Goal: Task Accomplishment & Management: Manage account settings

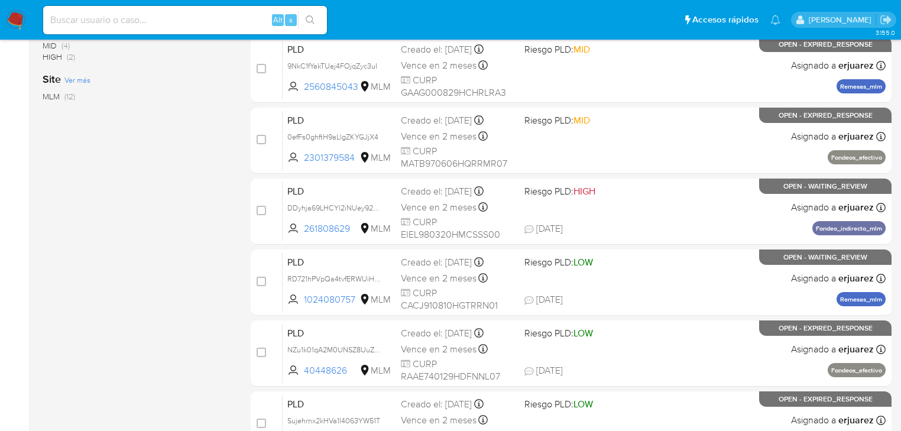
scroll to position [237, 0]
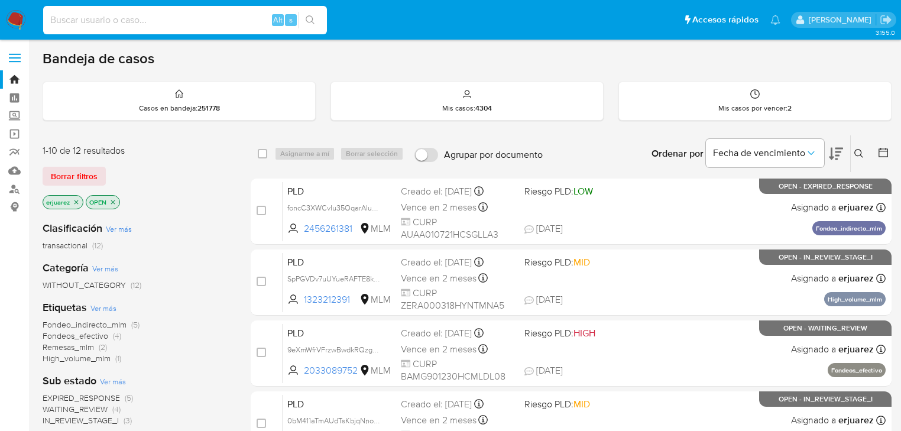
click at [232, 12] on input at bounding box center [185, 19] width 284 height 15
paste input "1303951751"
type input "1303951751"
click at [305, 19] on button "search-icon" at bounding box center [310, 20] width 24 height 17
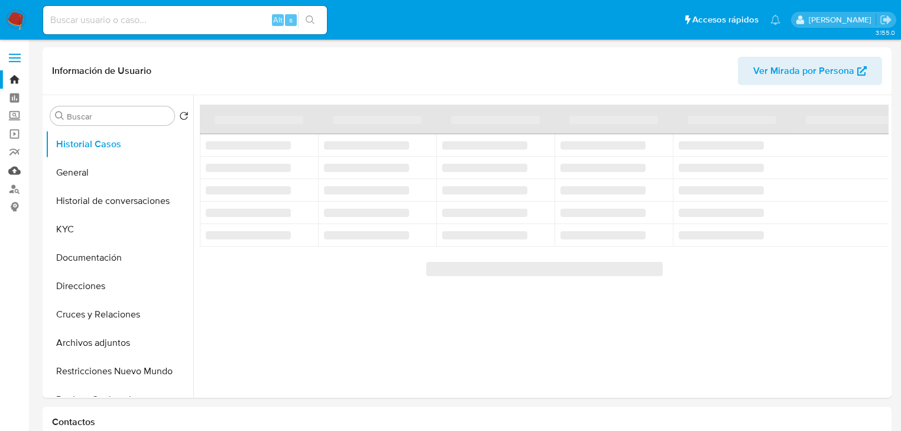
click at [20, 171] on link "Mulan" at bounding box center [70, 170] width 141 height 18
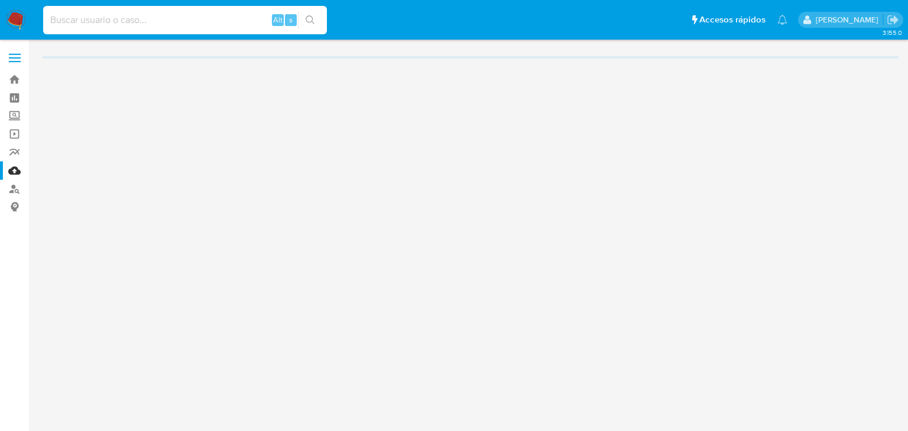
click at [105, 23] on input at bounding box center [185, 19] width 284 height 15
paste input "1303951751"
type input "1303951751"
click at [315, 22] on button "search-icon" at bounding box center [310, 20] width 24 height 17
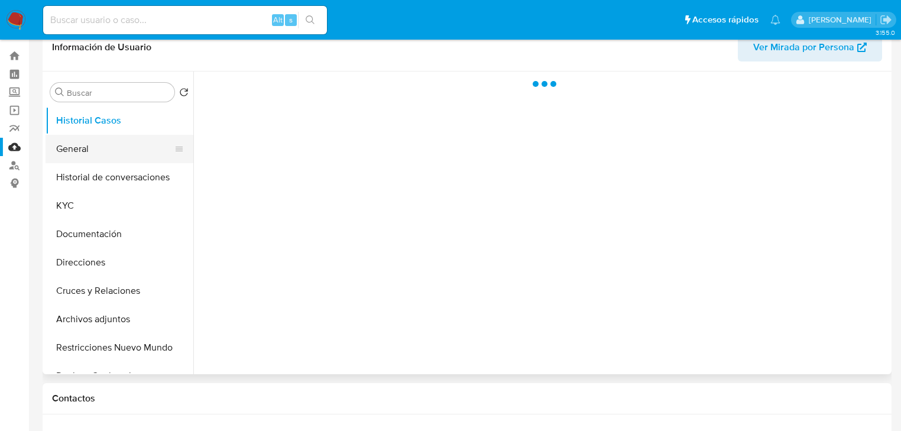
scroll to position [47, 0]
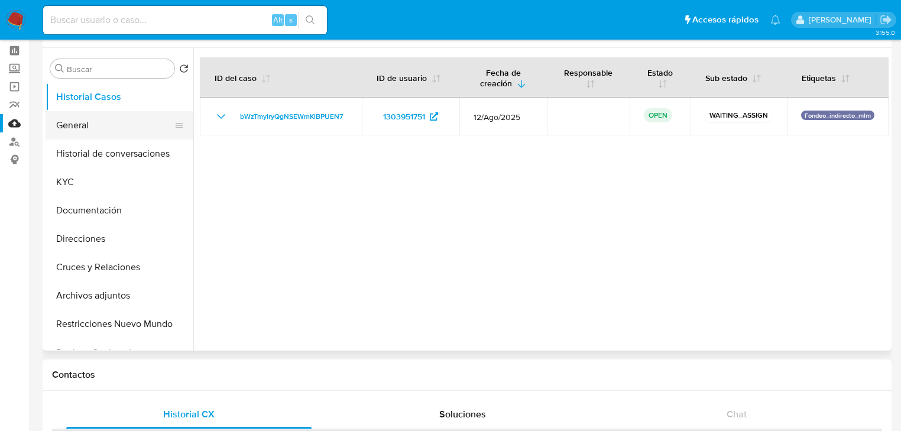
select select "10"
click at [99, 125] on button "General" at bounding box center [115, 125] width 138 height 28
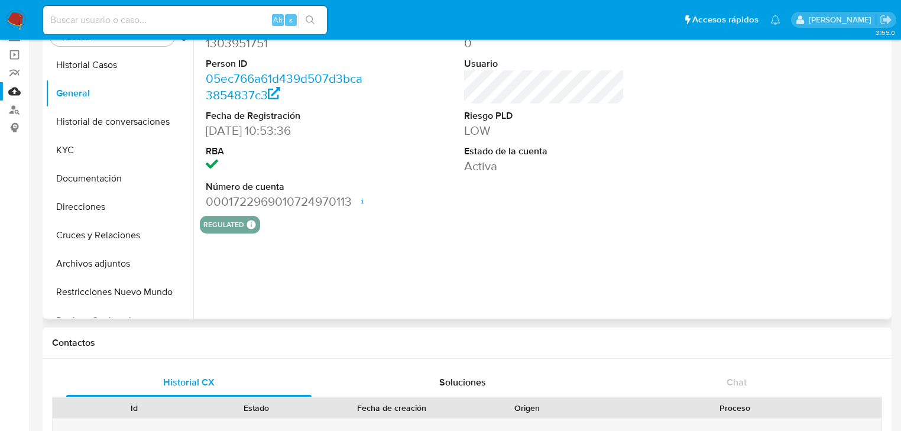
scroll to position [95, 0]
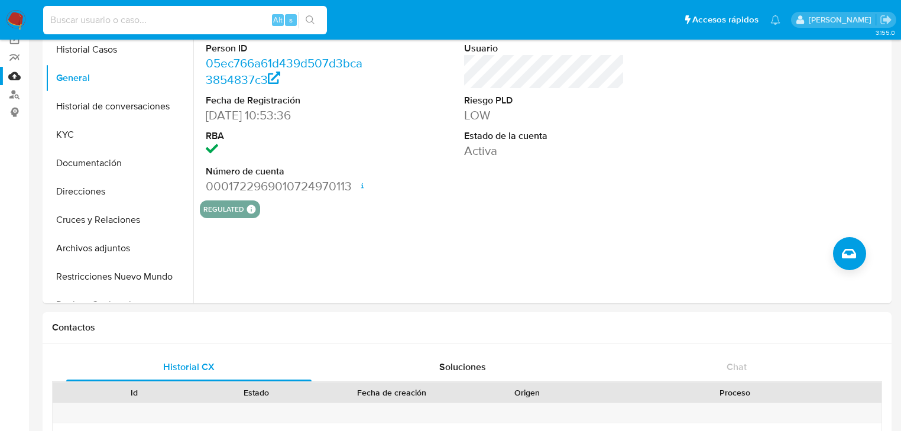
click at [156, 15] on input at bounding box center [185, 19] width 284 height 15
paste input "234891153"
type input "234891153"
click at [314, 18] on icon "search-icon" at bounding box center [310, 19] width 9 height 9
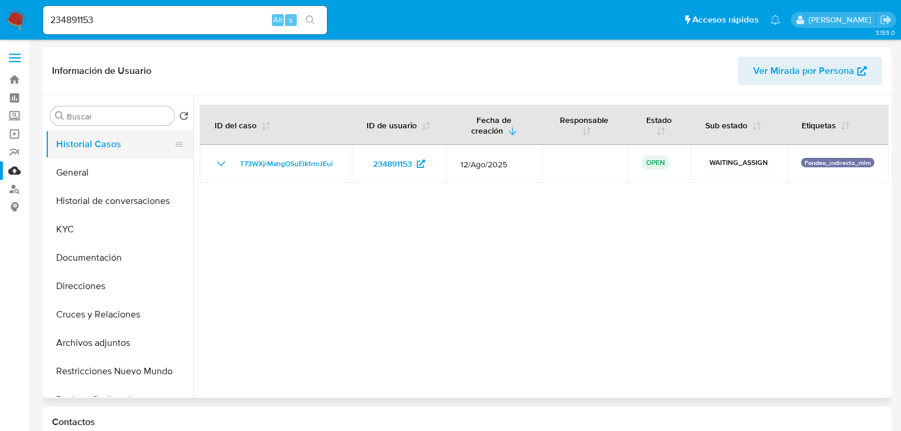
select select "10"
click at [79, 177] on button "General" at bounding box center [115, 172] width 138 height 28
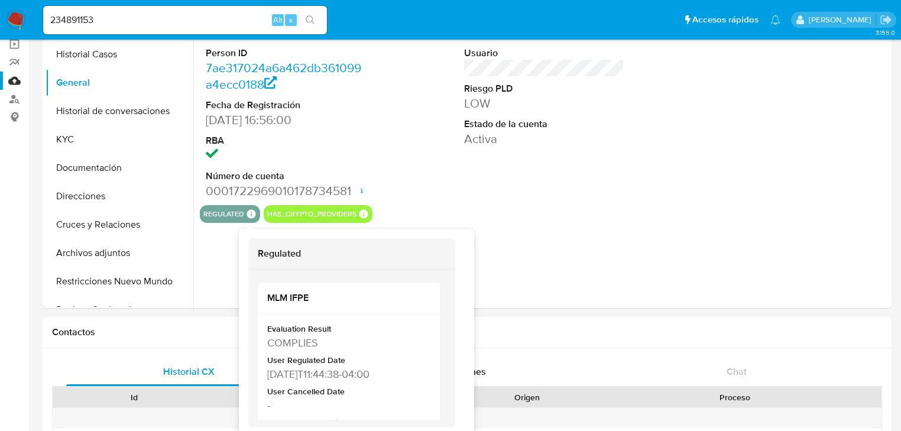
scroll to position [95, 0]
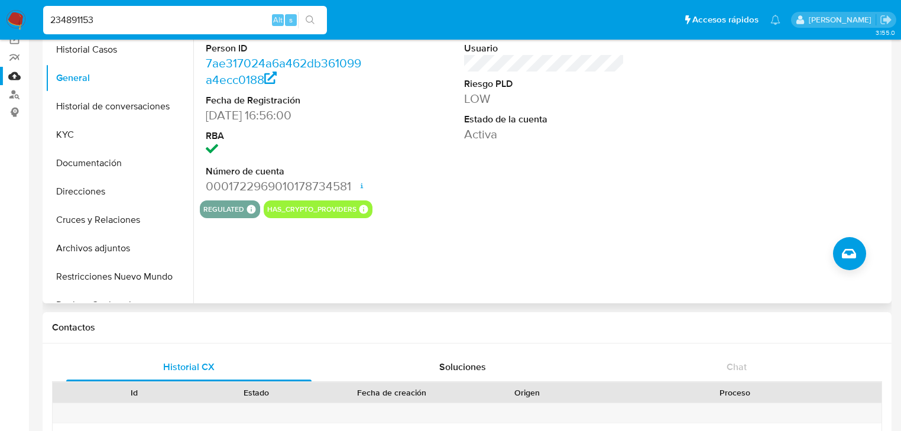
drag, startPoint x: 133, startPoint y: 25, endPoint x: 286, endPoint y: 44, distance: 153.8
paste input "1318318865"
type input "1318318865"
click at [309, 20] on icon "search-icon" at bounding box center [310, 19] width 9 height 9
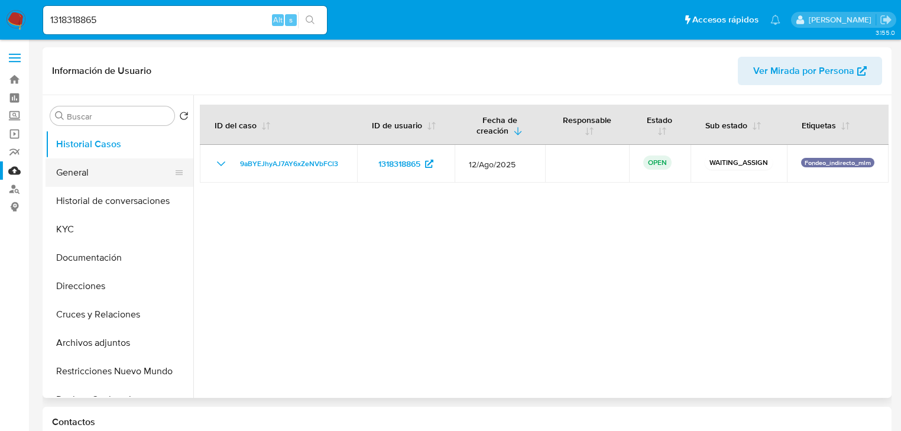
select select "10"
click at [121, 173] on button "General" at bounding box center [115, 172] width 138 height 28
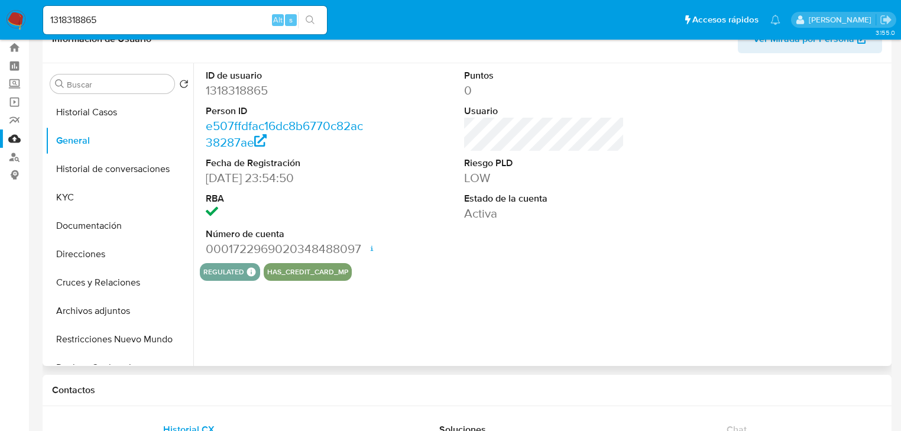
scroll to position [47, 0]
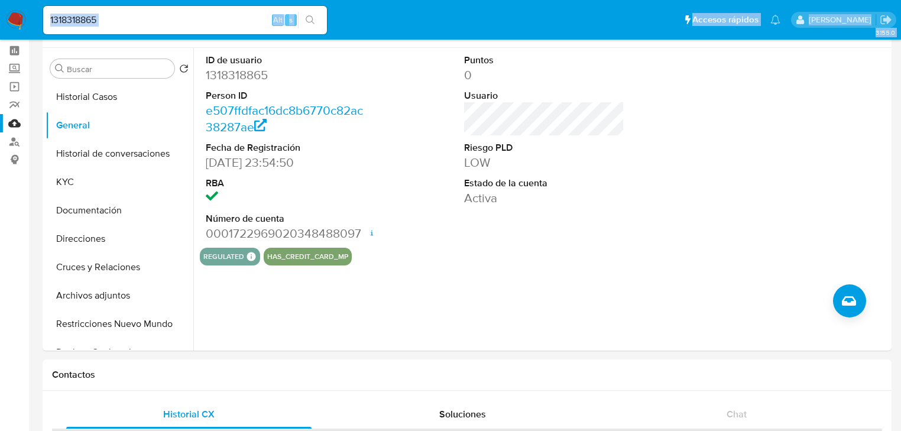
drag, startPoint x: 111, startPoint y: 26, endPoint x: -55, endPoint y: -7, distance: 169.4
click at [170, 21] on input "1318318865" at bounding box center [185, 19] width 284 height 15
click at [175, 21] on input "1318318865" at bounding box center [185, 19] width 284 height 15
drag, startPoint x: 187, startPoint y: 21, endPoint x: 54, endPoint y: 2, distance: 133.8
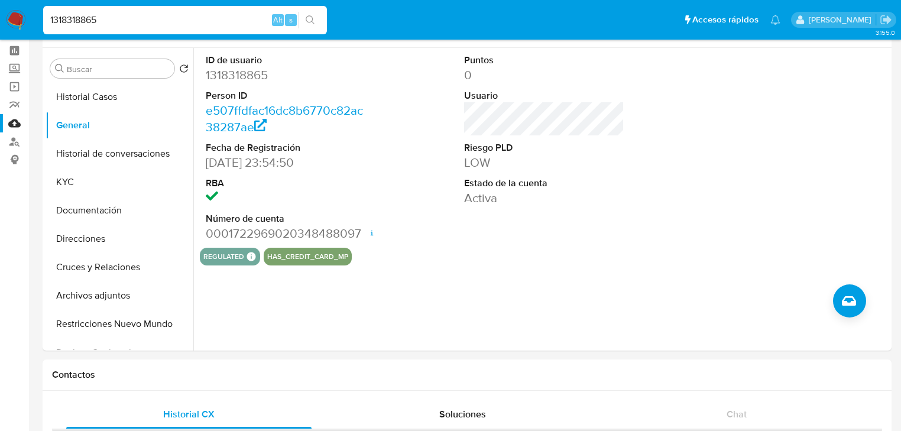
paste input "463042839"
type input "463042839"
click at [315, 17] on icon "search-icon" at bounding box center [310, 19] width 9 height 9
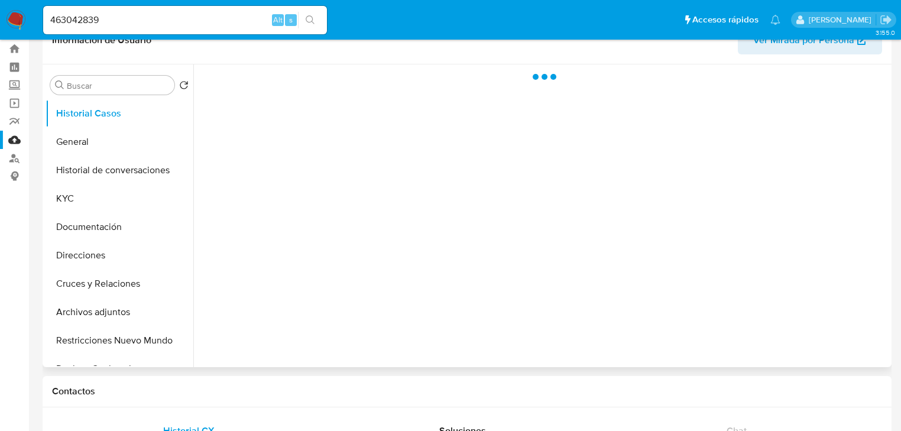
scroll to position [47, 0]
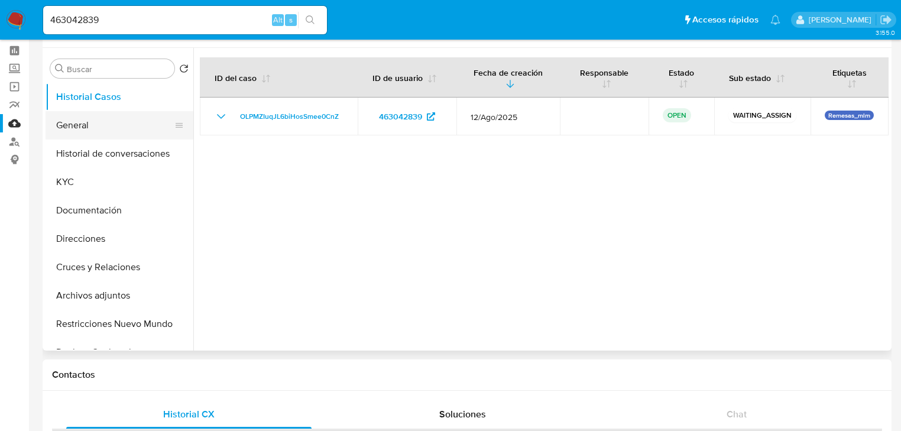
select select "10"
click at [65, 116] on button "General" at bounding box center [115, 125] width 138 height 28
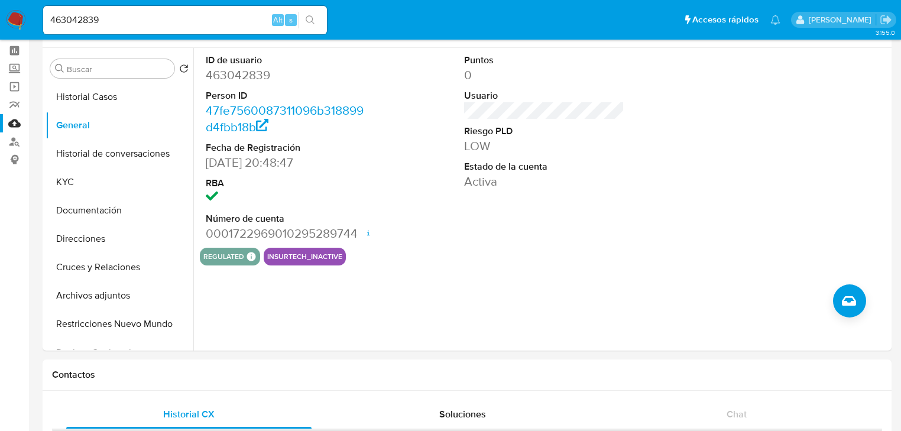
drag, startPoint x: 132, startPoint y: 14, endPoint x: 4, endPoint y: 14, distance: 128.3
click at [4, 14] on nav "Pausado Ver notificaciones 463042839 Alt s Accesos rápidos Presiona las siguien…" at bounding box center [450, 20] width 901 height 40
paste input "2558727994"
type input "2558727994"
click at [318, 21] on button "search-icon" at bounding box center [310, 20] width 24 height 17
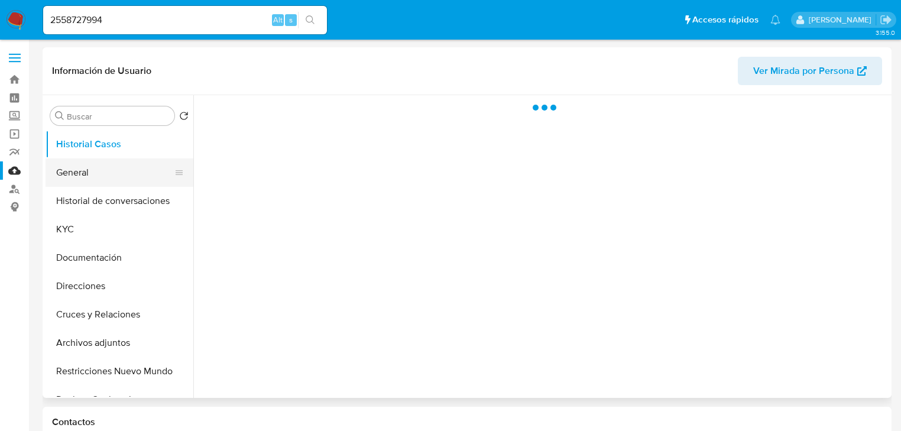
click at [82, 170] on button "General" at bounding box center [115, 172] width 138 height 28
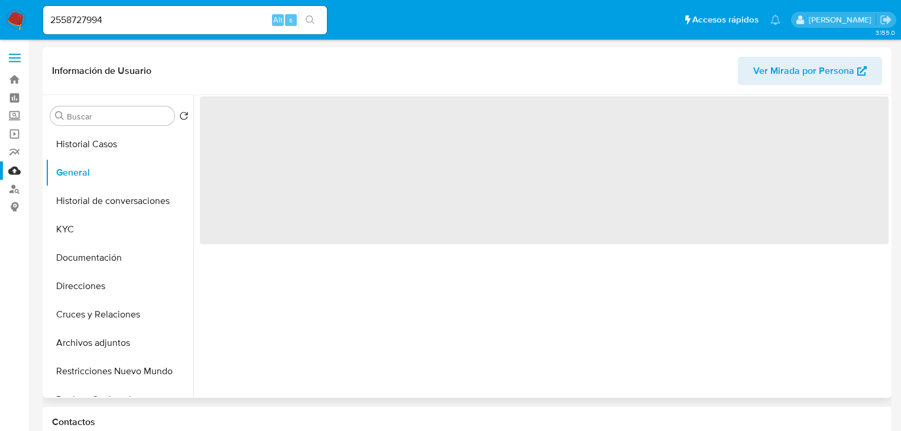
select select "10"
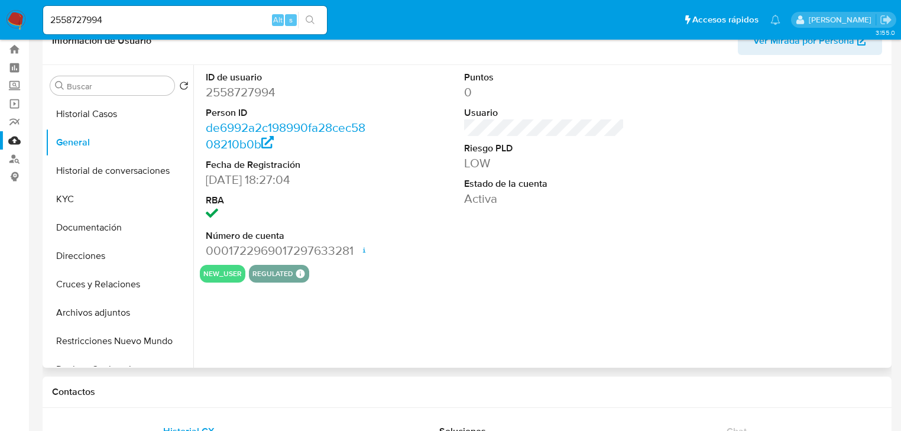
scroll to position [47, 0]
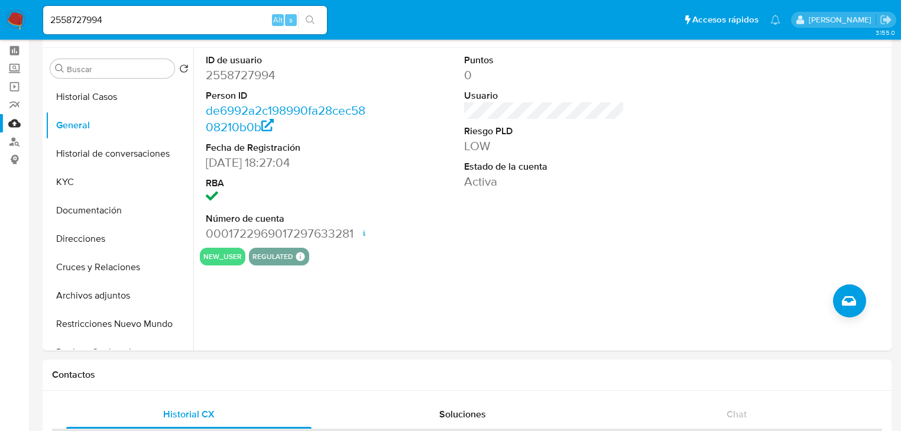
drag, startPoint x: 102, startPoint y: 17, endPoint x: 116, endPoint y: 20, distance: 14.6
click at [104, 19] on input "2558727994" at bounding box center [185, 19] width 284 height 15
click at [166, 19] on input "2455872799" at bounding box center [185, 19] width 284 height 15
drag, startPoint x: 166, startPoint y: 19, endPoint x: 142, endPoint y: 27, distance: 24.9
click at [35, 8] on nav "Pausado Ver notificaciones 2455872799 Alt s Accesos rápidos Presiona las siguie…" at bounding box center [450, 20] width 901 height 40
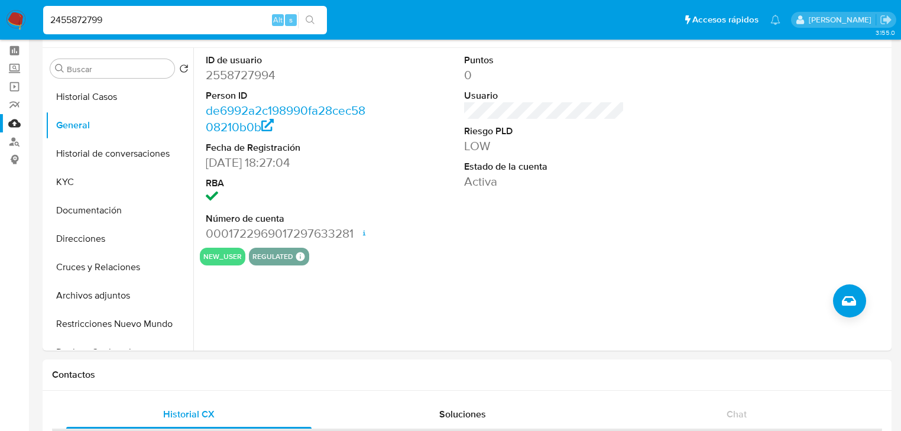
paste input "09898570"
type input "209898570"
click at [309, 18] on icon "search-icon" at bounding box center [310, 19] width 9 height 9
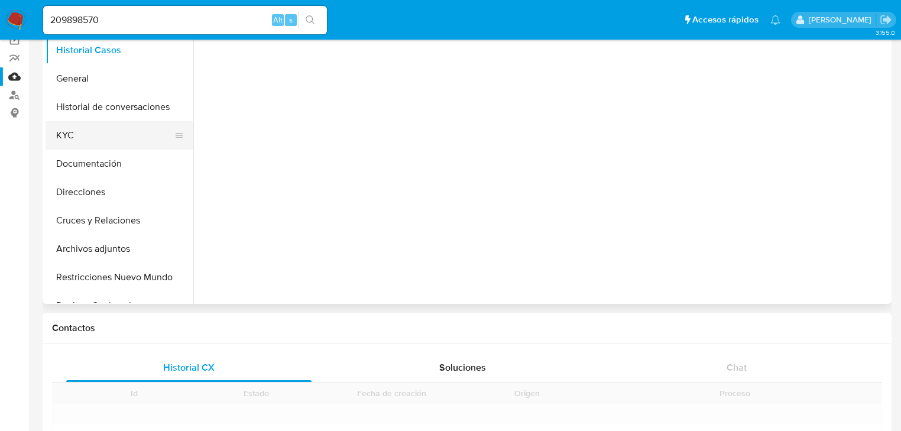
scroll to position [95, 0]
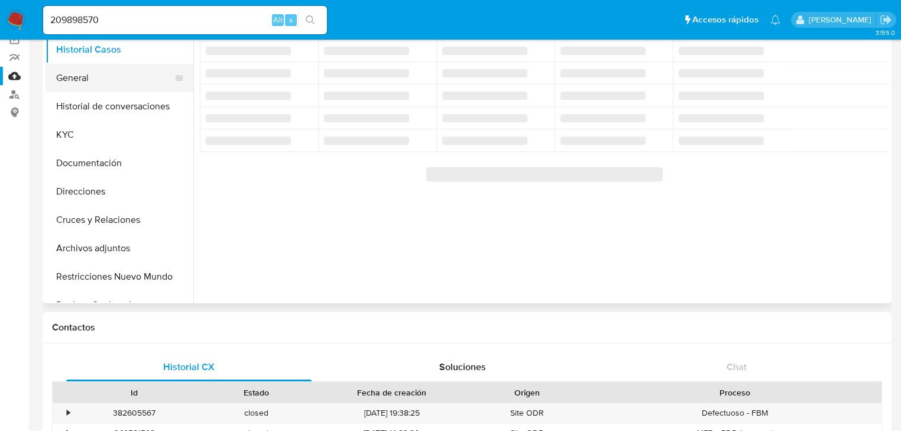
click at [95, 80] on button "General" at bounding box center [115, 78] width 138 height 28
select select "10"
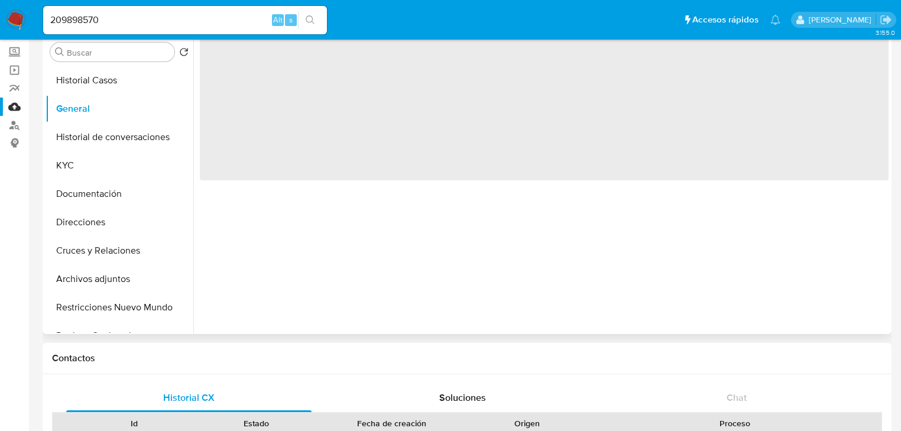
scroll to position [47, 0]
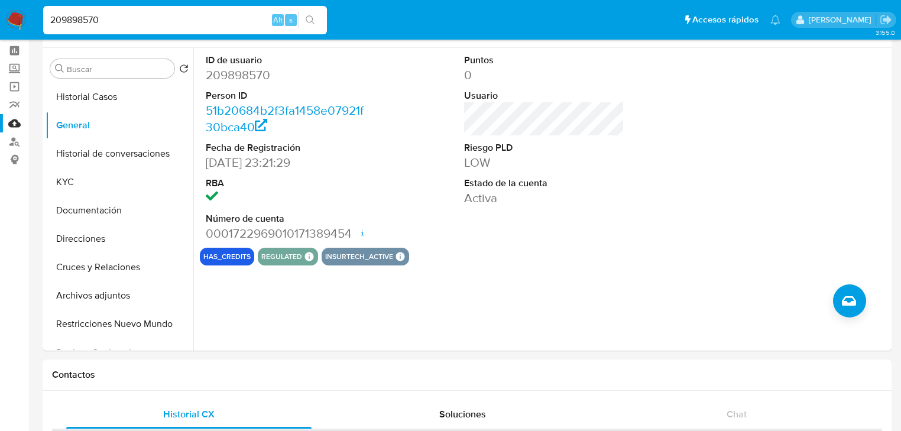
drag, startPoint x: 104, startPoint y: 24, endPoint x: 12, endPoint y: 15, distance: 92.7
click at [11, 11] on nav "Pausado Ver notificaciones 209898570 Alt s Accesos rápidos Presiona las siguien…" at bounding box center [450, 20] width 901 height 40
paste input "298484913"
type input "2298484913"
click at [309, 18] on icon "search-icon" at bounding box center [310, 19] width 9 height 9
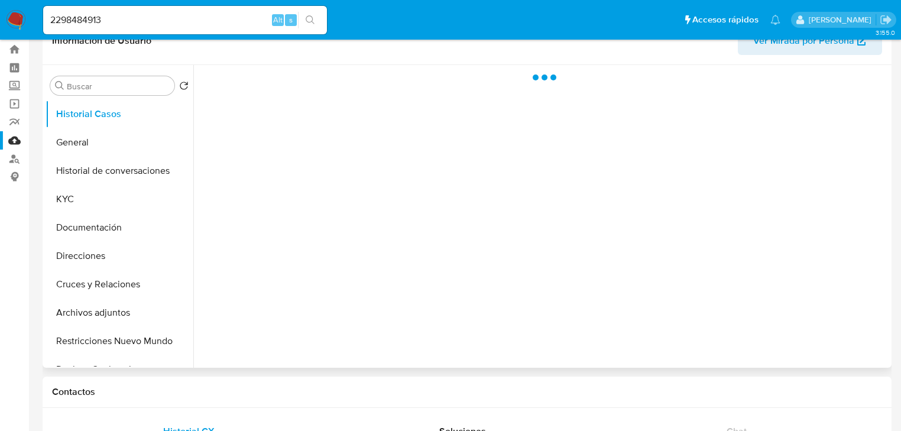
scroll to position [47, 0]
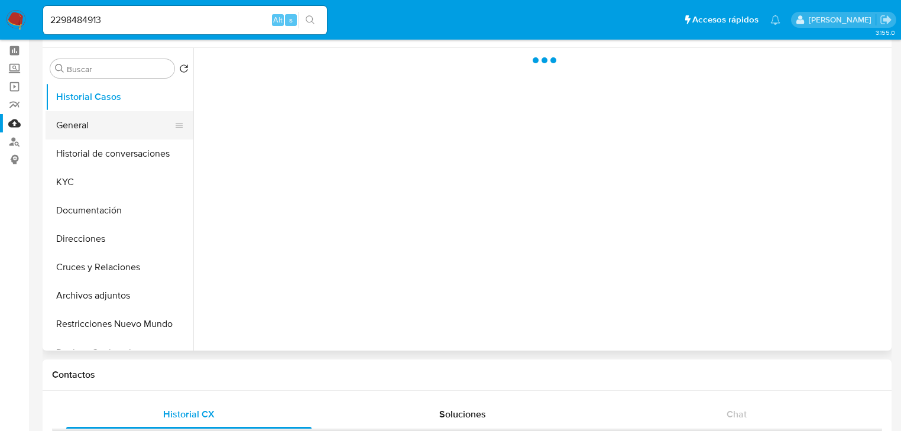
drag, startPoint x: 76, startPoint y: 125, endPoint x: 179, endPoint y: 144, distance: 105.2
click at [76, 125] on button "General" at bounding box center [115, 125] width 138 height 28
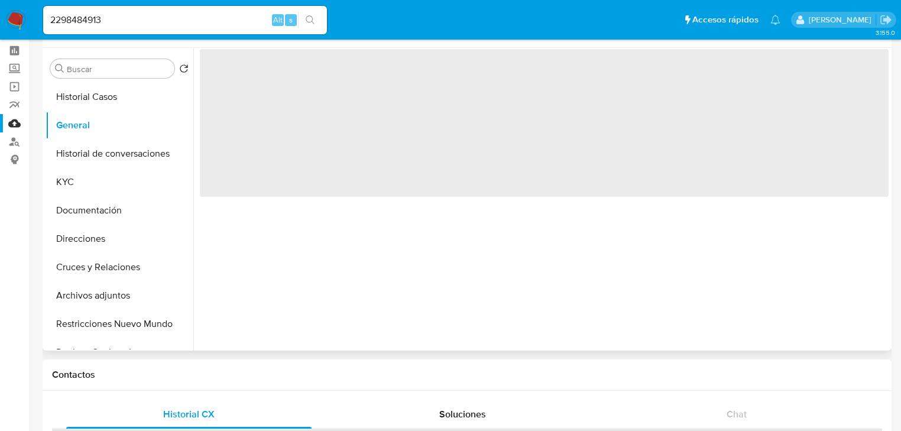
select select "10"
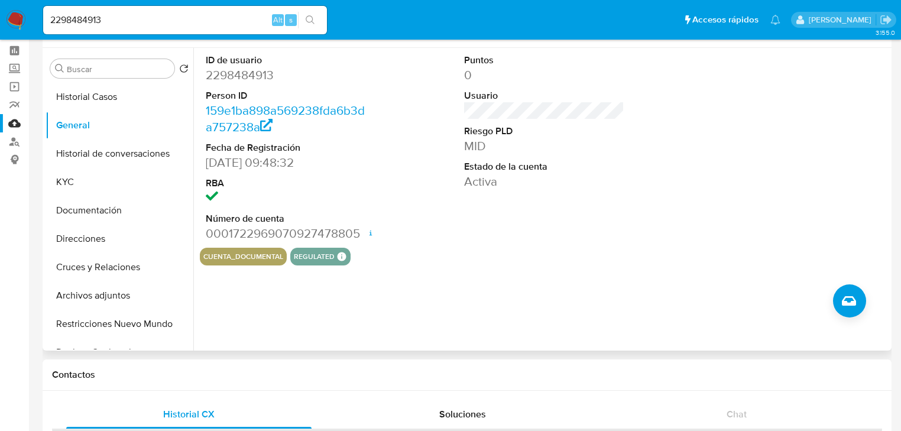
click at [21, 121] on link "Mulan" at bounding box center [70, 123] width 141 height 18
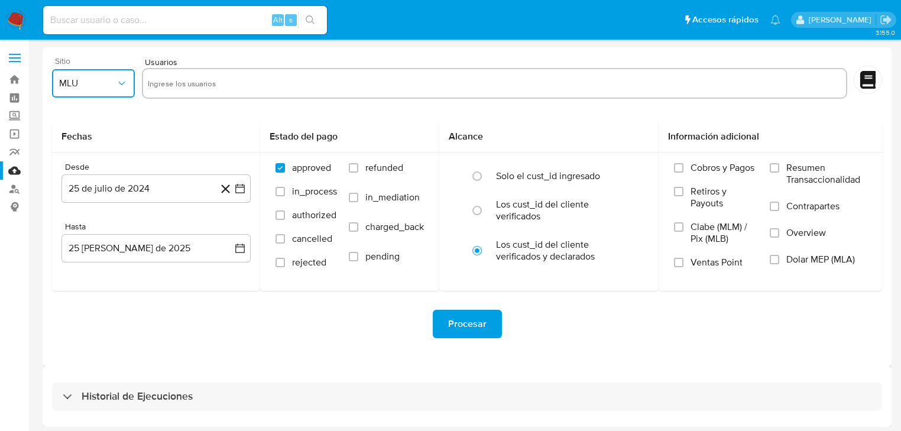
drag, startPoint x: 92, startPoint y: 85, endPoint x: 85, endPoint y: 91, distance: 9.6
click at [89, 86] on span "MLU" at bounding box center [87, 83] width 57 height 12
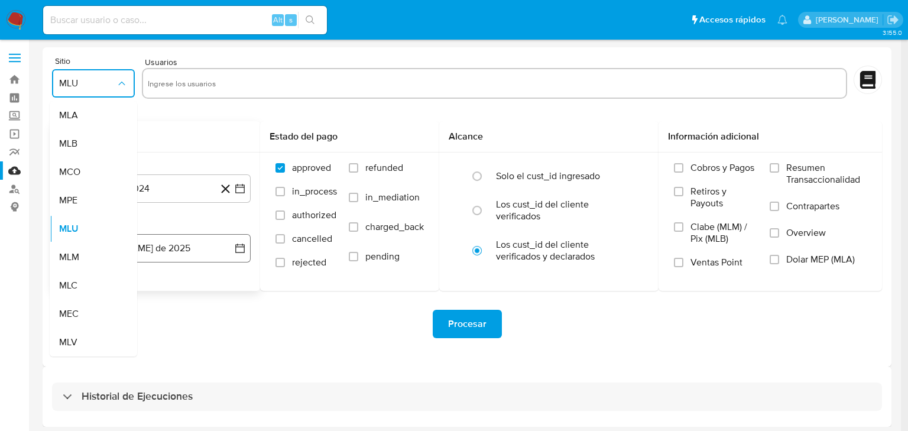
click at [76, 251] on div "MLM" at bounding box center [89, 257] width 61 height 28
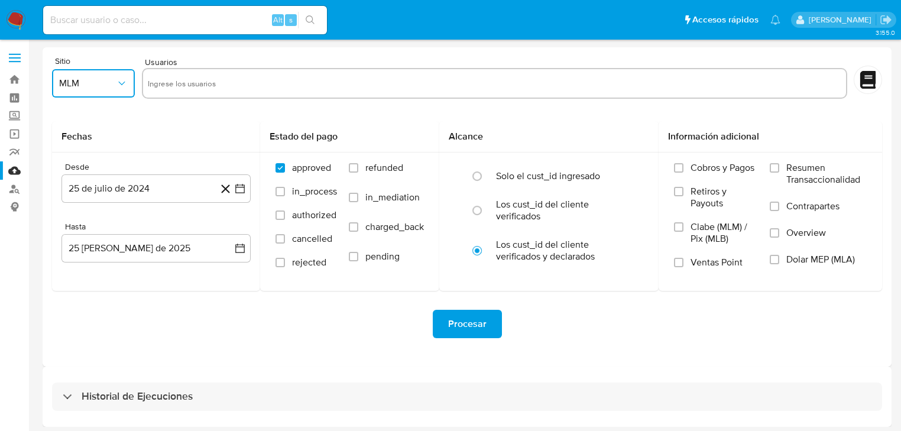
click at [190, 87] on input "text" at bounding box center [495, 83] width 694 height 19
type input "1303951751"
click at [279, 92] on input "text" at bounding box center [531, 83] width 620 height 19
paste input "234891153"
type input "234891153"
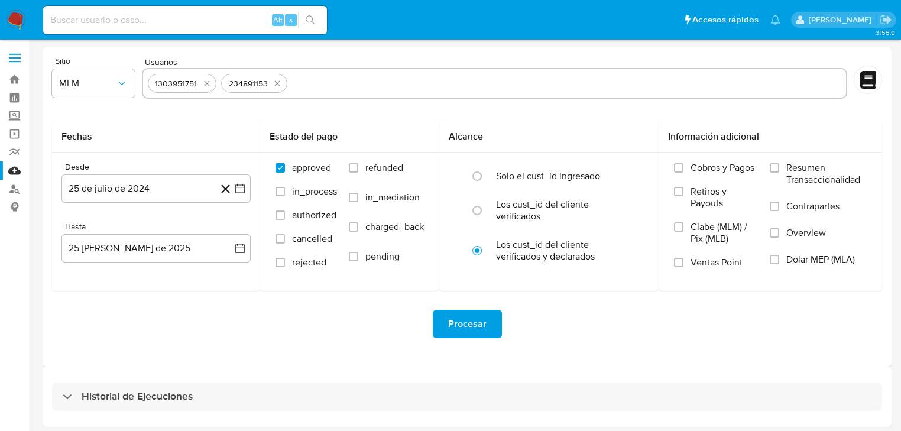
click at [316, 83] on input "text" at bounding box center [566, 83] width 549 height 19
paste input "1318318865"
type input "1318318865"
click at [380, 80] on input "text" at bounding box center [603, 83] width 475 height 19
paste input "463042839"
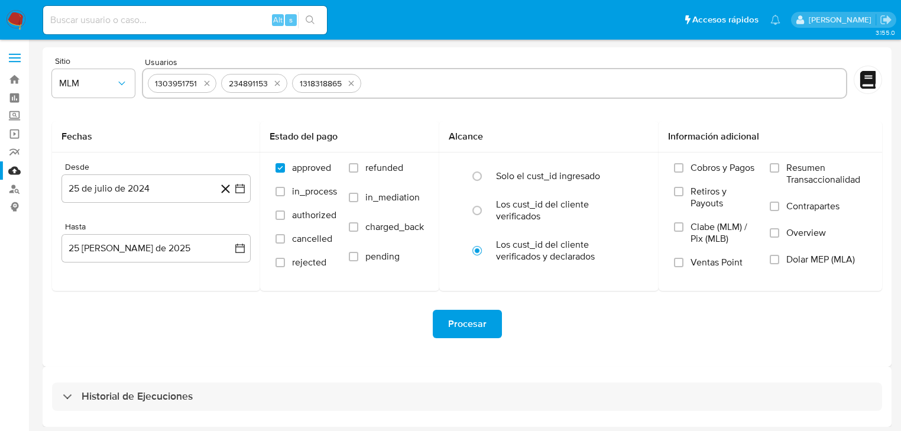
type input "463042839"
click at [463, 81] on input "text" at bounding box center [641, 83] width 400 height 19
paste input "209898570"
type input "209898570"
click at [527, 79] on input "text" at bounding box center [678, 83] width 325 height 19
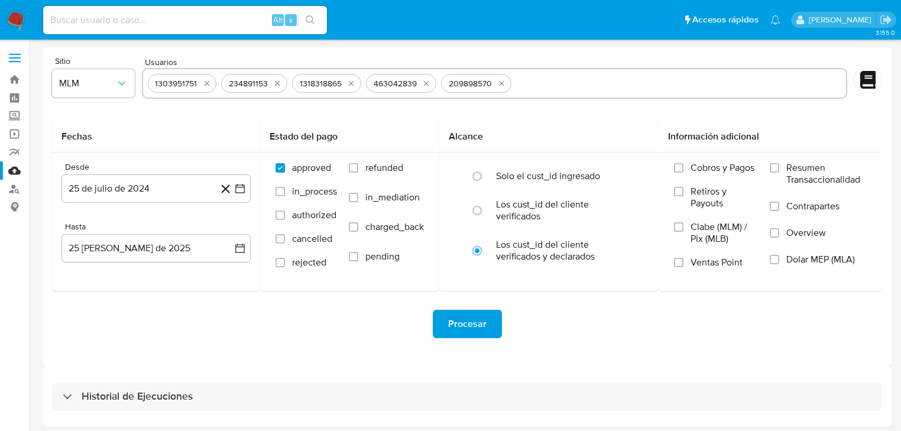
paste input "2298484913"
type input "2298484913"
drag, startPoint x: 242, startPoint y: 187, endPoint x: 234, endPoint y: 198, distance: 13.9
click at [241, 187] on icon "button" at bounding box center [240, 189] width 12 height 12
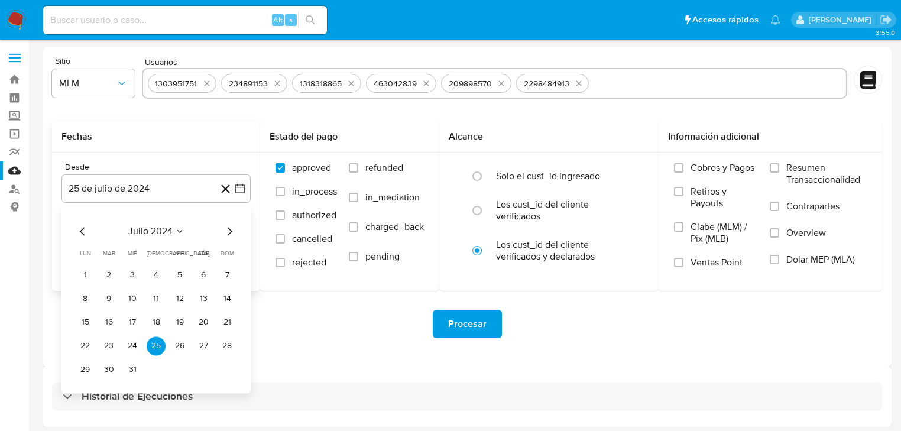
click at [227, 231] on icon "Mes siguiente" at bounding box center [229, 231] width 14 height 14
click at [226, 231] on icon "Mes siguiente" at bounding box center [229, 231] width 14 height 14
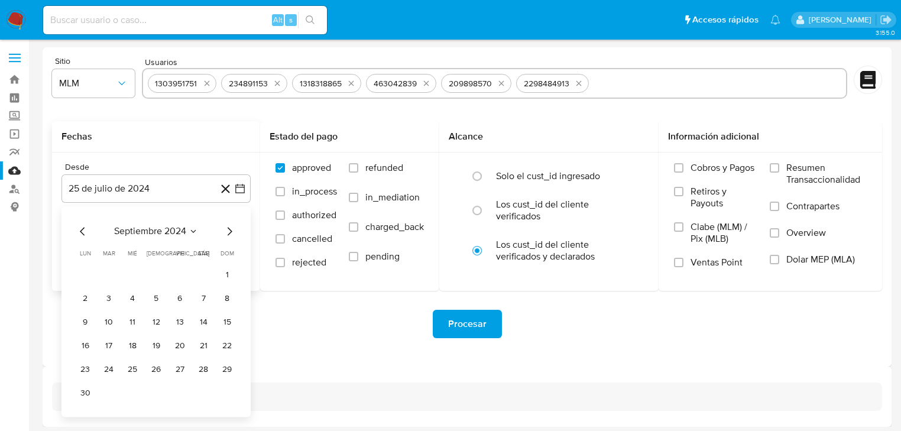
click at [225, 231] on icon "Mes siguiente" at bounding box center [229, 231] width 14 height 14
click at [224, 232] on icon "Mes siguiente" at bounding box center [229, 231] width 14 height 14
click at [222, 234] on icon "Mes siguiente" at bounding box center [229, 231] width 14 height 14
click at [221, 234] on div "diciembre 2024" at bounding box center [156, 231] width 161 height 14
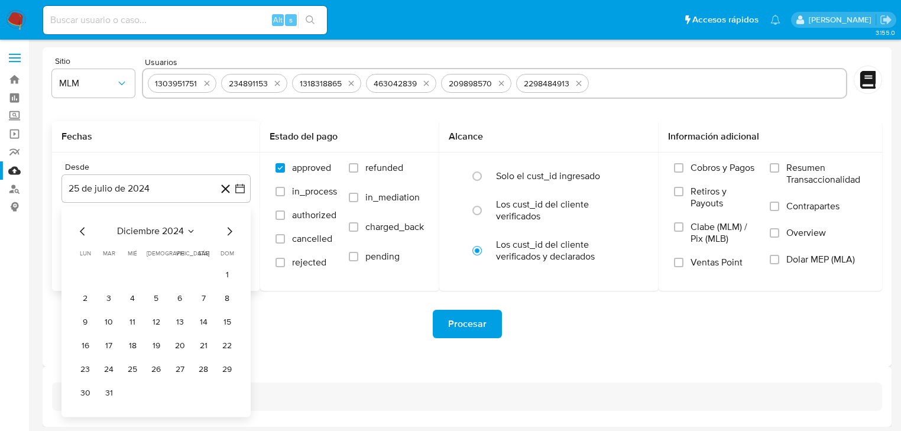
click at [219, 235] on div "diciembre 2024" at bounding box center [156, 231] width 161 height 14
click at [231, 230] on icon "Mes siguiente" at bounding box center [230, 231] width 5 height 8
click at [231, 231] on icon "Mes siguiente" at bounding box center [230, 231] width 5 height 8
click at [229, 231] on icon "Mes siguiente" at bounding box center [229, 231] width 14 height 14
click at [228, 232] on icon "Mes siguiente" at bounding box center [229, 231] width 14 height 14
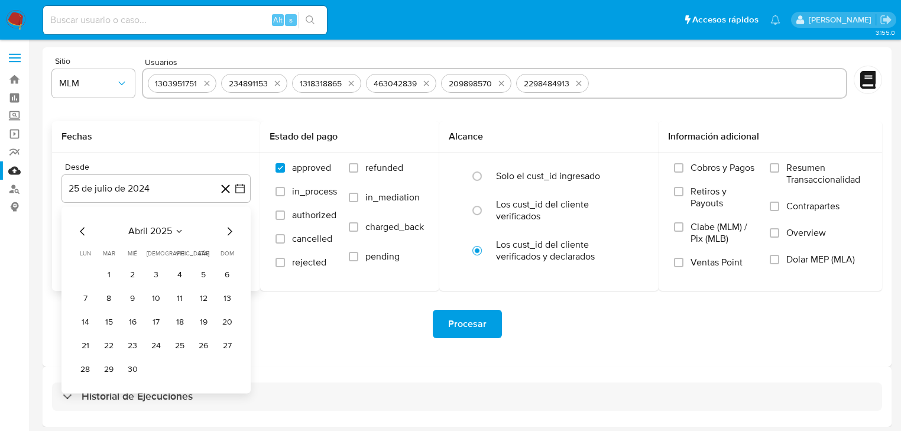
click at [113, 274] on button "1" at bounding box center [108, 275] width 19 height 19
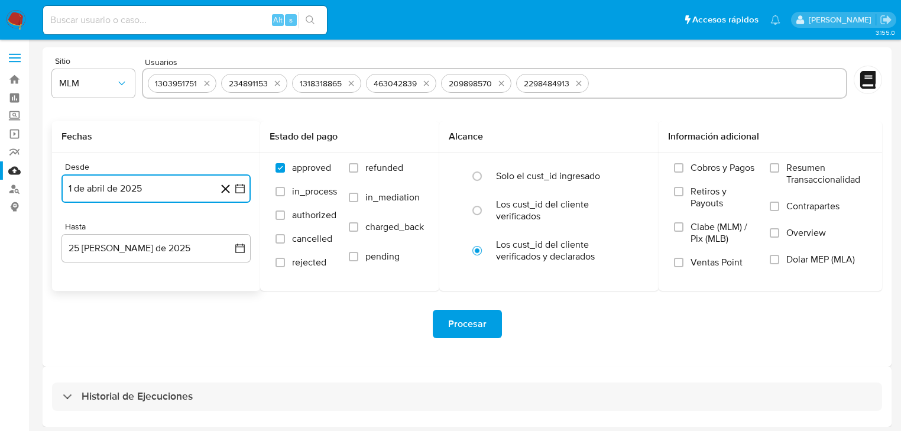
drag, startPoint x: 237, startPoint y: 248, endPoint x: 122, endPoint y: 264, distance: 115.2
click at [232, 247] on button "25 de agosto de 2025" at bounding box center [155, 248] width 189 height 28
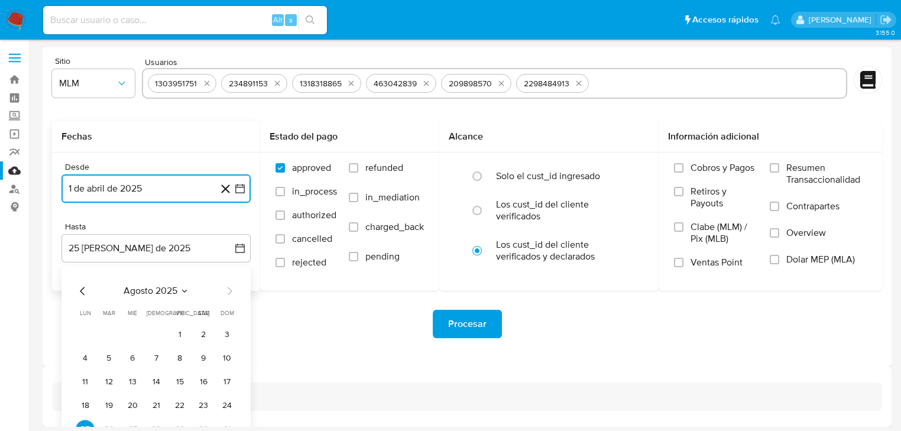
click at [77, 292] on icon "Mes anterior" at bounding box center [83, 291] width 14 height 14
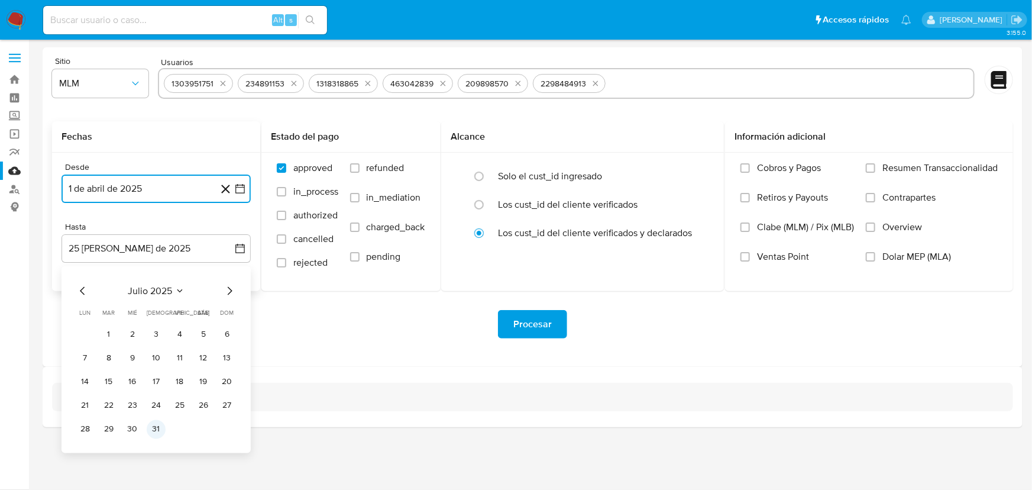
click at [154, 430] on button "31" at bounding box center [156, 429] width 19 height 19
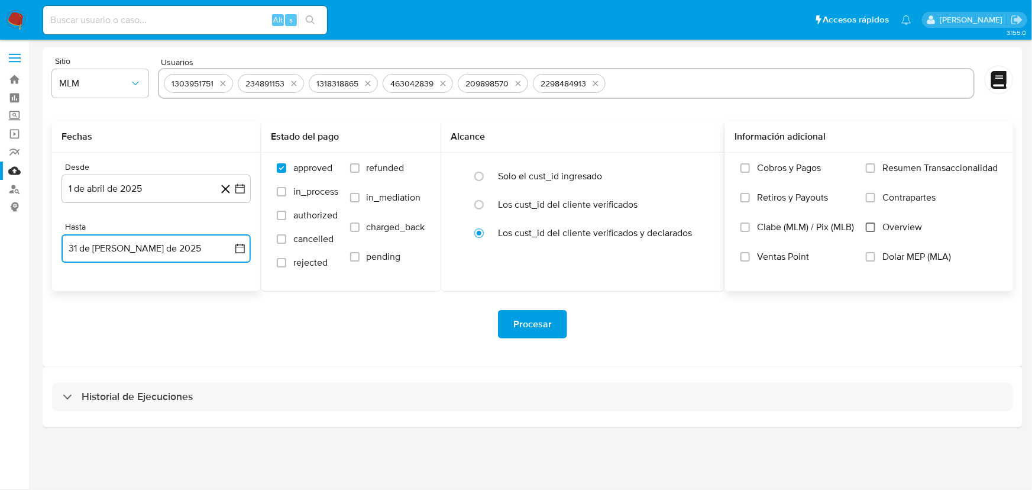
click at [869, 225] on input "Overview" at bounding box center [870, 226] width 9 height 9
click at [544, 318] on span "Procesar" at bounding box center [532, 324] width 38 height 26
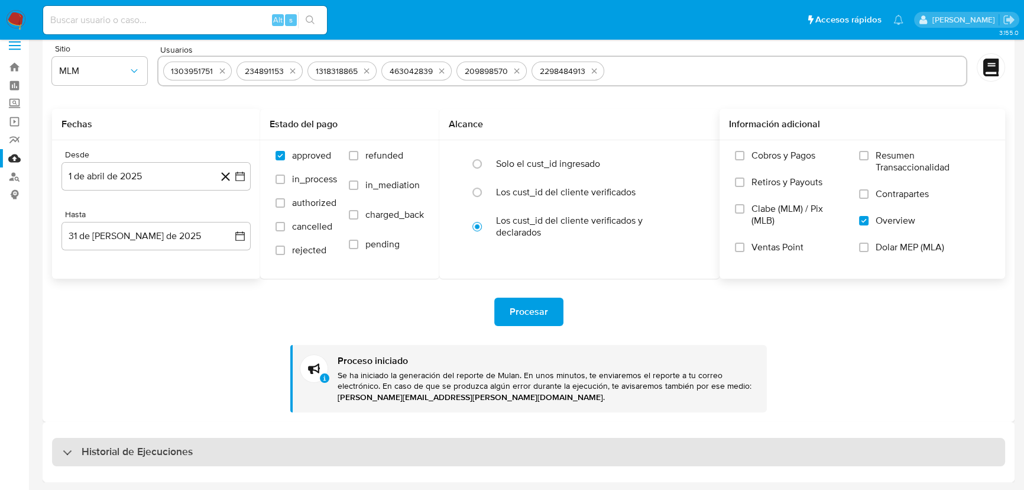
click at [133, 430] on div "Historial de Ejecuciones" at bounding box center [528, 452] width 953 height 28
select select "10"
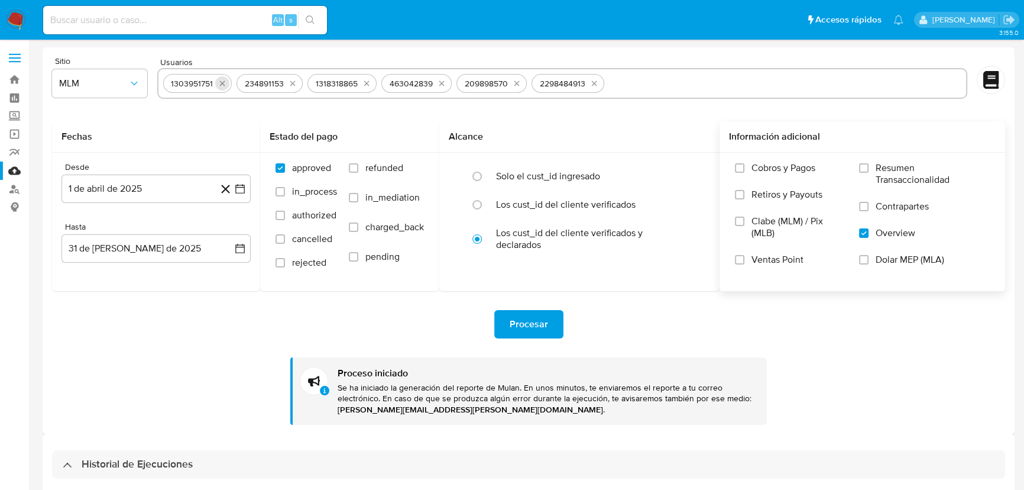
click at [221, 83] on icon "quitar 1303951751" at bounding box center [221, 83] width 5 height 5
click at [221, 83] on icon "quitar 234891153" at bounding box center [219, 83] width 9 height 9
click at [221, 83] on icon "quitar 1318318865" at bounding box center [221, 83] width 5 height 5
click at [221, 83] on icon "quitar 463042839" at bounding box center [223, 83] width 9 height 9
click at [221, 83] on icon "quitar 209898570" at bounding box center [223, 83] width 9 height 9
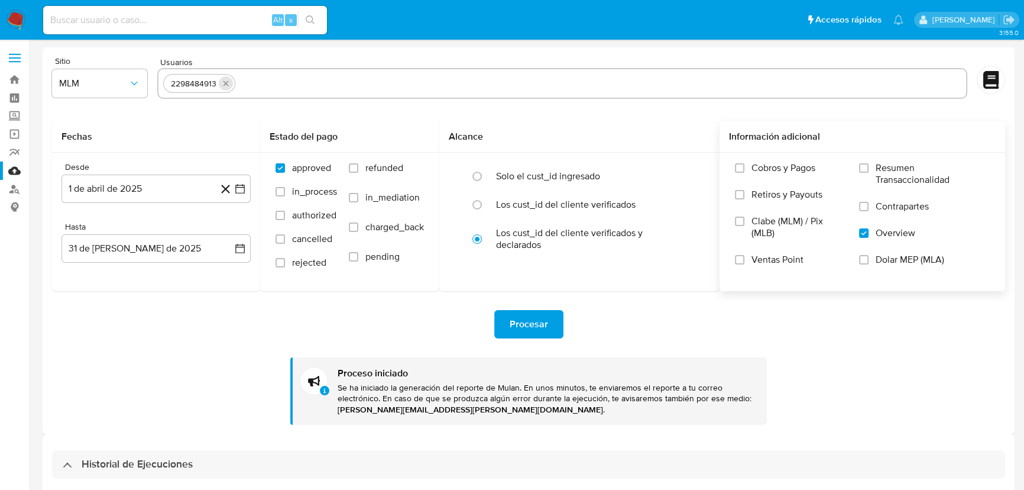
click at [221, 83] on icon "quitar 2298484913" at bounding box center [225, 83] width 9 height 9
click at [219, 84] on input "text" at bounding box center [562, 83] width 798 height 19
paste input "2558727994"
type input "2558727994"
click at [237, 190] on icon "button" at bounding box center [240, 189] width 12 height 12
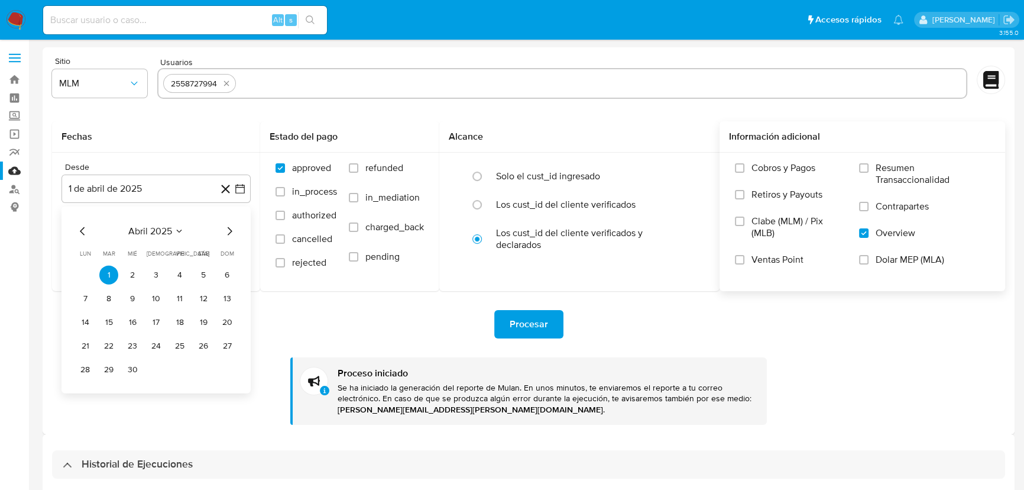
click at [230, 234] on icon "Mes siguiente" at bounding box center [229, 231] width 14 height 14
click at [231, 234] on icon "Mes siguiente" at bounding box center [229, 231] width 14 height 14
click at [229, 234] on icon "Mes siguiente" at bounding box center [229, 231] width 14 height 14
click at [223, 300] on button "13" at bounding box center [227, 298] width 19 height 19
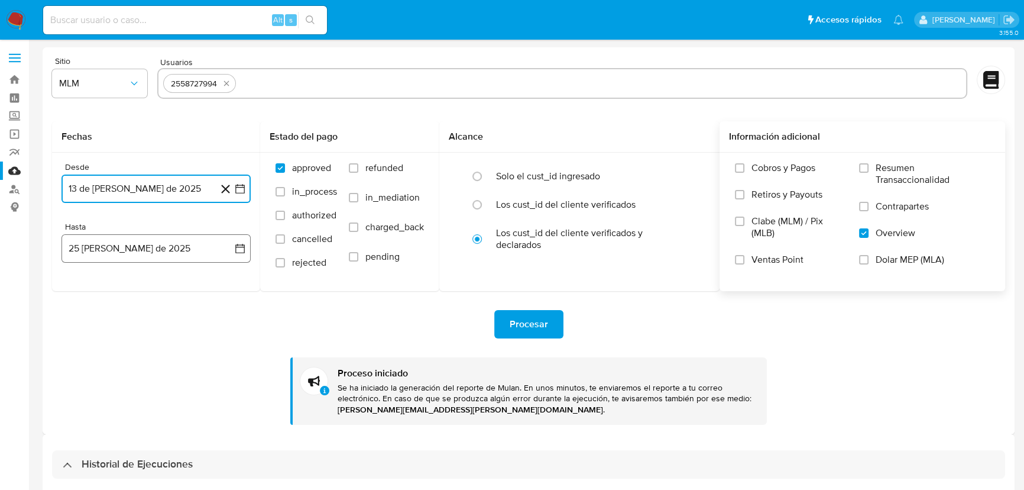
click at [241, 248] on icon "button" at bounding box center [240, 248] width 12 height 12
click at [77, 289] on icon "Mes anterior" at bounding box center [83, 291] width 14 height 14
drag, startPoint x: 158, startPoint y: 433, endPoint x: 170, endPoint y: 430, distance: 12.1
click at [158, 430] on button "31" at bounding box center [156, 429] width 19 height 19
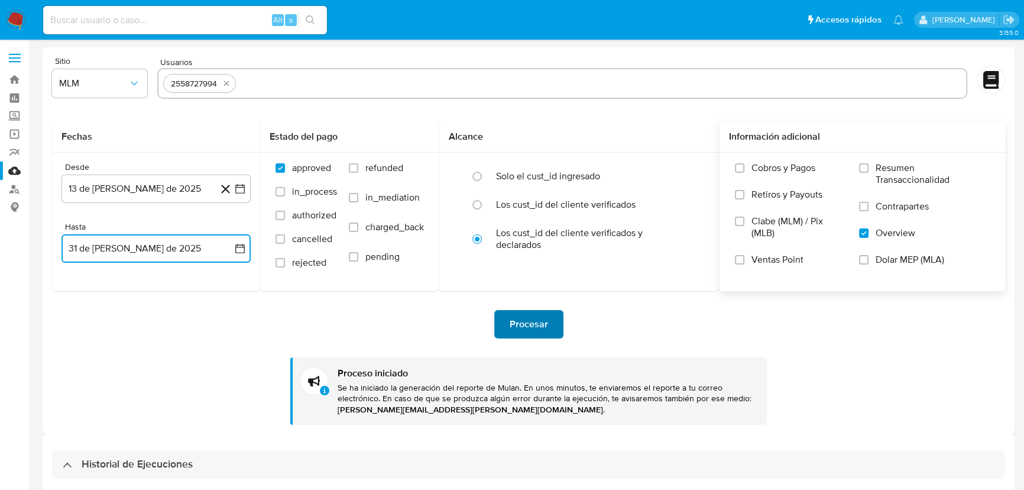
click at [540, 319] on span "Procesar" at bounding box center [529, 324] width 38 height 26
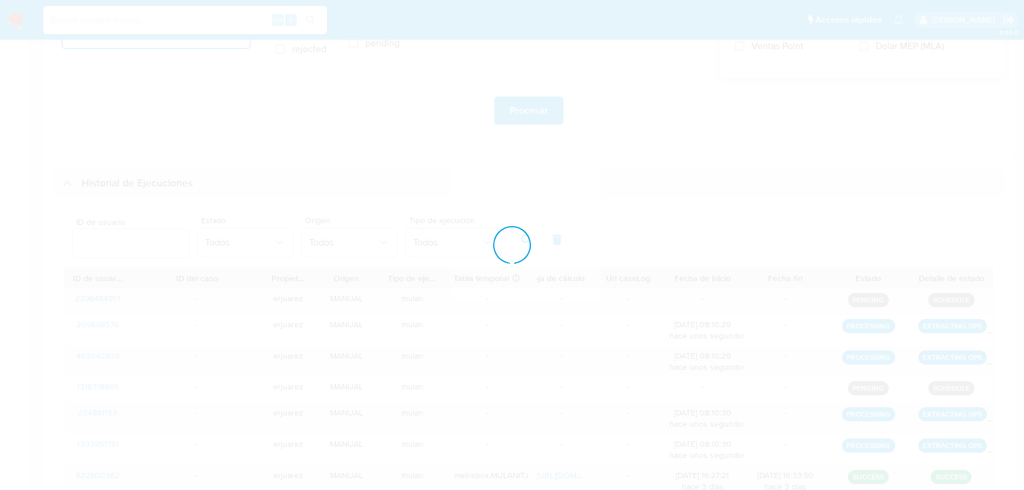
scroll to position [322, 0]
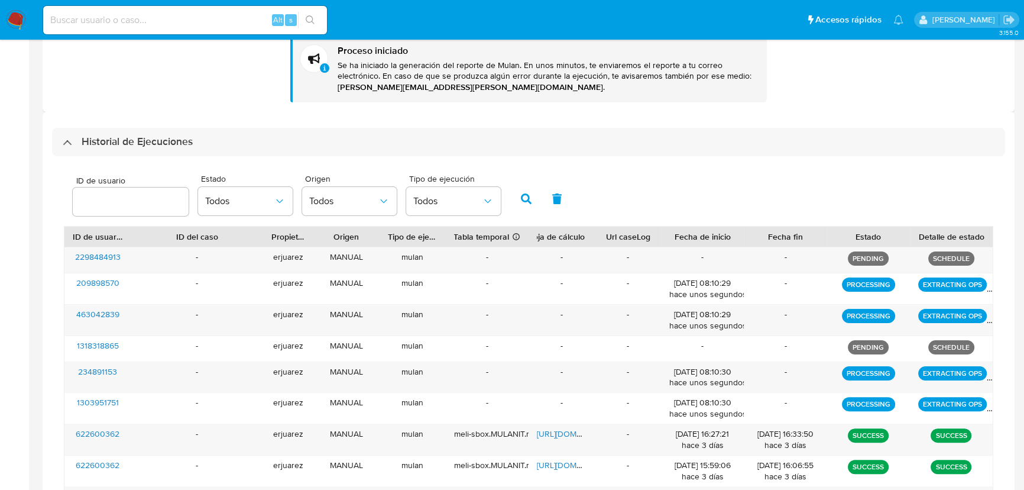
drag, startPoint x: 73, startPoint y: 144, endPoint x: 83, endPoint y: 276, distance: 132.2
click at [73, 146] on div "Historial de Ejecuciones" at bounding box center [128, 142] width 130 height 14
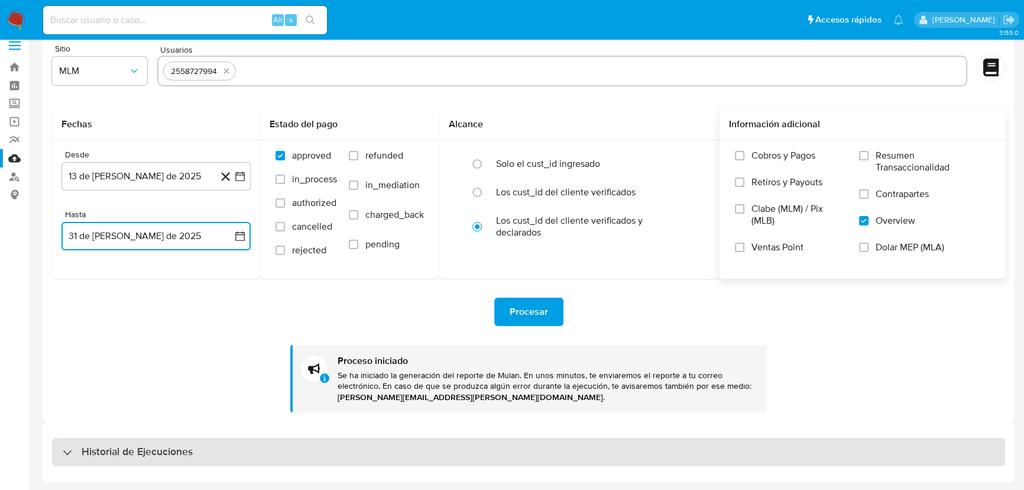
click at [61, 430] on div "Historial de Ejecuciones" at bounding box center [528, 452] width 953 height 28
select select "10"
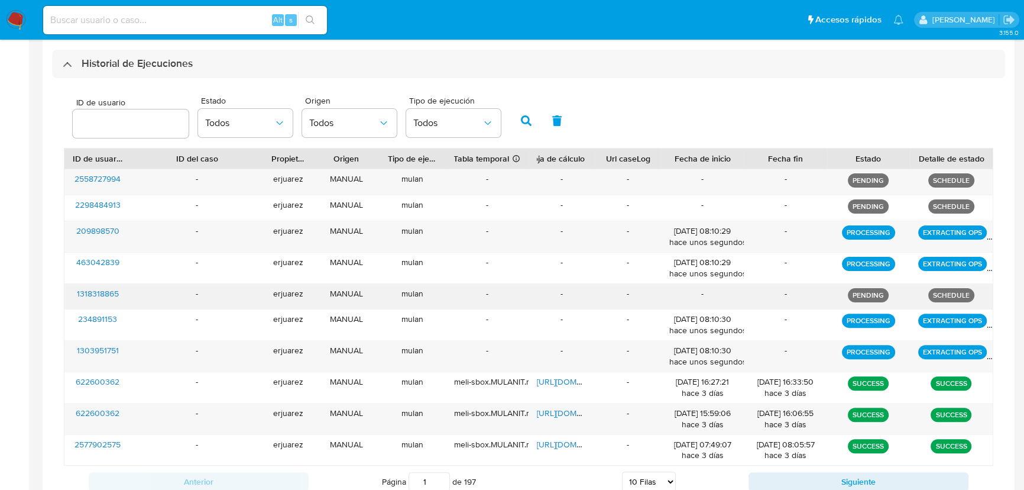
scroll to position [401, 0]
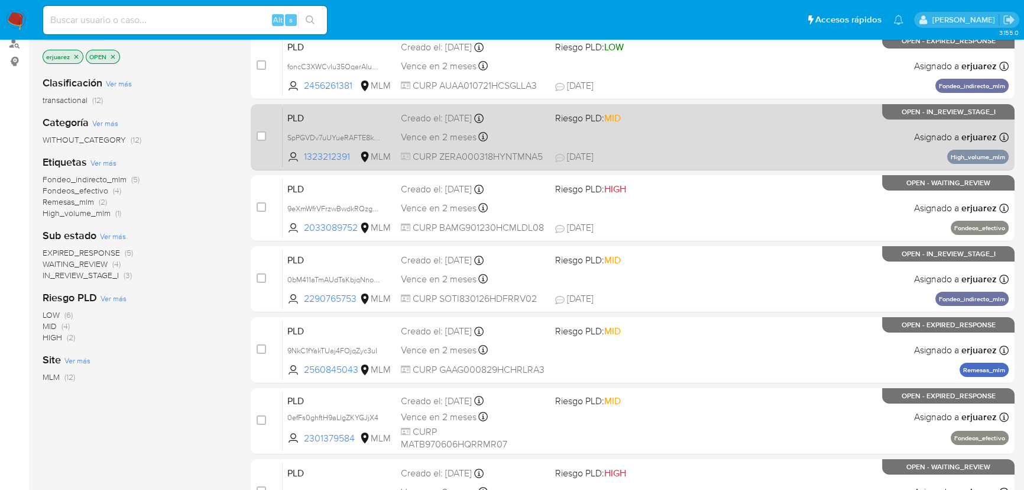
scroll to position [161, 0]
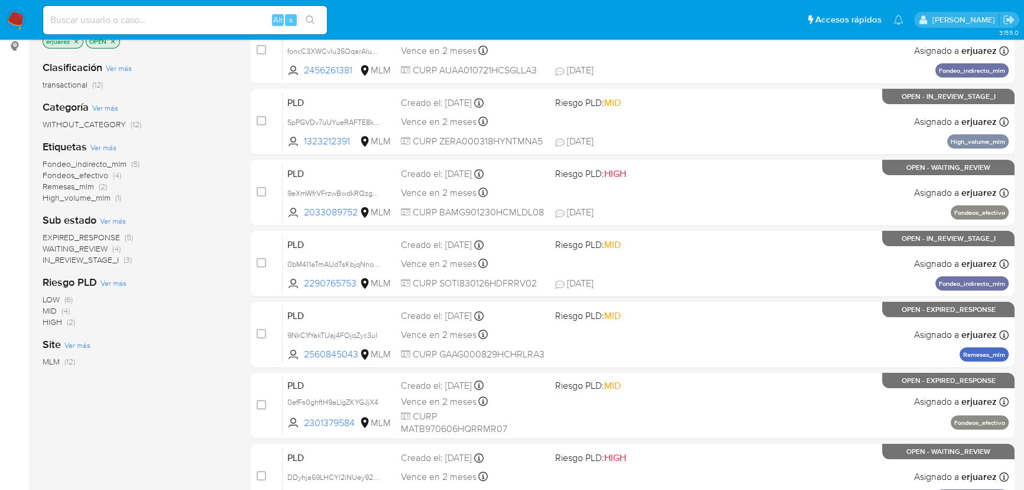
click at [113, 237] on span "EXPIRED_RESPONSE" at bounding box center [81, 237] width 77 height 12
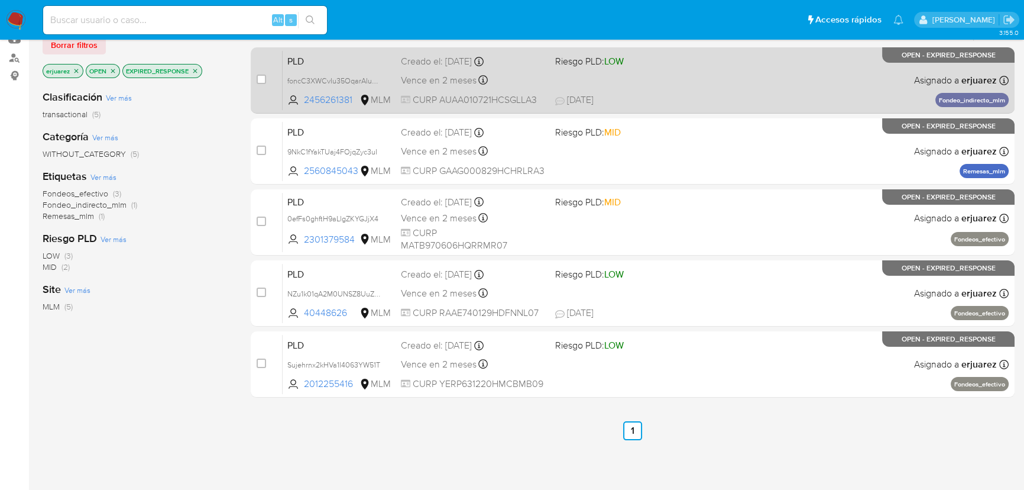
scroll to position [107, 0]
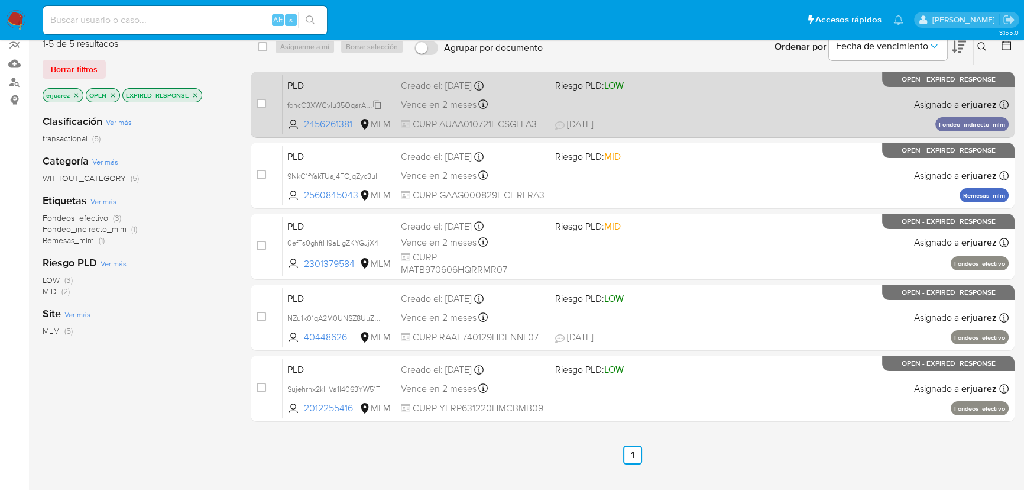
click at [328, 105] on span "foncC3XWCvIu35OqarAIuVsw" at bounding box center [336, 104] width 98 height 13
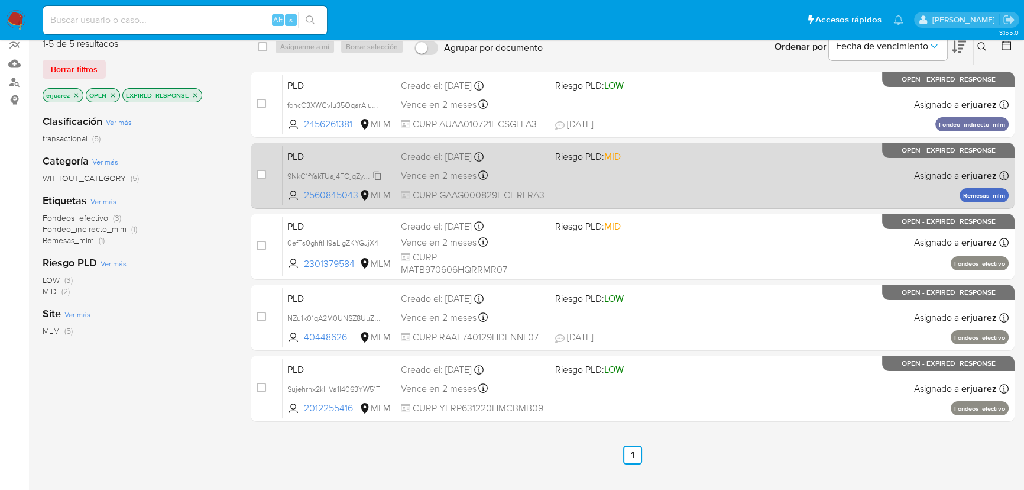
click at [316, 177] on span "9NkC1fYakTUaj4FOjqZyc3uI" at bounding box center [332, 175] width 90 height 13
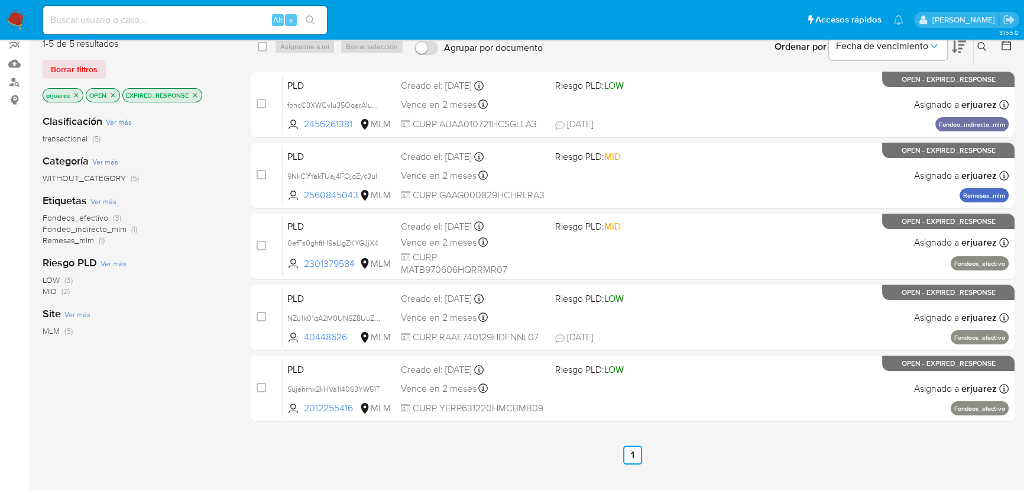
drag, startPoint x: 318, startPoint y: 245, endPoint x: 222, endPoint y: 289, distance: 106.1
click at [318, 245] on span "0efFs0ghftH9aLlgZKYGJjX4" at bounding box center [332, 242] width 91 height 11
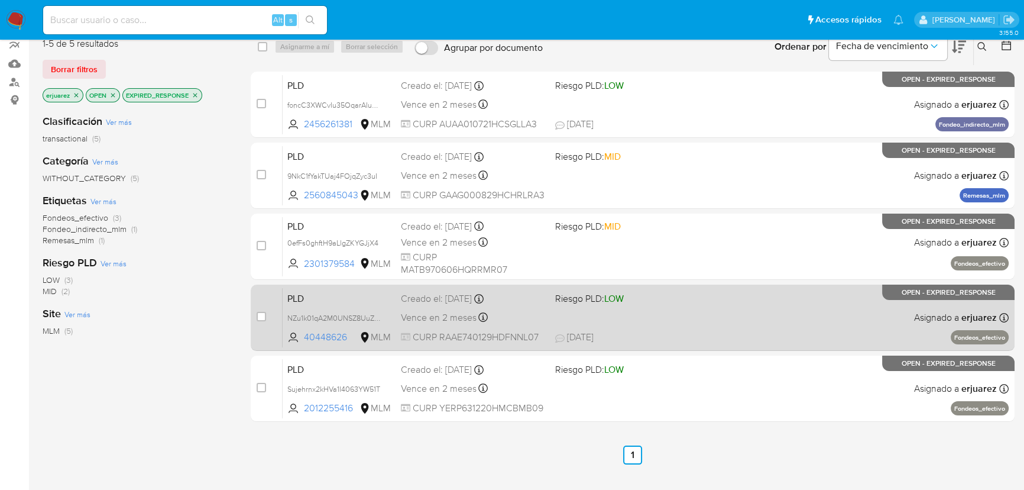
click at [298, 308] on div "PLD NZu1k01qA2M0UNSZ8UuZkAd8 40448626 MLM Riesgo PLD: LOW Creado el: 12/08/2025…" at bounding box center [646, 317] width 726 height 60
click at [299, 318] on span "NZu1k01qA2M0UNSZ8UuZkAd8" at bounding box center [338, 316] width 103 height 13
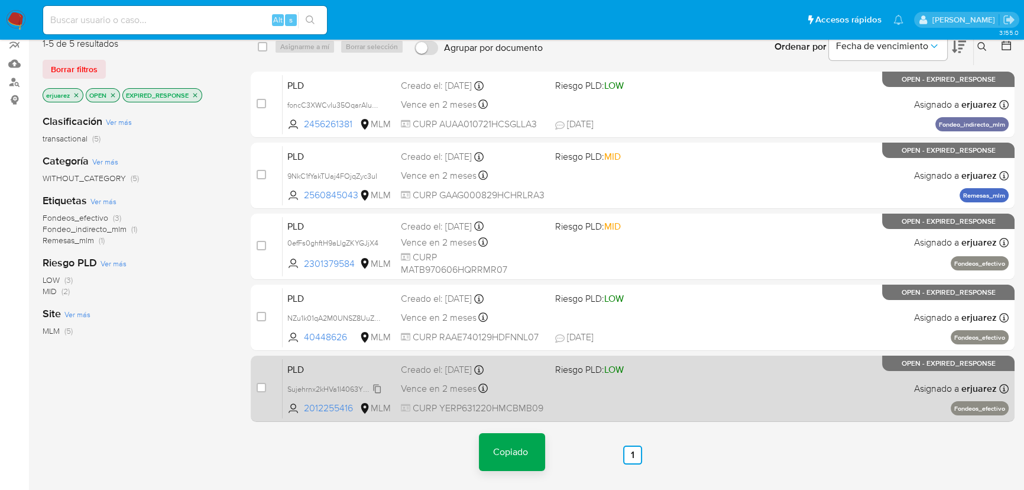
click at [306, 392] on span "Sujehrnx2kHVa1I4063YW51T" at bounding box center [333, 387] width 93 height 13
drag, startPoint x: 306, startPoint y: 388, endPoint x: 85, endPoint y: 322, distance: 230.3
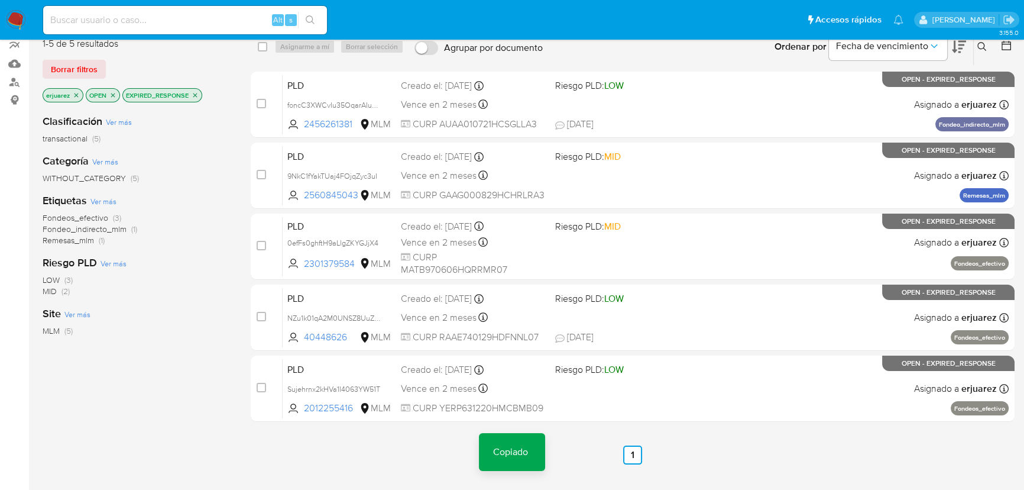
click at [305, 388] on span "Sujehrnx2kHVa1I4063YW51T" at bounding box center [333, 388] width 93 height 11
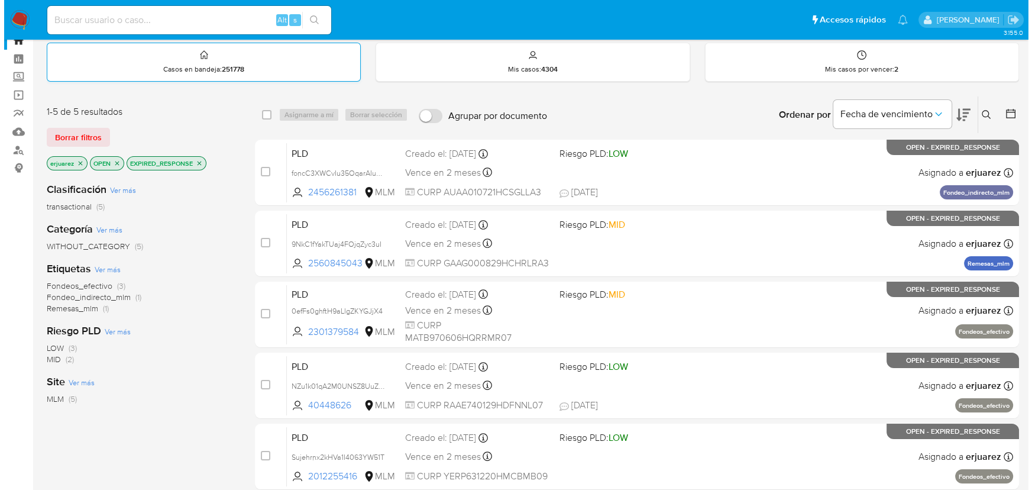
scroll to position [0, 0]
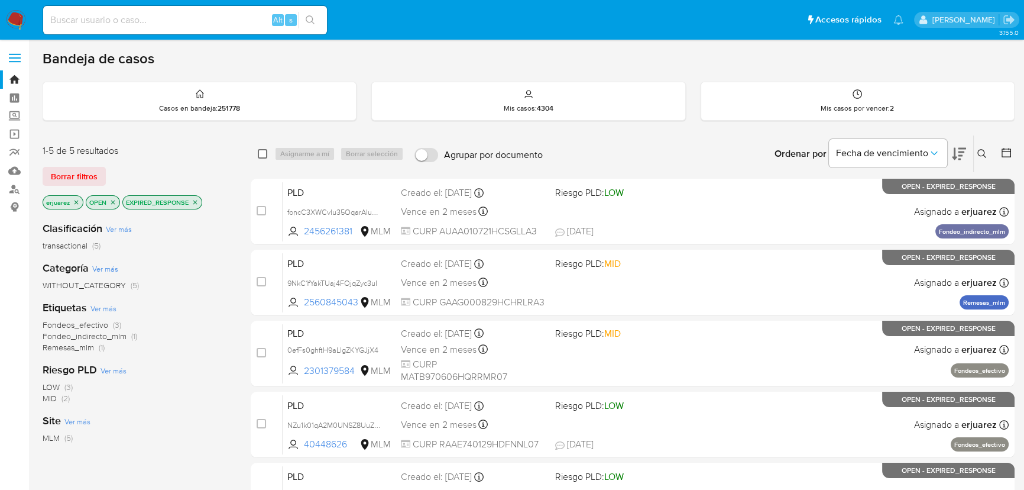
click at [258, 150] on input "checkbox" at bounding box center [262, 153] width 9 height 9
checkbox input "true"
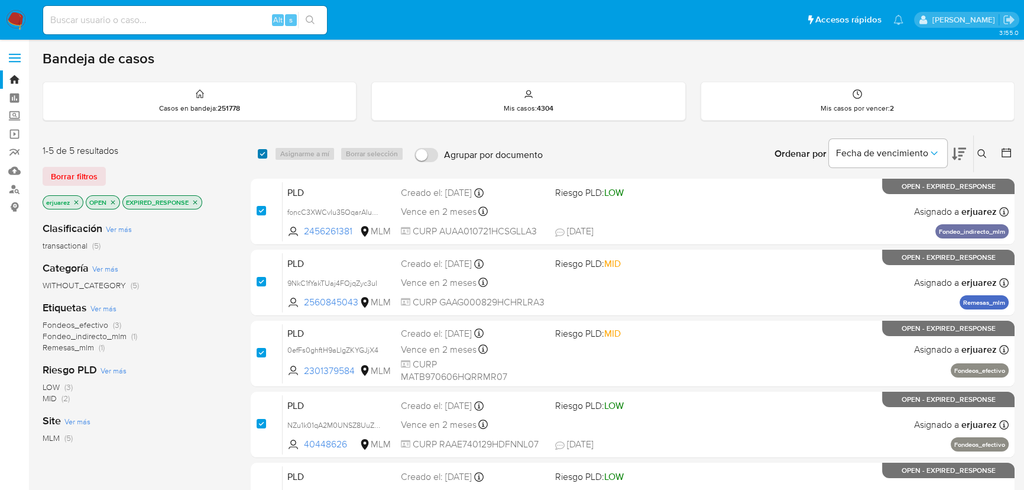
checkbox input "true"
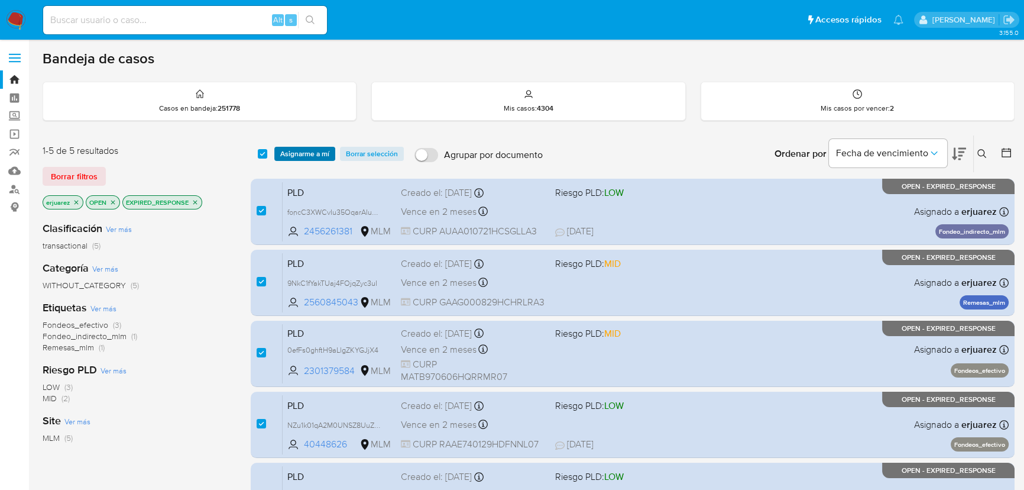
click at [293, 152] on span "Asignarme a mí" at bounding box center [304, 154] width 49 height 12
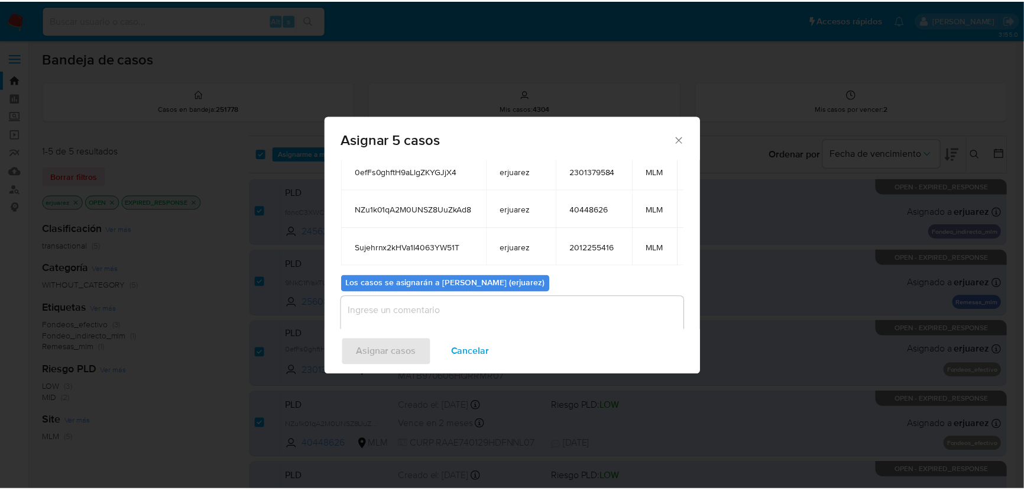
scroll to position [179, 0]
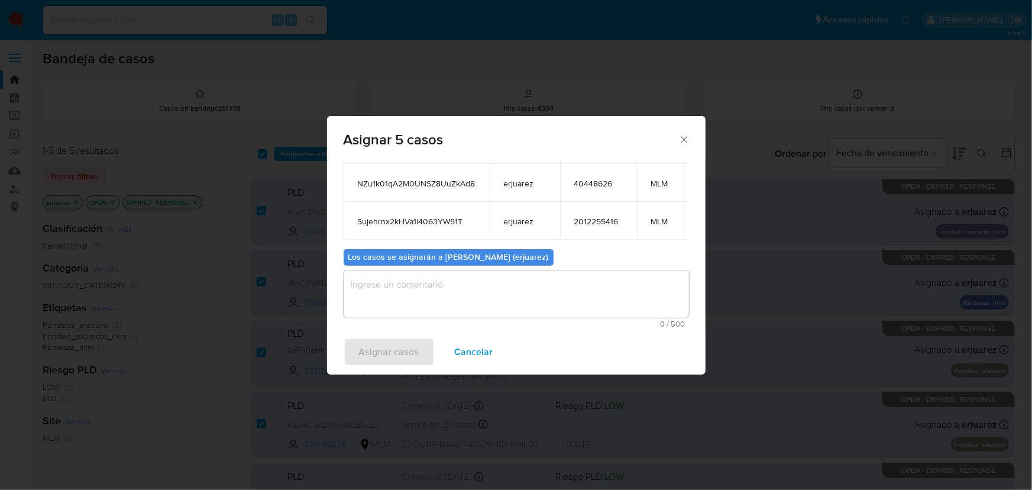
drag, startPoint x: 467, startPoint y: 307, endPoint x: 462, endPoint y: 371, distance: 64.1
click at [468, 310] on textarea "assign-modal" at bounding box center [516, 293] width 345 height 47
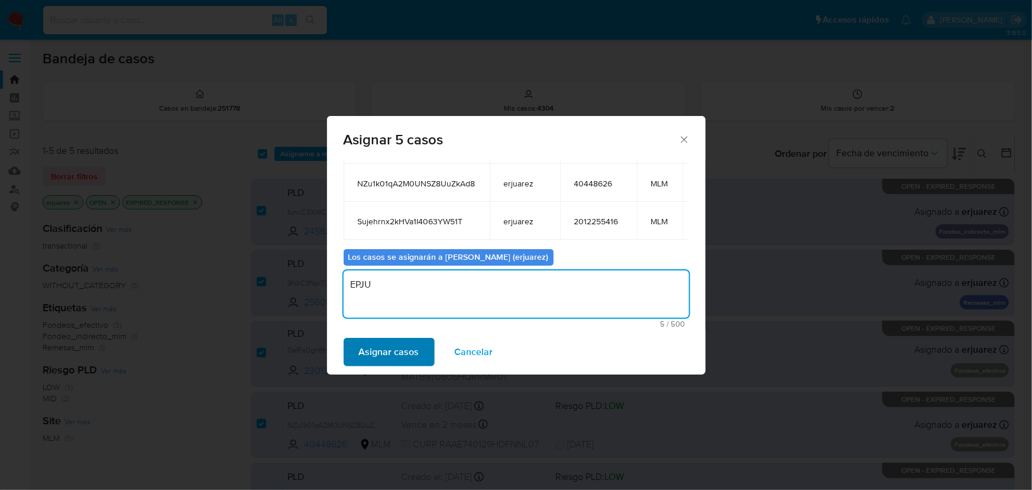
type textarea "EPJU"
click at [400, 339] on span "Asignar casos" at bounding box center [389, 352] width 60 height 26
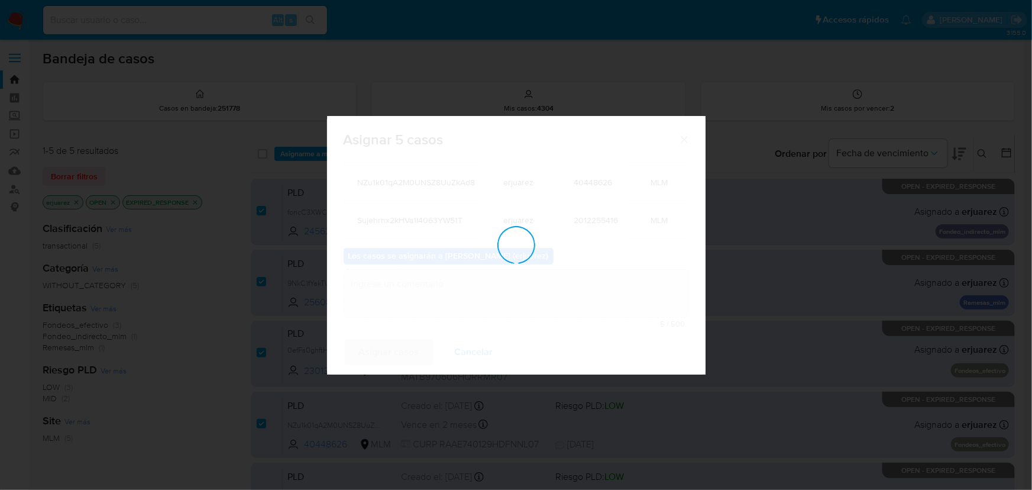
checkbox input "false"
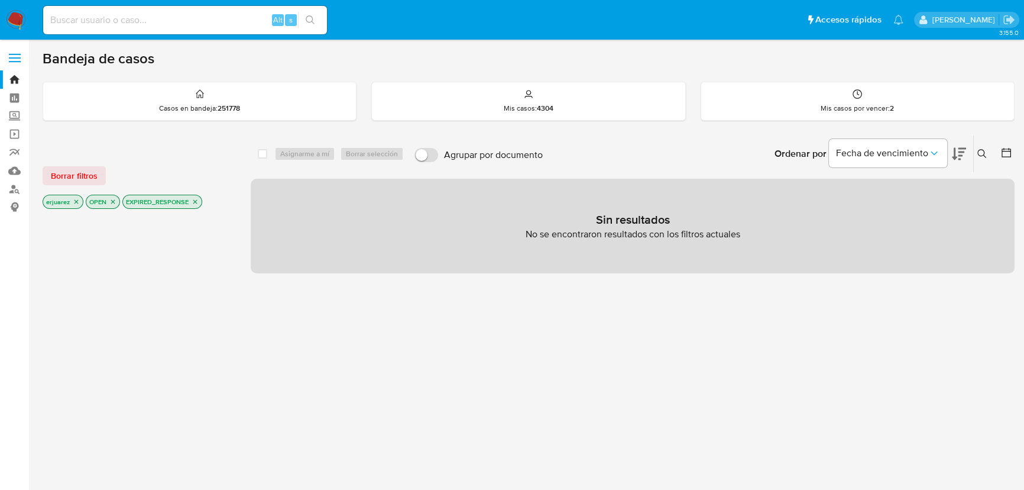
drag, startPoint x: 16, startPoint y: 17, endPoint x: 25, endPoint y: 18, distance: 9.5
click at [17, 17] on img at bounding box center [16, 20] width 20 height 20
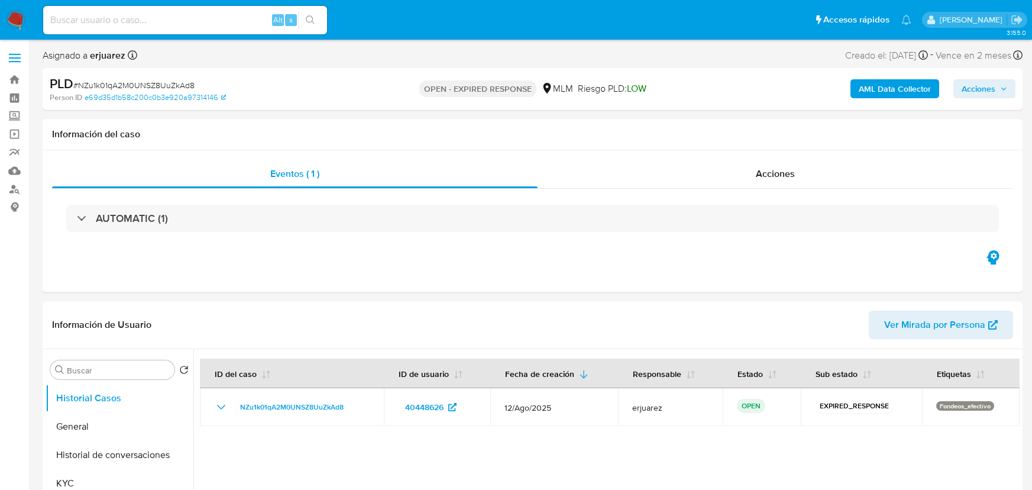
select select "10"
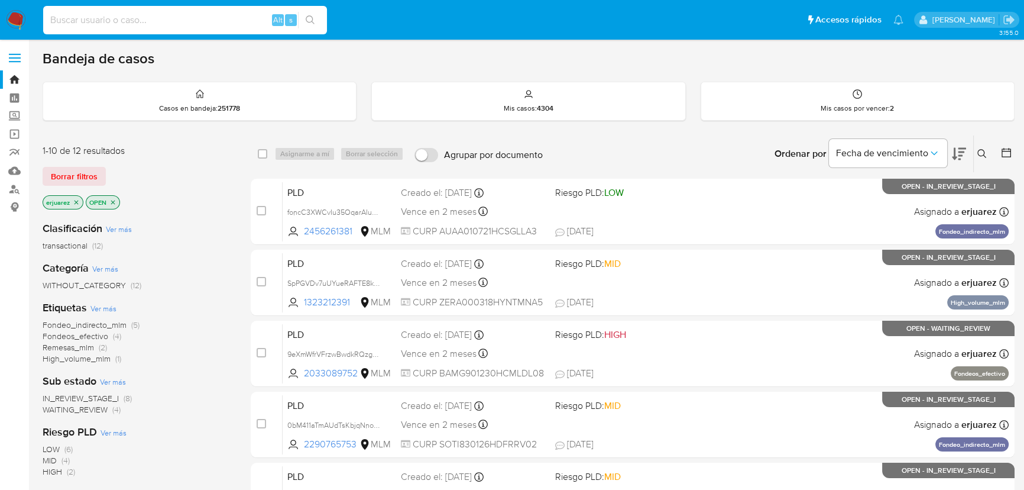
click at [207, 27] on input at bounding box center [185, 19] width 284 height 15
paste input "foncC3XWCvIu35OqarAIuVsw"
type input "foncC3XWCvIu35OqarAIuVsw"
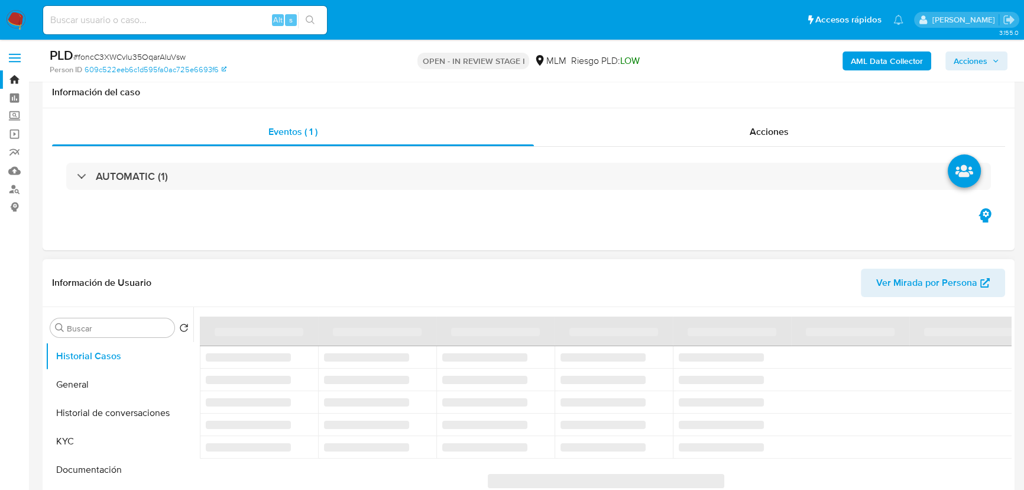
scroll to position [215, 0]
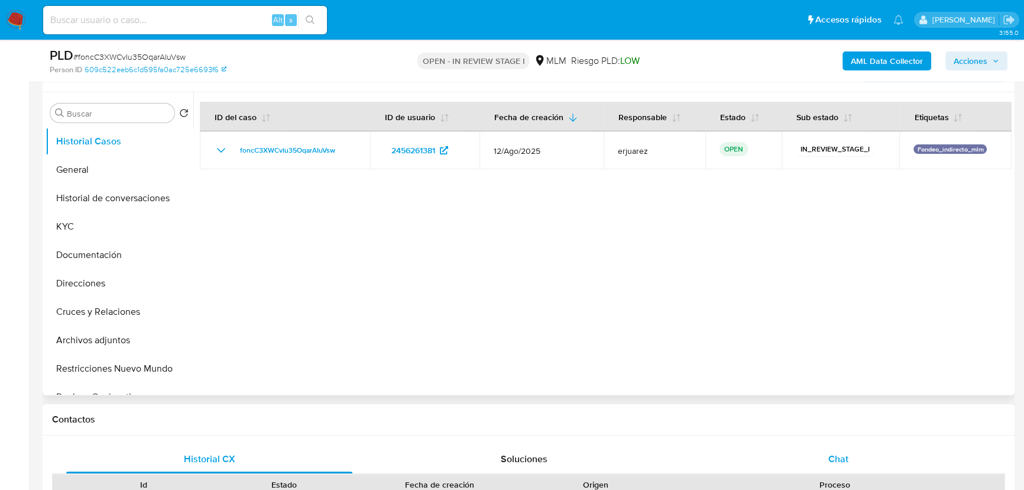
select select "10"
click at [828, 467] on div "Chat" at bounding box center [838, 459] width 286 height 28
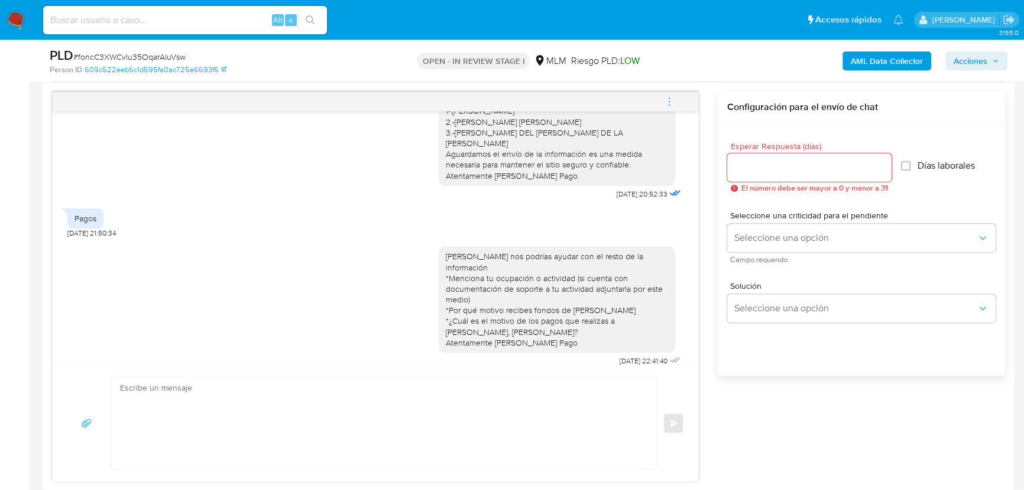
scroll to position [538, 0]
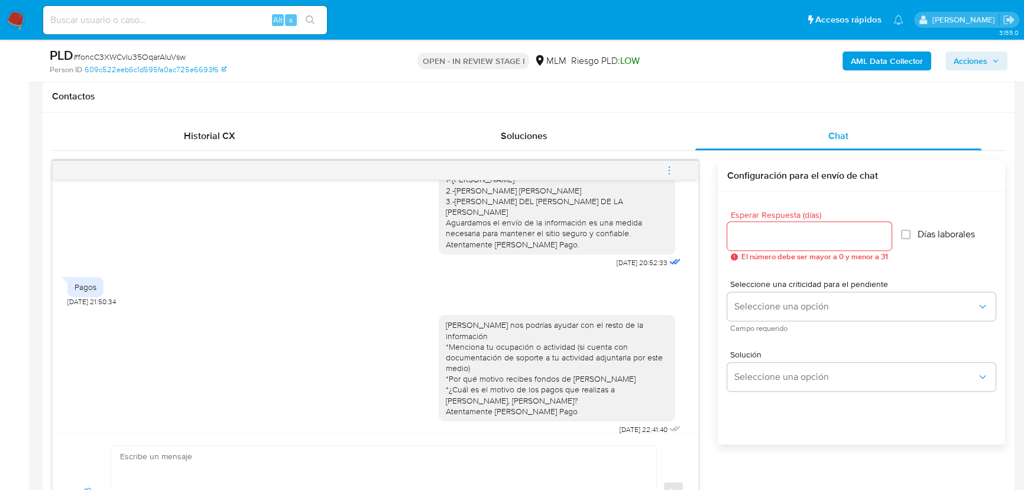
click at [664, 170] on icon "menu-action" at bounding box center [669, 170] width 11 height 11
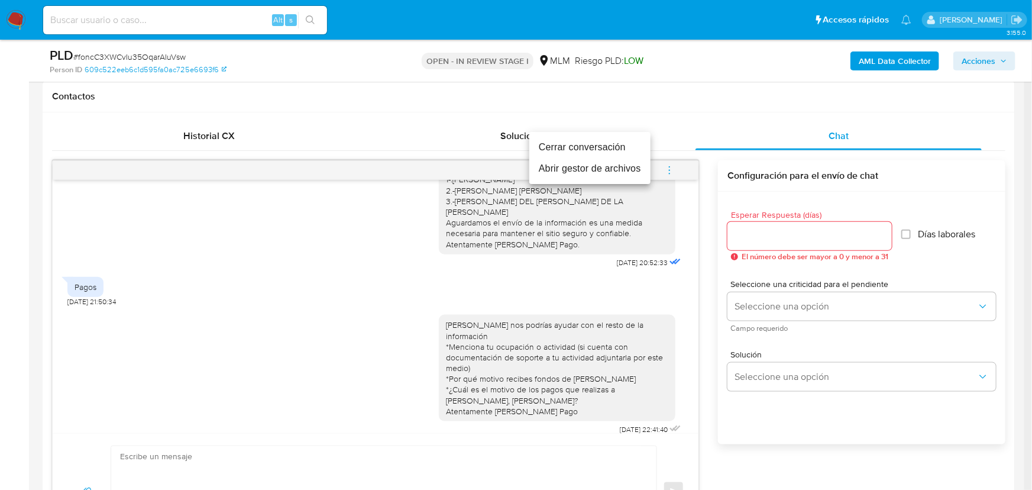
click at [577, 148] on li "Cerrar conversación" at bounding box center [589, 147] width 121 height 21
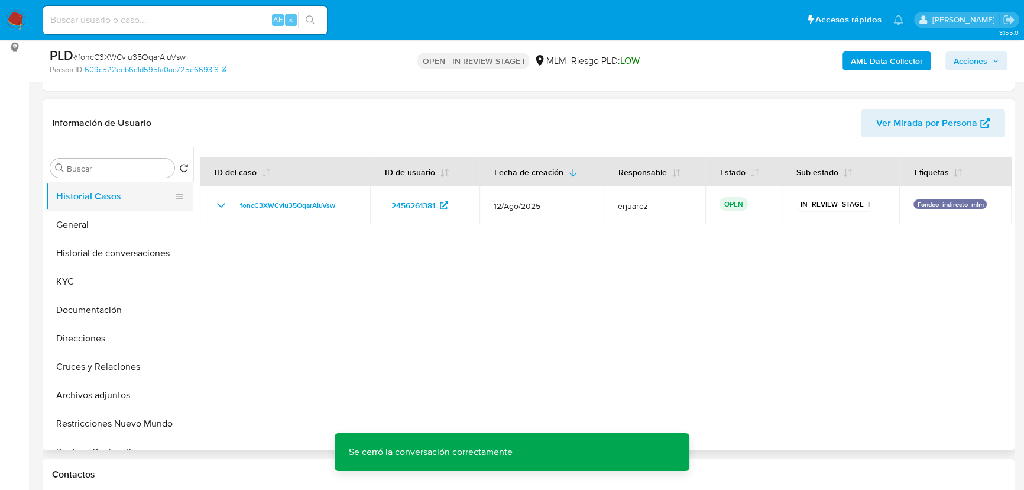
scroll to position [107, 0]
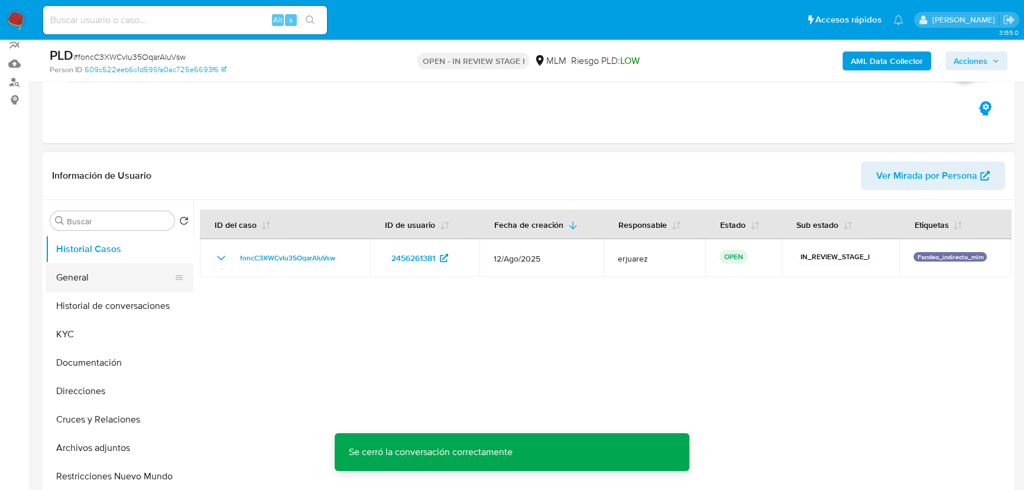
drag, startPoint x: 89, startPoint y: 286, endPoint x: 101, endPoint y: 285, distance: 11.8
click at [90, 286] on button "General" at bounding box center [115, 277] width 138 height 28
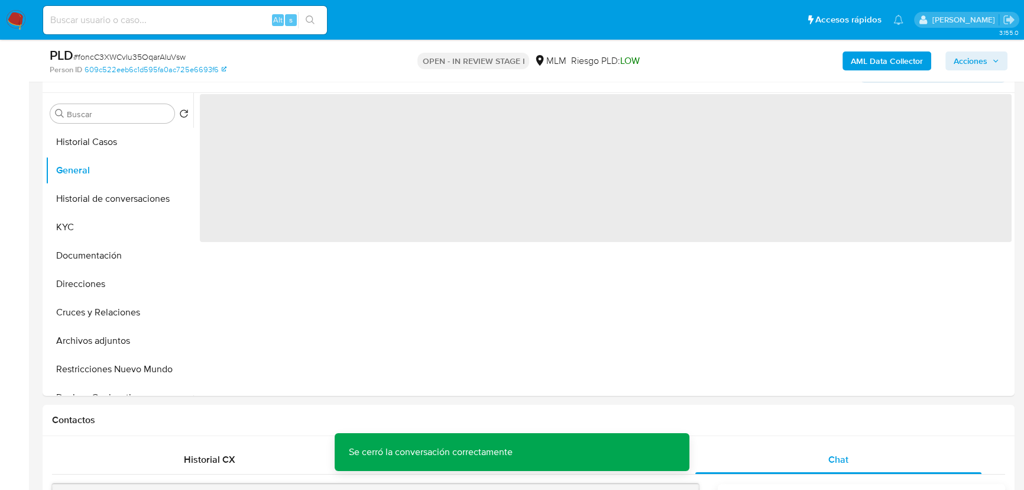
scroll to position [215, 0]
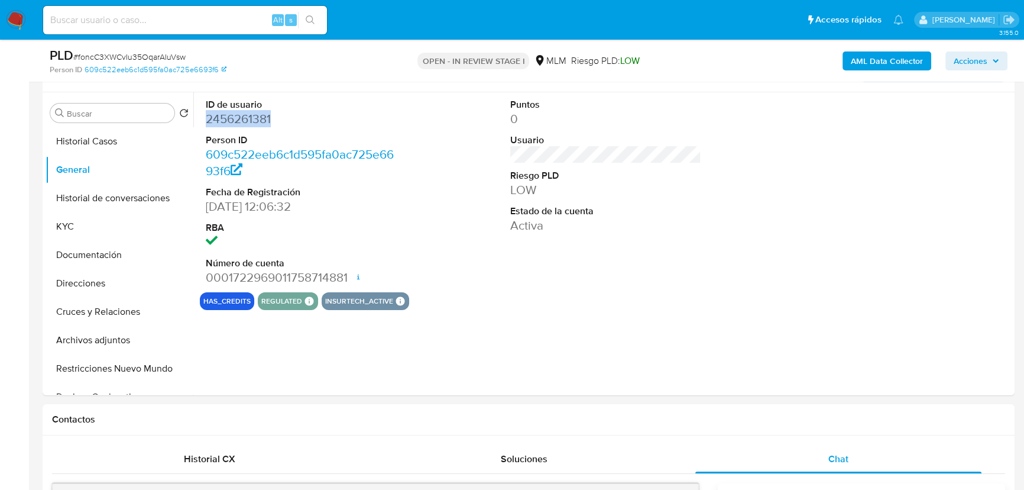
drag, startPoint x: 218, startPoint y: 114, endPoint x: 2, endPoint y: 147, distance: 218.4
click at [202, 114] on div "ID de usuario 2456261381 Person ID 609c522eeb6c1d595fa0ac725e6693f6 Fecha de Re…" at bounding box center [301, 192] width 203 height 200
copy dd "2456261381"
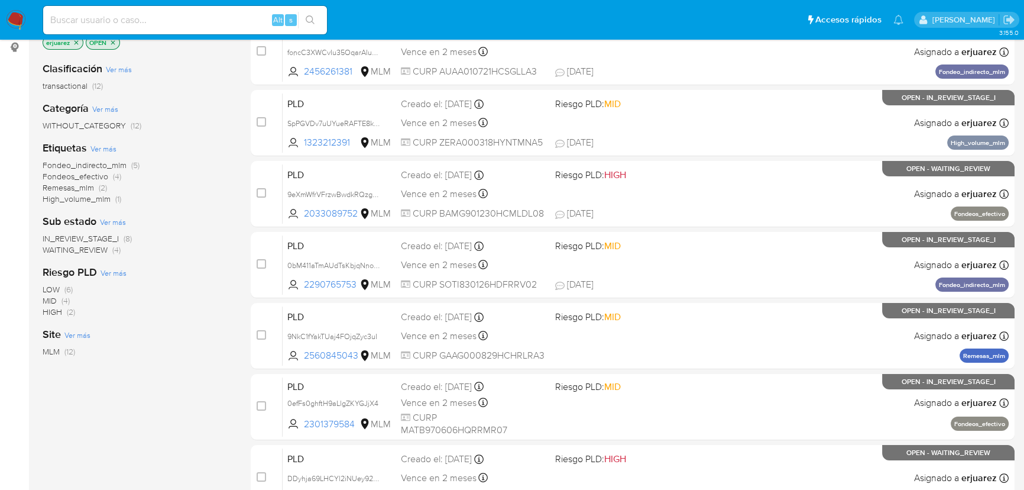
scroll to position [107, 0]
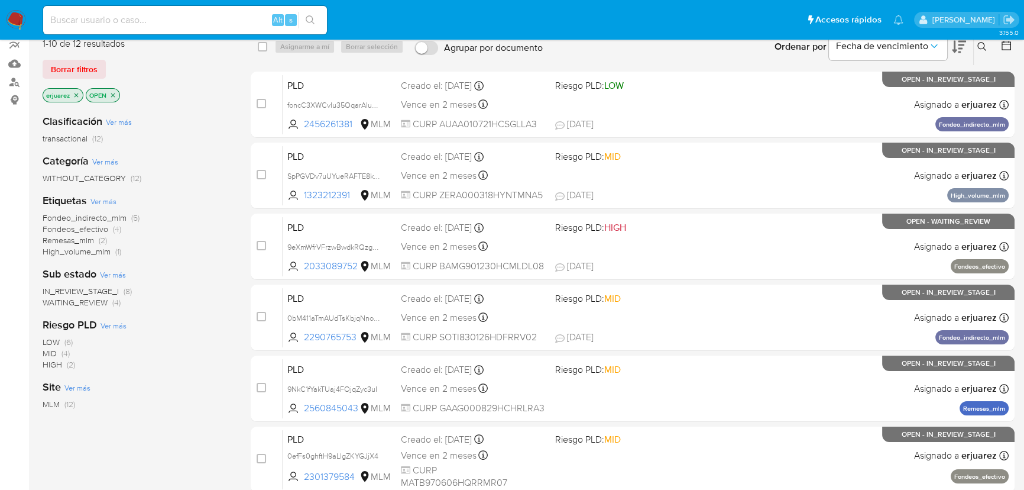
click at [103, 294] on span "IN_REVIEW_STAGE_I" at bounding box center [81, 291] width 76 height 12
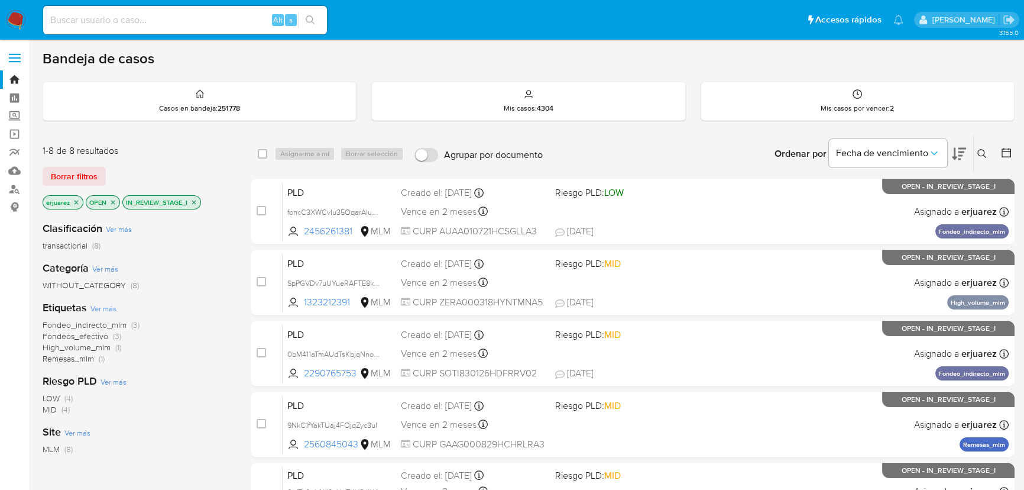
click at [961, 157] on icon at bounding box center [959, 154] width 14 height 14
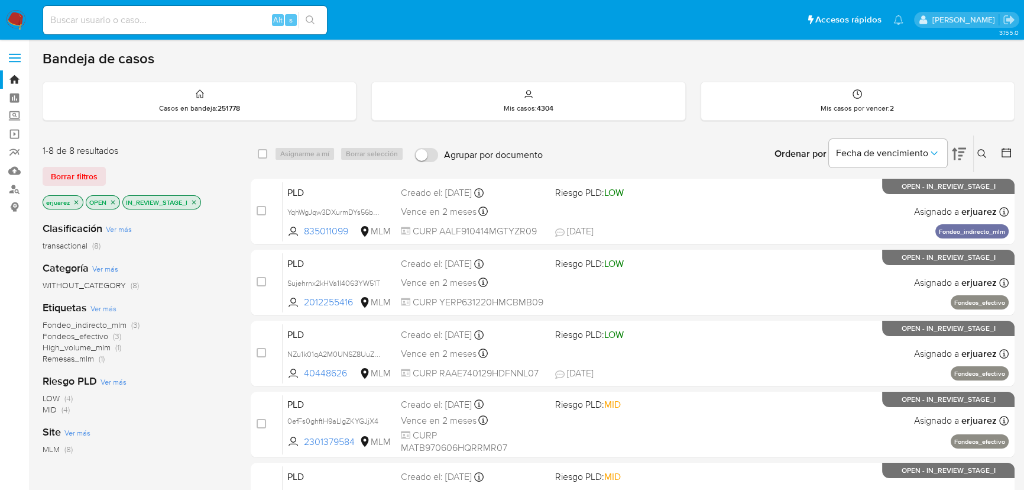
click at [976, 150] on button at bounding box center [984, 154] width 20 height 14
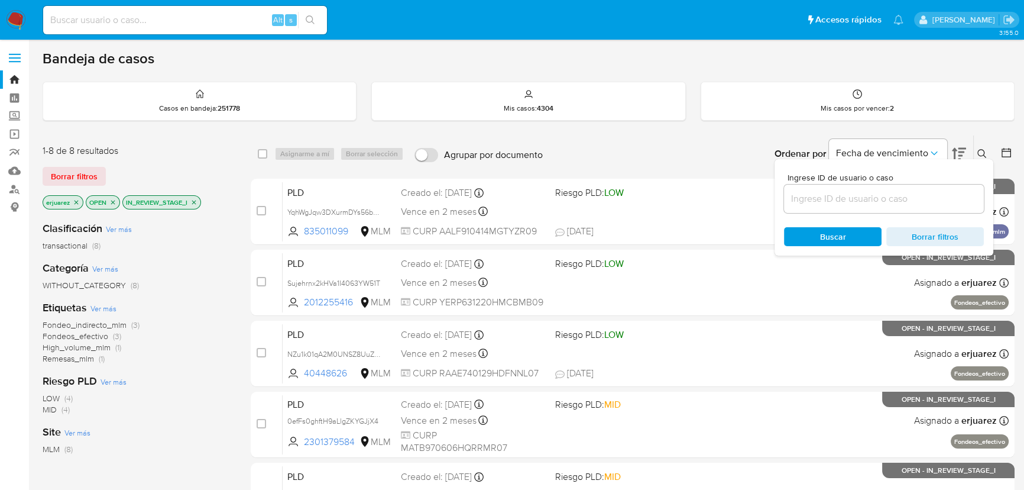
click at [873, 207] on div at bounding box center [884, 198] width 200 height 28
click at [867, 199] on input at bounding box center [884, 198] width 200 height 15
paste input "2456261381"
type input "2456261381"
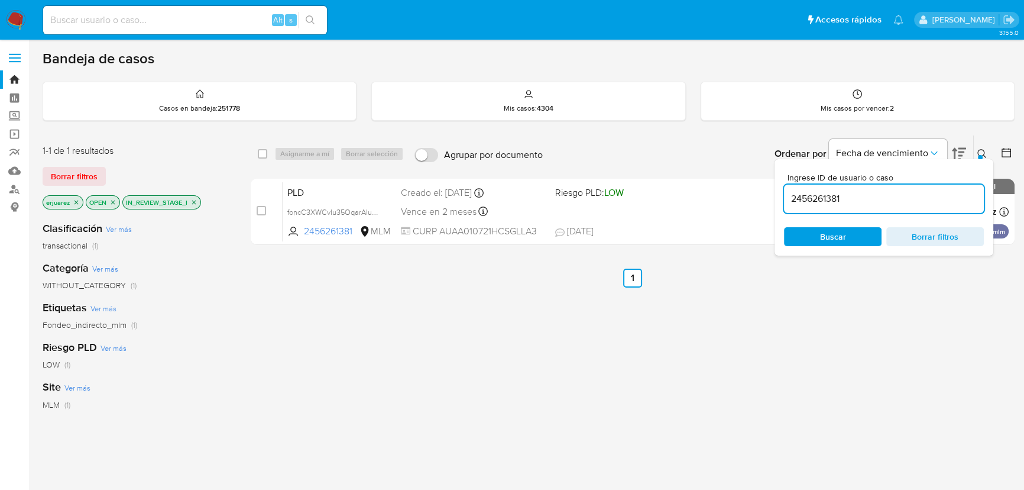
drag, startPoint x: 657, startPoint y: 339, endPoint x: 676, endPoint y: 277, distance: 64.5
click at [658, 339] on div "select-all-cases-checkbox Asignarme a mí Borrar selección Agrupar por documento…" at bounding box center [633, 403] width 764 height 536
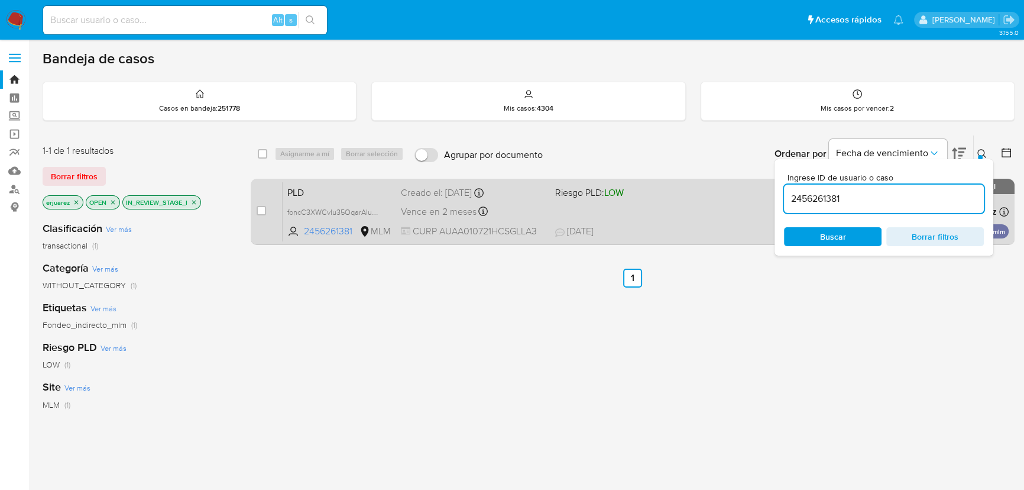
click at [686, 218] on div "PLD foncC3XWCvIu35OqarAIuVsw 2456261381 MLM Riesgo PLD: LOW Creado el: 12/08/20…" at bounding box center [646, 212] width 726 height 60
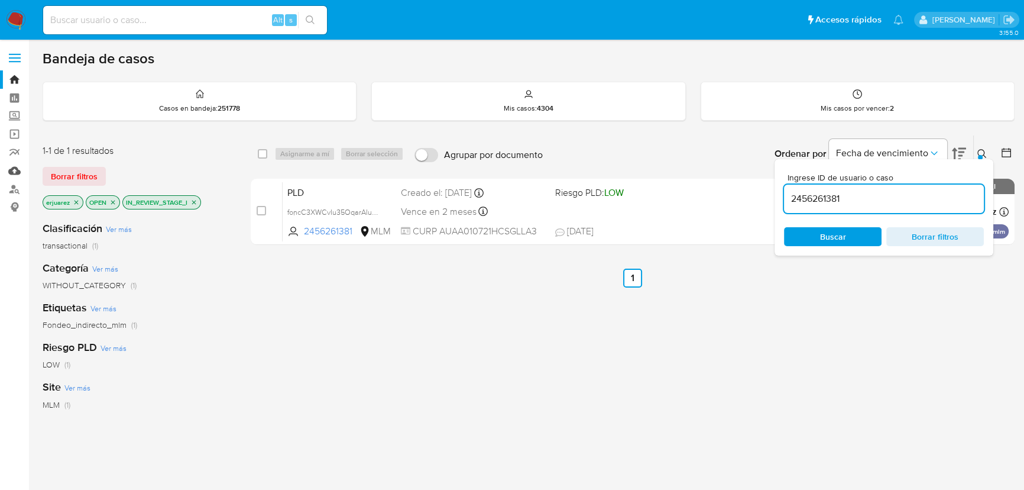
click at [11, 174] on link "Mulan" at bounding box center [70, 170] width 141 height 18
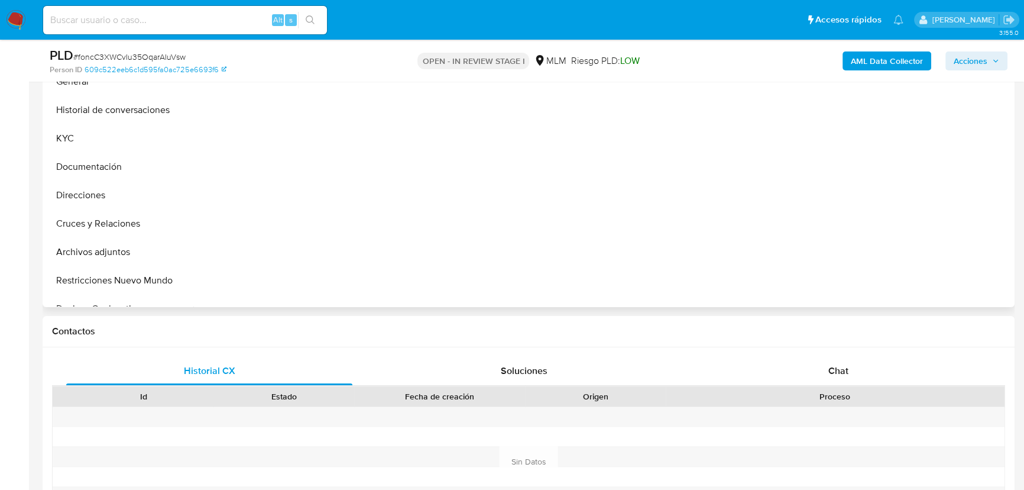
scroll to position [268, 0]
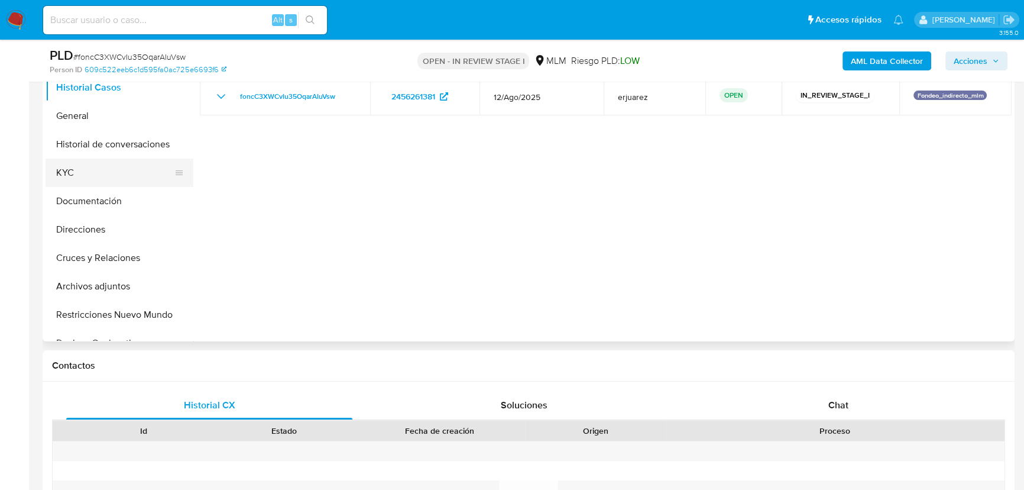
select select "10"
click at [115, 185] on button "KYC" at bounding box center [115, 172] width 138 height 28
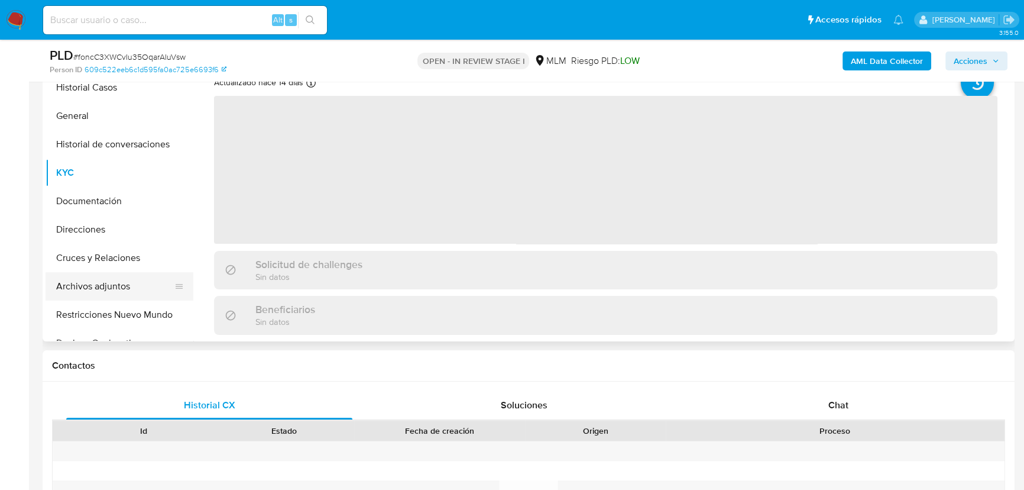
click at [114, 277] on button "Archivos adjuntos" at bounding box center [115, 286] width 138 height 28
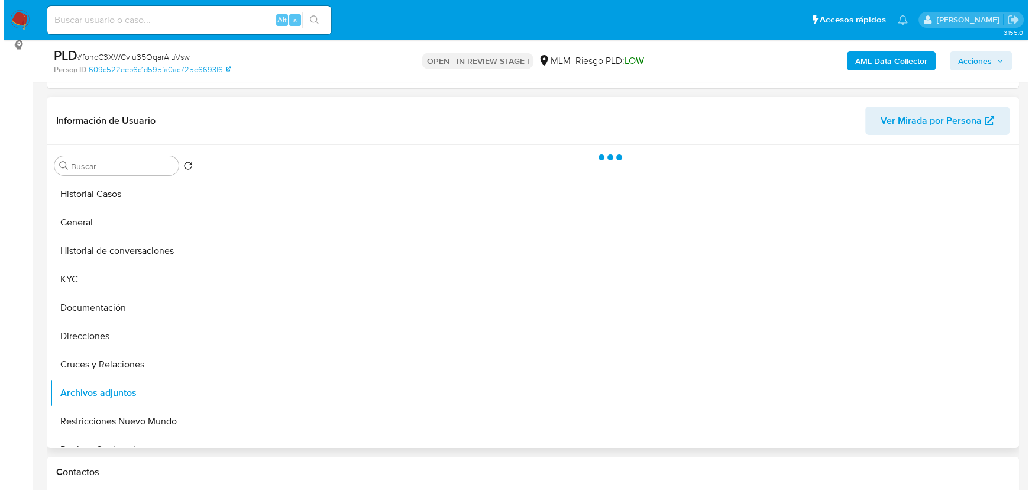
scroll to position [161, 0]
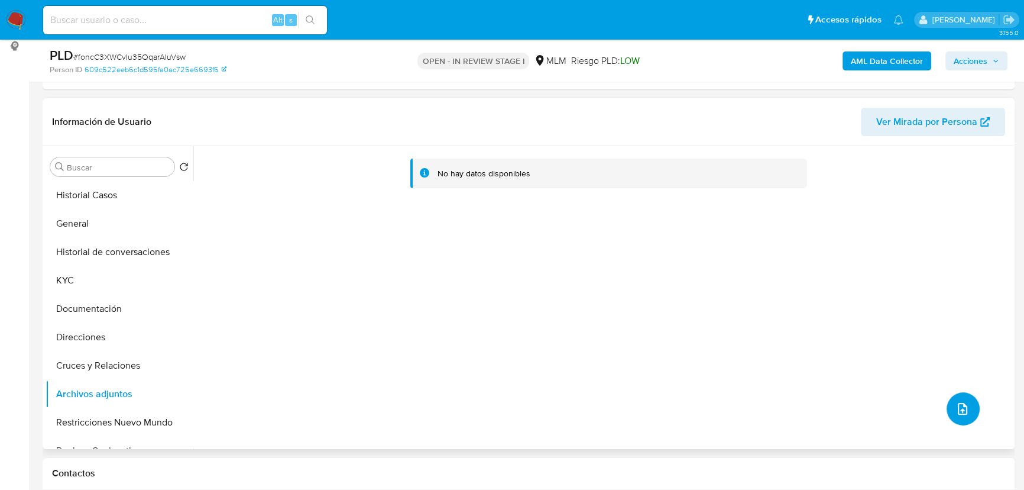
click at [957, 403] on icon "upload-file" at bounding box center [963, 409] width 14 height 14
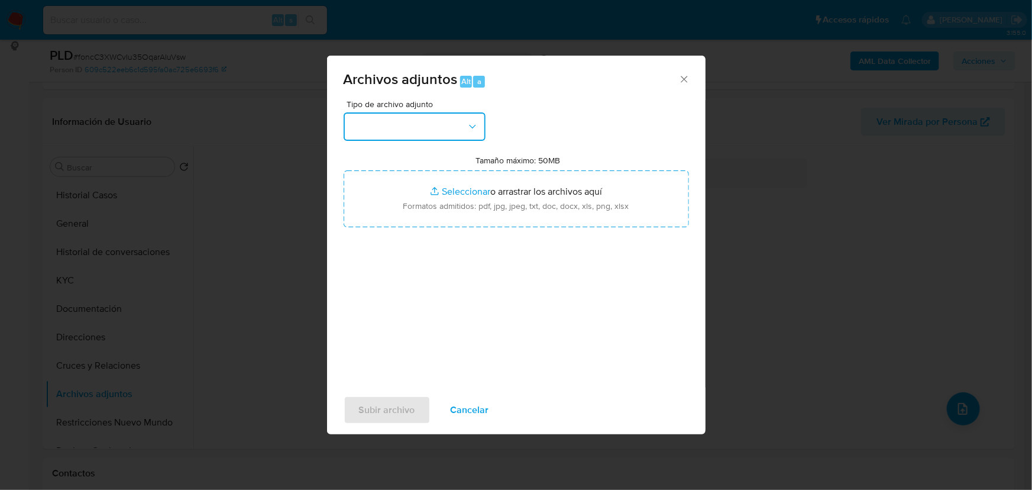
click at [417, 134] on button "button" at bounding box center [415, 126] width 142 height 28
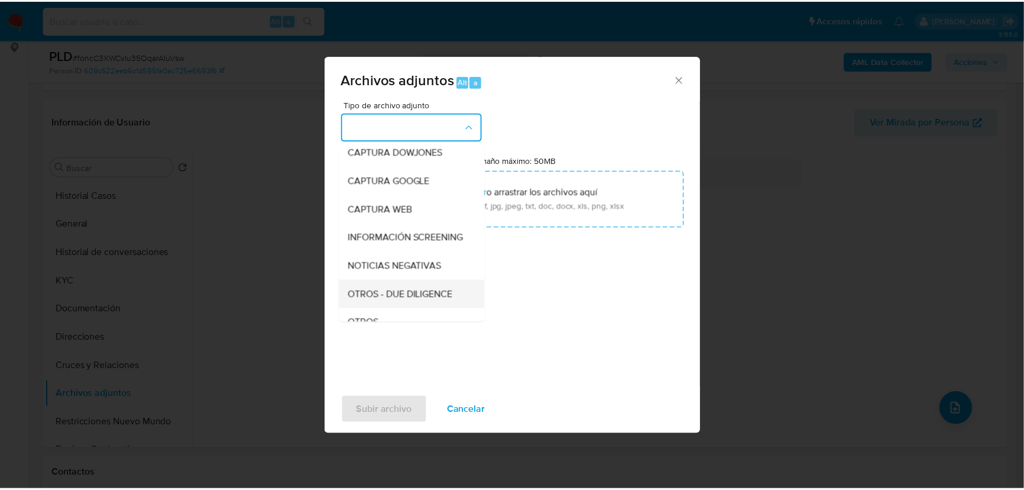
scroll to position [107, 0]
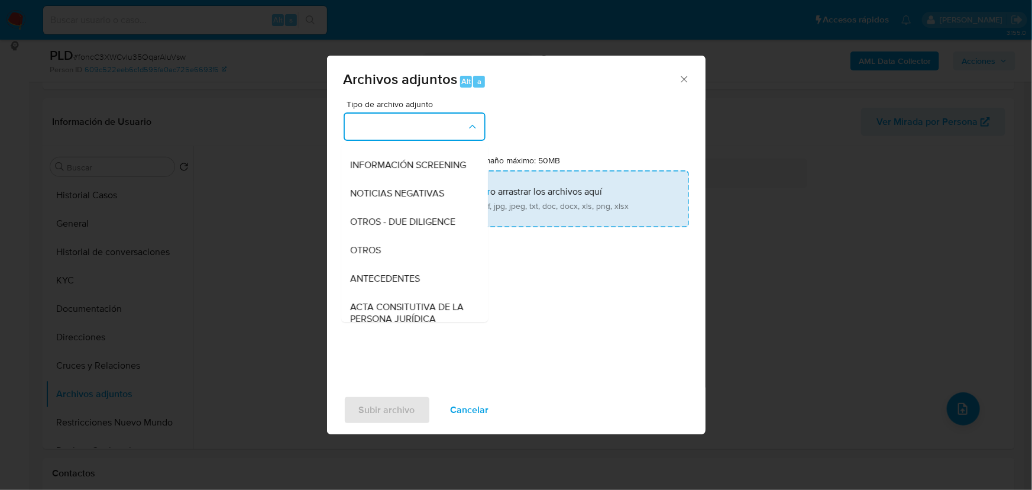
drag, startPoint x: 365, startPoint y: 260, endPoint x: 413, endPoint y: 225, distance: 58.9
click at [367, 256] on span "OTROS" at bounding box center [366, 250] width 31 height 12
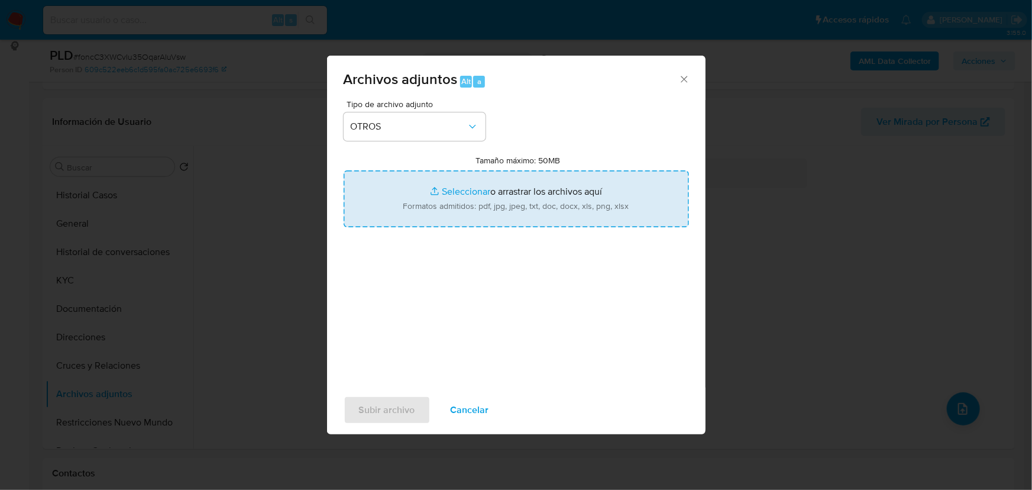
click at [458, 183] on input "Tamaño máximo: 50MB Seleccionar archivos" at bounding box center [516, 198] width 345 height 57
type input "C:\fakepath\2456261381_Aldair de [PERSON_NAME] Alegria_Ago25.pdf"
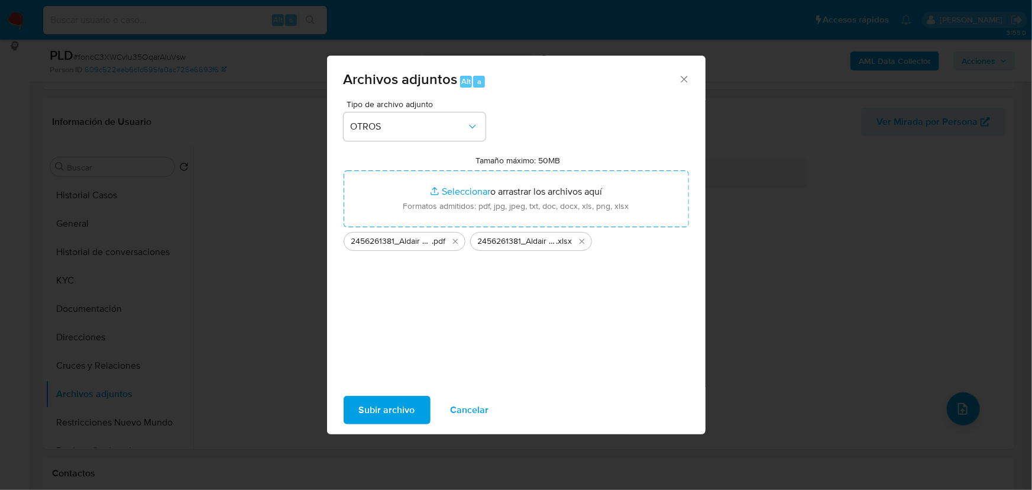
click at [375, 416] on span "Subir archivo" at bounding box center [387, 410] width 56 height 26
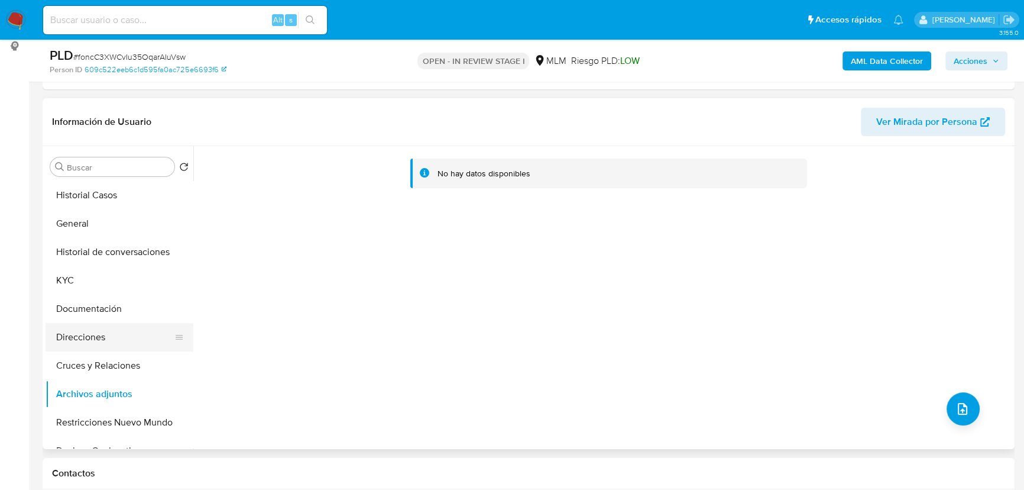
drag, startPoint x: 138, startPoint y: 290, endPoint x: 147, endPoint y: 326, distance: 37.1
click at [140, 291] on button "KYC" at bounding box center [120, 280] width 148 height 28
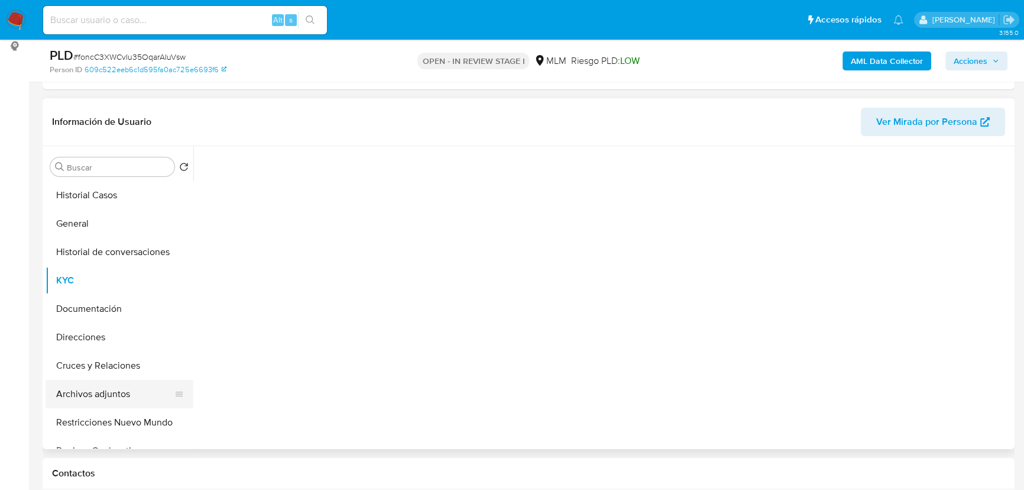
click at [108, 396] on button "Archivos adjuntos" at bounding box center [115, 394] width 138 height 28
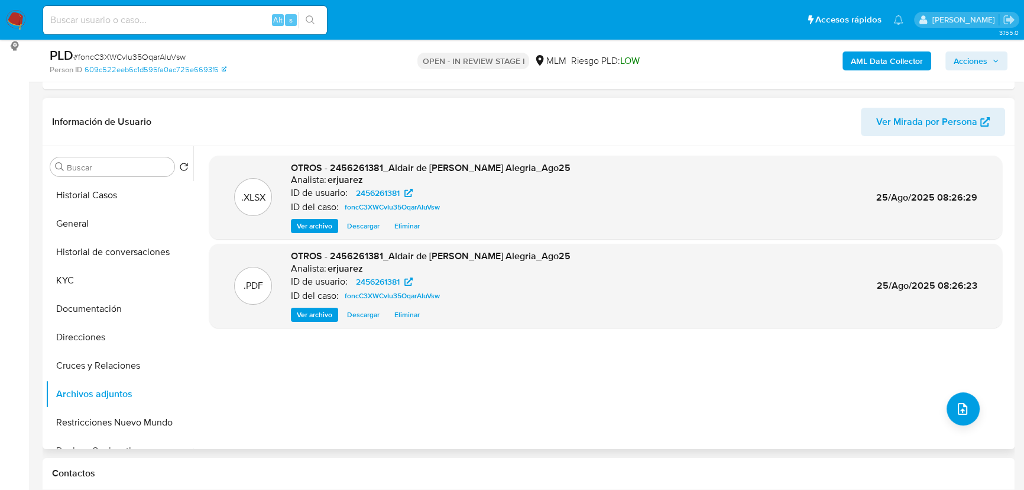
click at [299, 316] on span "Ver archivo" at bounding box center [314, 315] width 35 height 12
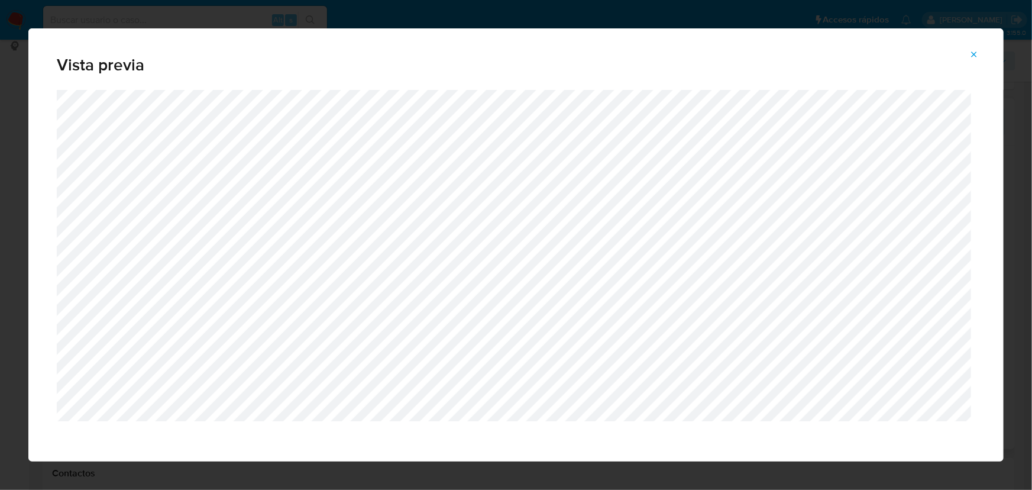
click at [974, 53] on icon "Attachment preview" at bounding box center [973, 54] width 9 height 9
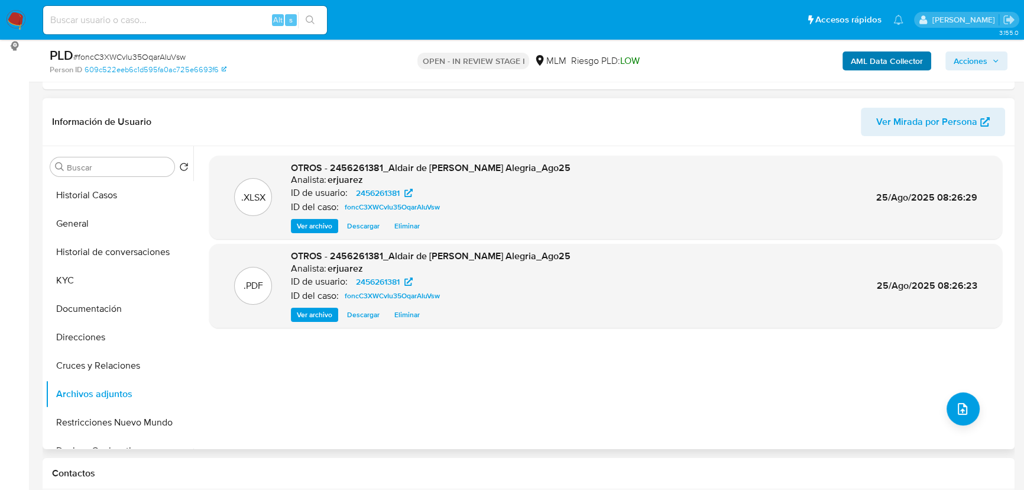
drag, startPoint x: 982, startPoint y: 57, endPoint x: 910, endPoint y: 70, distance: 72.7
click at [982, 59] on span "Acciones" at bounding box center [971, 60] width 34 height 19
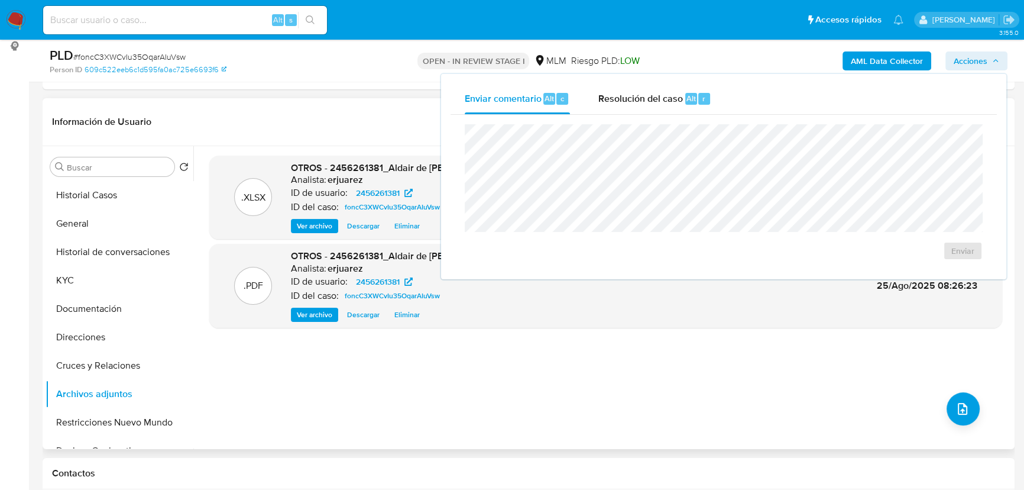
drag, startPoint x: 674, startPoint y: 102, endPoint x: 656, endPoint y: 118, distance: 23.4
click at [673, 101] on span "Resolución del caso" at bounding box center [640, 98] width 85 height 14
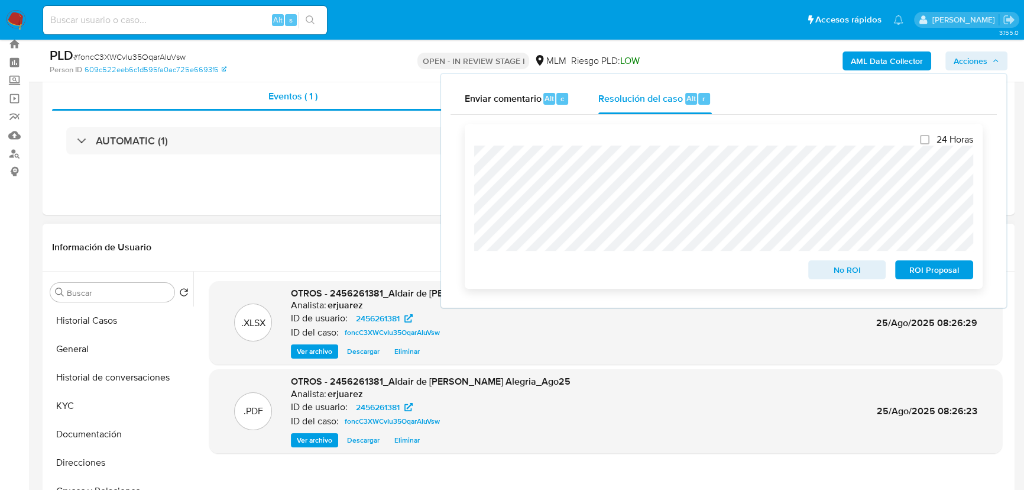
scroll to position [53, 0]
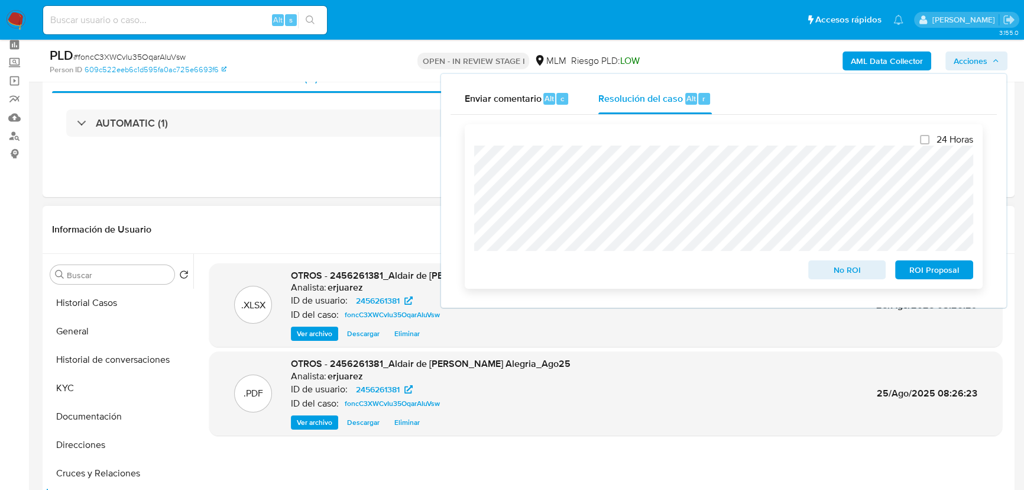
click at [867, 272] on span "No ROI" at bounding box center [847, 269] width 61 height 17
click at [320, 221] on header "Información de Usuario Ver Mirada por Persona" at bounding box center [528, 229] width 953 height 28
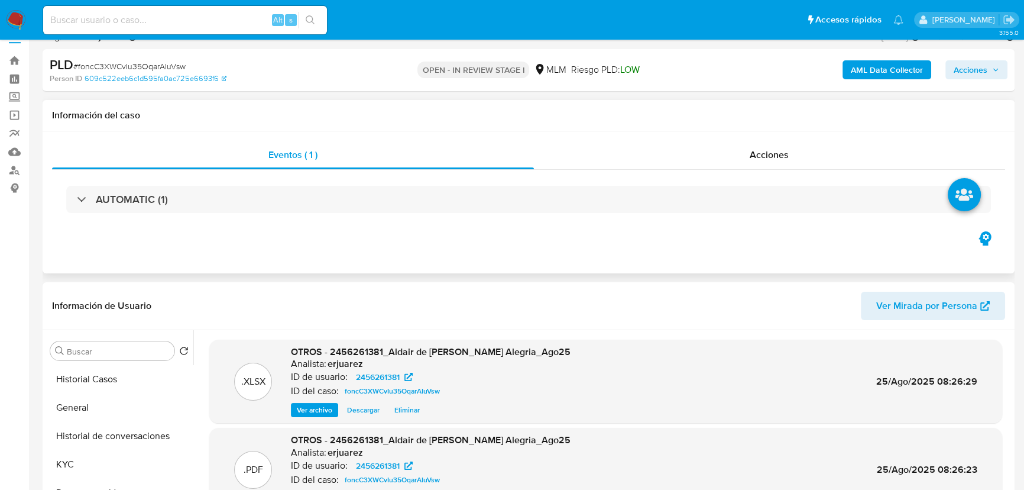
scroll to position [0, 0]
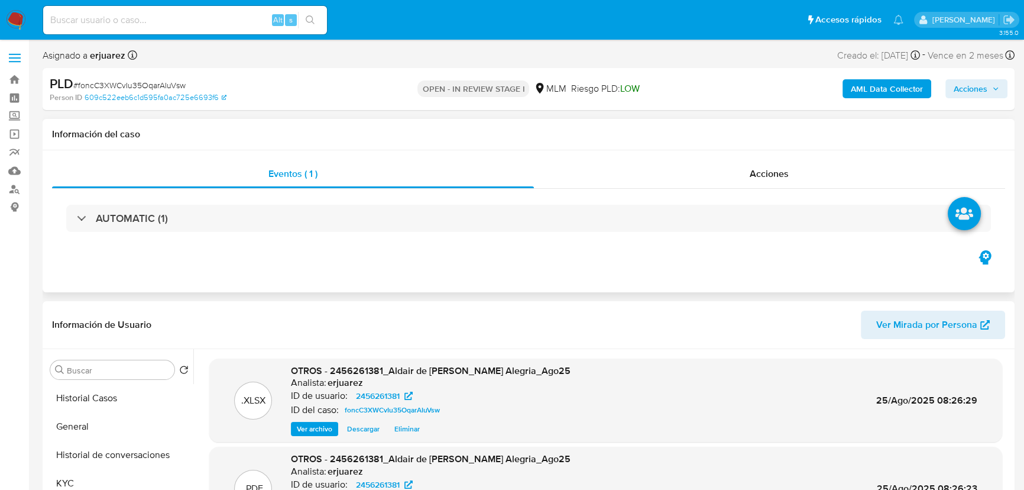
click at [608, 194] on div "AUTOMATIC (1)" at bounding box center [528, 218] width 953 height 59
click at [610, 180] on div "Acciones" at bounding box center [770, 174] width 472 height 28
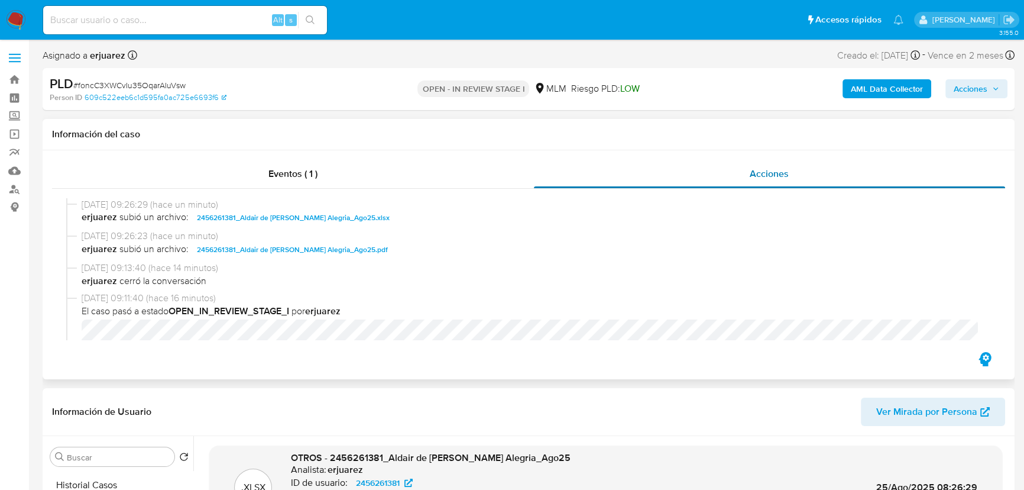
drag, startPoint x: 313, startPoint y: 171, endPoint x: 552, endPoint y: 185, distance: 239.9
click at [321, 170] on div "Eventos ( 1 )" at bounding box center [293, 174] width 482 height 28
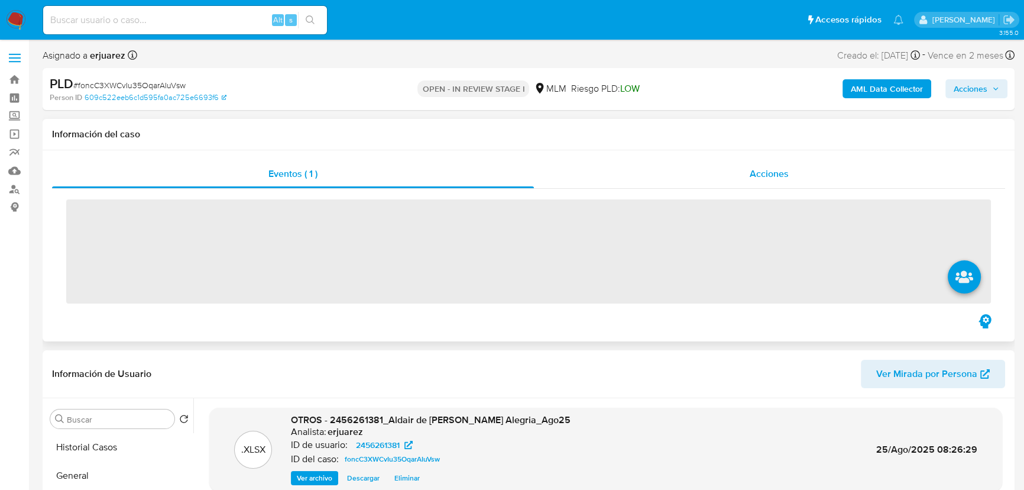
click at [684, 189] on div "‌" at bounding box center [528, 250] width 953 height 123
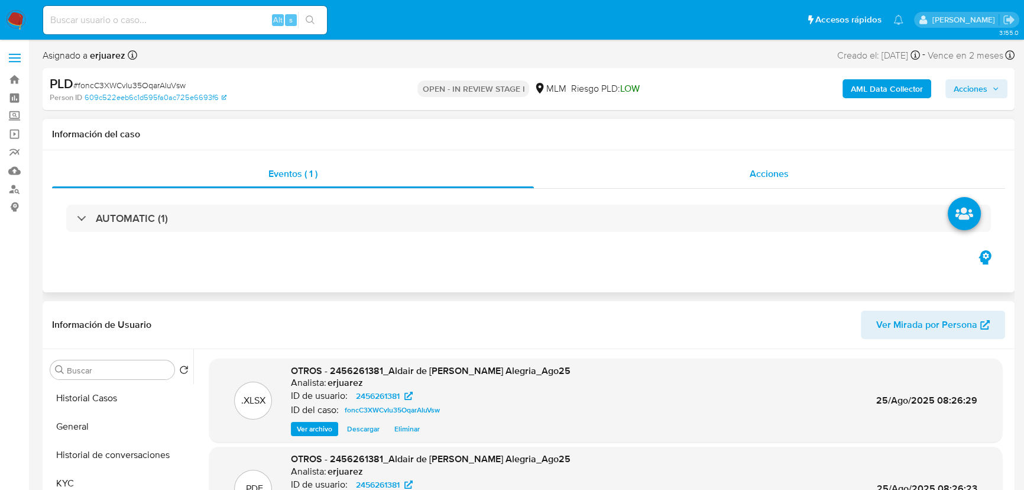
click at [684, 182] on div "Acciones" at bounding box center [770, 174] width 472 height 28
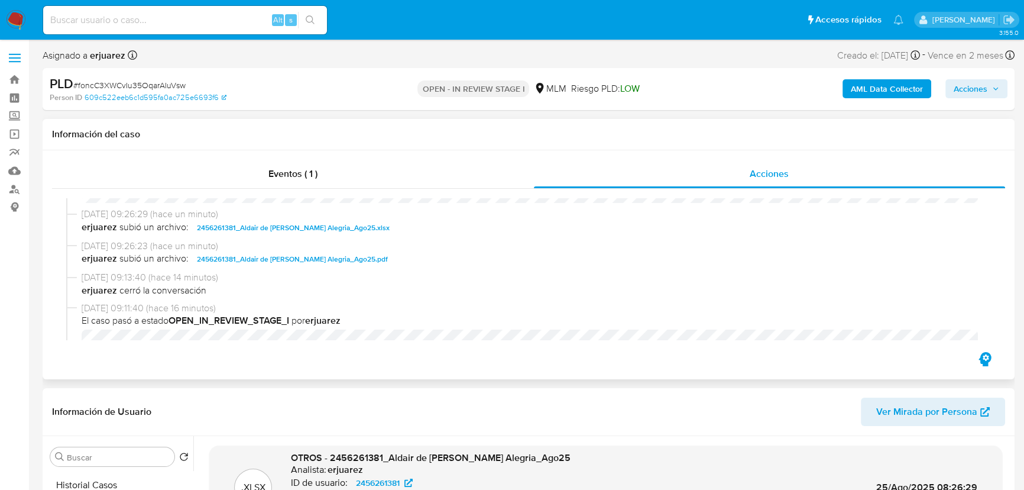
scroll to position [215, 0]
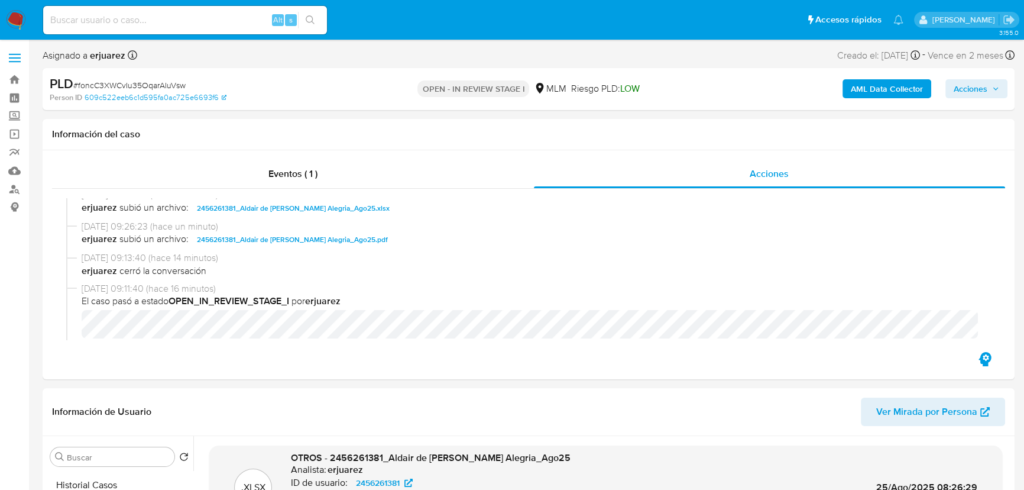
click at [17, 25] on img at bounding box center [16, 20] width 20 height 20
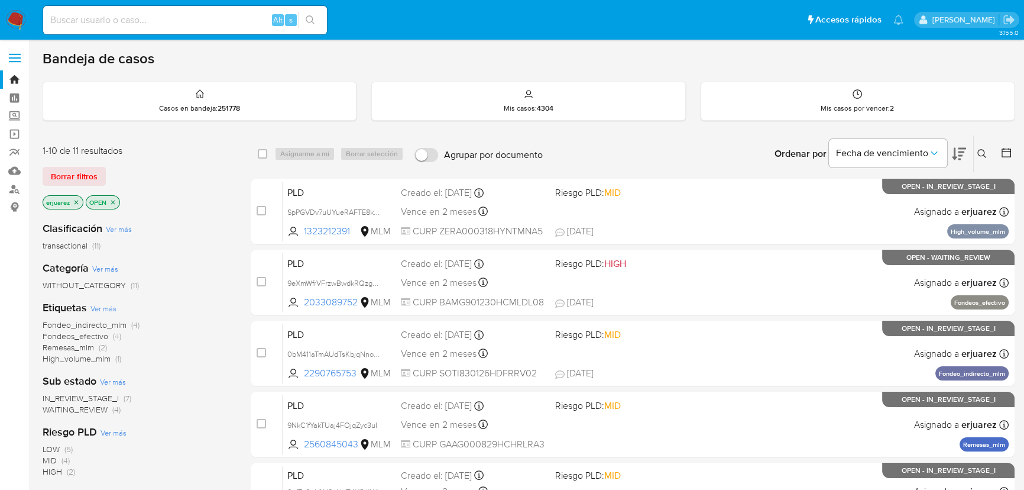
drag, startPoint x: 983, startPoint y: 151, endPoint x: 955, endPoint y: 158, distance: 28.8
click at [980, 152] on icon at bounding box center [981, 153] width 9 height 9
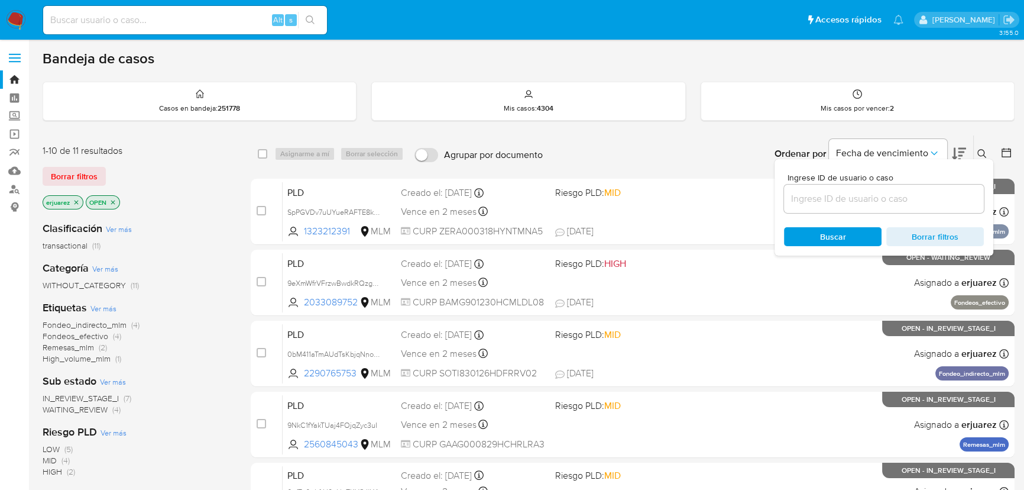
click at [868, 196] on input at bounding box center [884, 198] width 200 height 15
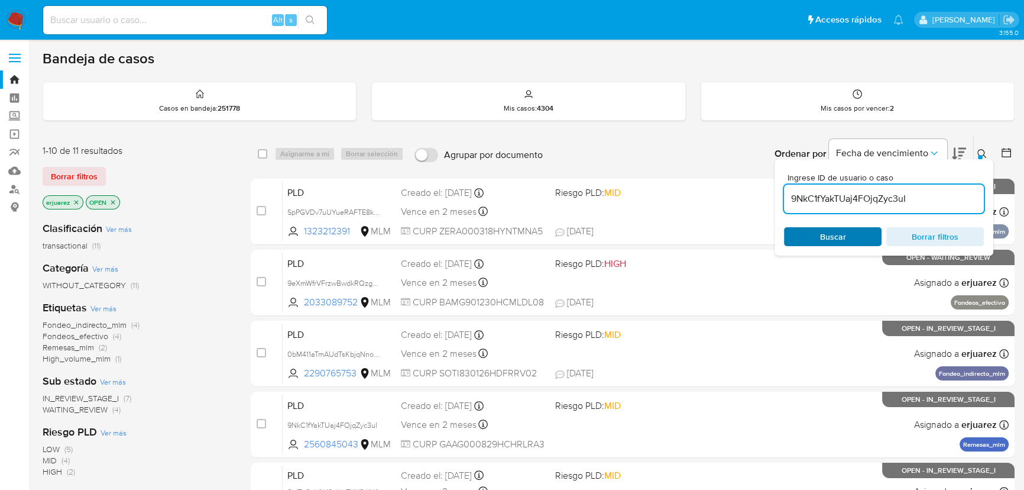
type input "9NkC1fYakTUaj4FOjqZyc3uI"
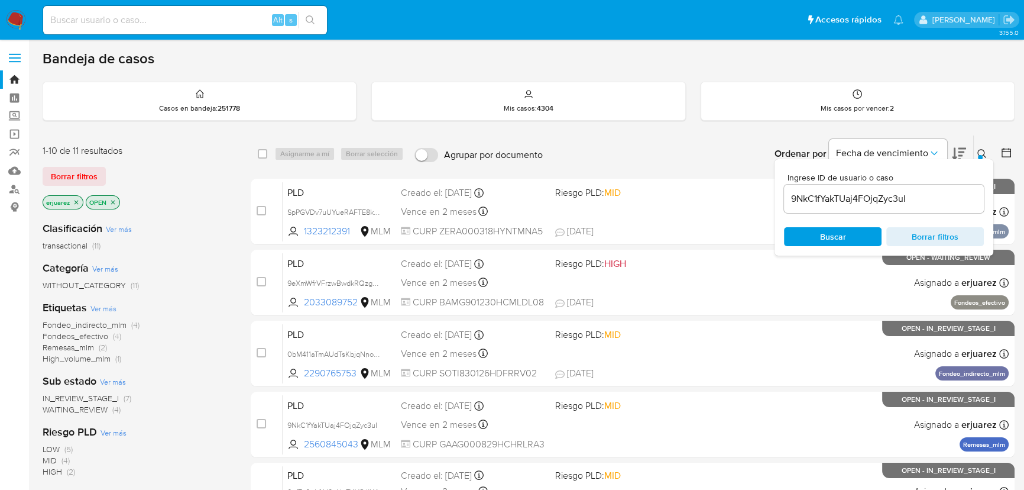
drag, startPoint x: 838, startPoint y: 226, endPoint x: 810, endPoint y: 211, distance: 31.8
click at [837, 230] on span "Buscar" at bounding box center [833, 236] width 26 height 19
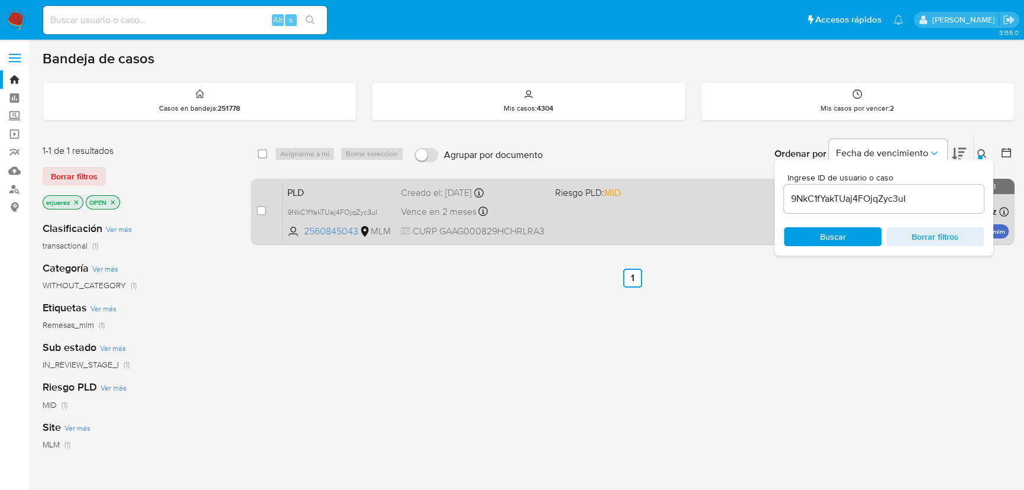
click at [665, 239] on div "PLD 9NkC1fYakTUaj4FOjqZyc3uI 2560845043 MLM Riesgo PLD: MID Creado el: 12/08/20…" at bounding box center [646, 212] width 726 height 60
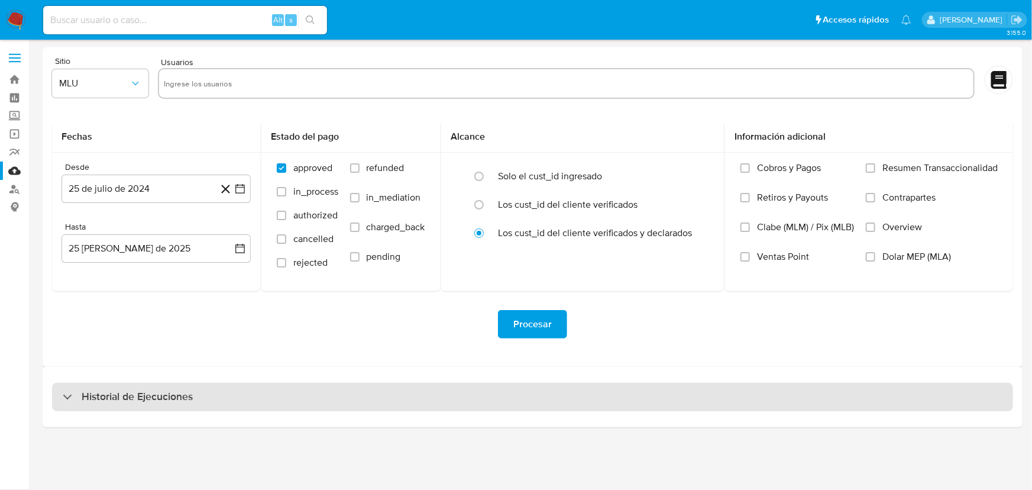
drag, startPoint x: 89, startPoint y: 393, endPoint x: 102, endPoint y: 384, distance: 16.2
click at [91, 392] on h3 "Historial de Ejecuciones" at bounding box center [137, 397] width 111 height 14
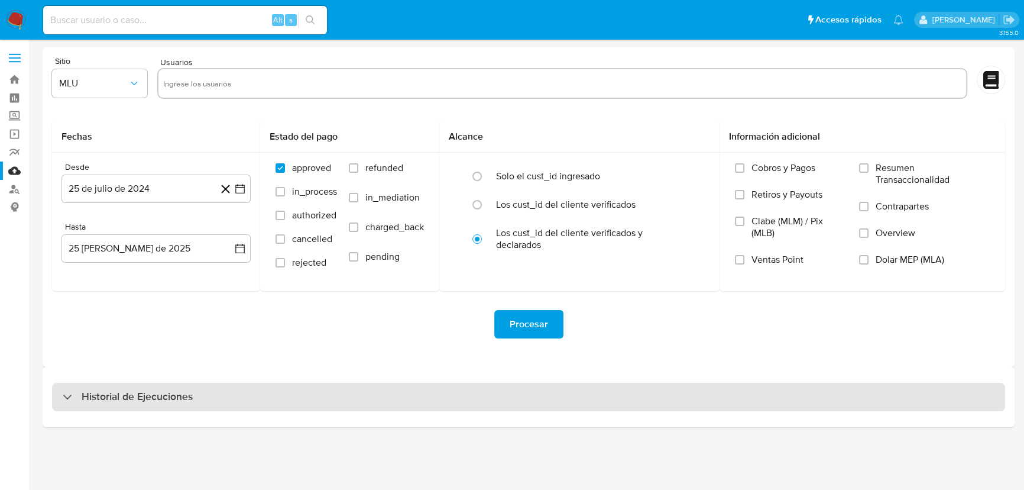
select select "10"
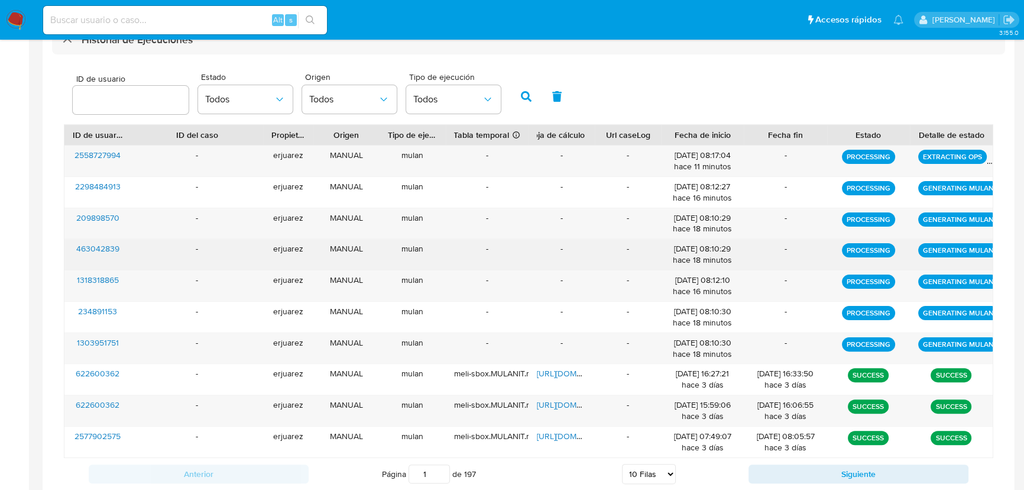
scroll to position [376, 0]
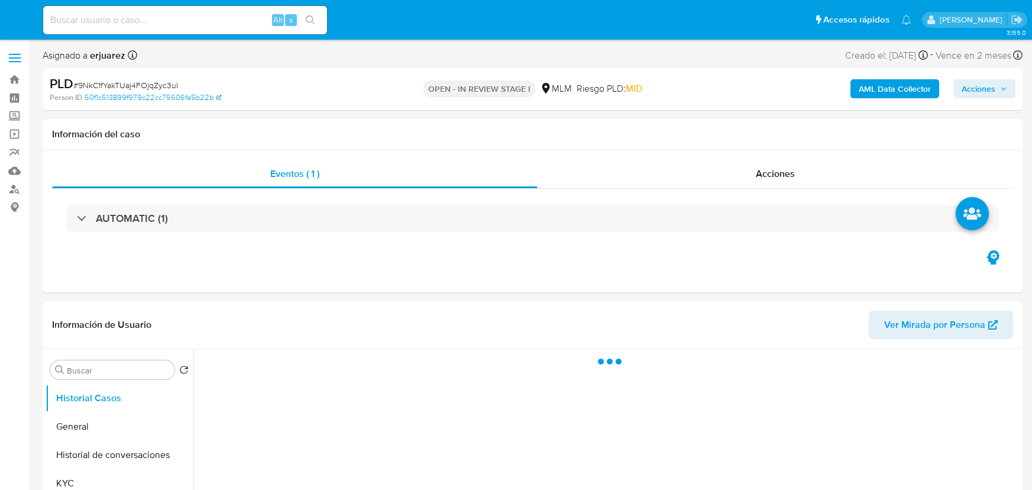
select select "10"
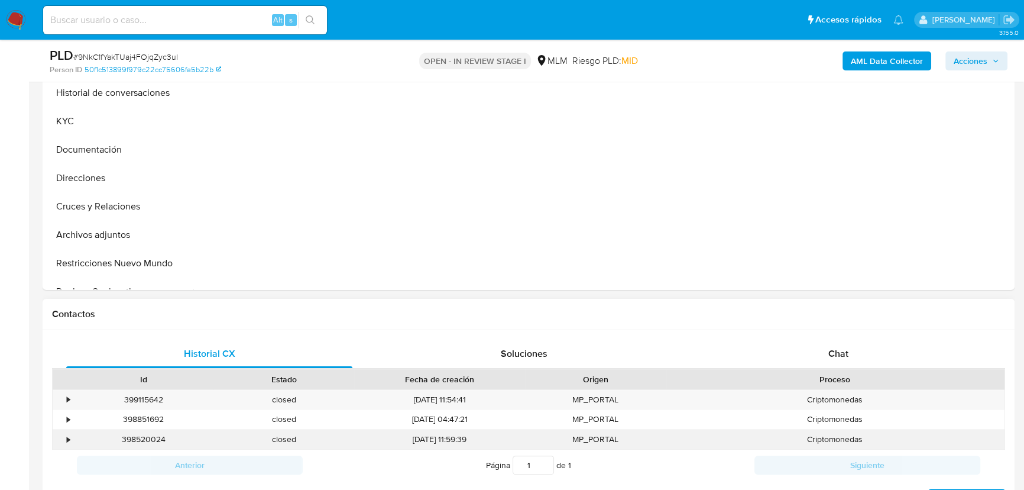
scroll to position [430, 0]
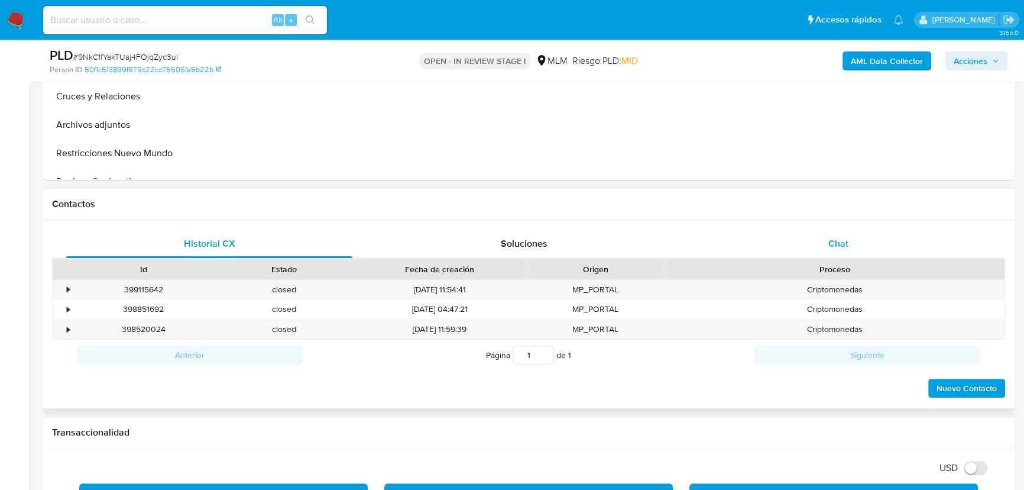
click at [818, 252] on div "Chat" at bounding box center [838, 243] width 286 height 28
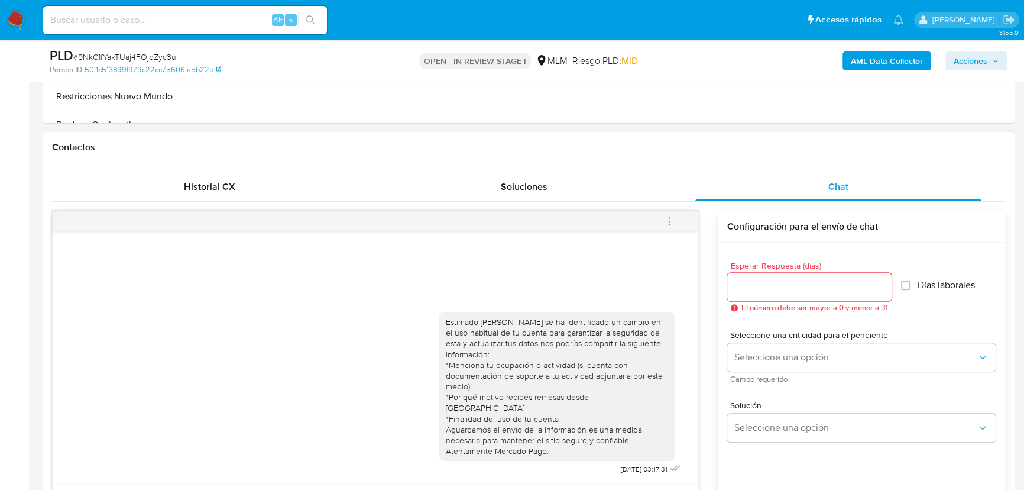
scroll to position [591, 0]
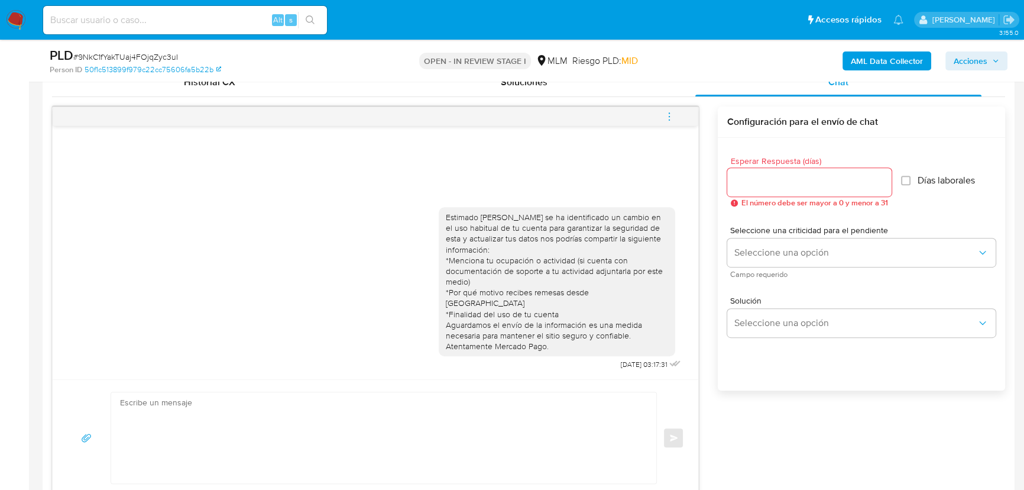
click at [669, 114] on icon "menu-action" at bounding box center [669, 116] width 11 height 11
click at [556, 89] on li "Cerrar conversación" at bounding box center [589, 93] width 121 height 21
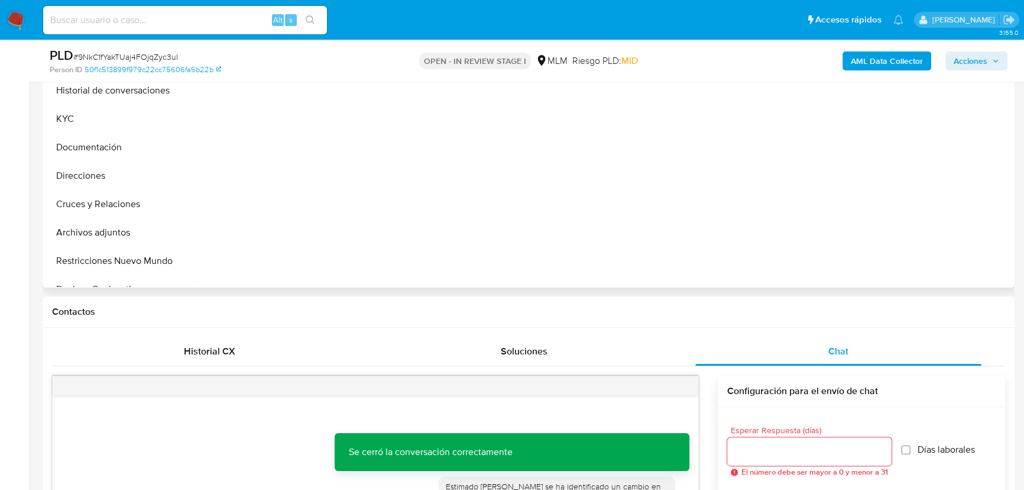
scroll to position [161, 0]
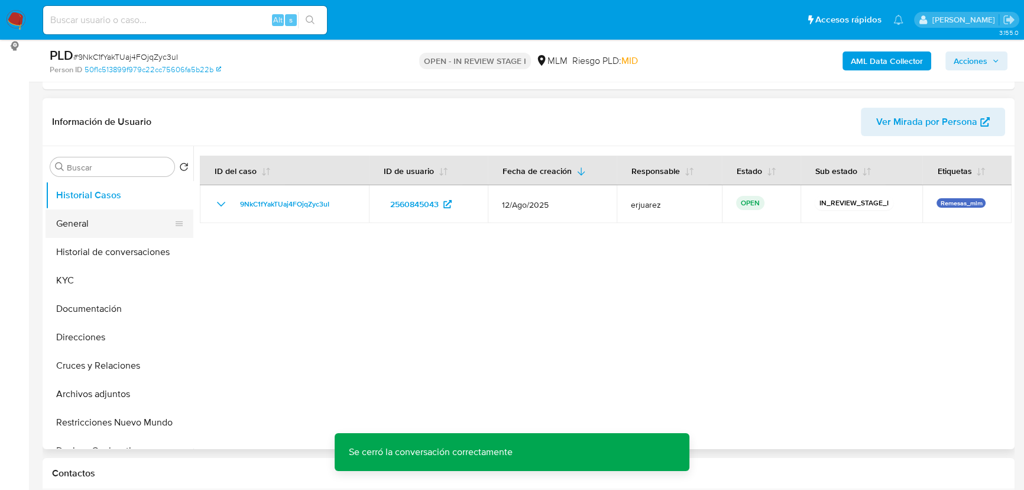
click at [108, 212] on button "General" at bounding box center [115, 223] width 138 height 28
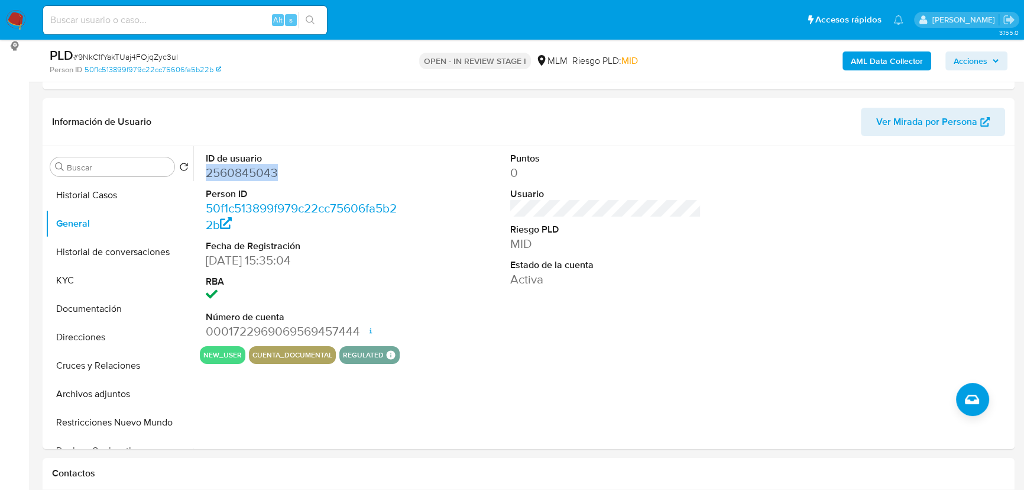
drag, startPoint x: 255, startPoint y: 164, endPoint x: 19, endPoint y: 156, distance: 236.1
click at [201, 167] on div "ID de usuario 2560845043 Person ID 50f1c513899f979c22cc75606fa5b22b Fecha de Re…" at bounding box center [301, 246] width 203 height 200
copy dd "2560845043"
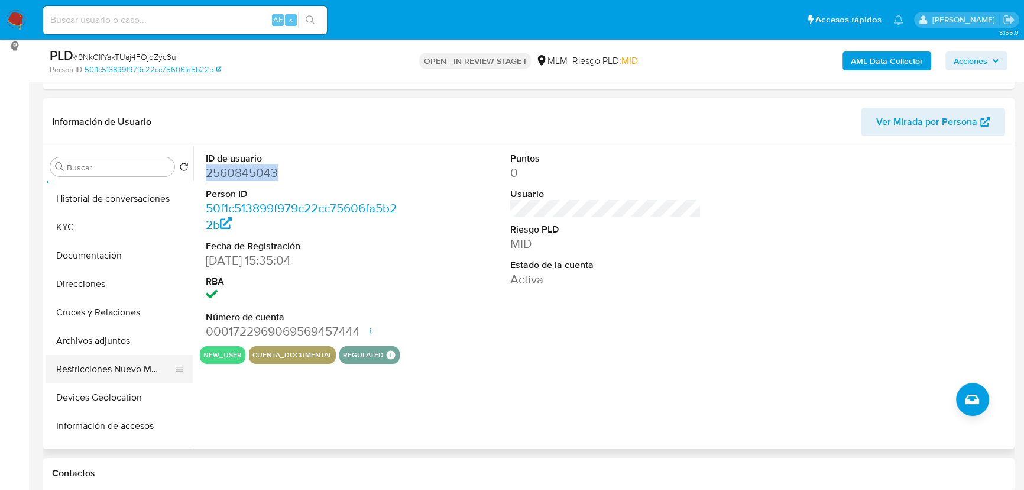
scroll to position [107, 0]
click at [124, 378] on button "Información de accesos" at bounding box center [115, 372] width 138 height 28
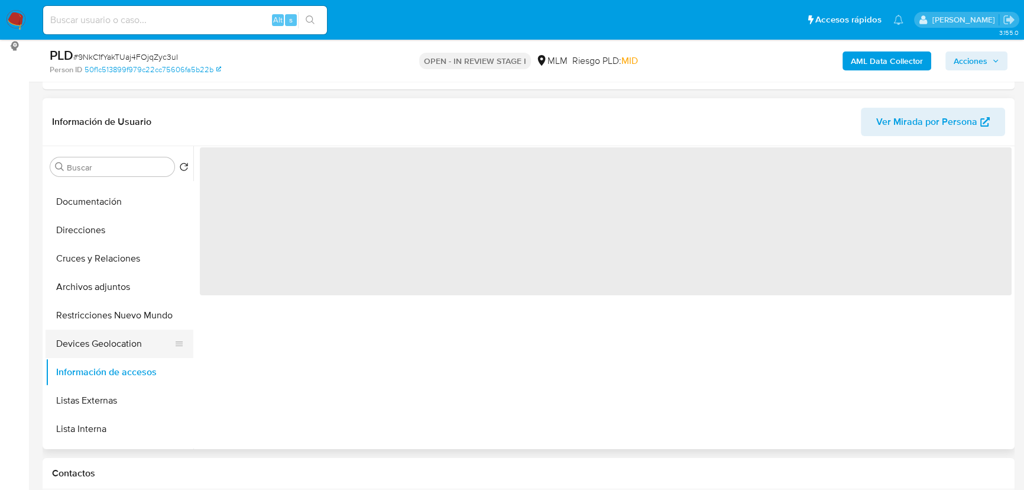
click at [119, 342] on button "Devices Geolocation" at bounding box center [115, 343] width 138 height 28
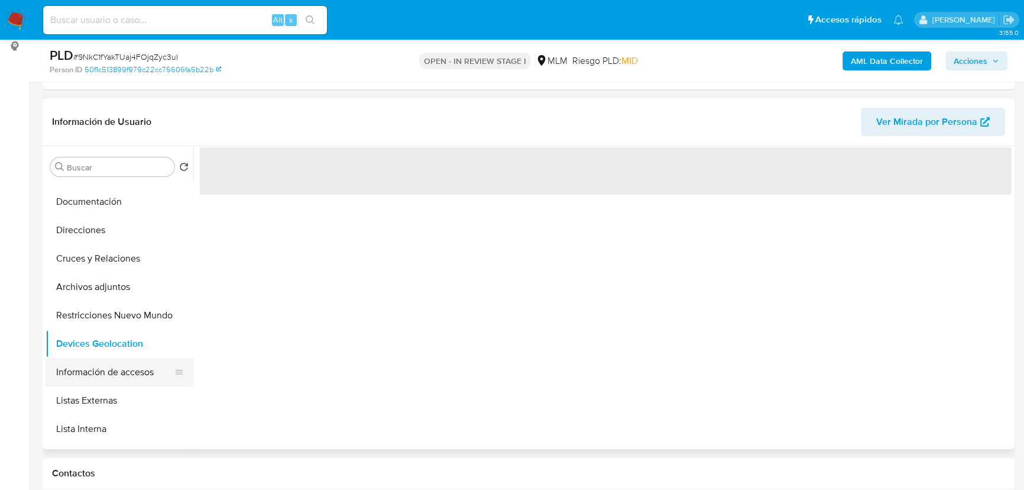
click at [106, 367] on button "Información de accesos" at bounding box center [115, 372] width 138 height 28
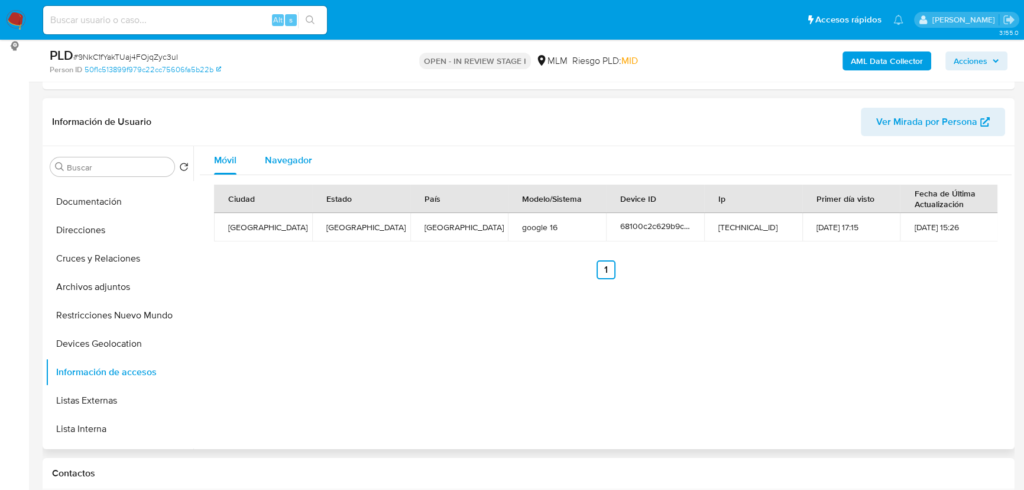
click at [287, 164] on span "Navegador" at bounding box center [288, 160] width 47 height 14
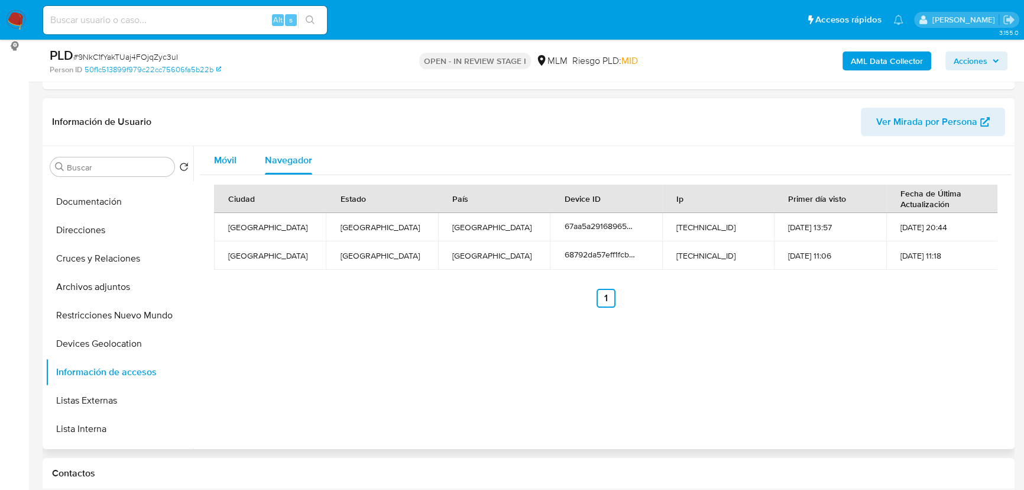
click at [219, 163] on span "Móvil" at bounding box center [225, 160] width 22 height 14
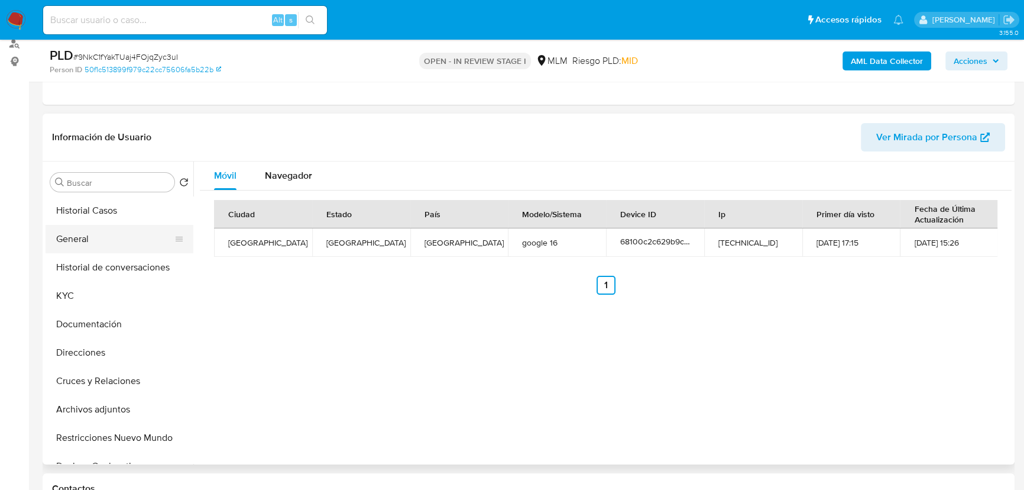
scroll to position [53, 0]
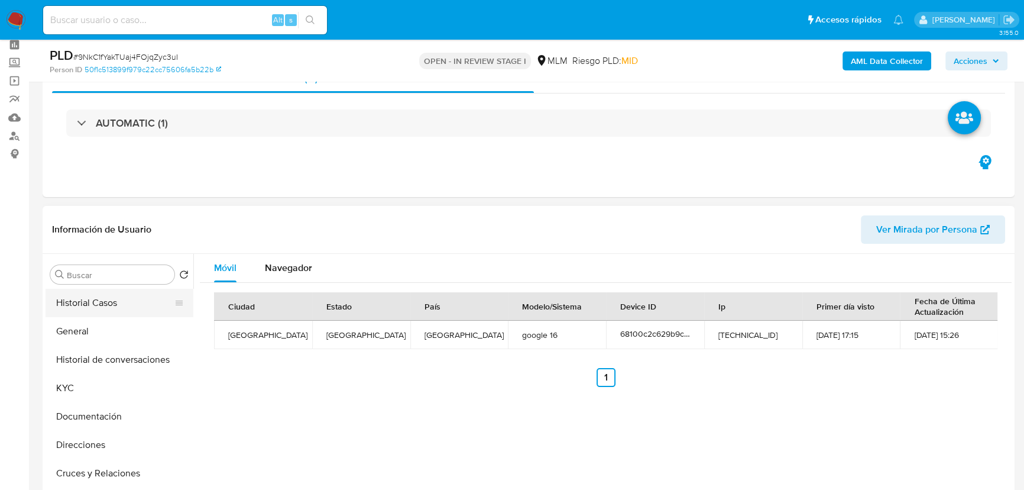
drag, startPoint x: 117, startPoint y: 295, endPoint x: 164, endPoint y: 289, distance: 47.2
click at [119, 297] on button "Historial Casos" at bounding box center [115, 303] width 138 height 28
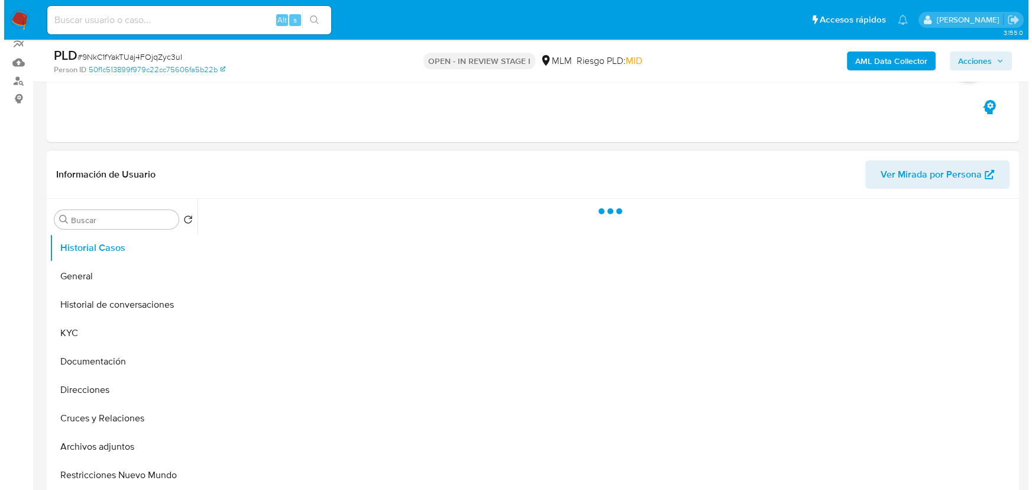
scroll to position [161, 0]
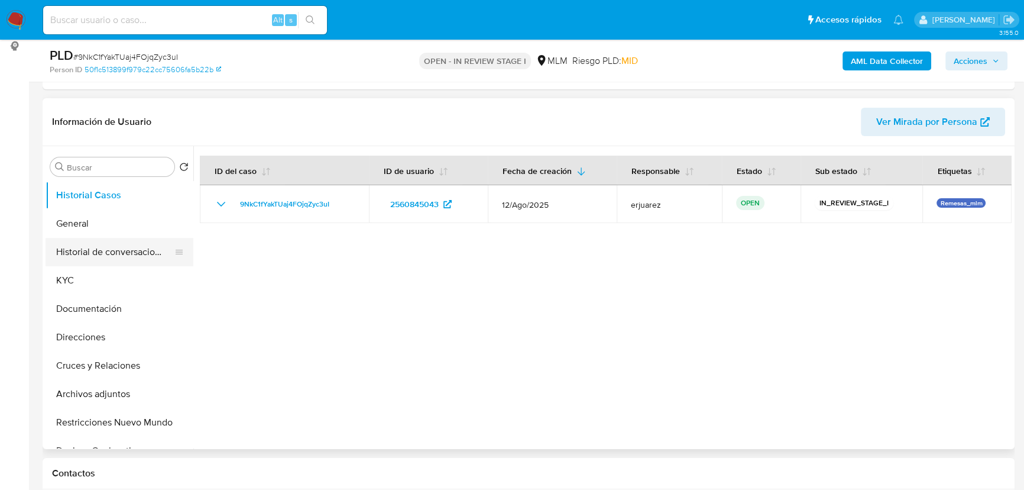
click at [80, 258] on button "Historial de conversaciones" at bounding box center [115, 252] width 138 height 28
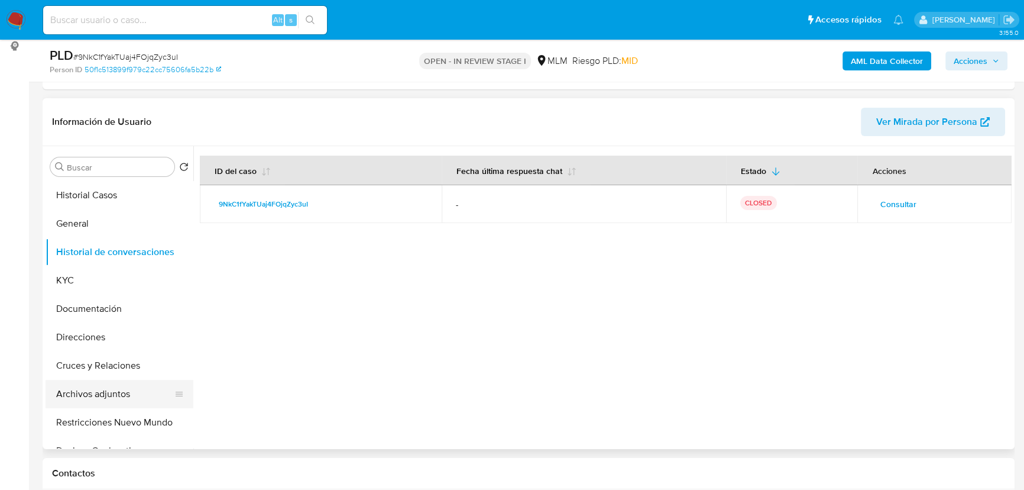
click at [103, 397] on button "Archivos adjuntos" at bounding box center [115, 394] width 138 height 28
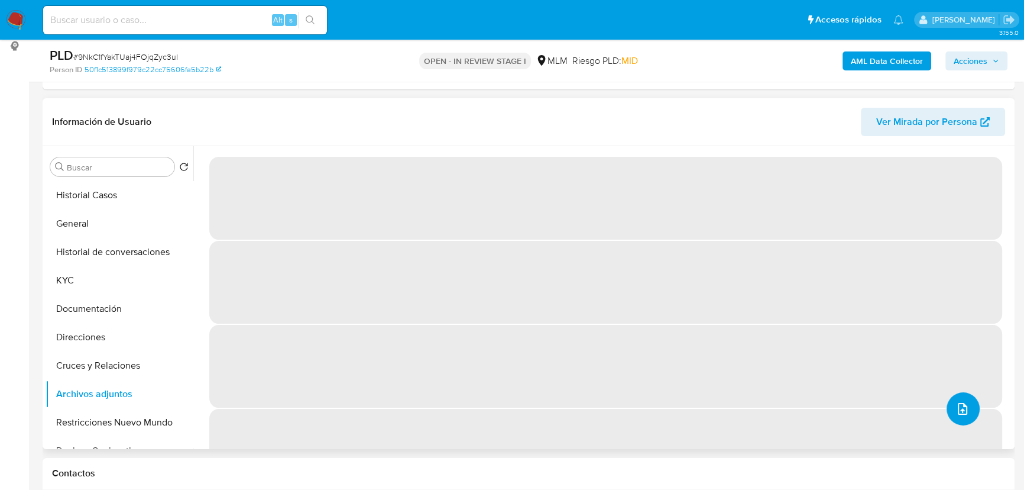
click at [965, 403] on button "upload-file" at bounding box center [963, 408] width 33 height 33
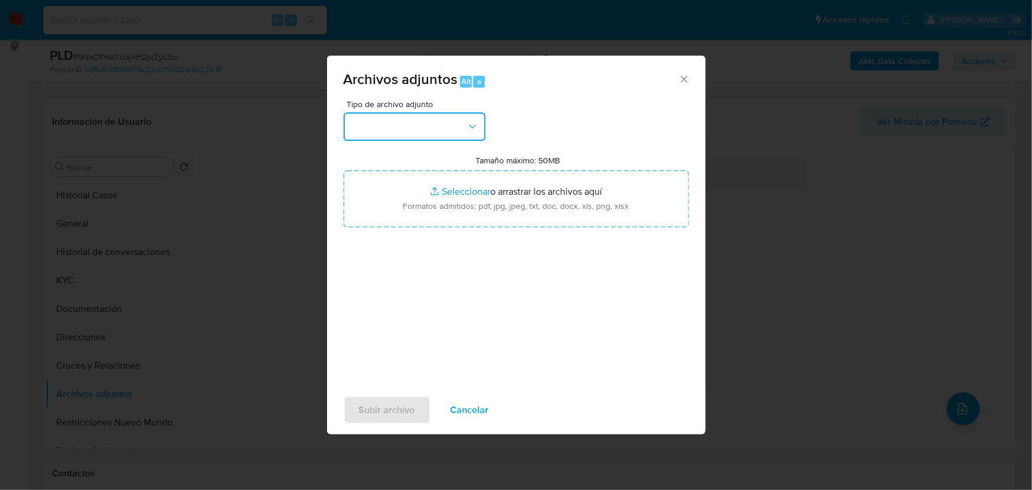
click at [403, 124] on button "button" at bounding box center [415, 126] width 142 height 28
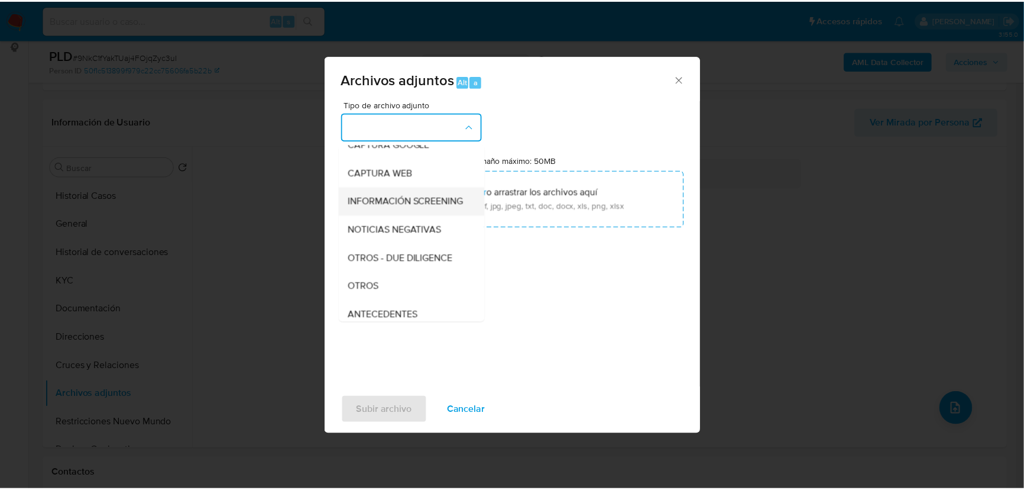
scroll to position [90, 0]
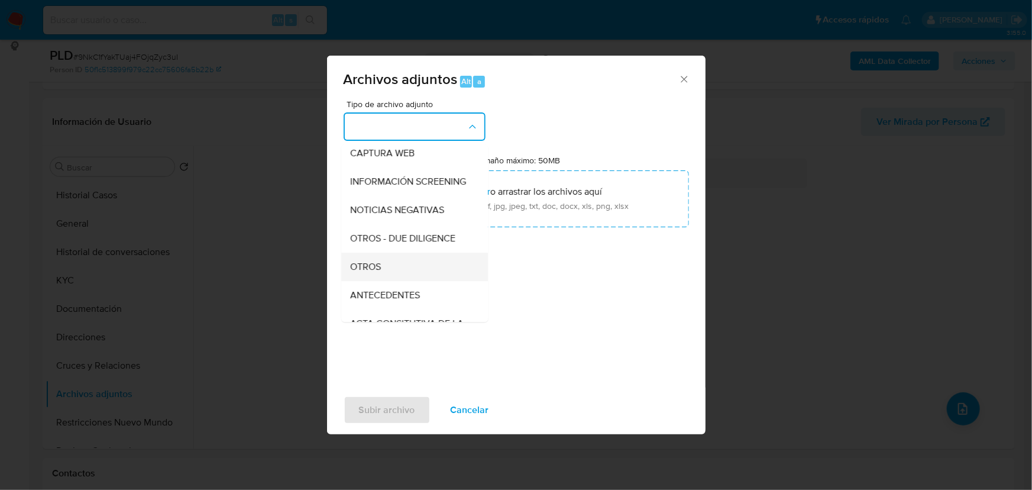
click at [372, 268] on div "OTROS" at bounding box center [411, 266] width 121 height 28
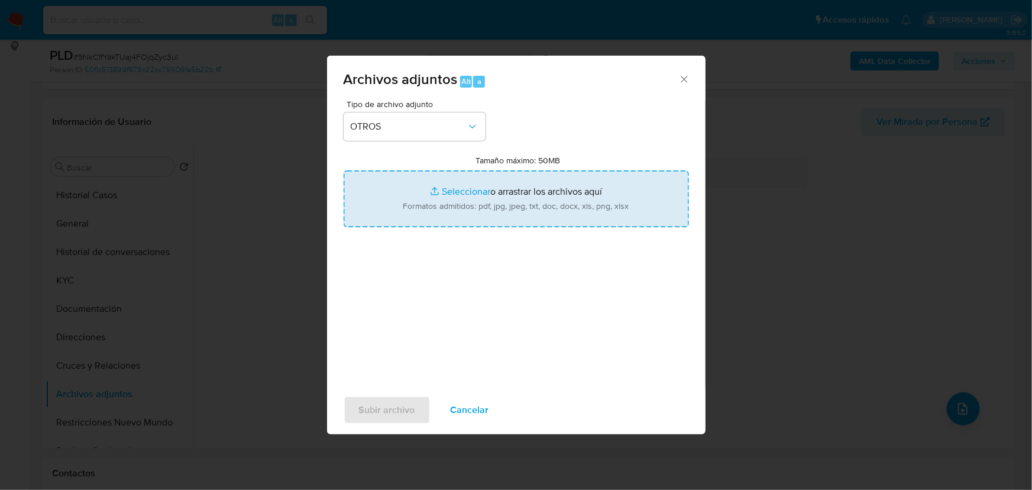
click at [461, 183] on input "Tamaño máximo: 50MB Seleccionar archivos" at bounding box center [516, 198] width 345 height 57
type input "C:\fakepath\2560845043_Gerardo Granados Aldaz_Ago25.pdf"
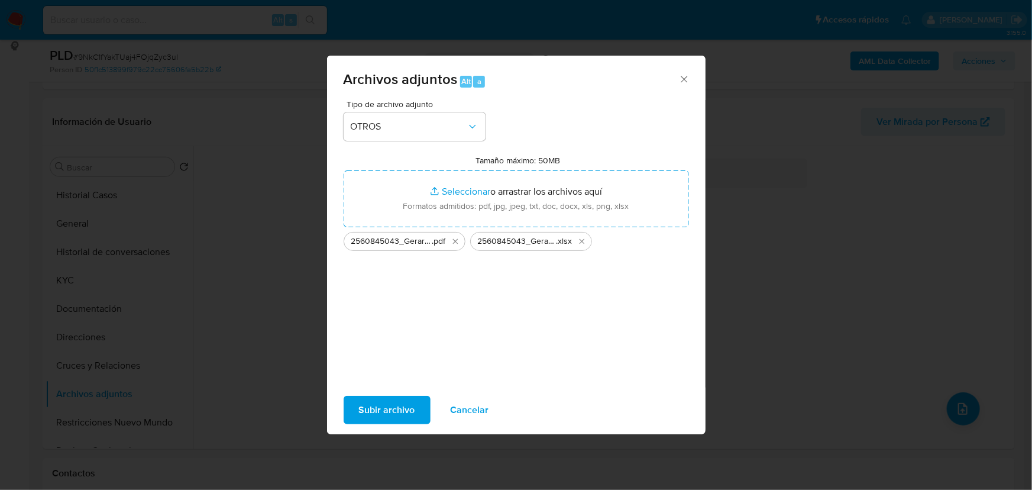
click at [402, 408] on span "Subir archivo" at bounding box center [387, 410] width 56 height 26
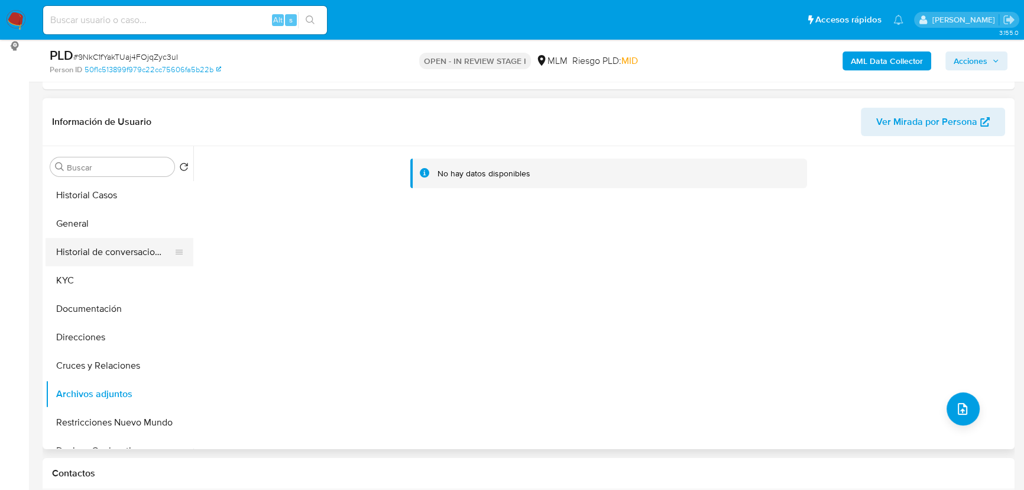
click at [135, 254] on button "Historial de conversaciones" at bounding box center [115, 252] width 138 height 28
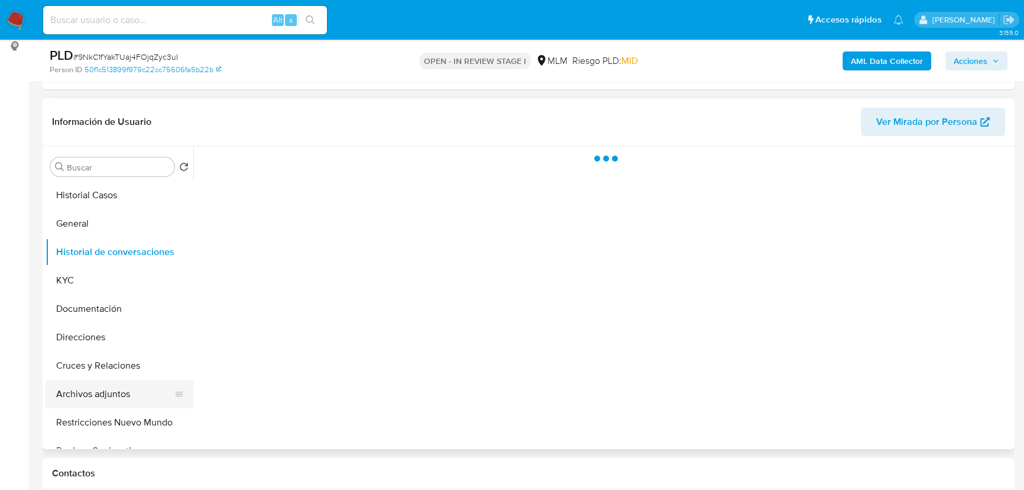
click at [118, 396] on button "Archivos adjuntos" at bounding box center [115, 394] width 138 height 28
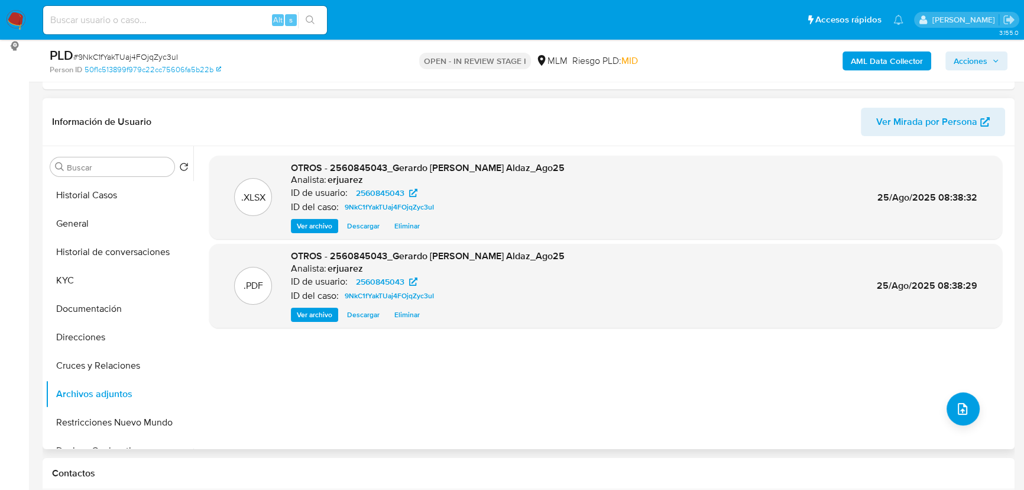
click at [341, 312] on button "Descargar" at bounding box center [363, 314] width 44 height 14
click at [318, 315] on span "Ver archivo" at bounding box center [314, 315] width 35 height 12
drag, startPoint x: 95, startPoint y: 279, endPoint x: 22, endPoint y: 281, distance: 72.8
click at [95, 280] on button "KYC" at bounding box center [120, 280] width 148 height 28
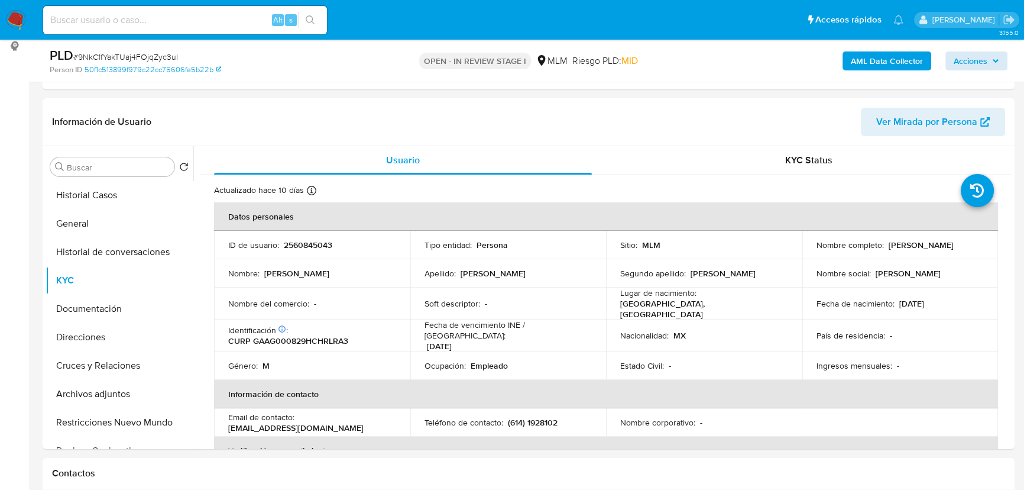
click at [969, 59] on span "Acciones" at bounding box center [971, 60] width 34 height 19
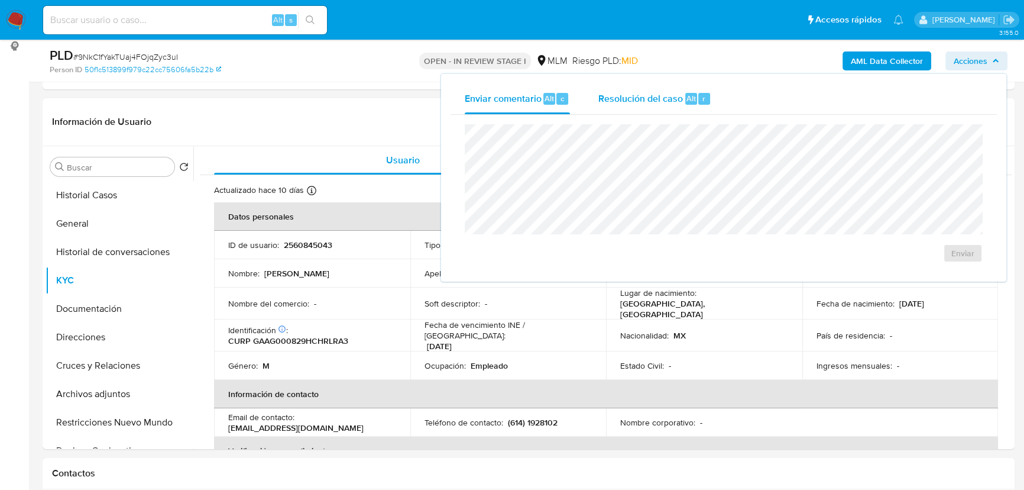
click at [652, 98] on span "Resolución del caso" at bounding box center [640, 98] width 85 height 14
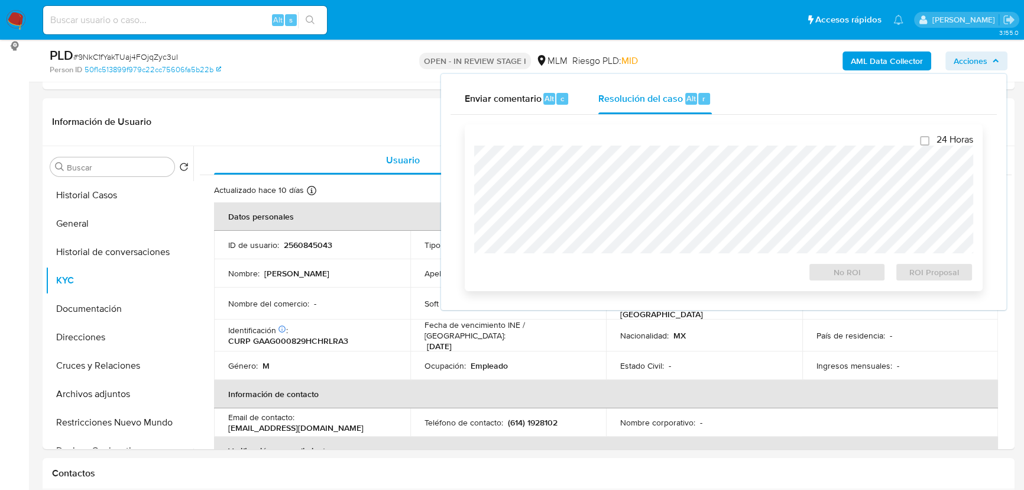
click at [626, 145] on div at bounding box center [723, 199] width 499 height 108
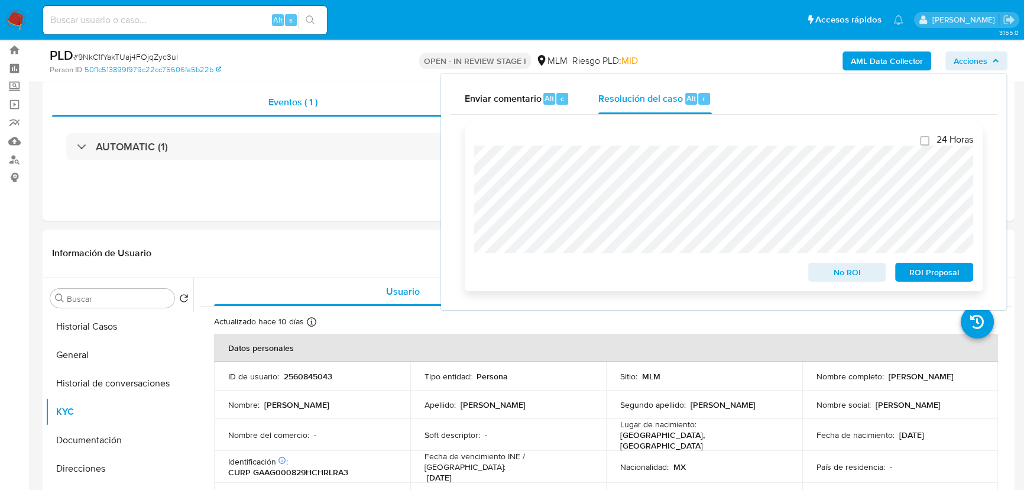
scroll to position [53, 0]
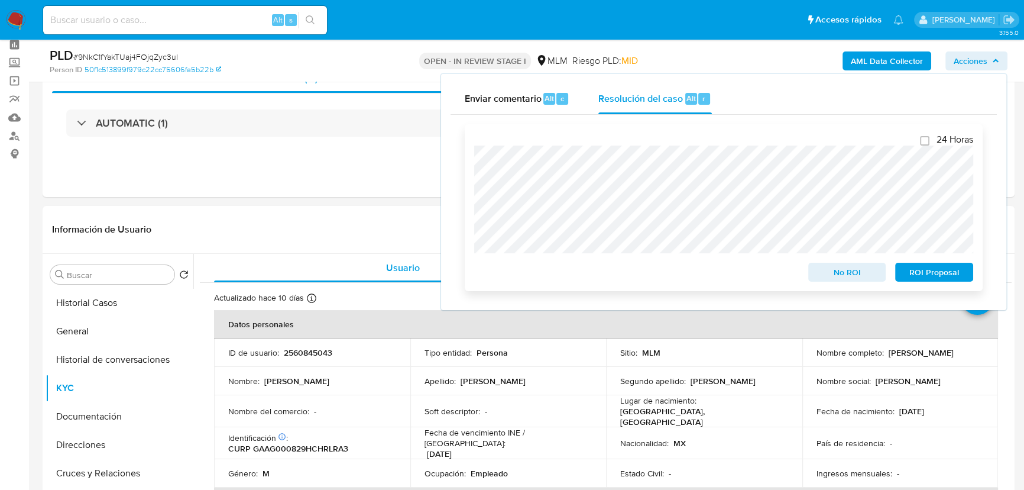
click at [856, 271] on span "No ROI" at bounding box center [847, 272] width 61 height 17
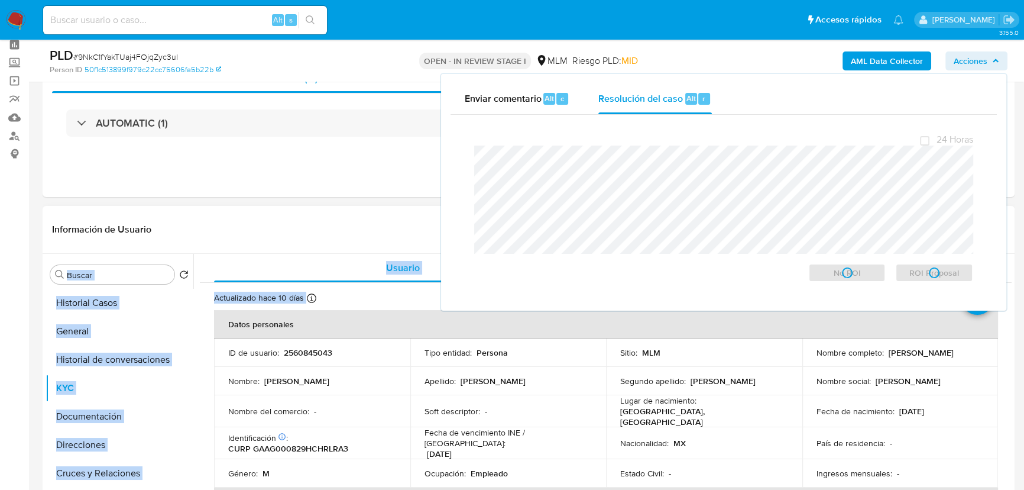
drag, startPoint x: 336, startPoint y: 268, endPoint x: 361, endPoint y: 282, distance: 28.6
click at [351, 284] on div "Información de Usuario Ver Mirada por Persona Buscar Volver al orden por defect…" at bounding box center [529, 381] width 972 height 351
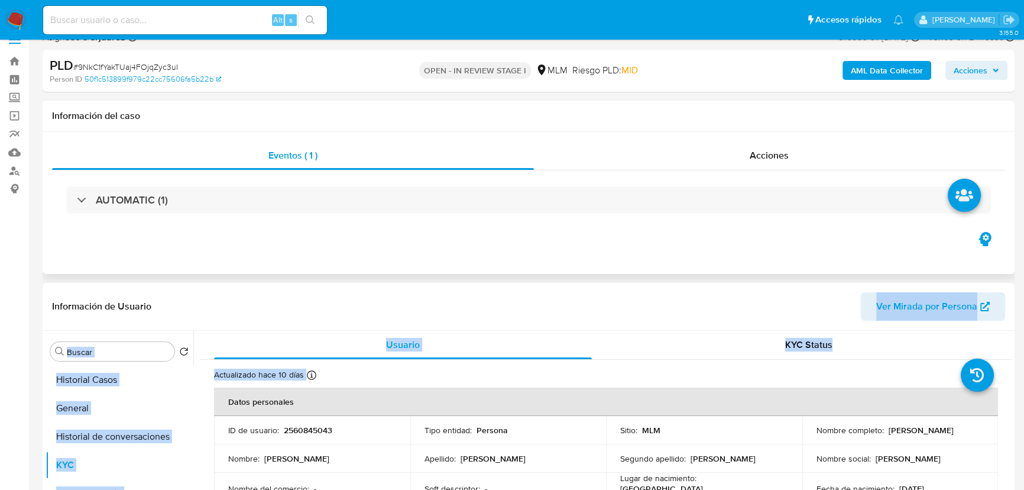
scroll to position [0, 0]
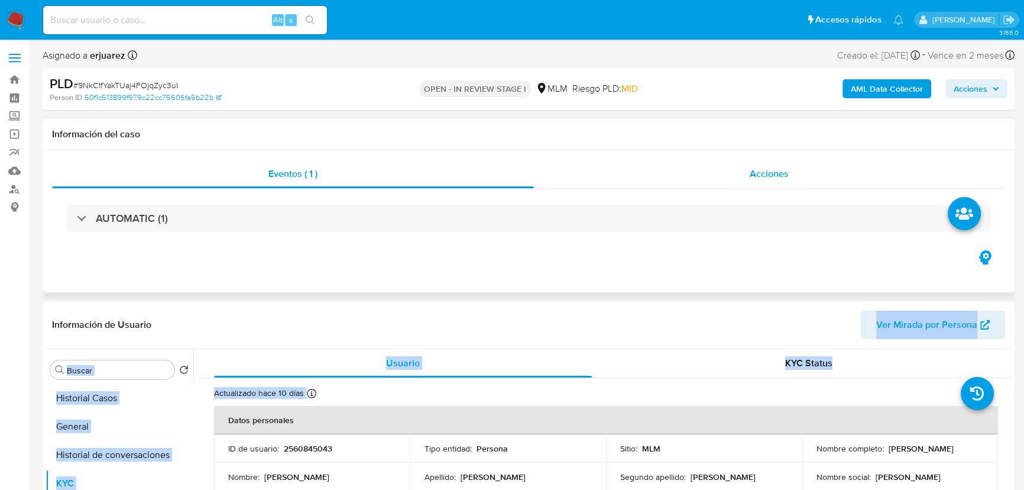
click at [659, 171] on div "Acciones" at bounding box center [770, 174] width 472 height 28
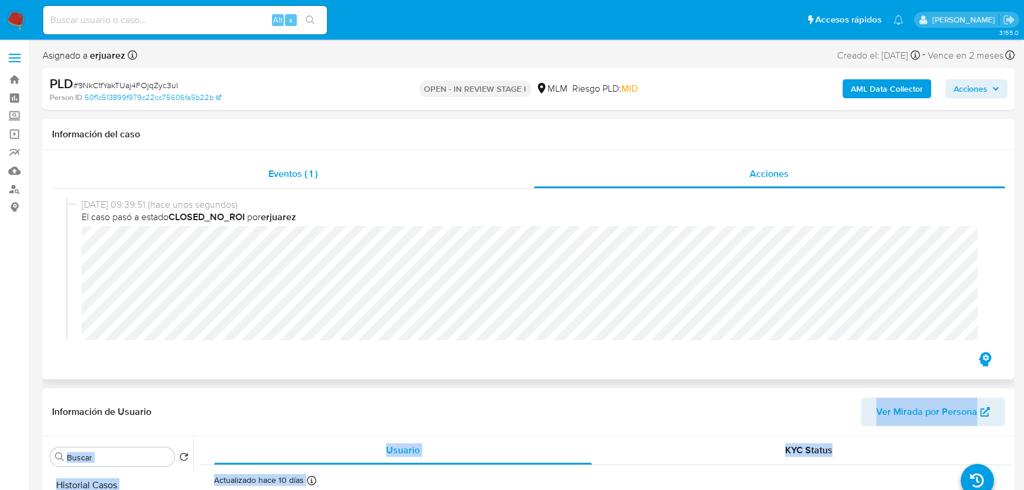
click at [269, 172] on span "Eventos ( 1 )" at bounding box center [292, 174] width 49 height 14
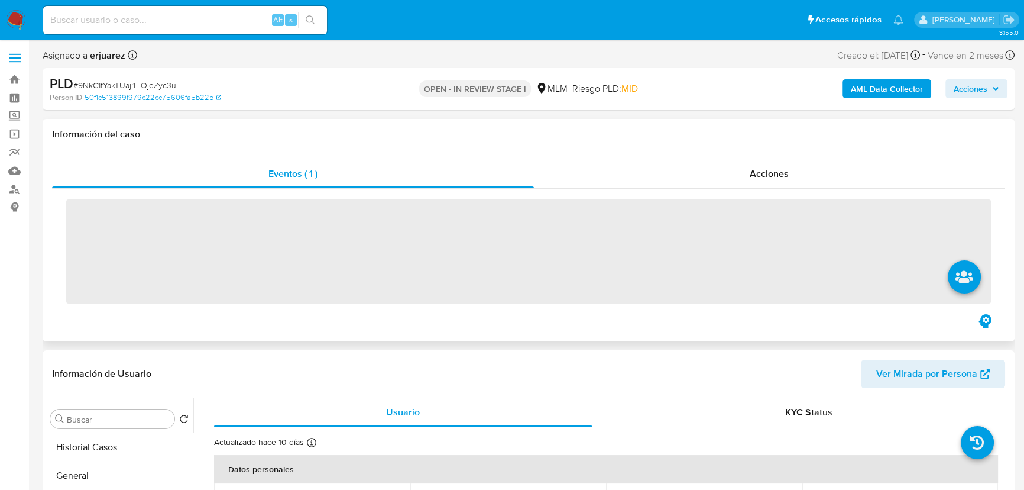
click at [710, 189] on div "‌" at bounding box center [528, 250] width 953 height 123
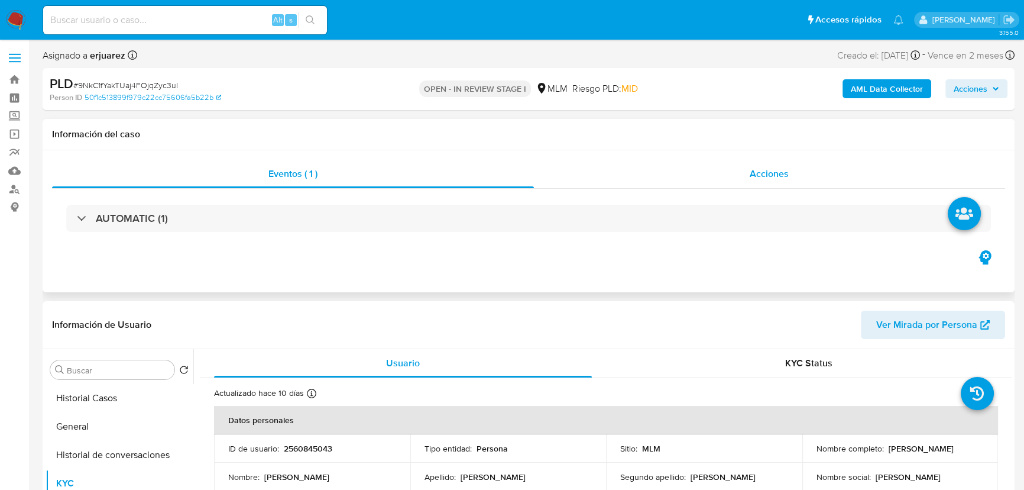
click at [669, 174] on div "Acciones" at bounding box center [770, 174] width 472 height 28
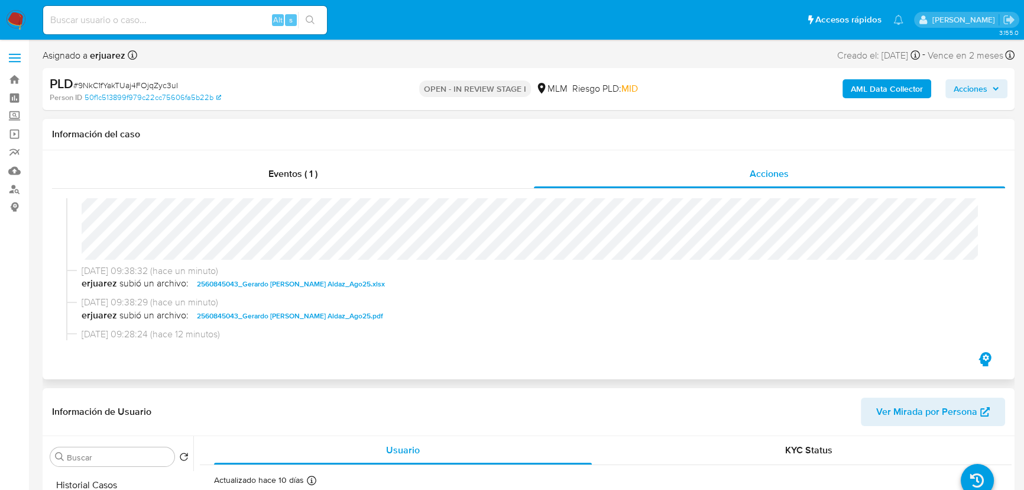
scroll to position [161, 0]
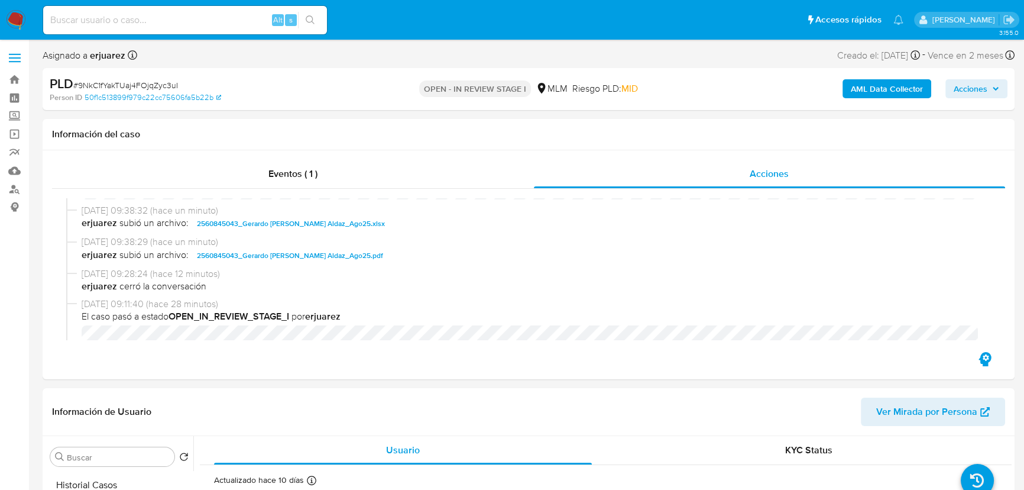
click at [13, 18] on img at bounding box center [16, 20] width 20 height 20
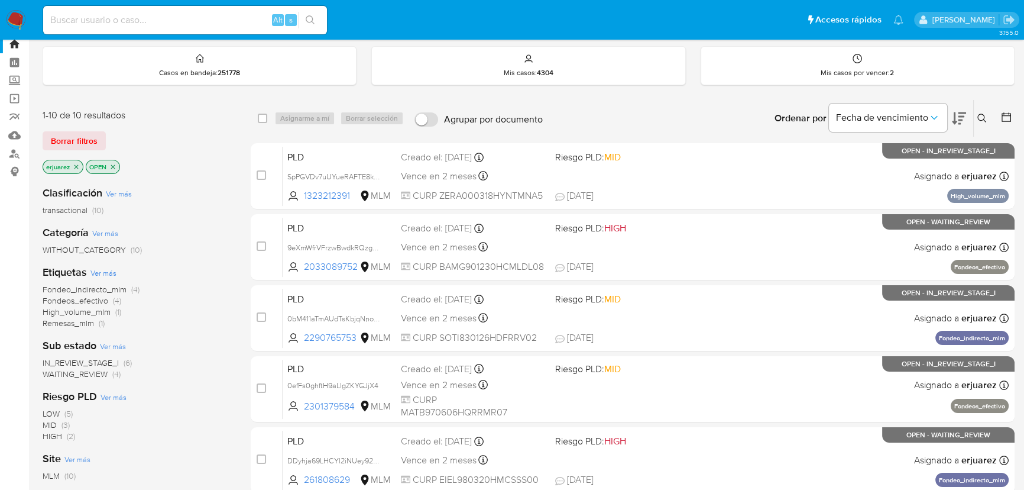
scroll to position [53, 0]
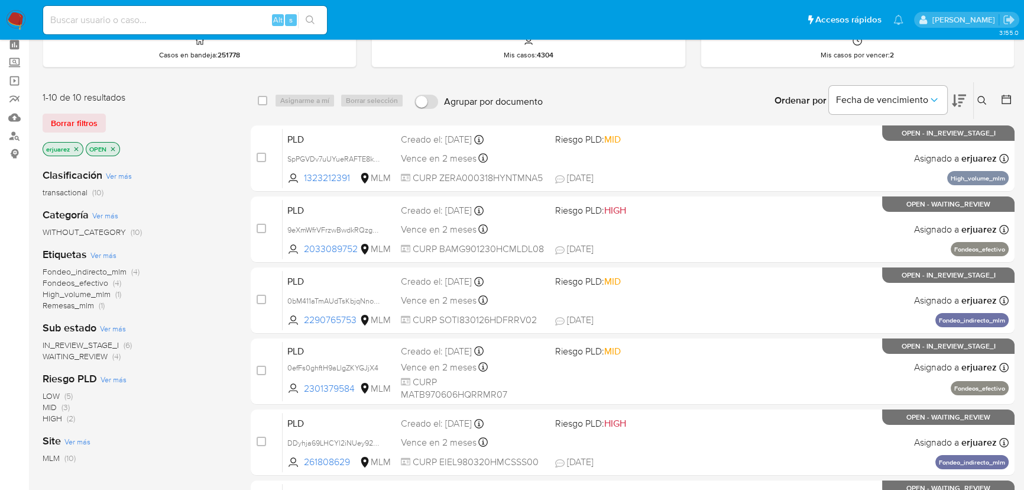
click at [122, 342] on span "IN_REVIEW_STAGE_I (6)" at bounding box center [87, 344] width 89 height 11
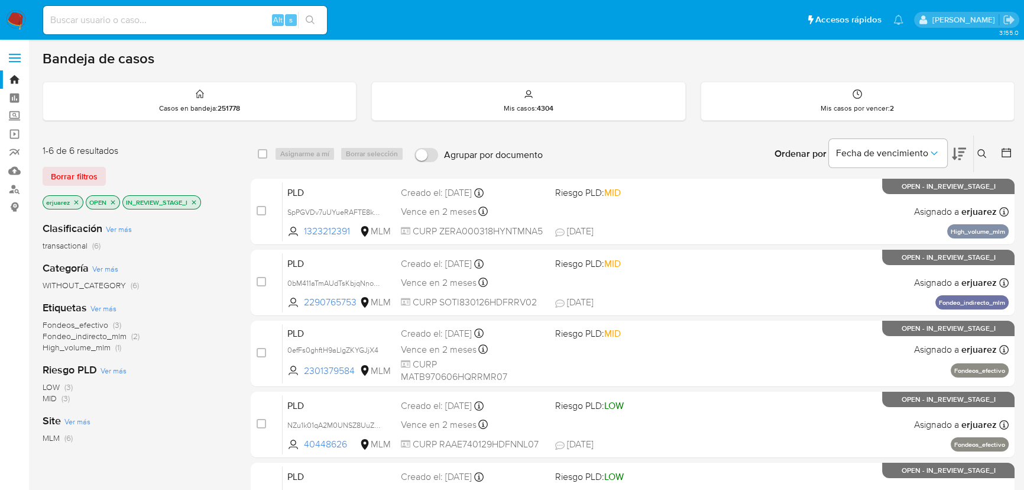
click at [979, 148] on button at bounding box center [984, 154] width 20 height 14
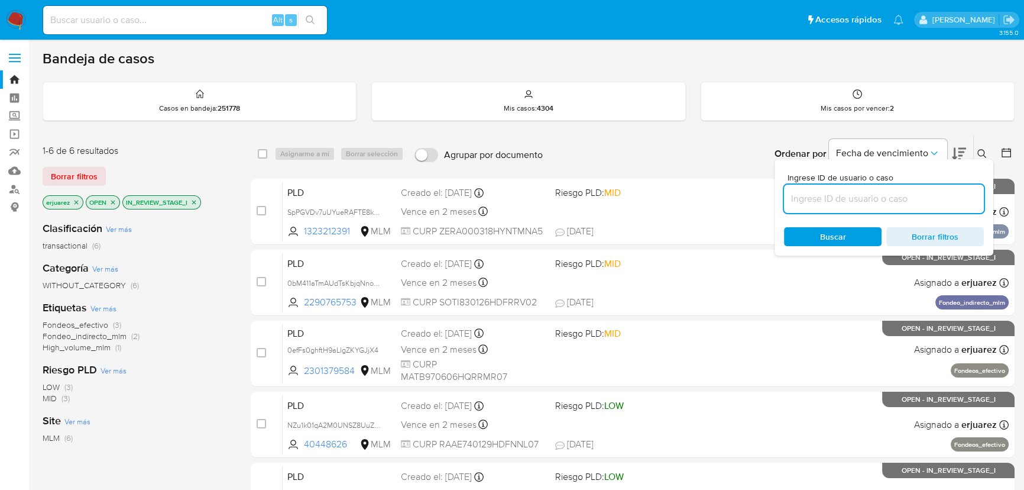
click at [832, 193] on input at bounding box center [884, 198] width 200 height 15
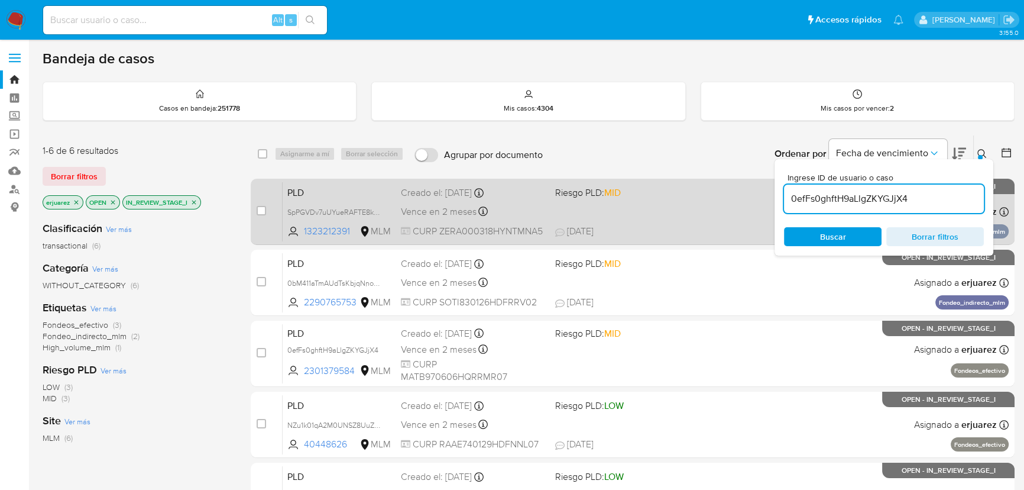
type input "0efFs0ghftH9aLlgZKYGJjX4"
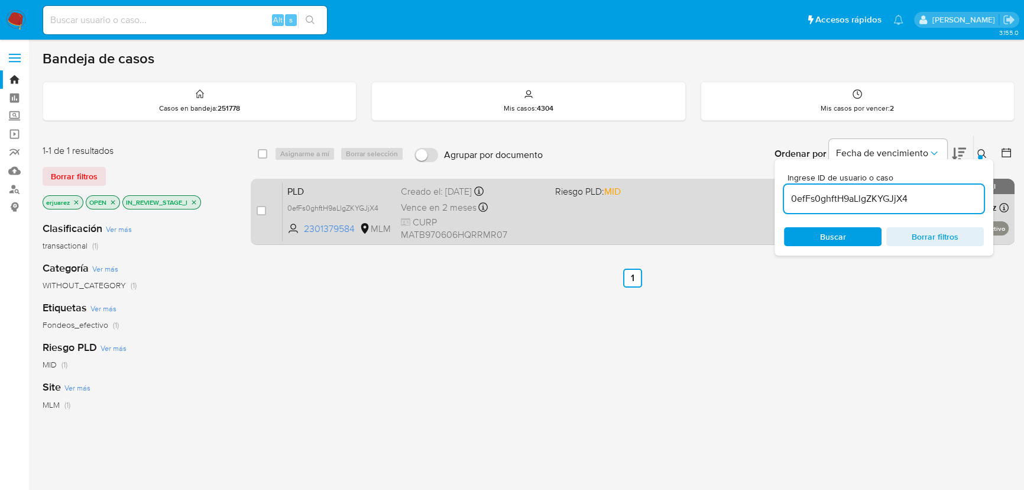
click at [608, 209] on div "PLD 0efFs0ghftH9aLlgZKYGJjX4 2301379584 MLM Riesgo PLD: MID Creado el: 12/08/20…" at bounding box center [646, 212] width 726 height 60
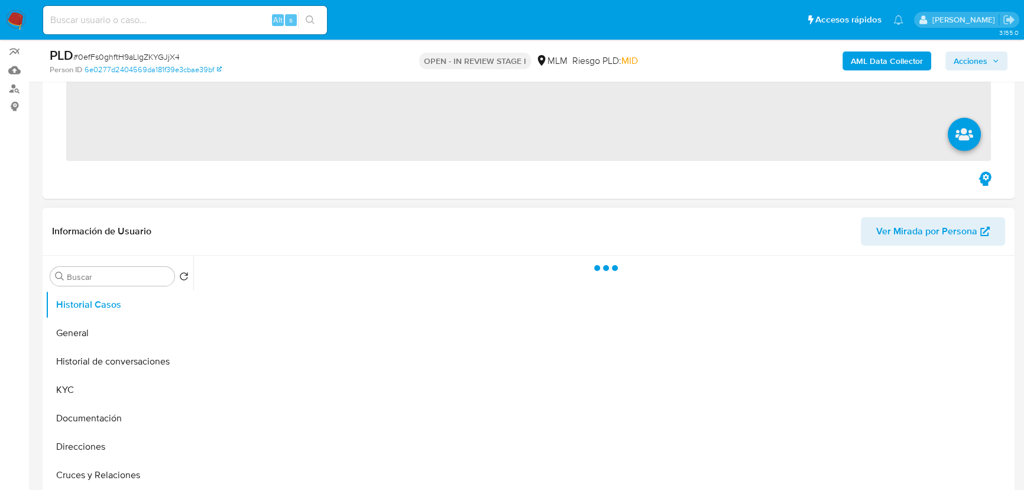
scroll to position [161, 0]
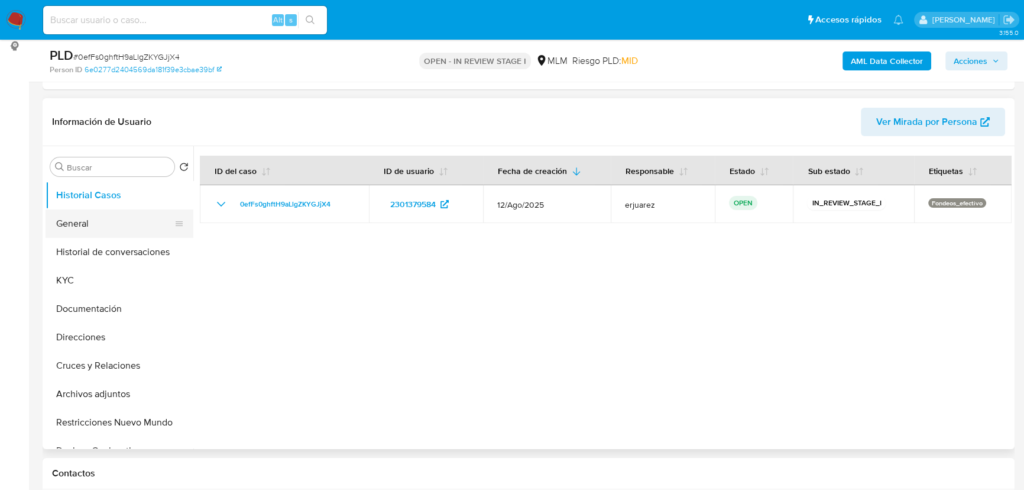
select select "10"
click at [86, 225] on button "General" at bounding box center [115, 223] width 138 height 28
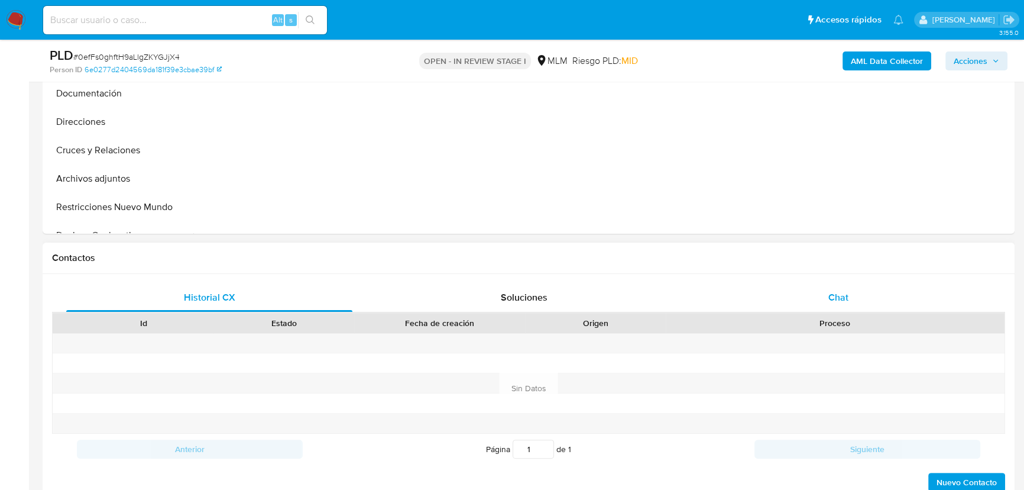
click at [841, 284] on div "Chat" at bounding box center [838, 297] width 286 height 28
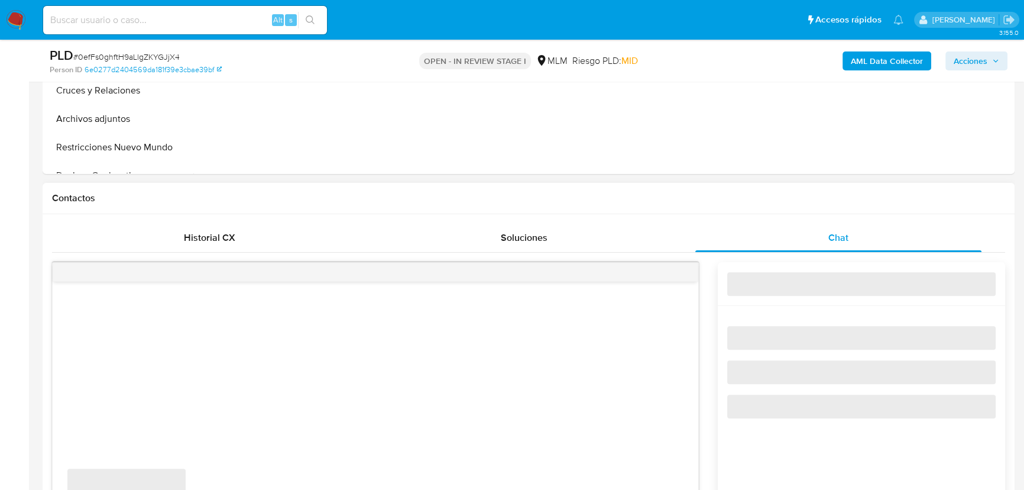
scroll to position [538, 0]
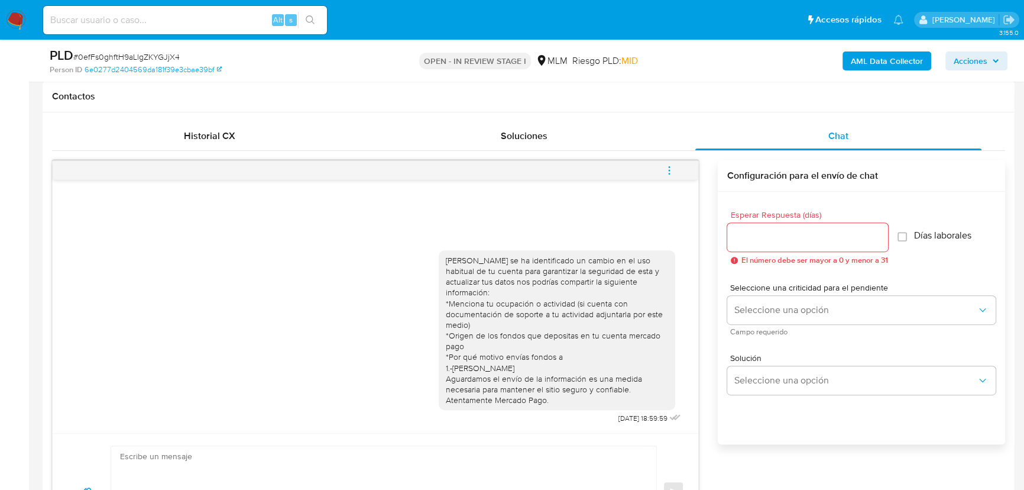
click at [671, 167] on icon "menu-action" at bounding box center [669, 170] width 11 height 11
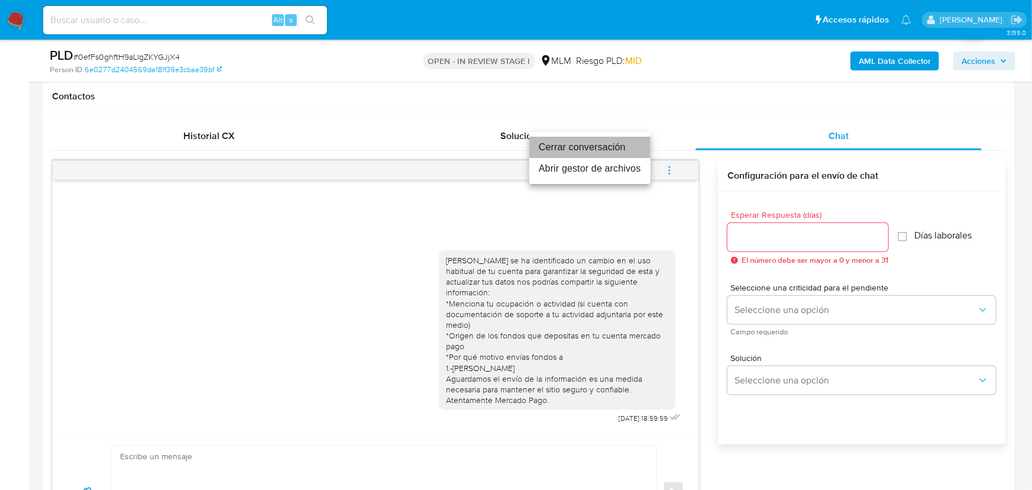
click at [579, 146] on li "Cerrar conversación" at bounding box center [589, 147] width 121 height 21
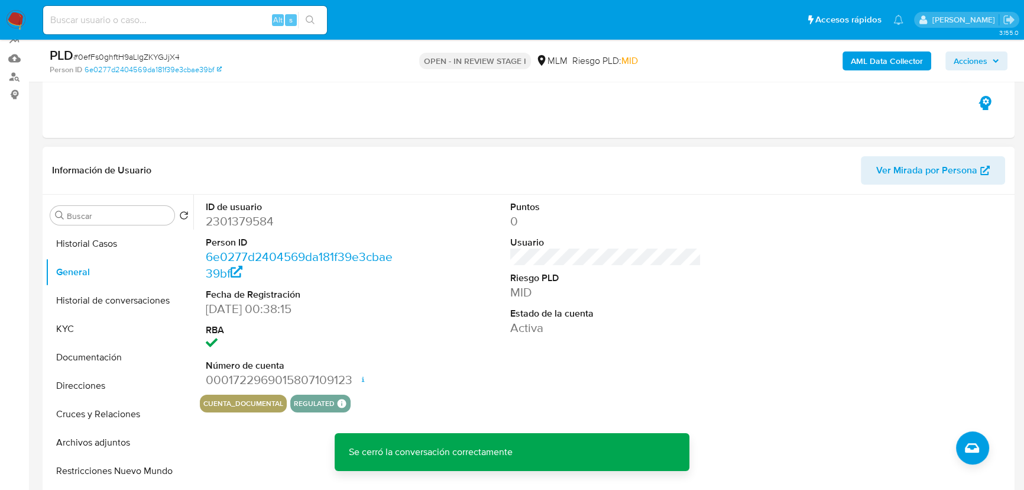
scroll to position [107, 0]
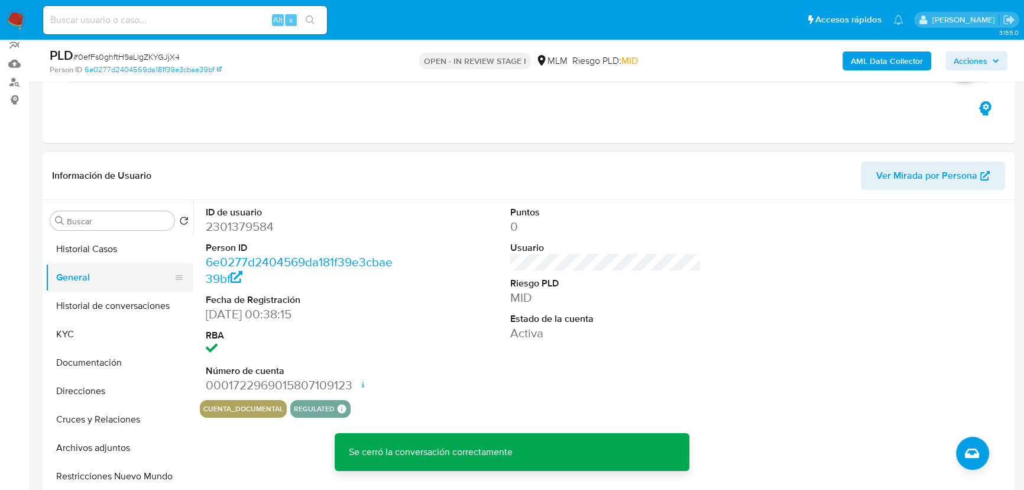
click at [88, 288] on button "General" at bounding box center [115, 277] width 138 height 28
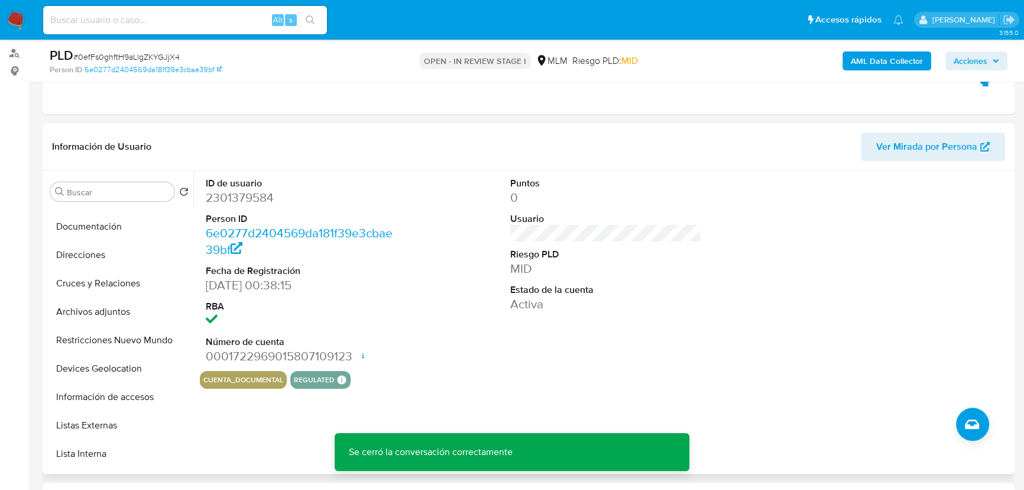
scroll to position [161, 0]
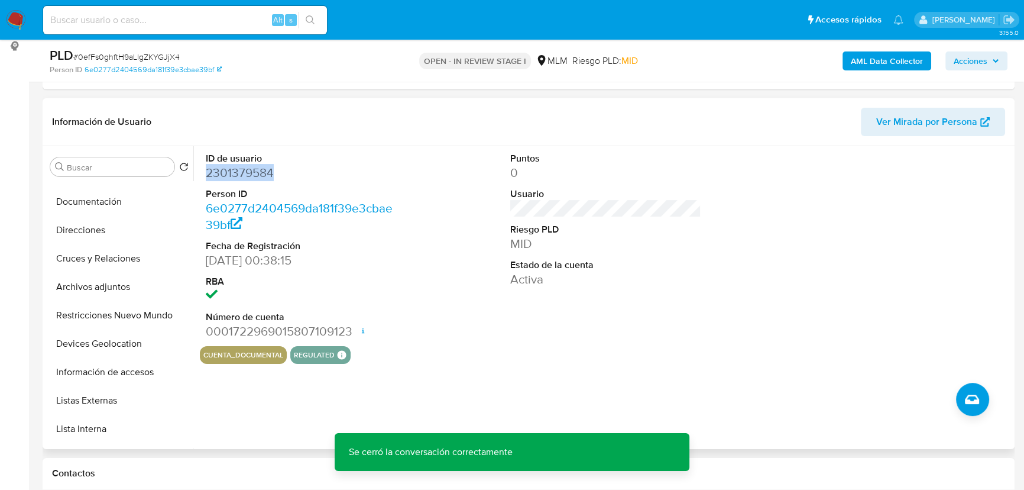
drag, startPoint x: 280, startPoint y: 171, endPoint x: 2, endPoint y: 190, distance: 278.0
click at [197, 172] on div "ID de usuario 2301379584 Person ID 6e0277d2404569da181f39e3cbae39bf Fecha de Re…" at bounding box center [602, 297] width 818 height 303
copy dd "2301379584"
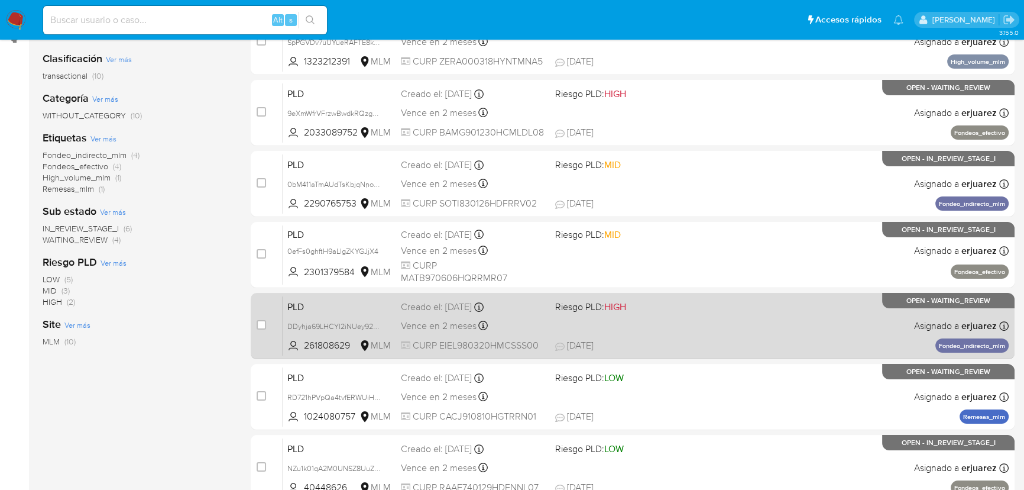
scroll to position [53, 0]
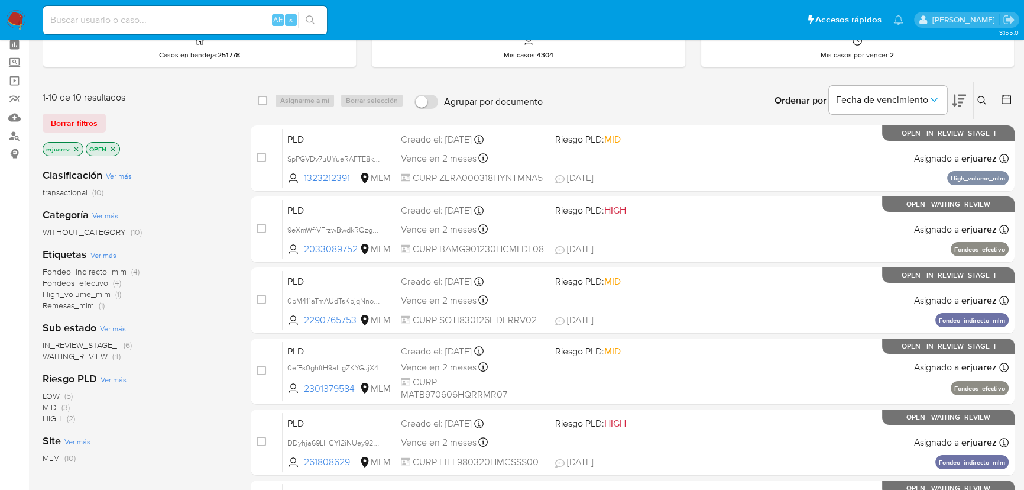
click at [981, 99] on icon at bounding box center [981, 100] width 9 height 9
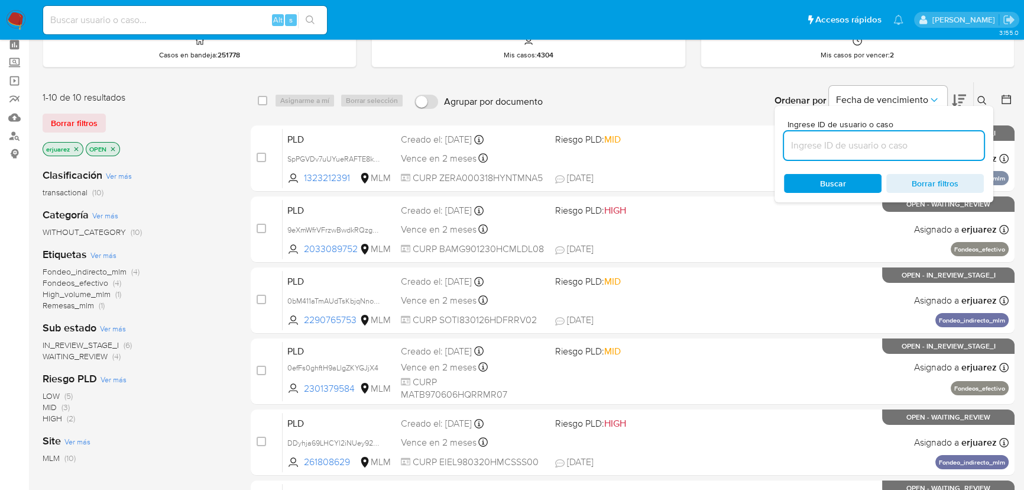
click at [872, 138] on input at bounding box center [884, 145] width 200 height 15
type input "2301379584"
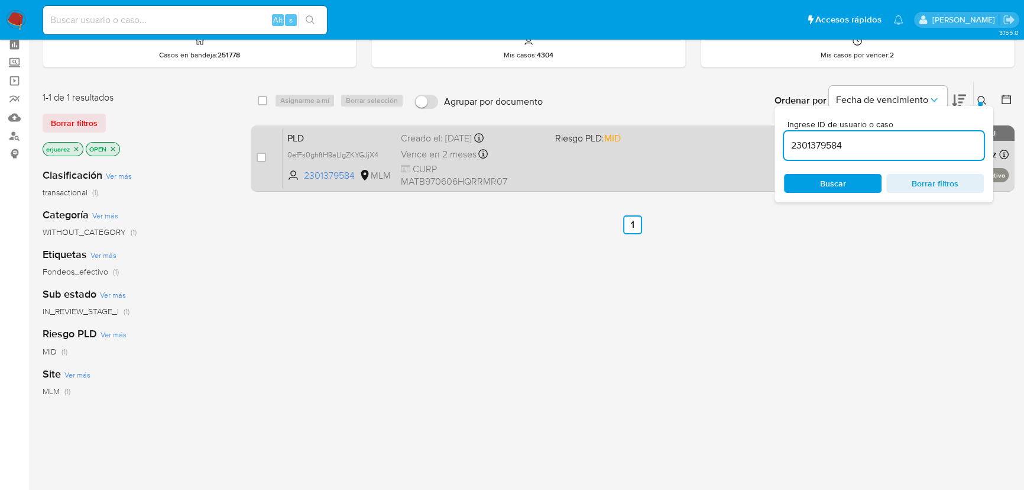
click at [715, 151] on div "PLD 0efFs0ghftH9aLlgZKYGJjX4 2301379584 MLM Riesgo PLD: MID Creado el: 12/08/20…" at bounding box center [646, 158] width 726 height 60
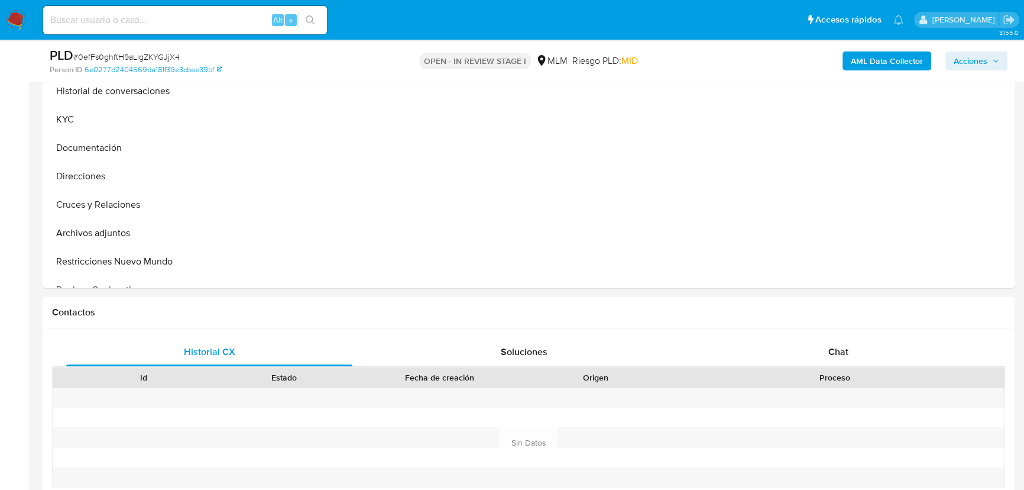
scroll to position [322, 0]
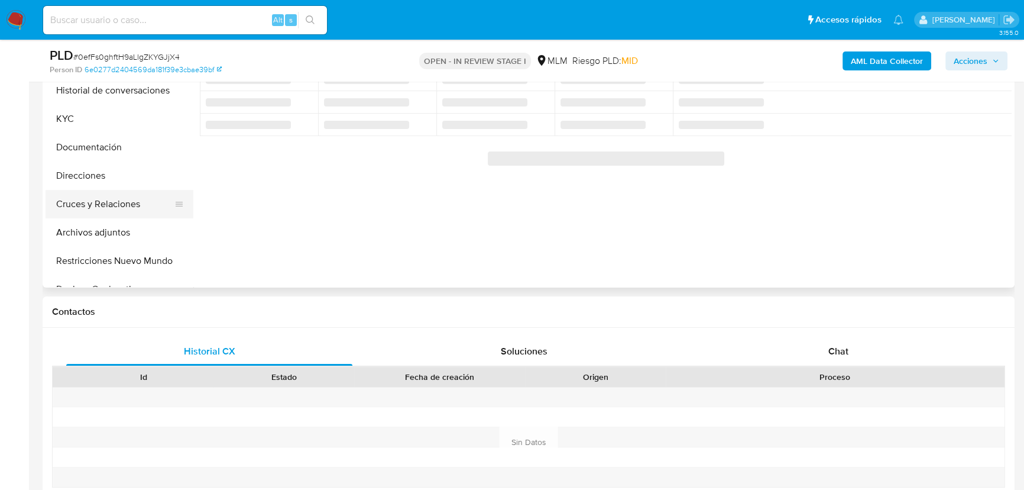
click at [114, 212] on button "Cruces y Relaciones" at bounding box center [115, 204] width 138 height 28
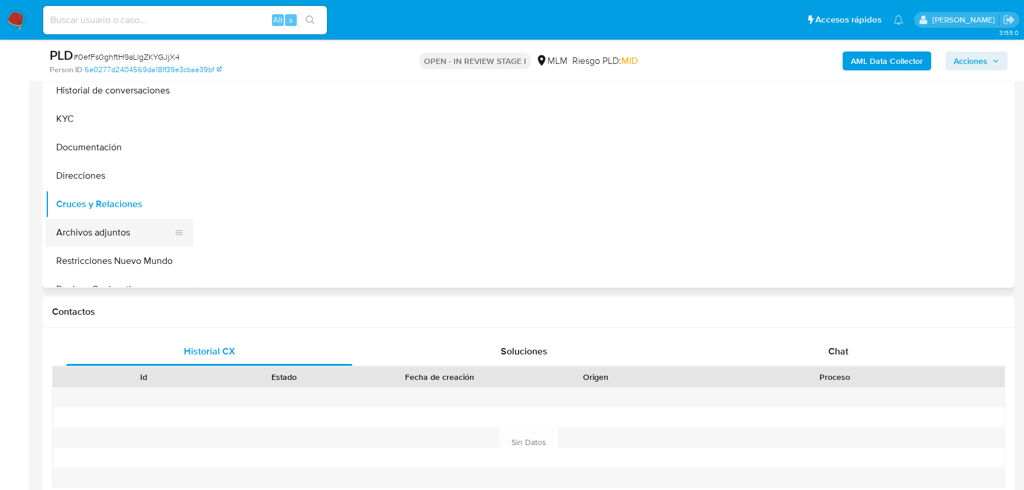
click at [115, 232] on button "Archivos adjuntos" at bounding box center [115, 232] width 138 height 28
select select "10"
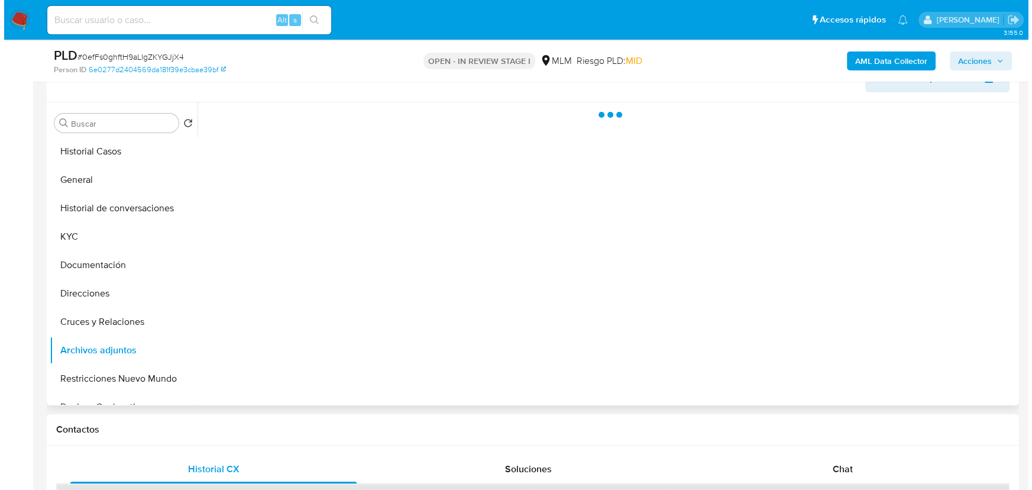
scroll to position [161, 0]
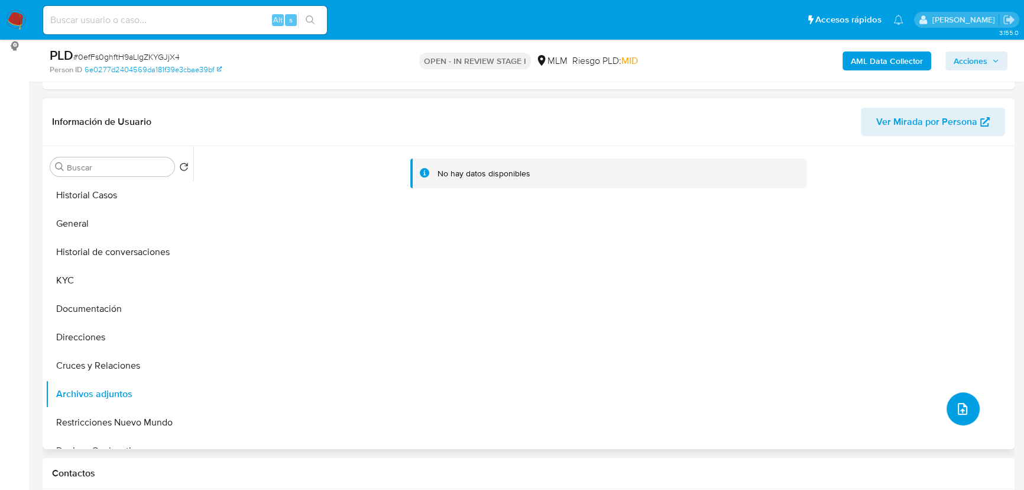
click at [967, 410] on button "upload-file" at bounding box center [963, 408] width 33 height 33
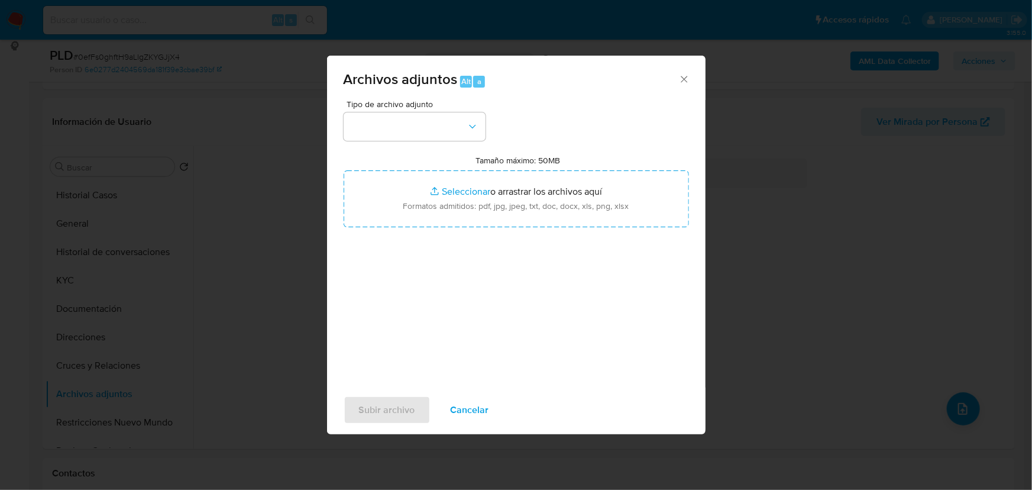
click at [420, 116] on button "button" at bounding box center [415, 126] width 142 height 28
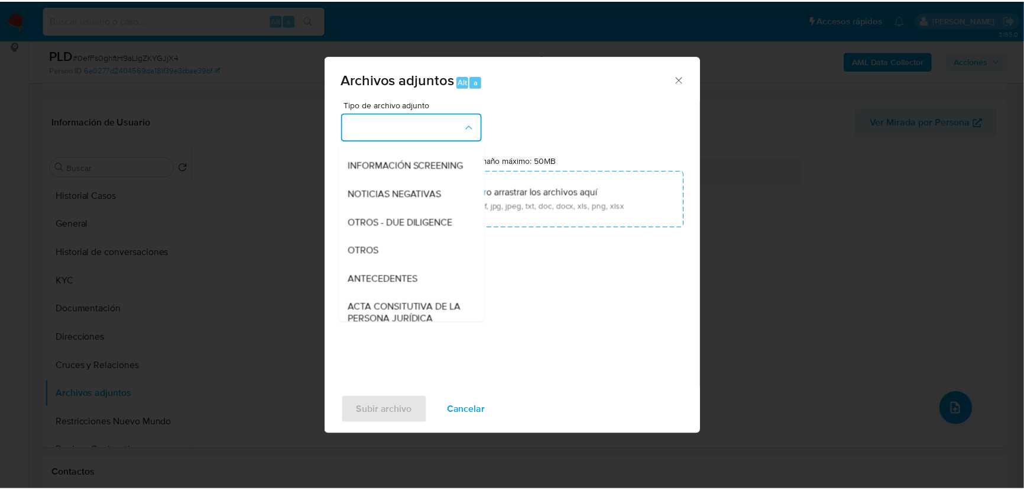
scroll to position [90, 0]
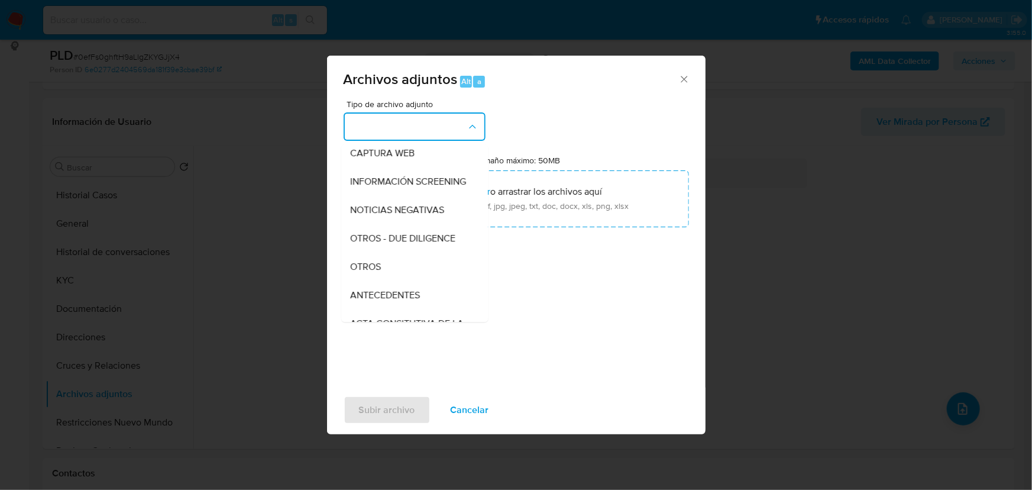
click at [381, 269] on div "OTROS" at bounding box center [411, 266] width 121 height 28
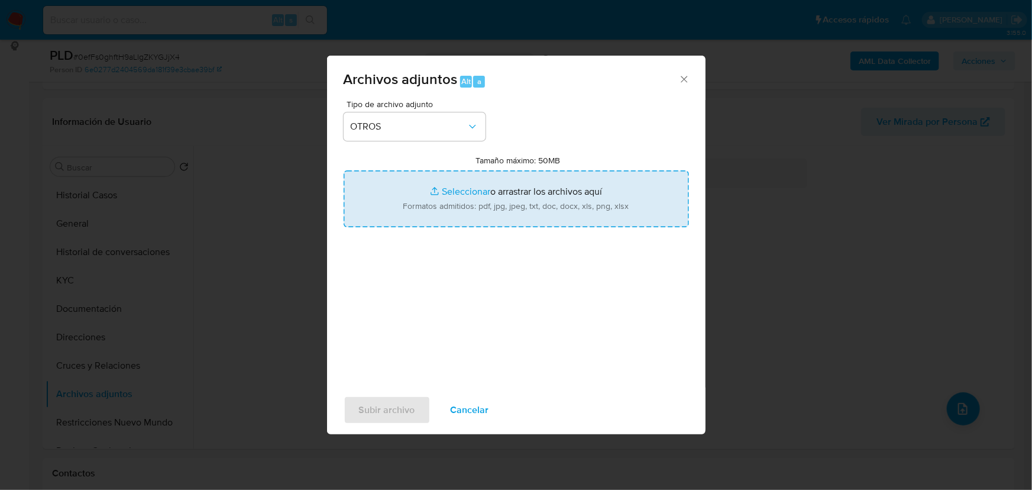
click at [441, 177] on input "Tamaño máximo: 50MB Seleccionar archivos" at bounding box center [516, 198] width 345 height 57
type input "C:\fakepath\2301379584_Brayan Adrian Martin Tamayo_Ago25.pdf"
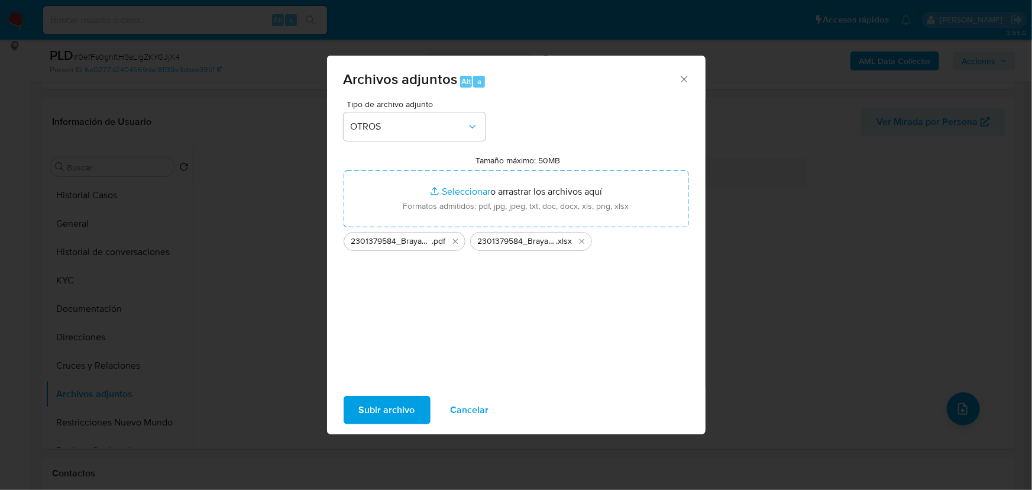
click at [393, 414] on span "Subir archivo" at bounding box center [387, 410] width 56 height 26
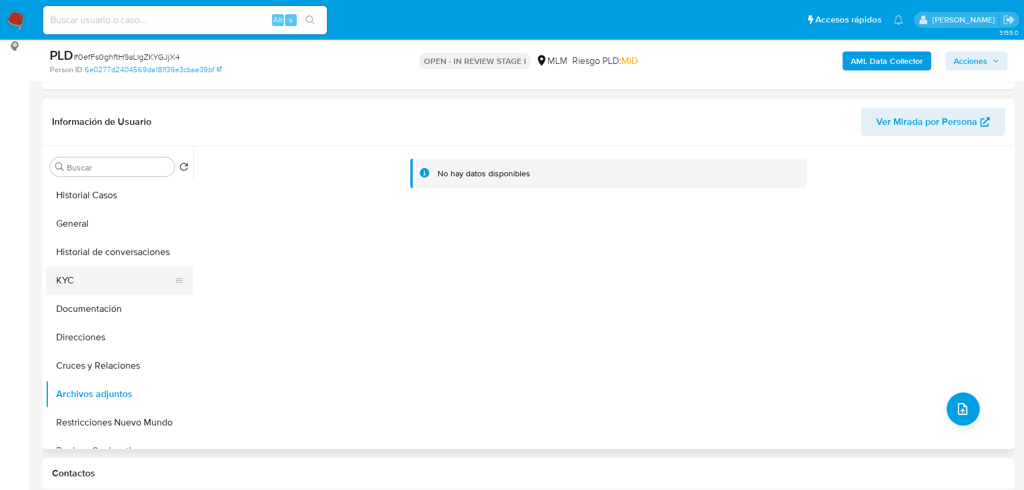
drag, startPoint x: 123, startPoint y: 271, endPoint x: 127, endPoint y: 281, distance: 10.7
click at [122, 271] on button "KYC" at bounding box center [115, 280] width 138 height 28
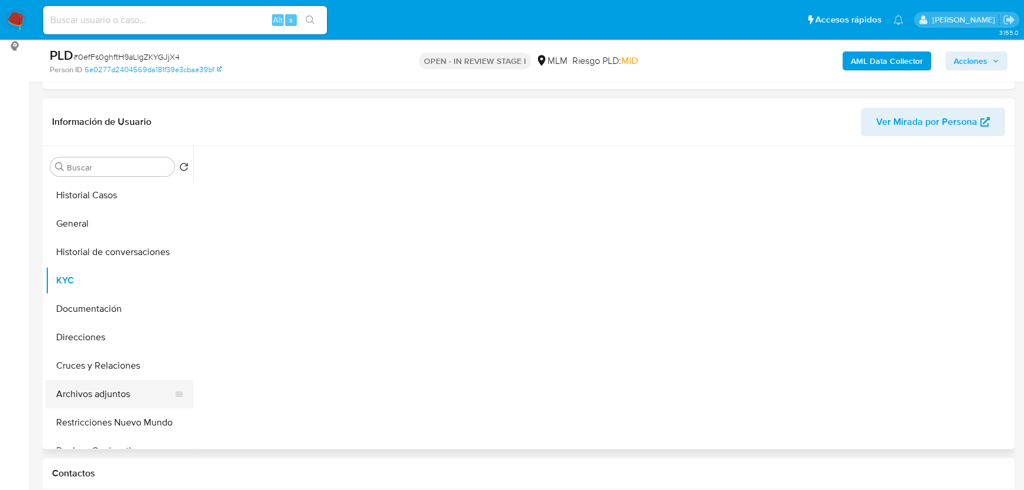
click at [113, 394] on button "Archivos adjuntos" at bounding box center [115, 394] width 138 height 28
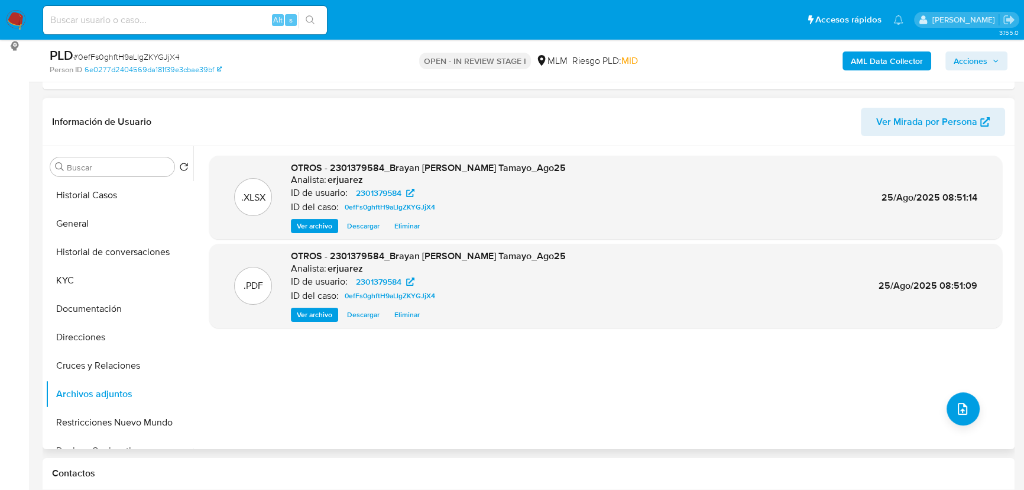
click at [318, 313] on span "Ver archivo" at bounding box center [314, 315] width 35 height 12
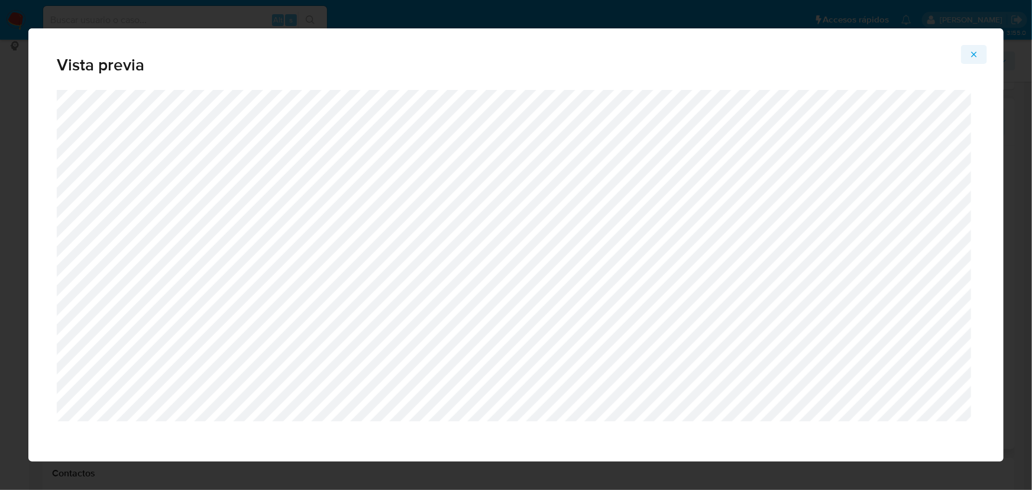
click at [969, 51] on icon "Attachment preview" at bounding box center [973, 54] width 9 height 9
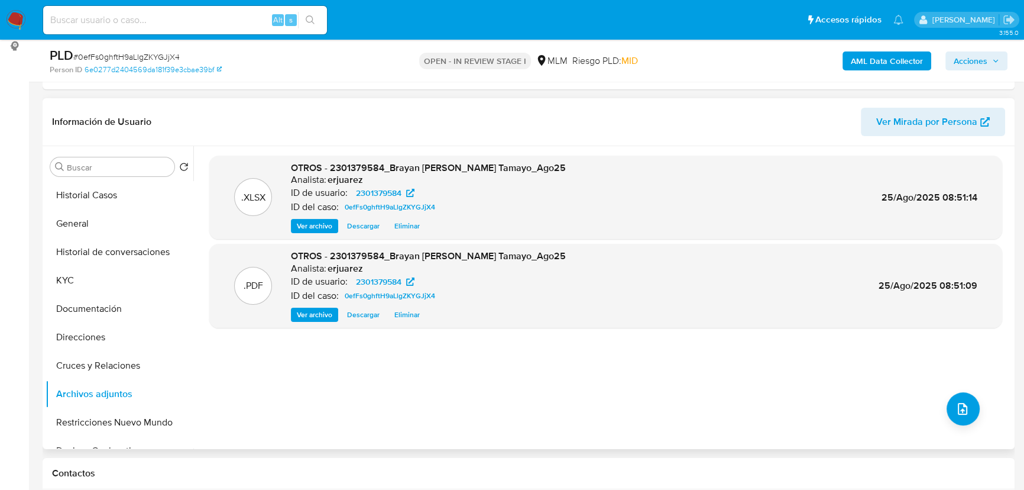
click at [972, 59] on span "Acciones" at bounding box center [971, 60] width 34 height 19
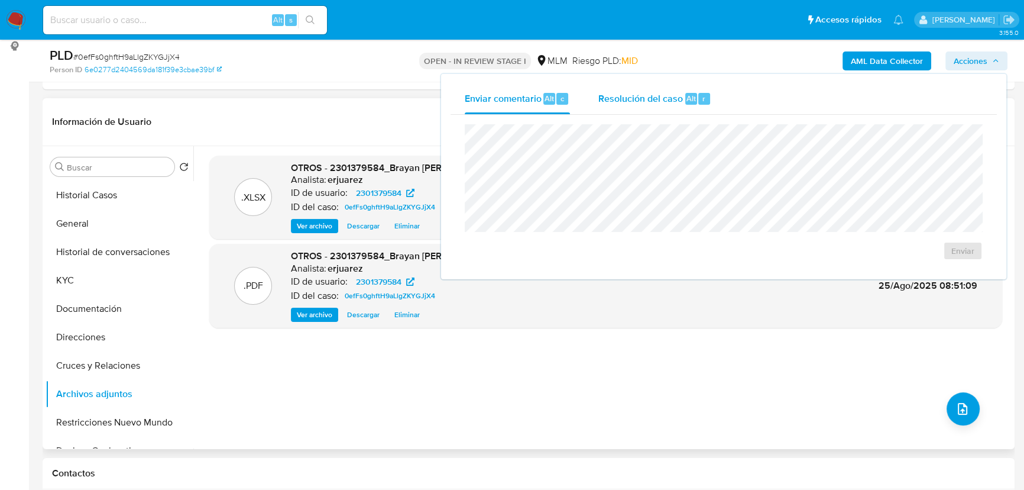
drag, startPoint x: 643, startPoint y: 103, endPoint x: 627, endPoint y: 103, distance: 15.4
click at [640, 103] on span "Resolución del caso" at bounding box center [640, 98] width 85 height 14
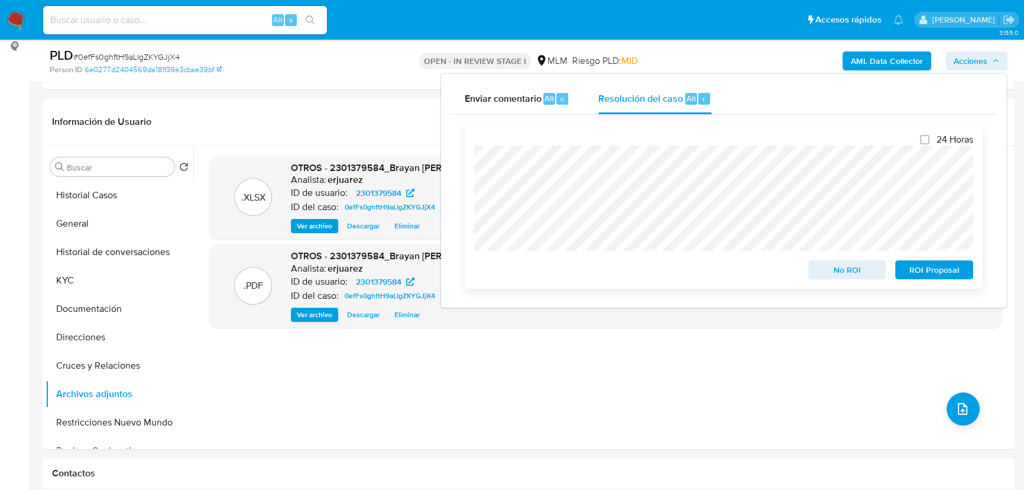
click at [473, 221] on div "24 Horas No ROI ROI Proposal" at bounding box center [724, 206] width 518 height 164
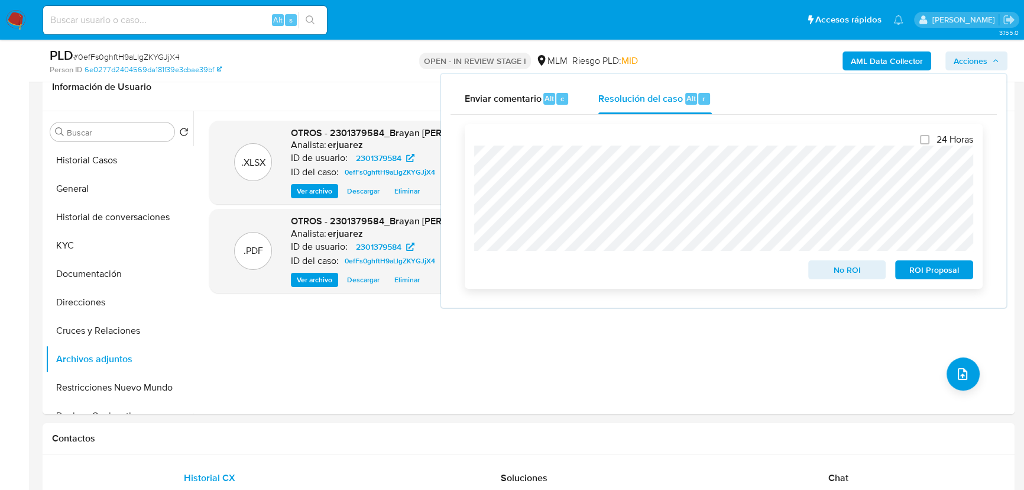
scroll to position [215, 0]
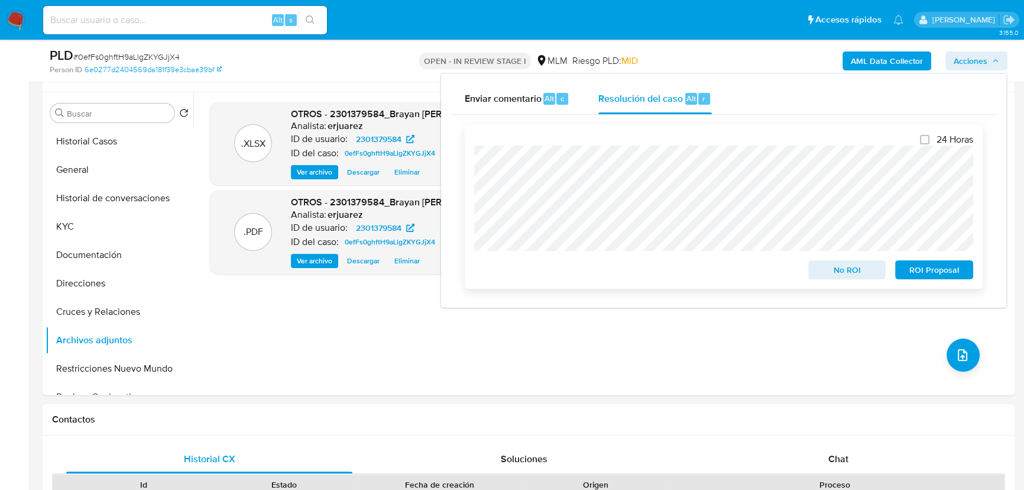
click at [916, 271] on span "ROI Proposal" at bounding box center [934, 269] width 61 height 17
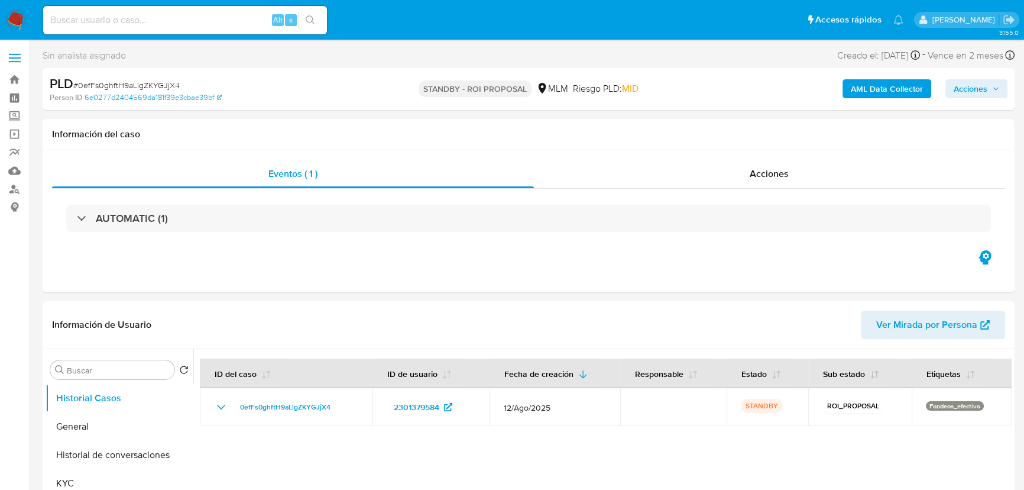
select select "10"
click at [756, 171] on span "Acciones" at bounding box center [769, 174] width 39 height 14
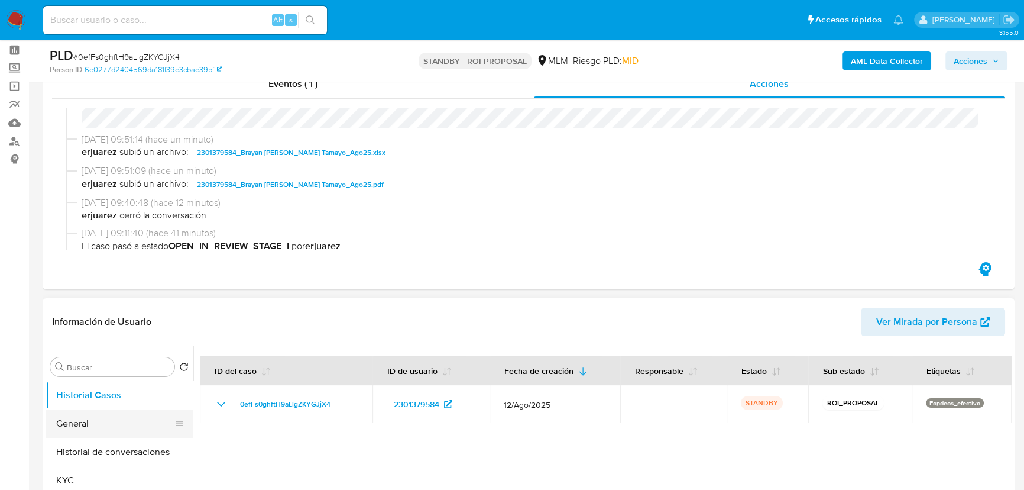
scroll to position [107, 0]
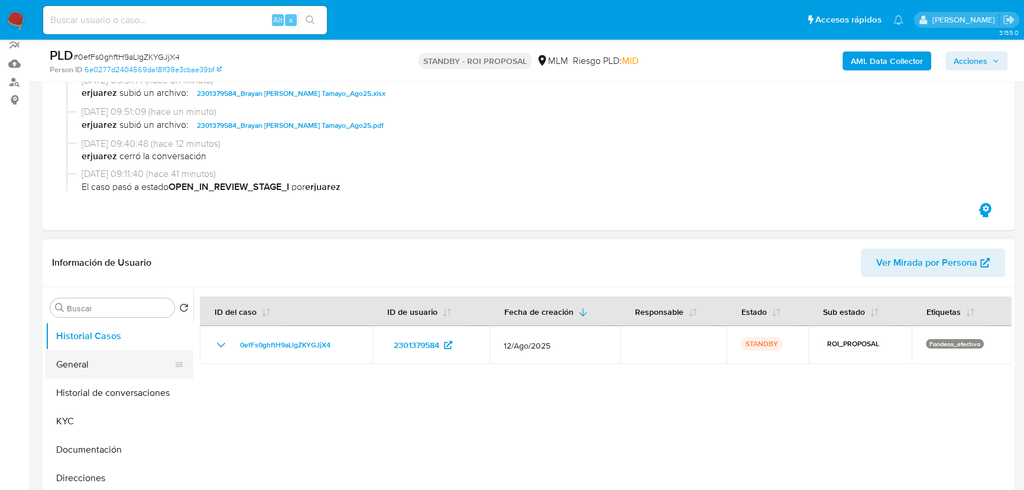
click at [101, 365] on button "General" at bounding box center [115, 364] width 138 height 28
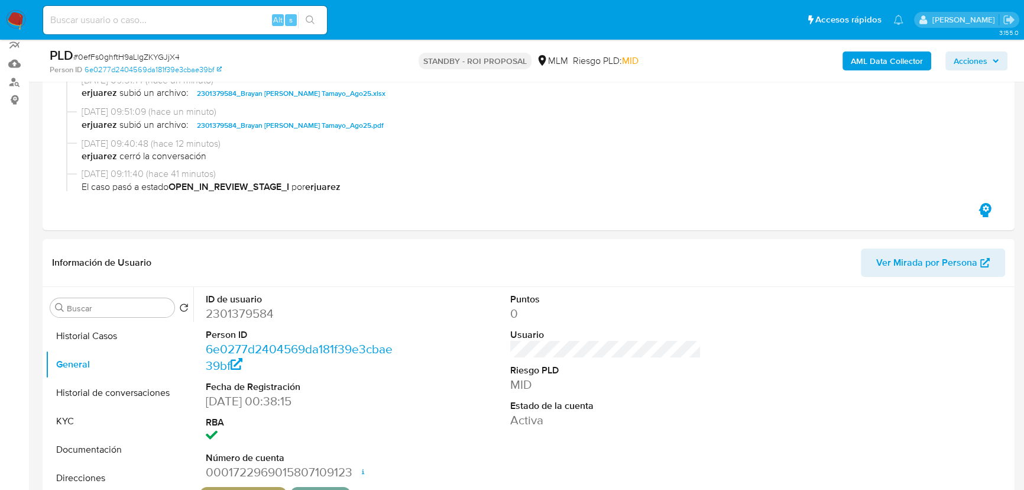
click at [21, 21] on img at bounding box center [16, 20] width 20 height 20
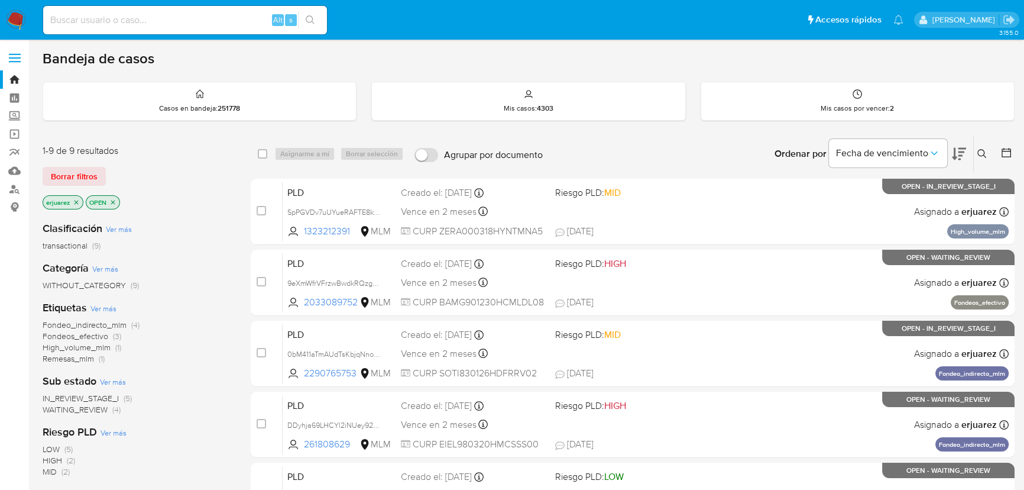
click at [984, 147] on button at bounding box center [984, 154] width 20 height 14
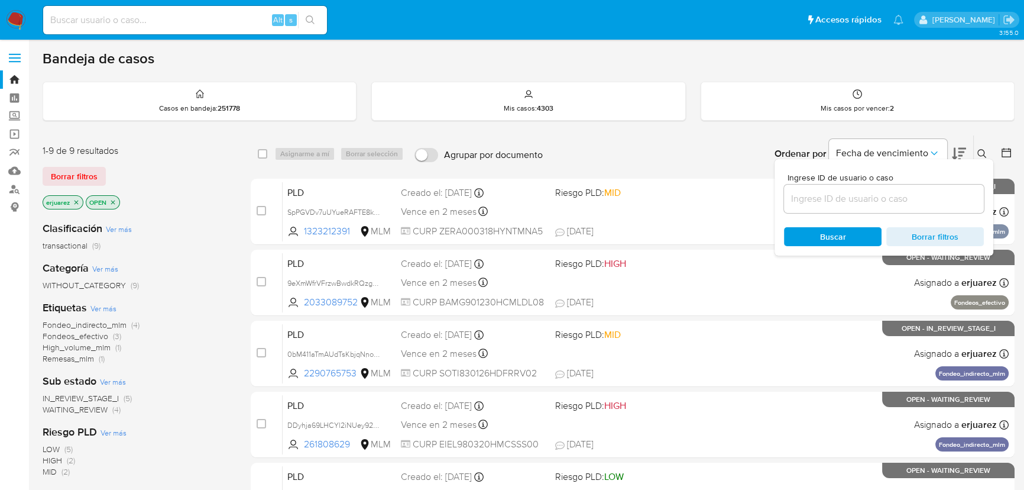
click at [893, 195] on input at bounding box center [884, 198] width 200 height 15
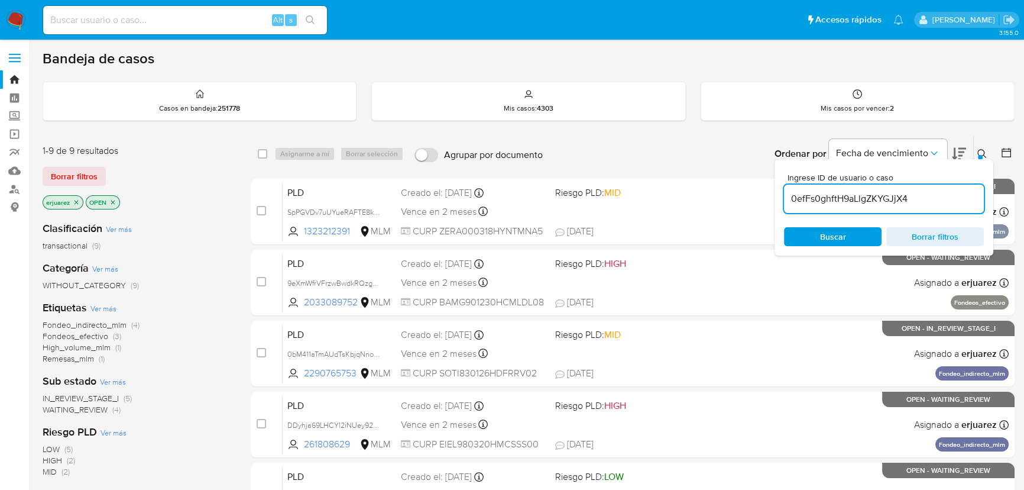
type input "0efFs0ghftH9aLlgZKYGJjX4"
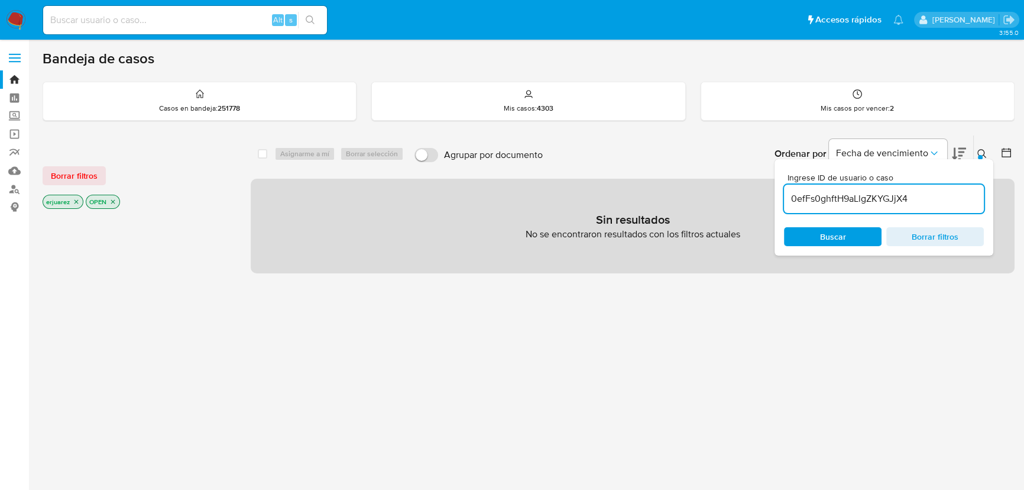
drag, startPoint x: 922, startPoint y: 195, endPoint x: 729, endPoint y: 179, distance: 193.4
click at [729, 179] on div "select-all-cases-checkbox Asignarme a mí Borrar selección Agrupar por documento…" at bounding box center [633, 204] width 764 height 138
click at [150, 21] on input at bounding box center [185, 19] width 284 height 15
paste input "0efFs0ghftH9aLlgZKYGJjX4"
type input "0efFs0ghftH9aLlgZKYGJjX4"
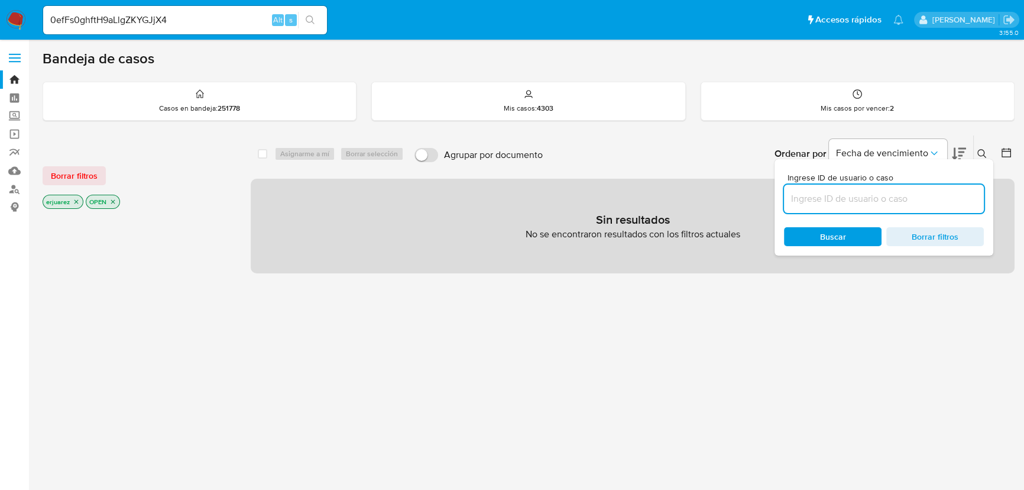
click at [863, 191] on input at bounding box center [884, 198] width 200 height 15
paste input "NZu1k01qA2M0UNSZ8UuZkAd8"
type input "NZu1k01qA2M0UNSZ8UuZkAd8"
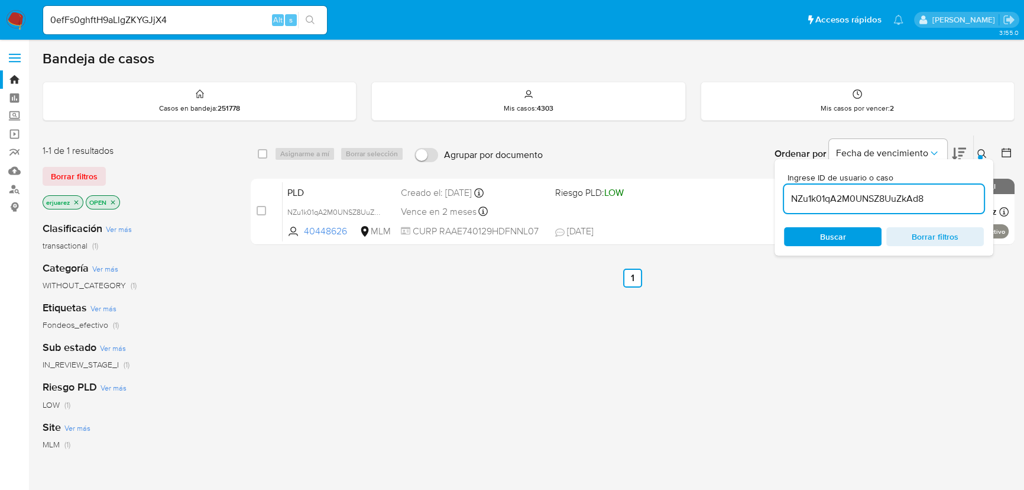
click at [350, 342] on div "select-all-cases-checkbox Asignarme a mí Borrar selección Agrupar por documento…" at bounding box center [633, 403] width 764 height 536
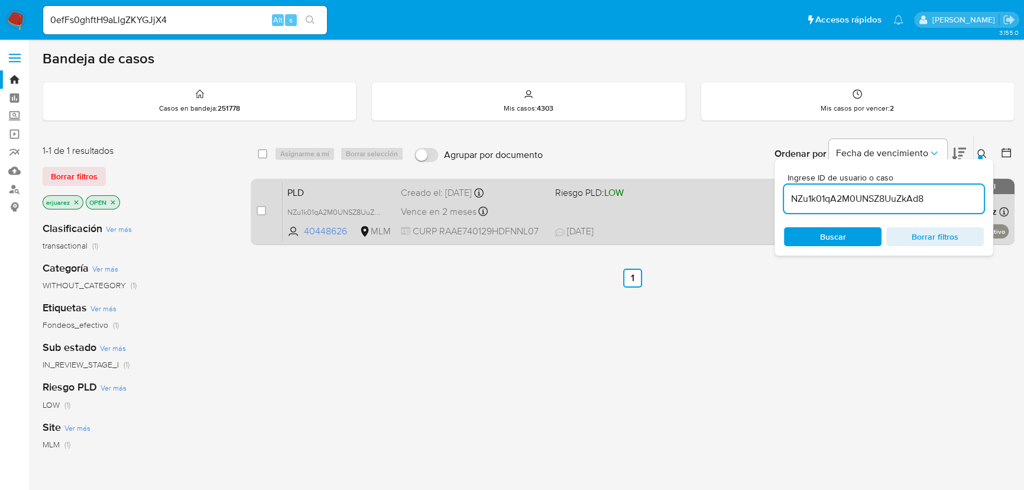
drag, startPoint x: 624, startPoint y: 219, endPoint x: 611, endPoint y: 216, distance: 12.6
click at [611, 216] on div "PLD NZu1k01qA2M0UNSZ8UuZkAd8 40448626 MLM Riesgo PLD: LOW Creado el: 12/08/2025…" at bounding box center [646, 212] width 726 height 60
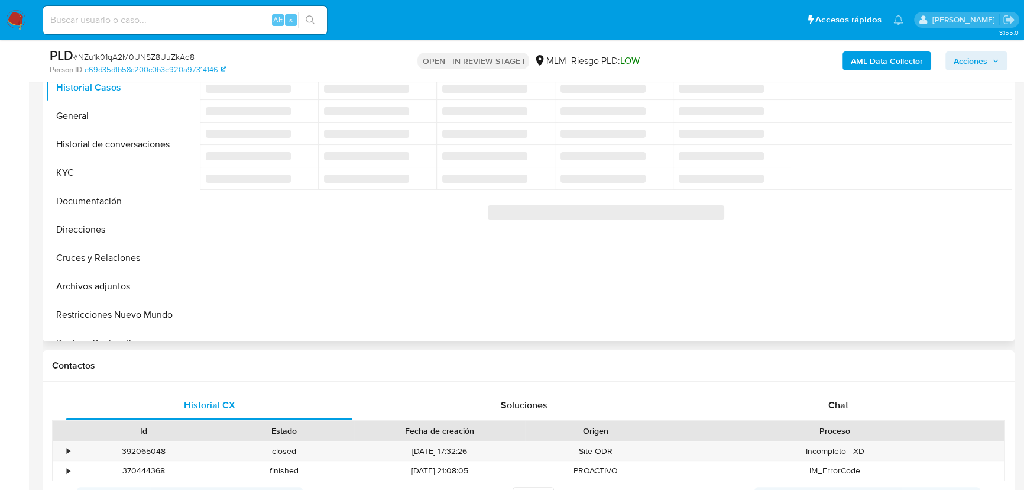
select select "10"
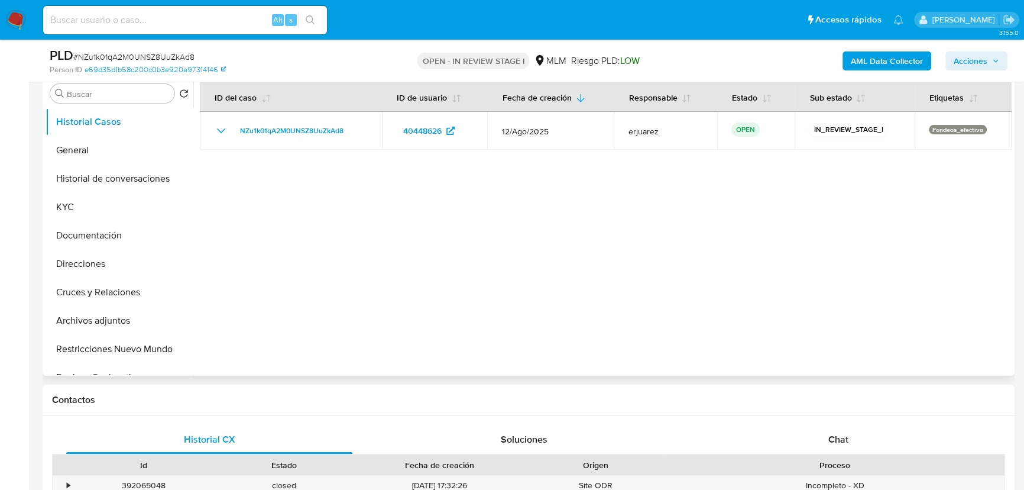
scroll to position [215, 0]
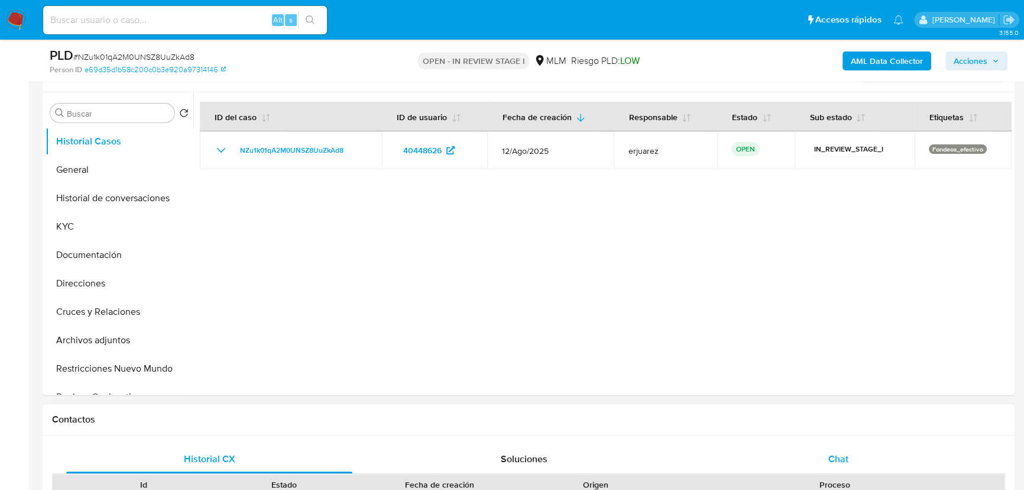
click at [836, 452] on span "Chat" at bounding box center [838, 459] width 20 height 14
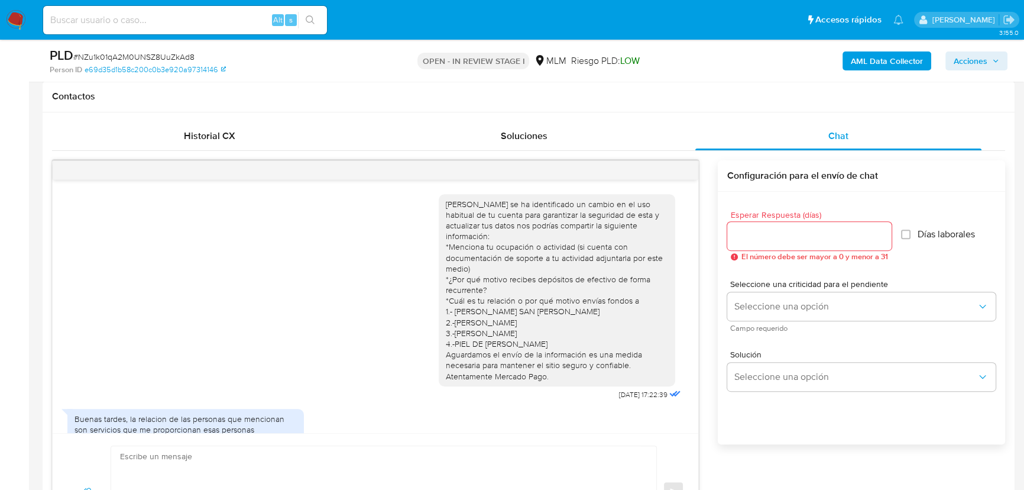
scroll to position [121, 0]
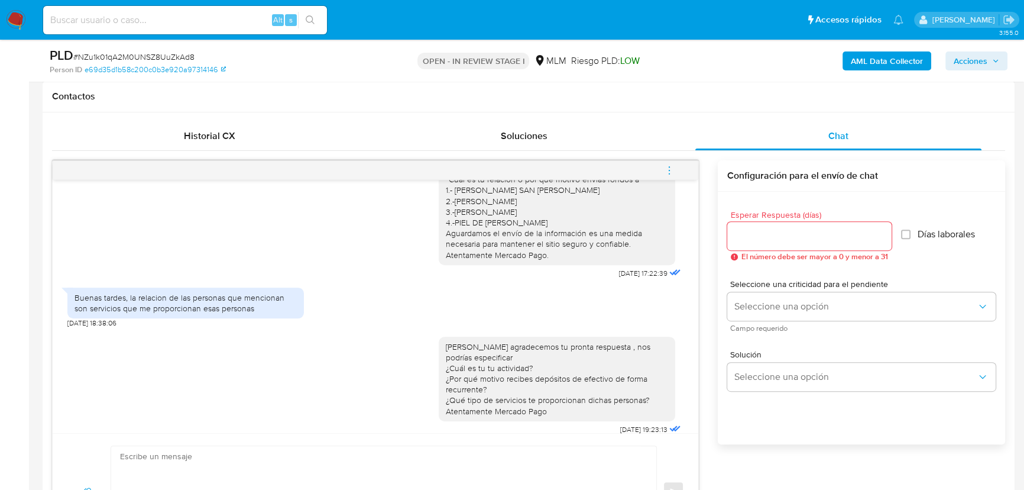
click at [668, 175] on span "menu-action" at bounding box center [669, 170] width 11 height 28
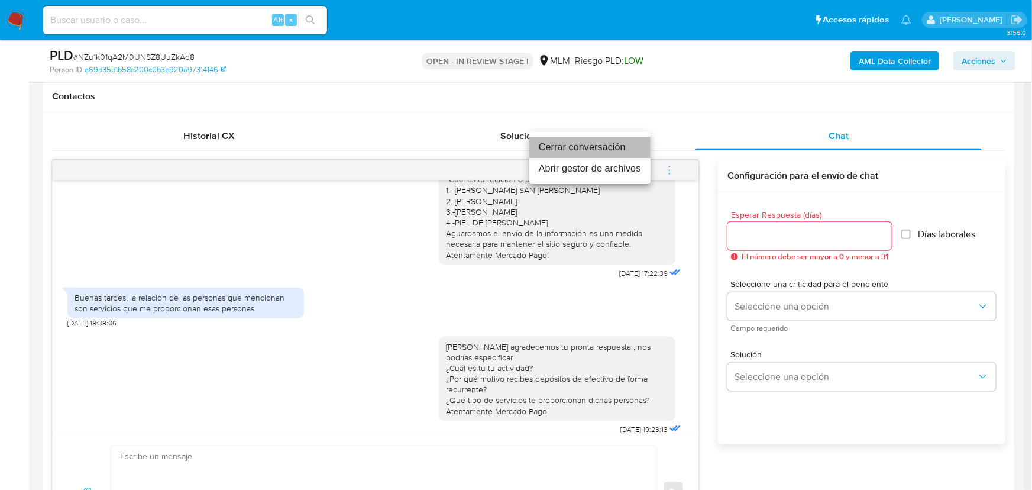
click at [585, 144] on li "Cerrar conversación" at bounding box center [589, 147] width 121 height 21
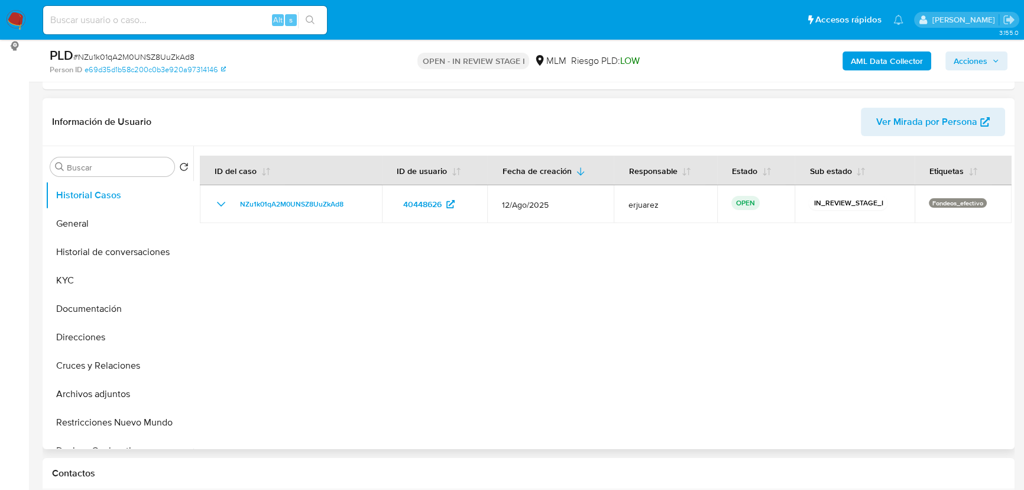
scroll to position [268, 0]
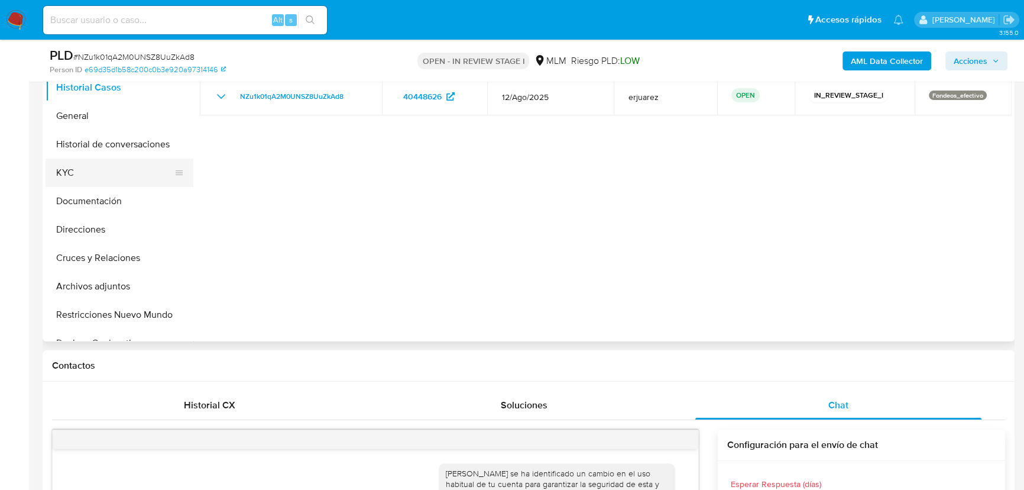
click at [95, 172] on button "KYC" at bounding box center [115, 172] width 138 height 28
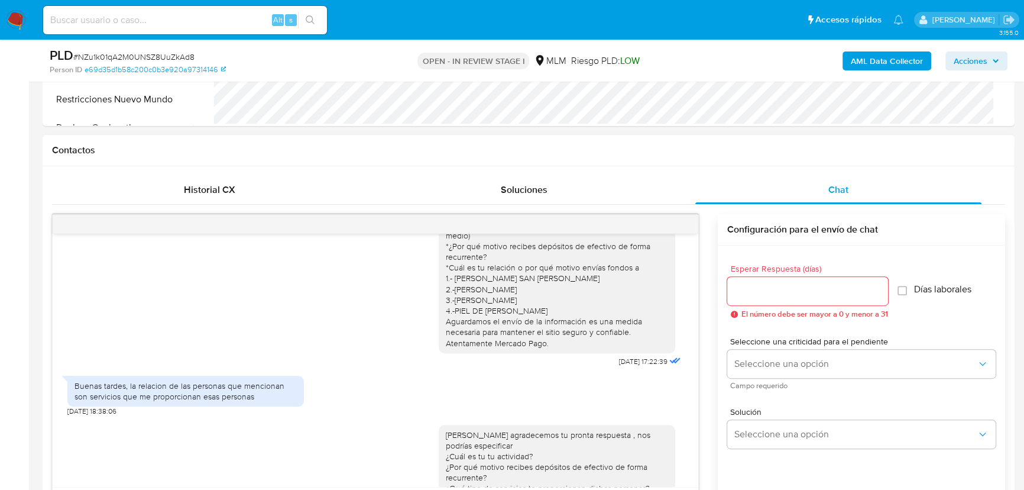
scroll to position [121, 0]
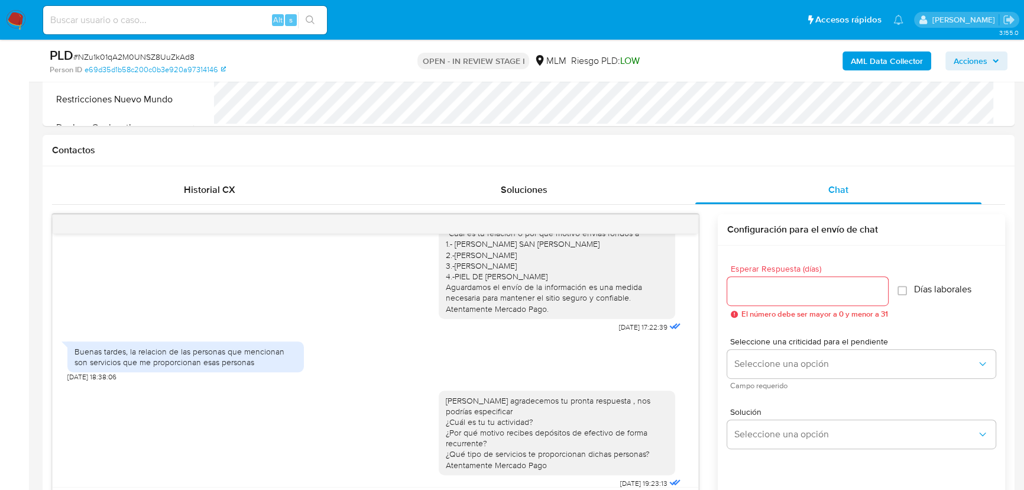
click at [678, 226] on div at bounding box center [376, 224] width 646 height 19
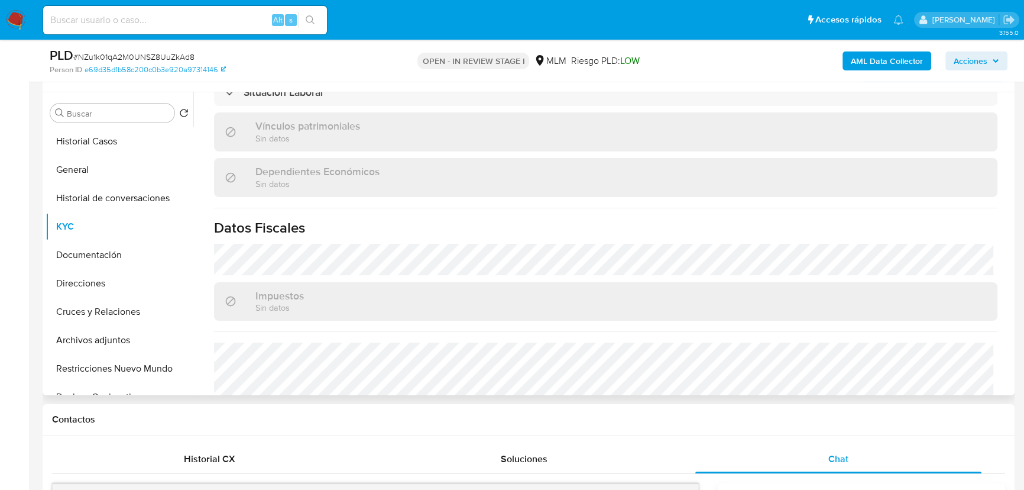
scroll to position [581, 0]
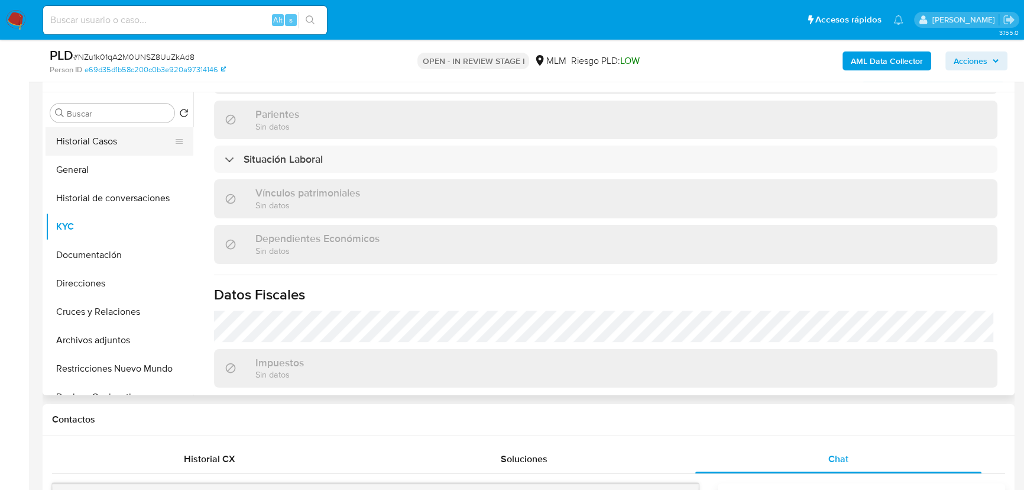
drag, startPoint x: 135, startPoint y: 144, endPoint x: 171, endPoint y: 137, distance: 36.3
click at [140, 141] on button "Historial Casos" at bounding box center [115, 141] width 138 height 28
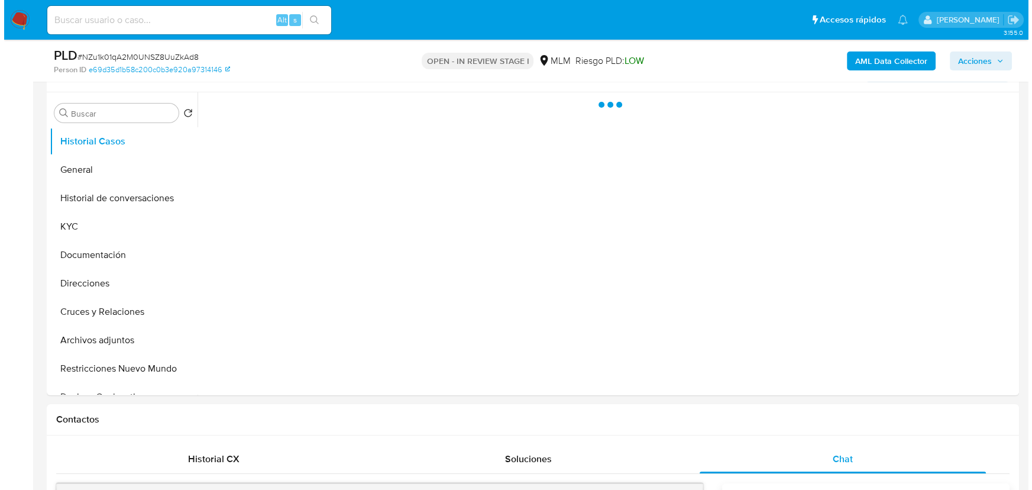
scroll to position [0, 0]
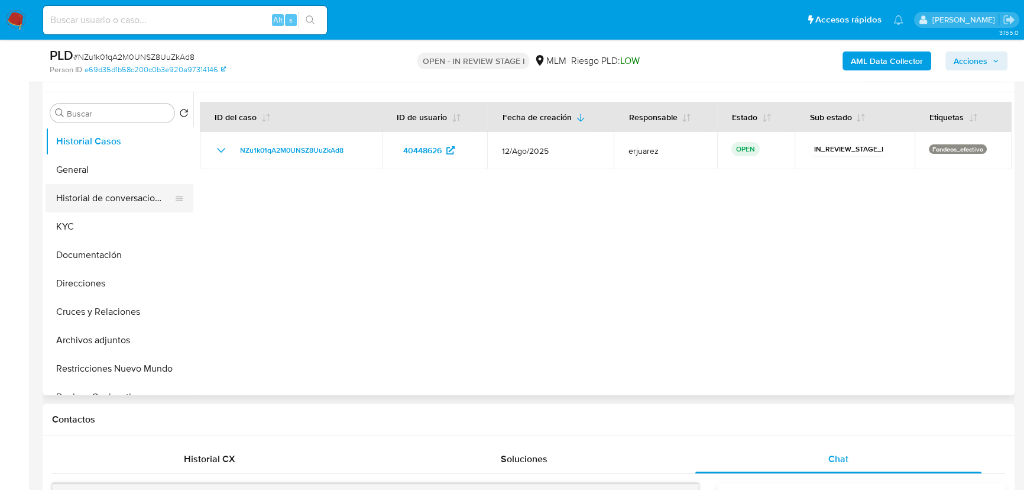
click at [140, 199] on button "Historial de conversaciones" at bounding box center [115, 198] width 138 height 28
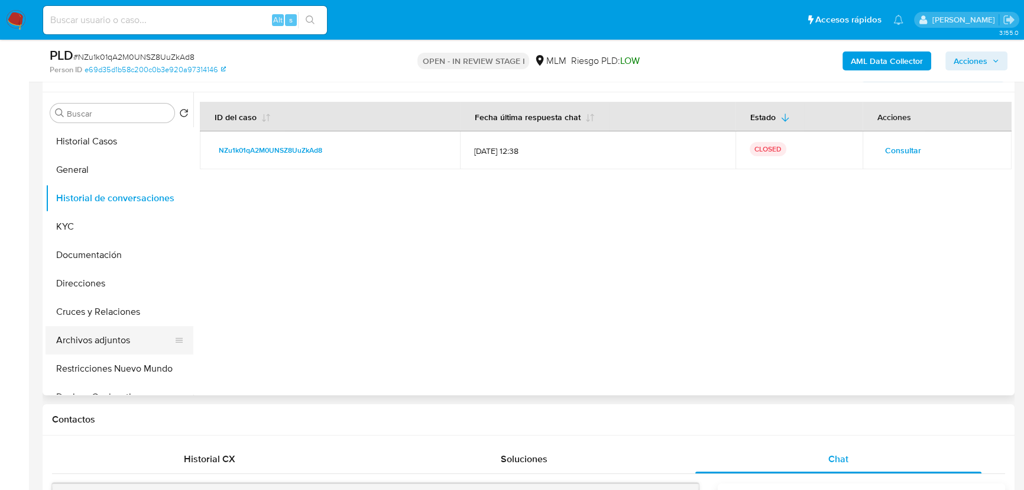
click at [99, 338] on button "Archivos adjuntos" at bounding box center [115, 340] width 138 height 28
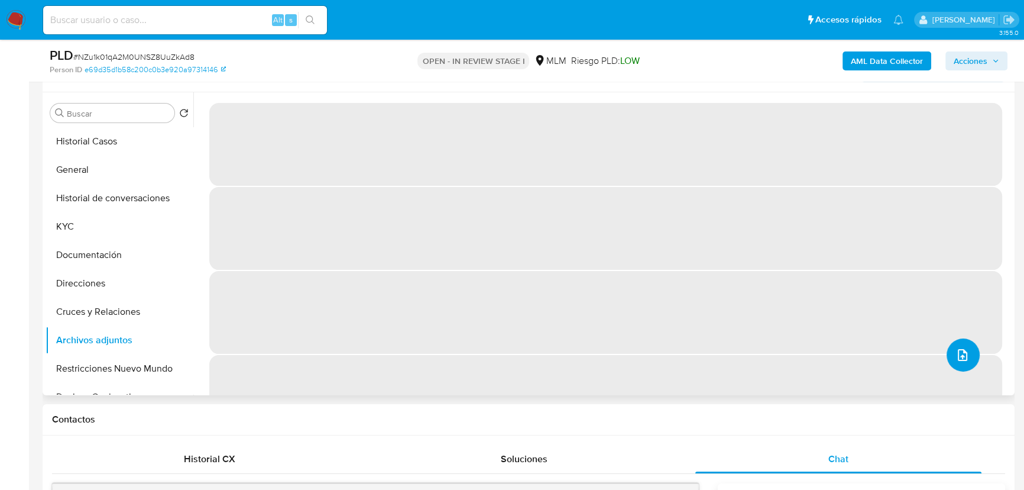
click at [965, 355] on button "upload-file" at bounding box center [963, 354] width 33 height 33
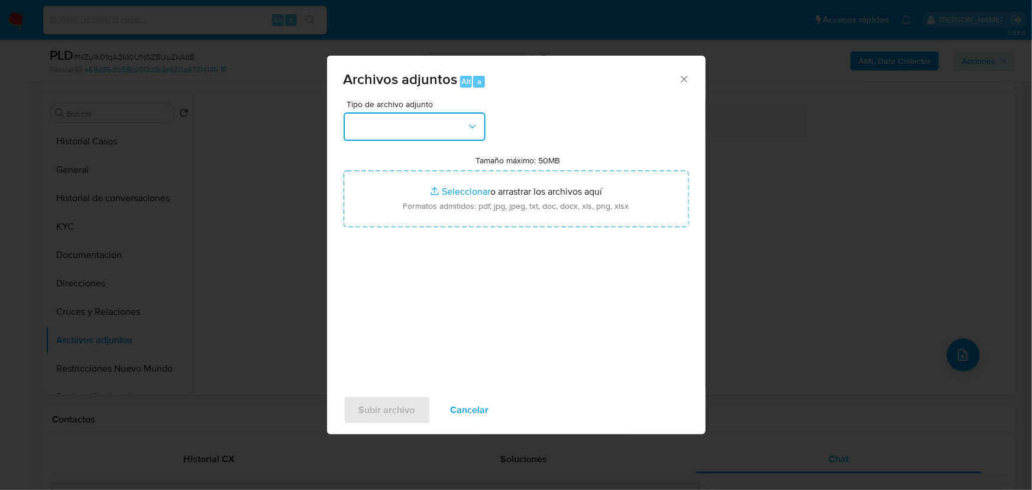
click at [448, 124] on button "button" at bounding box center [415, 126] width 142 height 28
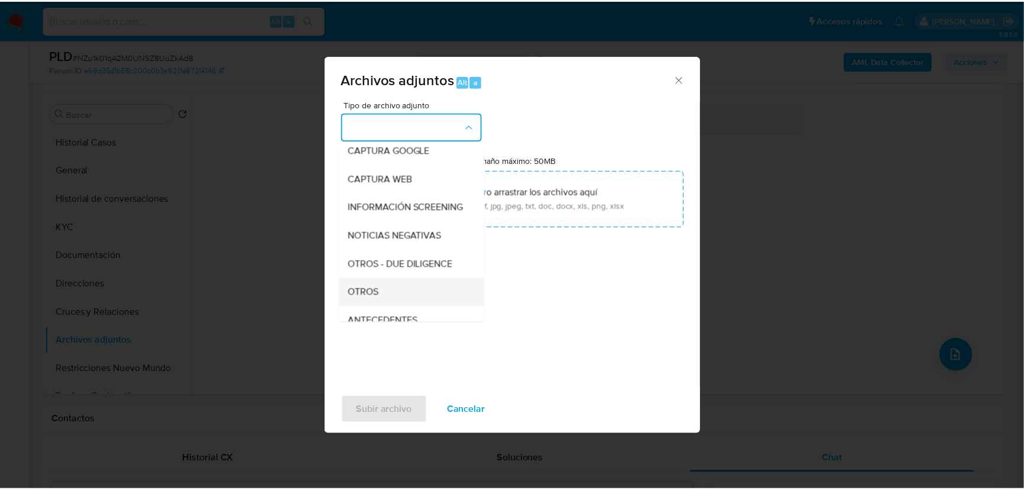
scroll to position [161, 0]
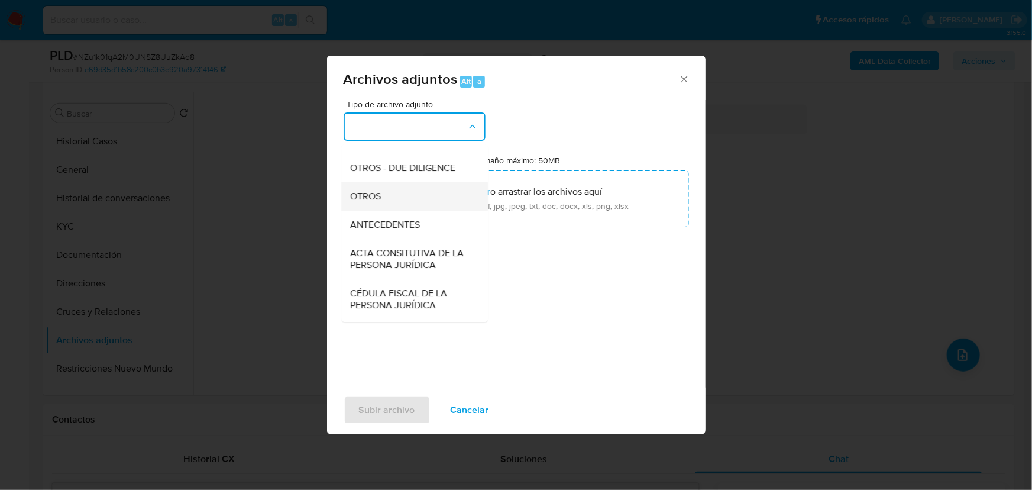
click at [375, 202] on span "OTROS" at bounding box center [366, 196] width 31 height 12
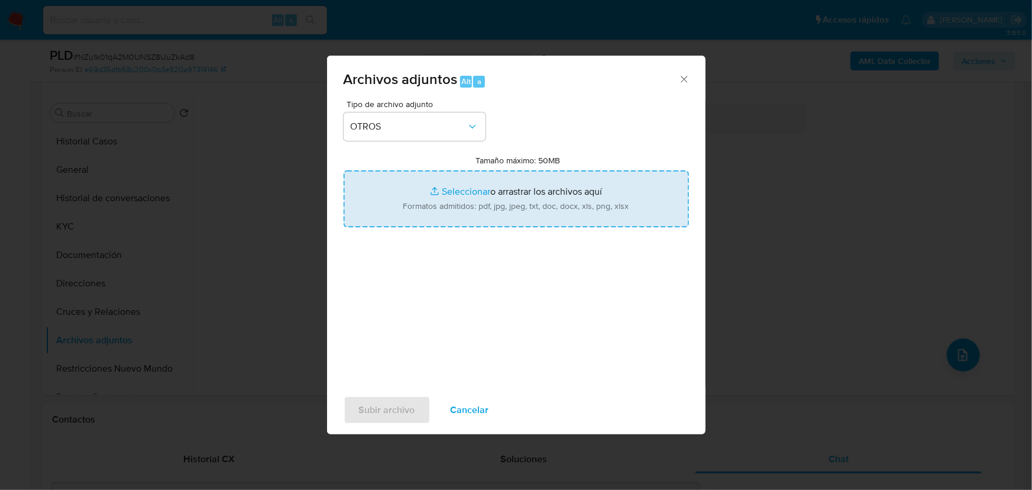
click at [446, 195] on input "Tamaño máximo: 50MB Seleccionar archivos" at bounding box center [516, 198] width 345 height 57
type input "C:\fakepath\40448626_Elias Rangel Anaya_Ago25.pdf"
click at [457, 193] on input "Tamaño máximo: 50MB Seleccionar archivos" at bounding box center [516, 198] width 345 height 57
type input "C:\fakepath\40448626_Elias Rangel Anaya_Ago25.xlsx"
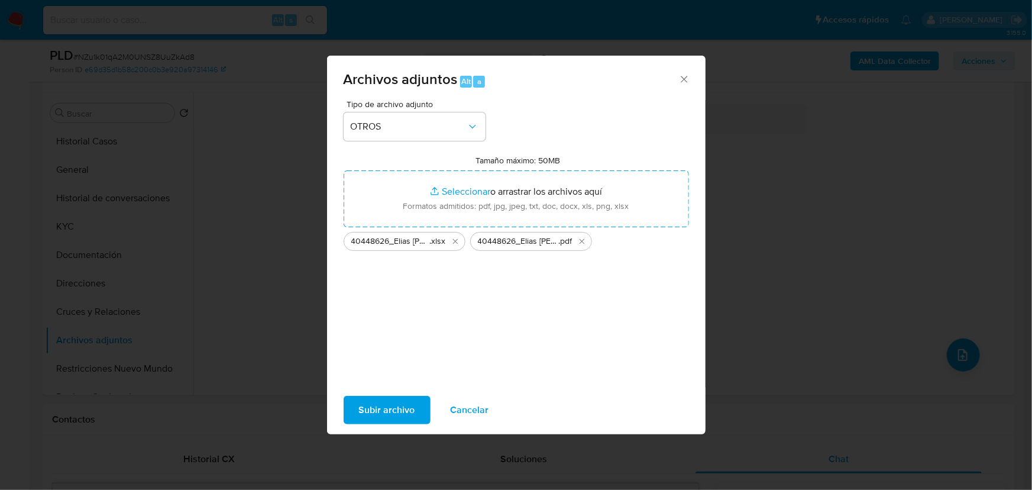
click at [381, 399] on span "Subir archivo" at bounding box center [387, 410] width 56 height 26
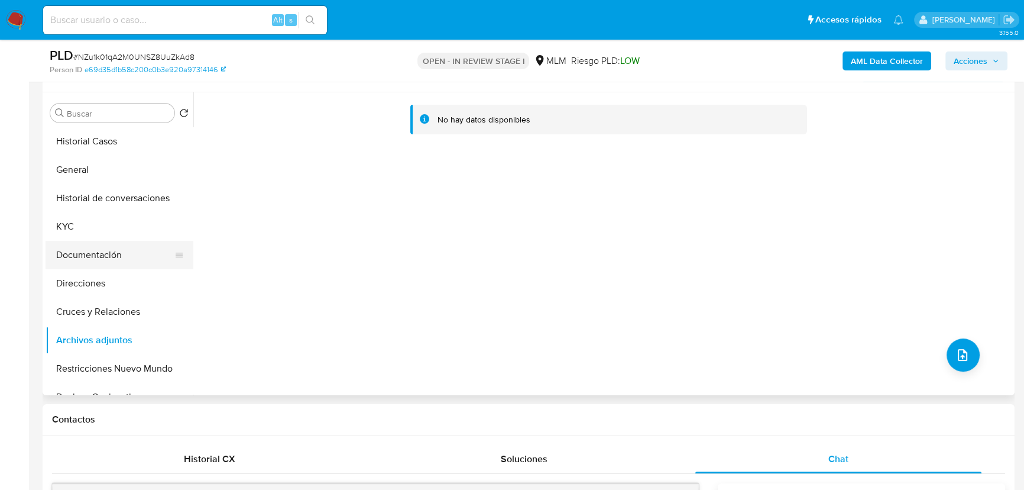
drag, startPoint x: 95, startPoint y: 219, endPoint x: 95, endPoint y: 266, distance: 46.7
click at [101, 219] on button "KYC" at bounding box center [120, 226] width 148 height 28
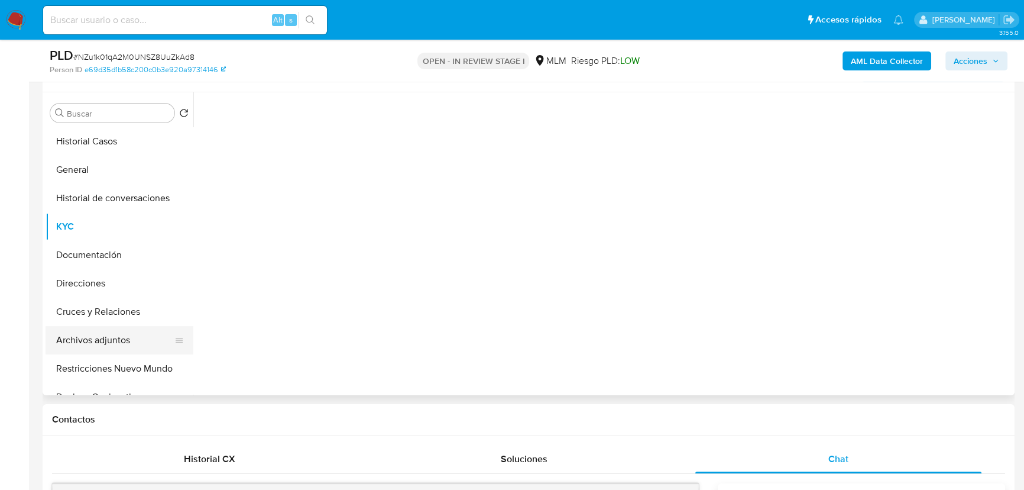
click at [88, 333] on button "Archivos adjuntos" at bounding box center [115, 340] width 138 height 28
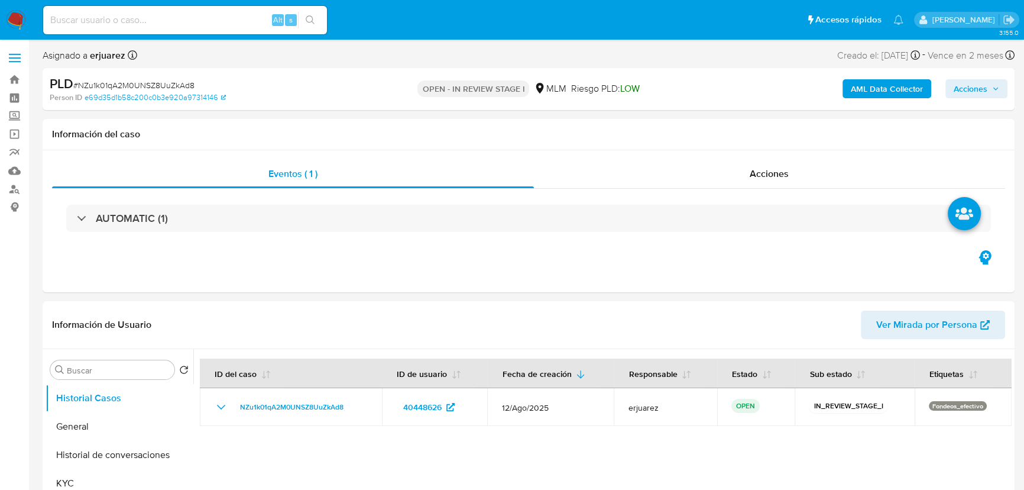
select select "10"
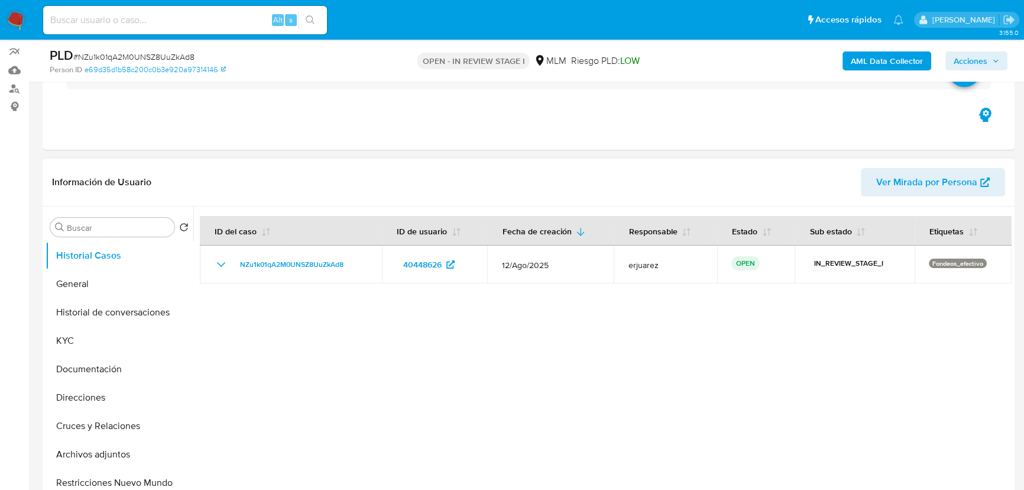
scroll to position [215, 0]
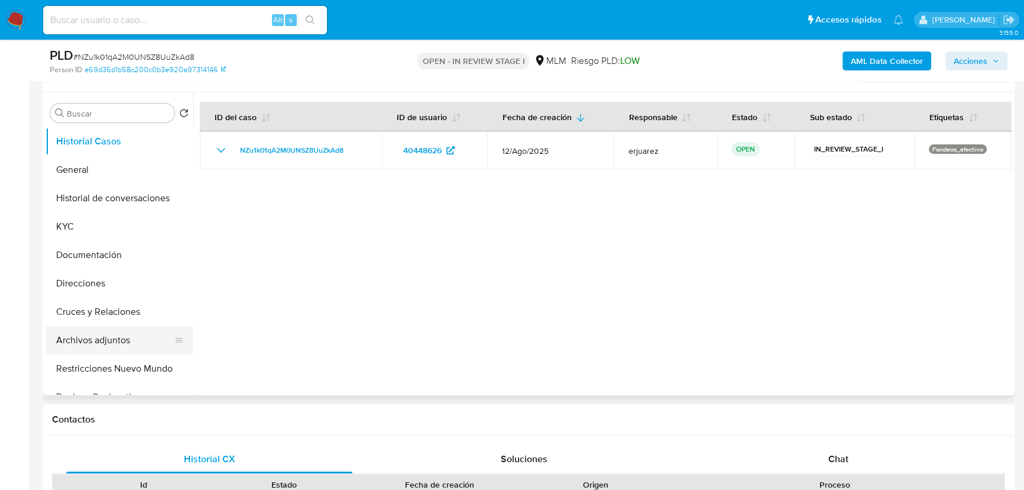
click at [97, 337] on button "Archivos adjuntos" at bounding box center [115, 340] width 138 height 28
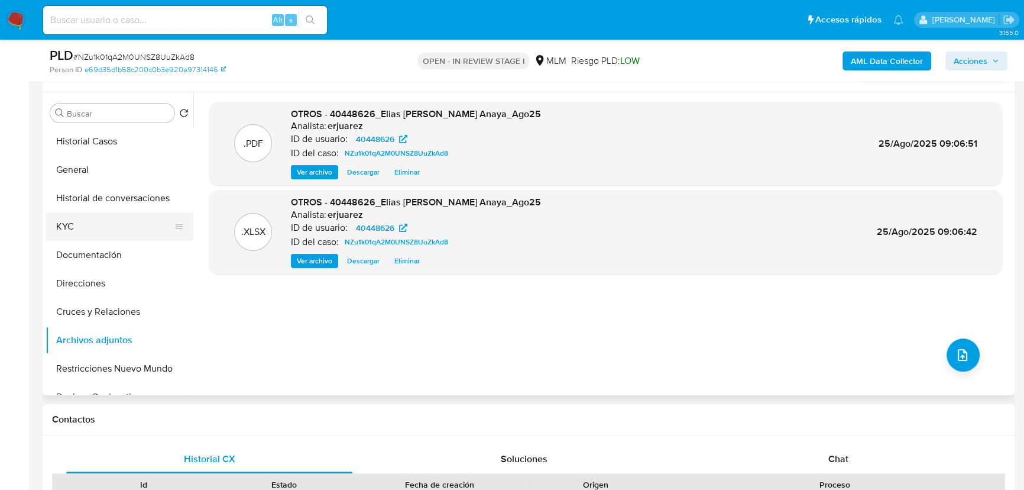
drag, startPoint x: 108, startPoint y: 227, endPoint x: 137, endPoint y: 222, distance: 29.4
click at [109, 228] on button "KYC" at bounding box center [115, 226] width 138 height 28
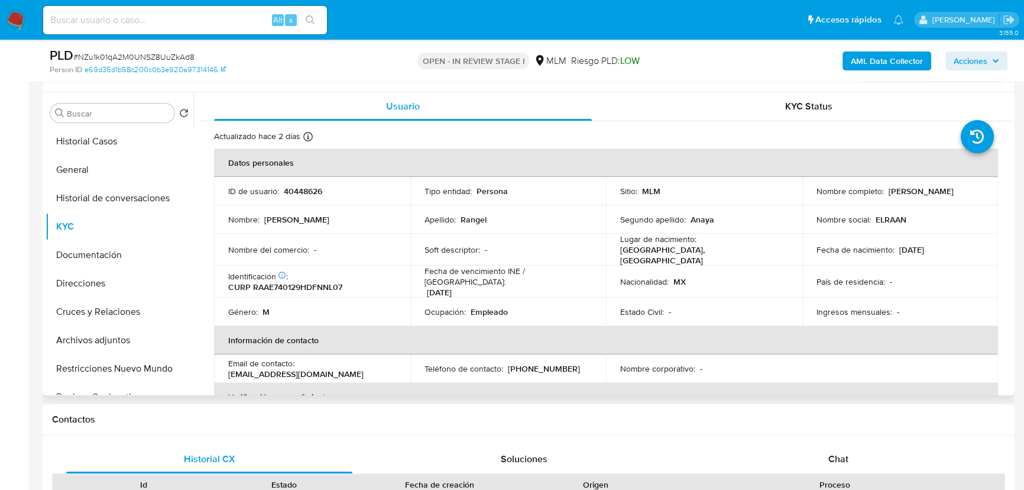
drag, startPoint x: 134, startPoint y: 138, endPoint x: 307, endPoint y: 113, distance: 175.0
click at [136, 138] on button "Historial Casos" at bounding box center [120, 141] width 148 height 28
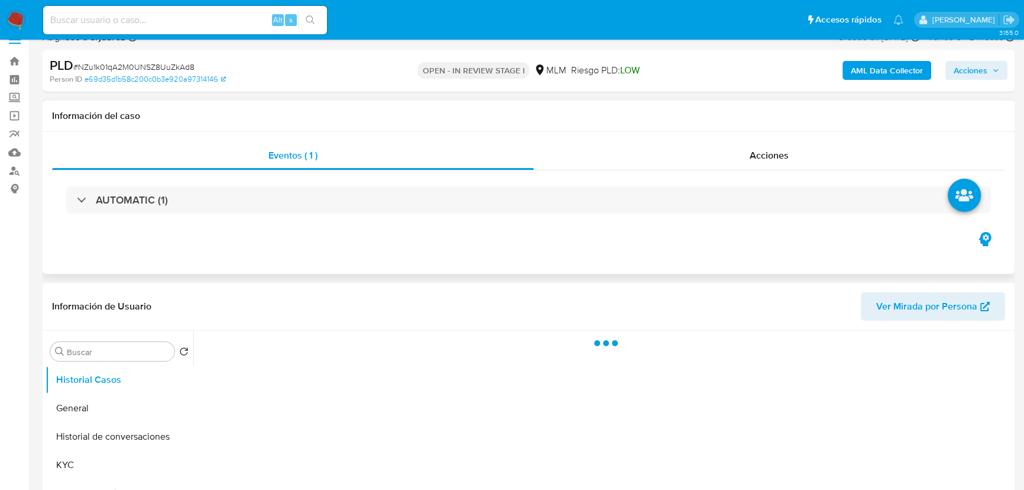
scroll to position [0, 0]
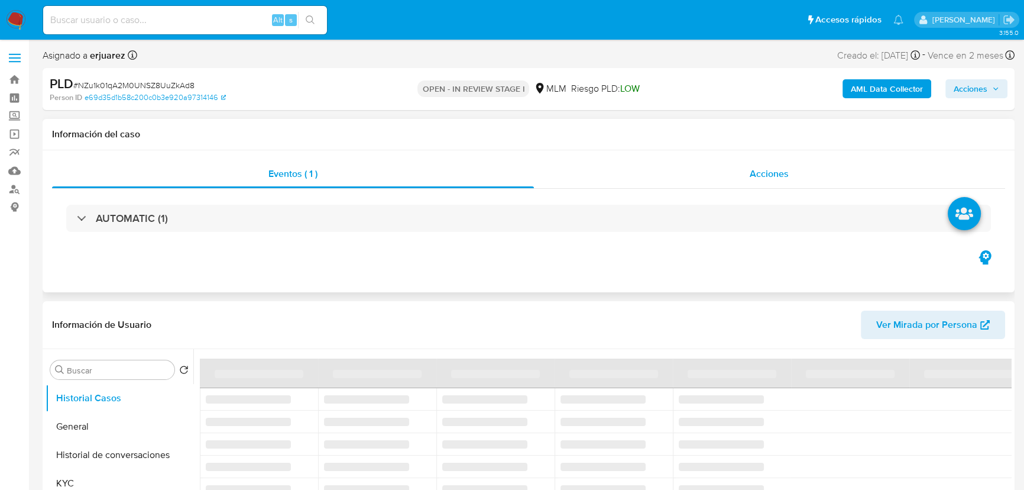
click at [705, 174] on div "Acciones" at bounding box center [770, 174] width 472 height 28
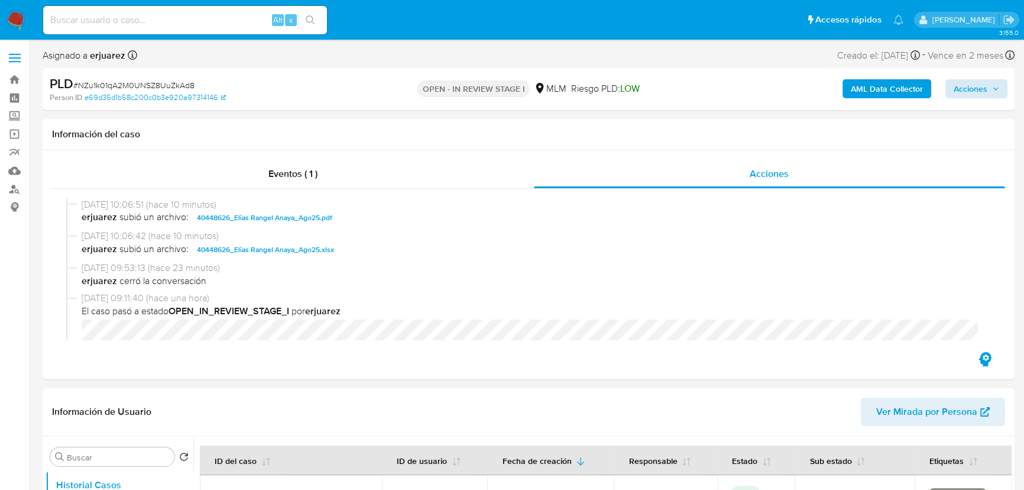
click at [1009, 92] on div "PLD # NZu1k01qA2M0UNSZ8UuZkAd8 Person ID e69d35d1b58c200c0b3e920a97314146 OPEN …" at bounding box center [529, 89] width 972 height 42
drag, startPoint x: 981, startPoint y: 89, endPoint x: 744, endPoint y: 91, distance: 236.5
click at [976, 89] on span "Acciones" at bounding box center [971, 88] width 34 height 19
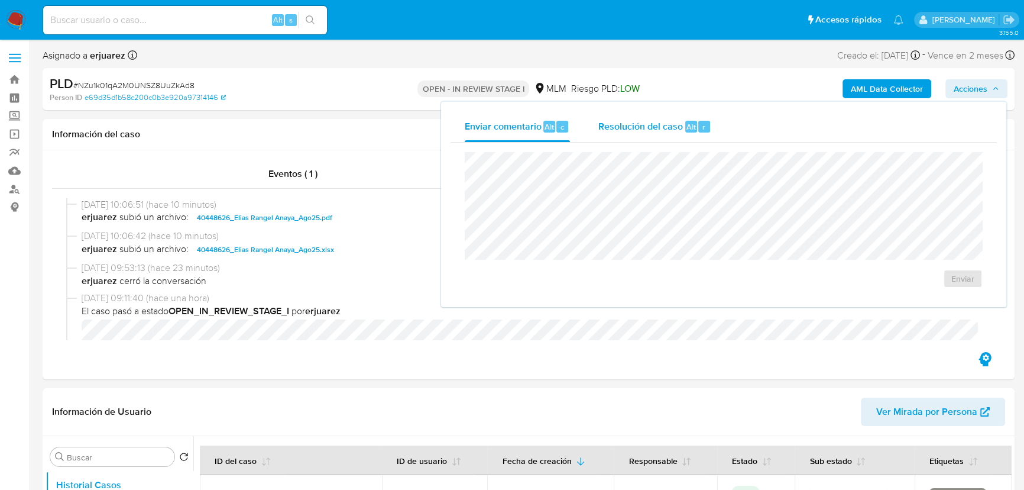
click at [666, 129] on span "Resolución del caso" at bounding box center [640, 126] width 85 height 14
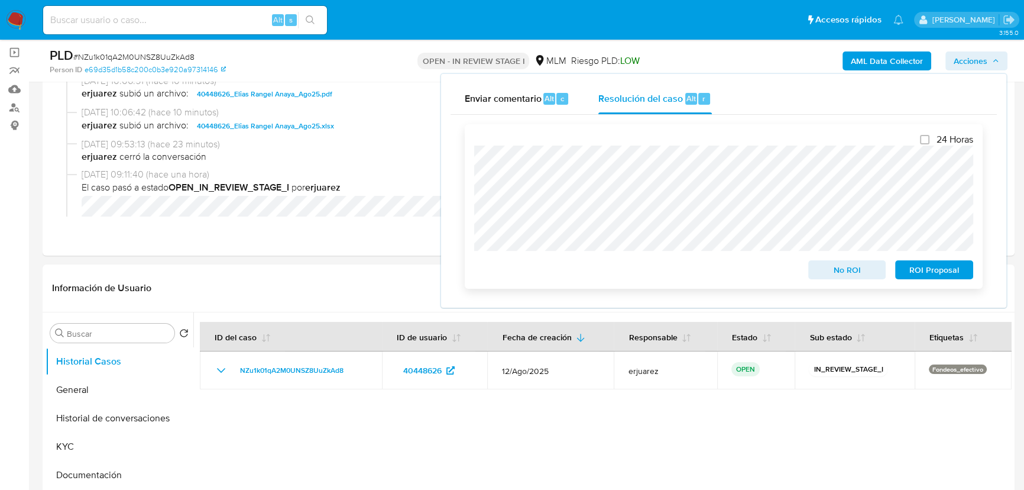
scroll to position [107, 0]
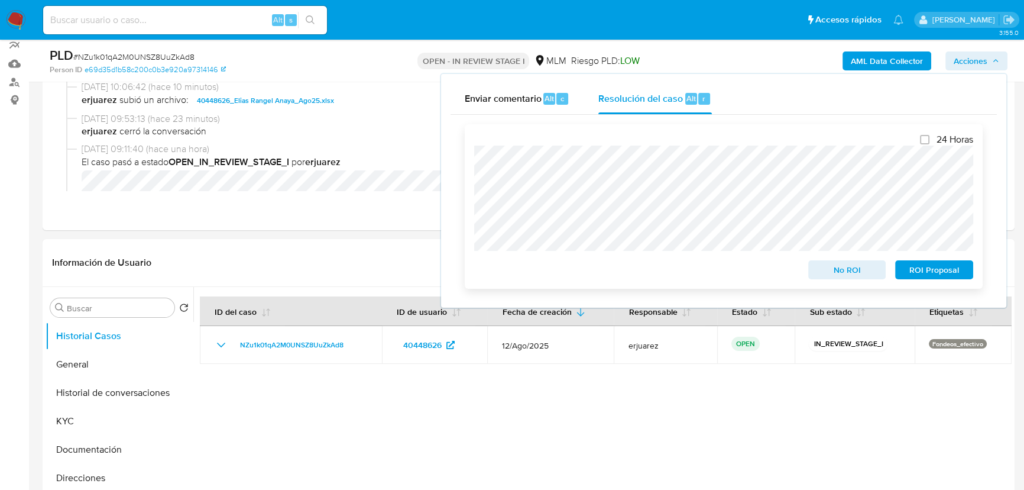
click at [861, 275] on span "No ROI" at bounding box center [847, 269] width 61 height 17
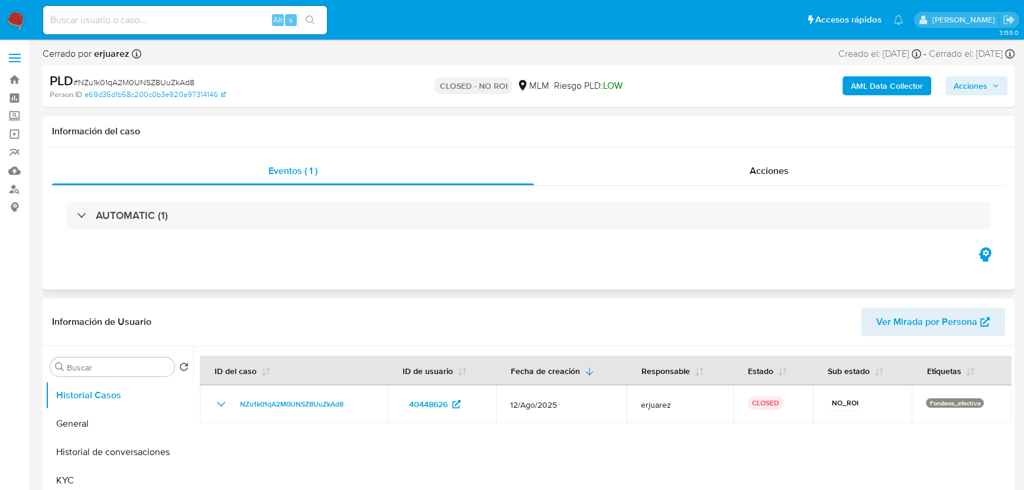
select select "10"
drag, startPoint x: 775, startPoint y: 151, endPoint x: 789, endPoint y: 165, distance: 20.5
click at [783, 160] on div "Información del caso Eventos ( 1 ) Acciones AUTOMATIC (1)" at bounding box center [529, 202] width 972 height 173
click at [762, 160] on div "Acciones" at bounding box center [770, 171] width 472 height 28
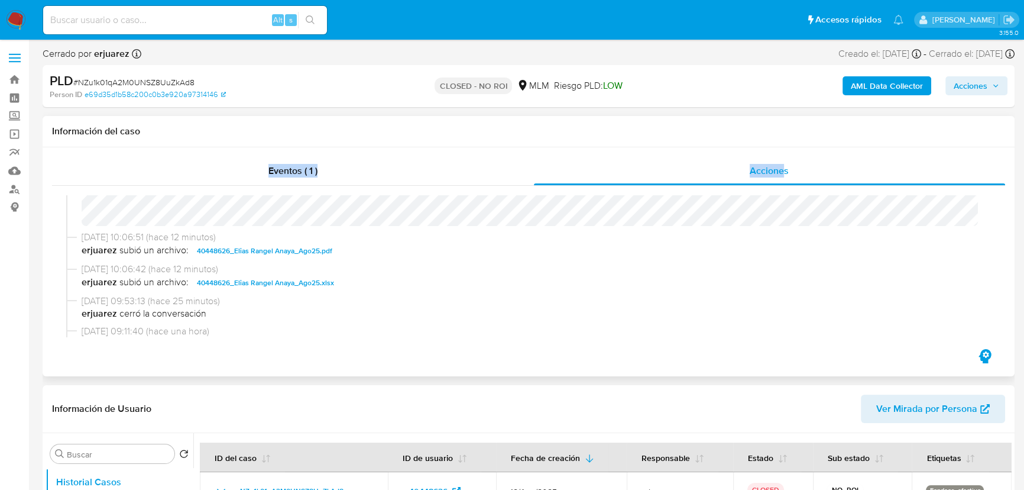
scroll to position [161, 0]
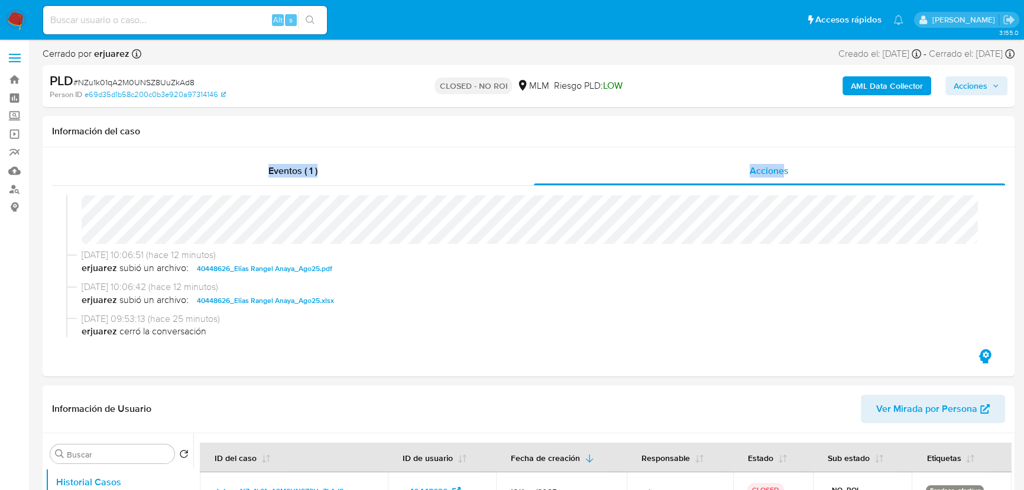
click at [10, 15] on img at bounding box center [16, 20] width 20 height 20
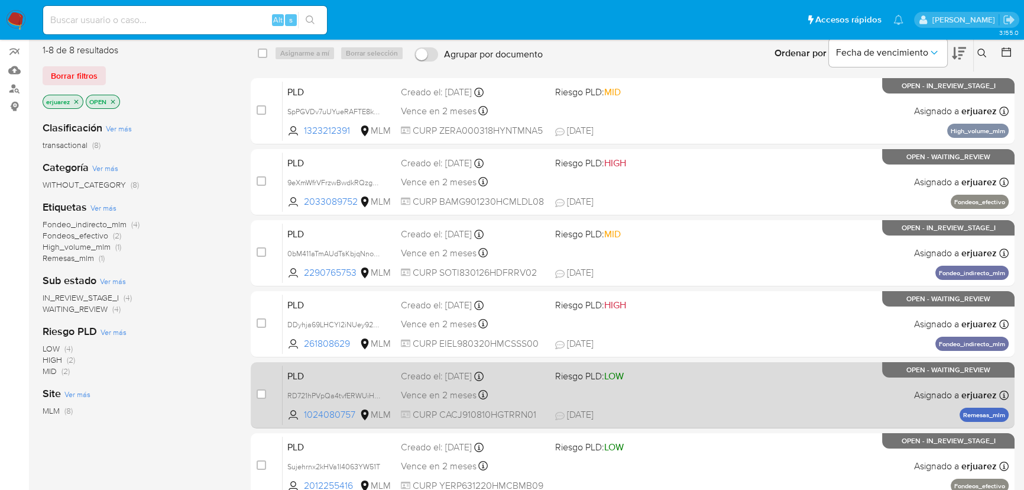
scroll to position [161, 0]
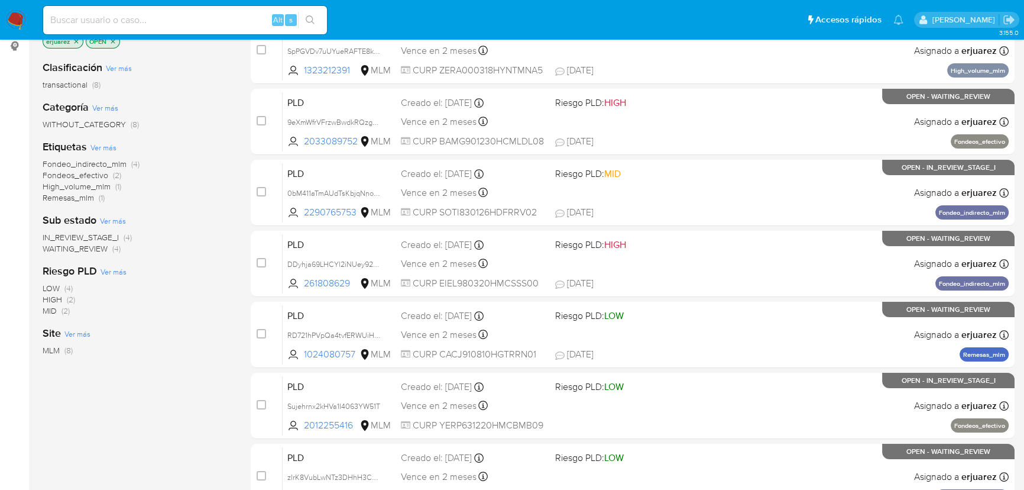
click at [92, 239] on span "IN_REVIEW_STAGE_I" at bounding box center [81, 237] width 76 height 12
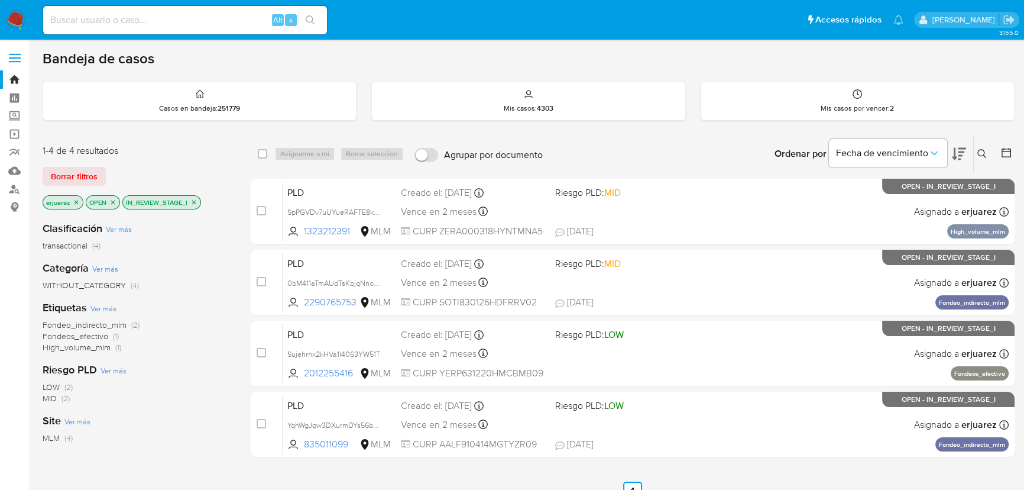
click at [982, 149] on icon at bounding box center [981, 153] width 9 height 9
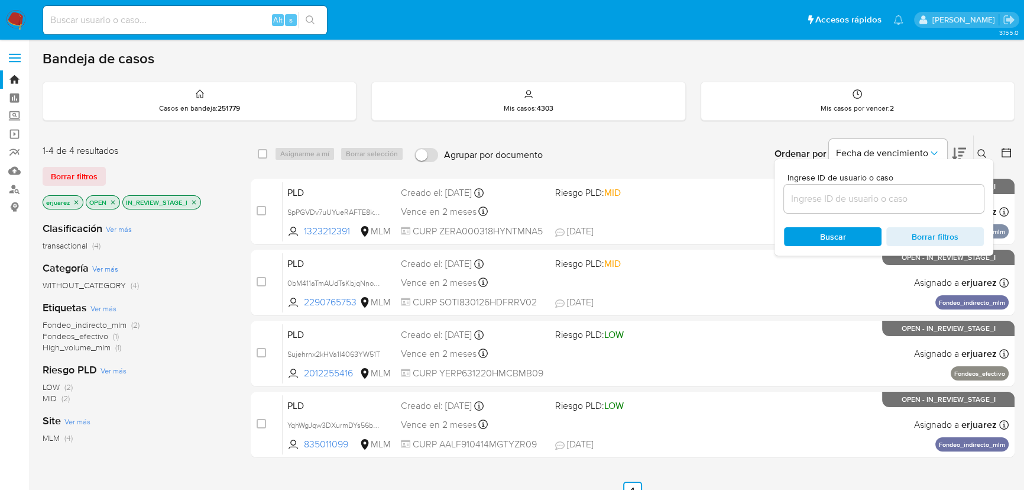
click at [814, 192] on div at bounding box center [884, 198] width 200 height 28
click at [823, 203] on input at bounding box center [884, 198] width 200 height 15
drag, startPoint x: 840, startPoint y: 191, endPoint x: 888, endPoint y: 199, distance: 48.0
click at [842, 192] on input at bounding box center [884, 198] width 200 height 15
click at [983, 201] on input at bounding box center [884, 198] width 200 height 15
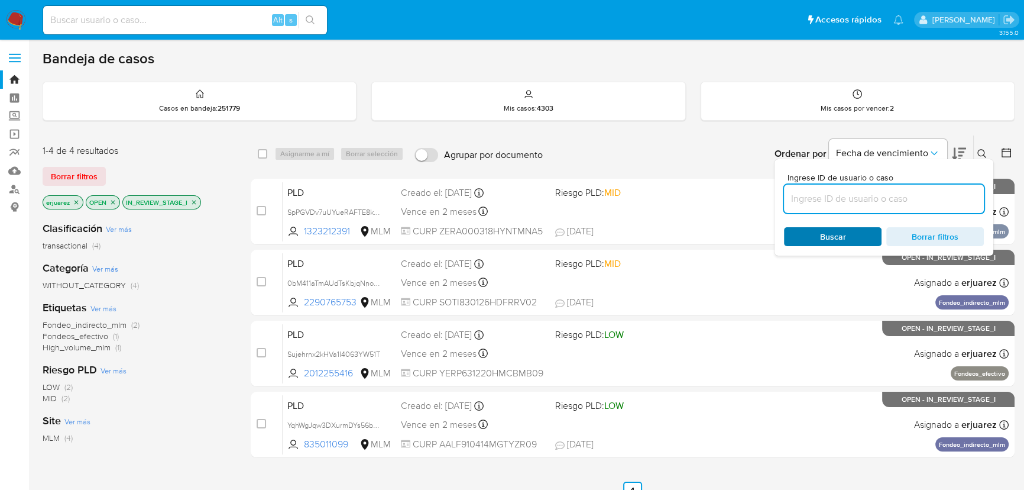
paste input "NZu1k01qA2M0UNSZ8UuZkAd8"
type input "NZu1k01qA2M0UNSZ8UuZkAd8"
click at [817, 237] on span "Buscar" at bounding box center [832, 236] width 81 height 17
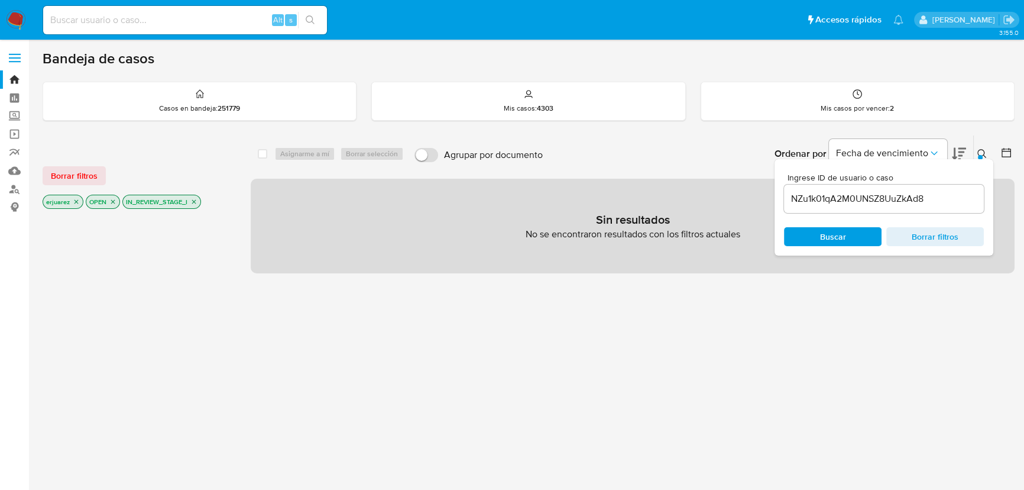
click at [507, 314] on div "select-all-cases-checkbox Asignarme a mí Borrar selección Agrupar por documento…" at bounding box center [633, 402] width 764 height 535
click at [116, 198] on icon "close-filter" at bounding box center [112, 201] width 7 height 7
click at [78, 202] on icon "close-filter" at bounding box center [76, 201] width 7 height 7
click at [132, 12] on input at bounding box center [185, 19] width 284 height 15
paste input "NZu1k01qA2M0UNSZ8UuZkAd8"
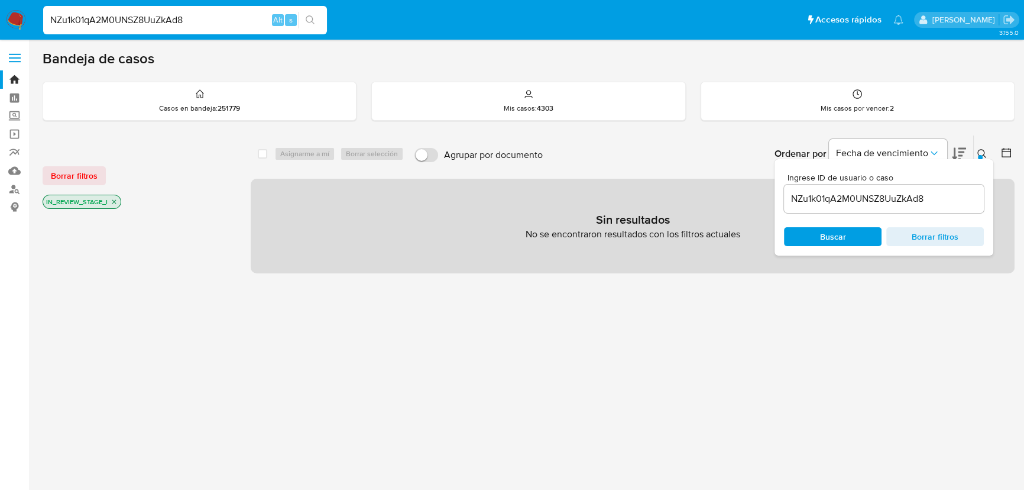
type input "NZu1k01qA2M0UNSZ8UuZkAd8"
click at [307, 16] on icon "search-icon" at bounding box center [310, 19] width 9 height 9
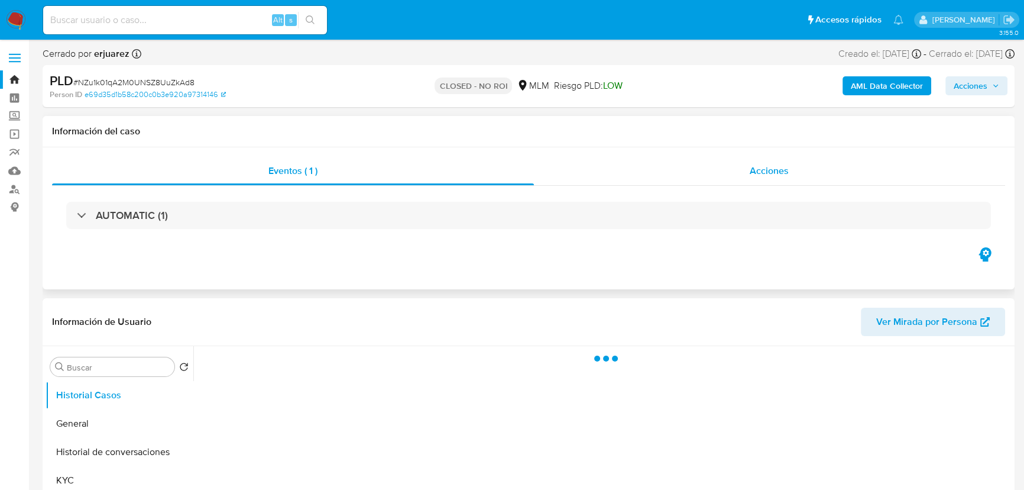
click at [729, 171] on div "Acciones" at bounding box center [770, 171] width 472 height 28
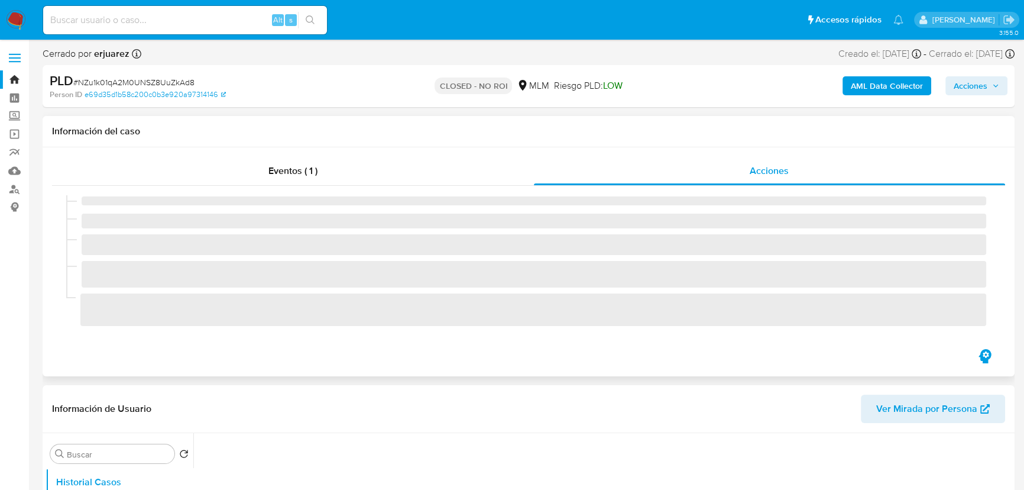
select select "10"
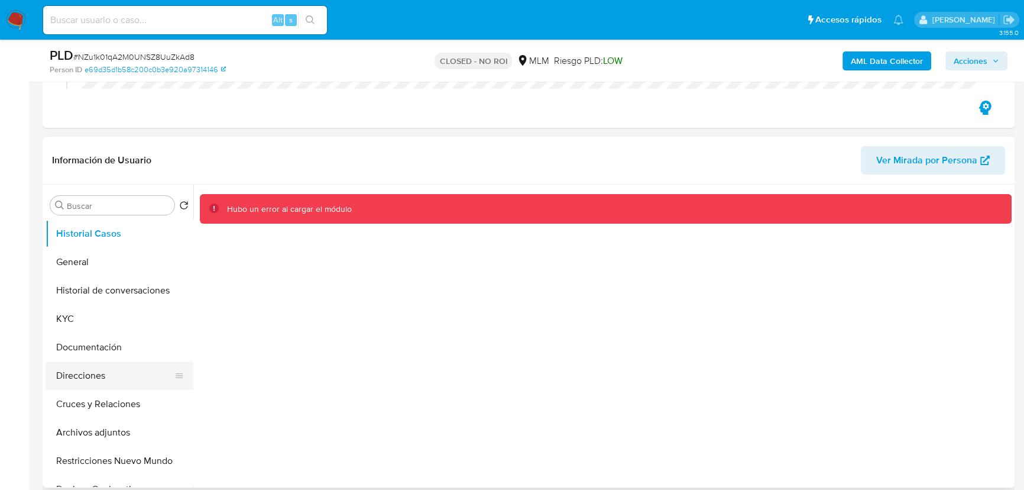
scroll to position [215, 0]
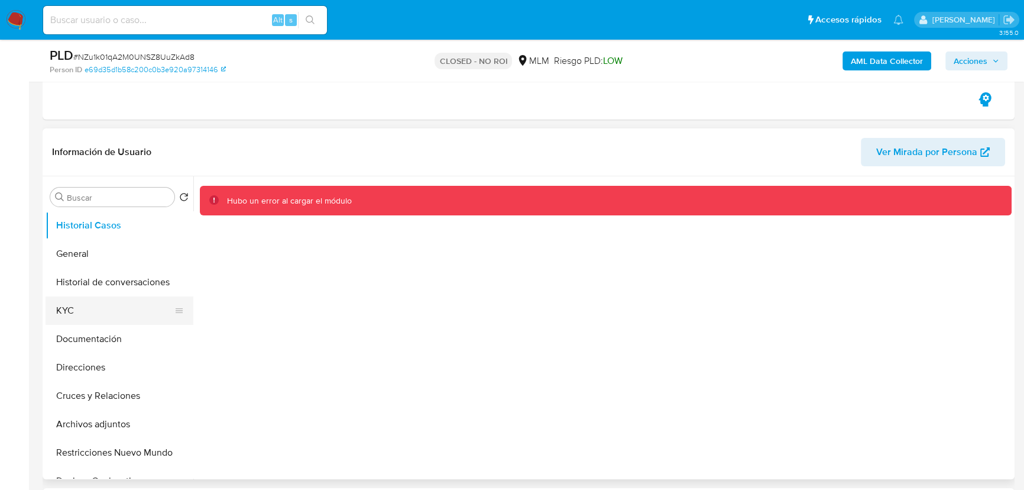
click at [86, 307] on button "KYC" at bounding box center [115, 310] width 138 height 28
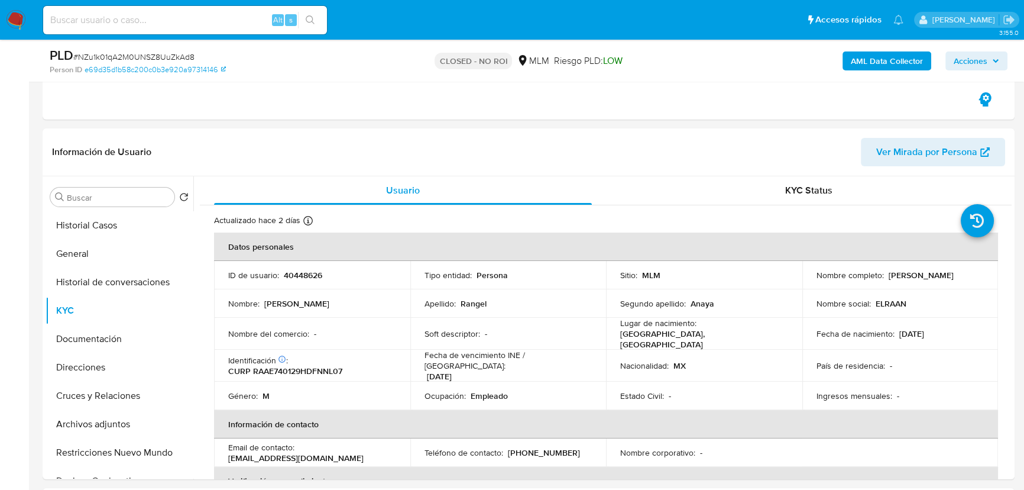
click at [12, 12] on img at bounding box center [16, 20] width 20 height 20
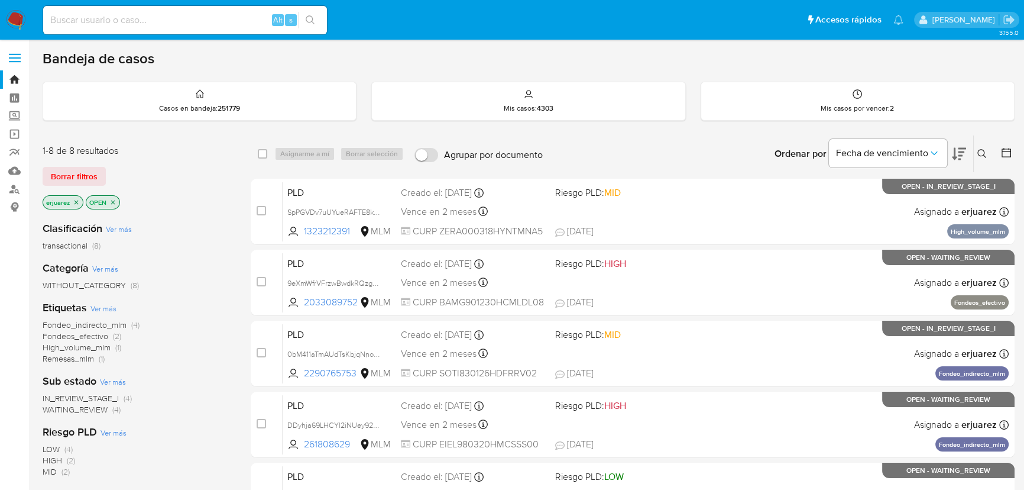
drag, startPoint x: 982, startPoint y: 150, endPoint x: 971, endPoint y: 158, distance: 13.5
click at [985, 150] on icon at bounding box center [981, 153] width 9 height 9
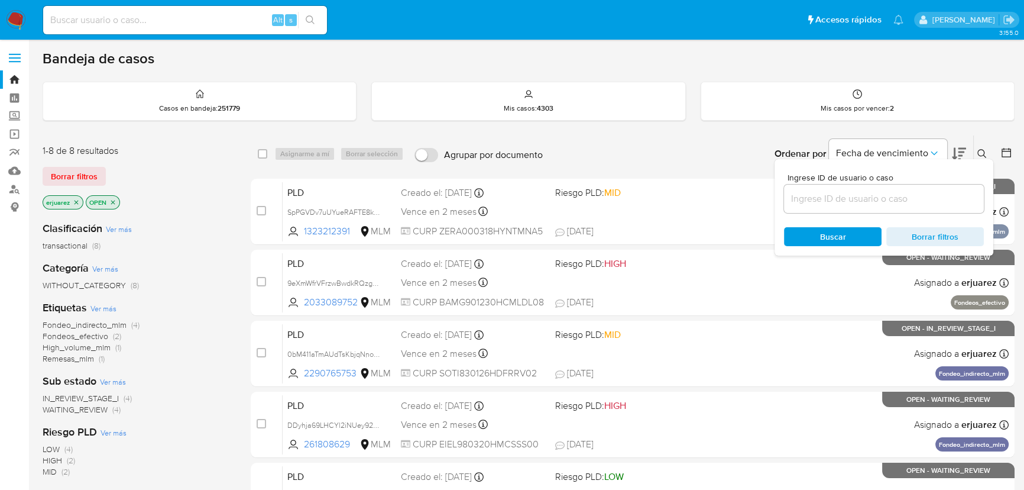
click at [863, 199] on input at bounding box center [884, 198] width 200 height 15
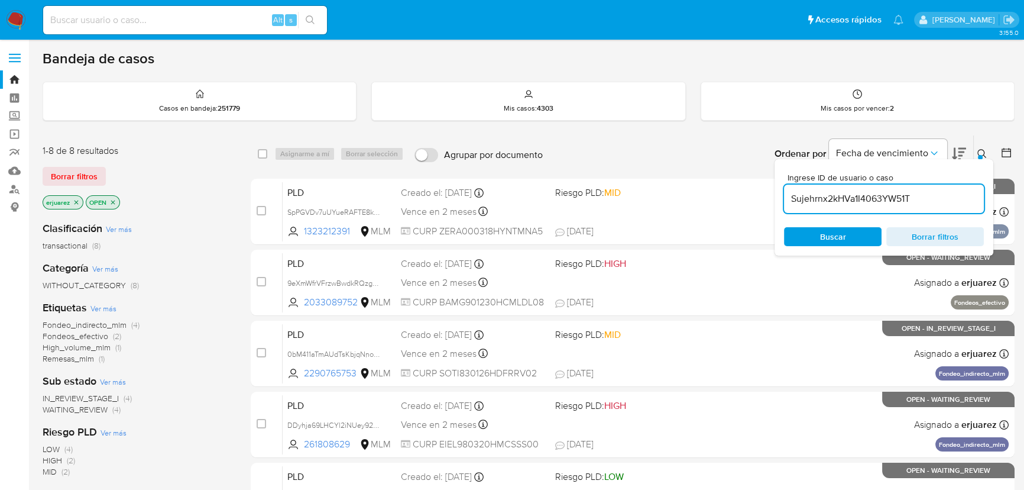
type input "Sujehrnx2kHVa1I4063YW51T"
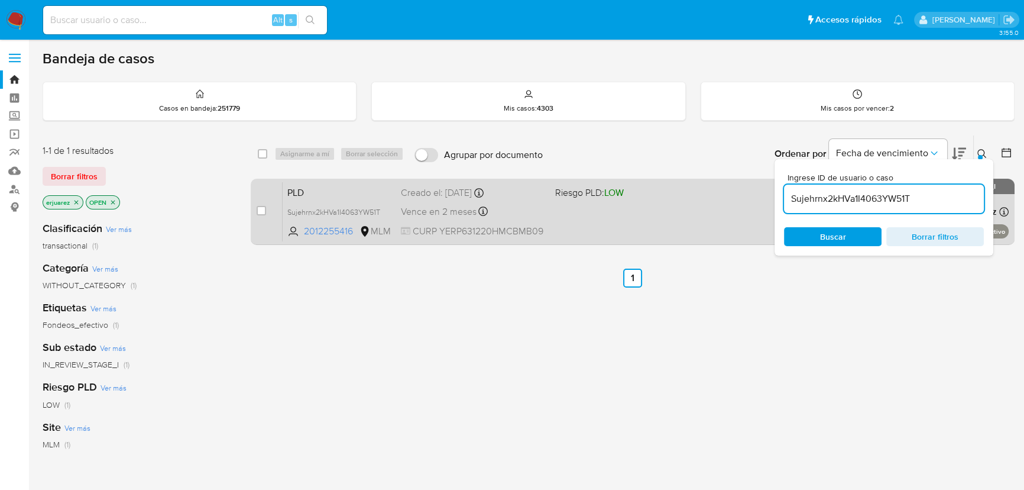
click at [599, 227] on div "PLD Sujehrnx2kHVa1I4063YW51T 2012255416 MLM Riesgo PLD: LOW Creado el: [DATE] C…" at bounding box center [646, 212] width 726 height 60
click at [497, 219] on div "PLD Sujehrnx2kHVa1I4063YW51T 2012255416 MLM Riesgo PLD: LOW Creado el: [DATE] C…" at bounding box center [646, 212] width 726 height 60
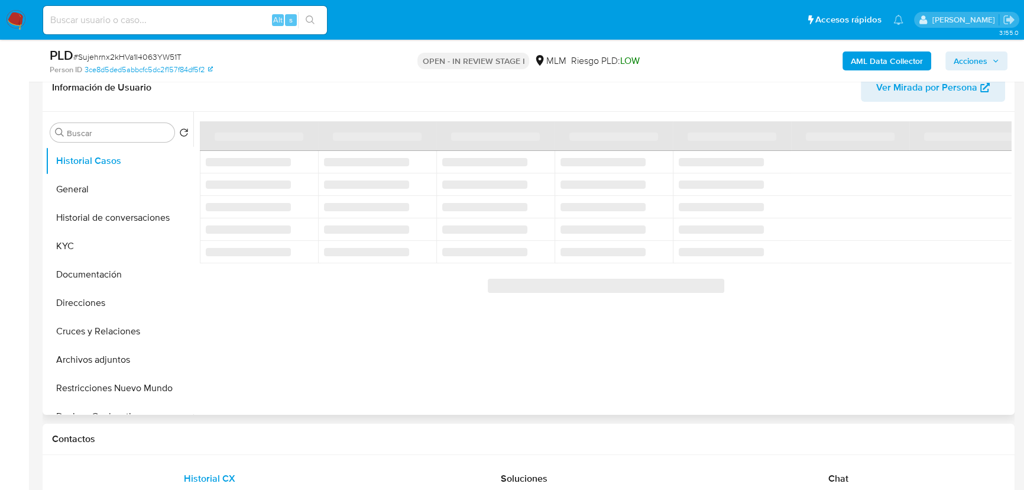
scroll to position [215, 0]
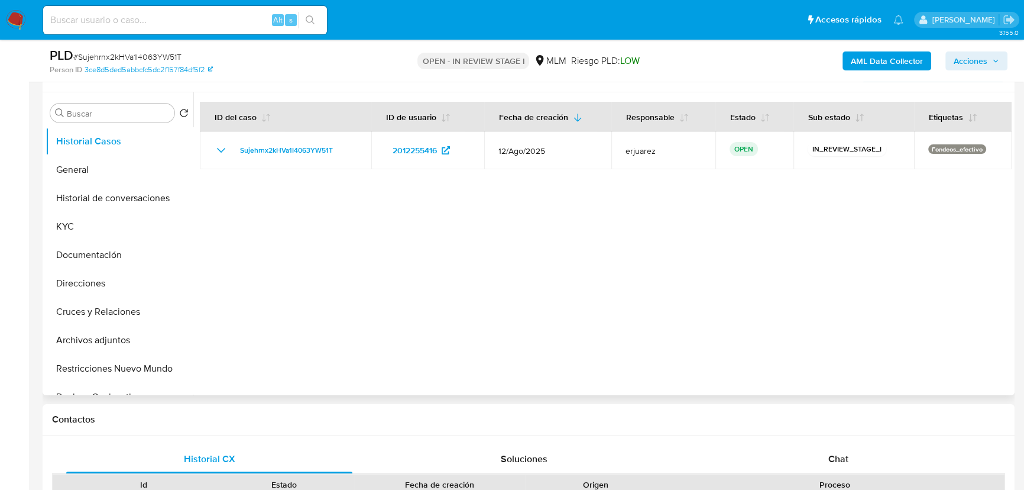
select select "10"
click at [67, 221] on button "KYC" at bounding box center [115, 226] width 138 height 28
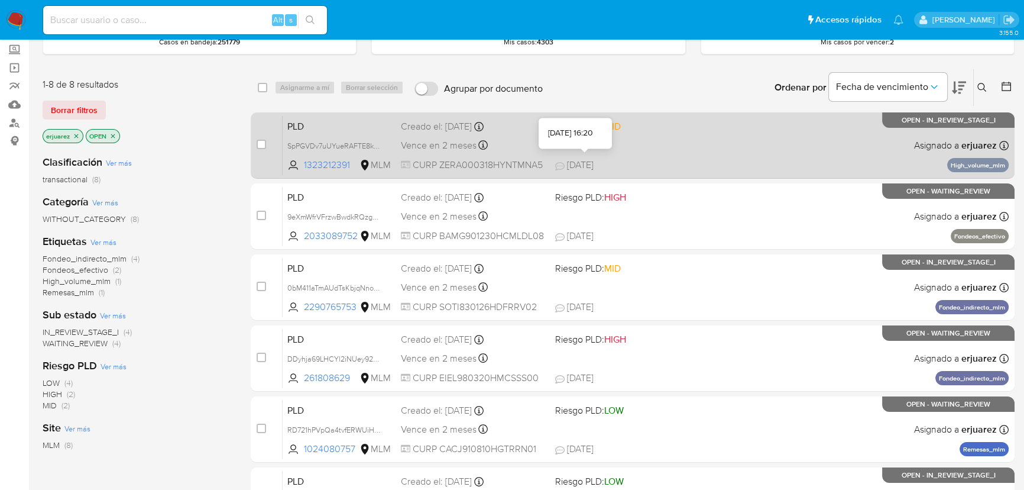
scroll to position [215, 0]
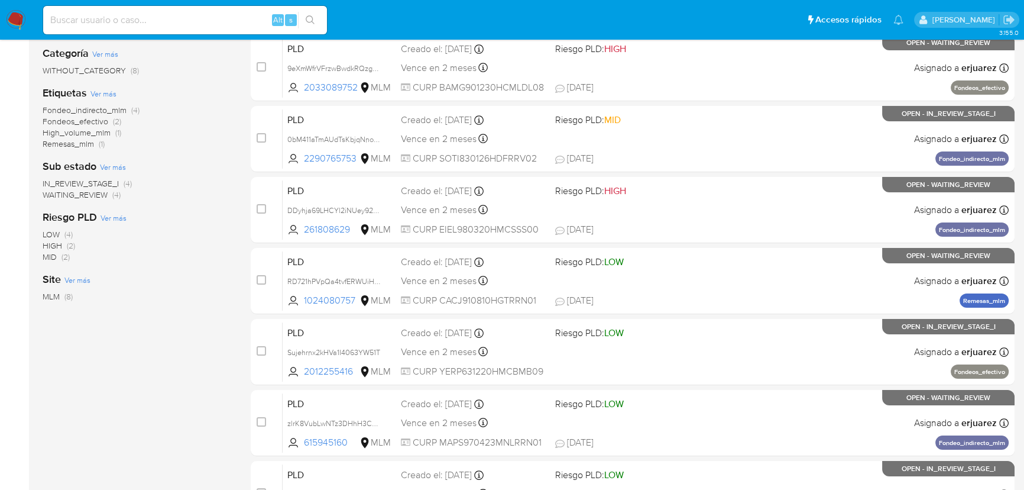
click at [101, 184] on span "IN_REVIEW_STAGE_I" at bounding box center [81, 183] width 76 height 12
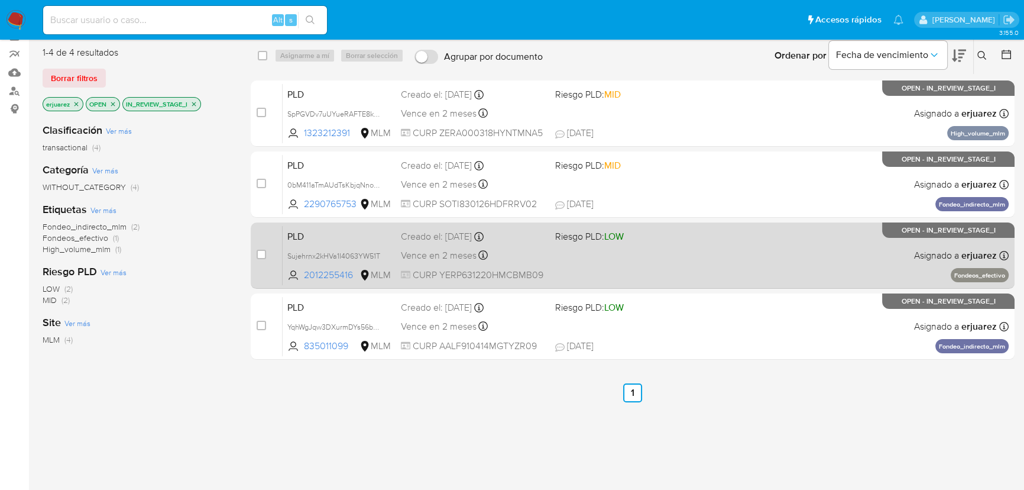
scroll to position [80, 0]
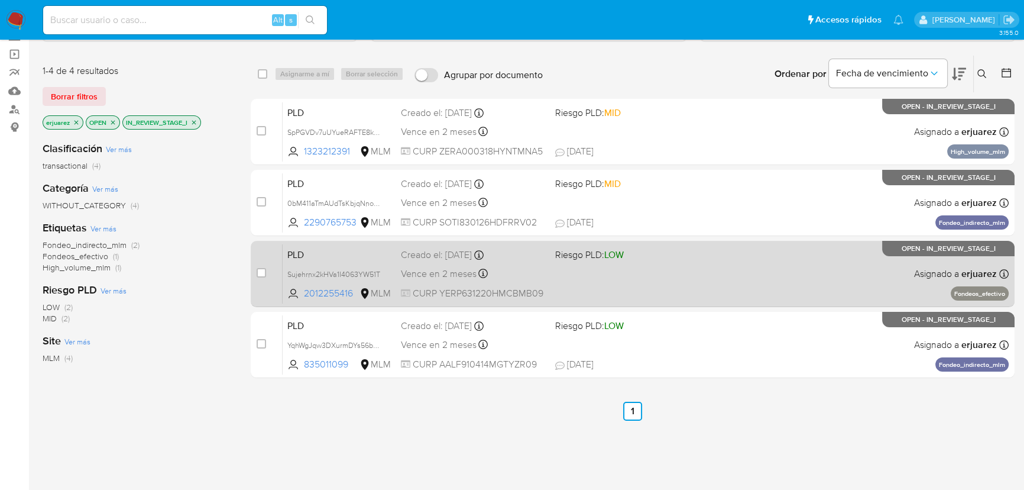
click at [719, 292] on div "PLD Sujehrnx2kHVa1I4063YW51T 2012255416 MLM Riesgo PLD: LOW Creado el: 12/08/20…" at bounding box center [646, 274] width 726 height 60
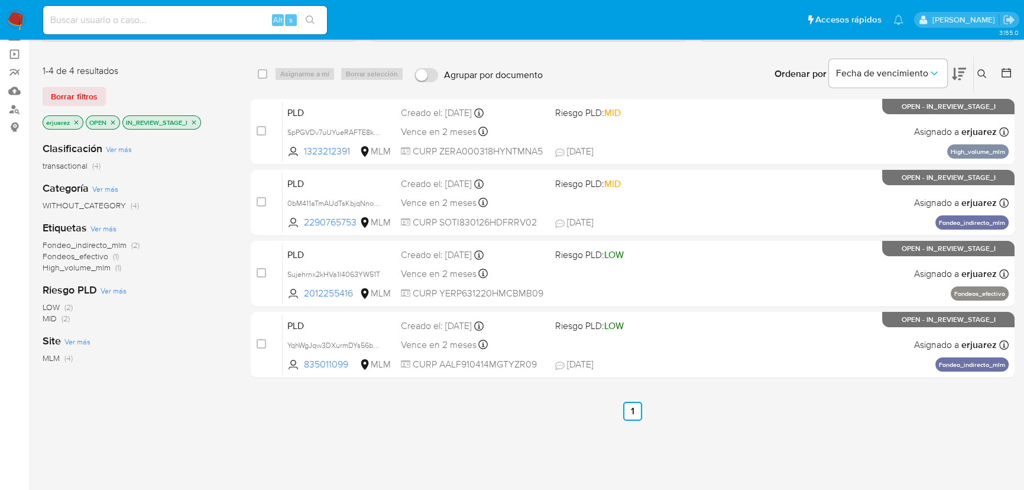
click at [6, 24] on img at bounding box center [16, 20] width 20 height 20
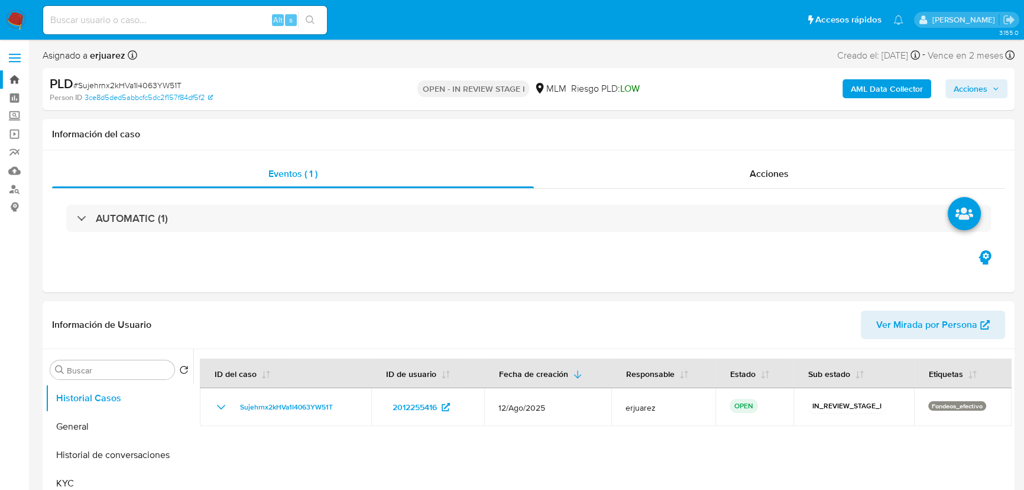
select select "10"
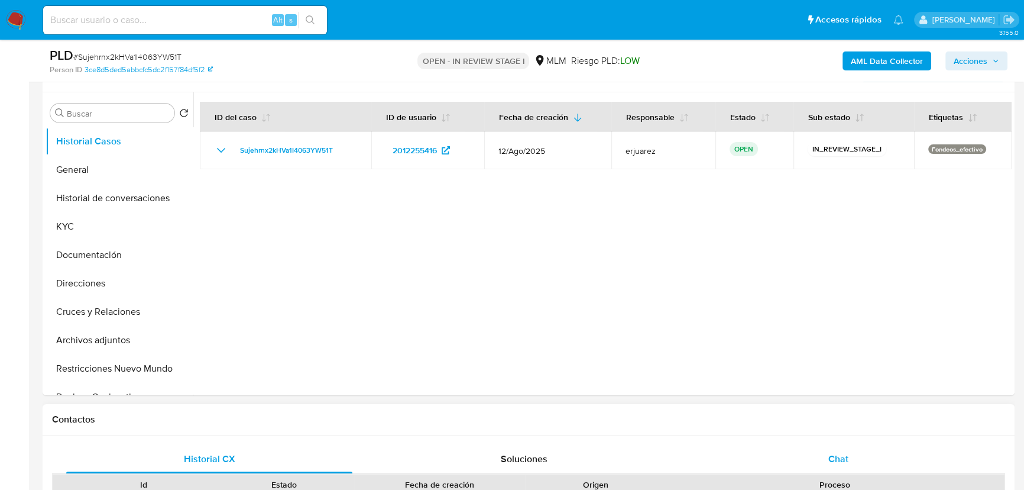
click at [833, 448] on div "Chat" at bounding box center [838, 459] width 286 height 28
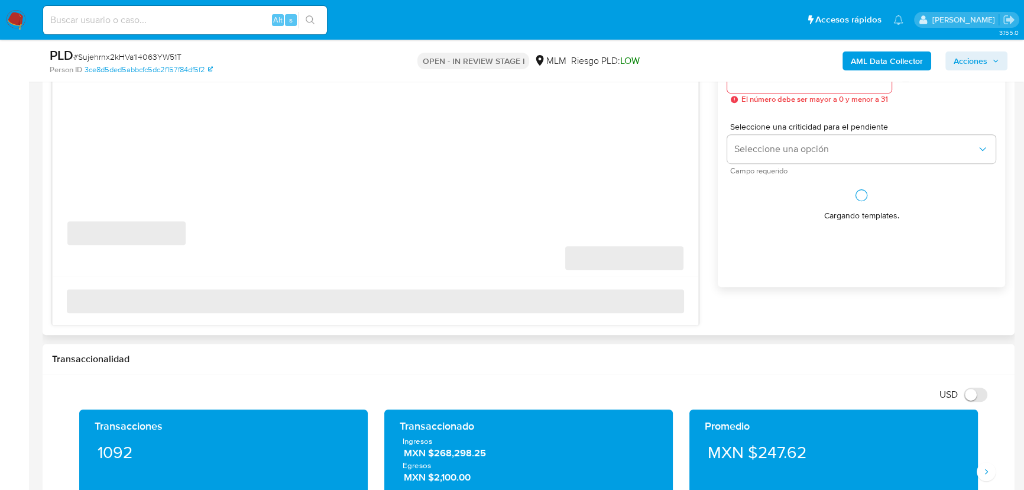
scroll to position [591, 0]
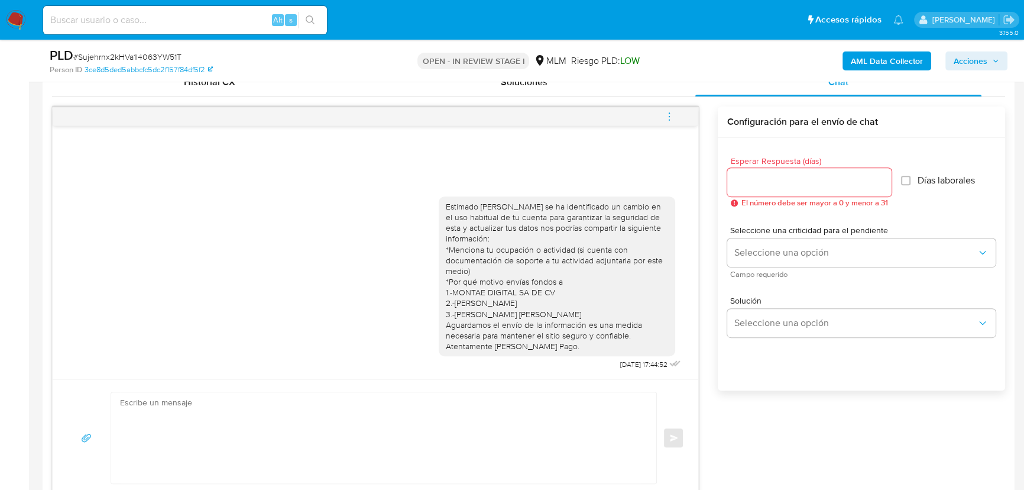
click at [668, 112] on icon "menu-action" at bounding box center [669, 116] width 11 height 11
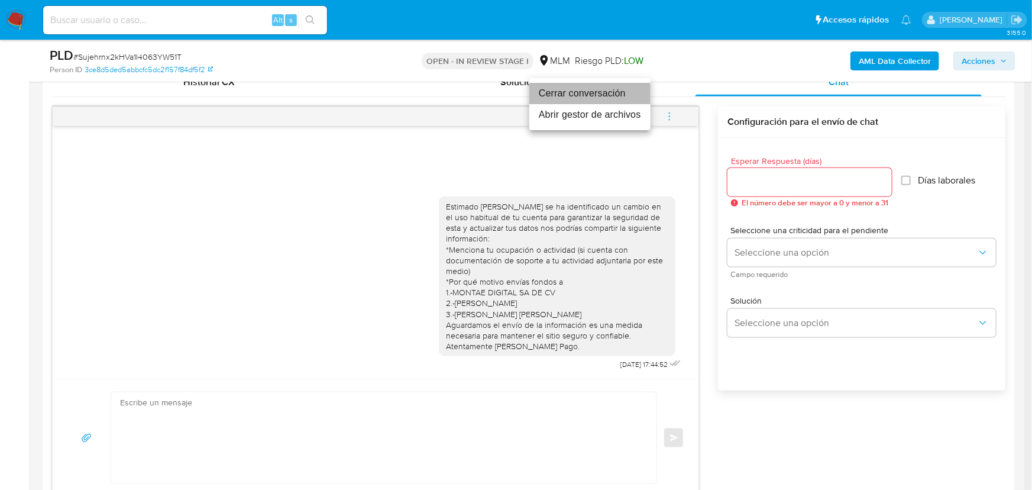
click at [587, 93] on li "Cerrar conversación" at bounding box center [589, 93] width 121 height 21
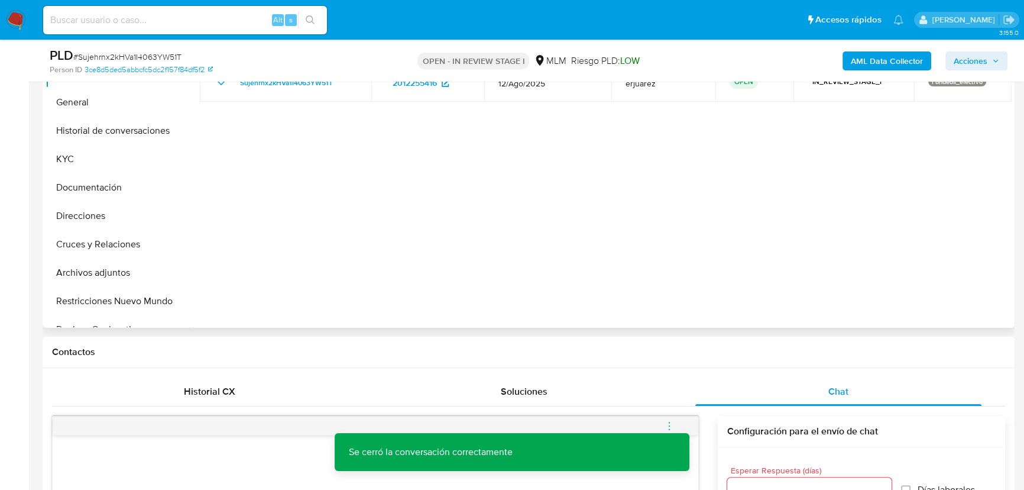
scroll to position [268, 0]
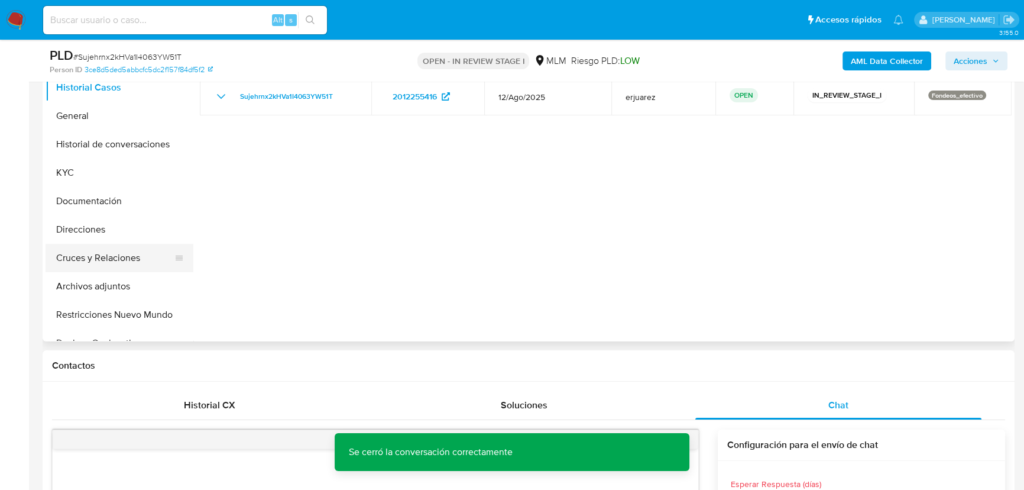
click at [105, 254] on button "Cruces y Relaciones" at bounding box center [115, 258] width 138 height 28
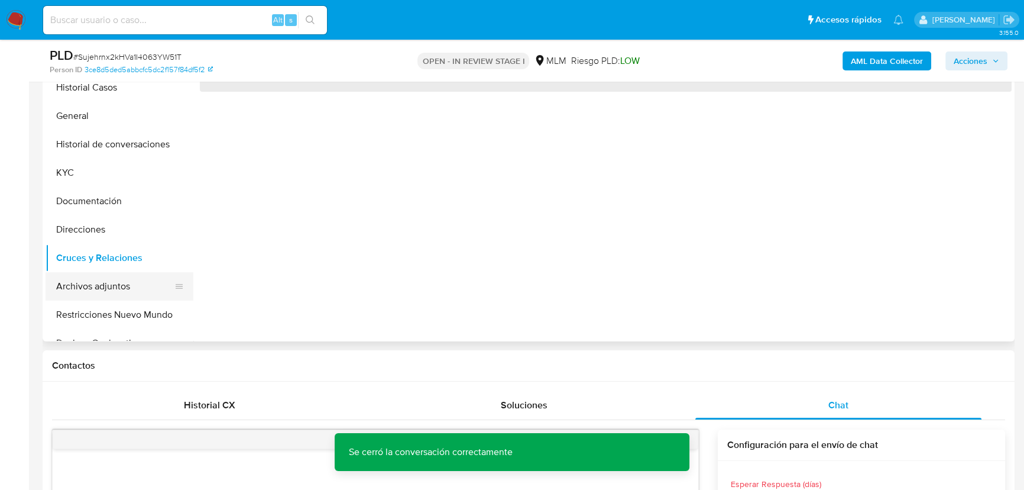
click at [96, 286] on button "Archivos adjuntos" at bounding box center [115, 286] width 138 height 28
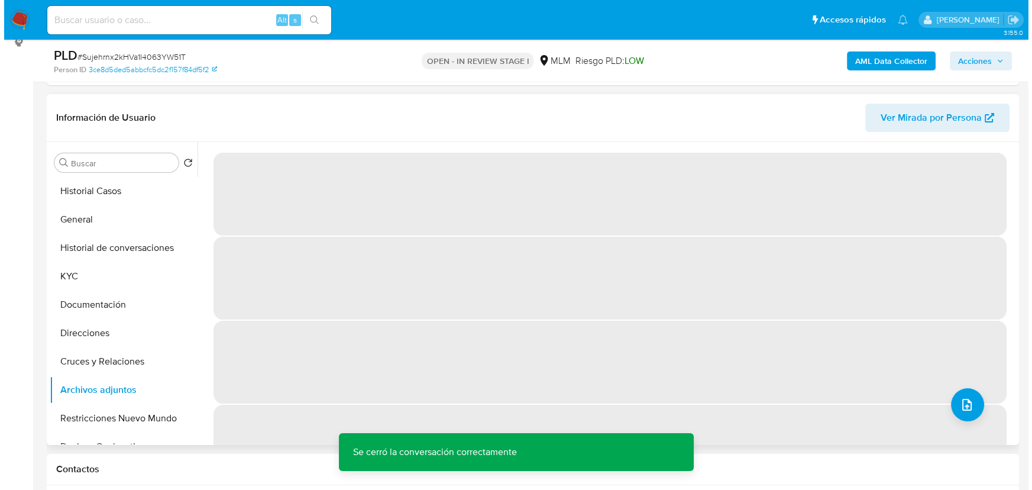
scroll to position [161, 0]
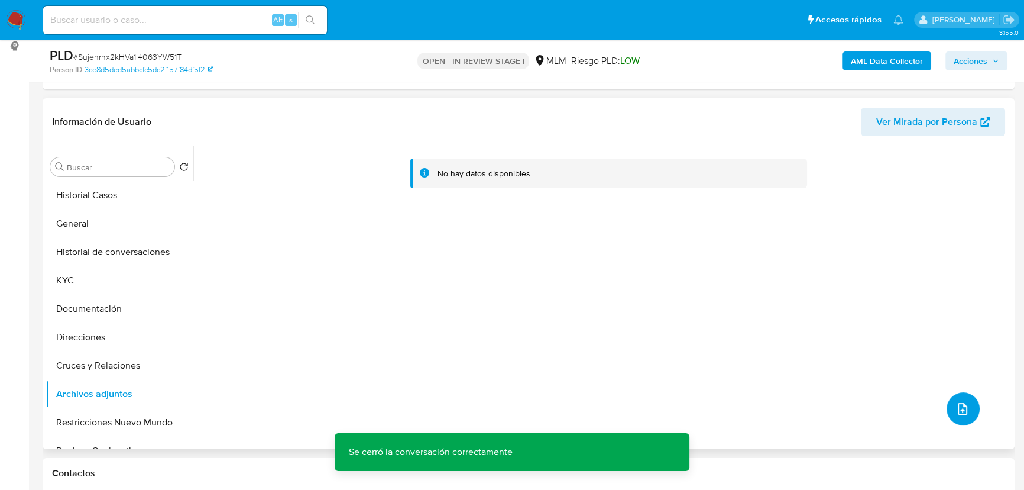
click at [959, 406] on icon "upload-file" at bounding box center [963, 409] width 14 height 14
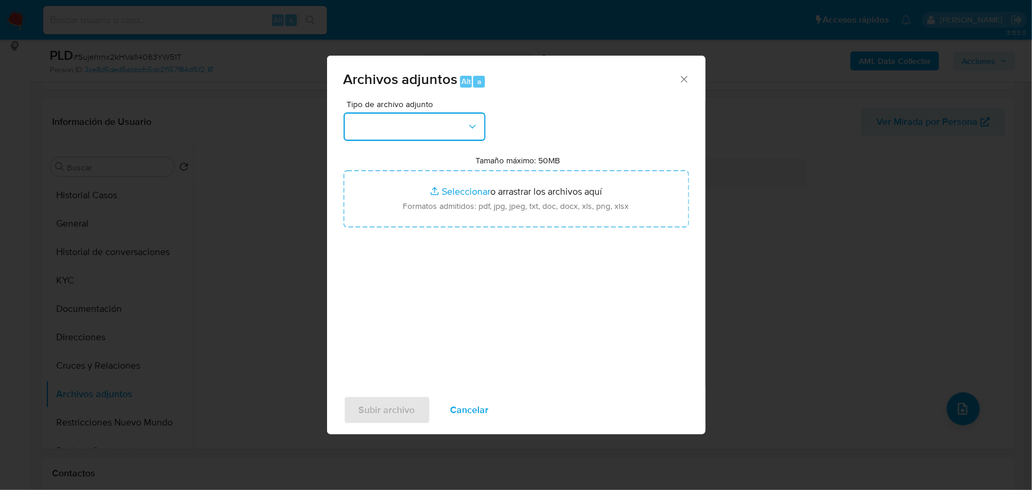
click at [393, 125] on button "button" at bounding box center [415, 126] width 142 height 28
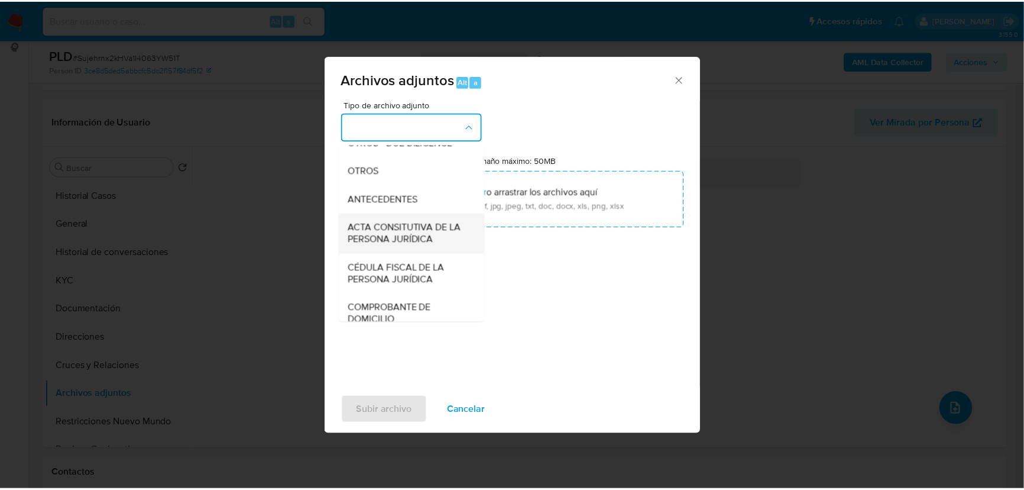
scroll to position [215, 0]
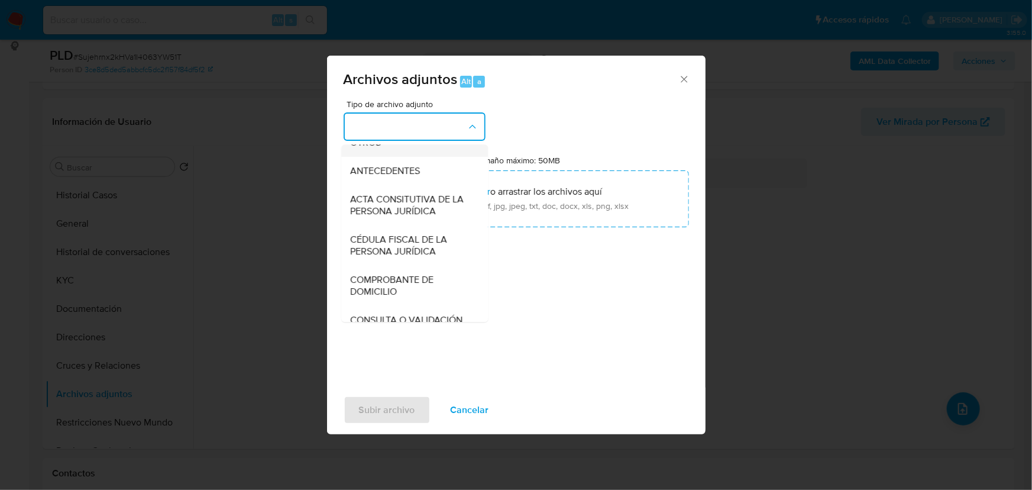
click at [368, 148] on span "OTROS" at bounding box center [366, 143] width 31 height 12
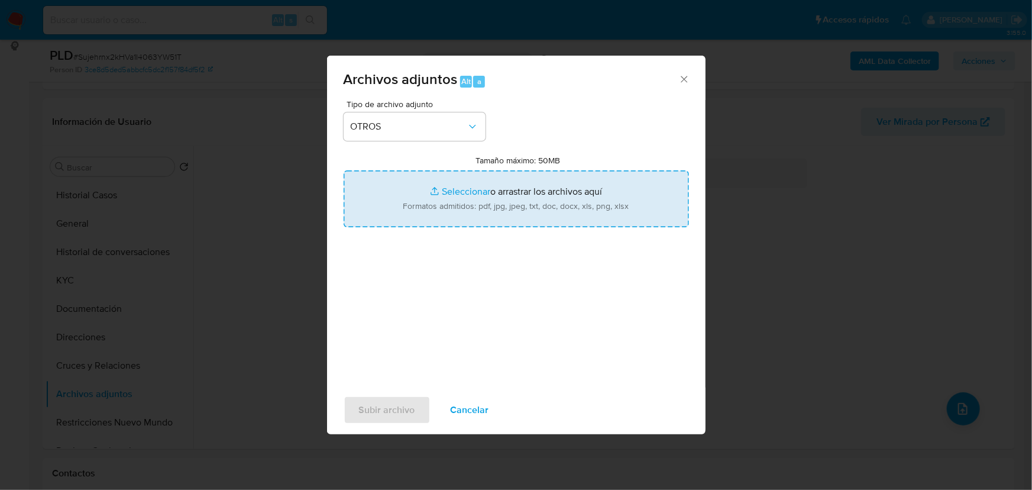
click at [451, 182] on input "Tamaño máximo: 50MB Seleccionar archivos" at bounding box center [516, 198] width 345 height 57
click at [459, 190] on input "Tamaño máximo: 50MB Seleccionar archivos" at bounding box center [516, 198] width 345 height 57
type input "C:\fakepath\2012255416_Pablo Yebra Ramirez_Ago25.pdf"
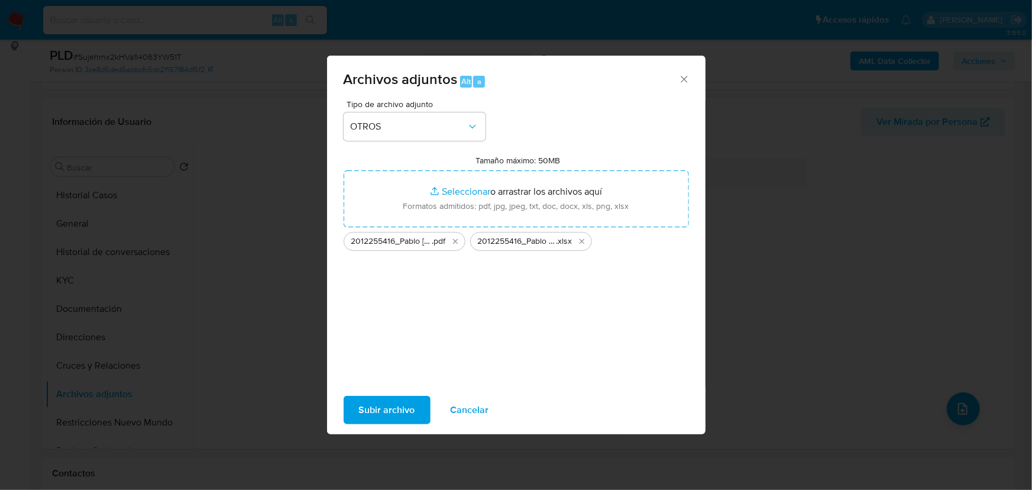
click at [390, 404] on span "Subir archivo" at bounding box center [387, 410] width 56 height 26
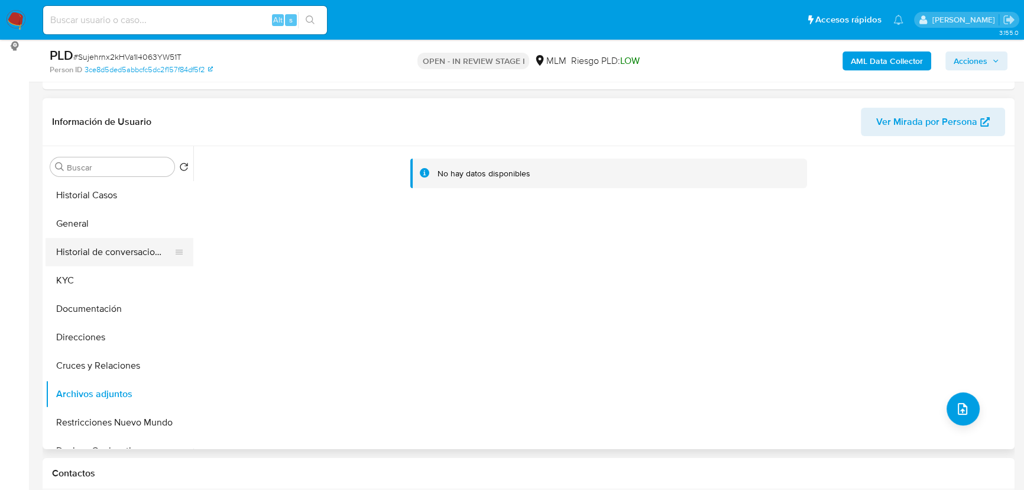
drag, startPoint x: 90, startPoint y: 247, endPoint x: 99, endPoint y: 258, distance: 14.8
click at [90, 247] on button "Historial de conversaciones" at bounding box center [115, 252] width 138 height 28
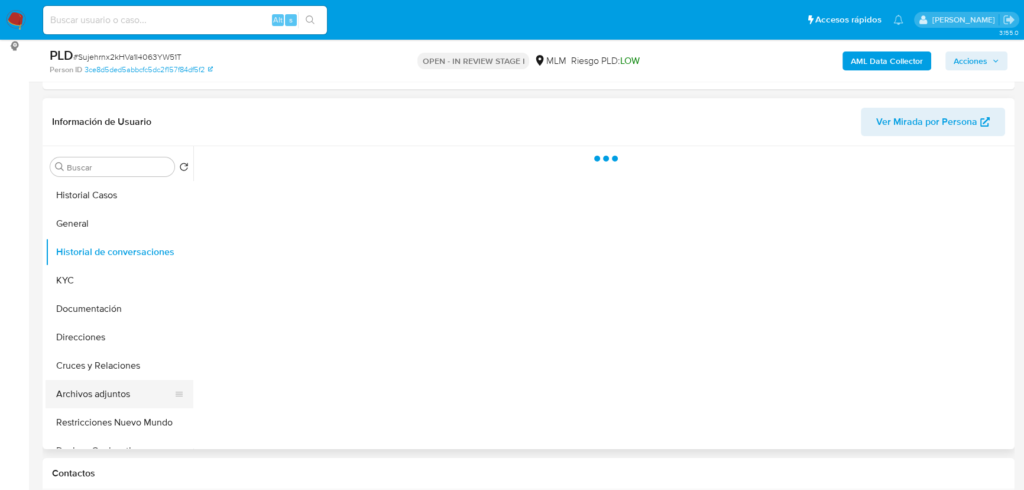
click at [113, 393] on button "Archivos adjuntos" at bounding box center [115, 394] width 138 height 28
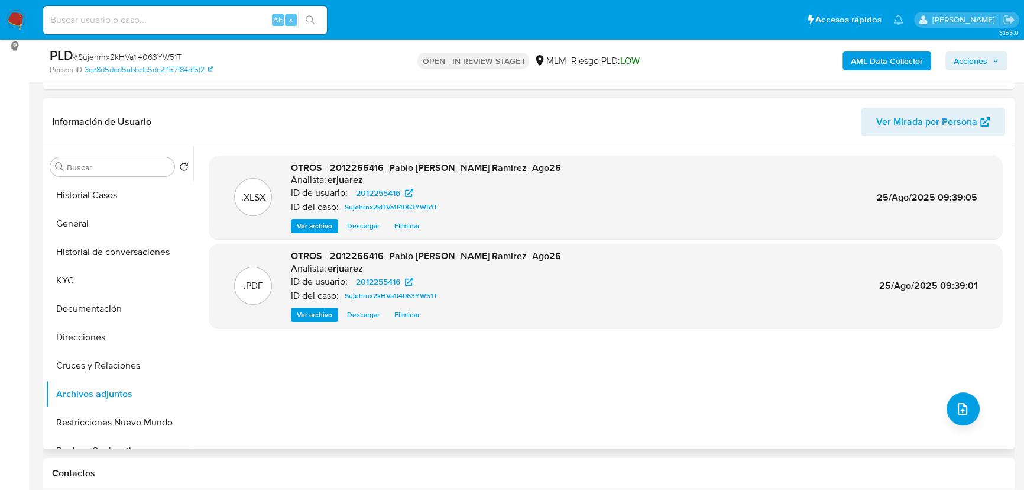
click at [302, 312] on span "Ver archivo" at bounding box center [314, 315] width 35 height 12
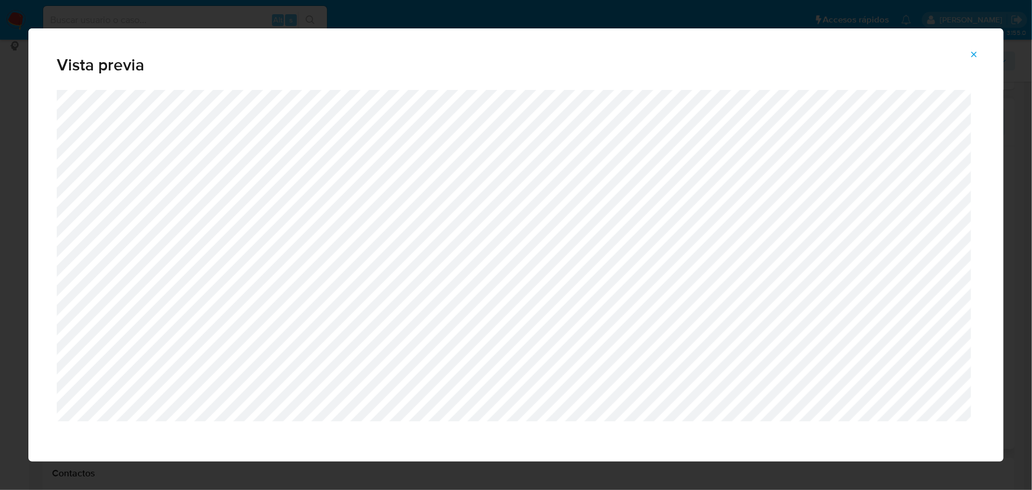
click at [972, 53] on icon "Attachment preview" at bounding box center [973, 54] width 9 height 9
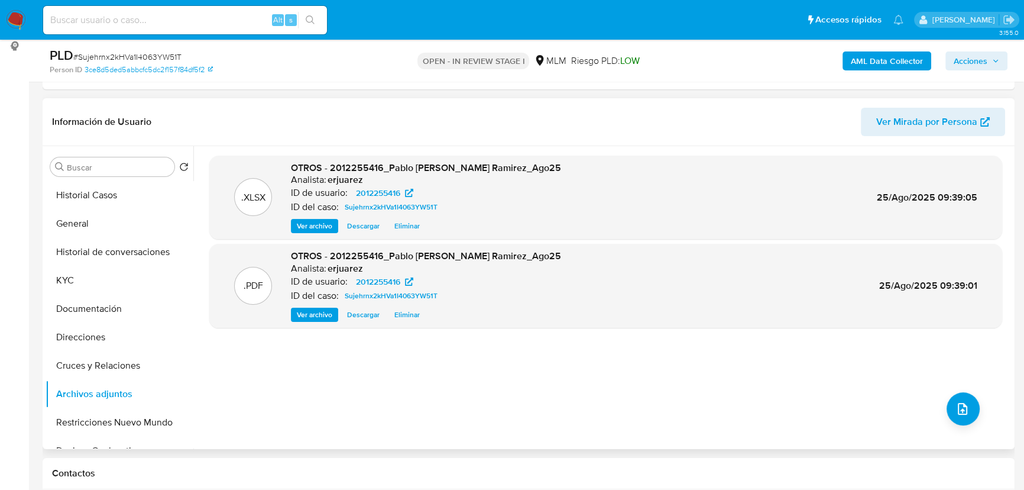
click at [986, 53] on span "Acciones" at bounding box center [971, 60] width 34 height 19
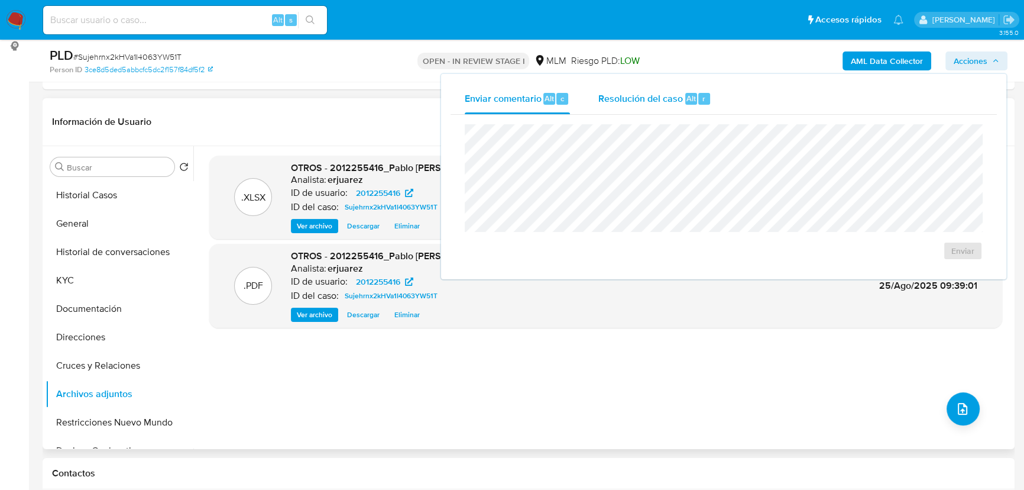
click at [674, 106] on div "Resolución del caso Alt r" at bounding box center [654, 98] width 113 height 31
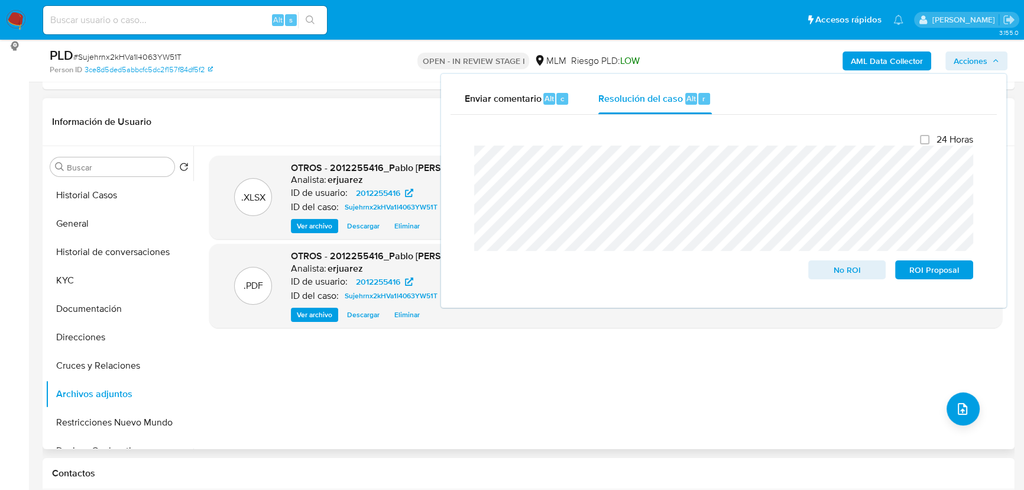
scroll to position [0, 0]
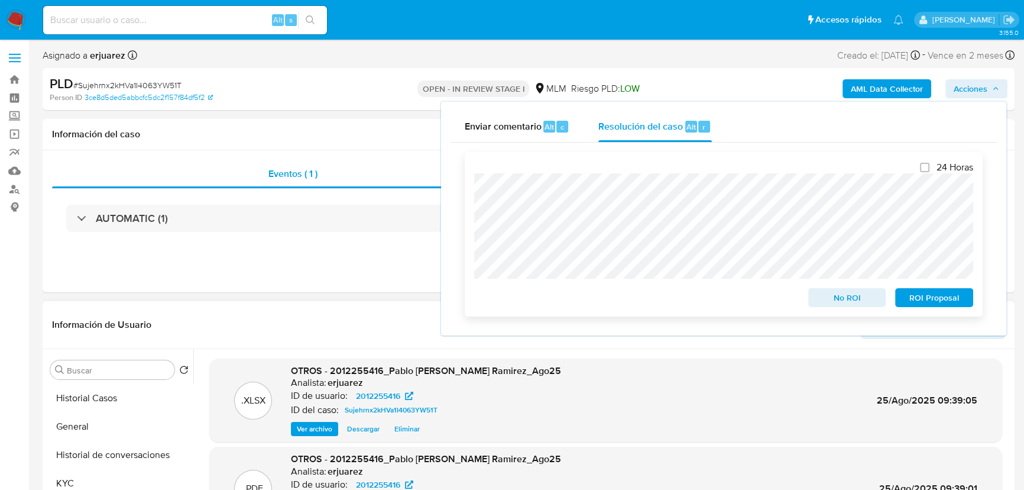
click at [471, 242] on div "24 Horas No ROI ROI Proposal" at bounding box center [724, 234] width 518 height 164
click at [854, 302] on span "No ROI" at bounding box center [847, 297] width 61 height 17
click at [277, 271] on div "Eventos ( 1 ) Acciones AUTOMATIC (1)" at bounding box center [529, 221] width 972 height 142
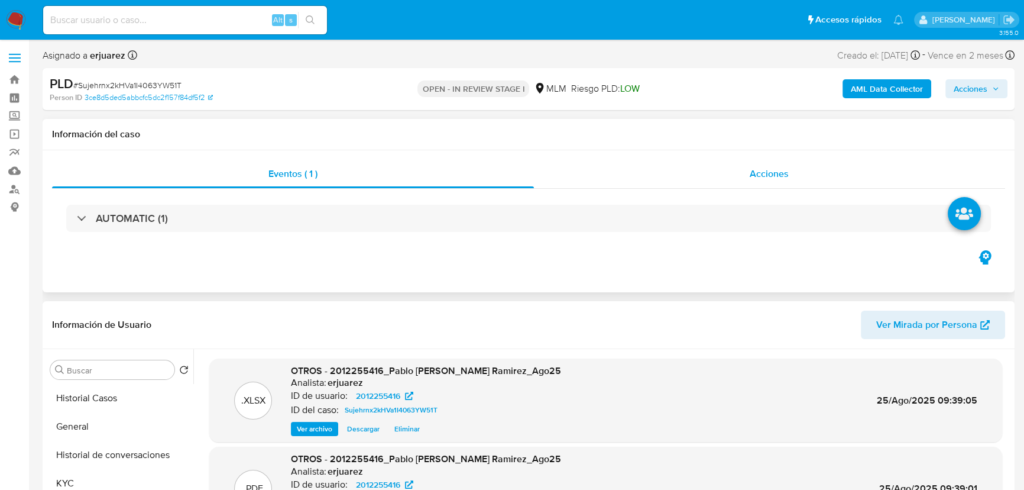
click at [702, 167] on div "Acciones" at bounding box center [770, 174] width 472 height 28
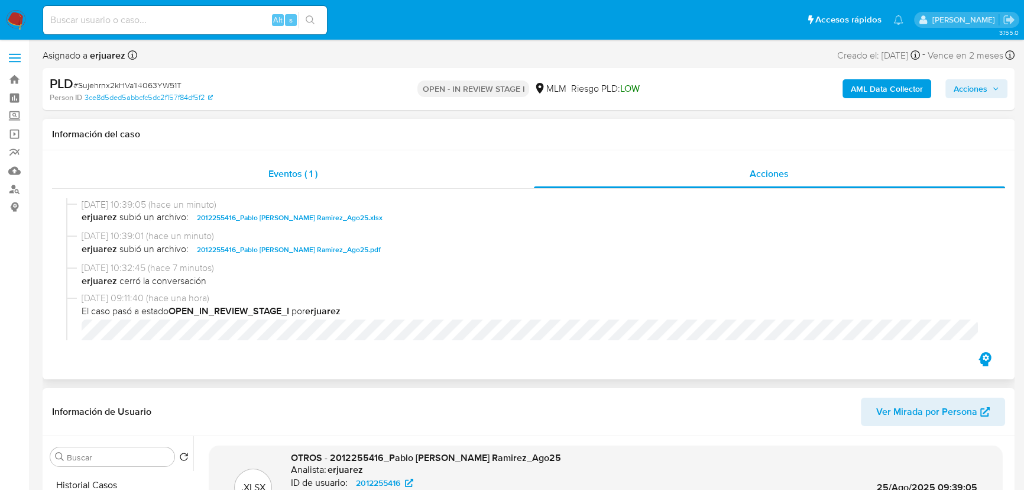
click at [268, 171] on span "Eventos ( 1 )" at bounding box center [292, 174] width 49 height 14
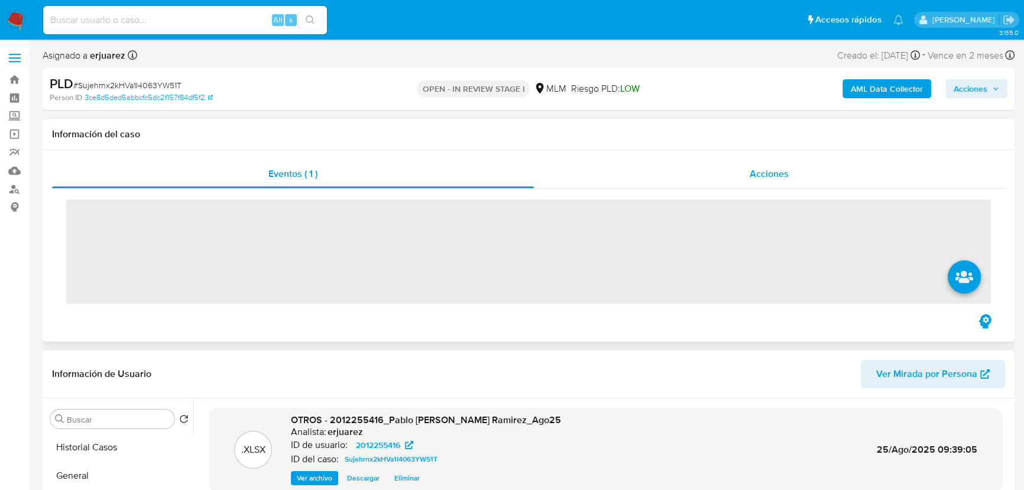
click at [655, 179] on div "Acciones" at bounding box center [770, 174] width 472 height 28
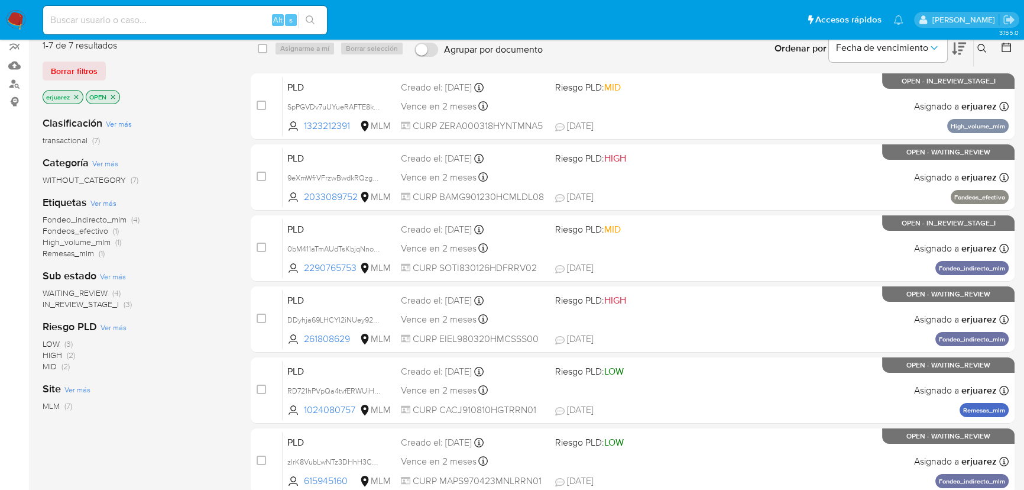
scroll to position [107, 0]
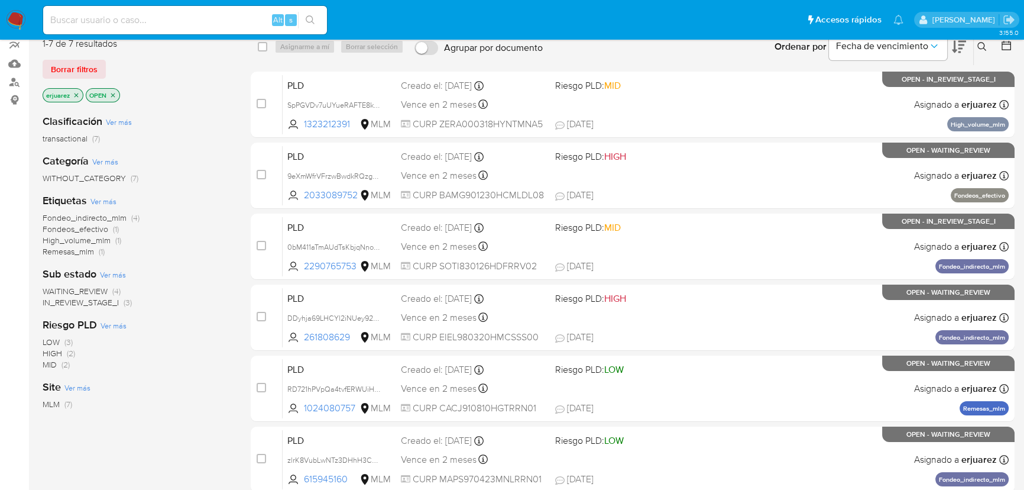
click at [109, 305] on span "IN_REVIEW_STAGE_I" at bounding box center [81, 302] width 76 height 12
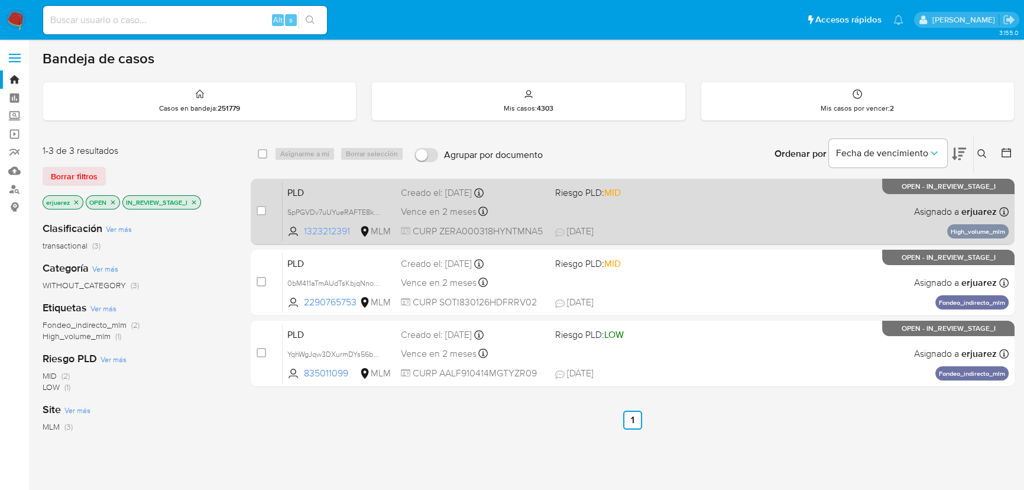
drag, startPoint x: 344, startPoint y: 229, endPoint x: 300, endPoint y: 228, distance: 44.4
click at [300, 228] on span "1323212391 MLM" at bounding box center [339, 231] width 104 height 13
click at [313, 211] on span "SpPGVDv7uUYueRAFTE8kk0Ju" at bounding box center [338, 211] width 102 height 13
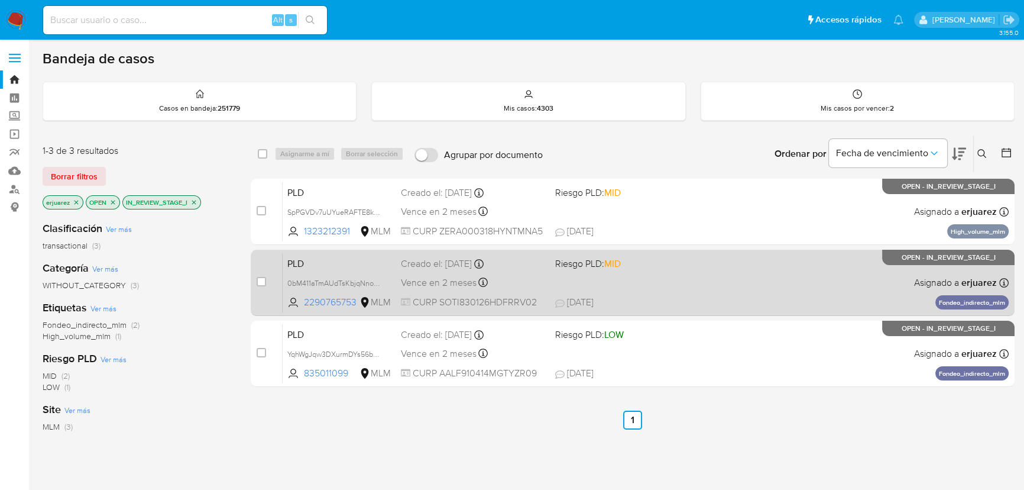
click at [708, 287] on div "PLD 0bM411aTmAUdTsKbjqNnosxq 2290765753 MLM Riesgo PLD: MID Creado el: 12/08/20…" at bounding box center [646, 282] width 726 height 60
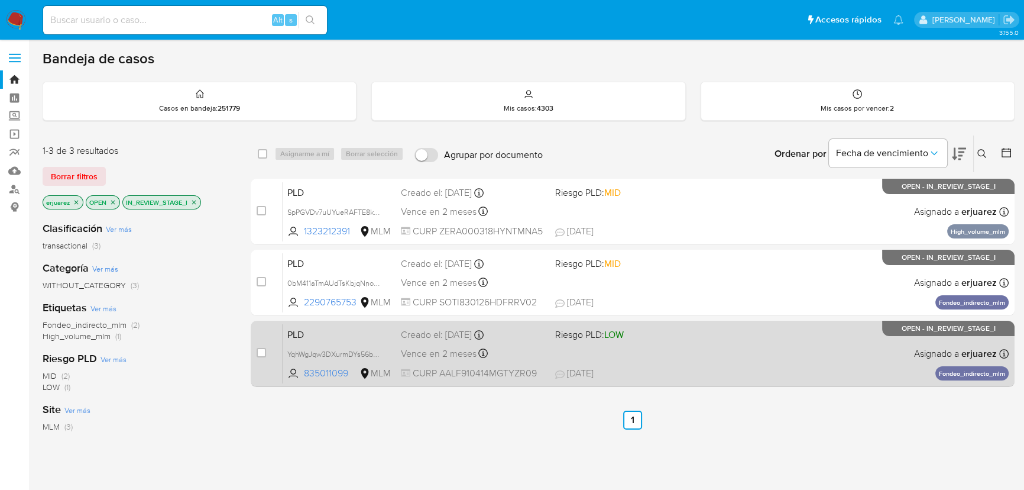
click at [539, 339] on div "Creado el: 12/08/2025 Creado el: 12/08/2025 02:03:53" at bounding box center [473, 334] width 145 height 13
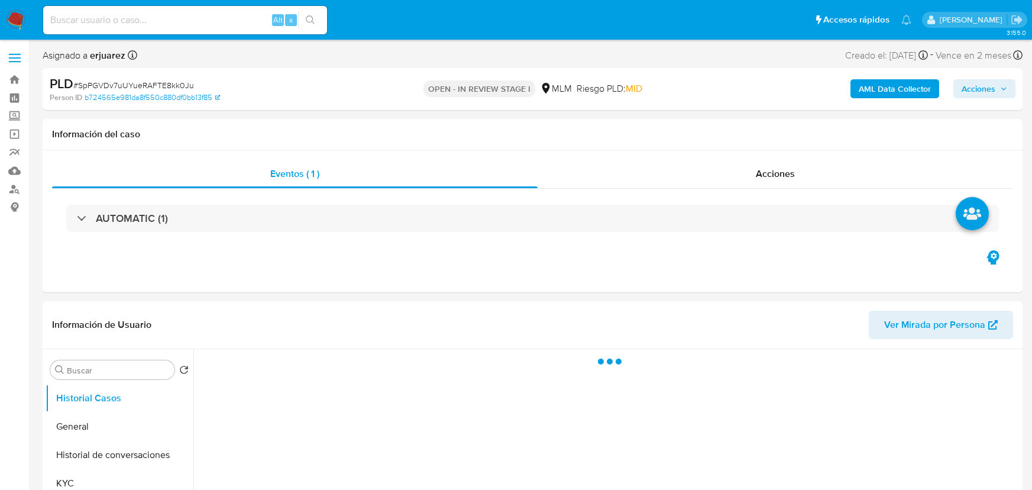
select select "10"
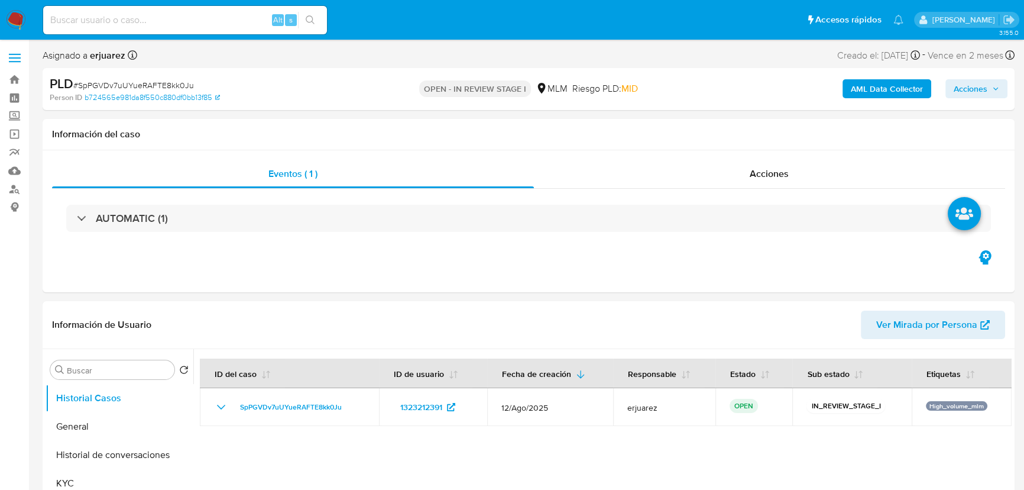
click at [16, 15] on img at bounding box center [16, 20] width 20 height 20
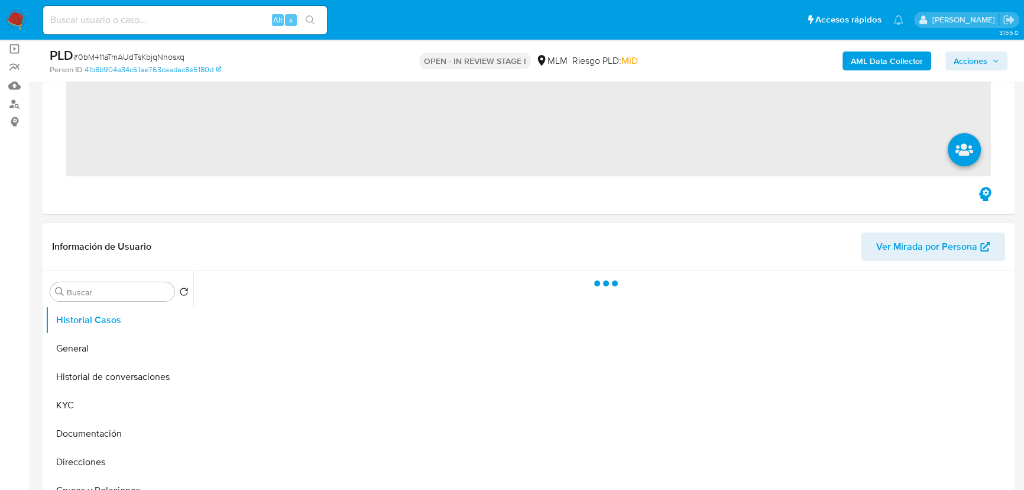
scroll to position [215, 0]
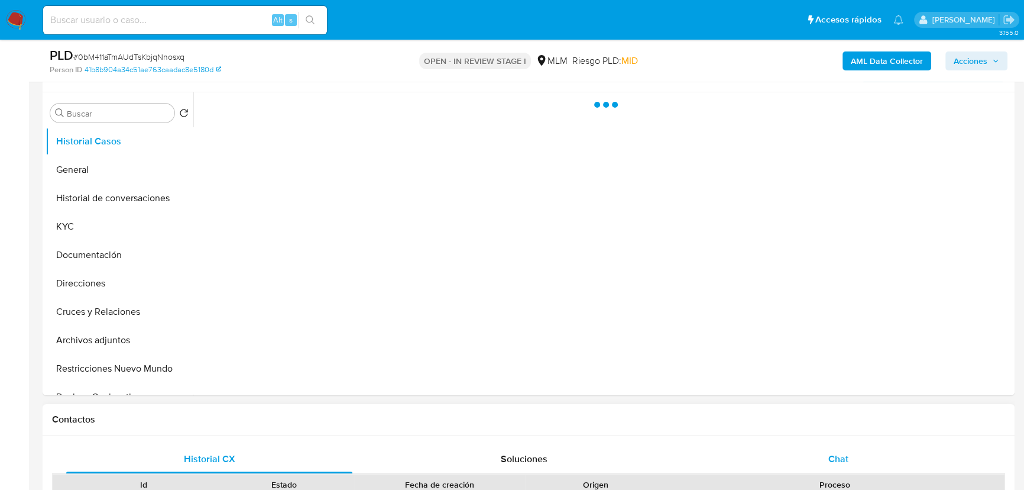
click at [836, 446] on div "Chat" at bounding box center [838, 459] width 286 height 28
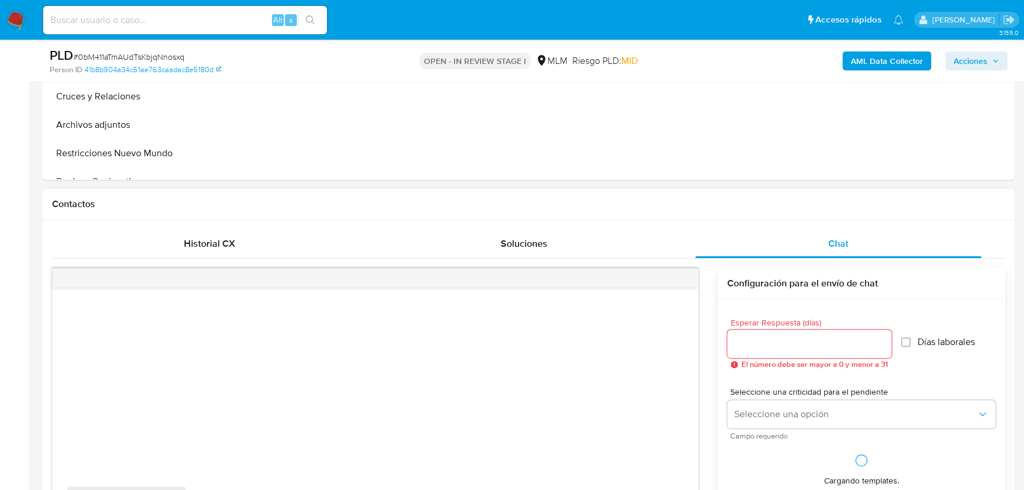
select select "10"
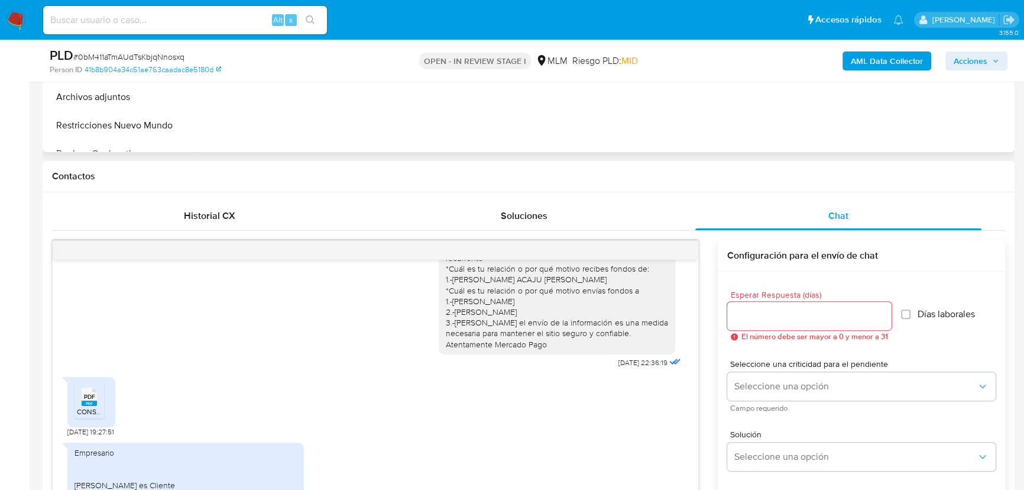
scroll to position [322, 0]
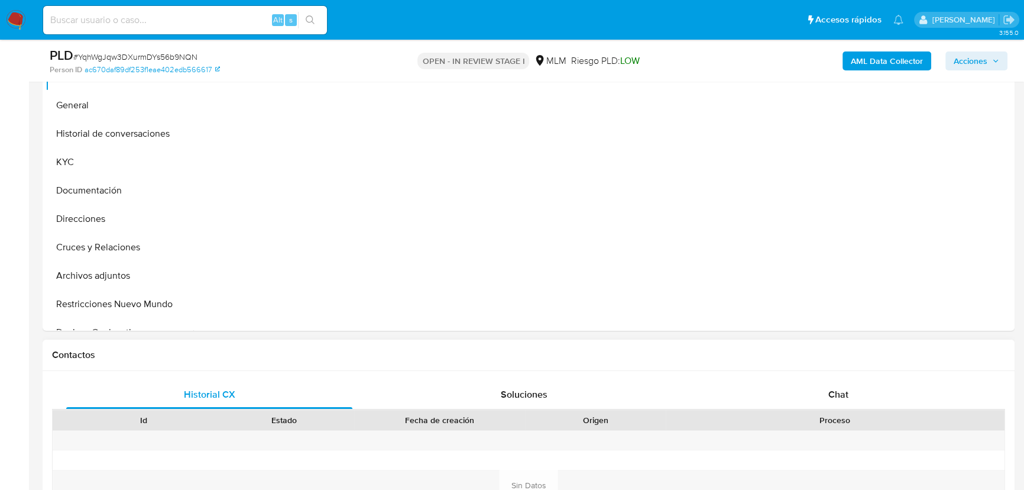
scroll to position [376, 0]
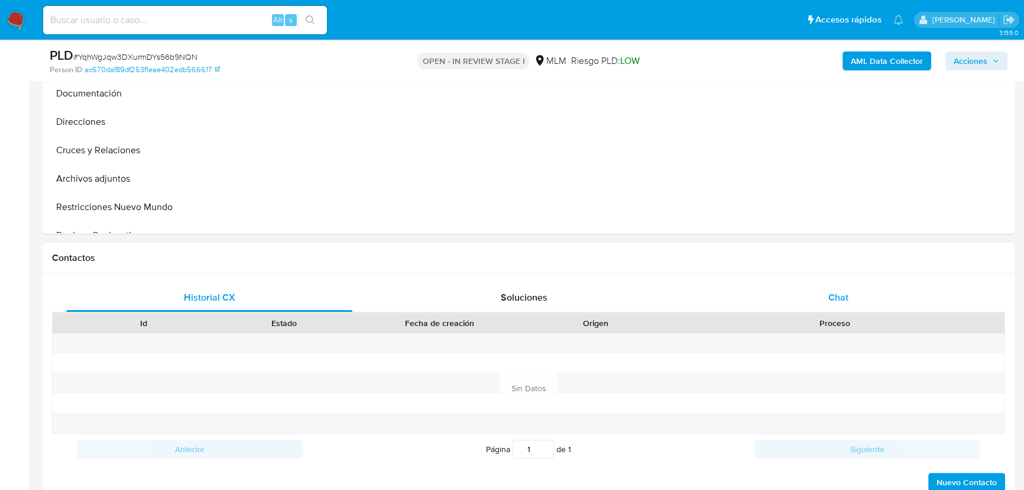
click at [847, 307] on div "Chat" at bounding box center [838, 297] width 286 height 28
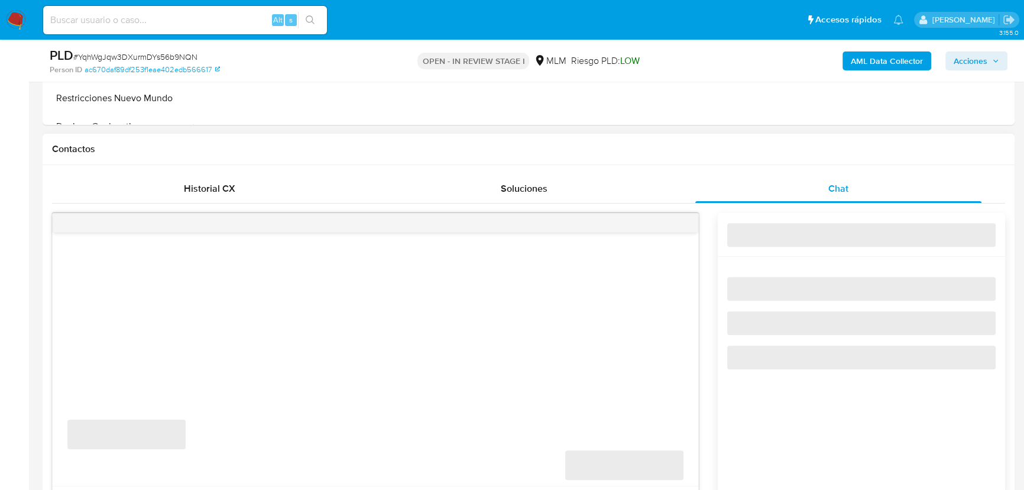
scroll to position [591, 0]
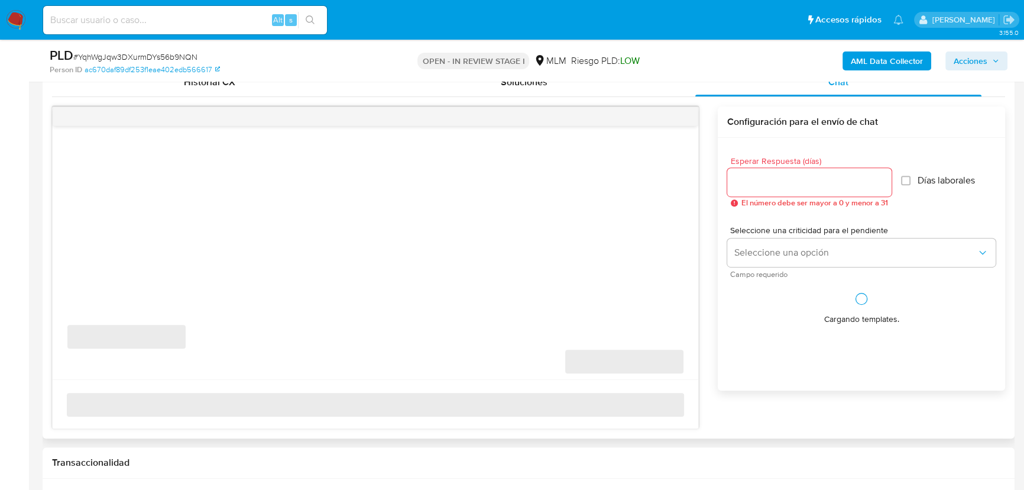
select select "10"
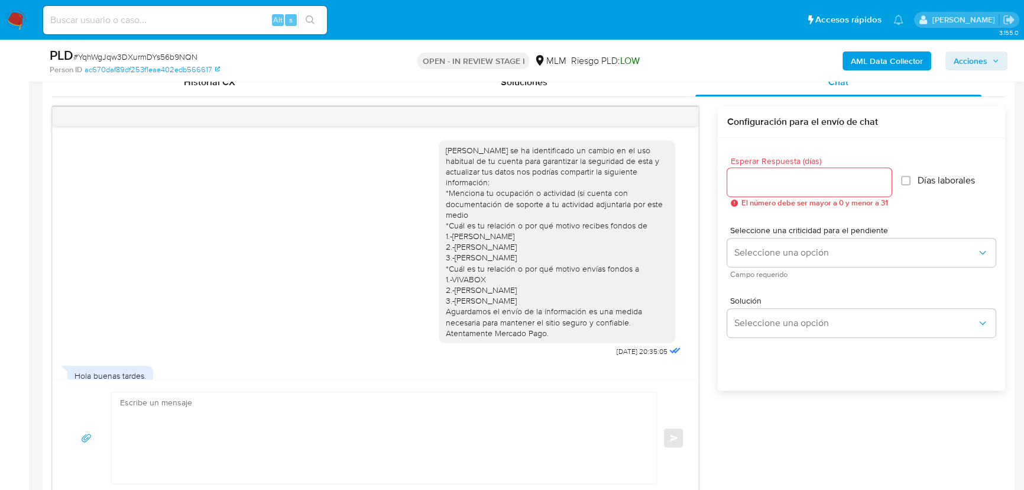
scroll to position [112, 0]
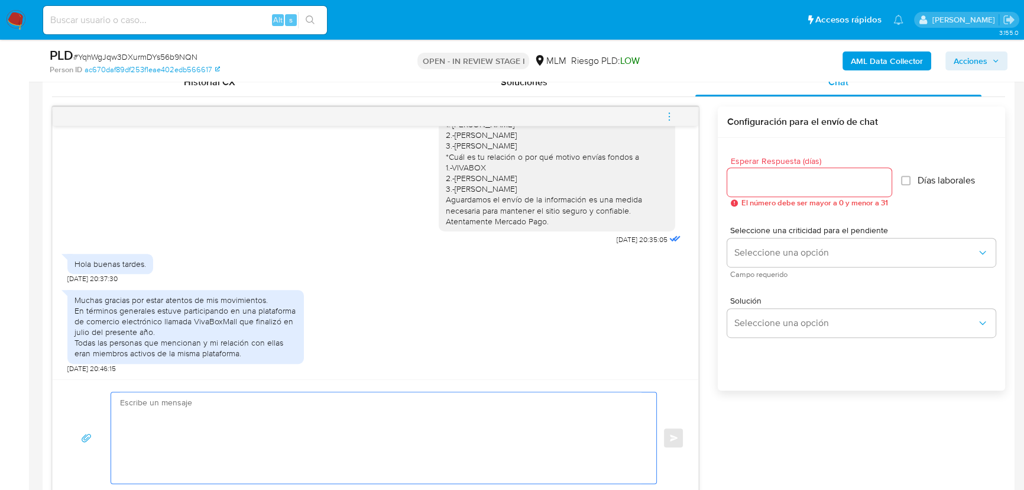
click at [219, 420] on textarea at bounding box center [381, 437] width 522 height 91
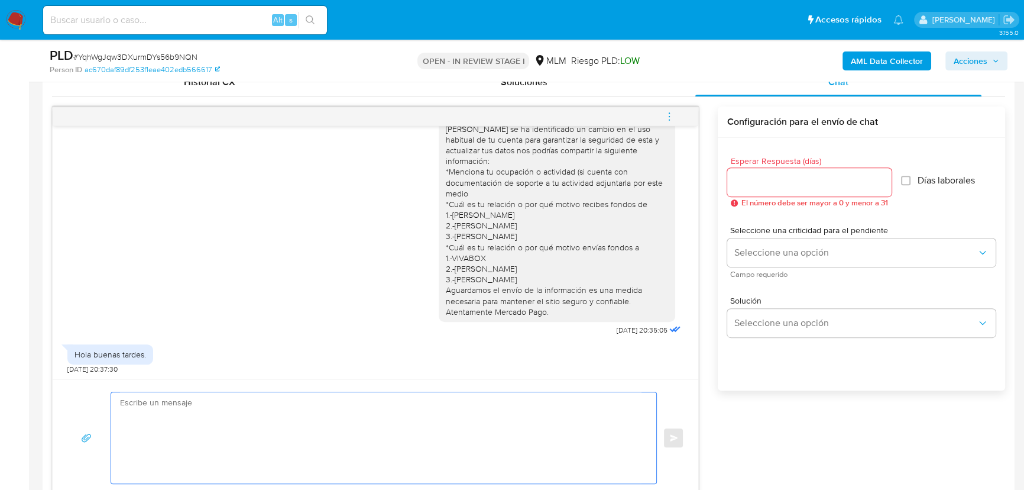
scroll to position [0, 0]
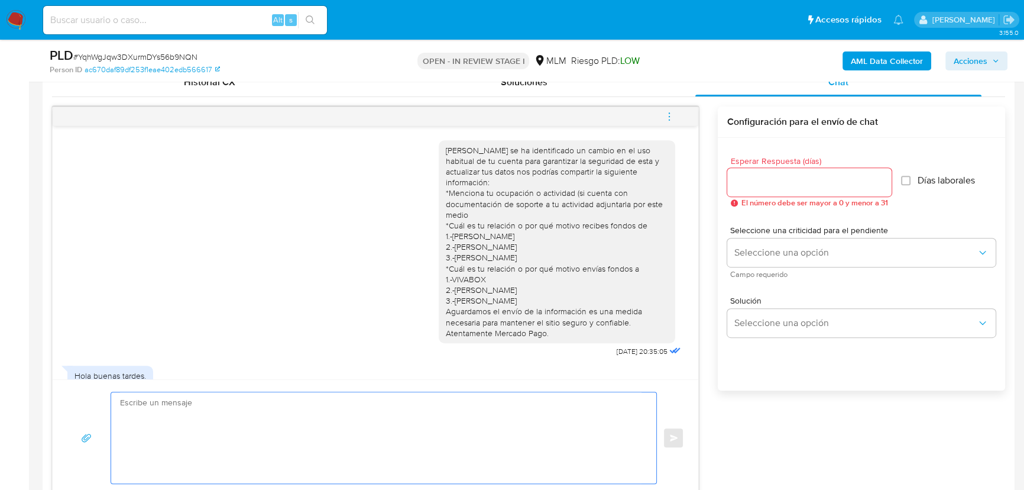
click at [254, 467] on textarea at bounding box center [381, 437] width 522 height 91
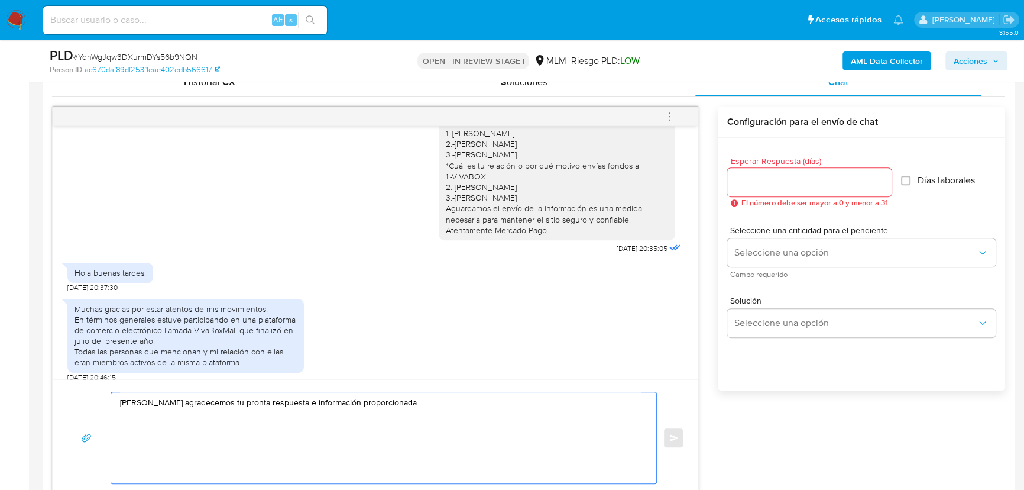
scroll to position [107, 0]
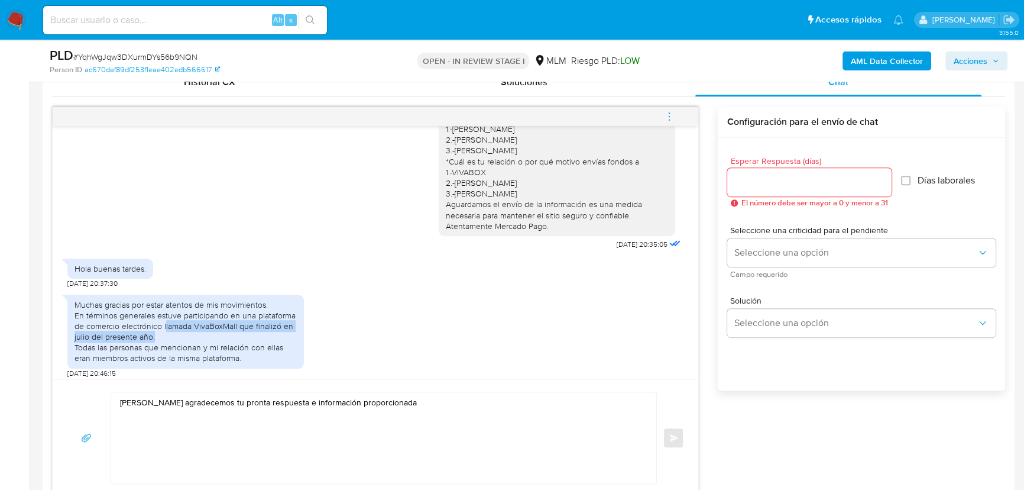
drag, startPoint x: 164, startPoint y: 325, endPoint x: 222, endPoint y: 331, distance: 57.7
click at [222, 331] on div "Muchas gracias por estar atentos de mis movimientos. En términos generales estu…" at bounding box center [186, 331] width 222 height 64
click at [195, 326] on div "Muchas gracias por estar atentos de mis movimientos. En términos generales estu…" at bounding box center [186, 331] width 222 height 64
drag, startPoint x: 198, startPoint y: 325, endPoint x: 237, endPoint y: 326, distance: 39.0
click at [237, 326] on div "Muchas gracias por estar atentos de mis movimientos. En términos generales estu…" at bounding box center [186, 331] width 222 height 64
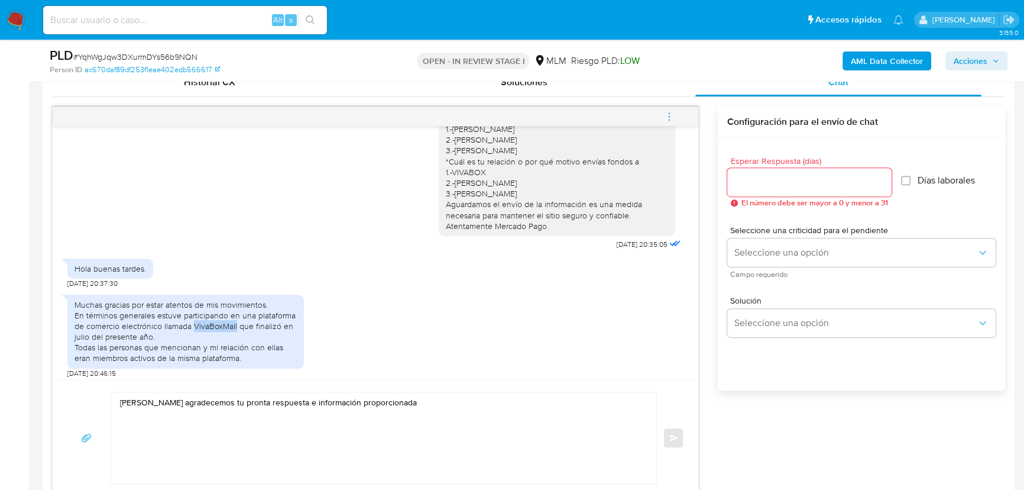
copy div "VivaBoxMall"
click at [421, 410] on textarea "[PERSON_NAME] agradecemos tu pronta respuesta e información proporcionada" at bounding box center [381, 437] width 522 height 91
paste textarea "VivaBoxMall"
drag, startPoint x: 289, startPoint y: 434, endPoint x: 119, endPoint y: 411, distance: 171.9
click at [119, 411] on div "Hola Freyja agradecemos tu pronta respuesta e información proporcionada ¿Cual e…" at bounding box center [380, 437] width 539 height 91
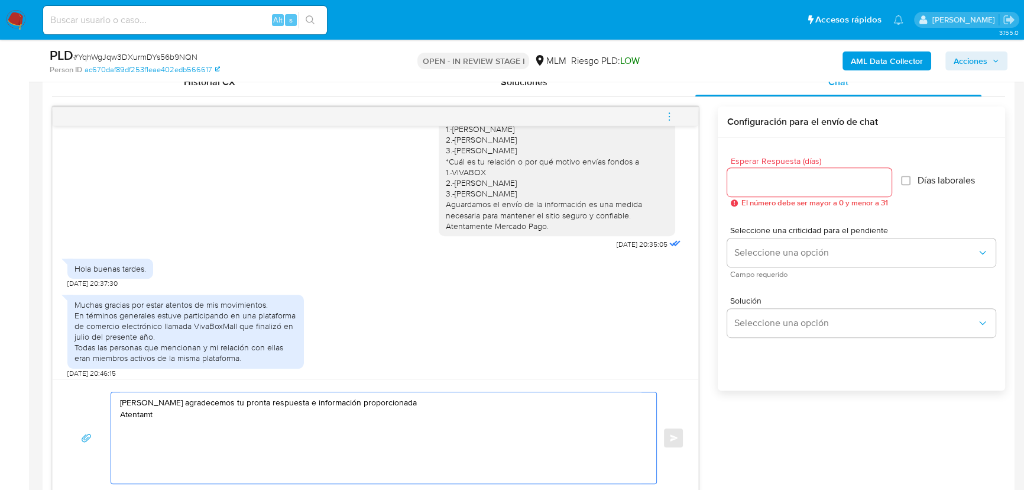
click at [167, 414] on textarea "Hola Freyja agradecemos tu pronta respuesta e información proporcionada Atentamt" at bounding box center [381, 437] width 522 height 91
type textarea "Hola Freyja agradecemos tu pronta respuesta e información proporcionada Atentam…"
drag, startPoint x: 273, startPoint y: 415, endPoint x: 60, endPoint y: 397, distance: 213.6
click at [60, 397] on div "Hola Freyja agradecemos tu pronta respuesta e información proporcionada Atentam…" at bounding box center [376, 437] width 646 height 116
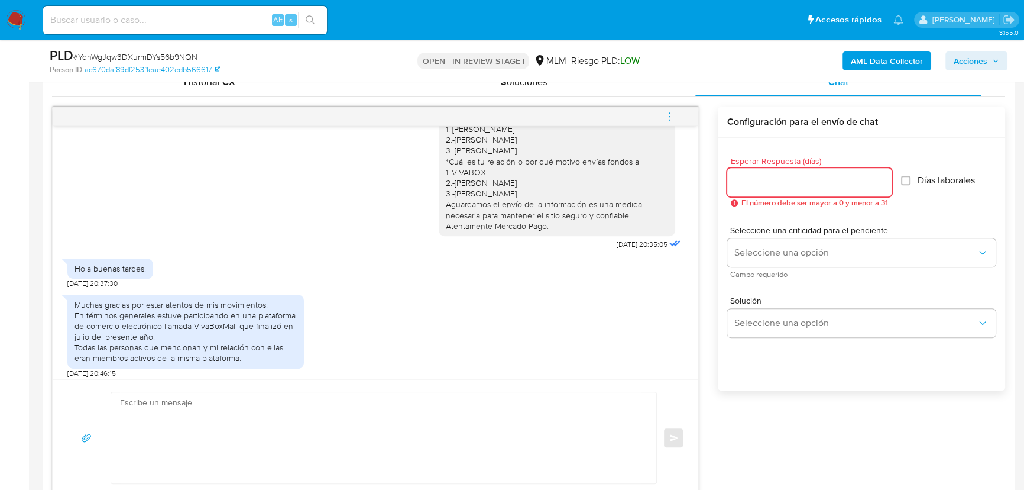
click at [744, 182] on input "Esperar Respuesta (días)" at bounding box center [809, 181] width 164 height 15
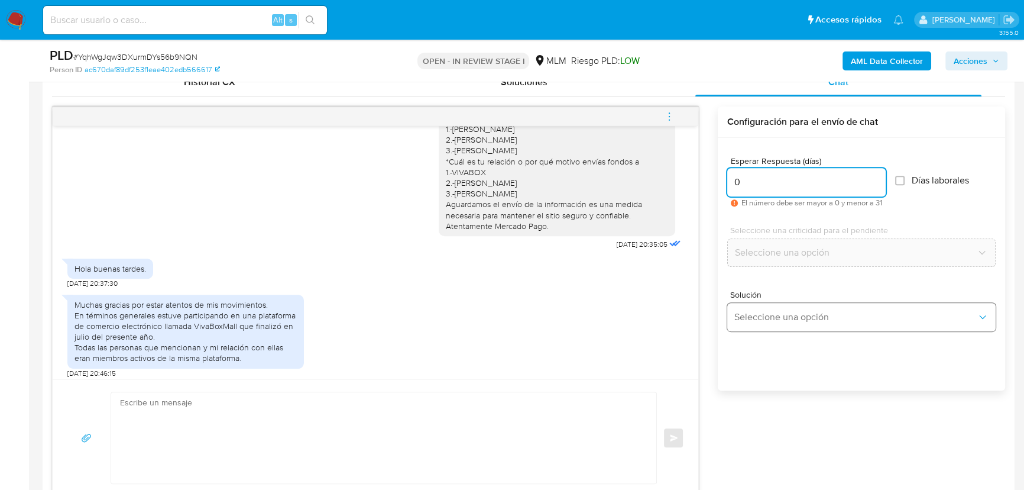
type input "0"
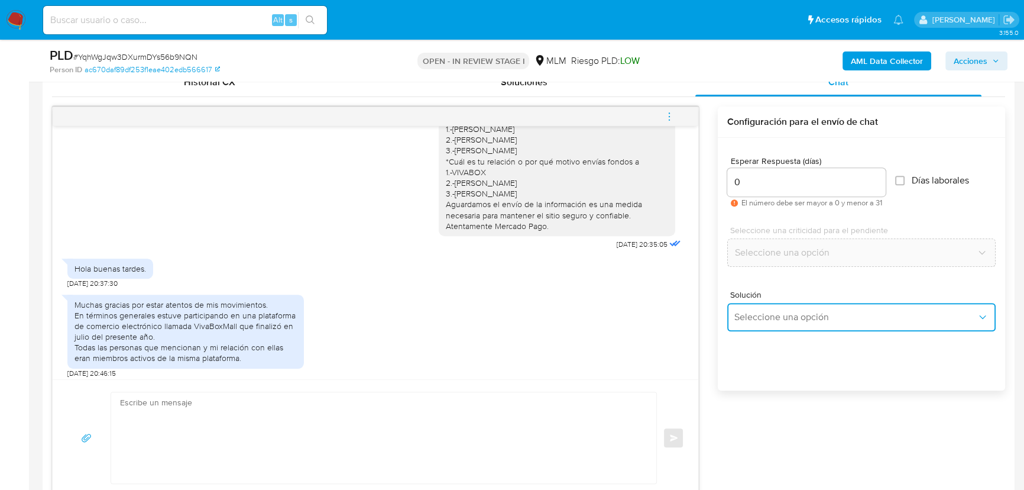
drag, startPoint x: 757, startPoint y: 312, endPoint x: 834, endPoint y: 323, distance: 77.6
click at [764, 317] on span "Seleccione una opción" at bounding box center [855, 317] width 242 height 12
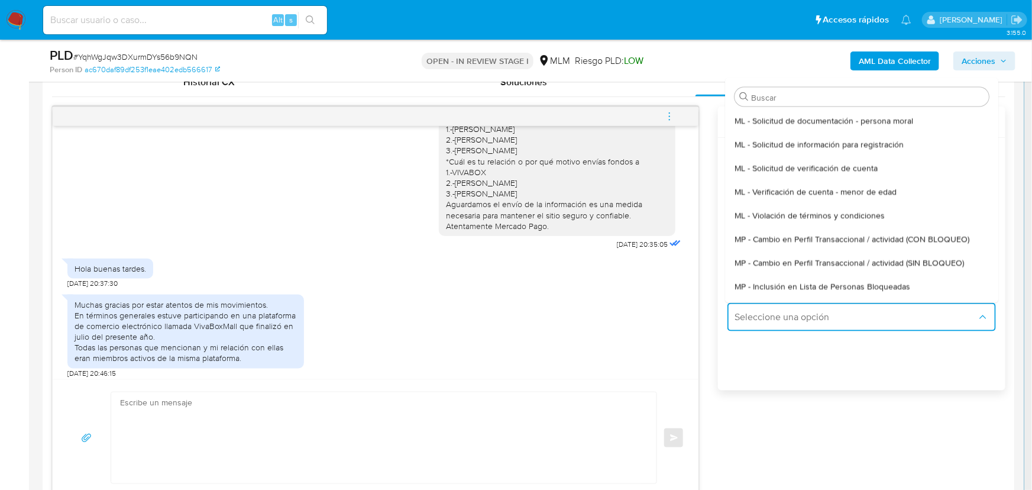
drag, startPoint x: 867, startPoint y: 263, endPoint x: 516, endPoint y: 324, distance: 356.6
click at [865, 266] on span "MP - Cambio en Perfil Transaccional / actividad (SIN BLOQUEO)" at bounding box center [848, 262] width 229 height 11
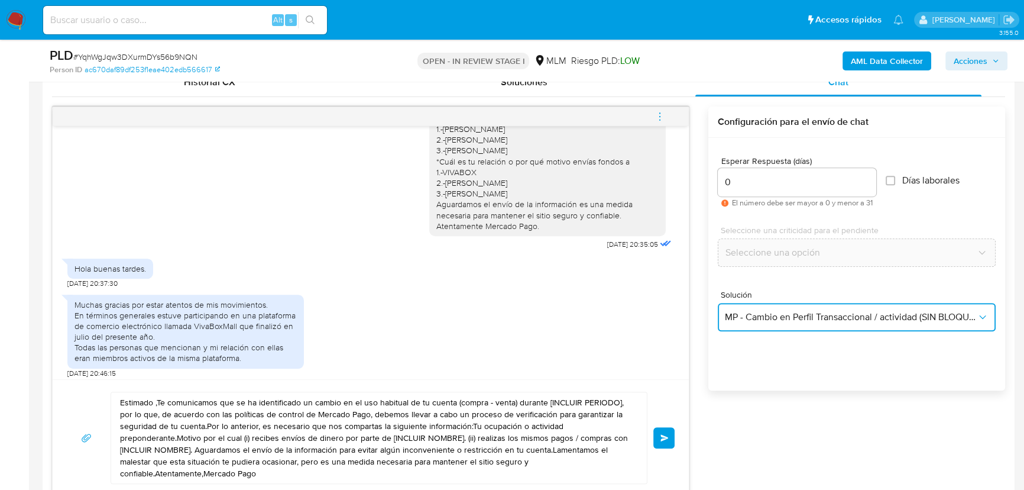
scroll to position [645, 0]
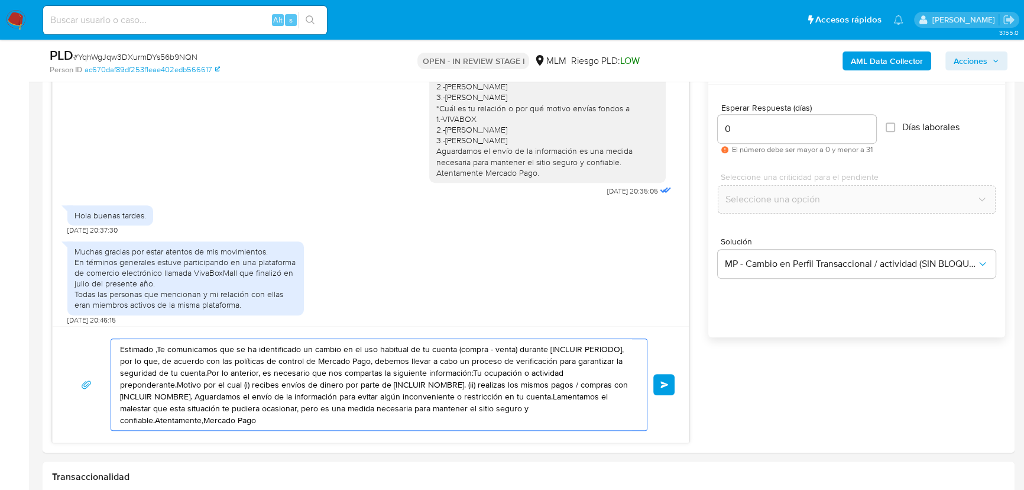
drag, startPoint x: 310, startPoint y: 410, endPoint x: 12, endPoint y: 287, distance: 323.0
paste textarea "Hola Freyja agradecemos tu pronta respuesta e información proporcionada Atentam…"
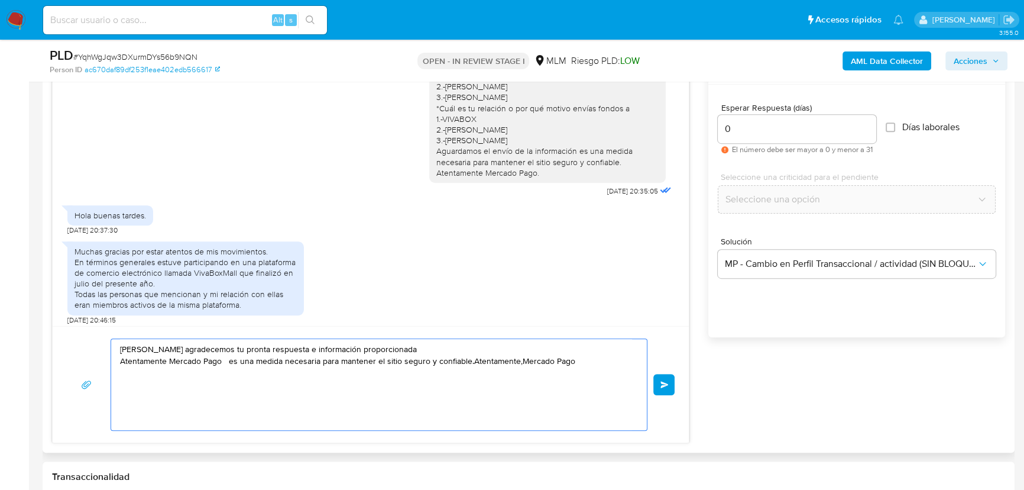
drag, startPoint x: 597, startPoint y: 363, endPoint x: 228, endPoint y: 362, distance: 369.0
click at [228, 362] on textarea "Hola Freyja agradecemos tu pronta respuesta e información proporcionada Atentam…" at bounding box center [376, 384] width 512 height 91
drag, startPoint x: 217, startPoint y: 348, endPoint x: 286, endPoint y: 348, distance: 69.2
click at [286, 348] on textarea "Hola Freyja agradecemos tu pronta respuesta e información proporcionada Atentam…" at bounding box center [376, 384] width 512 height 91
click at [264, 368] on textarea "Hola Freyja agradecemos tu pronta respuesta e información proporcionada Atentam…" at bounding box center [376, 384] width 512 height 91
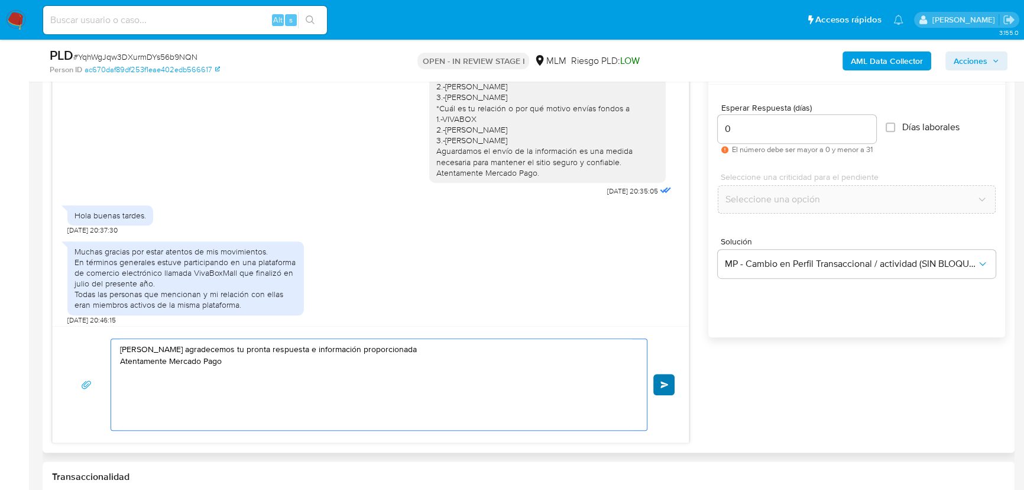
type textarea "Hola Freyja agradecemos tu pronta respuesta e información proporcionada Atentam…"
click at [658, 381] on button "Enviar" at bounding box center [663, 384] width 21 height 21
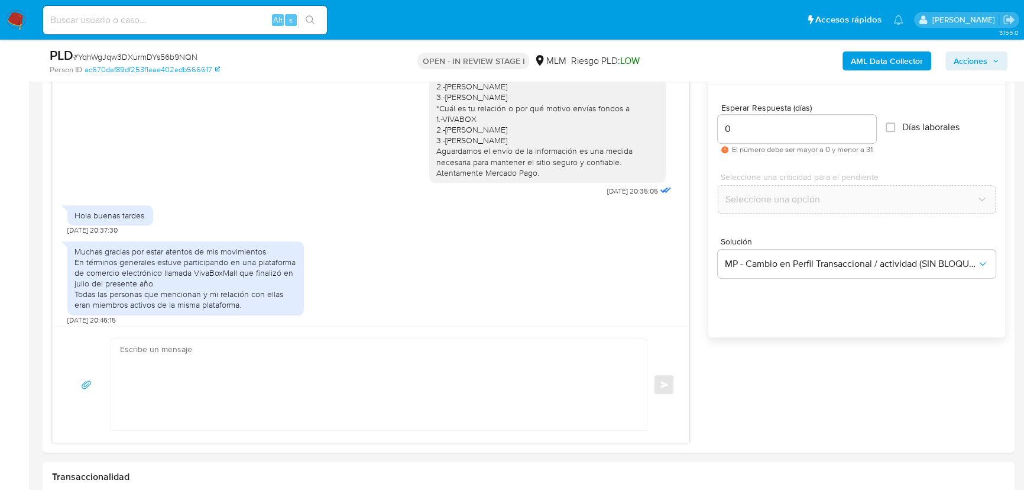
scroll to position [179, 0]
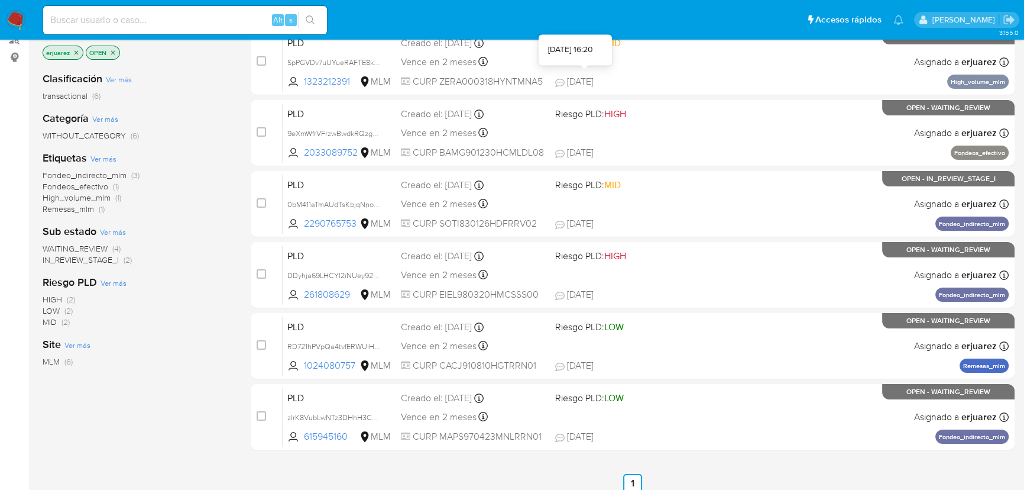
scroll to position [161, 0]
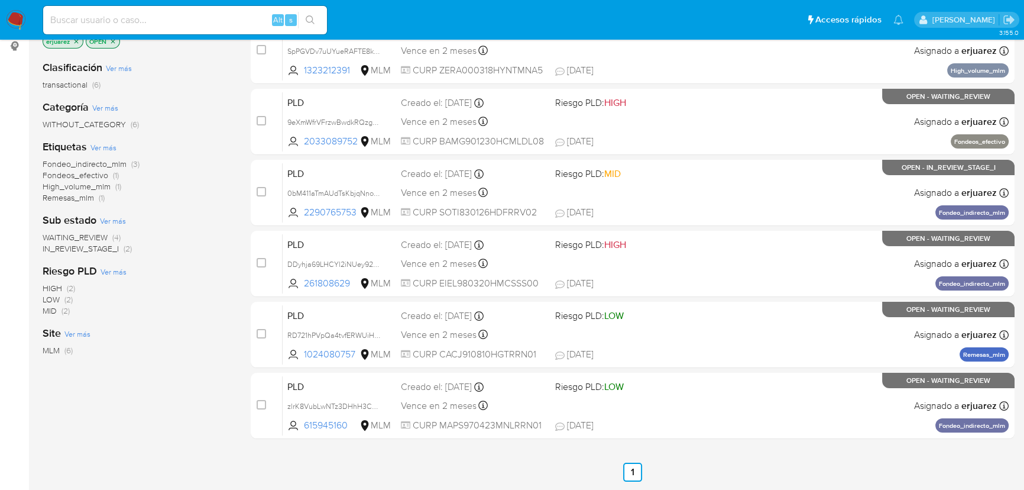
click at [213, 12] on input at bounding box center [185, 19] width 284 height 15
paste input "835011099"
type input "835011099"
click at [306, 21] on icon "search-icon" at bounding box center [310, 19] width 9 height 9
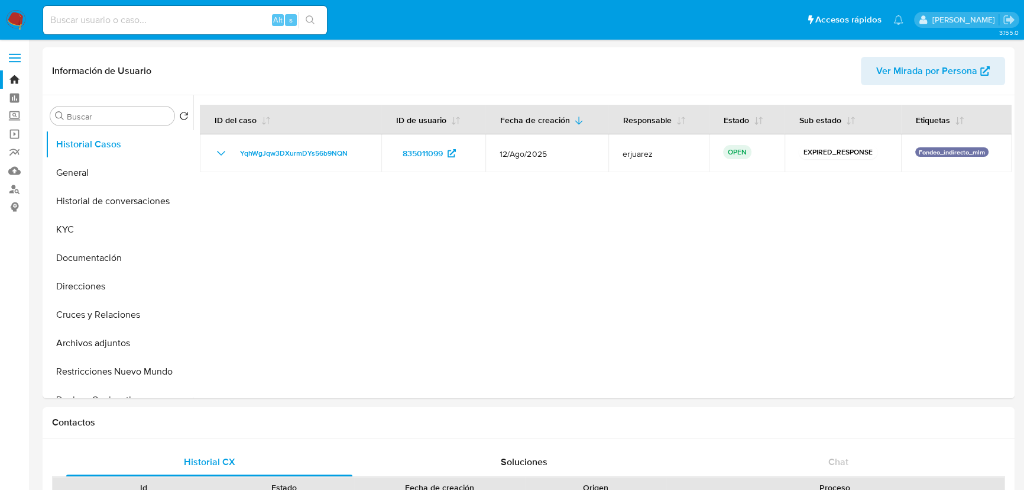
select select "10"
click at [18, 17] on img at bounding box center [16, 20] width 20 height 20
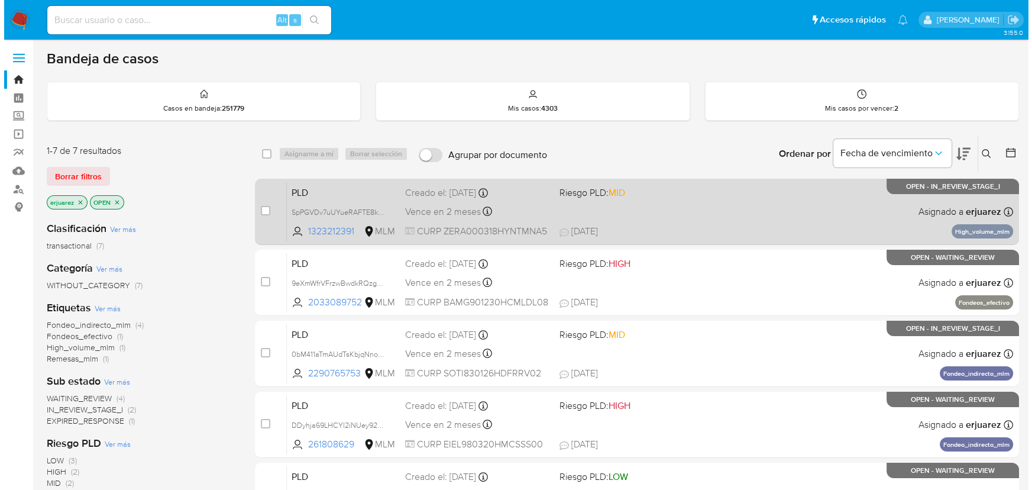
scroll to position [53, 0]
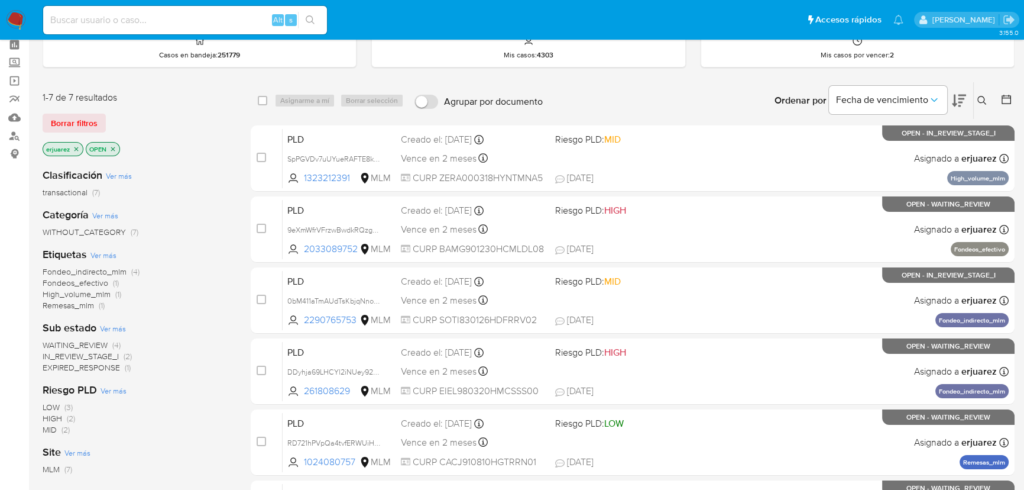
click at [112, 367] on span "EXPIRED_RESPONSE" at bounding box center [81, 367] width 77 height 12
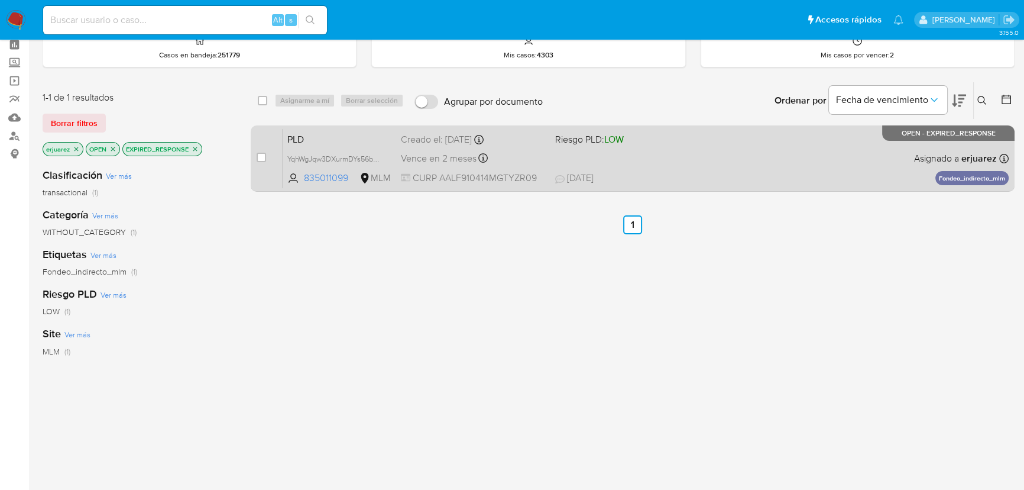
click at [267, 160] on div "case-item-checkbox No es posible asignar el caso" at bounding box center [270, 158] width 26 height 60
click at [264, 161] on div "case-item-checkbox" at bounding box center [261, 157] width 9 height 12
click at [261, 155] on input "checkbox" at bounding box center [261, 157] width 9 height 9
checkbox input "true"
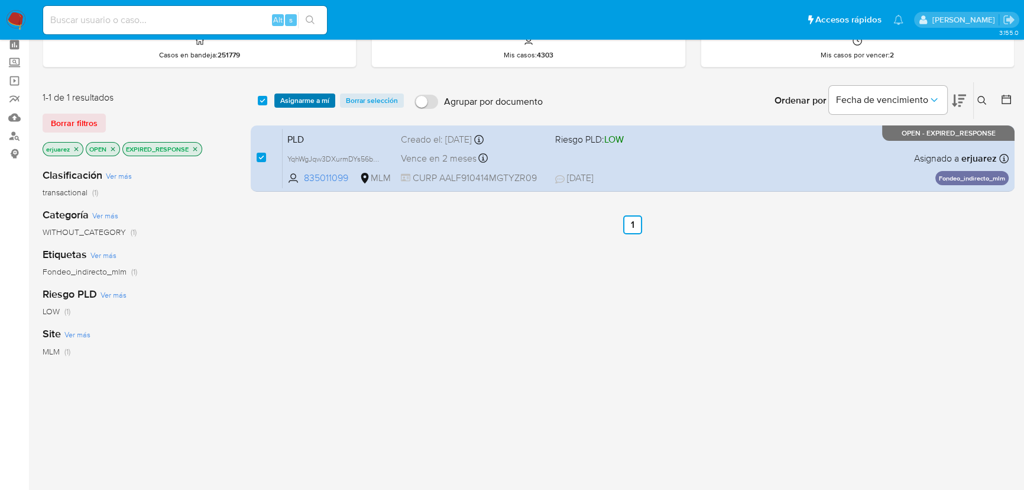
click at [295, 102] on span "Asignarme a mí" at bounding box center [304, 101] width 49 height 12
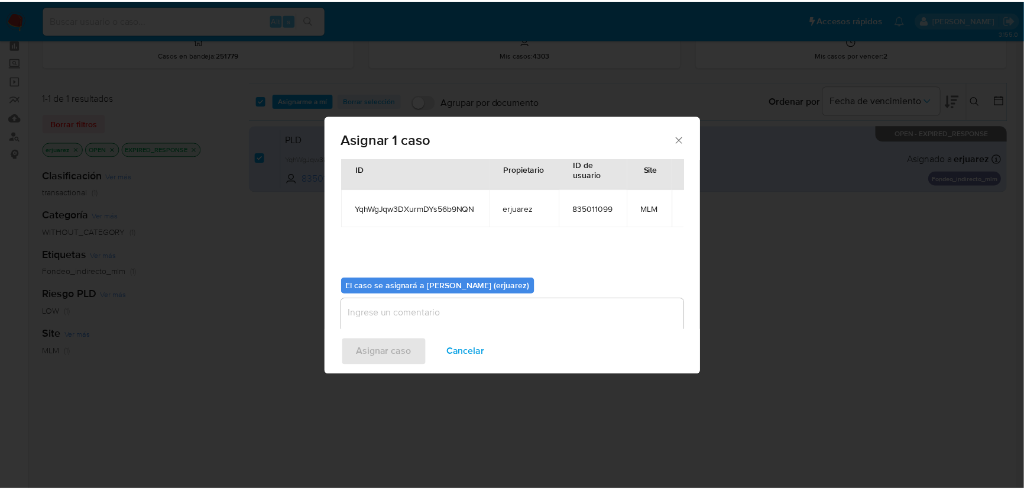
scroll to position [60, 0]
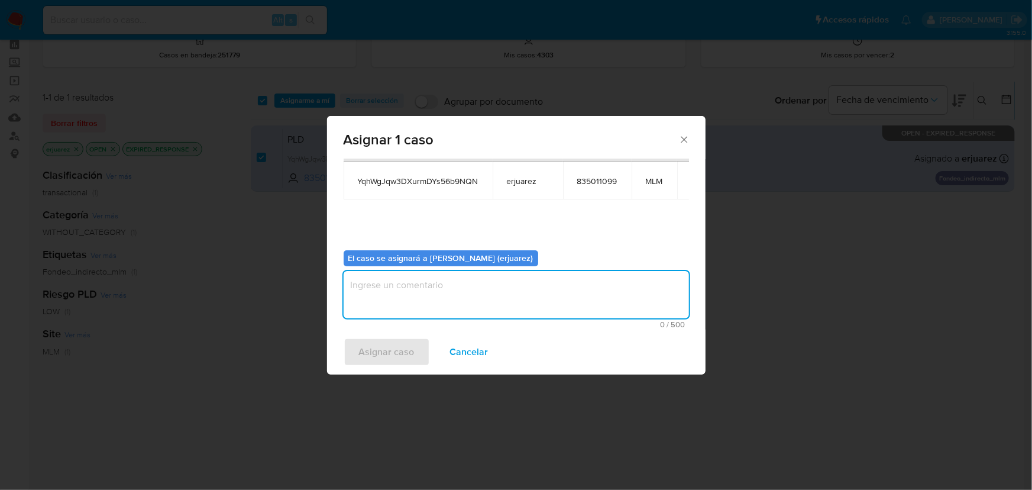
click at [378, 310] on textarea "assign-modal" at bounding box center [516, 294] width 345 height 47
type textarea "EPJU"
click at [400, 345] on span "Asignar caso" at bounding box center [387, 352] width 56 height 26
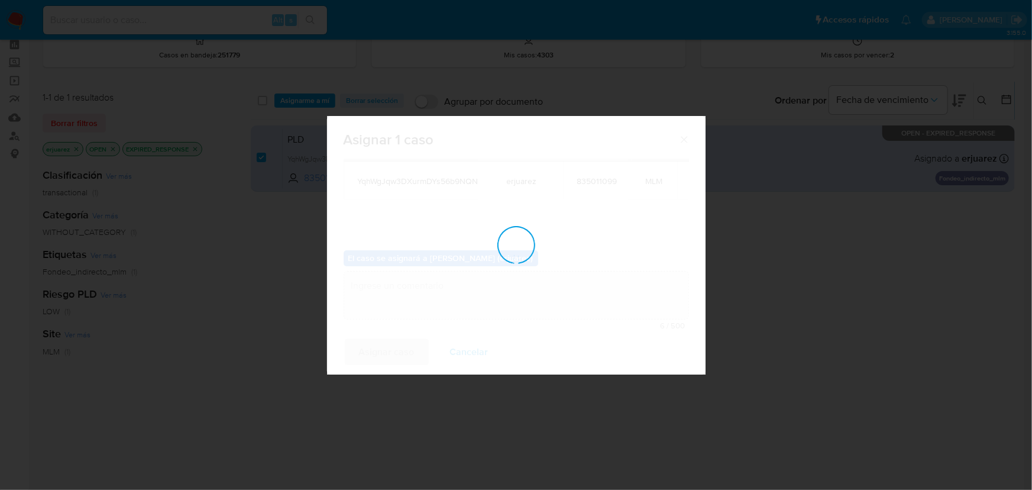
checkbox input "false"
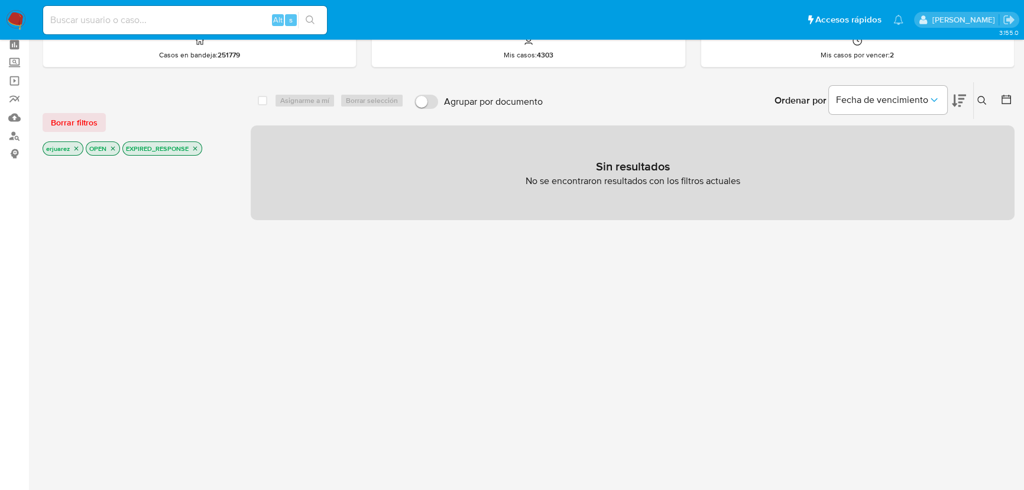
click at [198, 143] on p "EXPIRED_RESPONSE" at bounding box center [162, 148] width 79 height 13
click at [198, 147] on icon "close-filter" at bounding box center [195, 148] width 7 height 7
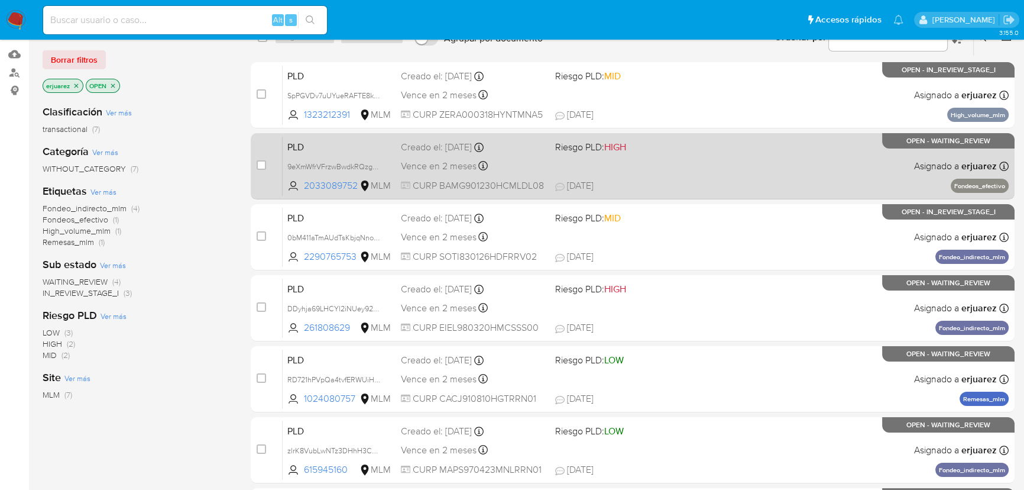
scroll to position [215, 0]
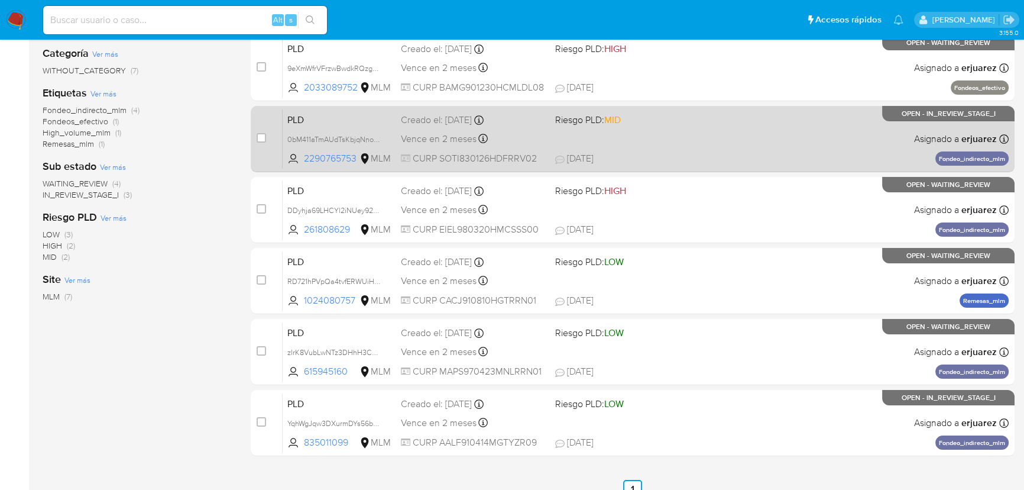
click at [661, 141] on div "PLD 0bM411aTmAUdTsKbjqNnosxq 2290765753 MLM Riesgo PLD: MID Creado el: 12/08/20…" at bounding box center [646, 139] width 726 height 60
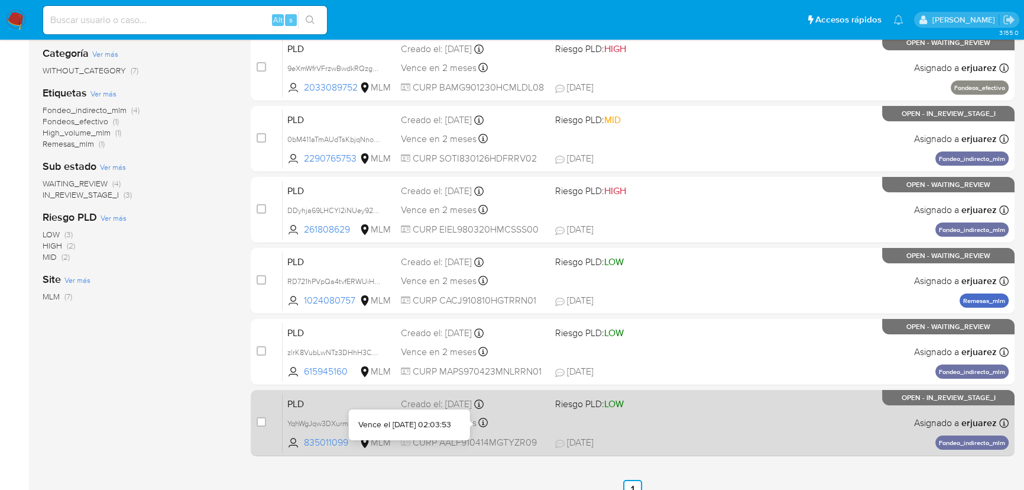
click at [504, 419] on div "Vence en 2 meses Vence el 11/10/2025 02:03:53" at bounding box center [473, 423] width 145 height 16
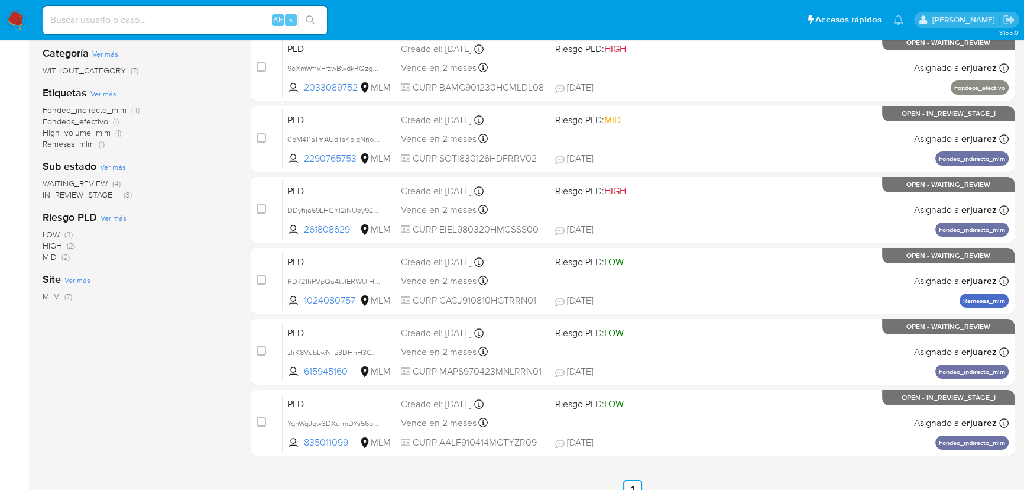
click at [18, 24] on img at bounding box center [16, 20] width 20 height 20
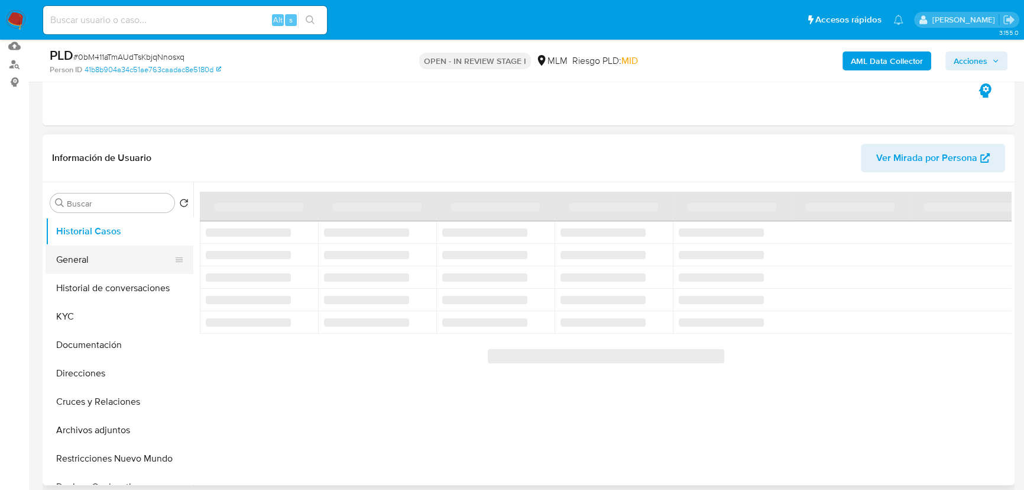
scroll to position [161, 0]
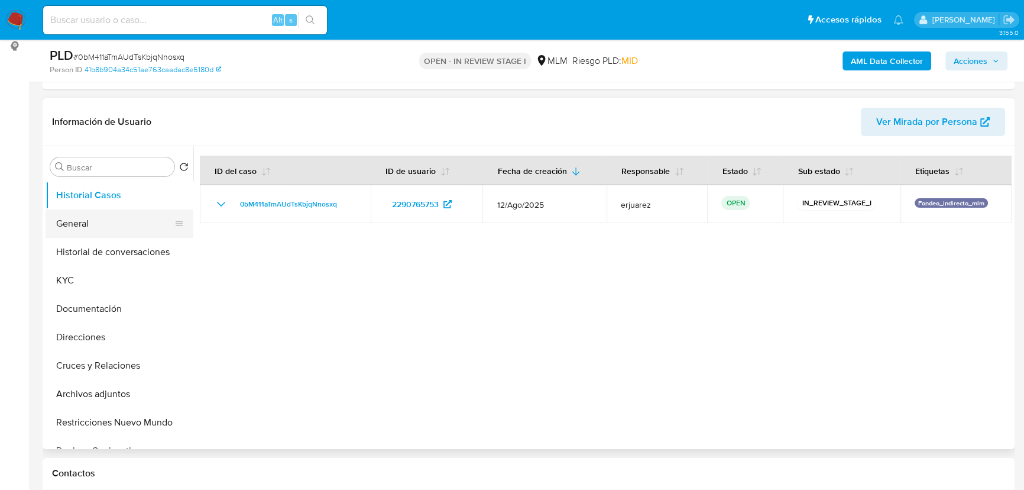
click at [89, 228] on button "General" at bounding box center [115, 223] width 138 height 28
select select "10"
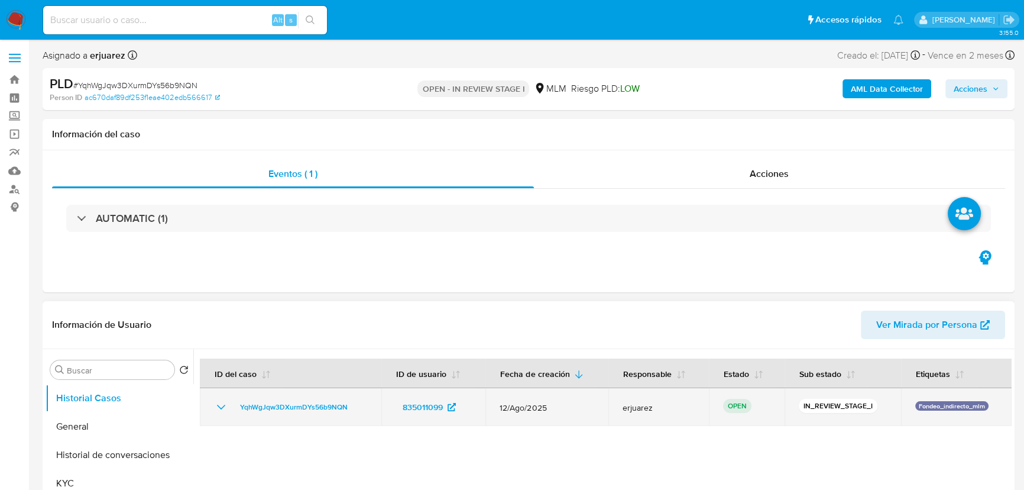
select select "10"
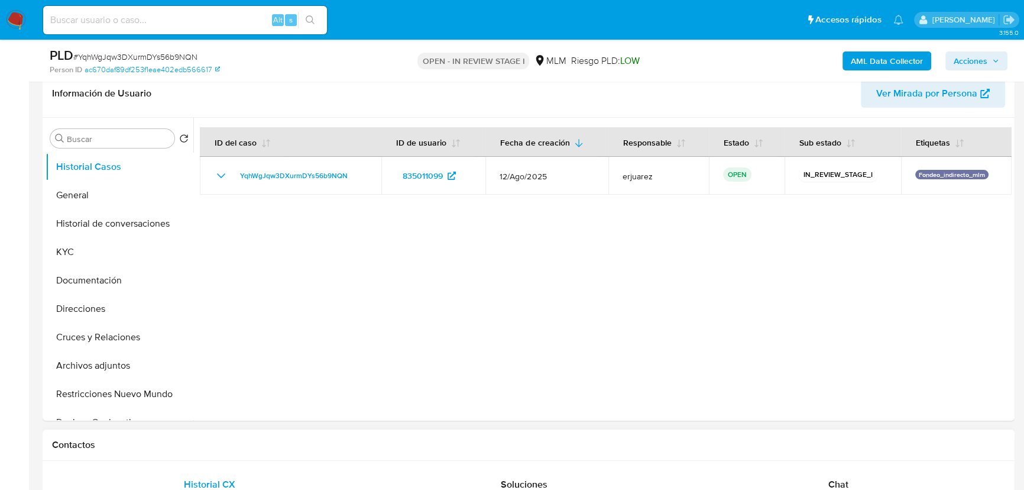
scroll to position [376, 0]
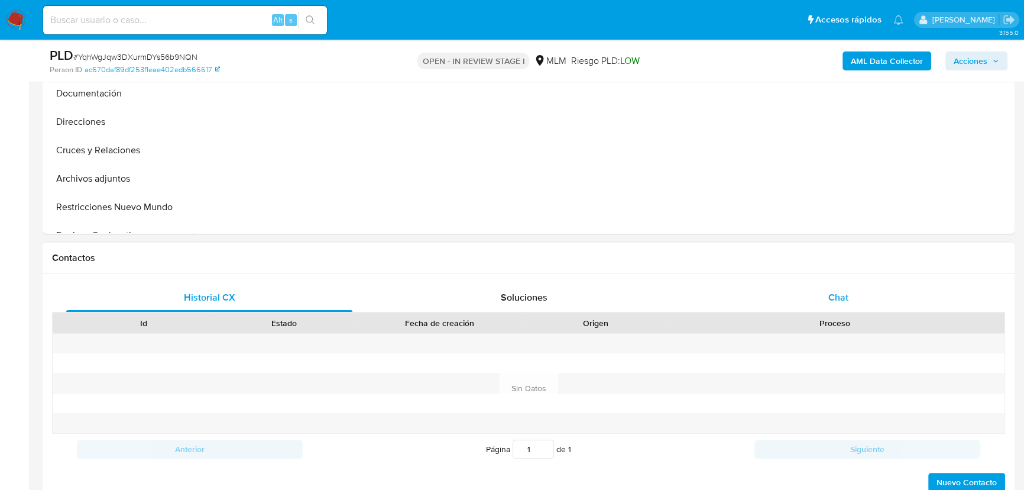
click at [831, 289] on div "Chat" at bounding box center [838, 297] width 286 height 28
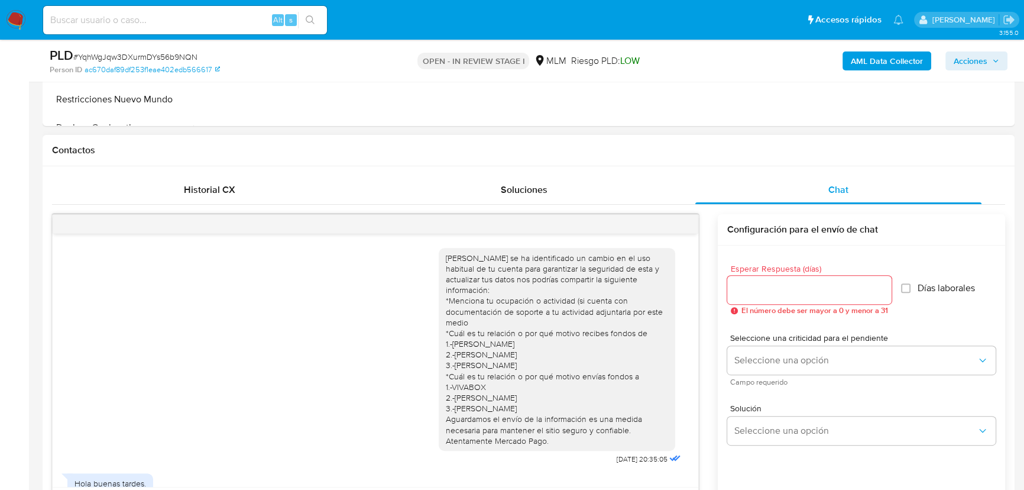
scroll to position [179, 0]
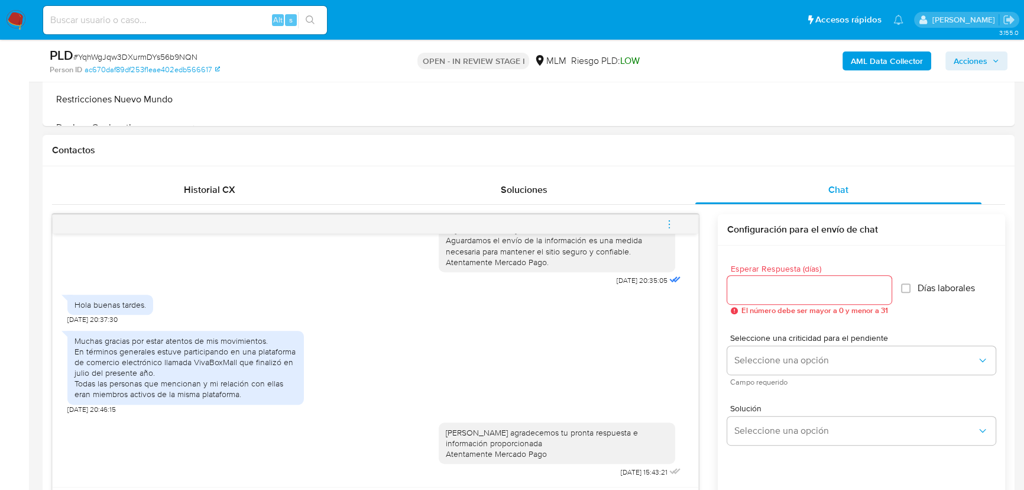
click at [669, 221] on icon "menu-action" at bounding box center [669, 224] width 11 height 11
click at [577, 196] on li "Cerrar conversación" at bounding box center [589, 200] width 121 height 21
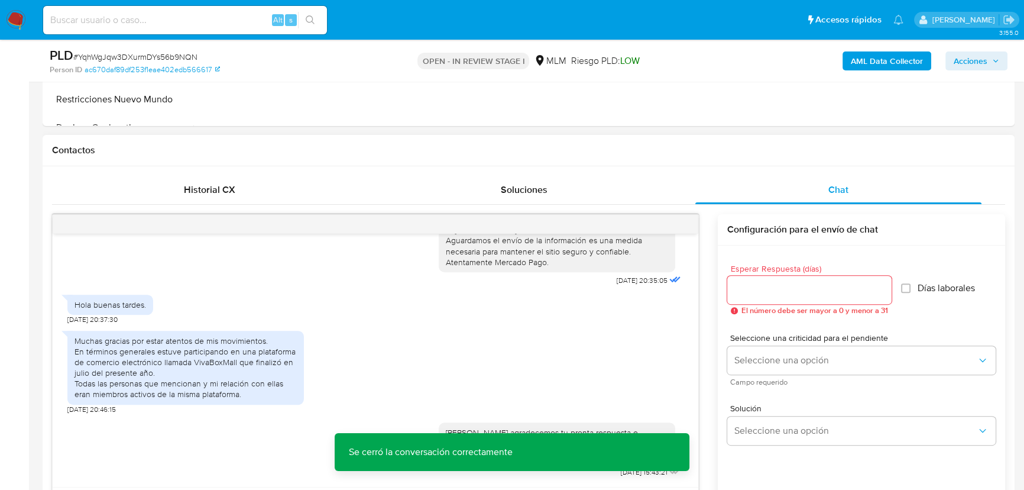
click at [380, 313] on div "Hola buenas tardes. 22/08/2025 20:37:30" at bounding box center [375, 306] width 616 height 35
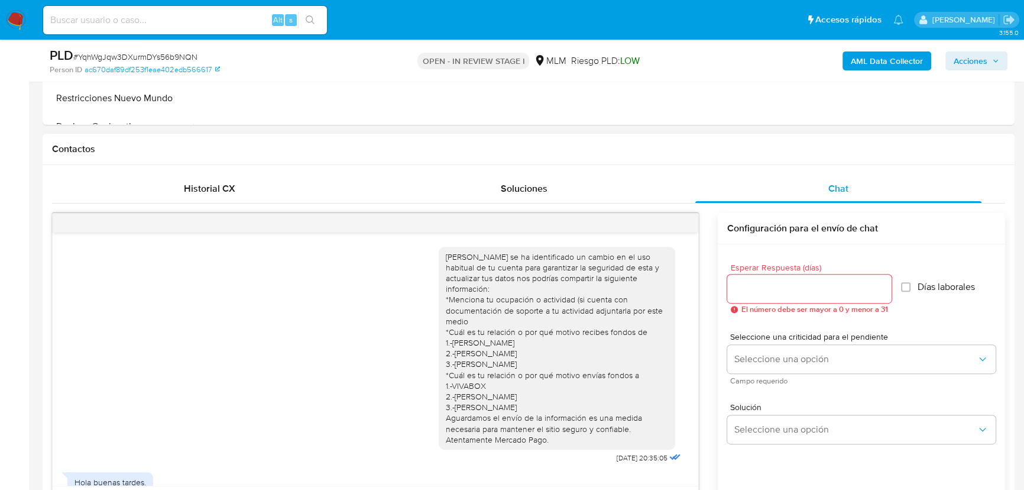
scroll to position [484, 0]
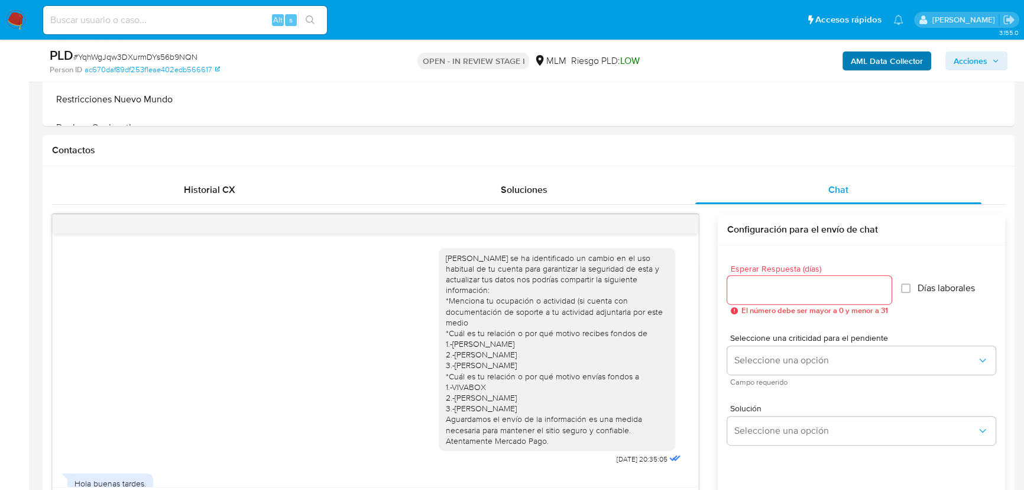
click at [958, 63] on span "Acciones" at bounding box center [971, 60] width 34 height 19
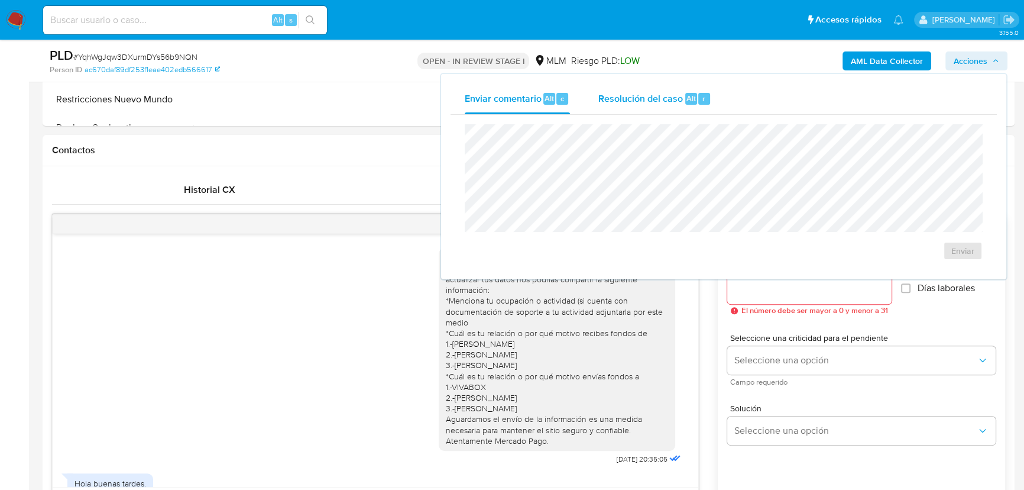
click at [683, 99] on div "Resolución del caso Alt r" at bounding box center [654, 98] width 113 height 31
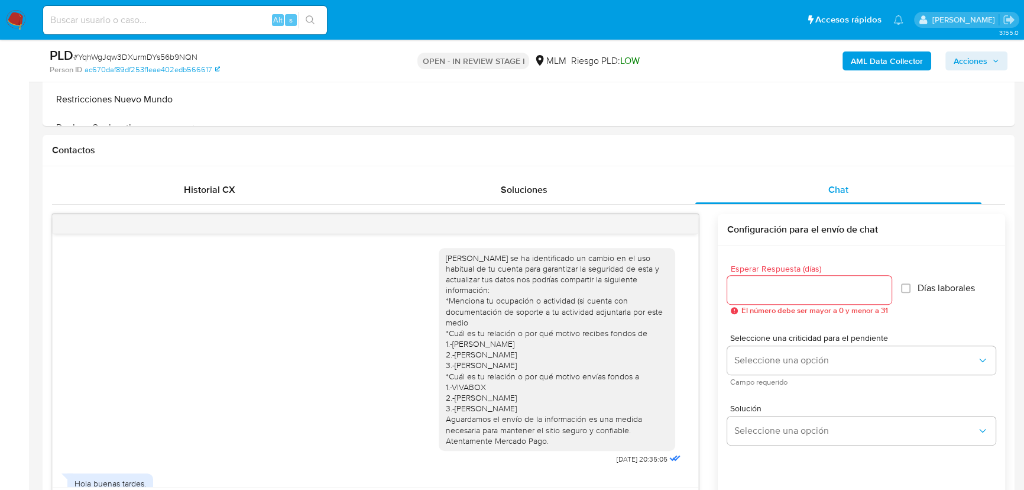
click at [973, 57] on span "Acciones" at bounding box center [971, 60] width 34 height 19
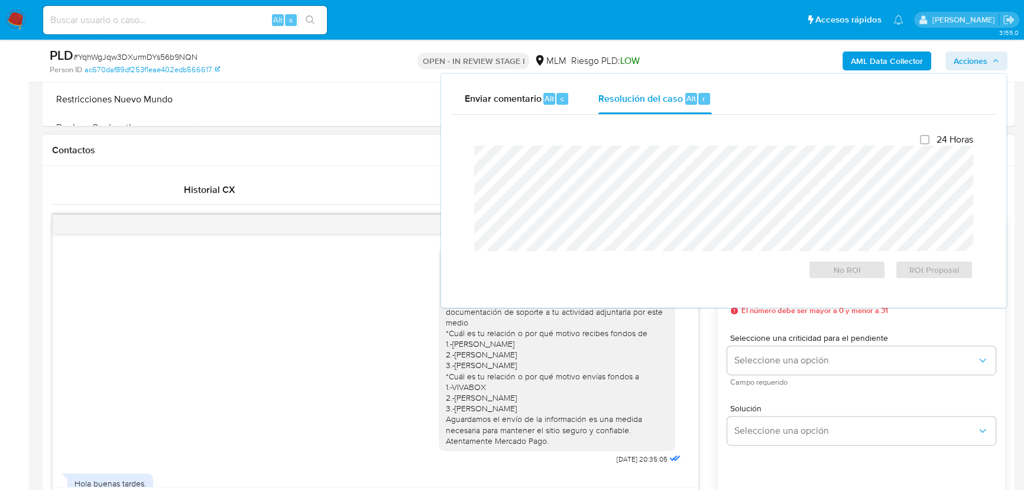
click at [233, 340] on div "Estimada Freyja Paola se ha identificado un cambio en el uso habitual de tu cue…" at bounding box center [375, 353] width 616 height 228
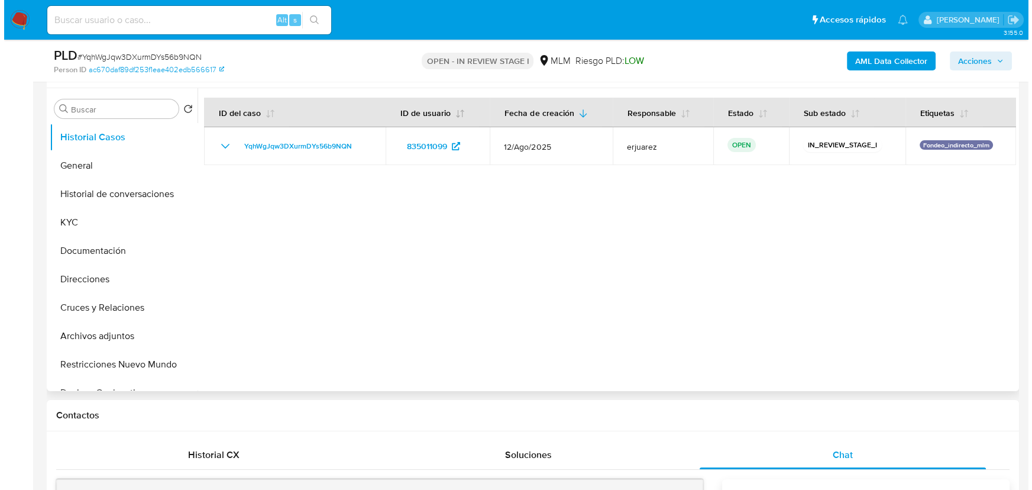
scroll to position [215, 0]
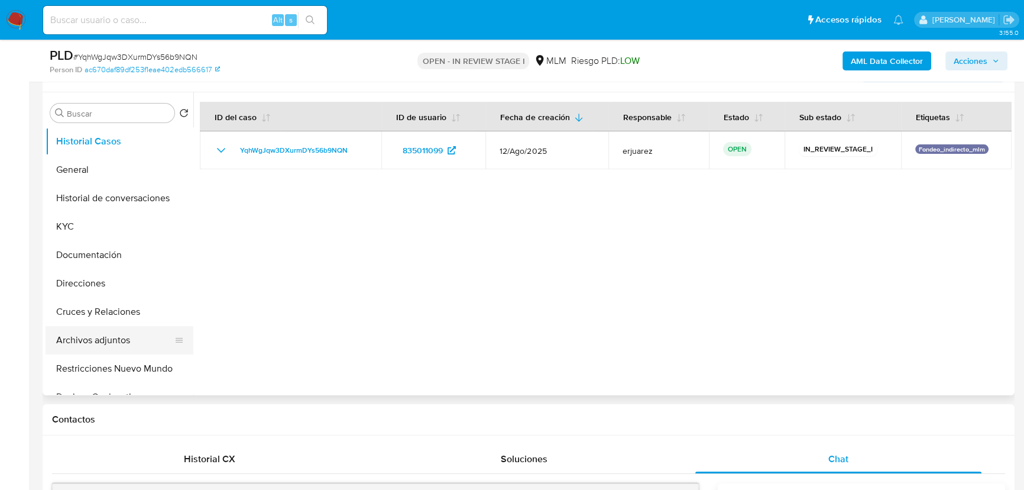
click at [95, 339] on button "Archivos adjuntos" at bounding box center [115, 340] width 138 height 28
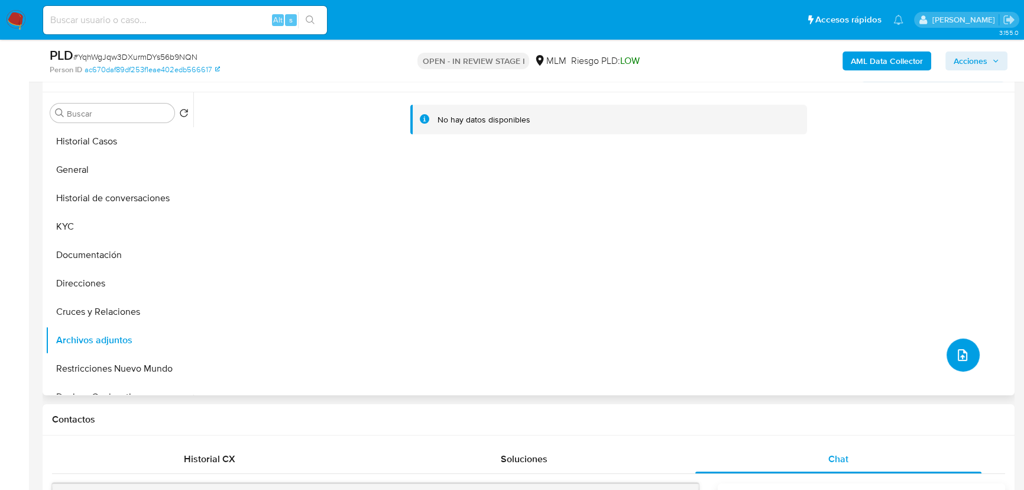
click at [956, 353] on icon "upload-file" at bounding box center [963, 355] width 14 height 14
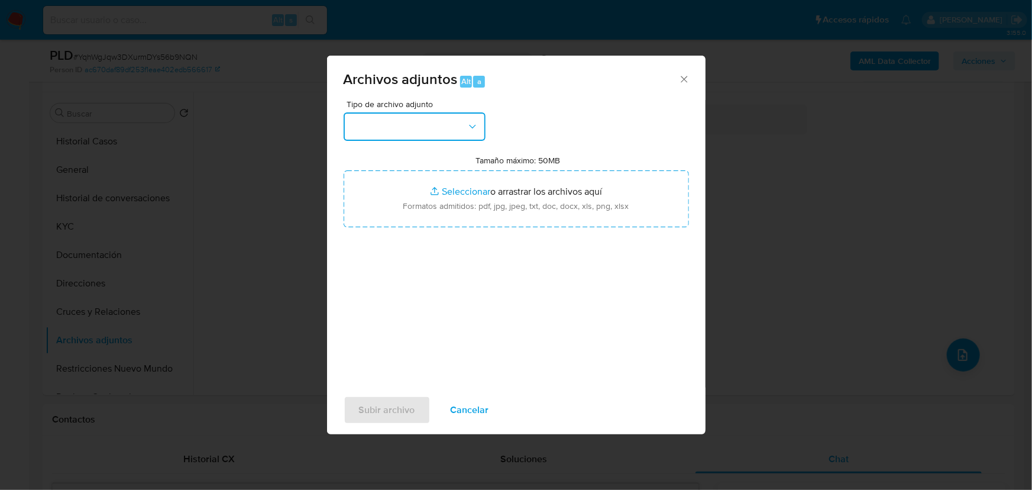
click at [400, 128] on button "button" at bounding box center [415, 126] width 142 height 28
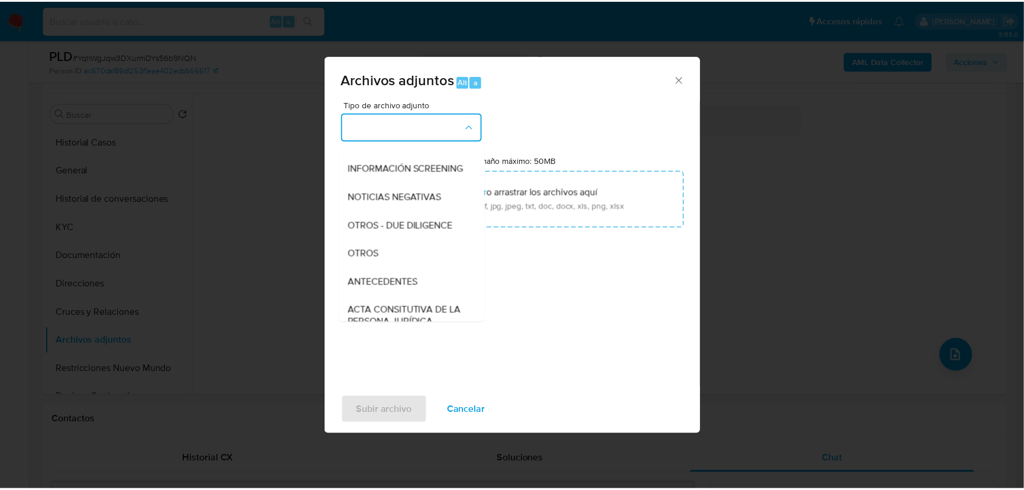
scroll to position [107, 0]
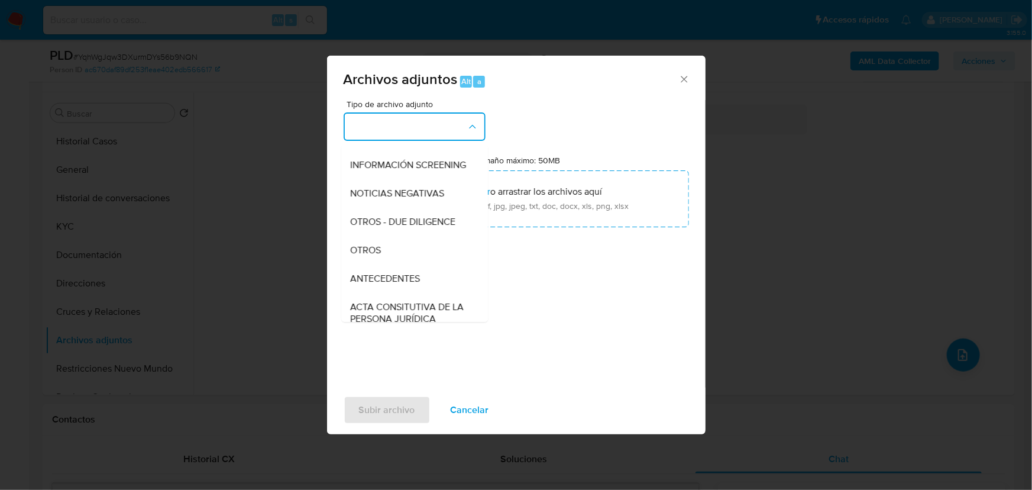
drag, startPoint x: 395, startPoint y: 259, endPoint x: 422, endPoint y: 237, distance: 34.9
click at [394, 260] on div "OTROS" at bounding box center [411, 250] width 121 height 28
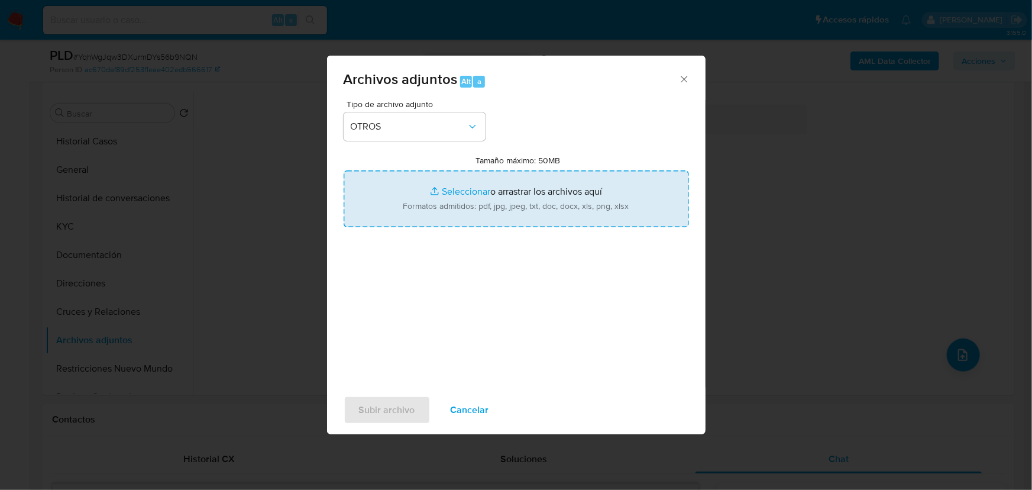
click at [457, 191] on input "Tamaño máximo: 50MB Seleccionar archivos" at bounding box center [516, 198] width 345 height 57
type input "C:\fakepath\835011099_Freyja Paola Ayala Lozornio_Ago25.pdf"
drag, startPoint x: 378, startPoint y: 400, endPoint x: 473, endPoint y: 206, distance: 215.8
click at [483, 225] on div "Archivos adjuntos Alt a Tipo de archivo adjunto OTROS Tamaño máximo: 50MB Selec…" at bounding box center [516, 245] width 378 height 378
click at [464, 189] on input "Tamaño máximo: 50MB Seleccionar archivos" at bounding box center [516, 198] width 345 height 57
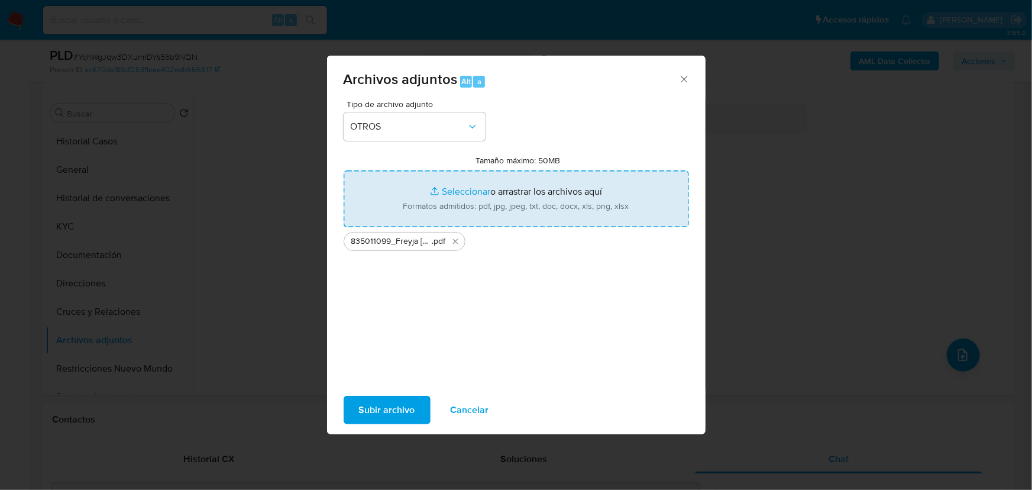
type input "C:\fakepath\835011099_Freyja Paola Ayala Lozornio_Ago25.xlsx"
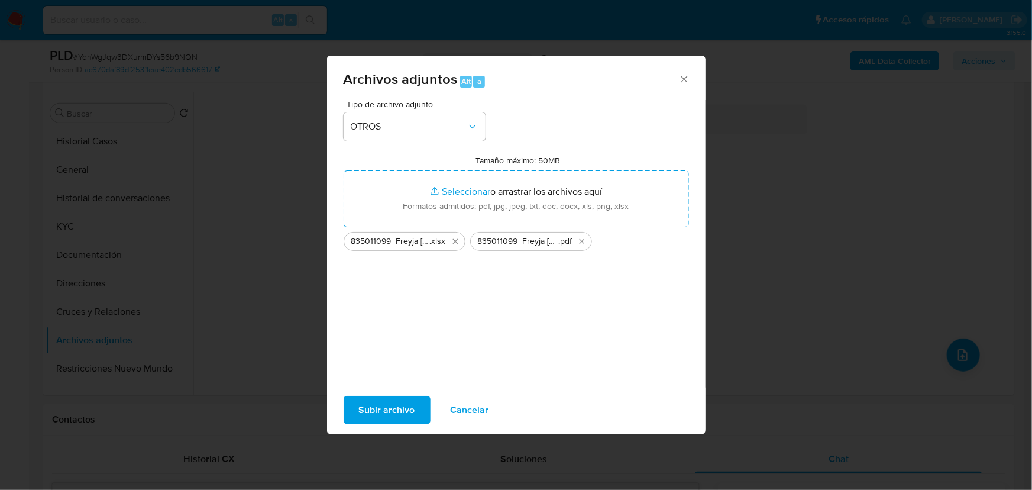
click at [384, 400] on span "Subir archivo" at bounding box center [387, 410] width 56 height 26
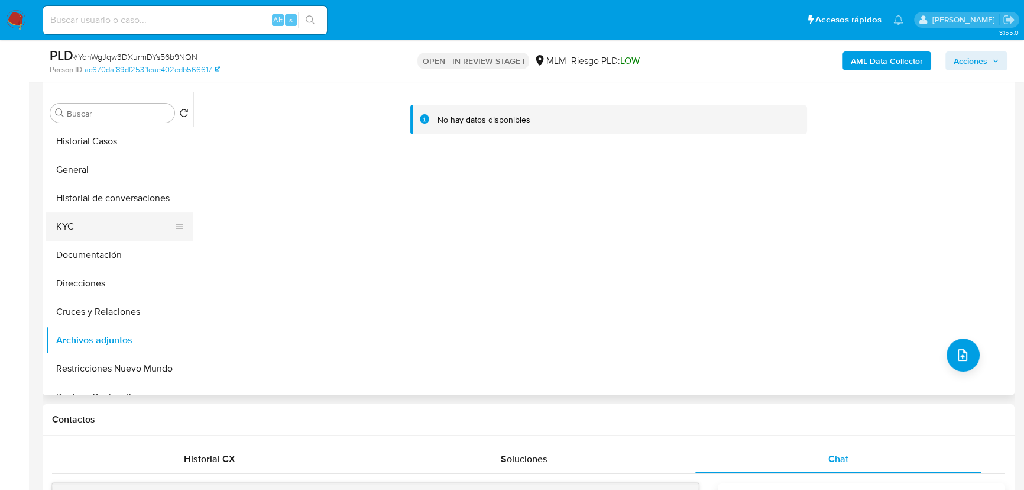
click at [120, 215] on button "KYC" at bounding box center [115, 226] width 138 height 28
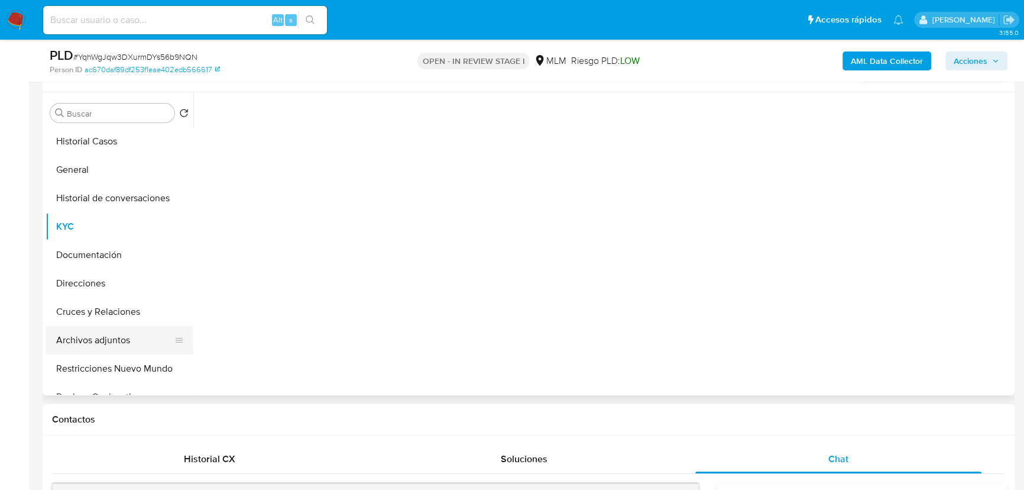
click at [95, 345] on button "Archivos adjuntos" at bounding box center [115, 340] width 138 height 28
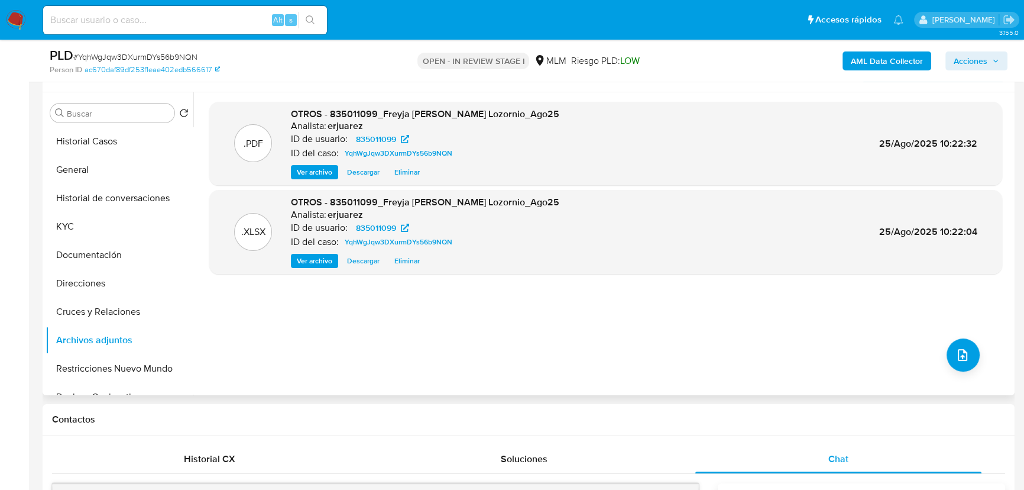
click at [313, 171] on span "Ver archivo" at bounding box center [314, 172] width 35 height 12
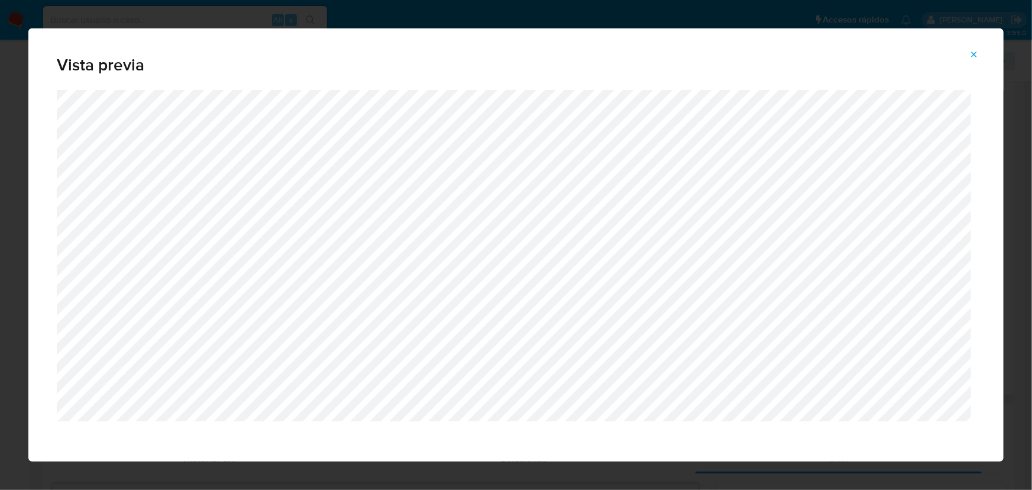
click at [970, 51] on icon "Attachment preview" at bounding box center [973, 54] width 9 height 9
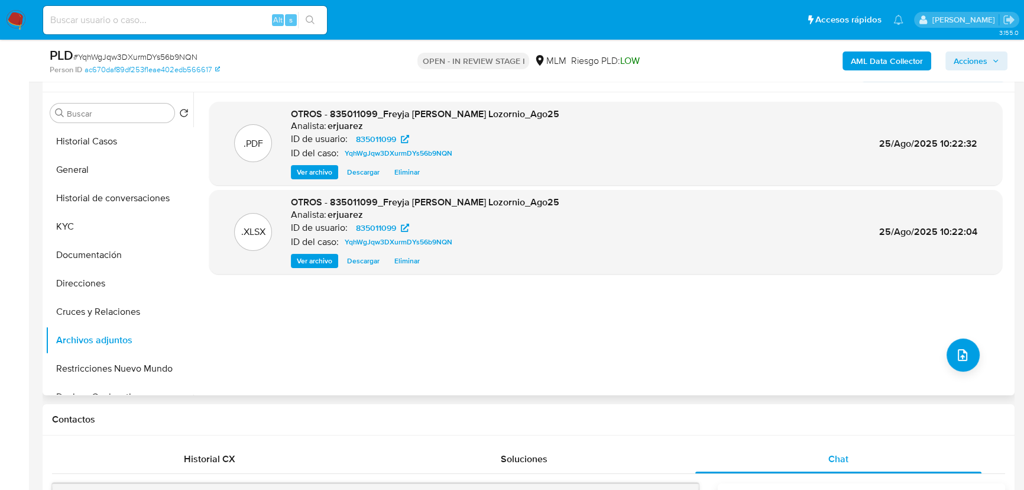
click at [970, 63] on span "Acciones" at bounding box center [971, 60] width 34 height 19
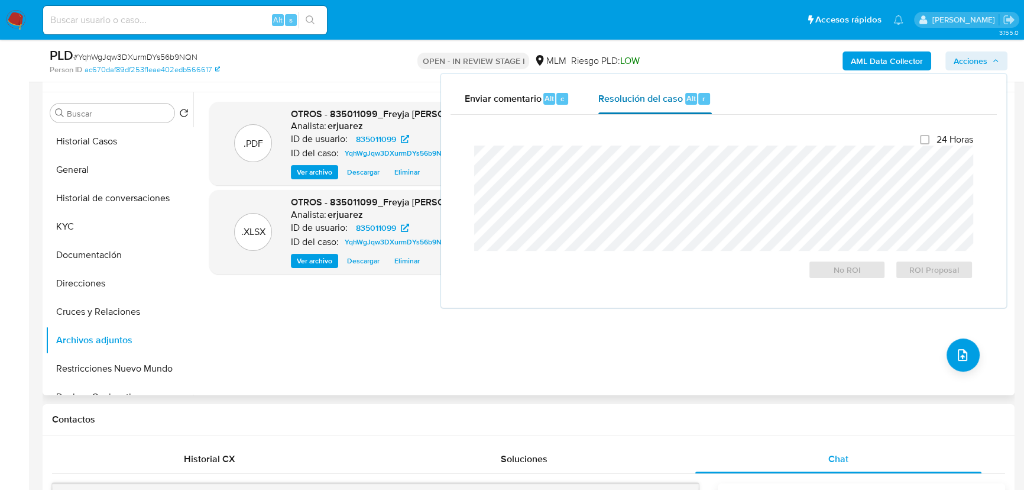
click at [674, 101] on span "Resolución del caso" at bounding box center [640, 98] width 85 height 14
click at [461, 186] on div "Cierre de caso 24 Horas No ROI ROI Proposal" at bounding box center [724, 206] width 546 height 183
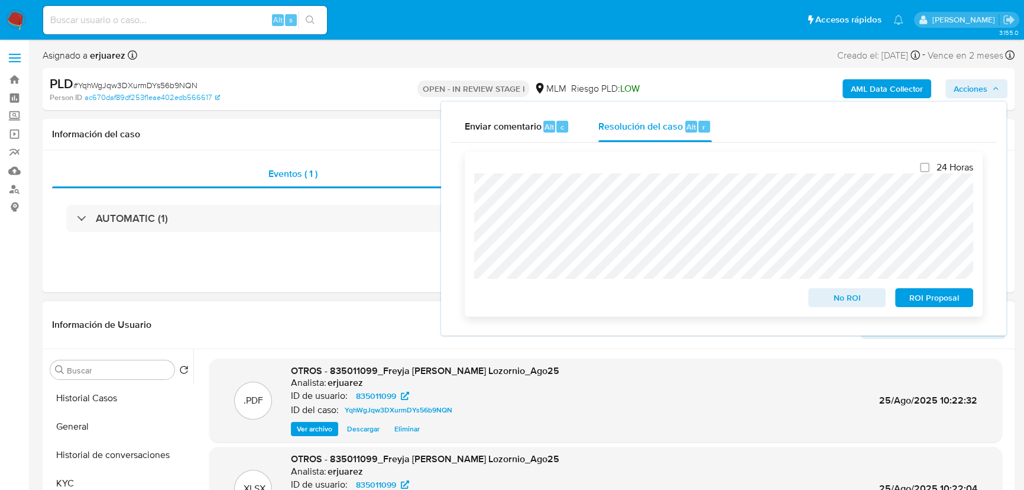
click at [934, 294] on span "ROI Proposal" at bounding box center [934, 297] width 61 height 17
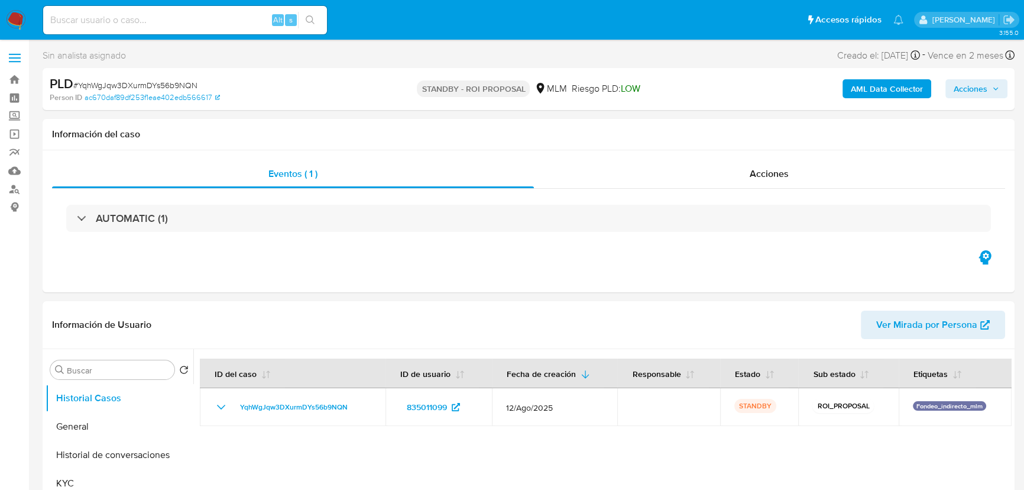
select select "10"
click at [707, 172] on div "Acciones" at bounding box center [770, 174] width 472 height 28
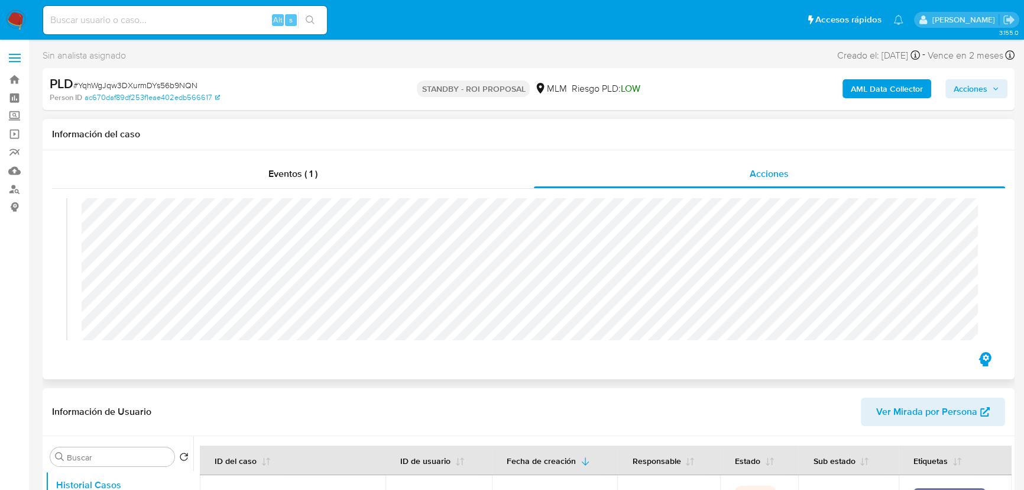
scroll to position [215, 0]
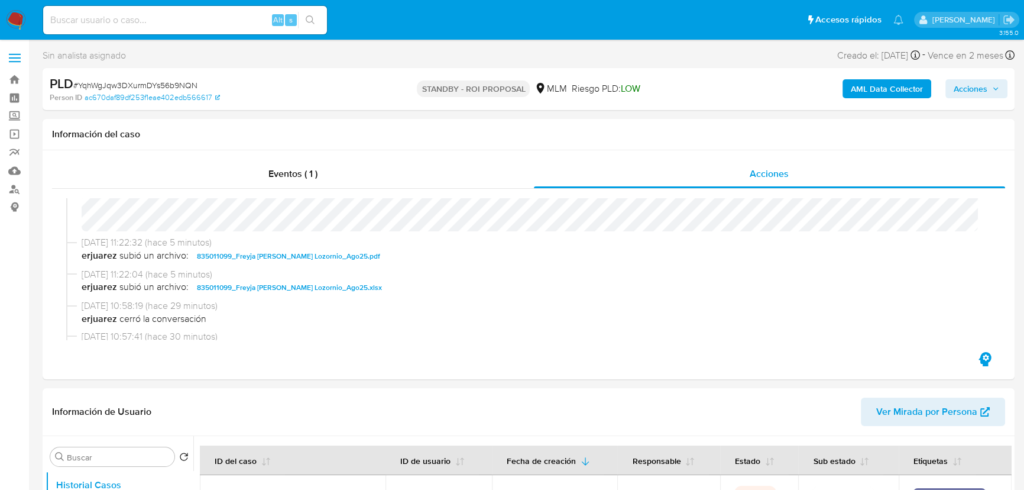
click at [14, 18] on img at bounding box center [16, 20] width 20 height 20
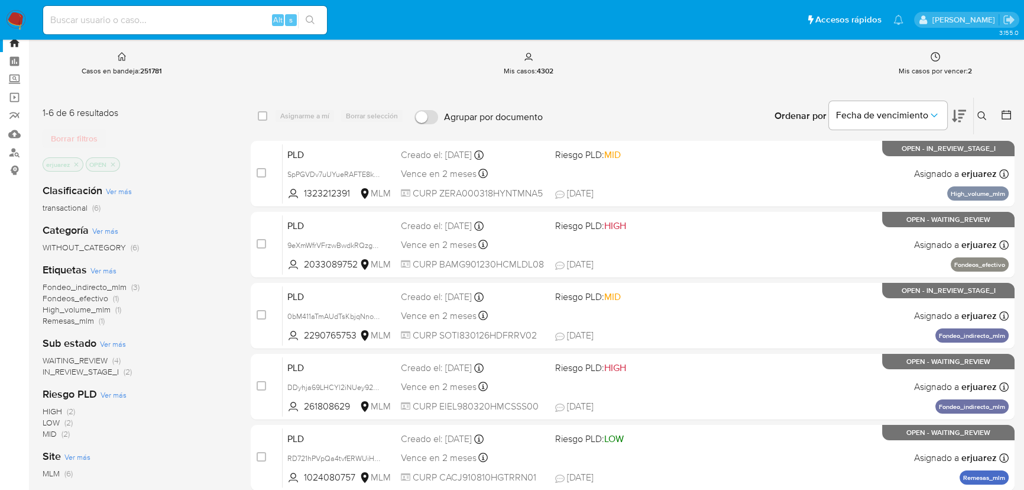
scroll to position [53, 0]
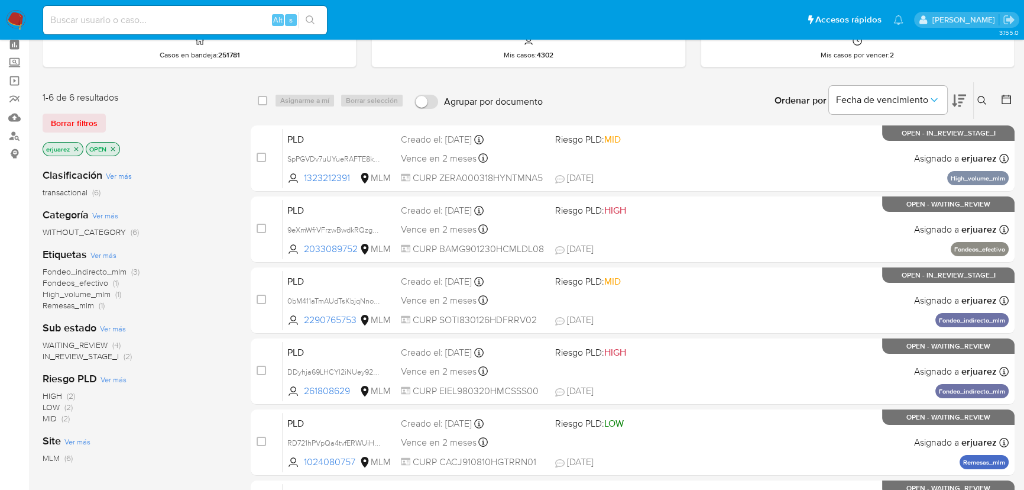
click at [95, 358] on span "IN_REVIEW_STAGE_I" at bounding box center [81, 356] width 76 height 12
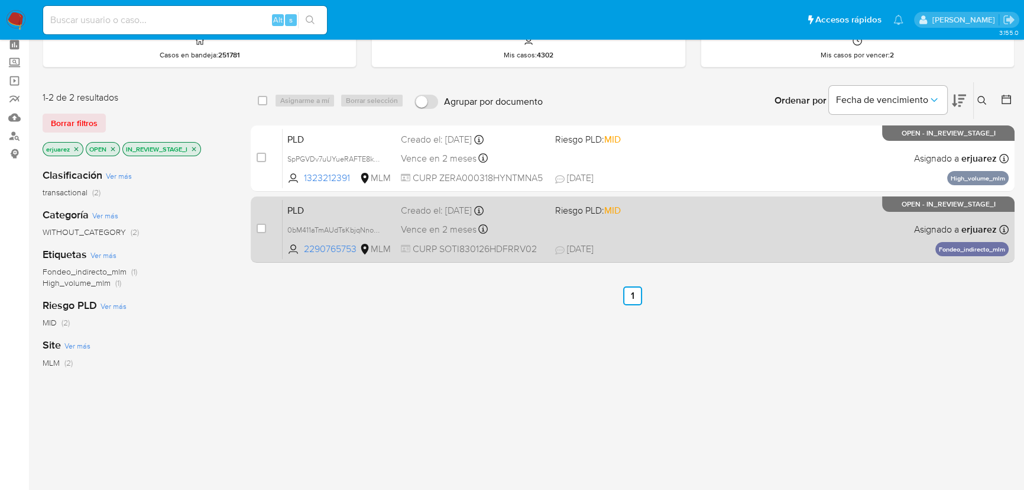
click at [499, 238] on div "PLD 0bM411aTmAUdTsKbjqNnosxq 2290765753 MLM Riesgo PLD: MID Creado el: 12/08/20…" at bounding box center [646, 229] width 726 height 60
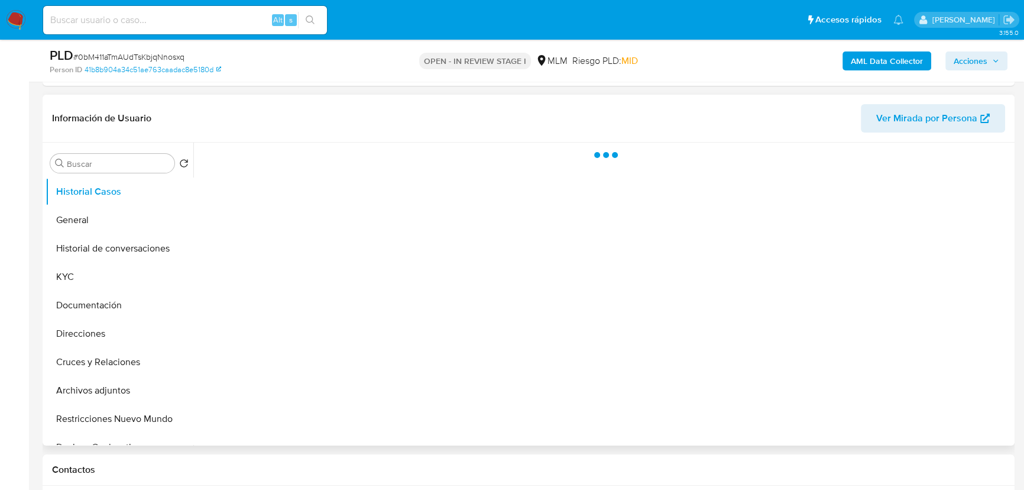
scroll to position [215, 0]
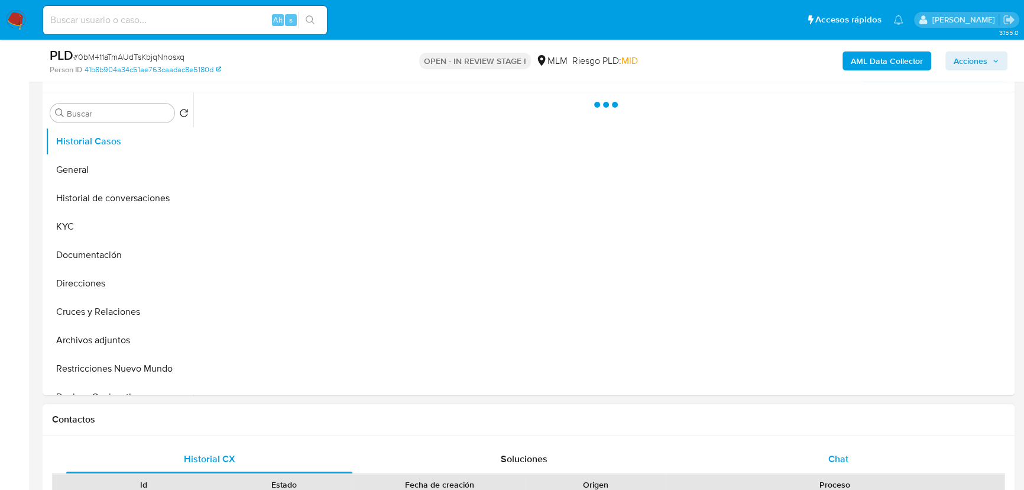
click at [834, 446] on div "Chat" at bounding box center [838, 459] width 286 height 28
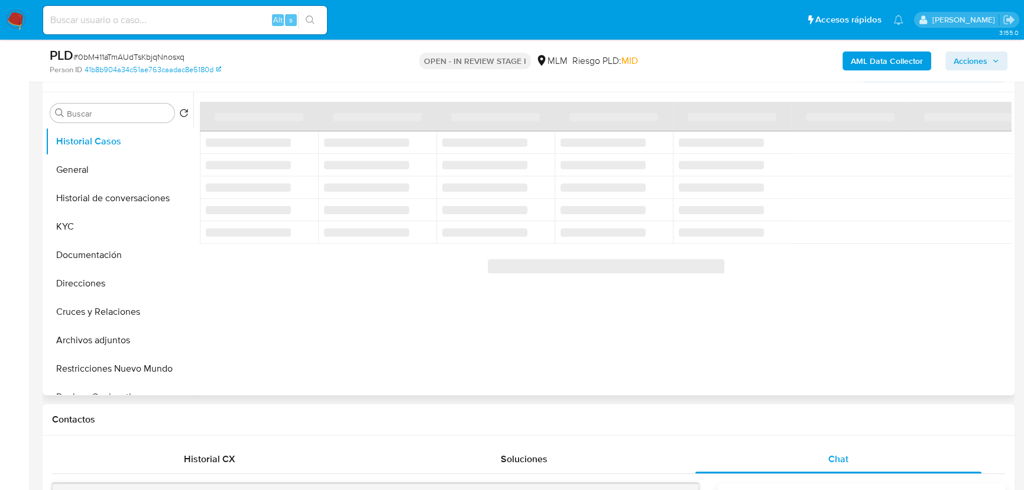
select select "10"
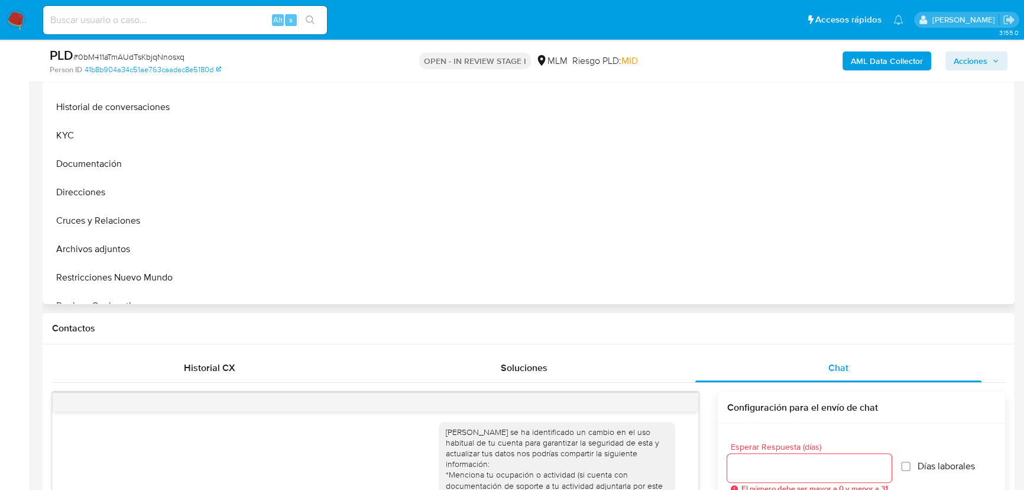
scroll to position [161, 0]
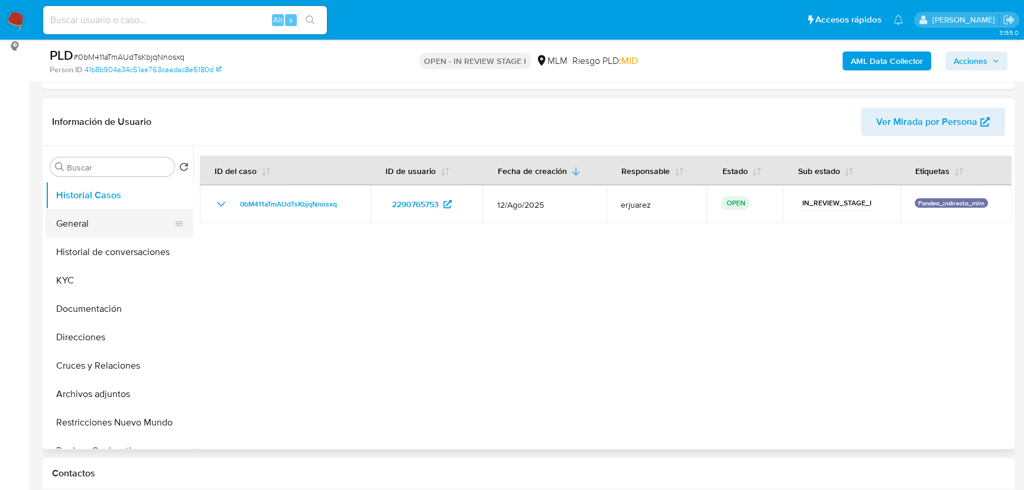
click at [103, 222] on button "General" at bounding box center [115, 223] width 138 height 28
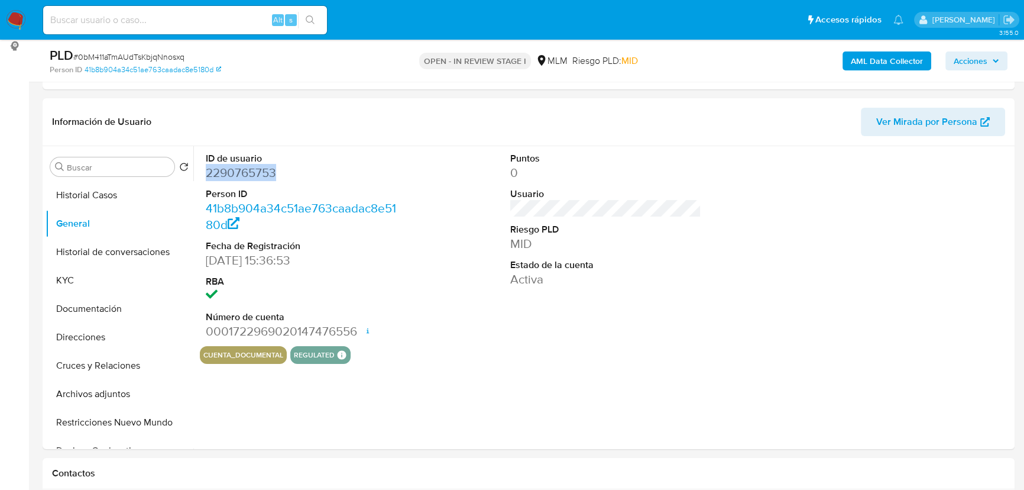
drag, startPoint x: 285, startPoint y: 171, endPoint x: 42, endPoint y: 190, distance: 243.7
click at [206, 176] on dd "2290765753" at bounding box center [301, 172] width 191 height 17
drag, startPoint x: 83, startPoint y: 273, endPoint x: 16, endPoint y: 271, distance: 66.8
click at [84, 276] on button "KYC" at bounding box center [120, 280] width 148 height 28
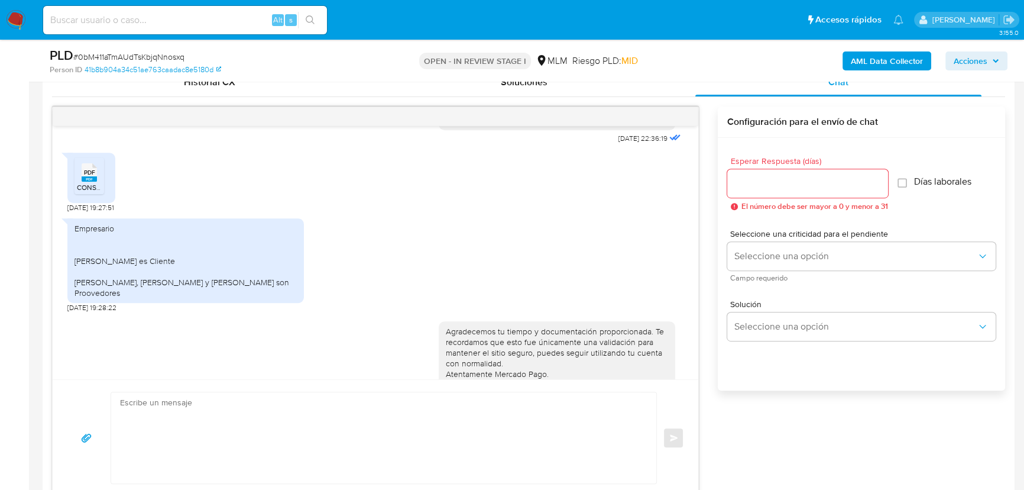
scroll to position [219, 0]
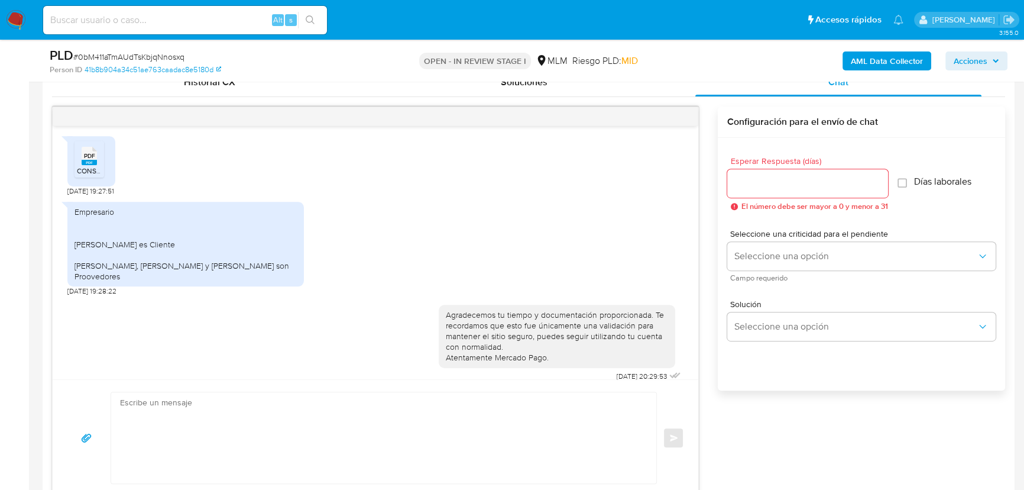
drag, startPoint x: 98, startPoint y: 163, endPoint x: 6, endPoint y: 176, distance: 92.5
click at [96, 163] on div "PDF PDF" at bounding box center [89, 154] width 25 height 23
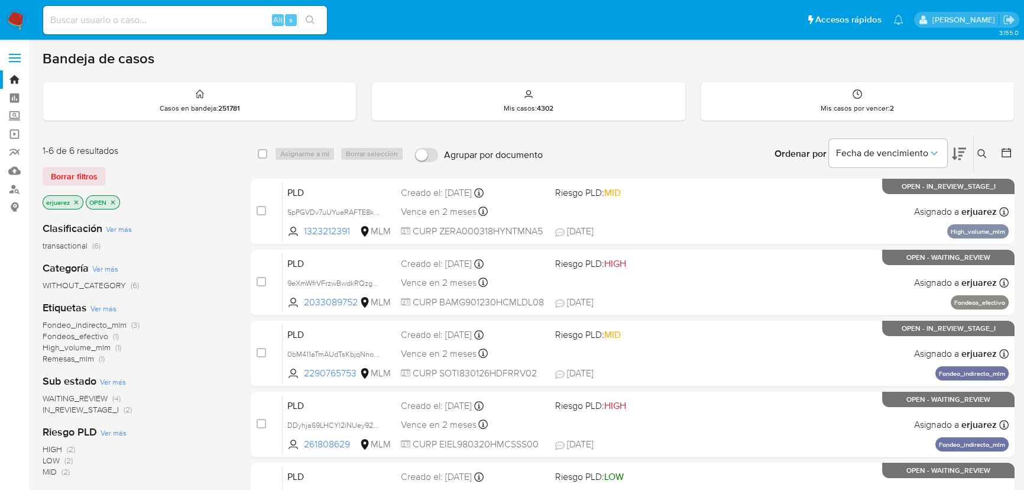
click at [986, 155] on icon at bounding box center [981, 153] width 9 height 9
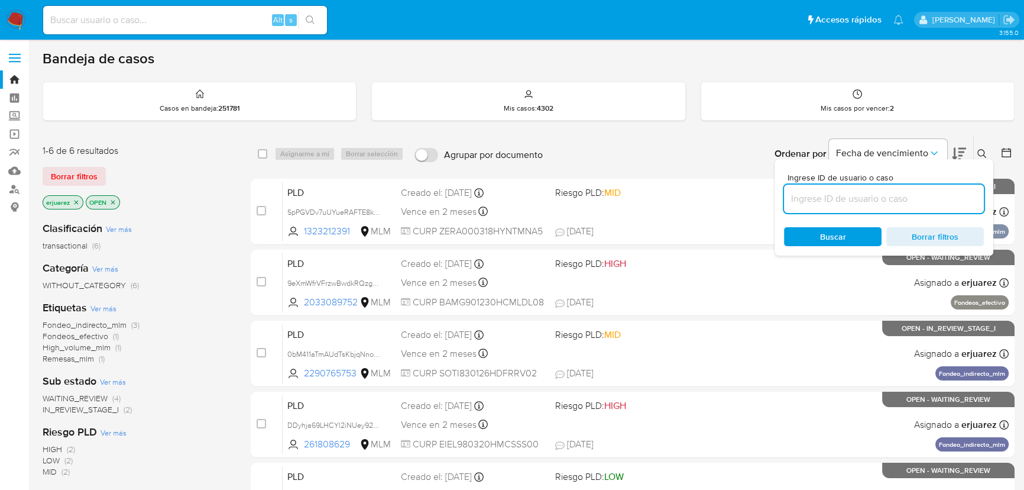
click at [826, 196] on input at bounding box center [884, 198] width 200 height 15
type input "2290765753"
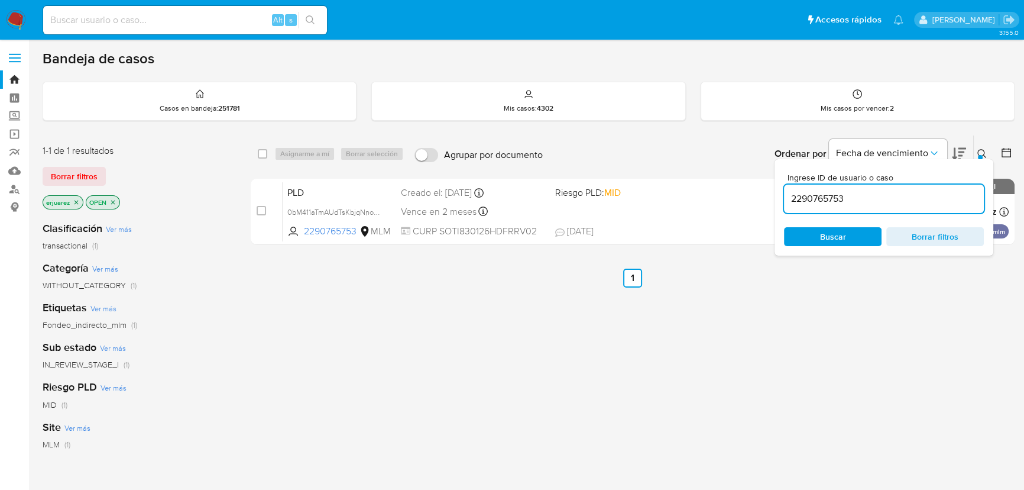
click at [924, 194] on input "2290765753" at bounding box center [884, 198] width 200 height 15
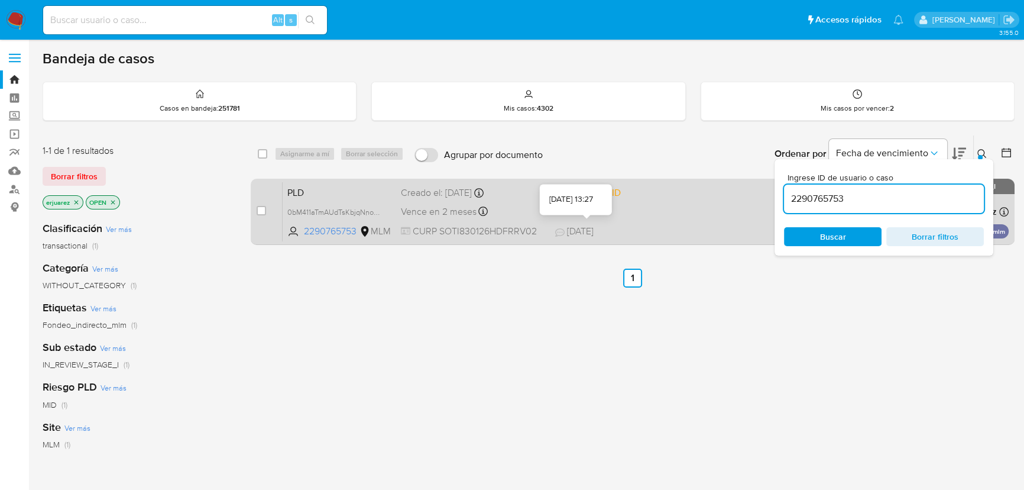
click at [594, 231] on span "[DATE]" at bounding box center [574, 231] width 38 height 13
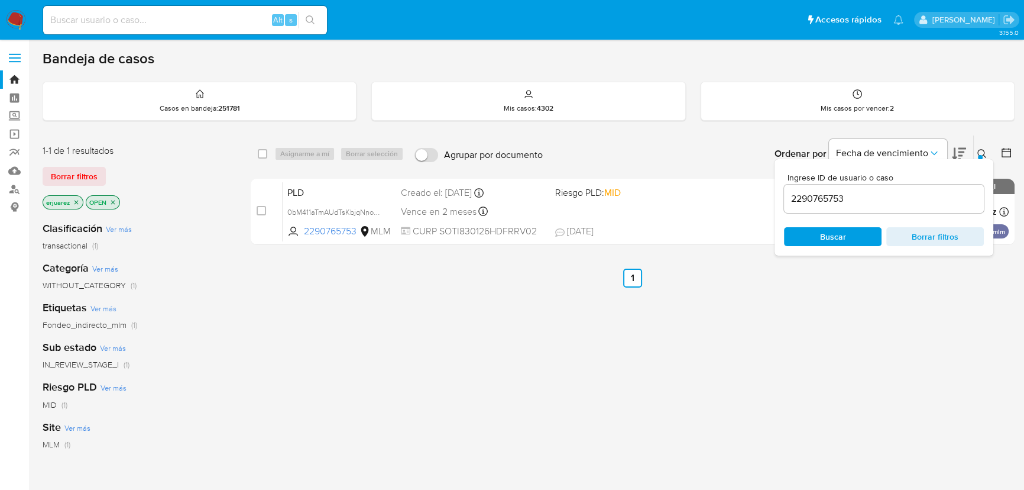
click at [91, 18] on input at bounding box center [185, 19] width 284 height 15
paste input "2290765753"
type input "2290765753"
click at [312, 18] on icon "search-icon" at bounding box center [310, 19] width 9 height 9
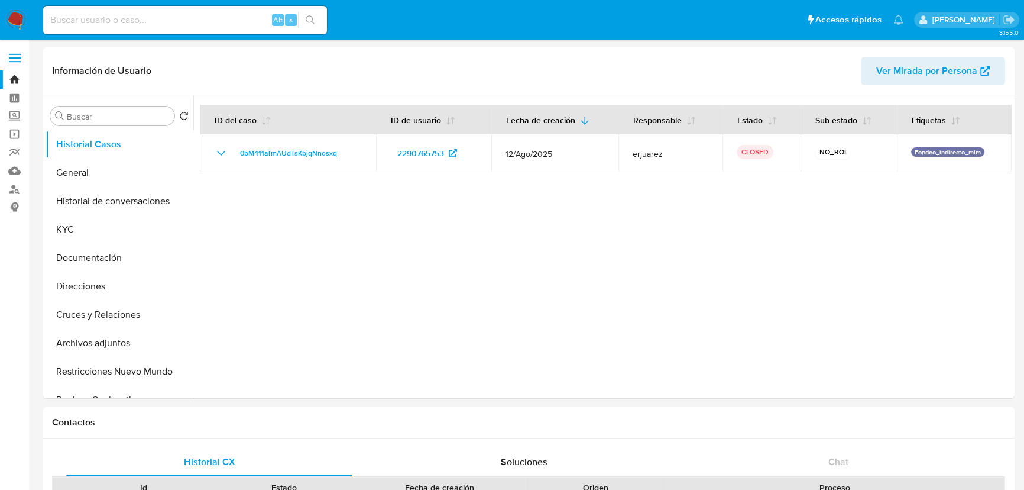
select select "10"
click at [115, 313] on button "Cruces y Relaciones" at bounding box center [120, 314] width 148 height 28
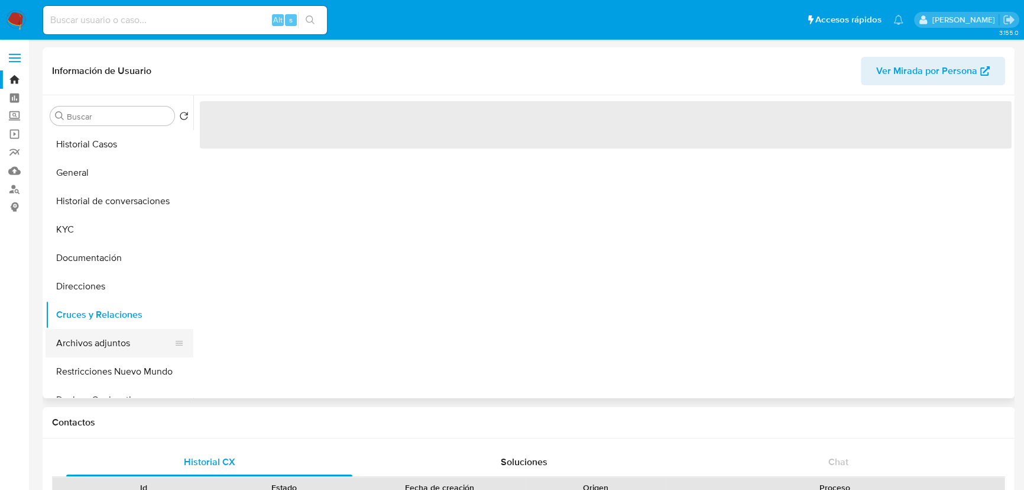
click at [115, 347] on button "Archivos adjuntos" at bounding box center [115, 343] width 138 height 28
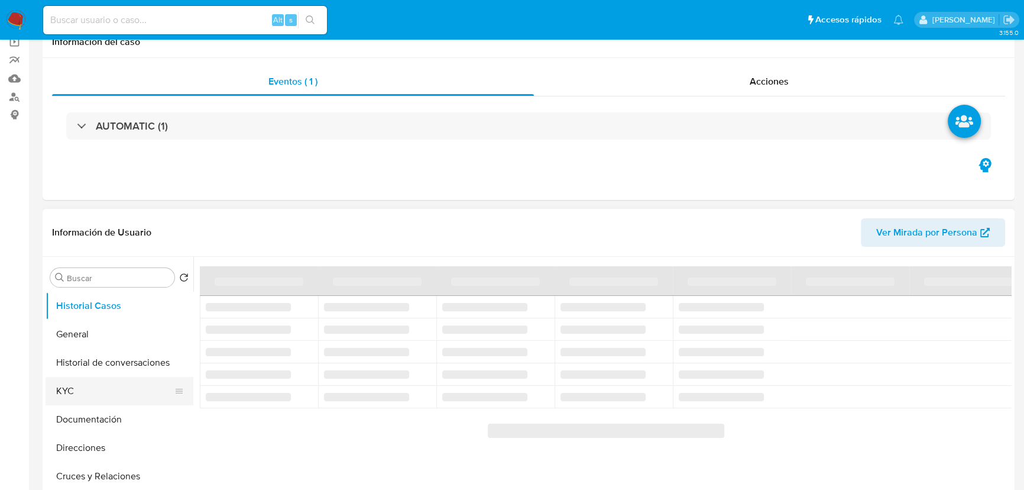
select select "10"
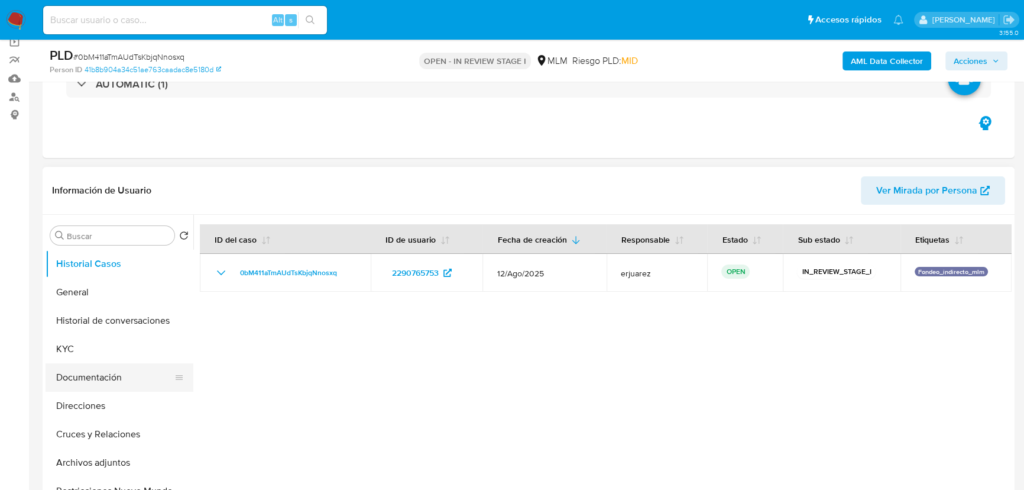
scroll to position [215, 0]
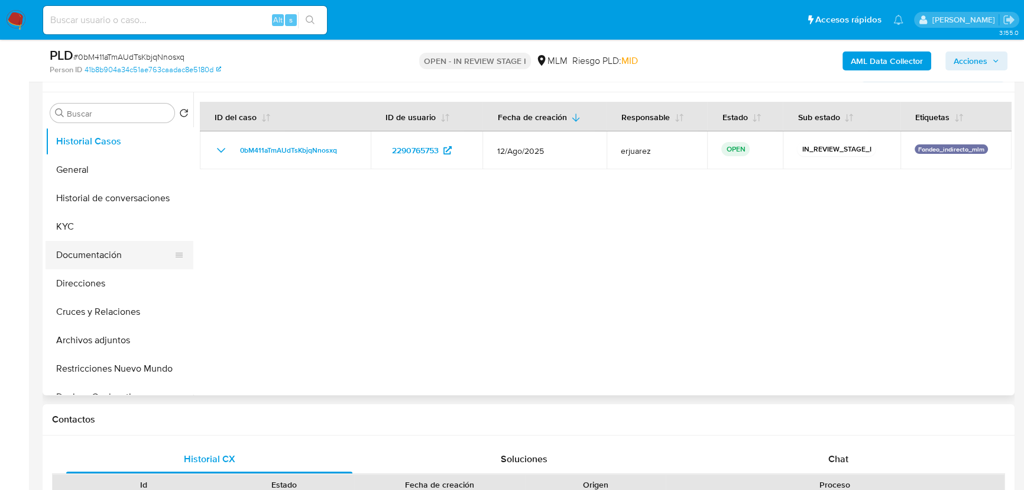
click at [93, 260] on button "Documentación" at bounding box center [115, 255] width 138 height 28
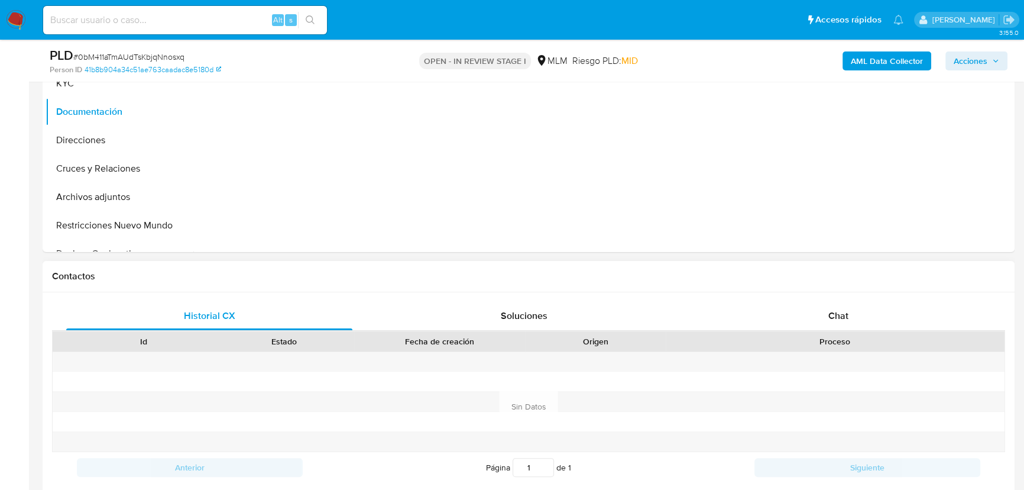
scroll to position [430, 0]
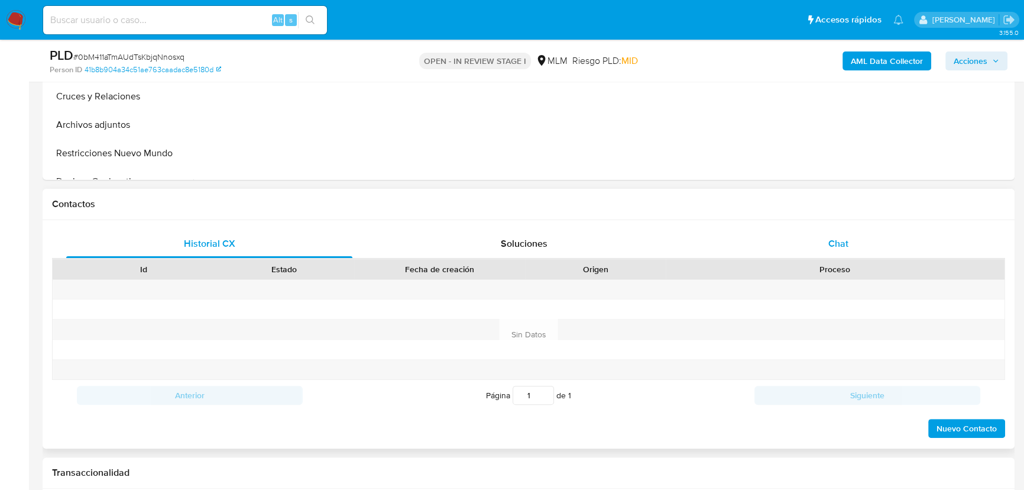
click at [808, 245] on div "Chat" at bounding box center [838, 243] width 286 height 28
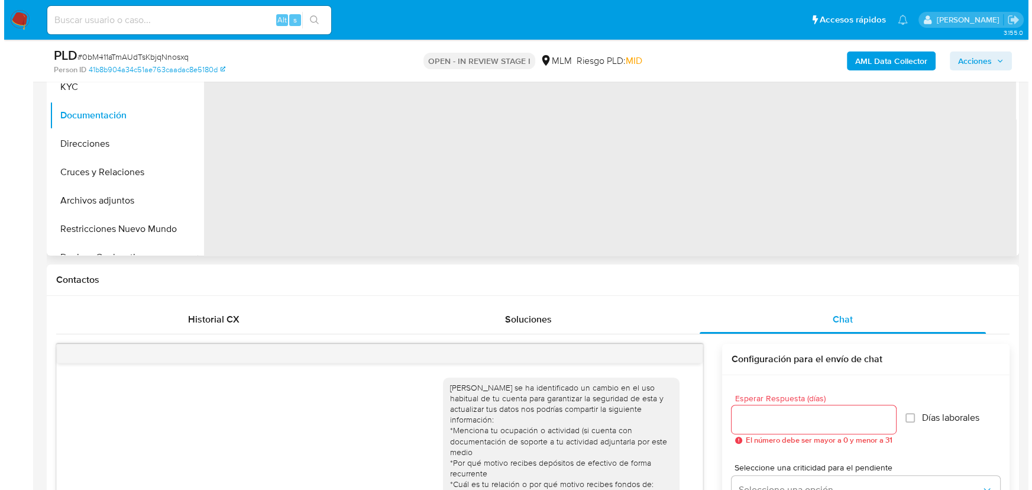
scroll to position [161, 0]
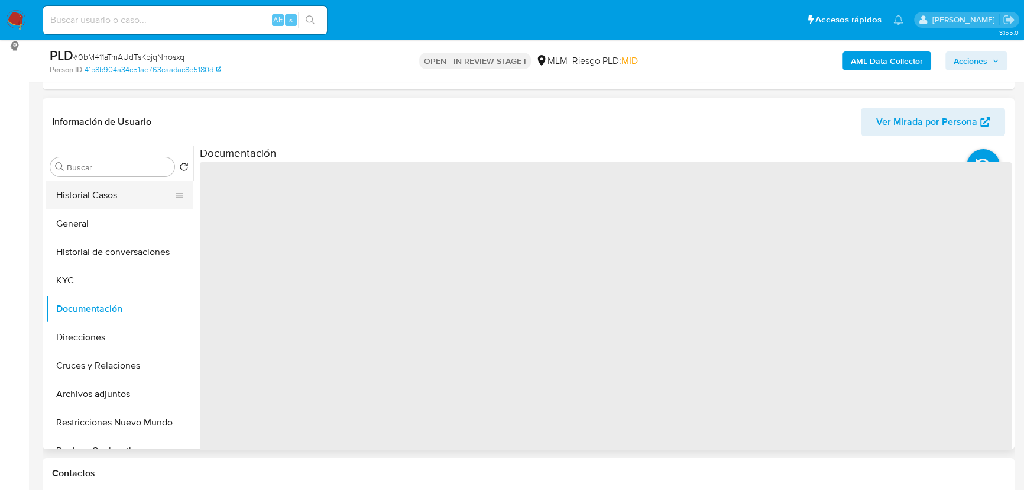
click at [85, 195] on button "Historial Casos" at bounding box center [115, 195] width 138 height 28
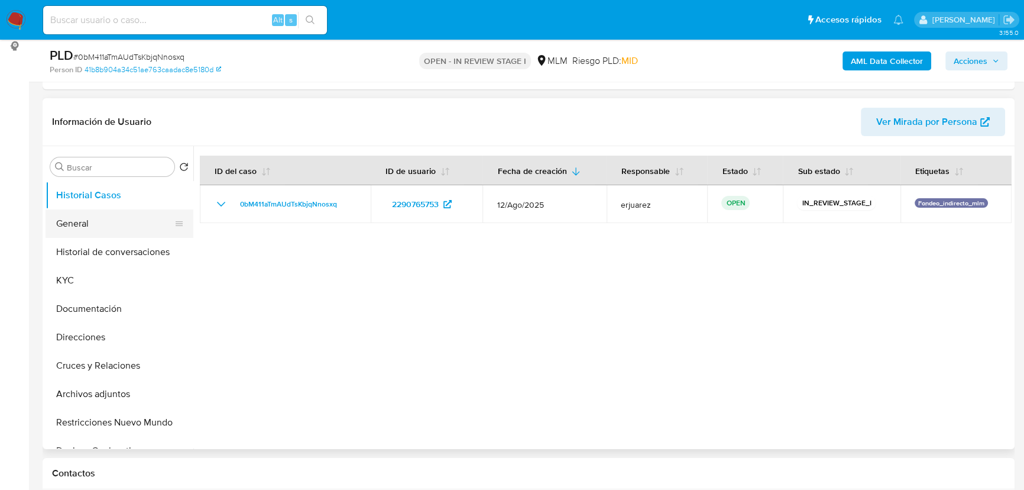
click at [112, 229] on button "General" at bounding box center [115, 223] width 138 height 28
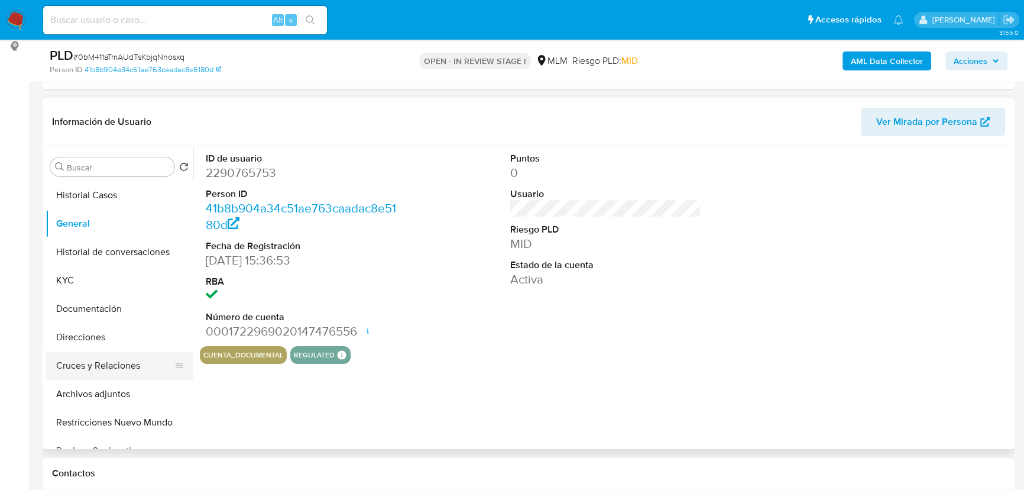
click at [119, 367] on button "Cruces y Relaciones" at bounding box center [115, 365] width 138 height 28
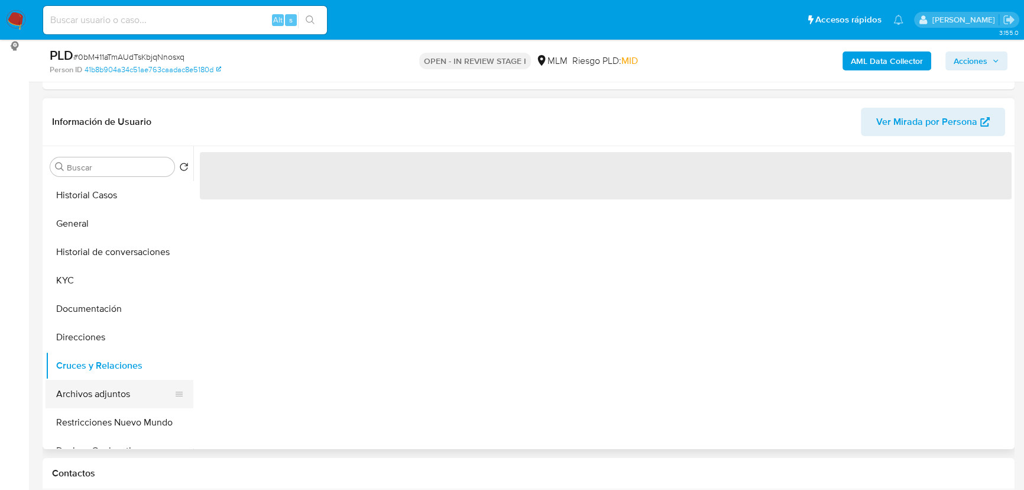
click at [131, 387] on button "Archivos adjuntos" at bounding box center [115, 394] width 138 height 28
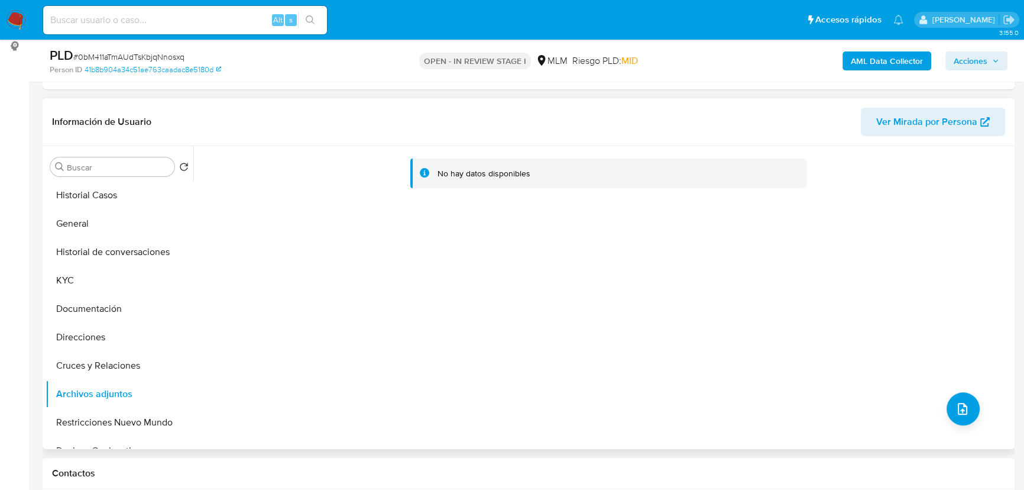
click at [930, 391] on div "No hay datos disponibles" at bounding box center [602, 297] width 818 height 303
click at [960, 408] on icon "upload-file" at bounding box center [963, 409] width 14 height 14
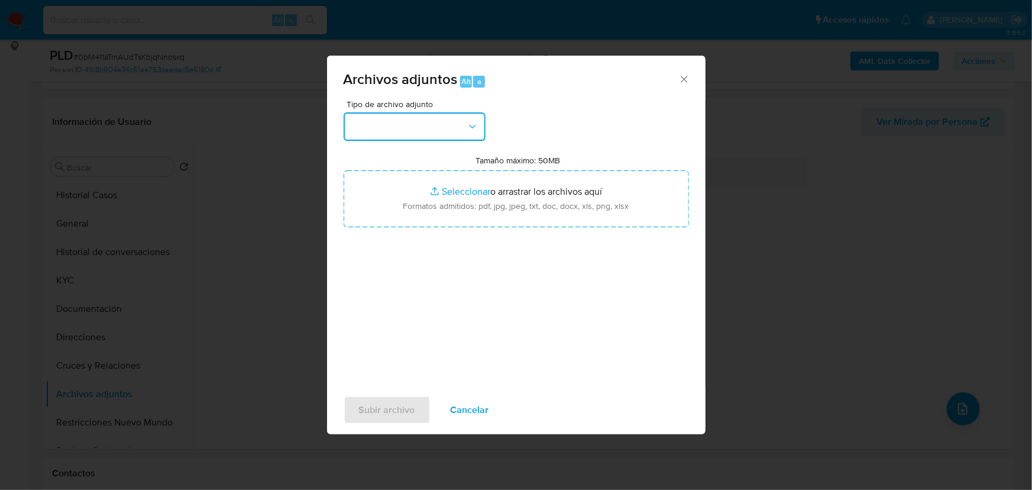
click at [439, 136] on button "button" at bounding box center [415, 126] width 142 height 28
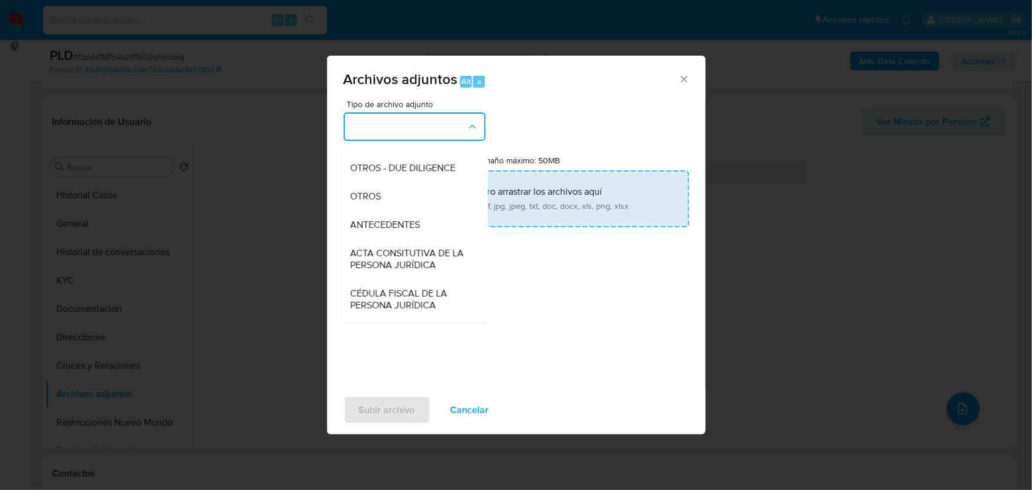
click at [364, 202] on span "OTROS" at bounding box center [366, 196] width 31 height 12
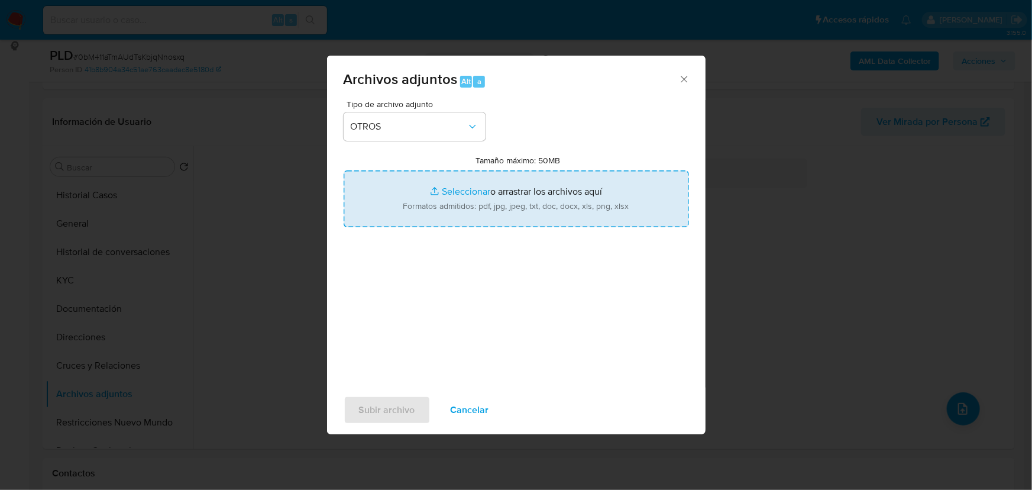
click at [460, 193] on input "Tamaño máximo: 50MB Seleccionar archivos" at bounding box center [516, 198] width 345 height 57
type input "C:\fakepath\2290765753_Ivan [PERSON_NAME] Torres_Ago25.pdf"
click at [446, 192] on input "Tamaño máximo: 50MB Seleccionar archivos" at bounding box center [516, 198] width 345 height 57
type input "C:\fakepath\2290765753_Ivan [PERSON_NAME] Torres_Ago25.xlsx"
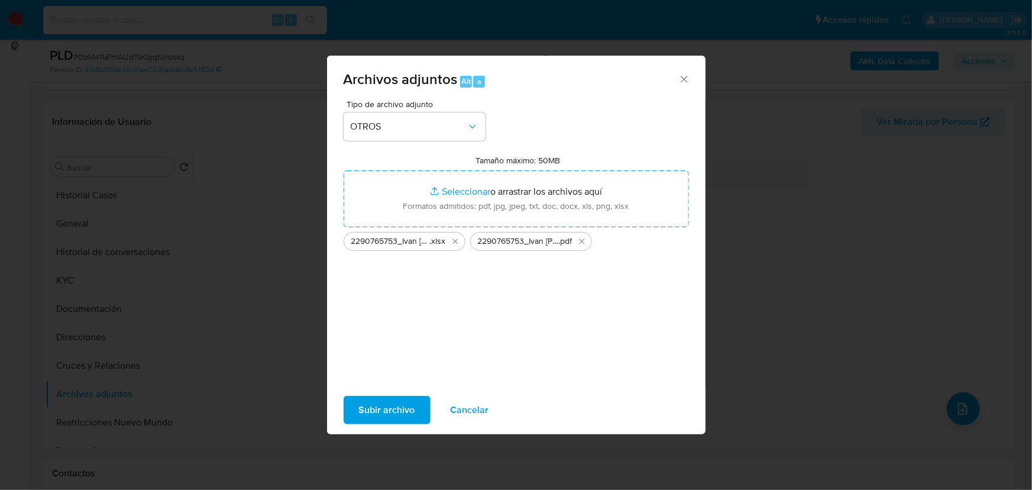
drag, startPoint x: 390, startPoint y: 406, endPoint x: 14, endPoint y: 319, distance: 386.6
click at [390, 406] on span "Subir archivo" at bounding box center [387, 410] width 56 height 26
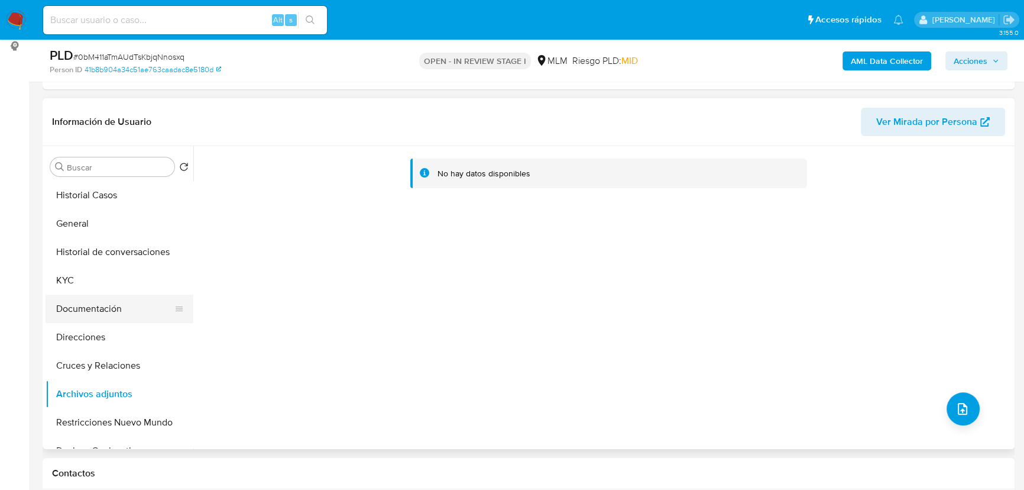
drag, startPoint x: 144, startPoint y: 297, endPoint x: 143, endPoint y: 304, distance: 7.2
click at [145, 296] on button "Documentación" at bounding box center [115, 308] width 138 height 28
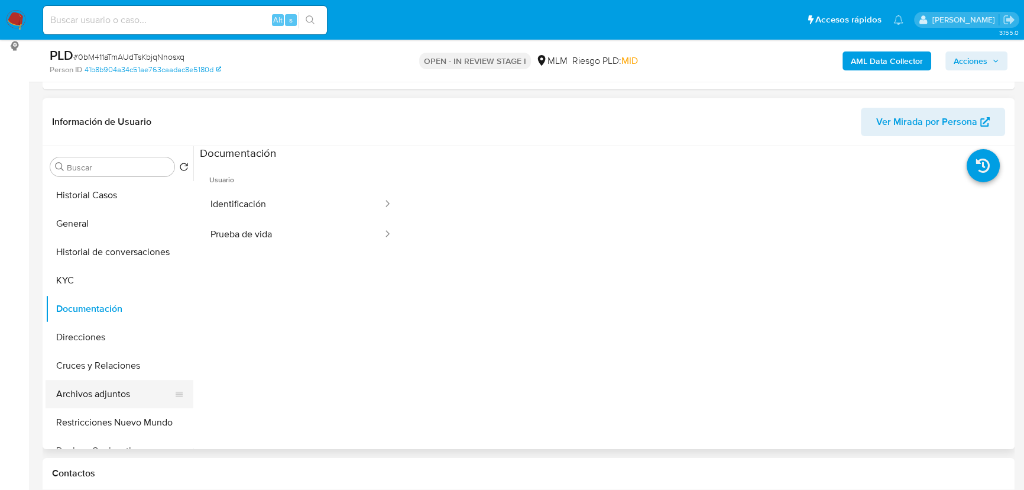
click at [93, 389] on button "Archivos adjuntos" at bounding box center [115, 394] width 138 height 28
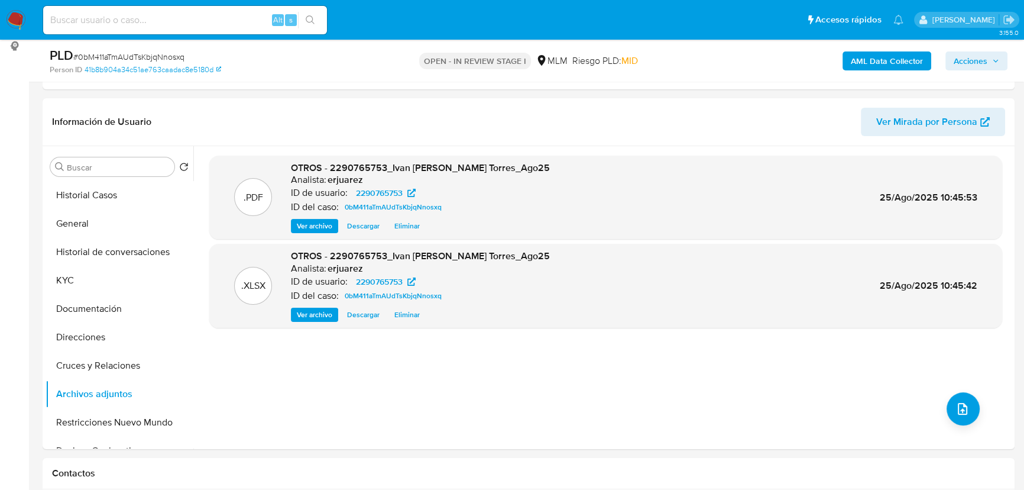
click at [981, 64] on span "Acciones" at bounding box center [971, 60] width 34 height 19
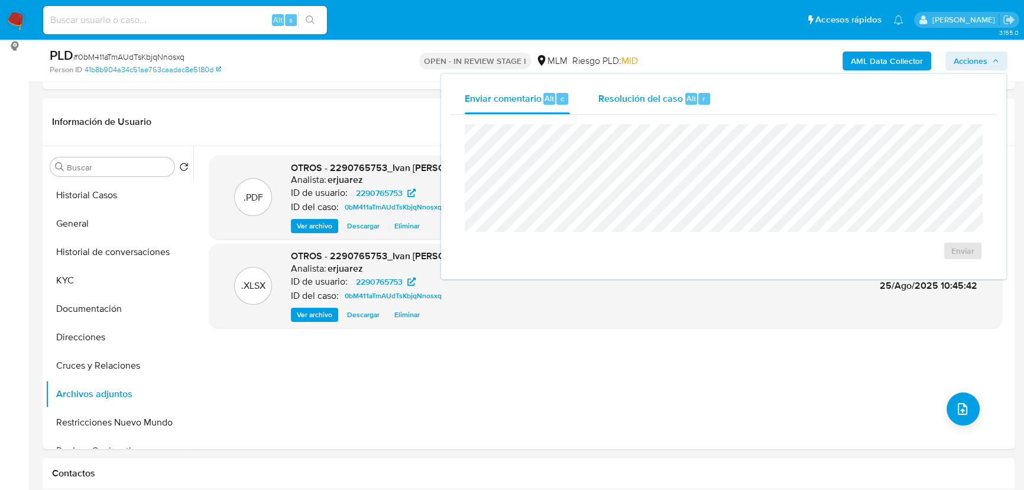
drag, startPoint x: 633, startPoint y: 93, endPoint x: 617, endPoint y: 106, distance: 21.1
click at [634, 97] on span "Resolución del caso" at bounding box center [640, 98] width 85 height 14
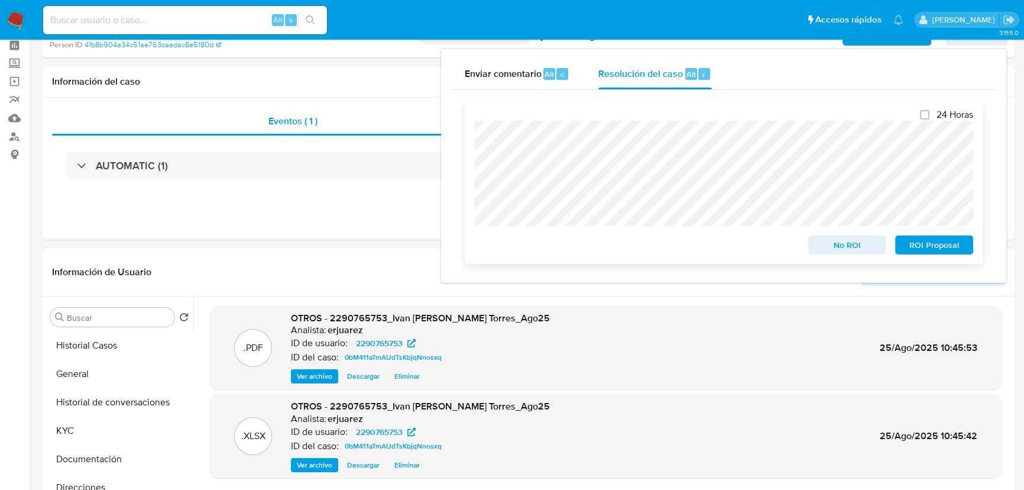
scroll to position [0, 0]
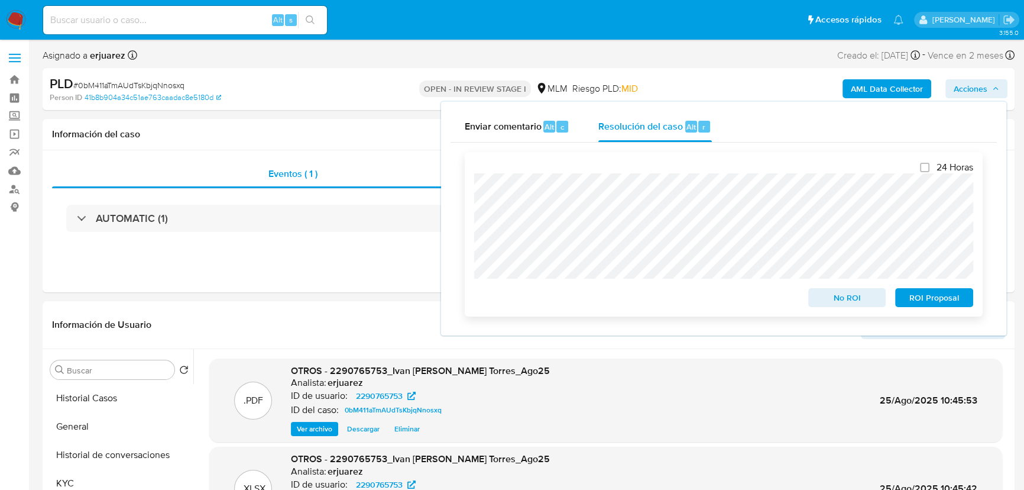
click at [473, 212] on div "24 Horas No ROI ROI Proposal" at bounding box center [724, 234] width 518 height 164
click at [471, 263] on div "24 Horas No ROI ROI Proposal" at bounding box center [724, 234] width 518 height 164
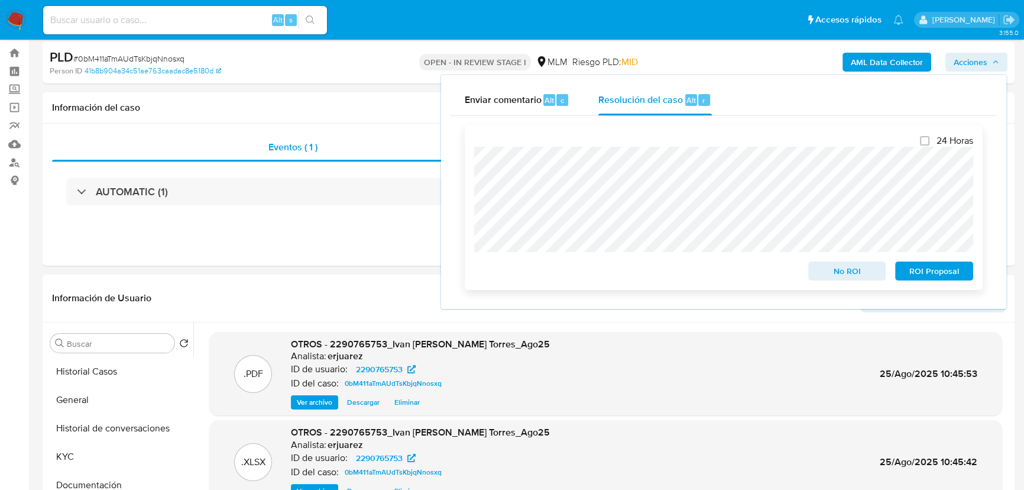
scroll to position [53, 0]
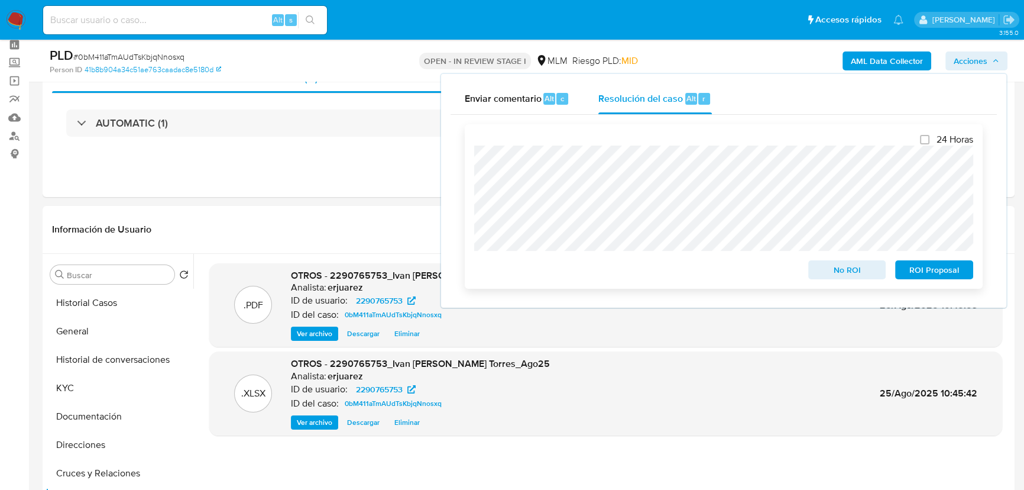
click at [472, 203] on div "24 Horas No ROI ROI Proposal" at bounding box center [724, 206] width 518 height 164
click at [853, 270] on span "No ROI" at bounding box center [847, 269] width 61 height 17
click at [402, 170] on div "Eventos ( 1 ) Acciones AUTOMATIC (1)" at bounding box center [529, 126] width 972 height 142
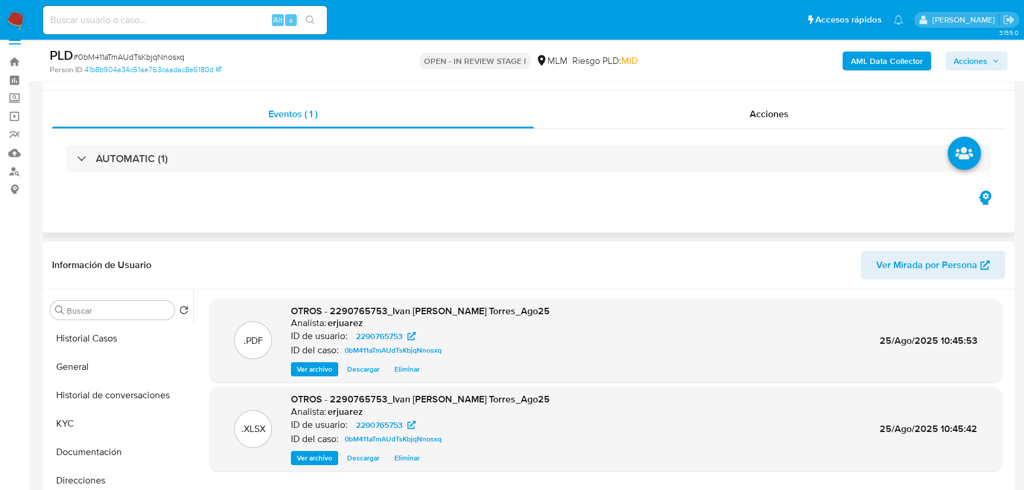
scroll to position [0, 0]
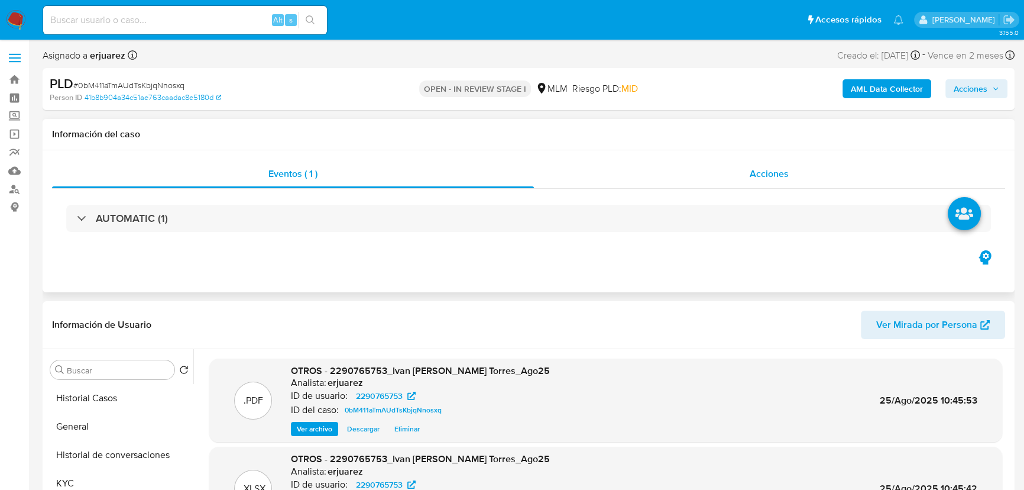
click at [621, 177] on div "Acciones" at bounding box center [770, 174] width 472 height 28
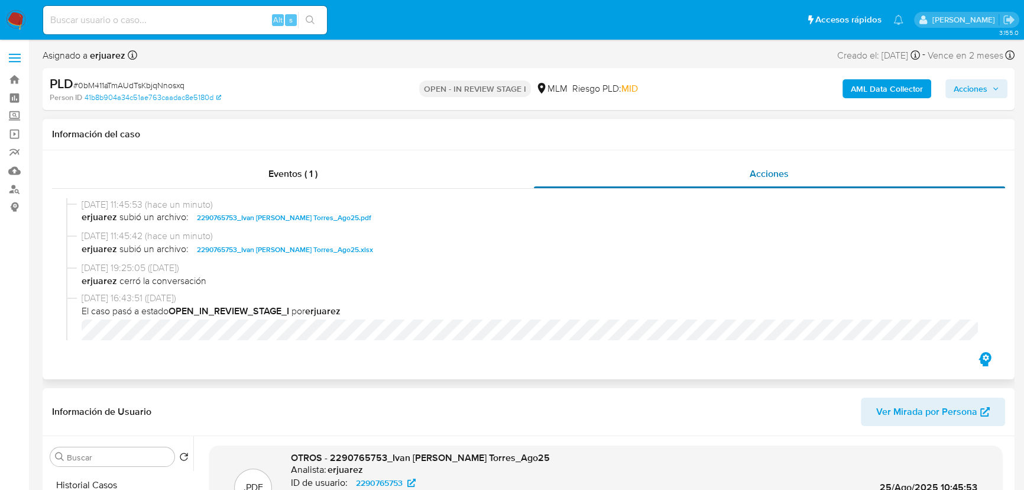
drag, startPoint x: 325, startPoint y: 179, endPoint x: 568, endPoint y: 178, distance: 243.6
click at [327, 179] on div "Eventos ( 1 )" at bounding box center [293, 174] width 482 height 28
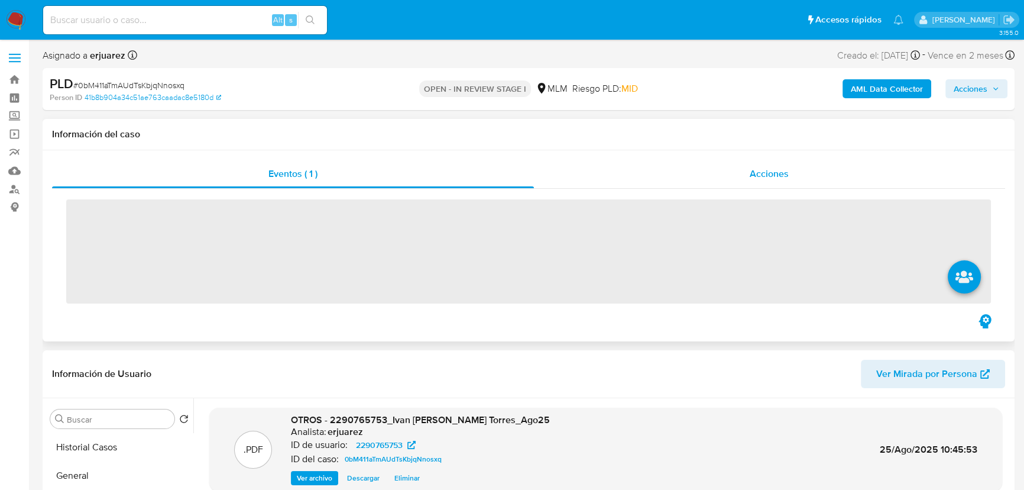
click at [572, 174] on div "Acciones" at bounding box center [770, 174] width 472 height 28
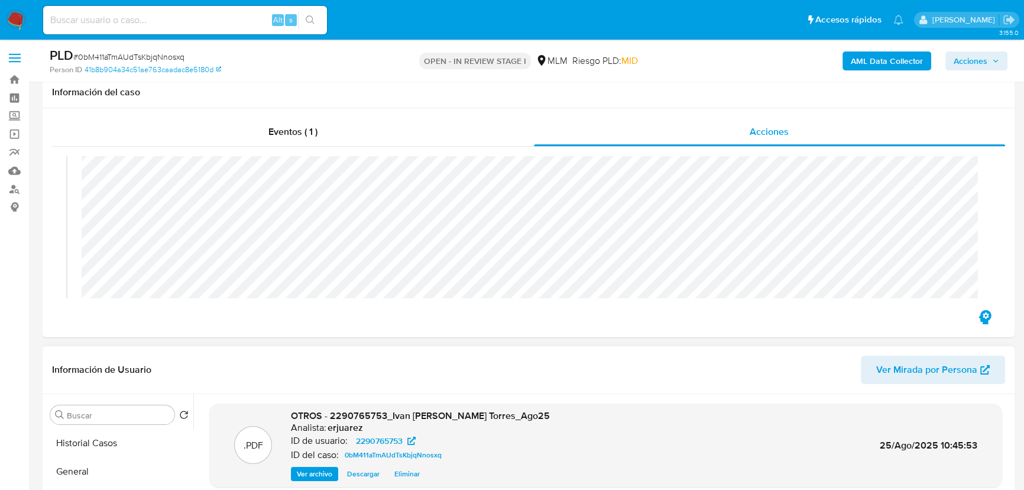
scroll to position [268, 0]
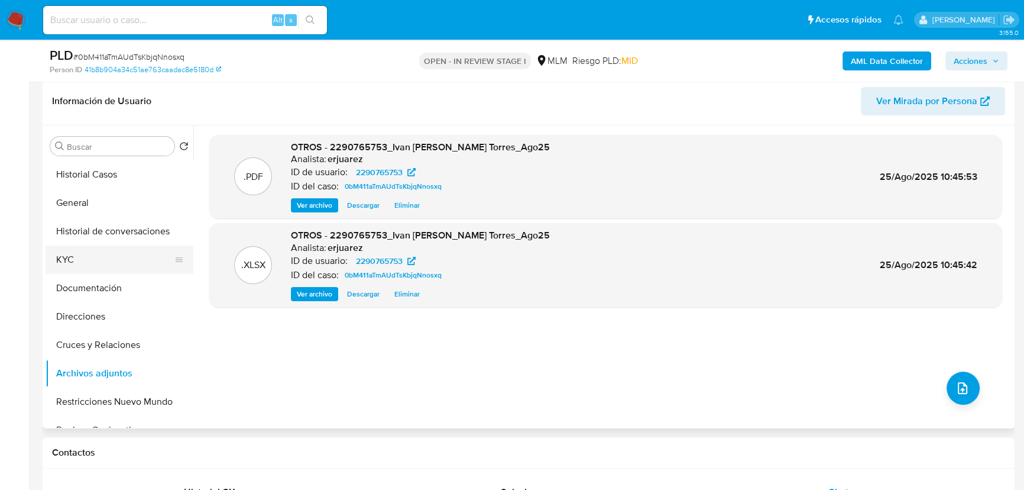
drag, startPoint x: 87, startPoint y: 260, endPoint x: 102, endPoint y: 260, distance: 15.4
click at [87, 260] on button "KYC" at bounding box center [115, 259] width 138 height 28
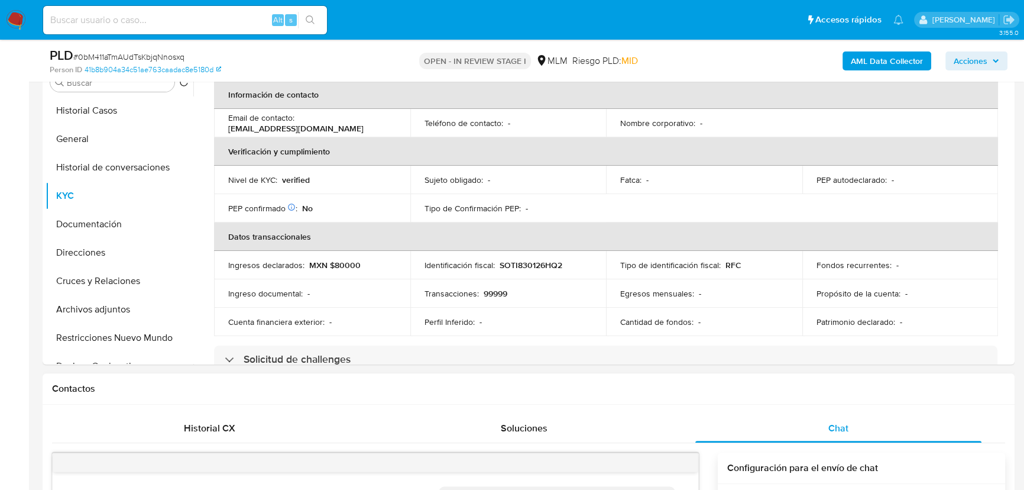
scroll to position [538, 0]
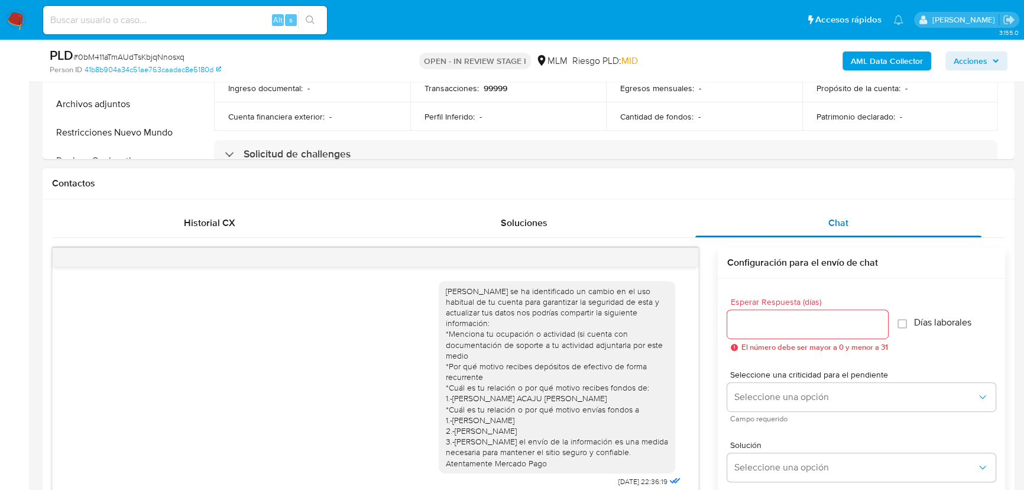
drag, startPoint x: 828, startPoint y: 221, endPoint x: 818, endPoint y: 219, distance: 9.6
click at [827, 221] on div "Chat" at bounding box center [838, 223] width 286 height 28
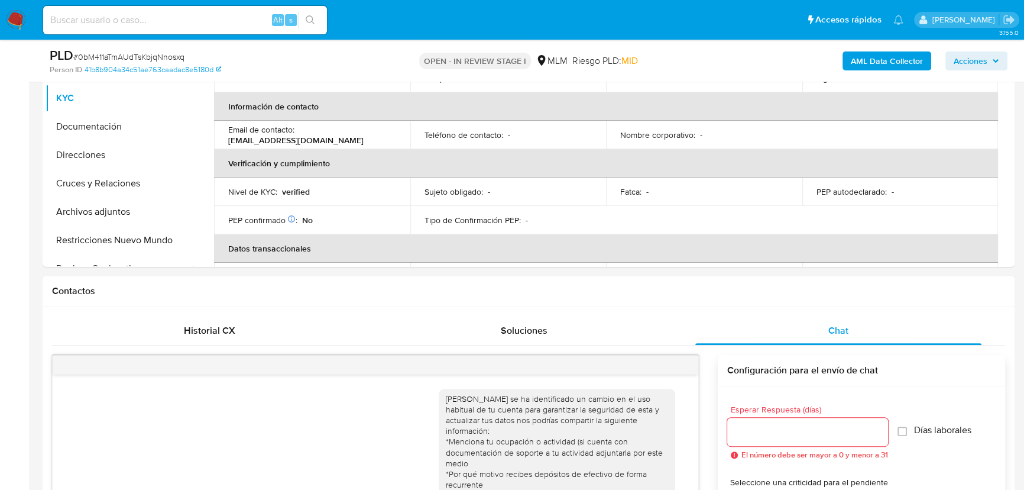
scroll to position [0, 0]
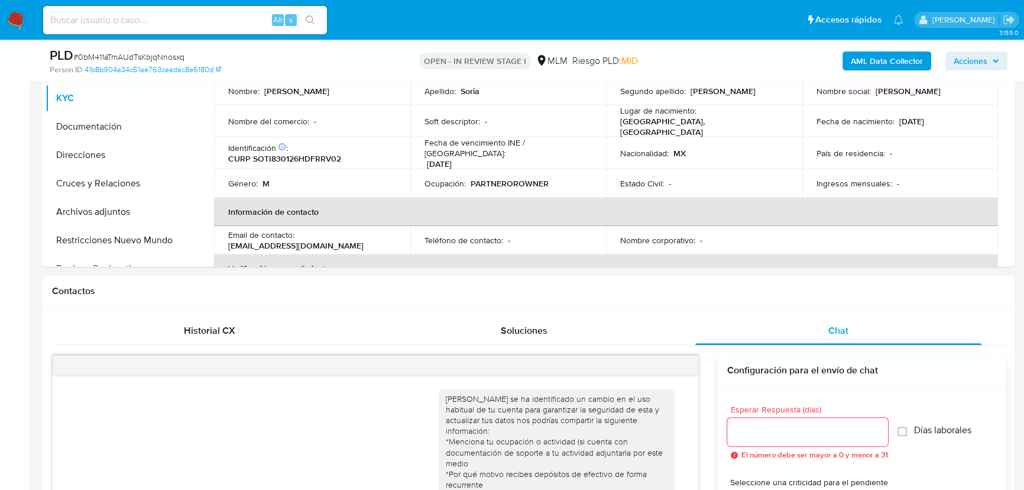
click at [11, 14] on img at bounding box center [16, 20] width 20 height 20
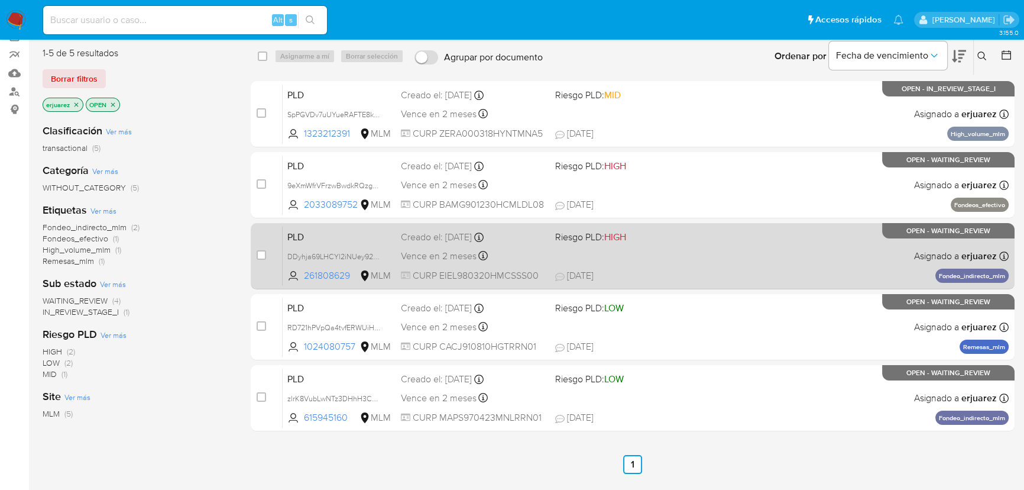
scroll to position [107, 0]
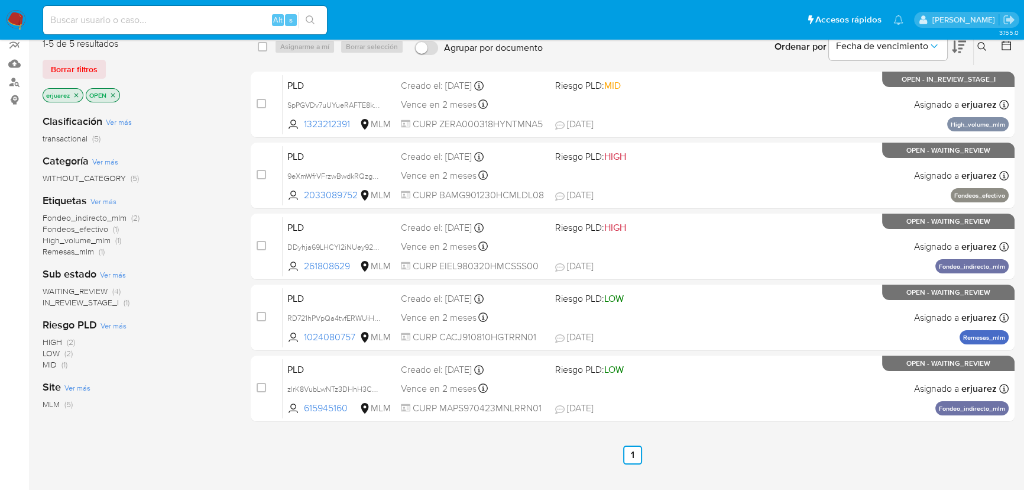
drag, startPoint x: 192, startPoint y: 391, endPoint x: 173, endPoint y: 368, distance: 29.8
click at [192, 391] on div "Site Ver más MLM (5)" at bounding box center [137, 395] width 189 height 30
click at [85, 299] on span "IN_REVIEW_STAGE_I" at bounding box center [81, 302] width 76 height 12
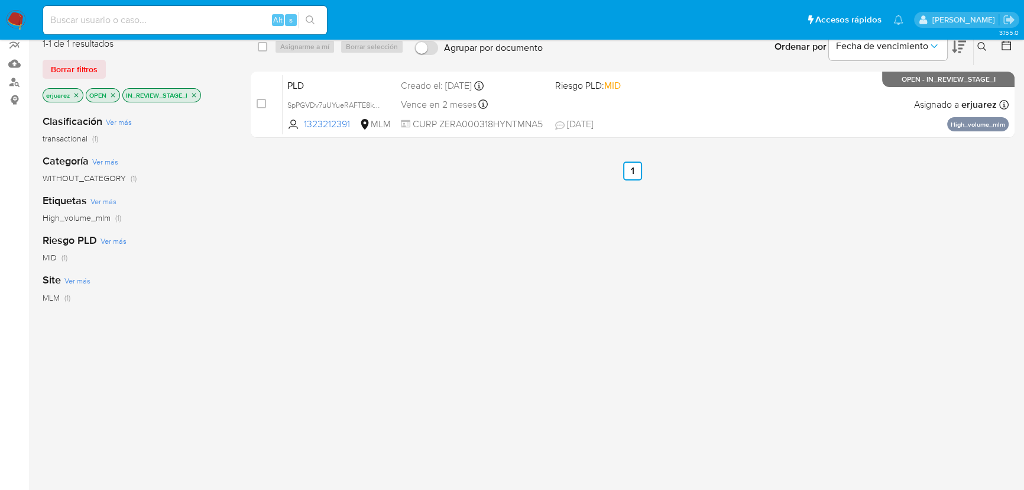
click at [199, 92] on p "IN_REVIEW_STAGE_I" at bounding box center [161, 95] width 77 height 13
click at [192, 95] on icon "close-filter" at bounding box center [193, 95] width 7 height 7
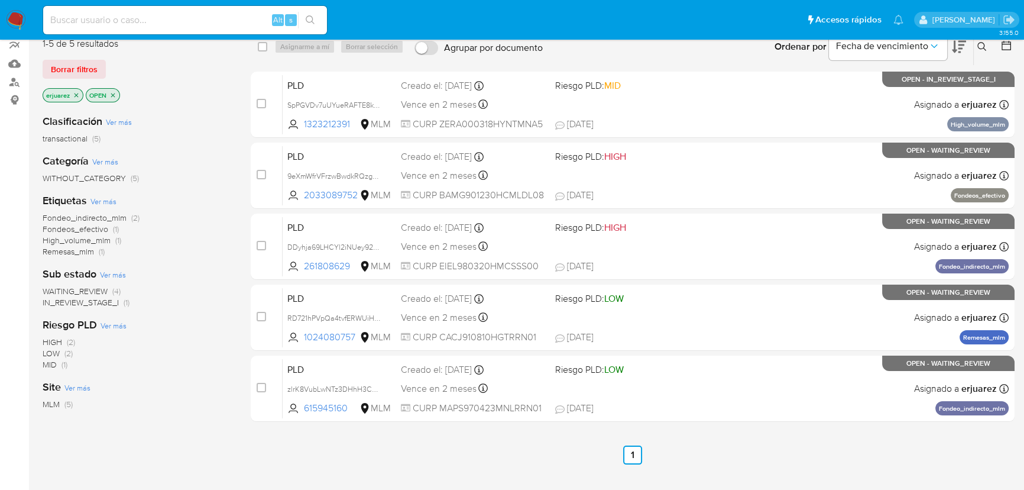
click at [86, 285] on span "WAITING_REVIEW" at bounding box center [75, 291] width 65 height 12
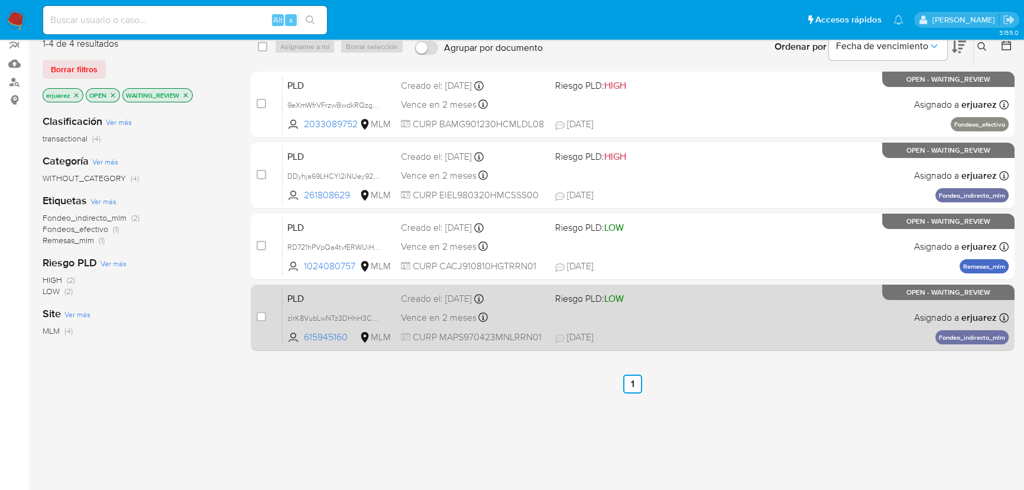
click at [661, 325] on div "PLD zlrK8VubLwNTz3DHhH3ChSX7 615945160 MLM Riesgo PLD: LOW Creado el: [DATE] Cr…" at bounding box center [646, 317] width 726 height 60
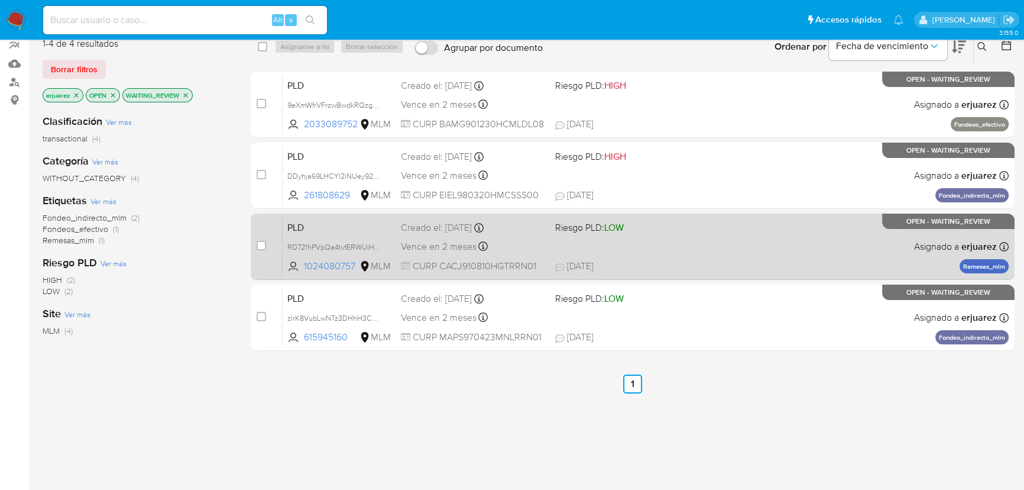
click at [494, 256] on div "PLD RD721hPVpQa4tvfERWUiHAsd 1024080757 MLM Riesgo PLD: LOW Creado el: [DATE] C…" at bounding box center [646, 246] width 726 height 60
click at [263, 244] on input "checkbox" at bounding box center [261, 245] width 9 height 9
checkbox input "true"
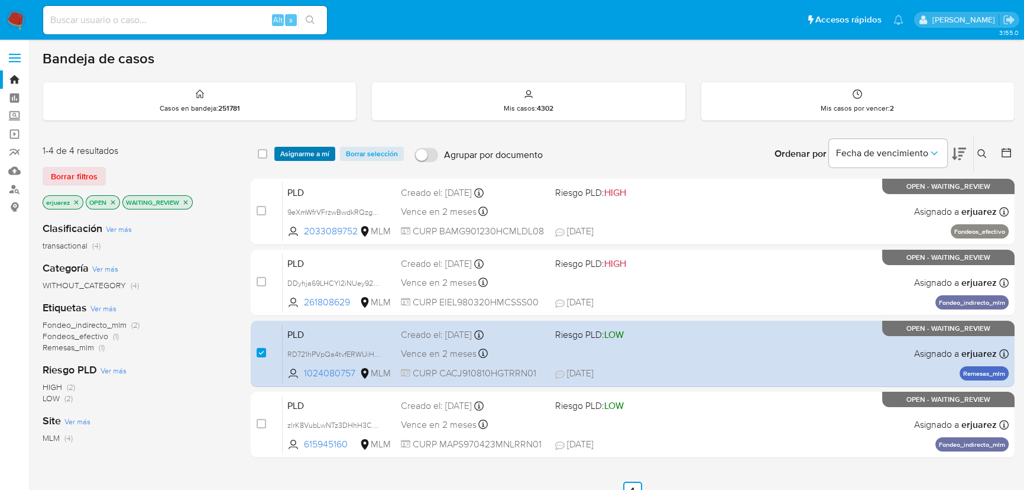
click at [296, 154] on span "Asignarme a mí" at bounding box center [304, 154] width 49 height 12
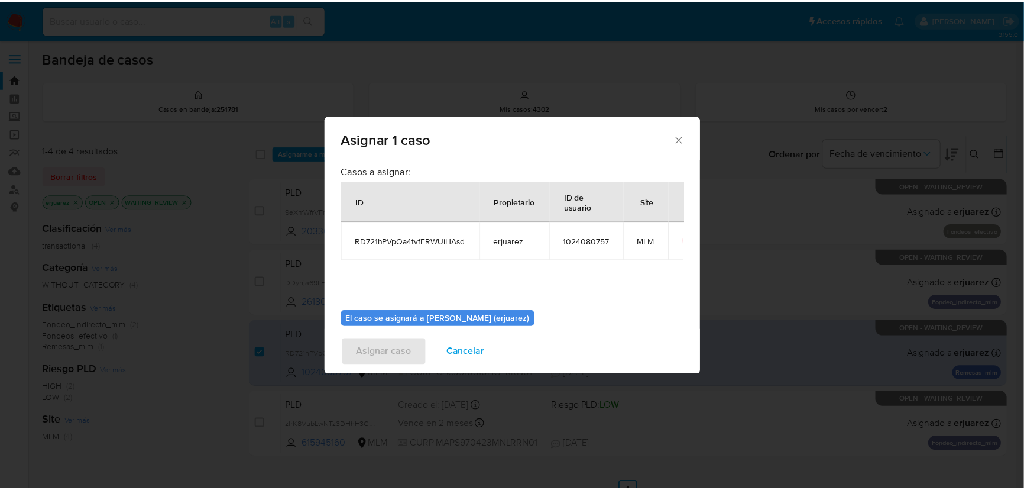
scroll to position [60, 0]
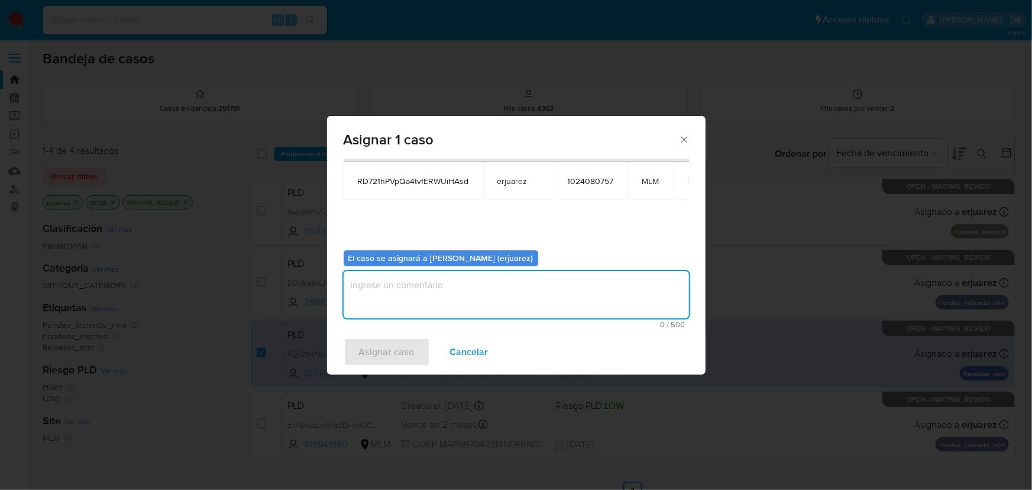
drag, startPoint x: 409, startPoint y: 313, endPoint x: 419, endPoint y: 320, distance: 12.0
click at [416, 319] on div "0 / 500 500 caracteres restantes" at bounding box center [516, 299] width 345 height 57
type textarea "e"
type textarea "EPJU"
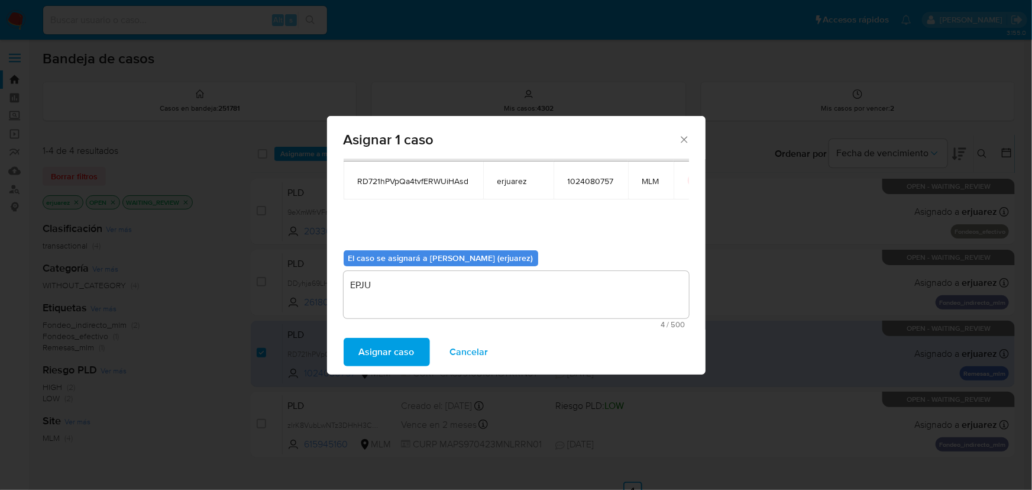
click at [383, 339] on span "Asignar caso" at bounding box center [387, 352] width 56 height 26
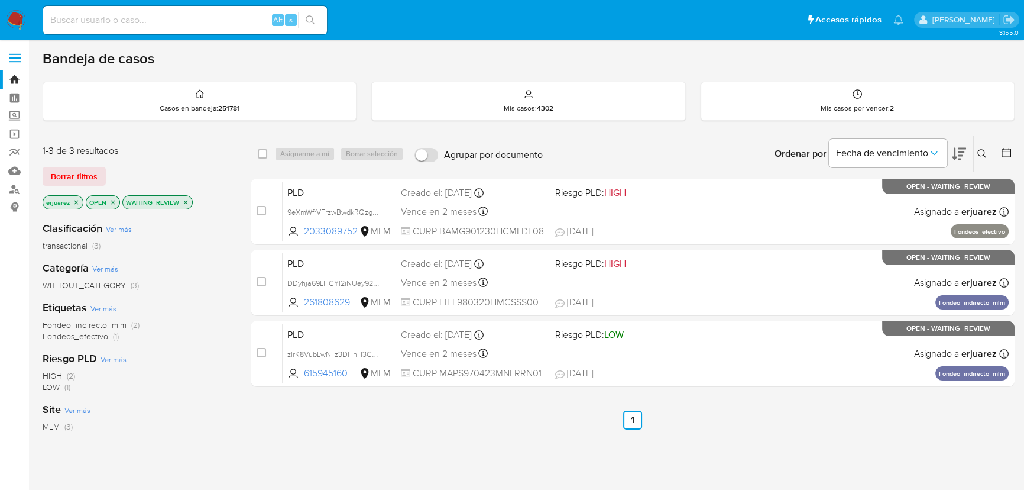
click at [184, 199] on icon "close-filter" at bounding box center [185, 202] width 7 height 7
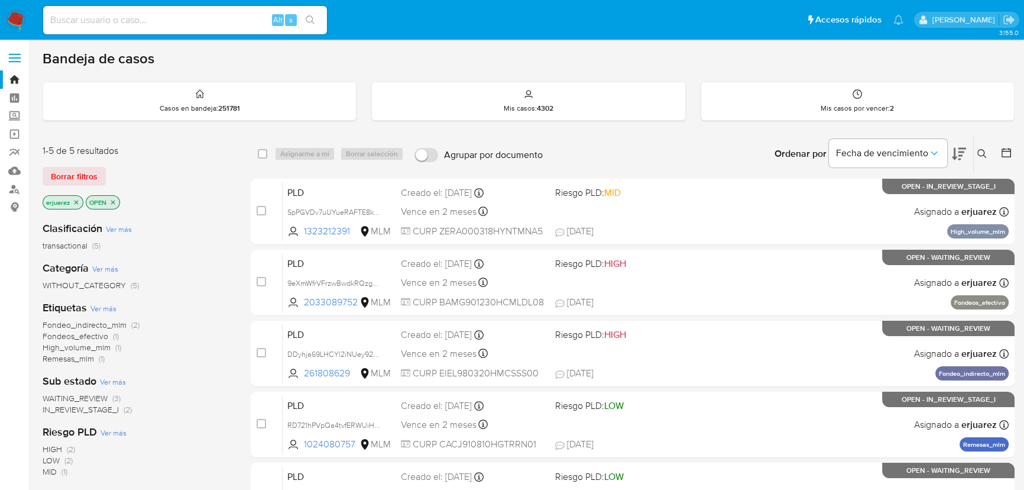
click at [14, 23] on img at bounding box center [16, 20] width 20 height 20
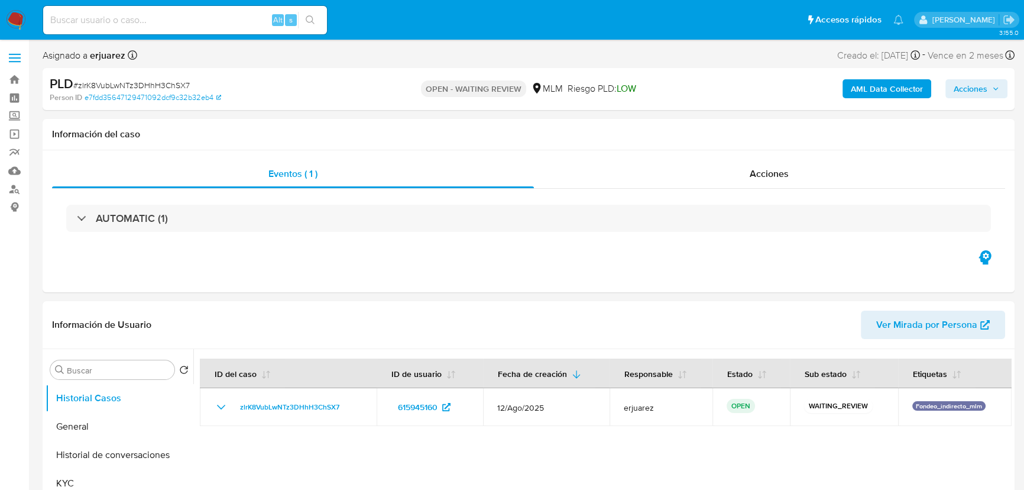
select select "10"
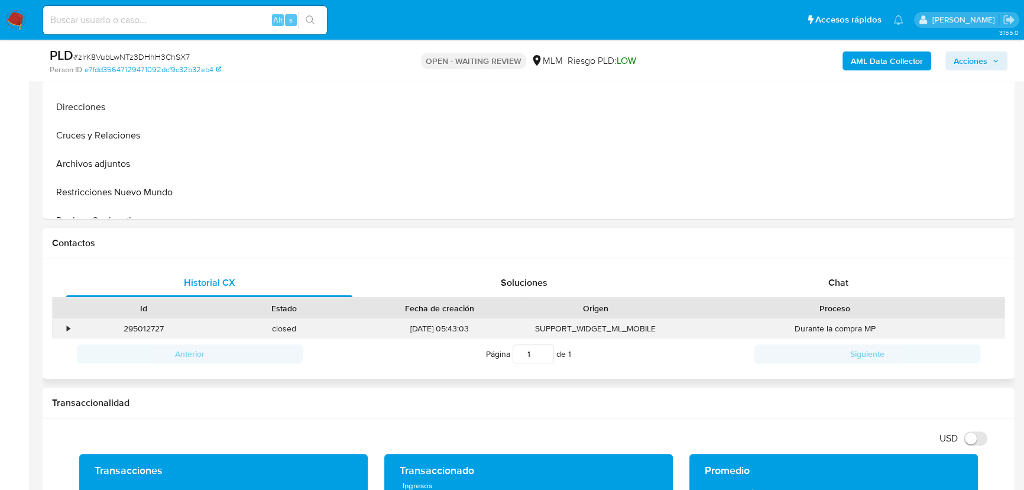
scroll to position [538, 0]
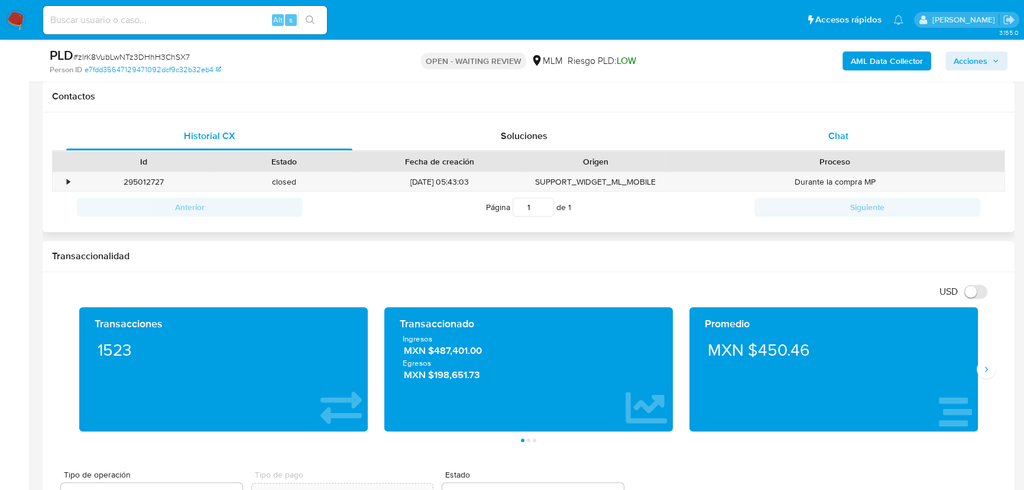
click at [820, 122] on div "Historial CX Soluciones Chat Id Estado Fecha de creación Origen Proceso • 29501…" at bounding box center [529, 172] width 972 height 120
click at [850, 145] on div "Chat" at bounding box center [838, 136] width 286 height 28
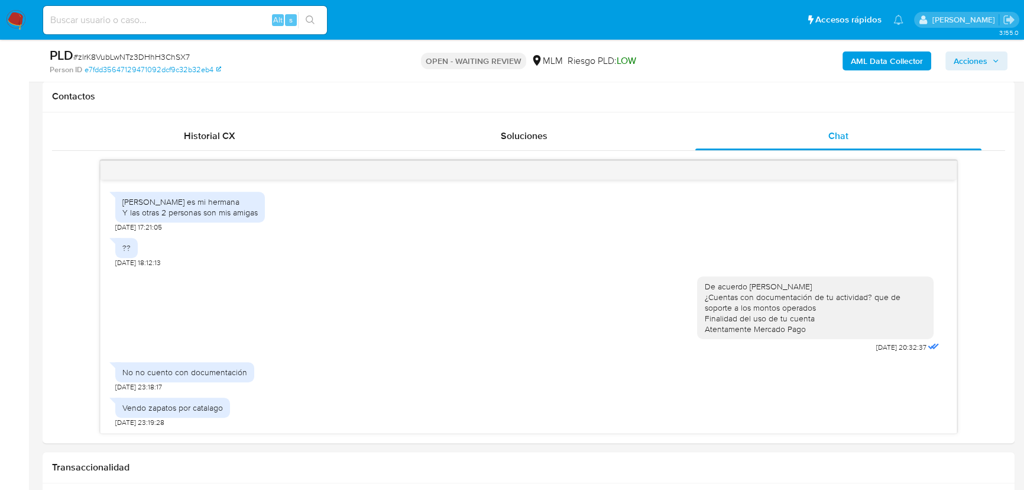
scroll to position [282, 0]
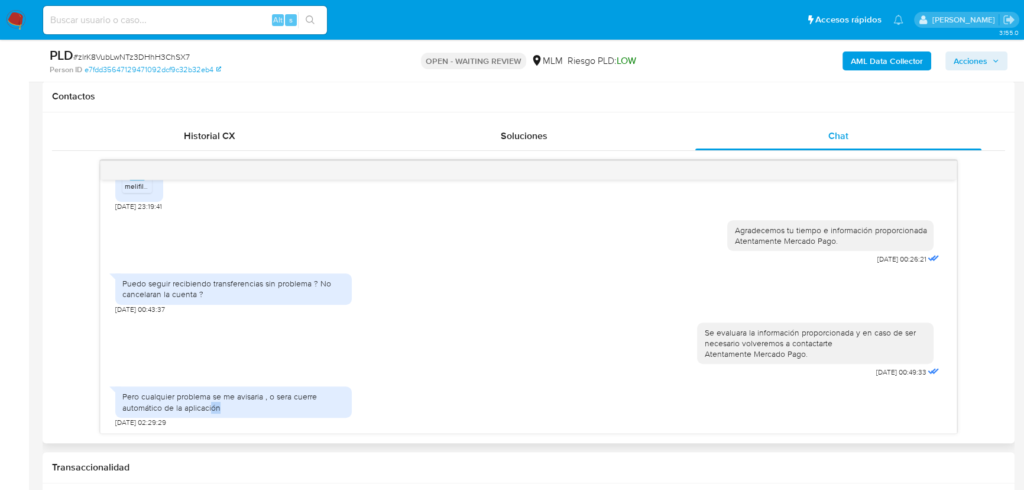
drag, startPoint x: 232, startPoint y: 409, endPoint x: 212, endPoint y: 406, distance: 20.3
click at [212, 406] on div "Pero cualquier problema se me avisaria , o sera cuerre automático de la aplicac…" at bounding box center [233, 401] width 222 height 21
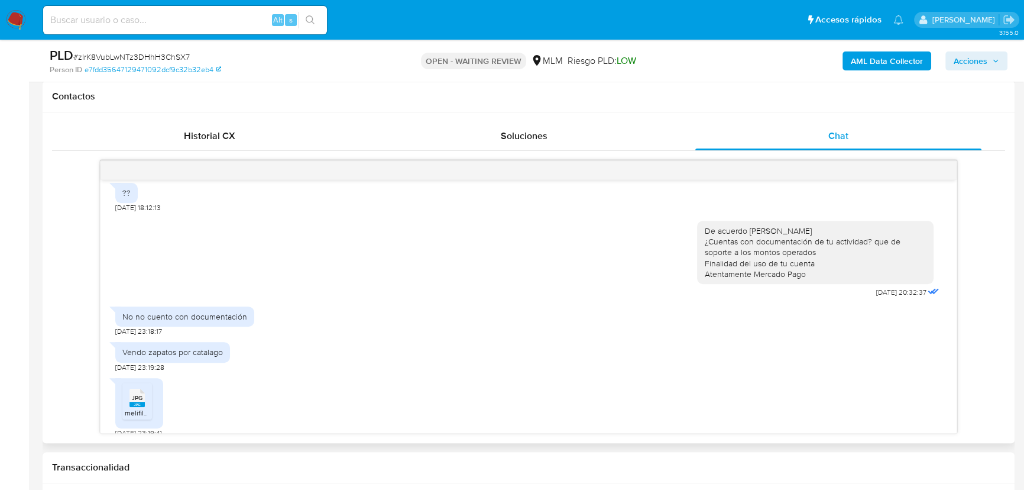
scroll to position [430, 0]
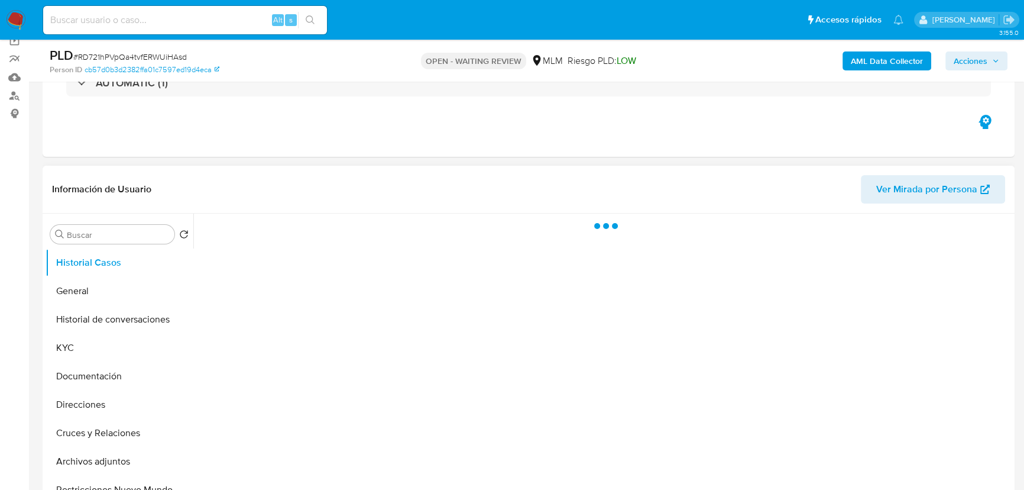
scroll to position [161, 0]
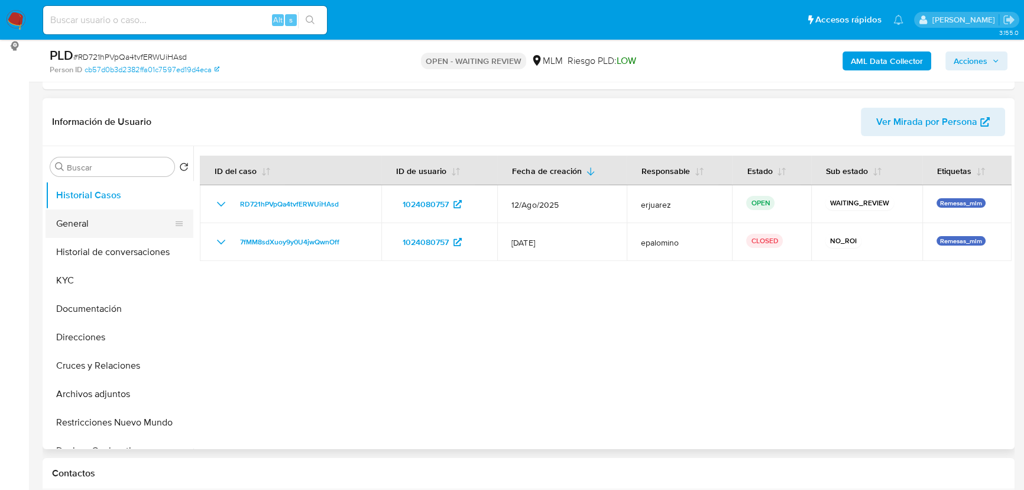
select select "10"
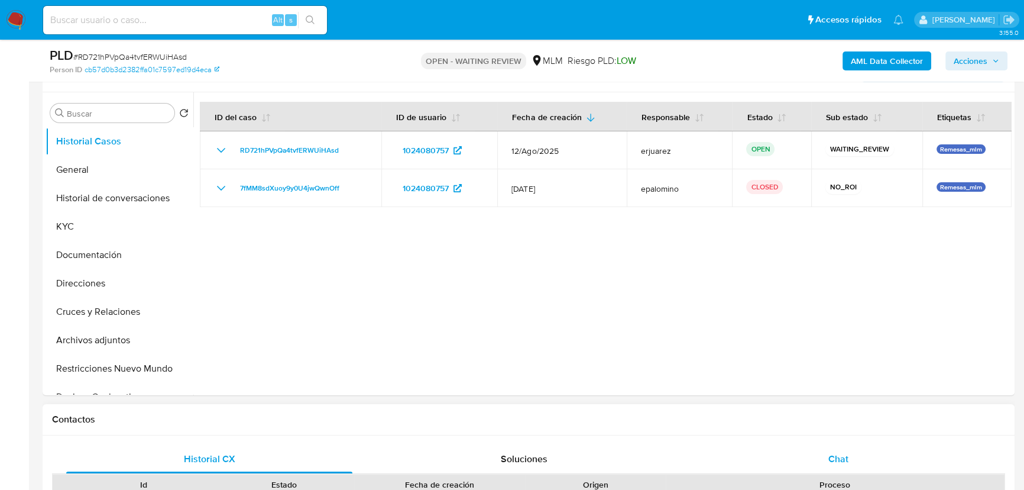
click at [840, 457] on span "Chat" at bounding box center [838, 459] width 20 height 14
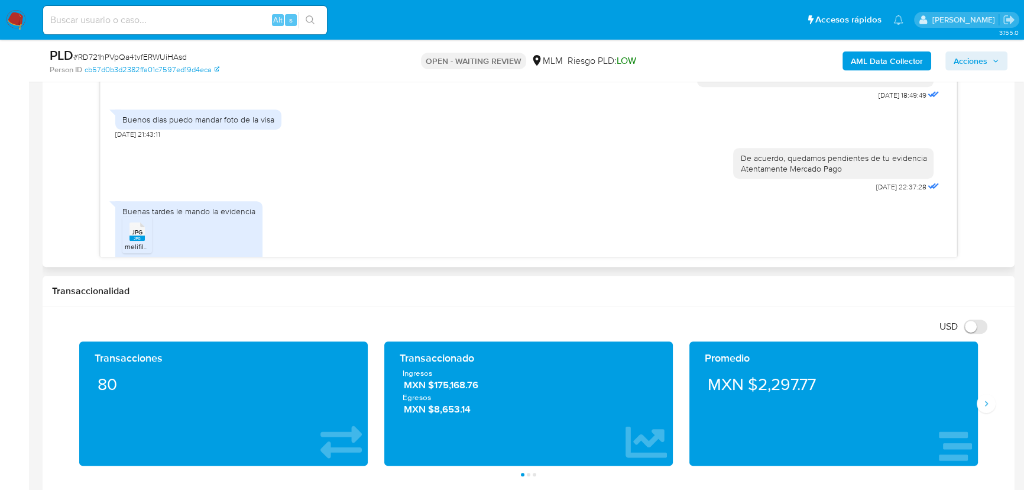
scroll to position [752, 0]
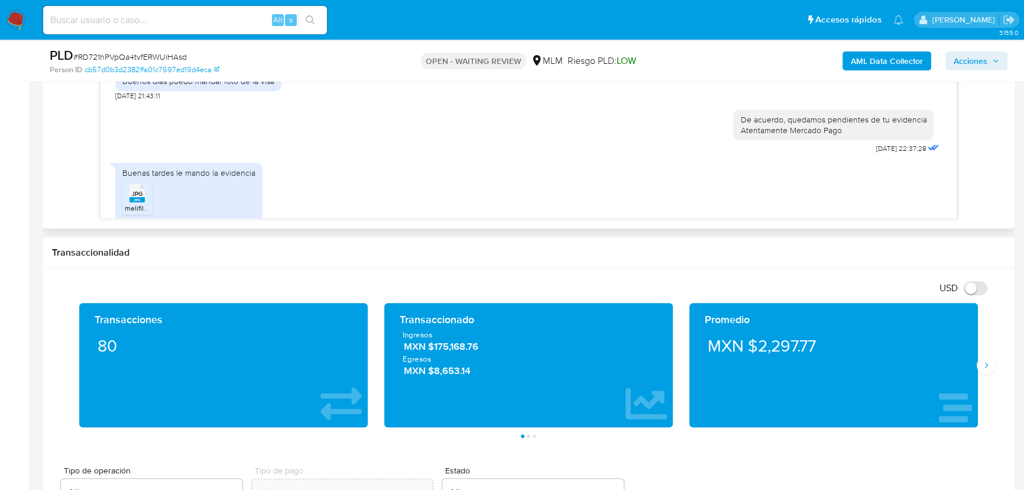
click at [134, 190] on span "JPG" at bounding box center [137, 194] width 11 height 8
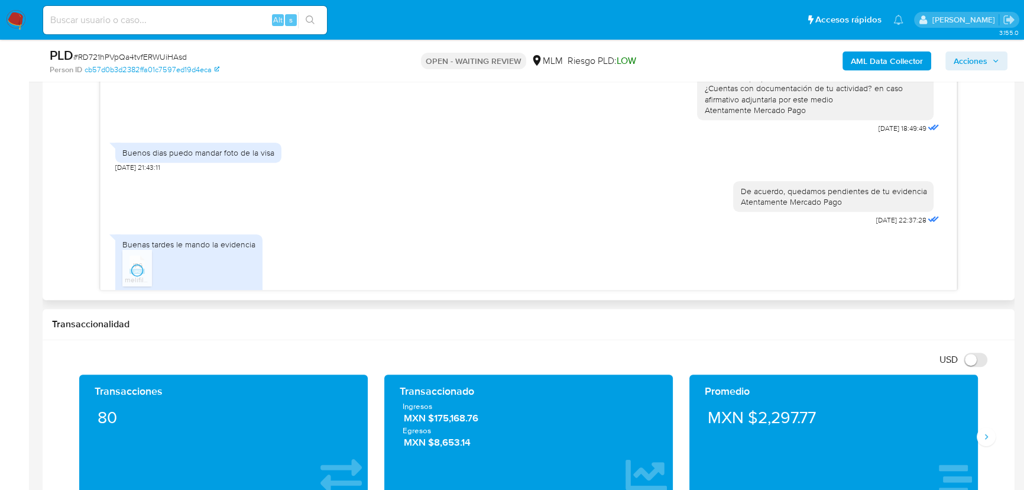
scroll to position [591, 0]
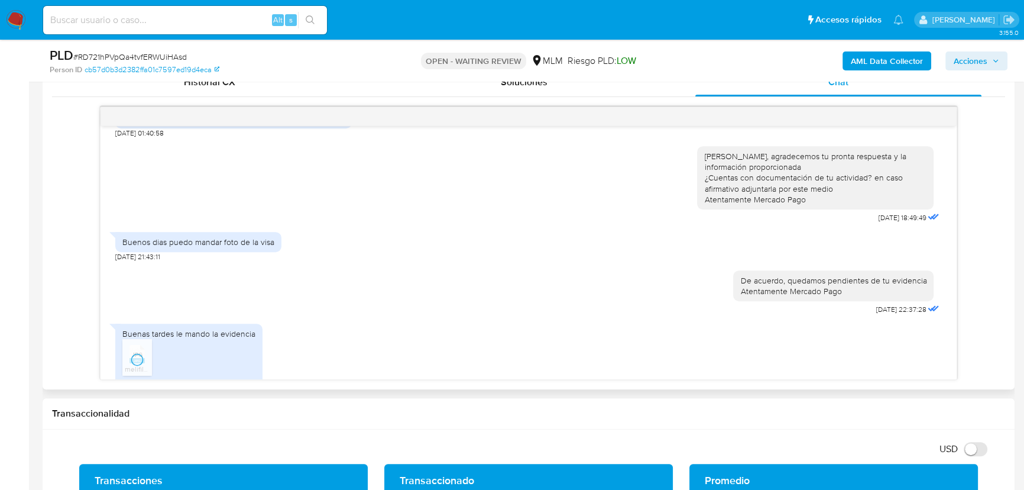
drag, startPoint x: 483, startPoint y: 367, endPoint x: 490, endPoint y: 317, distance: 50.1
click at [483, 365] on div "Buenas tardes le mando la evidencia JPG JPG melifile5814861819128726668.jpg [DA…" at bounding box center [528, 356] width 827 height 76
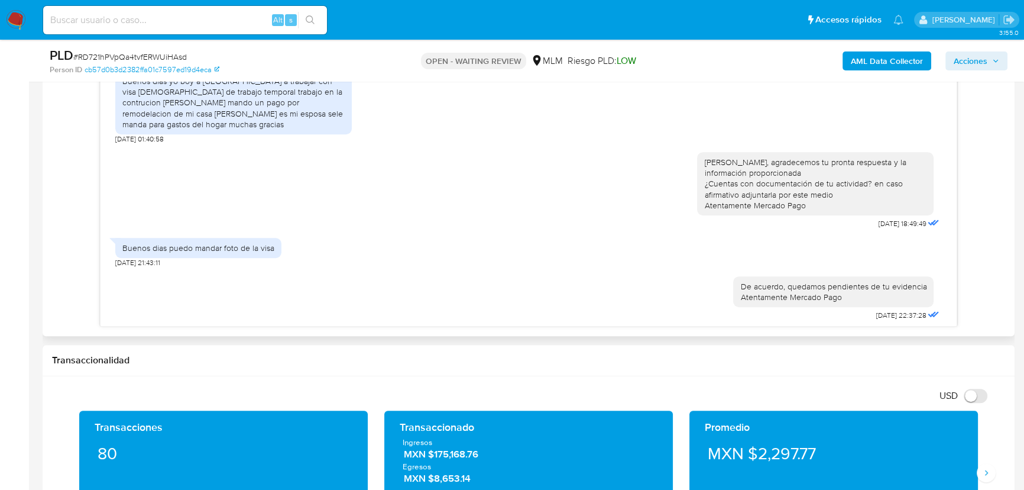
scroll to position [182, 0]
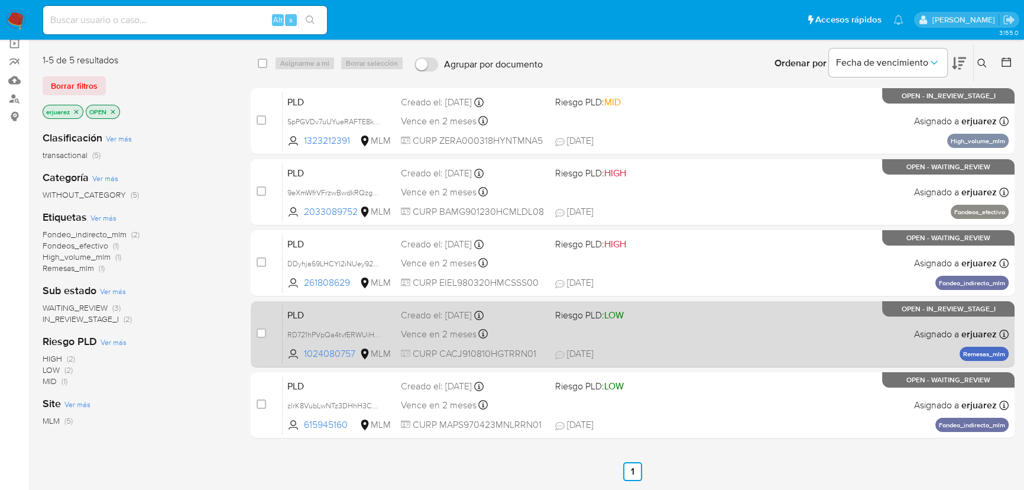
scroll to position [161, 0]
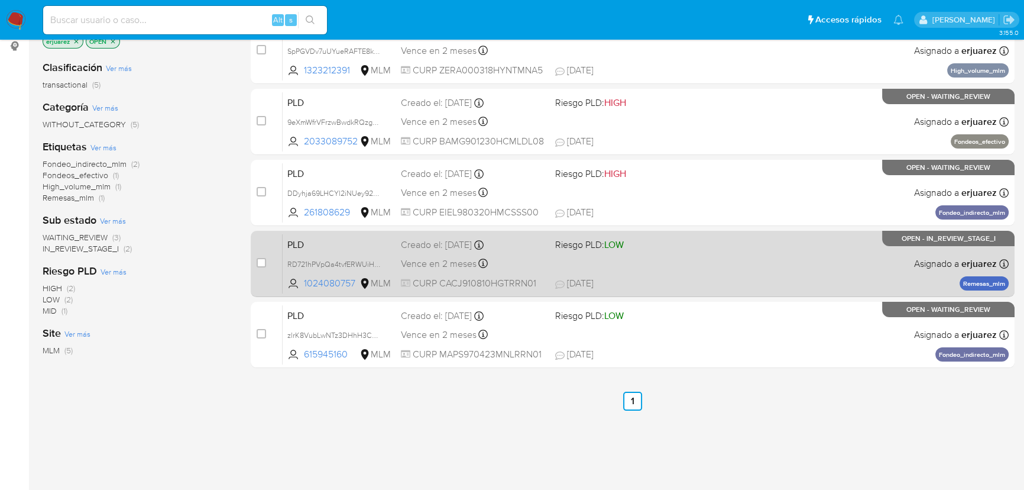
click at [573, 260] on div "PLD RD721hPVpQa4tvfERWUiHAsd 1024080757 MLM Riesgo PLD: LOW Creado el: [DATE] C…" at bounding box center [646, 264] width 726 height 60
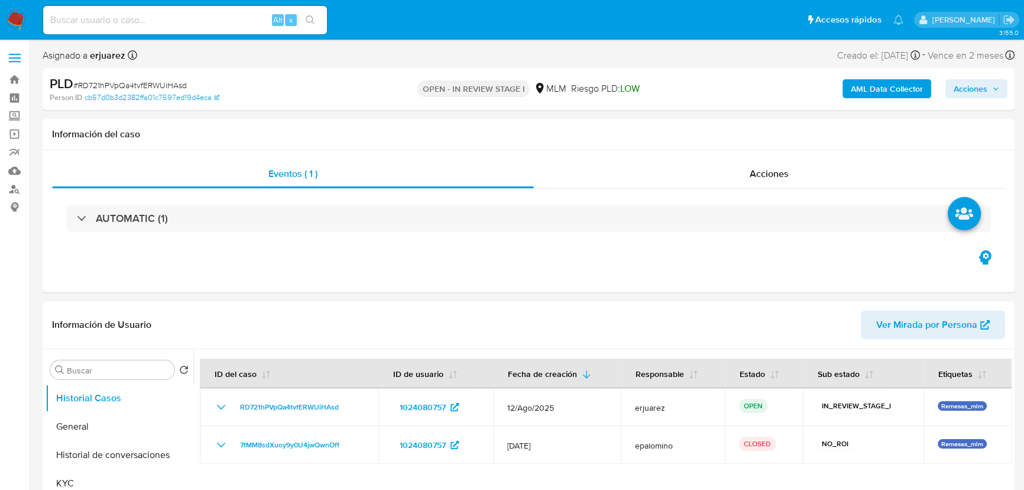
select select "10"
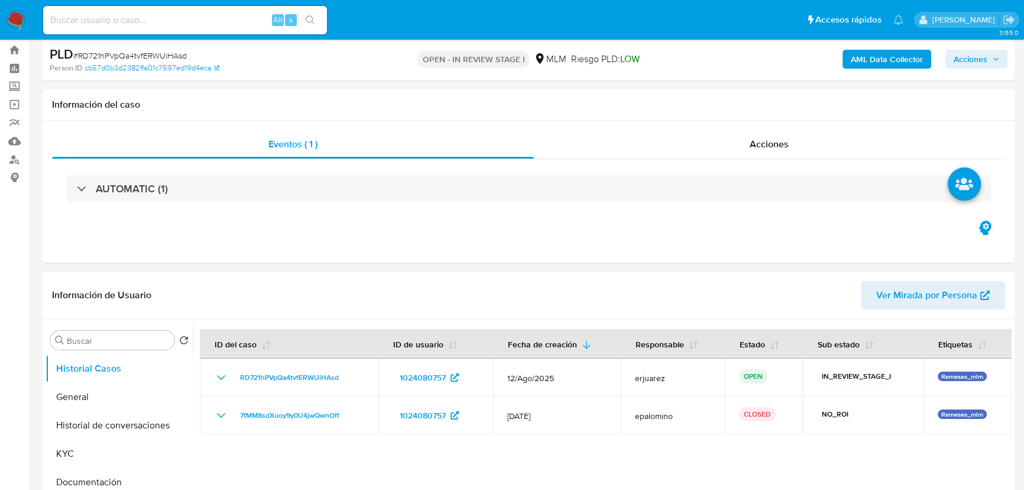
scroll to position [268, 0]
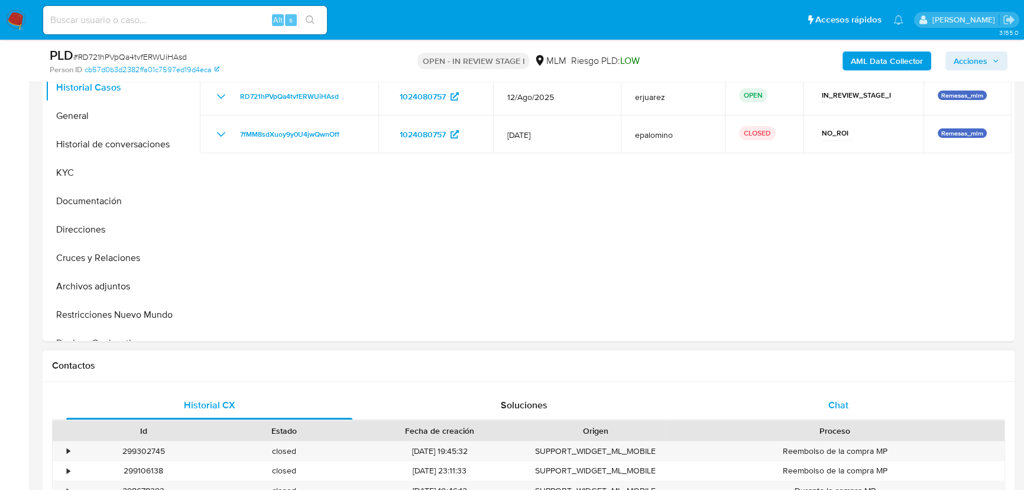
click at [843, 407] on span "Chat" at bounding box center [838, 405] width 20 height 14
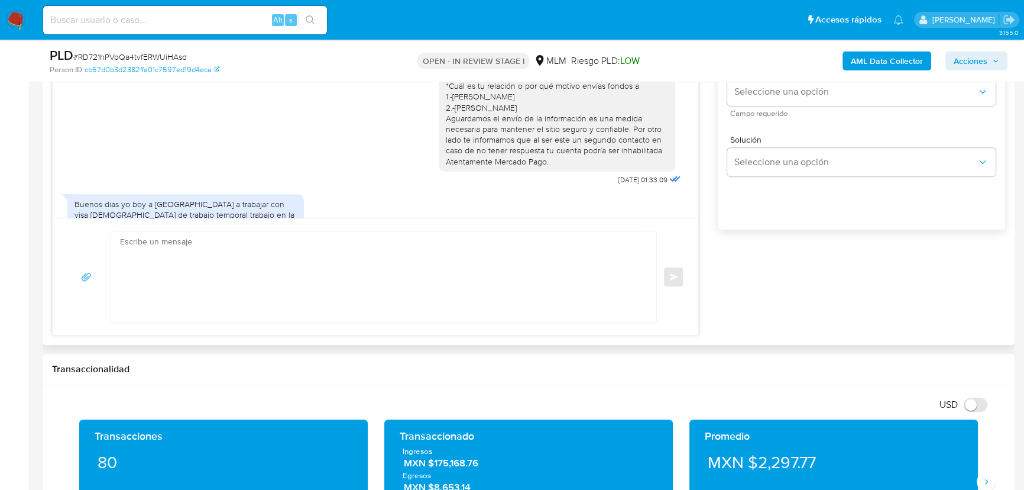
scroll to position [290, 0]
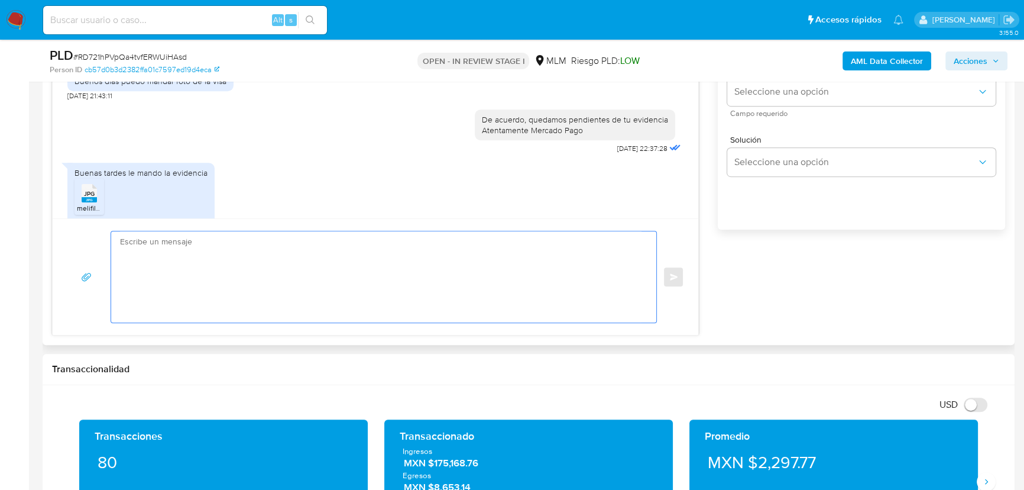
click at [246, 239] on textarea at bounding box center [381, 276] width 522 height 91
paste textarea "Agradecemos tu tiempo y documentación proporcionada. Te recordamos que esto fue…"
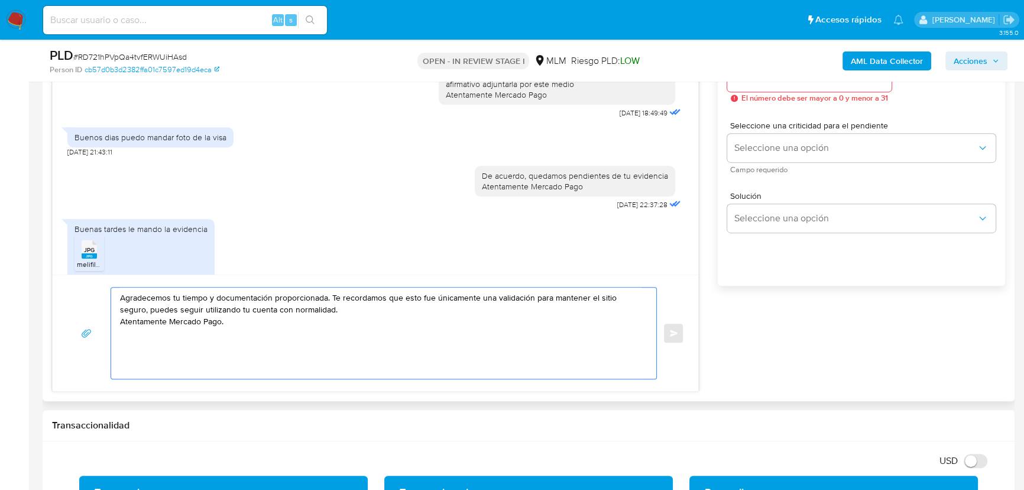
scroll to position [591, 0]
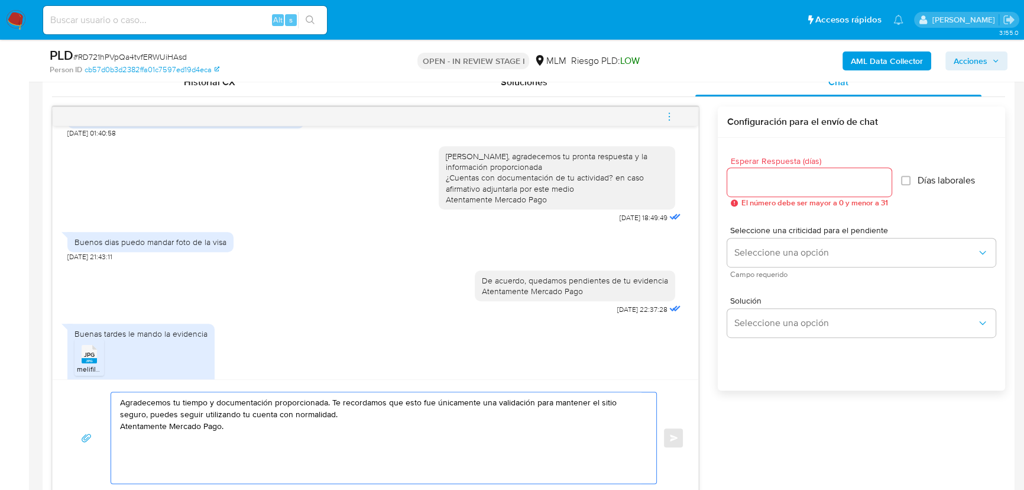
type textarea "Agradecemos tu tiempo y documentación proporcionada. Te recordamos que esto fue…"
drag, startPoint x: 711, startPoint y: 182, endPoint x: 717, endPoint y: 189, distance: 9.2
click at [713, 183] on div "Estimado Juan Leonardo se ha identificado un cambio en el uso habitual de tu cu…" at bounding box center [528, 301] width 953 height 390
click at [743, 190] on div at bounding box center [809, 182] width 164 height 28
click at [746, 178] on input "Esperar Respuesta (días)" at bounding box center [809, 181] width 164 height 15
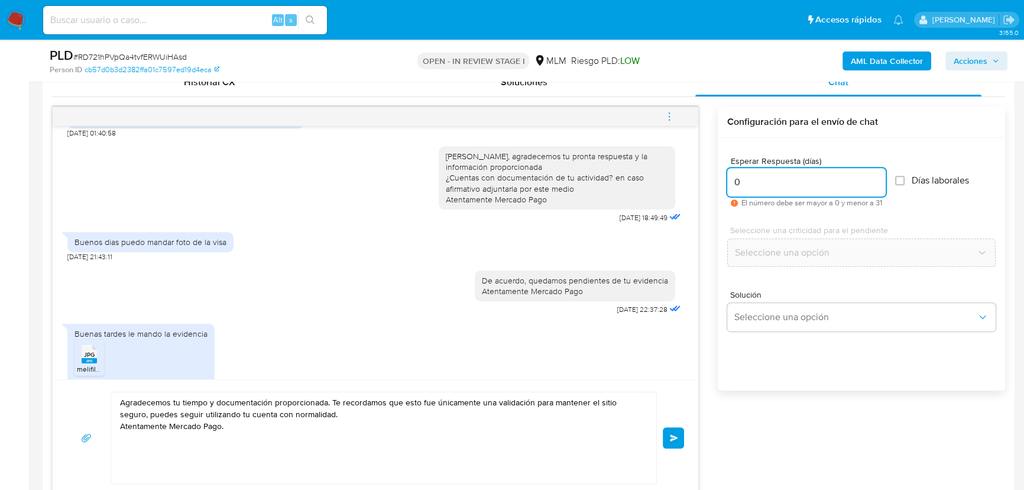
type input "0"
drag, startPoint x: 237, startPoint y: 431, endPoint x: 70, endPoint y: 397, distance: 170.1
click at [69, 396] on div "Agradecemos tu tiempo y documentación proporcionada. Te recordamos que esto fue…" at bounding box center [375, 437] width 617 height 92
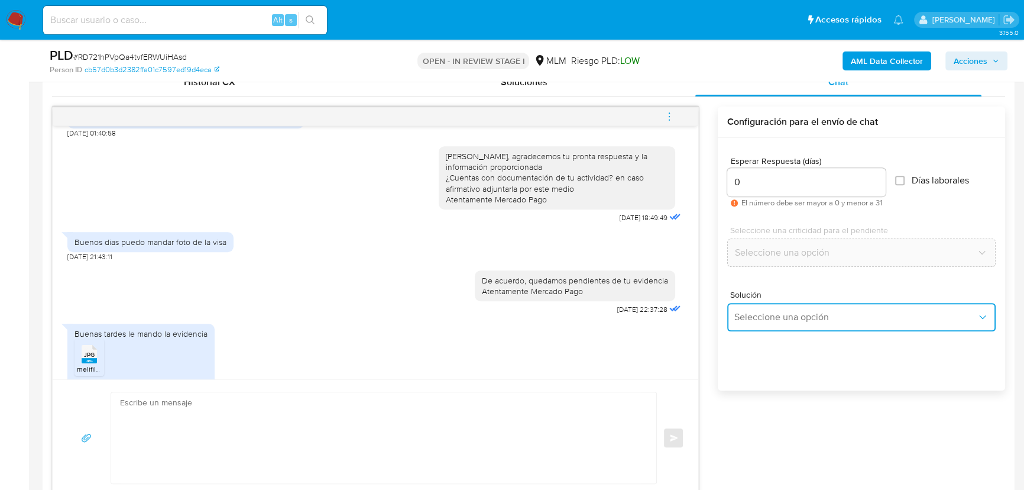
drag, startPoint x: 757, startPoint y: 319, endPoint x: 812, endPoint y: 305, distance: 56.8
click at [762, 318] on span "Seleccione una opción" at bounding box center [855, 317] width 242 height 12
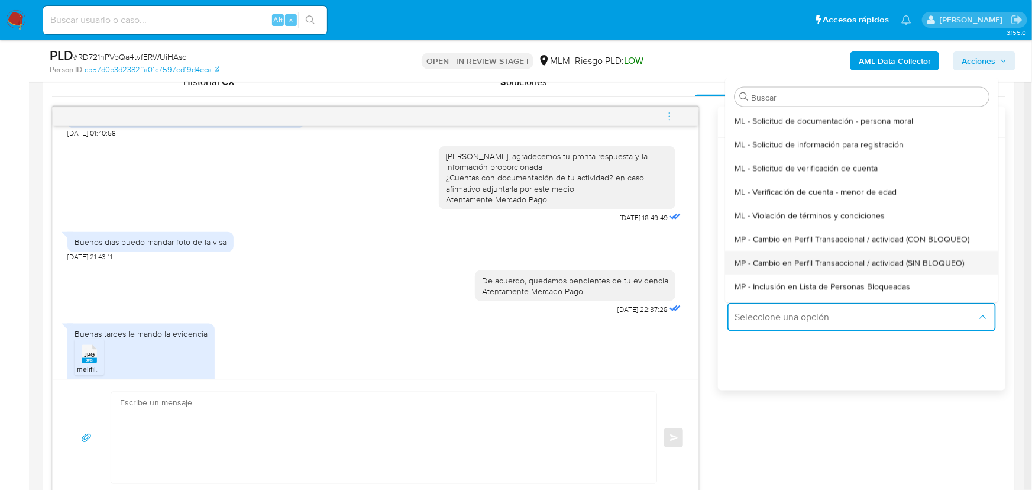
click at [853, 259] on span "MP - Cambio en Perfil Transaccional / actividad (SIN BLOQUEO)" at bounding box center [848, 262] width 229 height 11
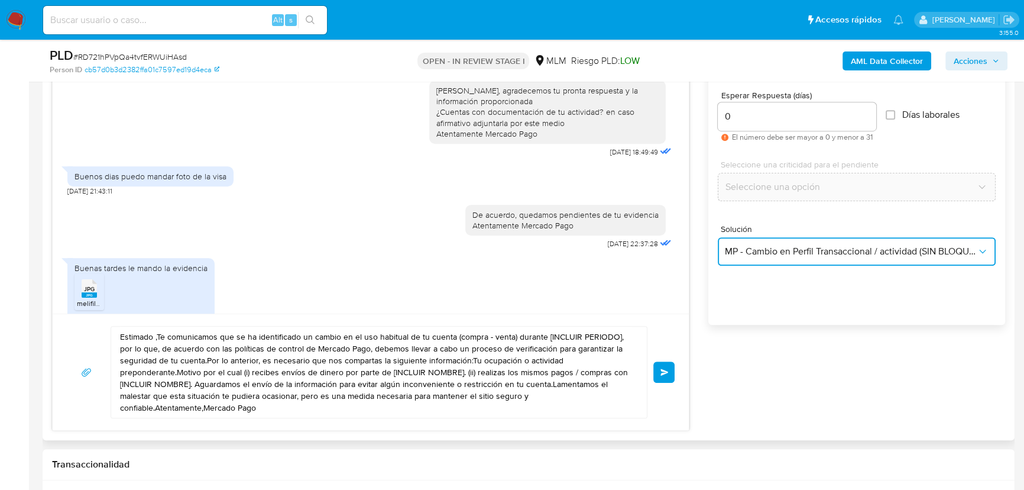
scroll to position [752, 0]
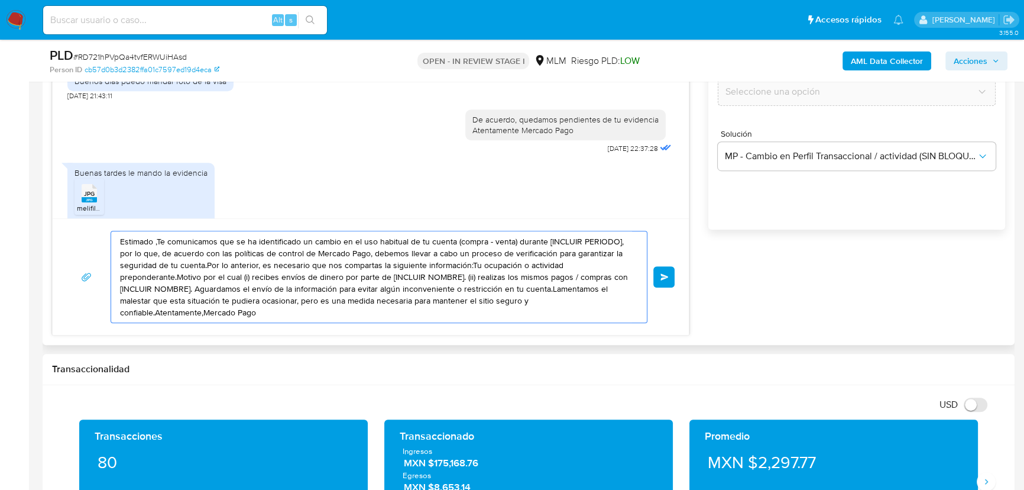
drag, startPoint x: 195, startPoint y: 270, endPoint x: 278, endPoint y: 253, distance: 85.0
click at [93, 231] on div "Estimado ,Te comunicamos que se ha identificado un cambio en el uso habitual de…" at bounding box center [371, 277] width 608 height 92
paste textarea "Agradecemos tu tiempo y documentación proporcionada. Te recordamos que esto fue…"
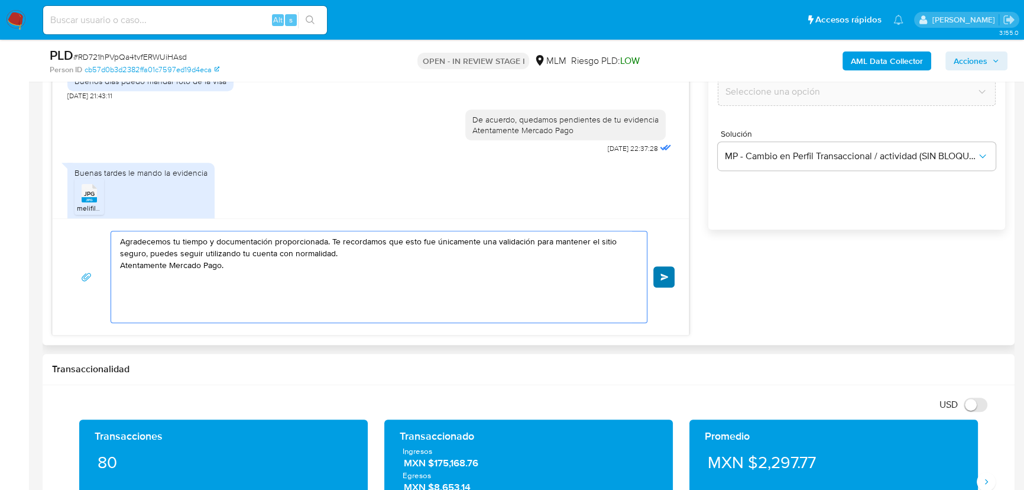
type textarea "Agradecemos tu tiempo y documentación proporcionada. Te recordamos que esto fue…"
click at [673, 274] on button "Enviar" at bounding box center [663, 276] width 21 height 21
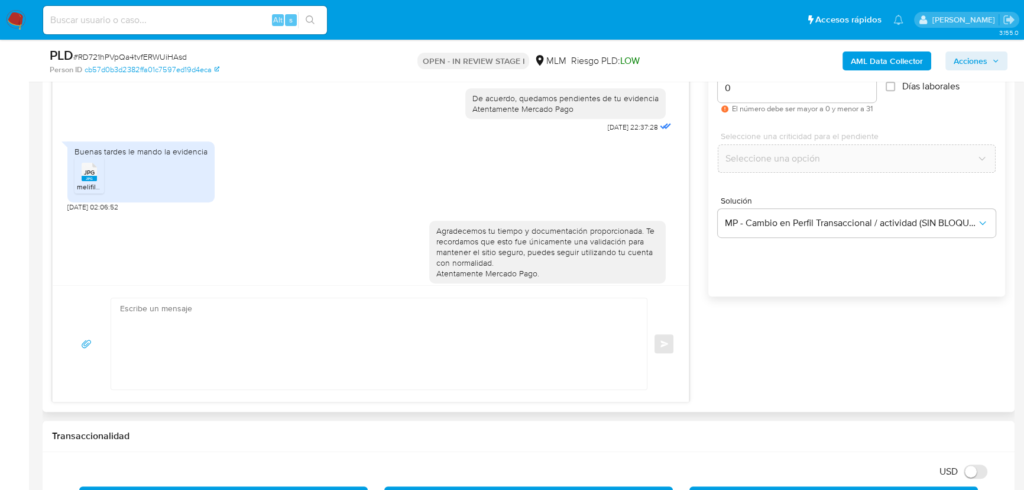
scroll to position [591, 0]
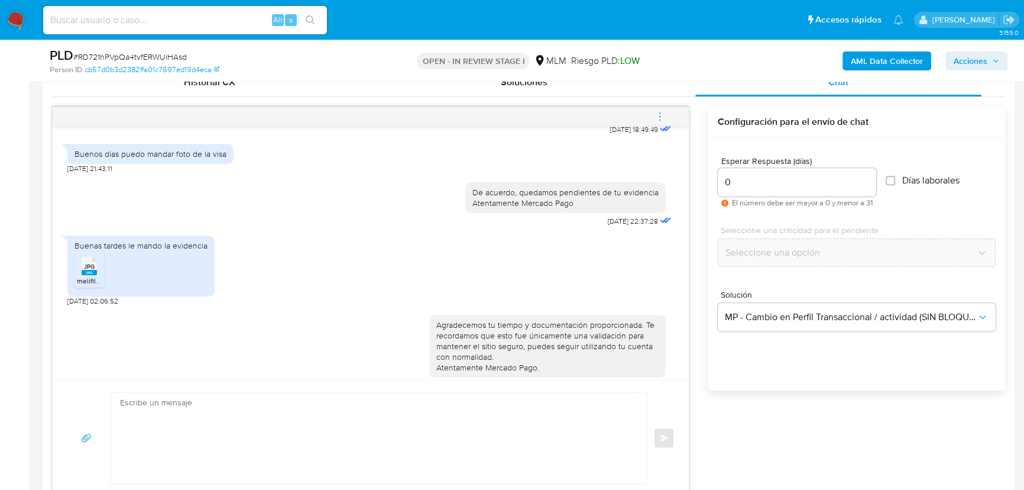
click at [11, 15] on img at bounding box center [16, 20] width 20 height 20
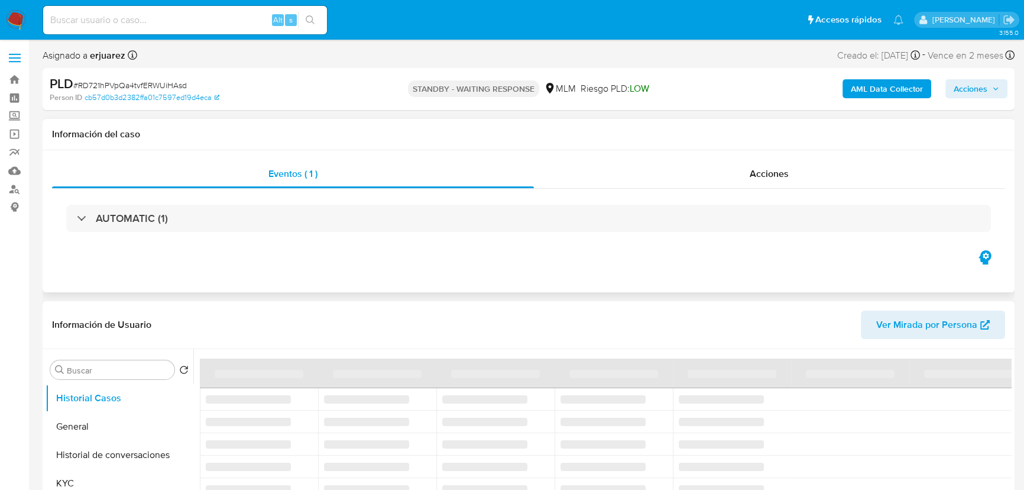
select select "10"
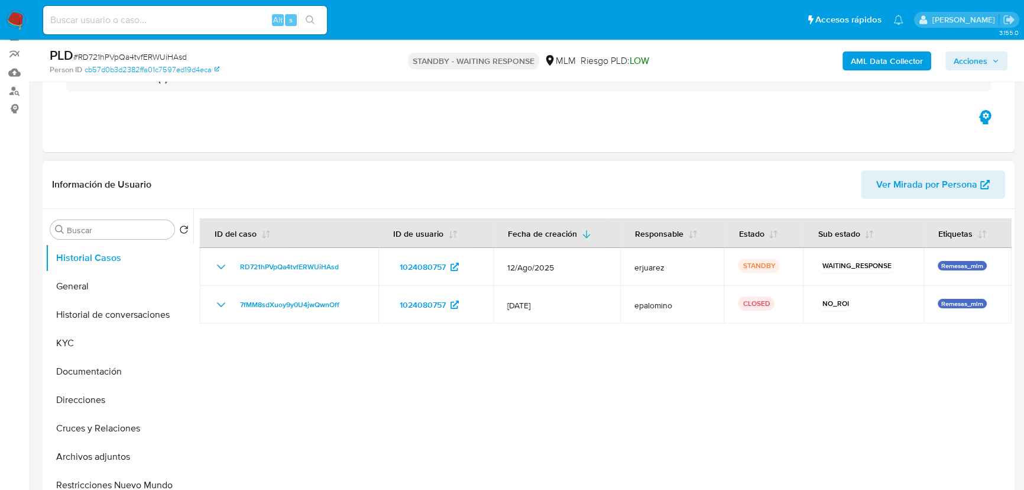
scroll to position [215, 0]
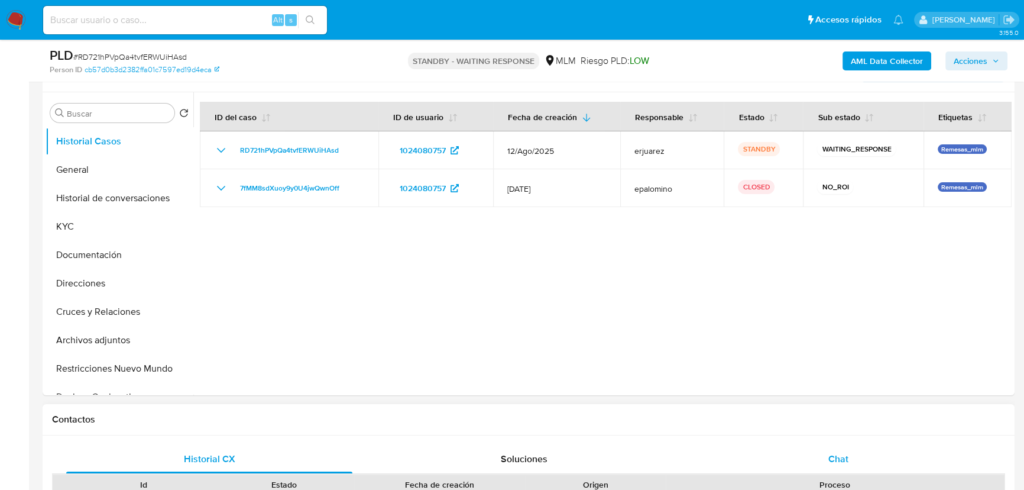
click at [830, 452] on span "Chat" at bounding box center [838, 459] width 20 height 14
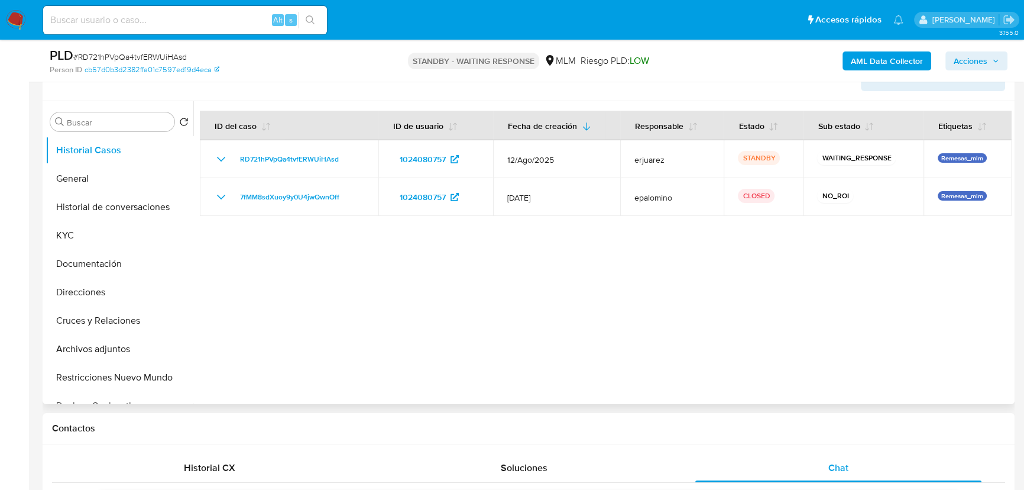
scroll to position [107, 0]
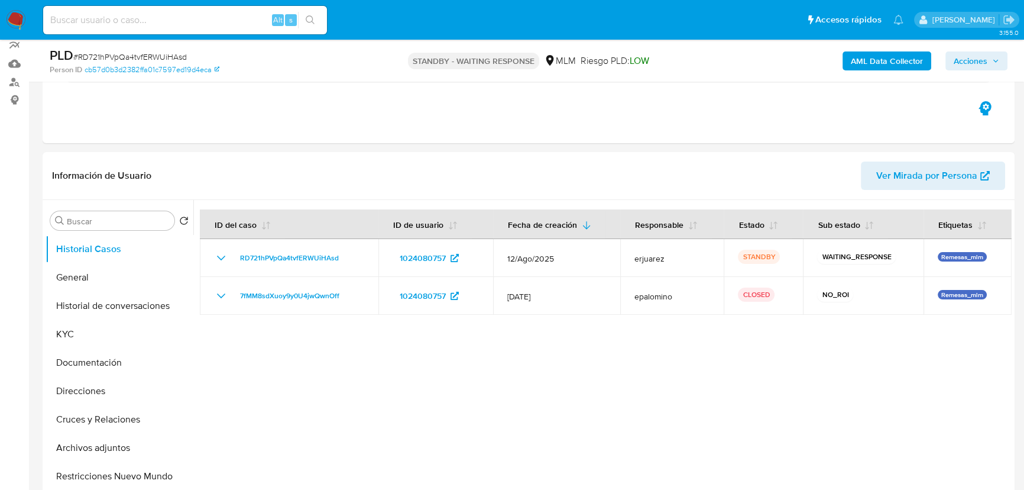
click at [17, 12] on img at bounding box center [16, 20] width 20 height 20
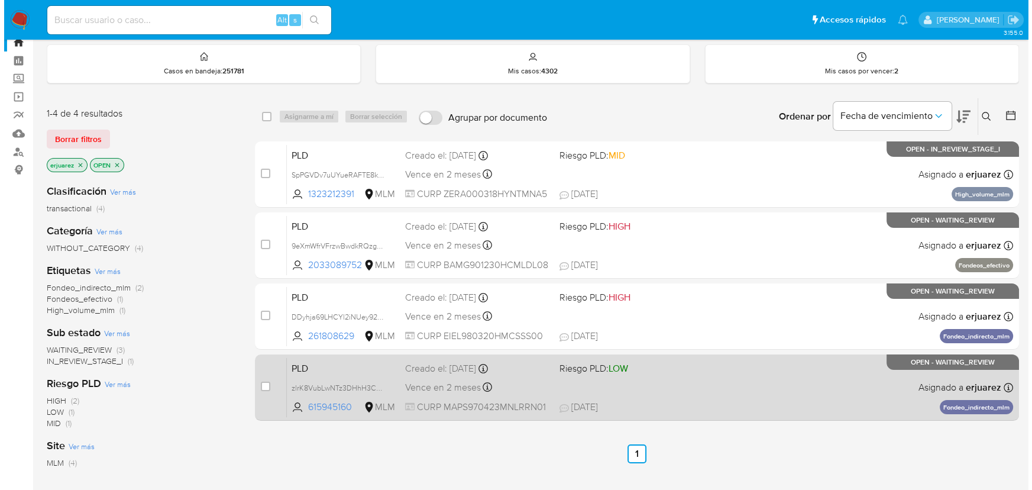
scroll to position [53, 0]
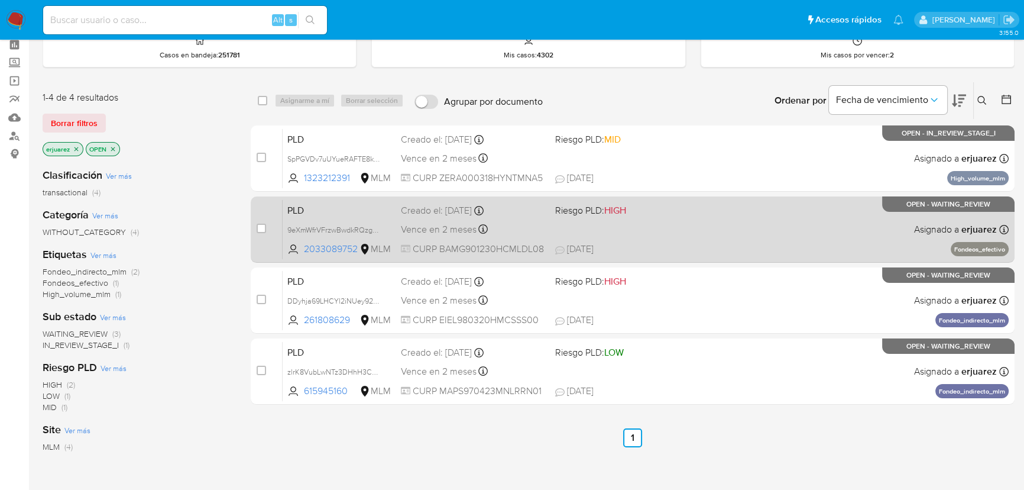
click at [726, 238] on div "PLD 9eXmWfrVFrzwBwdkRQzgNw79 2033089752 MLM Riesgo PLD: HIGH Creado el: [DATE] …" at bounding box center [646, 229] width 726 height 60
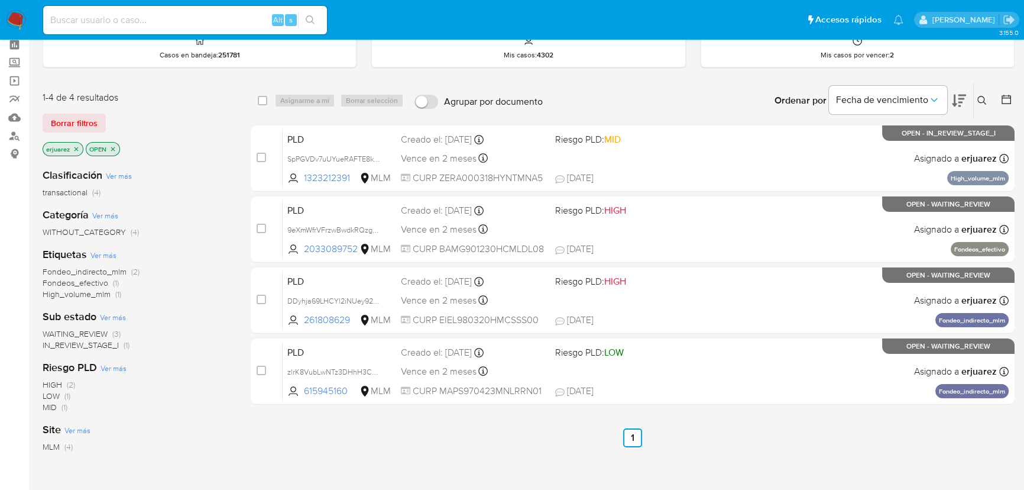
click at [245, 225] on div "1-4 de 4 resultados Borrar filtros erjuarez OPEN Clasificación Ver más transact…" at bounding box center [529, 350] width 972 height 536
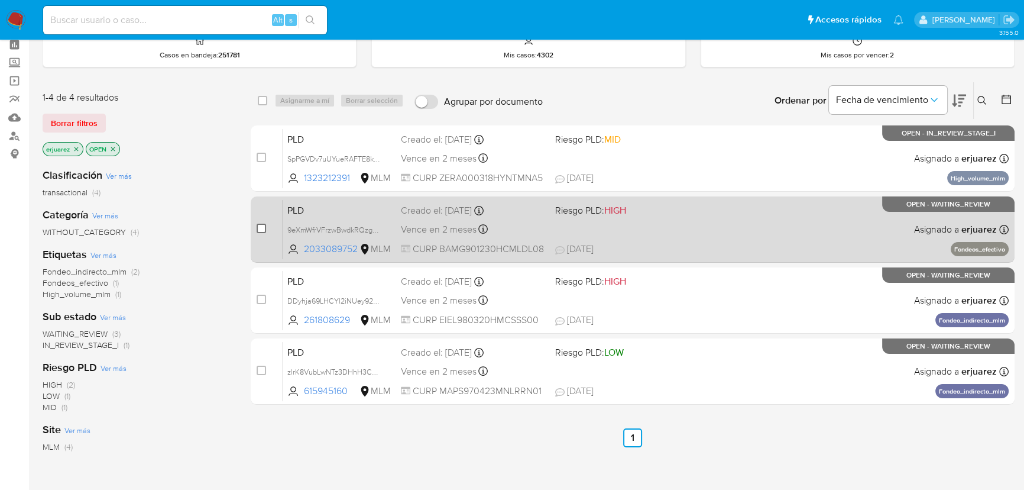
drag, startPoint x: 266, startPoint y: 231, endPoint x: 263, endPoint y: 224, distance: 7.5
click at [266, 231] on div "case-item-checkbox No es posible asignar el caso" at bounding box center [270, 229] width 26 height 60
click at [257, 234] on div "case-item-checkbox" at bounding box center [261, 229] width 9 height 14
click at [259, 226] on input "checkbox" at bounding box center [261, 228] width 9 height 9
checkbox input "true"
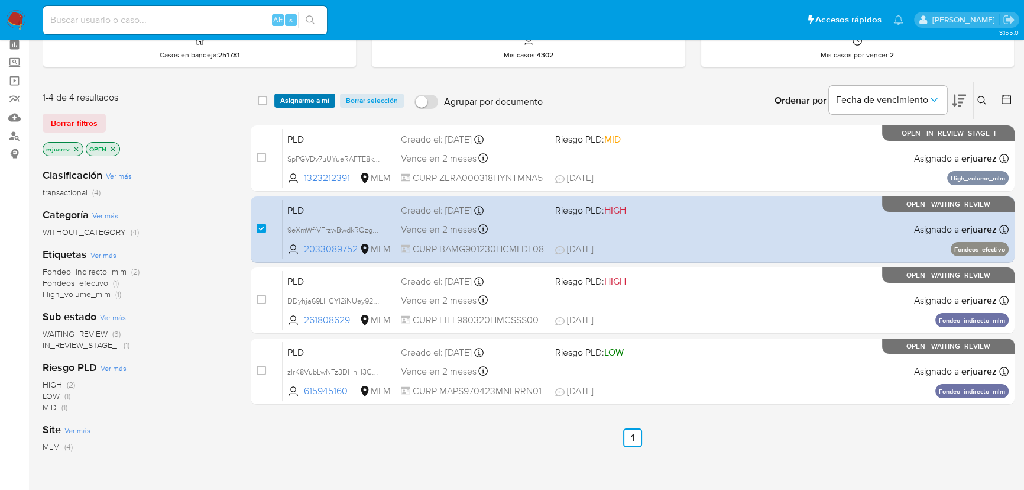
click at [295, 97] on span "Asignarme a mí" at bounding box center [304, 101] width 49 height 12
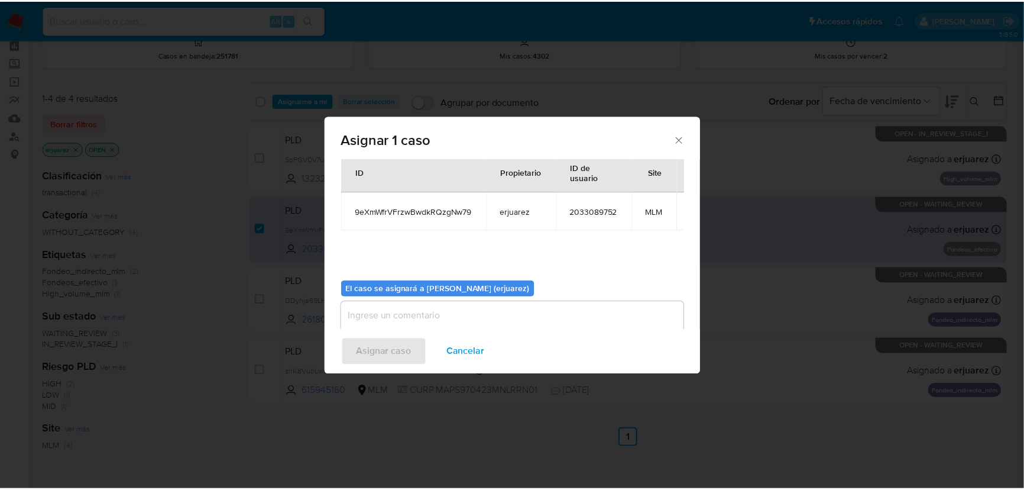
scroll to position [60, 0]
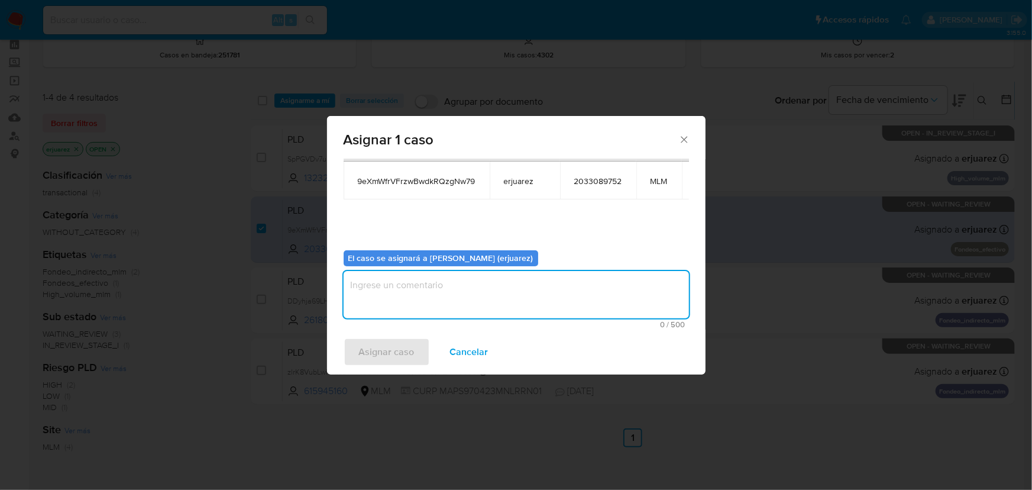
drag, startPoint x: 424, startPoint y: 280, endPoint x: 423, endPoint y: 288, distance: 8.4
click at [424, 280] on textarea "assign-modal" at bounding box center [516, 294] width 345 height 47
type textarea "e"
type textarea "EPJU"
click at [405, 353] on span "Asignar caso" at bounding box center [387, 352] width 56 height 26
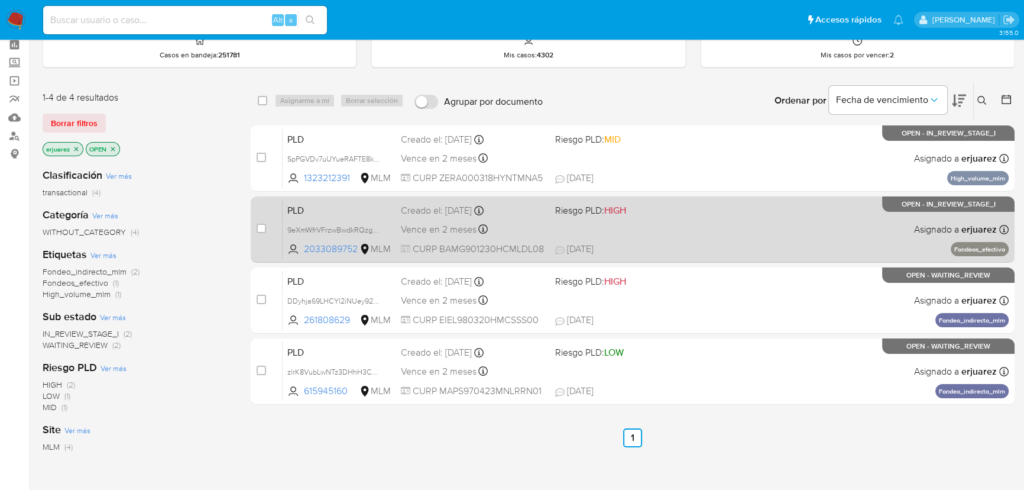
click at [704, 235] on div "PLD 9eXmWfrVFrzwBwdkRQzgNw79 2033089752 MLM Riesgo PLD: HIGH Creado el: 12/08/2…" at bounding box center [646, 229] width 726 height 60
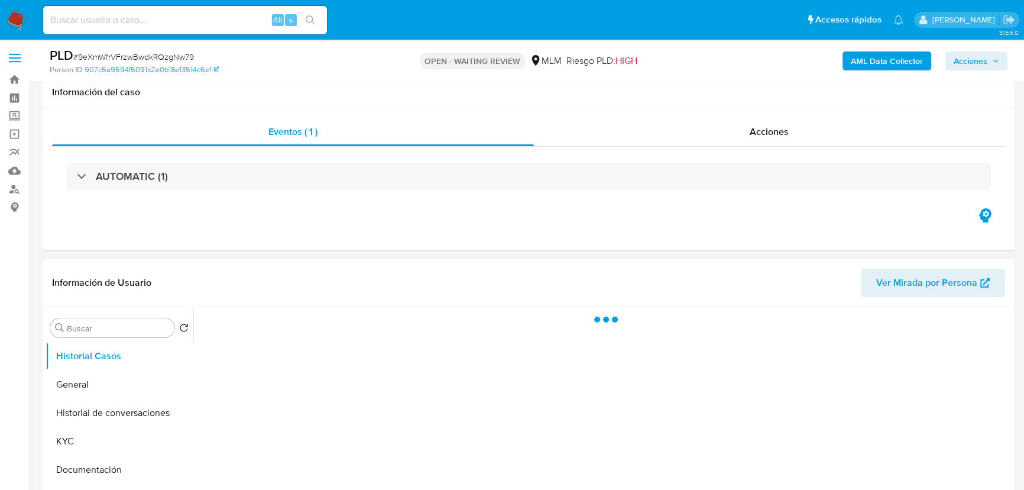
scroll to position [215, 0]
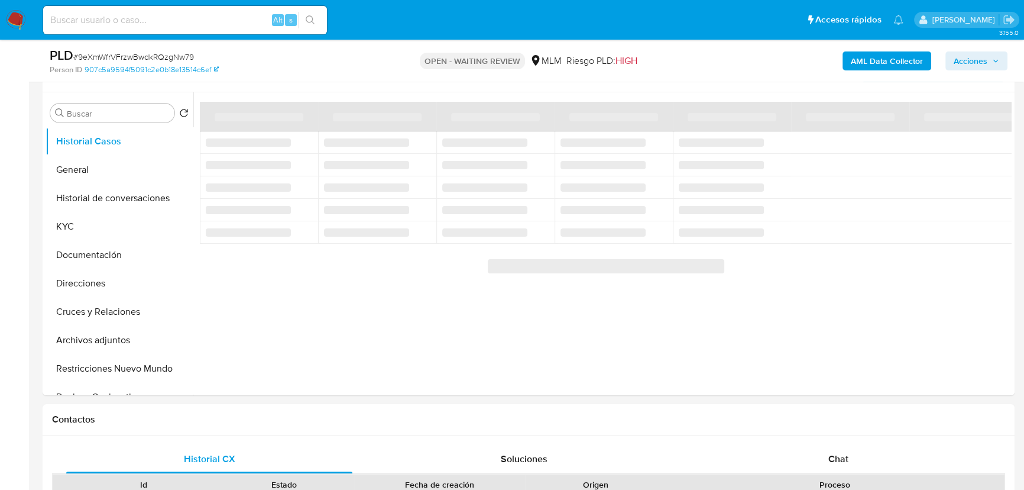
select select "10"
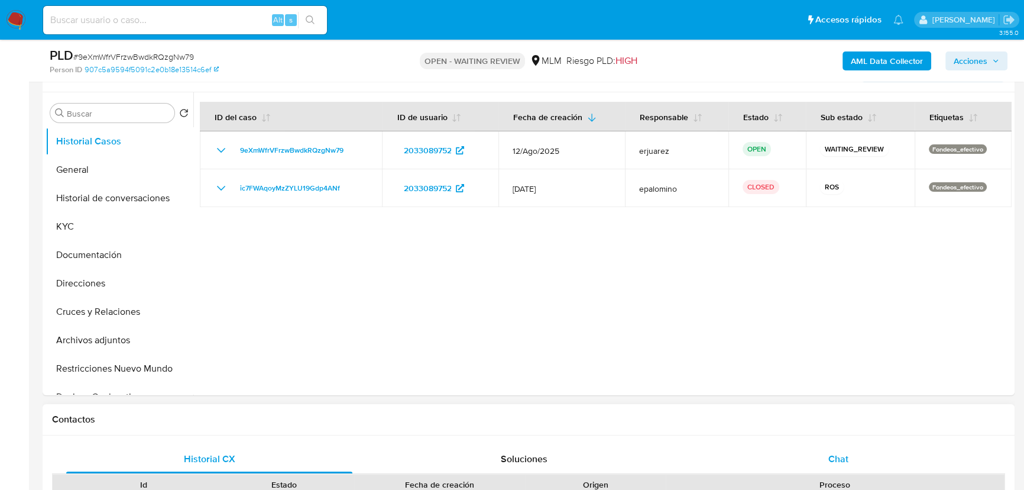
click at [827, 452] on div "Chat" at bounding box center [838, 459] width 286 height 28
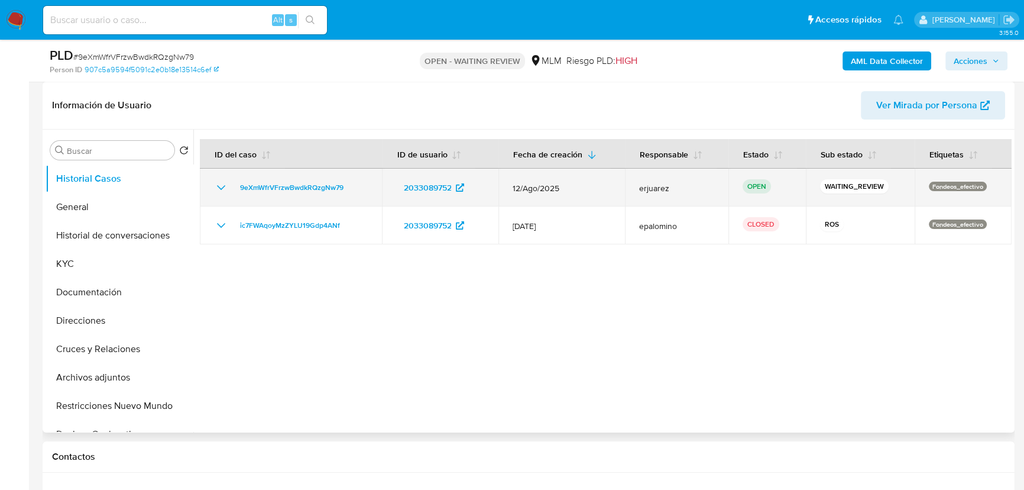
scroll to position [161, 0]
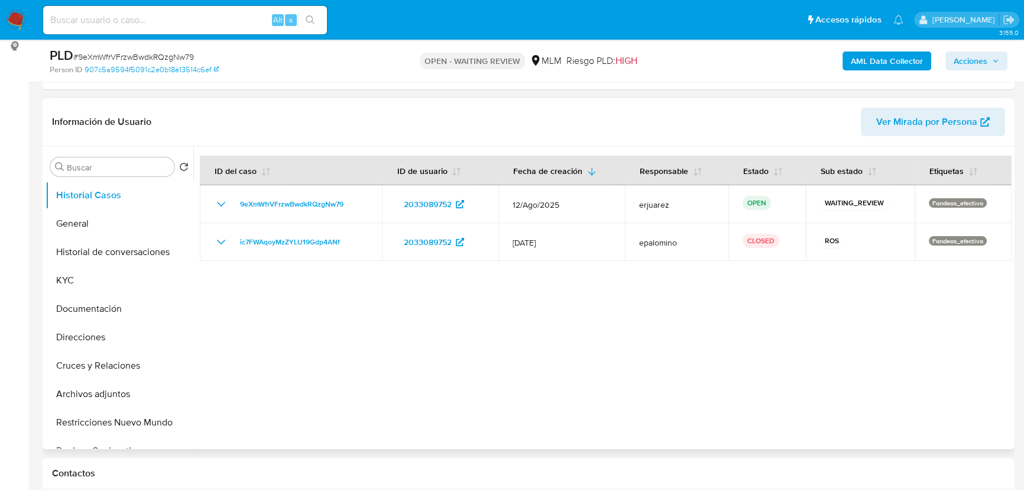
drag, startPoint x: 75, startPoint y: 222, endPoint x: 197, endPoint y: 205, distance: 123.1
click at [78, 223] on button "General" at bounding box center [120, 223] width 148 height 28
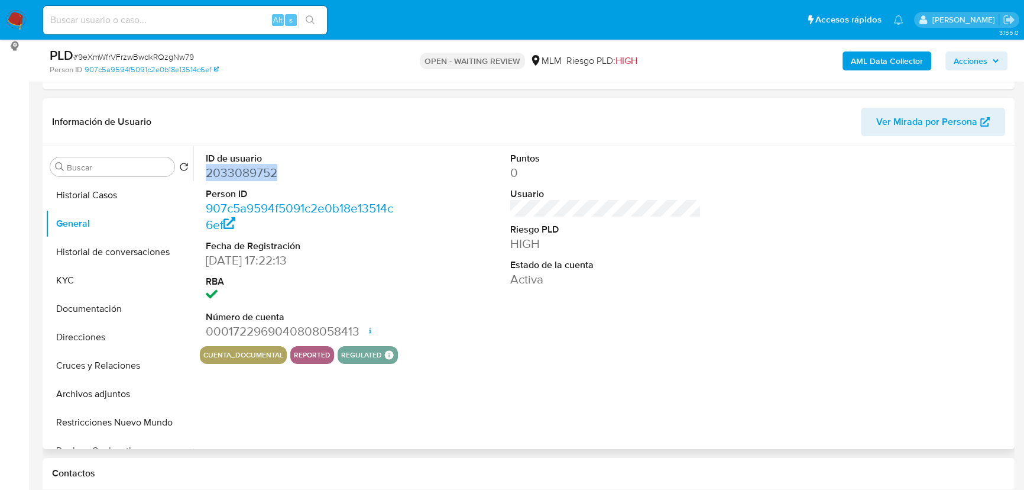
drag, startPoint x: 284, startPoint y: 172, endPoint x: 201, endPoint y: 172, distance: 83.4
click at [201, 172] on div "ID de usuario 2033089752 Person ID 907c5a9594f5091c2e0b18e13514c6ef Fecha de Re…" at bounding box center [301, 246] width 203 height 200
copy dd "2033089752"
drag, startPoint x: 70, startPoint y: 271, endPoint x: 186, endPoint y: 277, distance: 116.7
click at [70, 271] on button "KYC" at bounding box center [115, 280] width 138 height 28
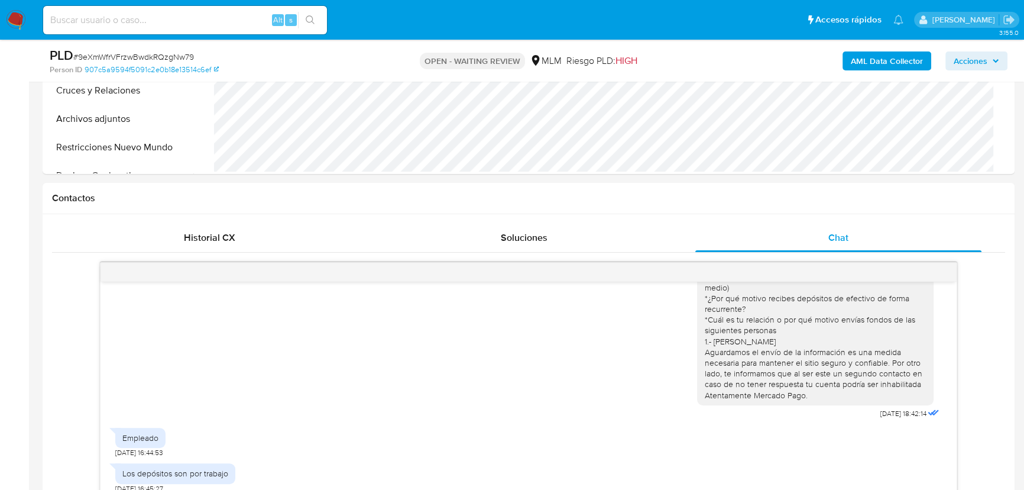
scroll to position [645, 0]
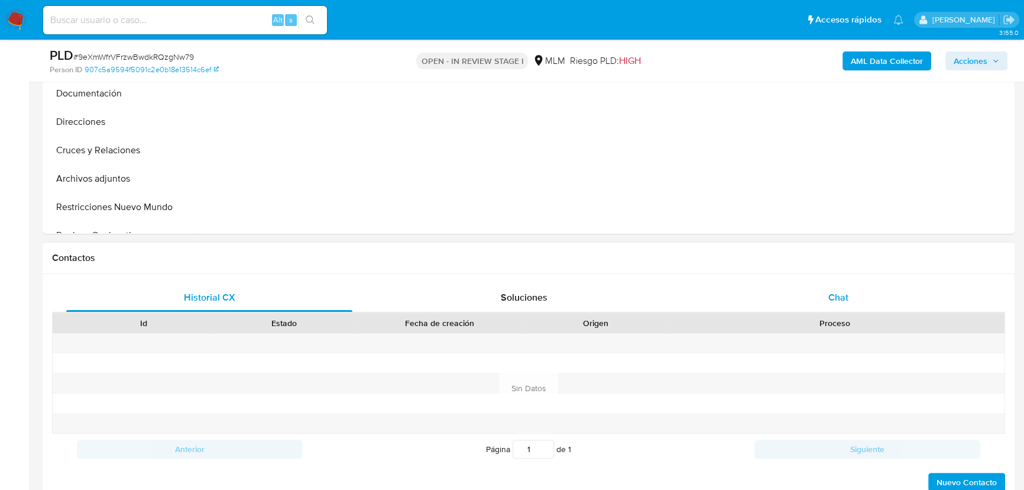
click at [846, 301] on span "Chat" at bounding box center [838, 297] width 20 height 14
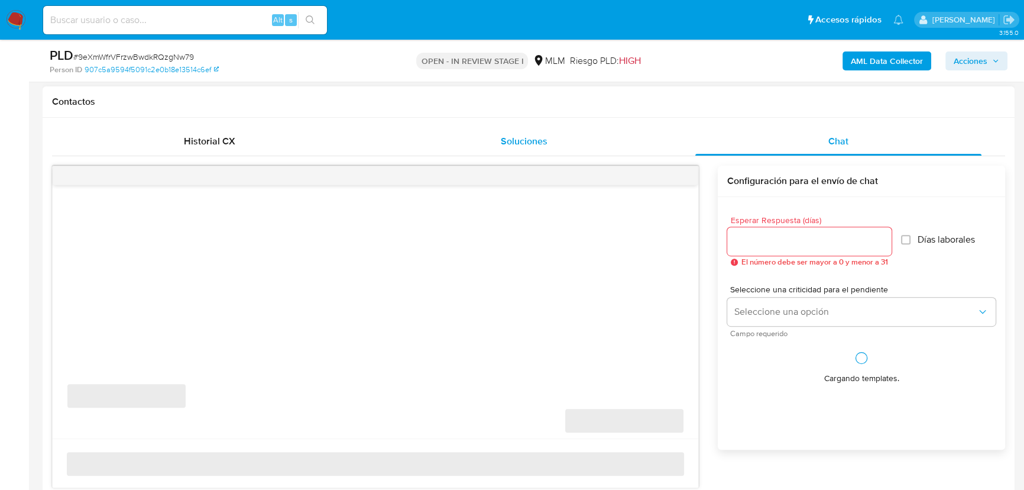
scroll to position [591, 0]
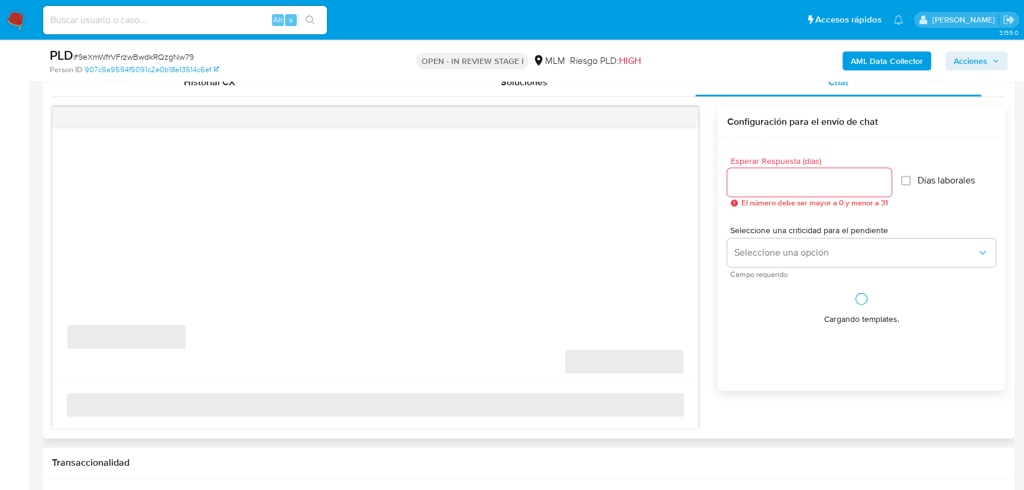
select select "10"
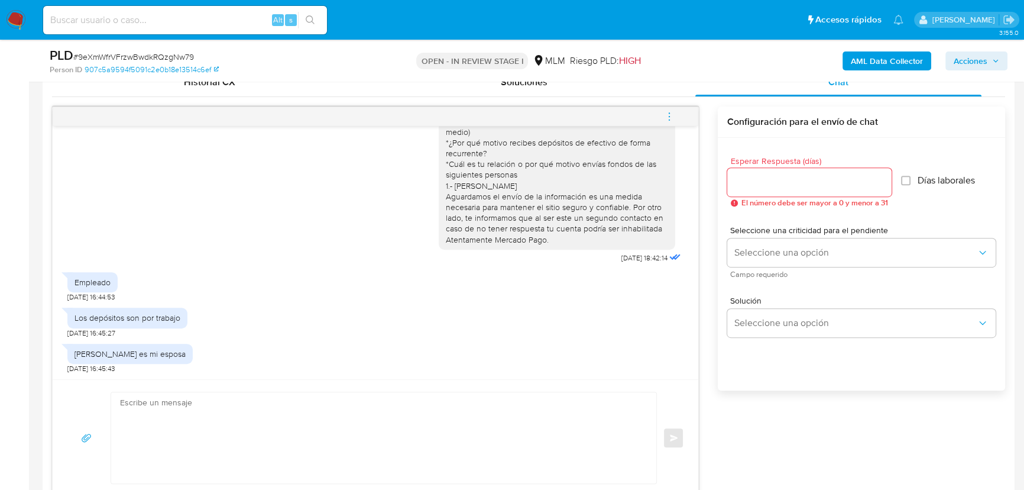
drag, startPoint x: 151, startPoint y: 420, endPoint x: 408, endPoint y: 225, distance: 322.4
click at [166, 419] on textarea at bounding box center [381, 437] width 522 height 91
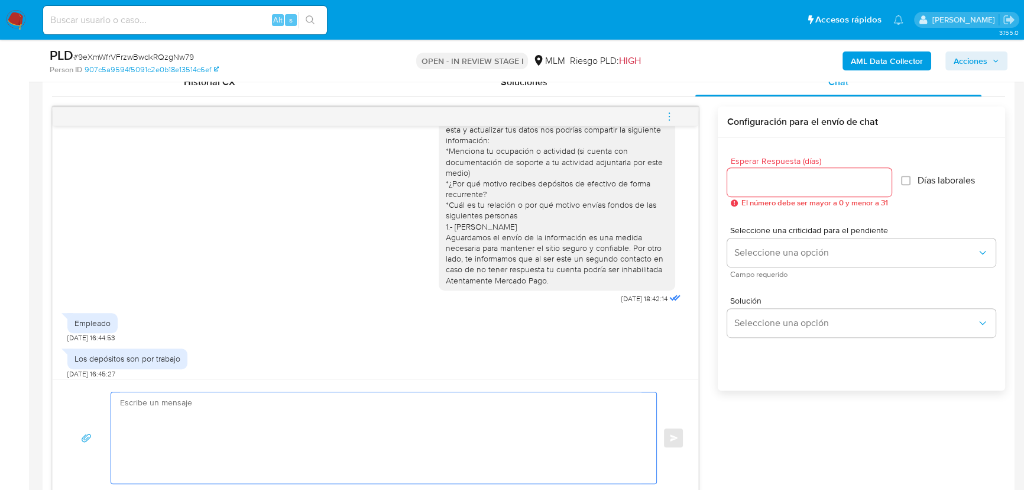
scroll to position [0, 0]
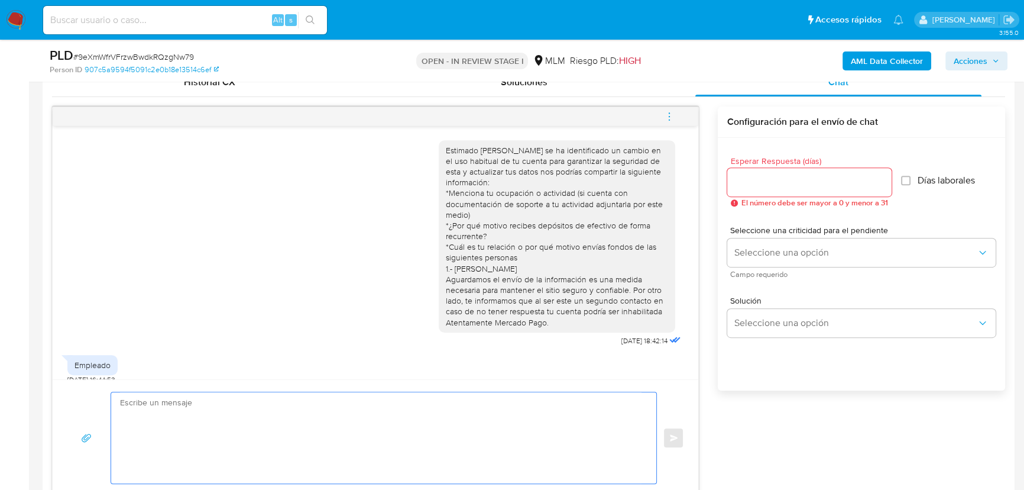
click at [308, 421] on textarea at bounding box center [381, 437] width 522 height 91
type textarea "h"
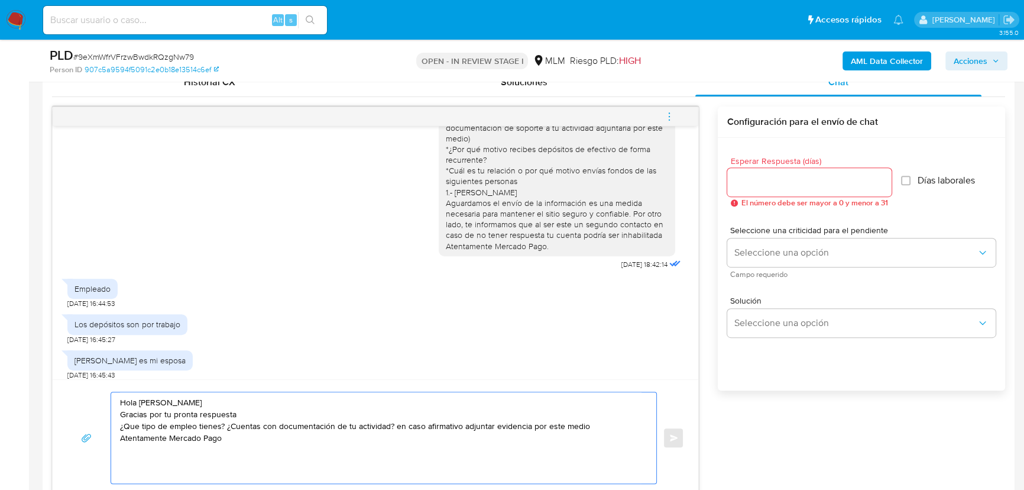
scroll to position [83, 0]
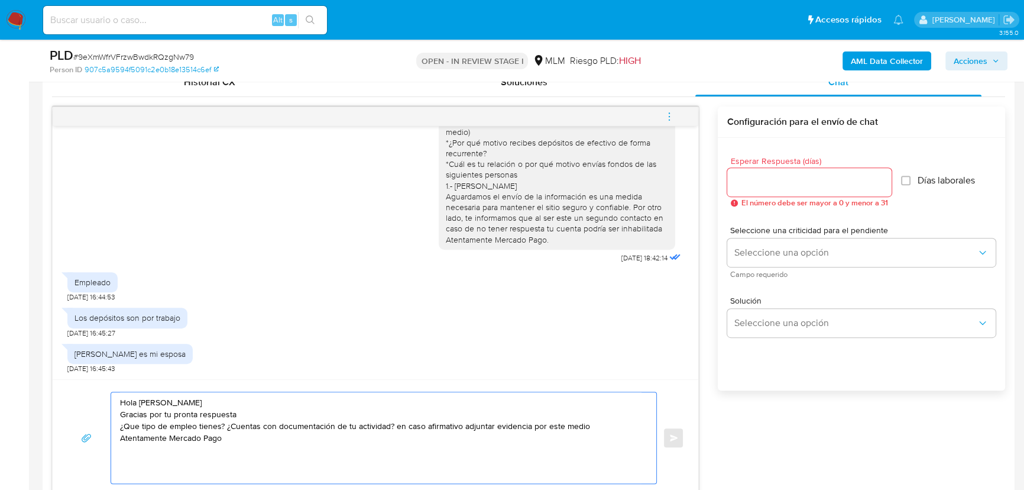
type textarea "Hola Gael Gracias por tu pronta respuesta ¿Qué tipo de empleo tienes? ¿Cuentas …"
drag, startPoint x: 245, startPoint y: 442, endPoint x: 155, endPoint y: 384, distance: 106.9
click at [47, 378] on div "Historial CX Soluciones Chat Id Estado Fecha de creación Origen Proceso Anterio…" at bounding box center [529, 282] width 972 height 447
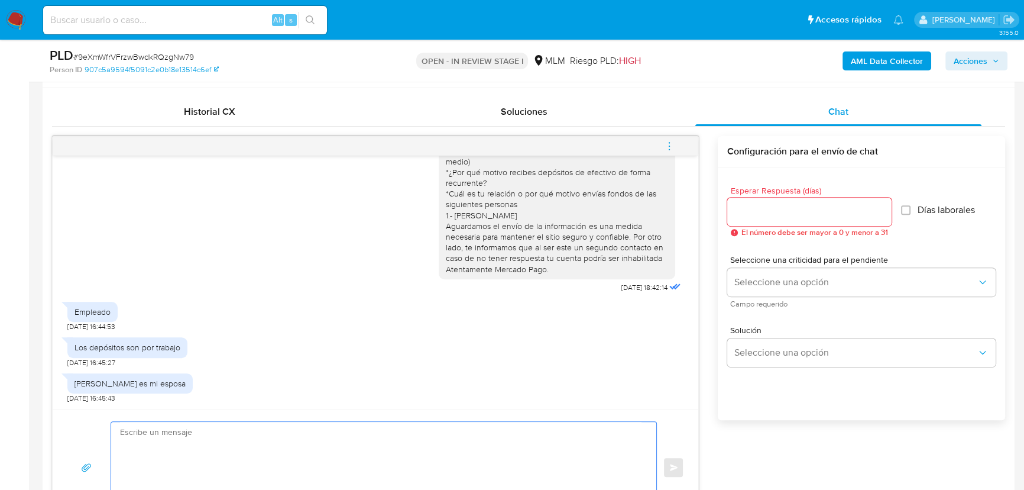
scroll to position [538, 0]
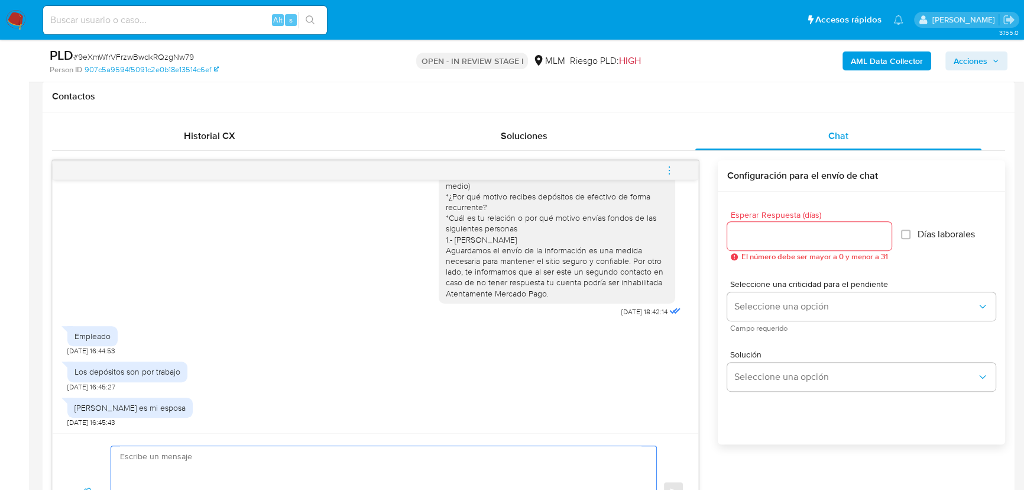
click at [751, 239] on input "Esperar Respuesta (días)" at bounding box center [809, 235] width 164 height 15
type input "3"
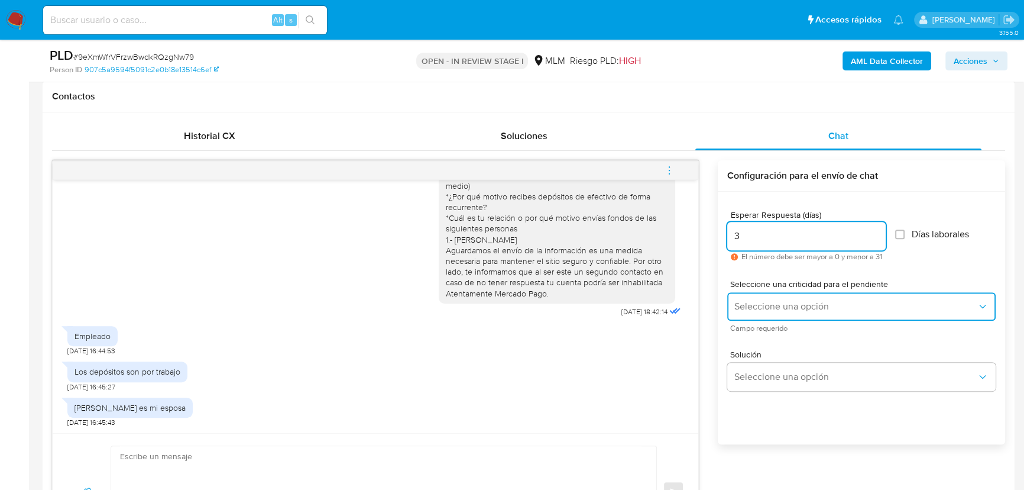
drag, startPoint x: 758, startPoint y: 302, endPoint x: 768, endPoint y: 306, distance: 10.1
click at [764, 304] on span "Seleccione una opción" at bounding box center [855, 306] width 242 height 12
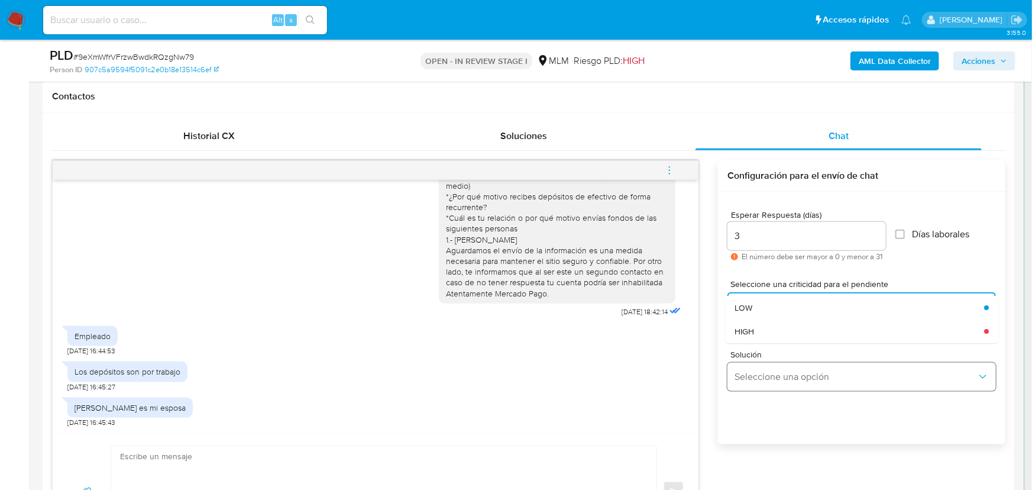
drag, startPoint x: 762, startPoint y: 328, endPoint x: 820, endPoint y: 375, distance: 75.2
click at [765, 328] on div "HIGH" at bounding box center [855, 331] width 242 height 24
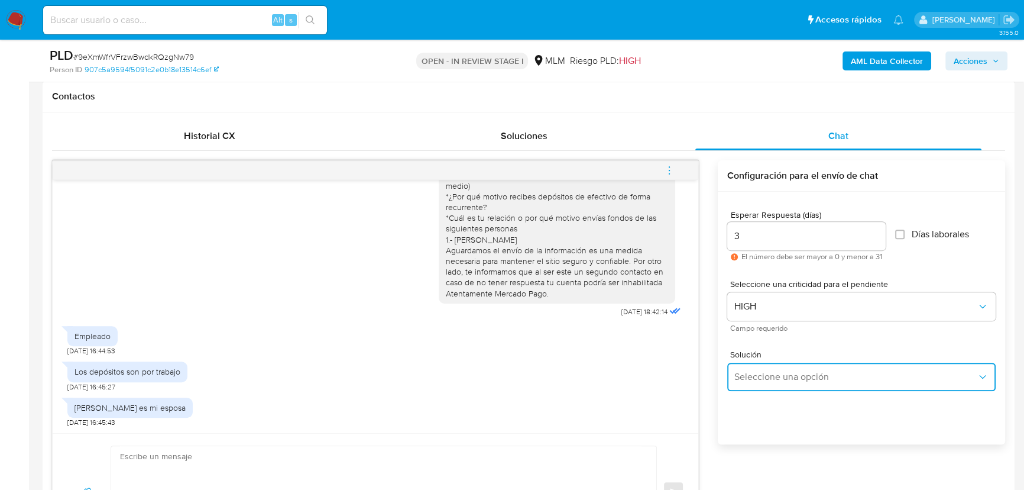
drag, startPoint x: 815, startPoint y: 374, endPoint x: 865, endPoint y: 365, distance: 50.0
click at [815, 374] on span "Seleccione una opción" at bounding box center [855, 377] width 242 height 12
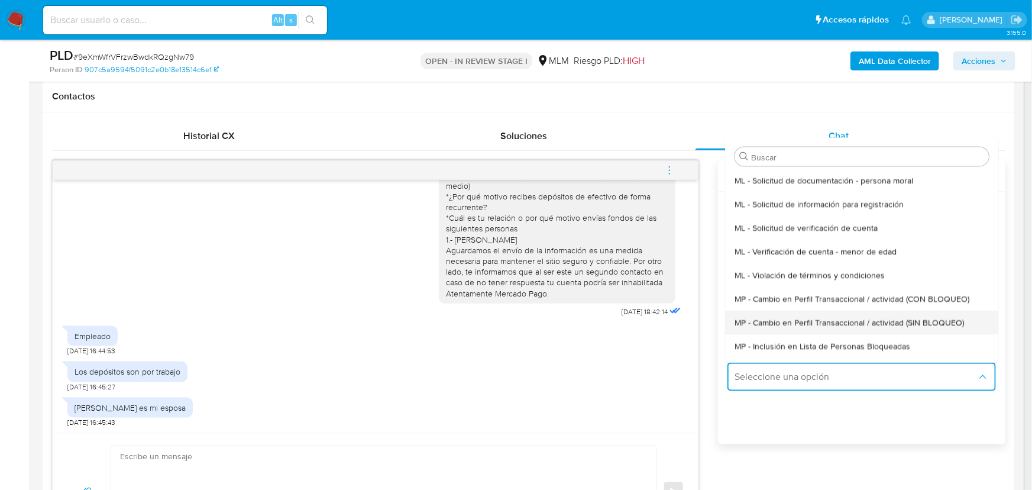
click at [881, 314] on div "MP - Cambio en Perfil Transaccional / actividad (SIN BLOQUEO)" at bounding box center [857, 322] width 247 height 24
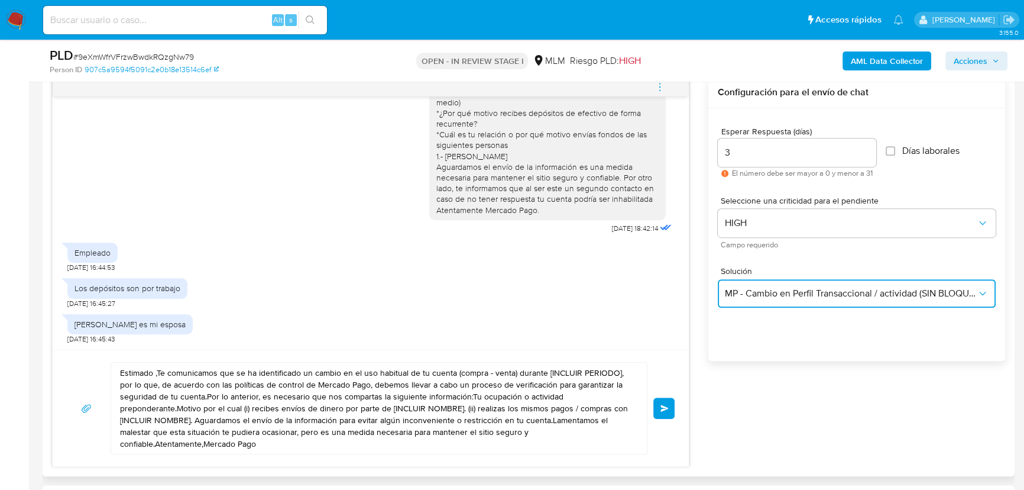
scroll to position [752, 0]
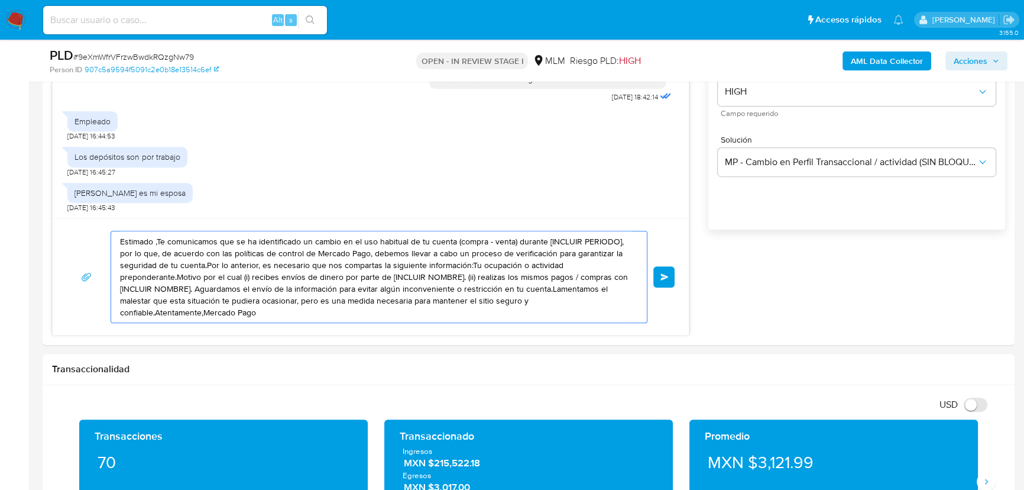
drag, startPoint x: 290, startPoint y: 310, endPoint x: -26, endPoint y: 188, distance: 339.2
paste textarea "Hola Gael Gracias por tu pronta respuesta ¿Qué tipo de empleo tienes? ¿Cuentas …"
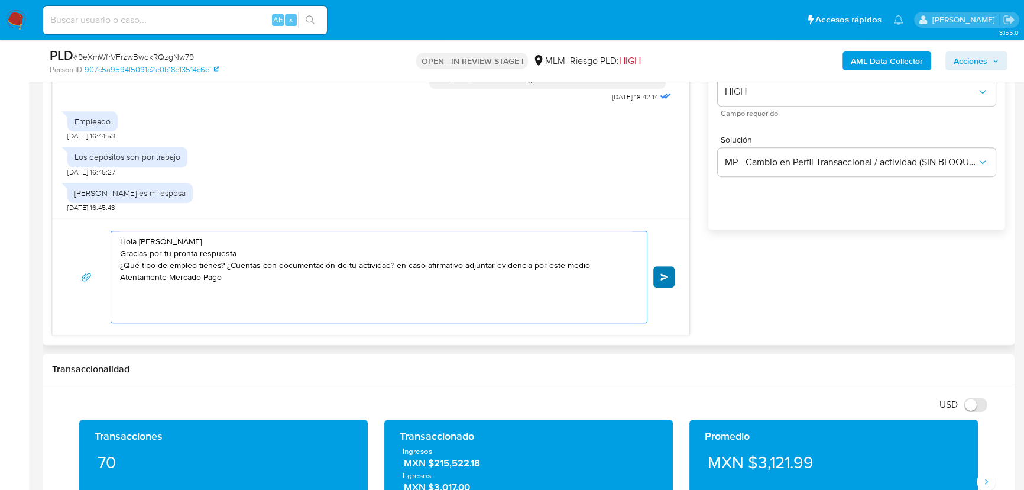
type textarea "Hola Gael Gracias por tu pronta respuesta ¿Qué tipo de empleo tienes? ¿Cuentas …"
click at [665, 275] on span "Enviar" at bounding box center [665, 276] width 8 height 7
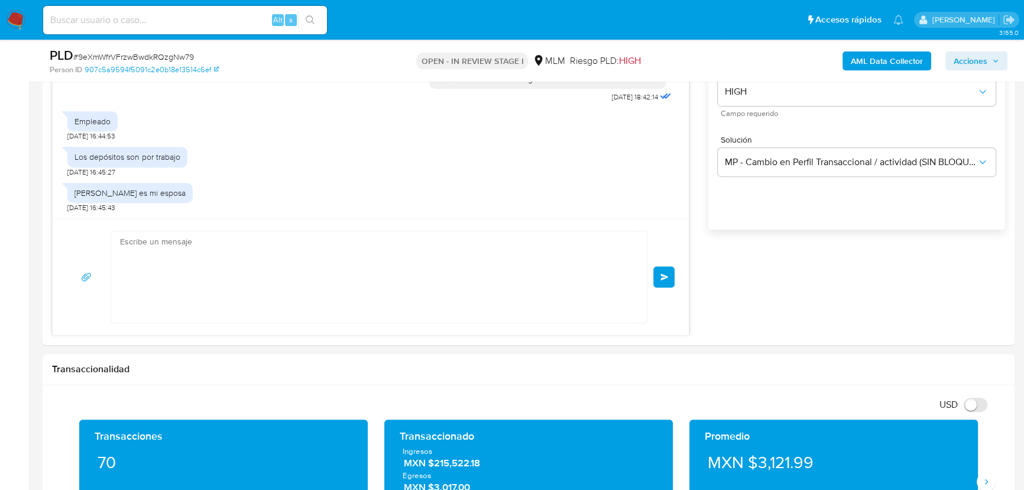
scroll to position [182, 0]
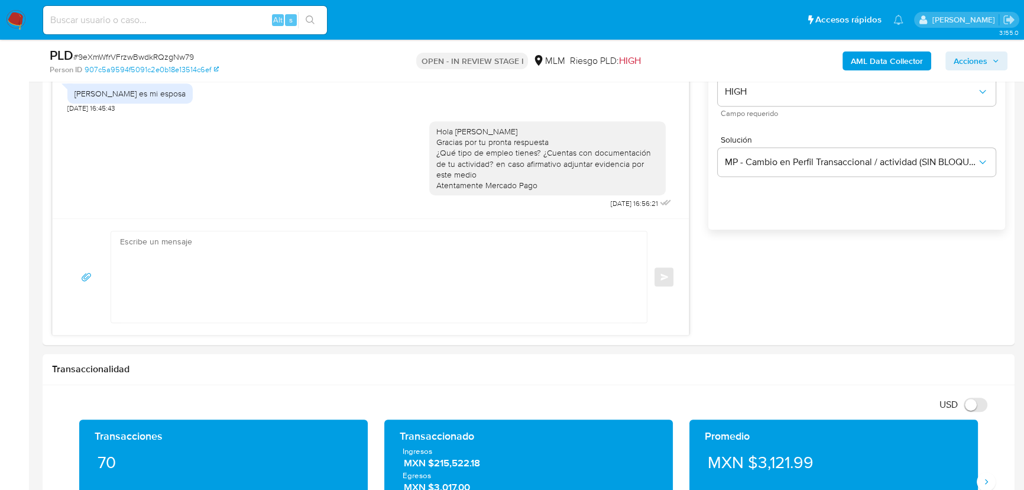
click at [12, 17] on img at bounding box center [16, 20] width 20 height 20
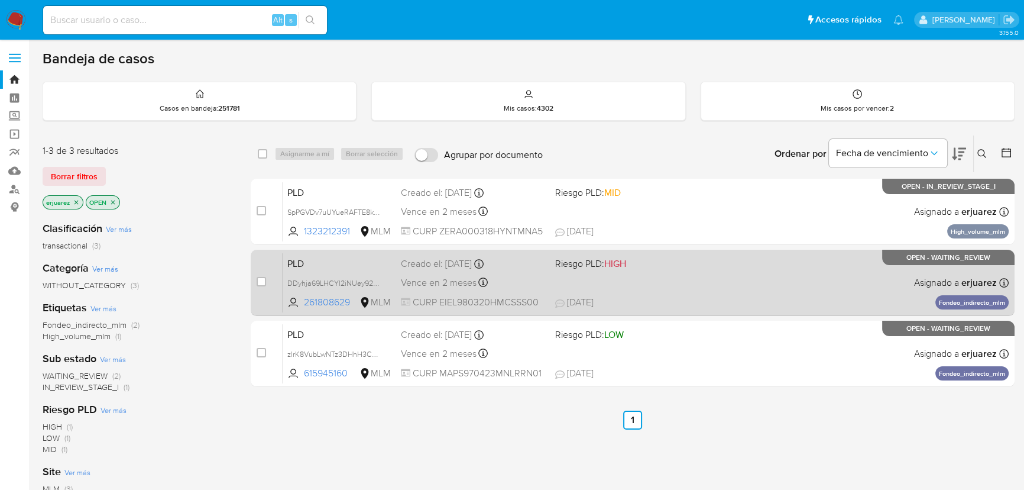
click at [791, 284] on div "PLD DDyhja69LHCYl2iNUey928yF 261808629 MLM Riesgo PLD: HIGH Creado el: [DATE] C…" at bounding box center [646, 282] width 726 height 60
click at [261, 283] on input "checkbox" at bounding box center [261, 281] width 9 height 9
checkbox input "true"
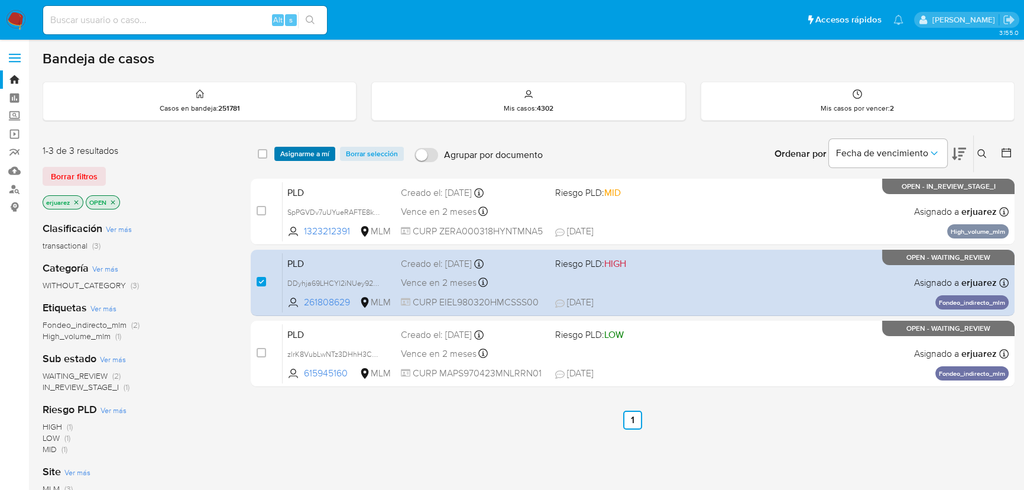
click at [311, 148] on span "Asignarme a mí" at bounding box center [304, 154] width 49 height 12
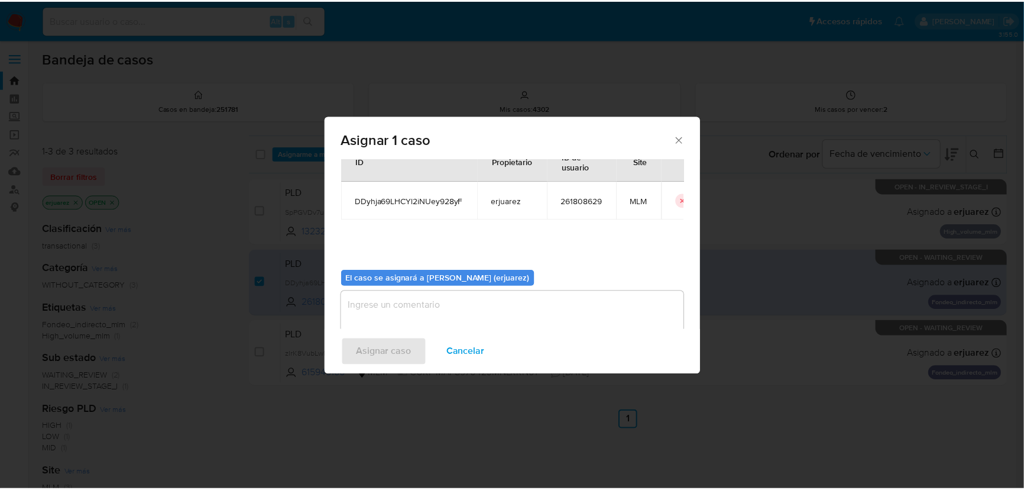
scroll to position [60, 0]
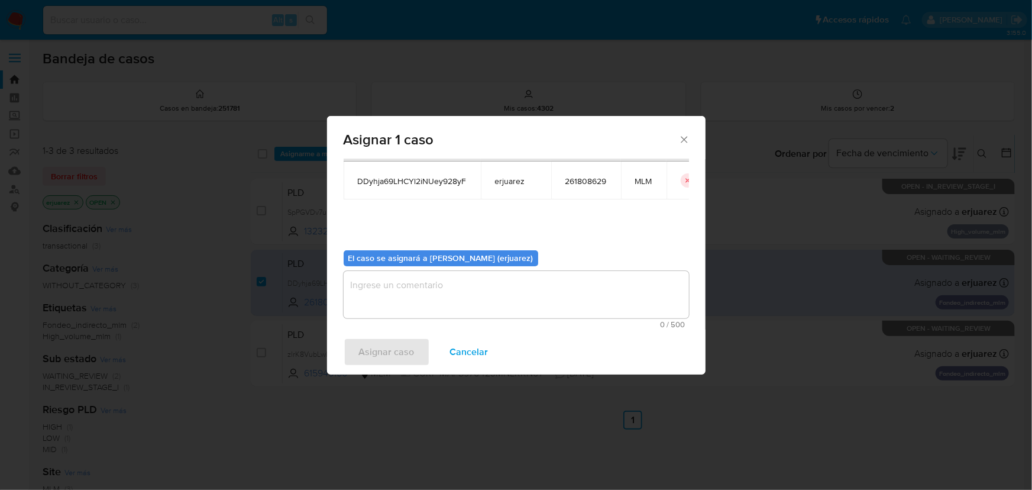
click at [393, 289] on textarea "assign-modal" at bounding box center [516, 294] width 345 height 47
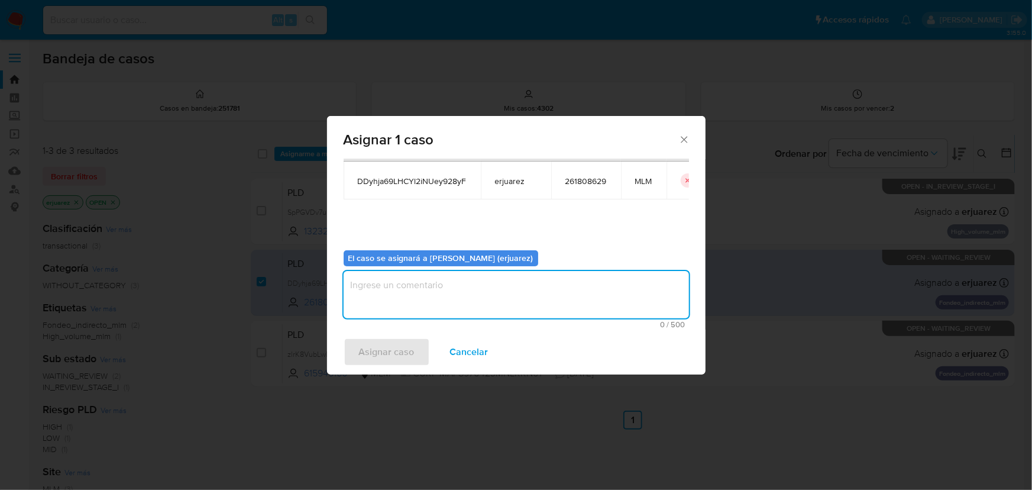
type textarea "e"
type textarea "EPJU"
click at [389, 348] on span "Asignar caso" at bounding box center [387, 352] width 56 height 26
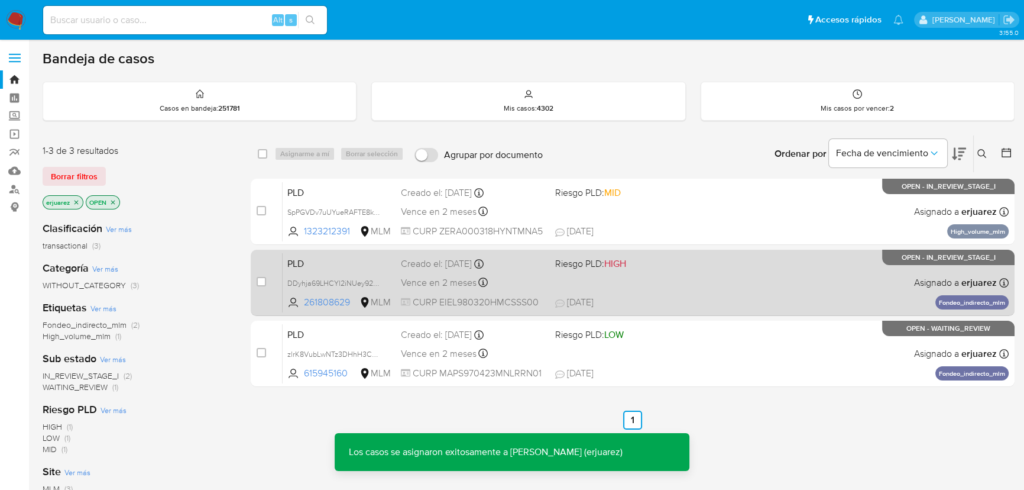
click at [784, 273] on div "PLD DDyhja69LHCYl2iNUey928yF 261808629 MLM Riesgo PLD: HIGH Creado el: [DATE] C…" at bounding box center [646, 282] width 726 height 60
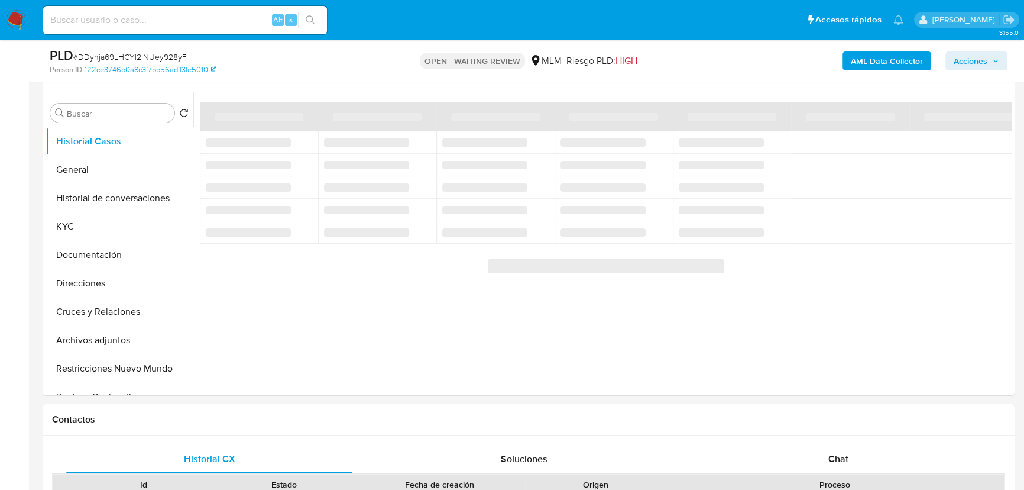
scroll to position [538, 0]
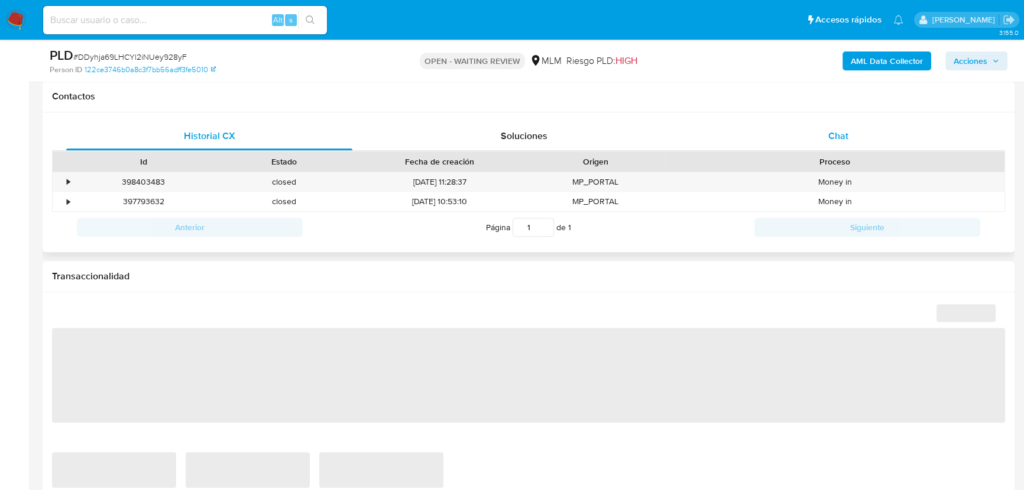
select select "10"
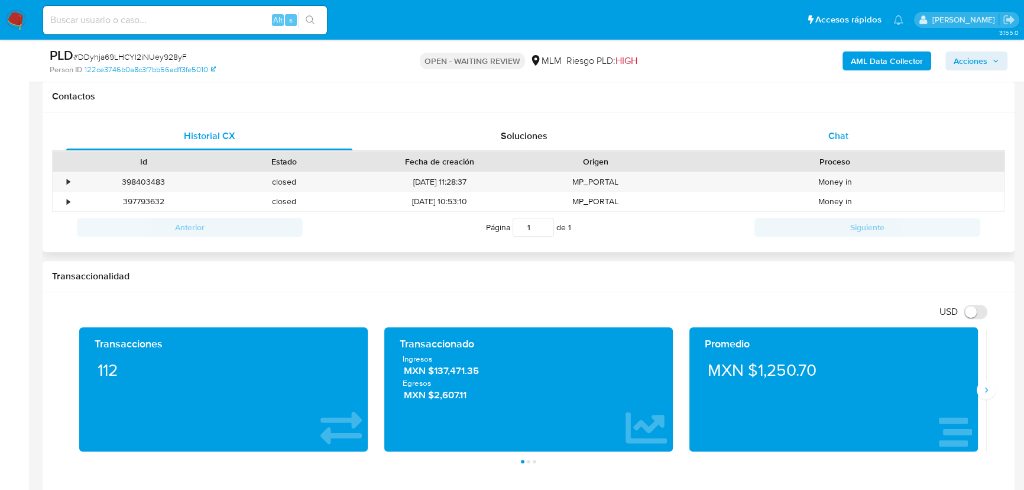
click at [846, 137] on span "Chat" at bounding box center [838, 136] width 20 height 14
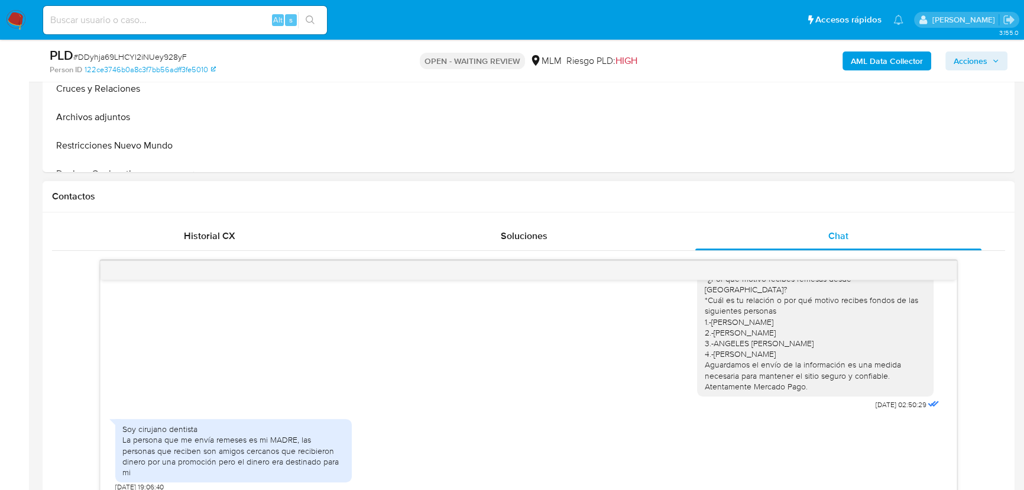
scroll to position [591, 0]
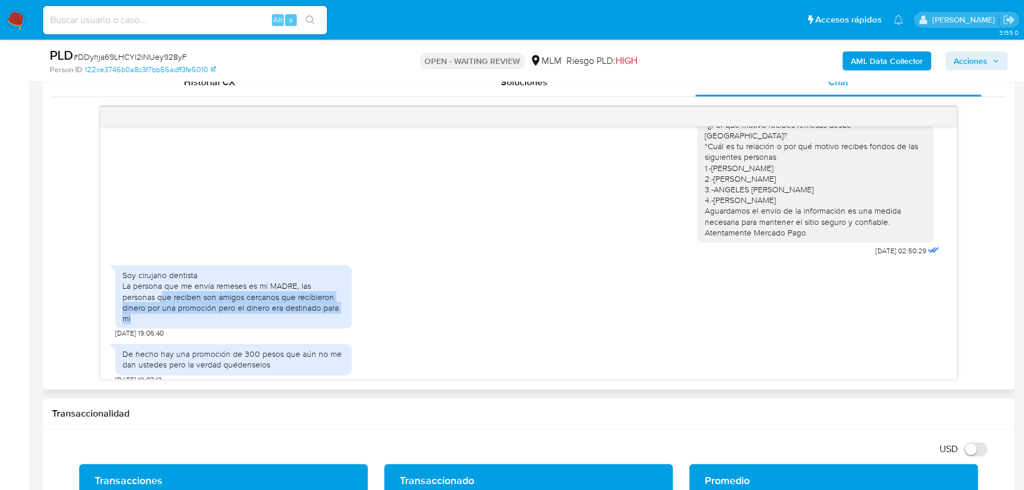
drag, startPoint x: 161, startPoint y: 291, endPoint x: 343, endPoint y: 311, distance: 183.2
click at [343, 311] on div "Soy cirujano dentista La persona que me envía remeses es mi MADRE, las personas…" at bounding box center [233, 297] width 222 height 54
click at [160, 304] on div "Soy cirujano dentista La persona que me envía remeses es mi MADRE, las personas…" at bounding box center [233, 297] width 222 height 54
drag, startPoint x: 216, startPoint y: 299, endPoint x: 299, endPoint y: 308, distance: 82.7
click at [299, 308] on div "Soy cirujano dentista La persona que me envía remeses es mi MADRE, las personas…" at bounding box center [233, 297] width 222 height 54
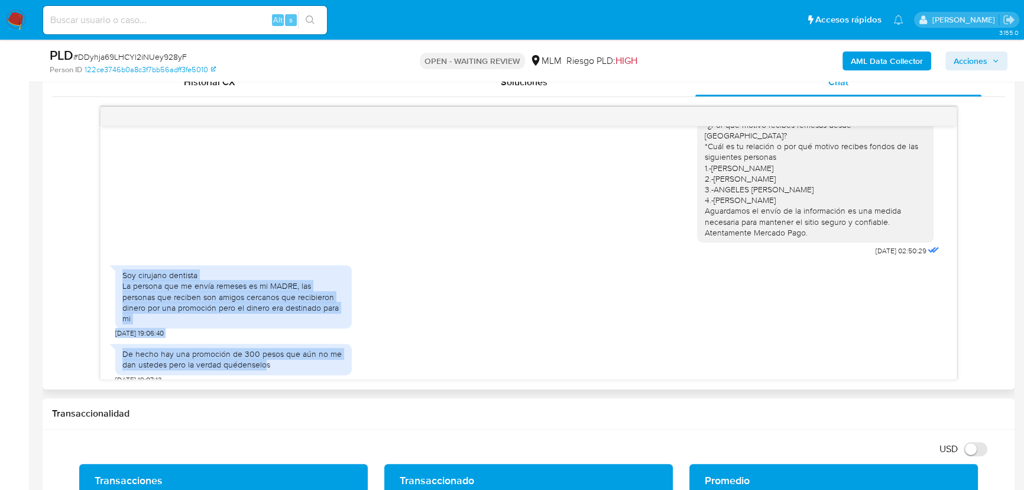
drag, startPoint x: 266, startPoint y: 357, endPoint x: 112, endPoint y: 266, distance: 179.2
click at [112, 266] on div "Estimado [PERSON_NAME] se ha identificado un cambio en el uso habitual de tu cu…" at bounding box center [529, 252] width 857 height 253
drag, startPoint x: 166, startPoint y: 287, endPoint x: 213, endPoint y: 289, distance: 47.3
click at [167, 287] on div "Soy cirujano dentista La persona que me envía remeses es mi MADRE, las personas…" at bounding box center [233, 297] width 222 height 54
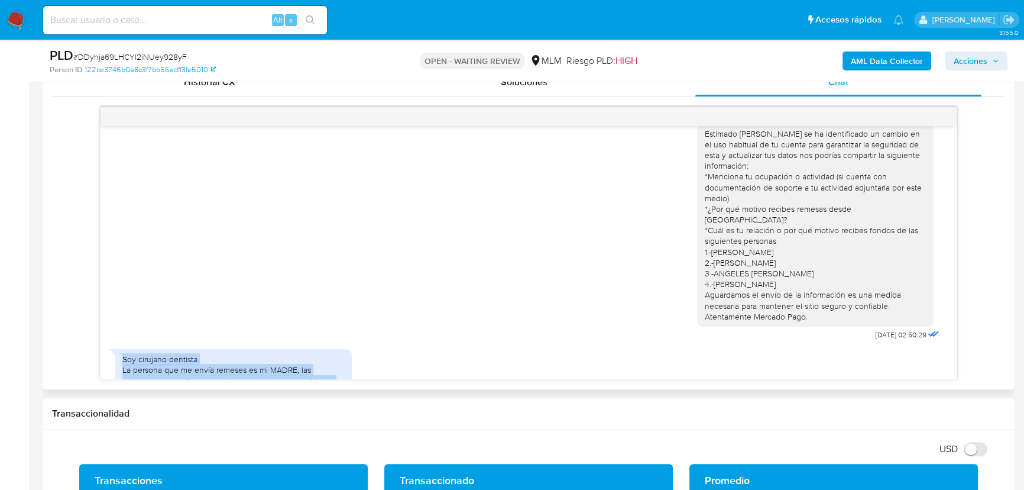
scroll to position [0, 0]
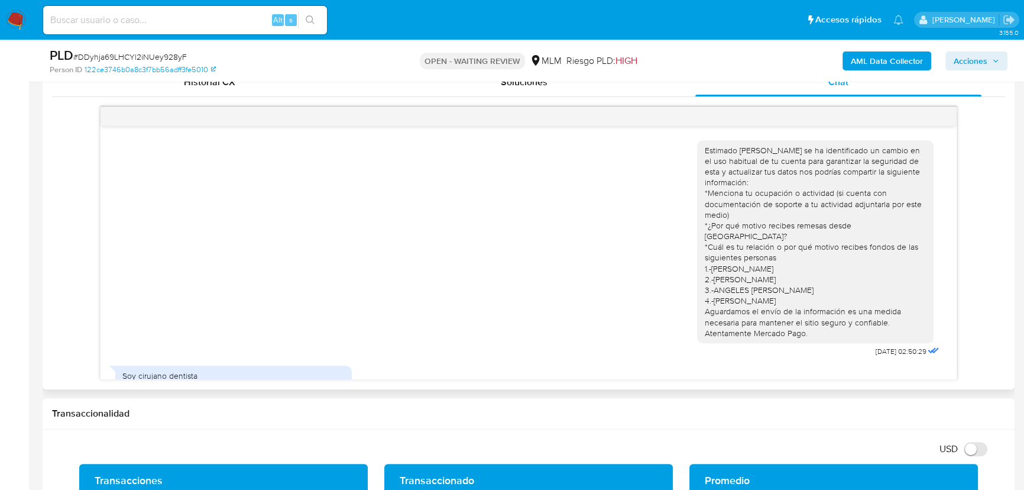
click at [747, 176] on div "Estimado [PERSON_NAME] se ha identificado un cambio en el uso habitual de tu cu…" at bounding box center [815, 241] width 222 height 193
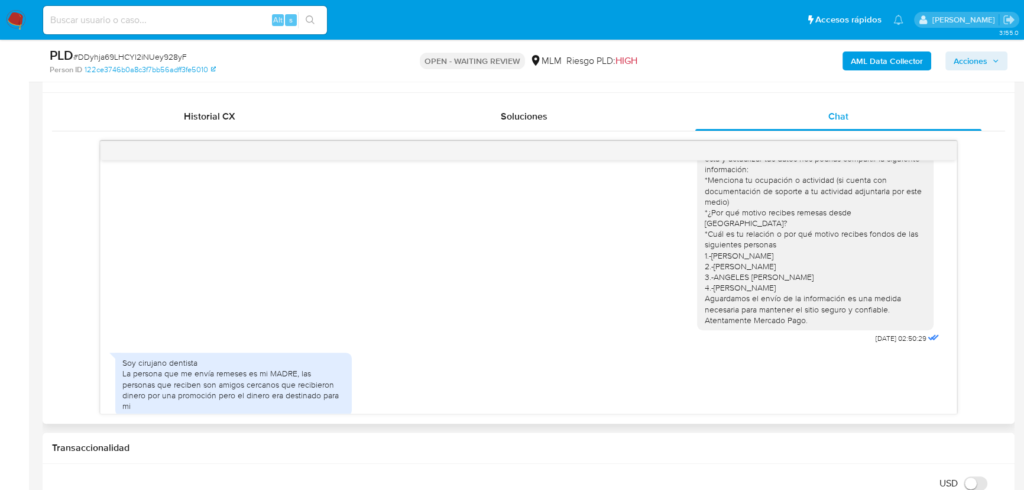
scroll to position [538, 0]
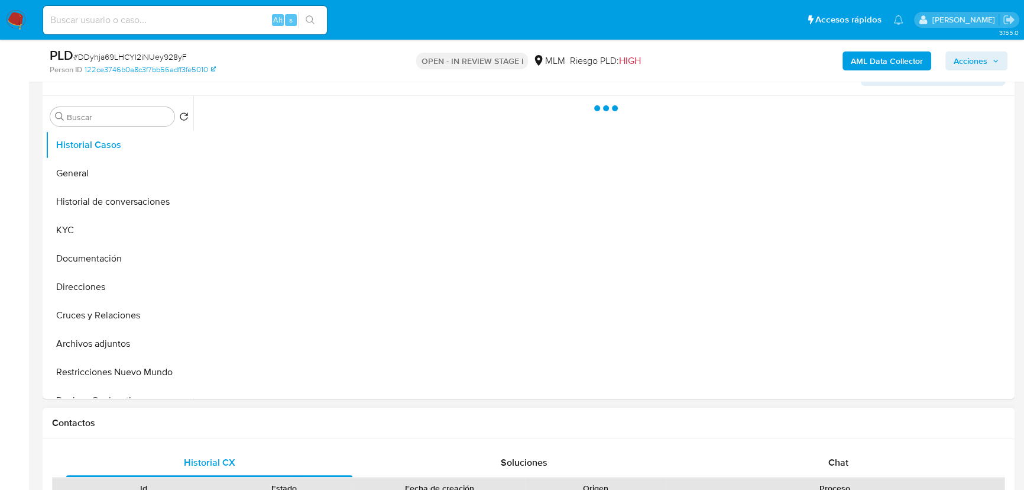
scroll to position [430, 0]
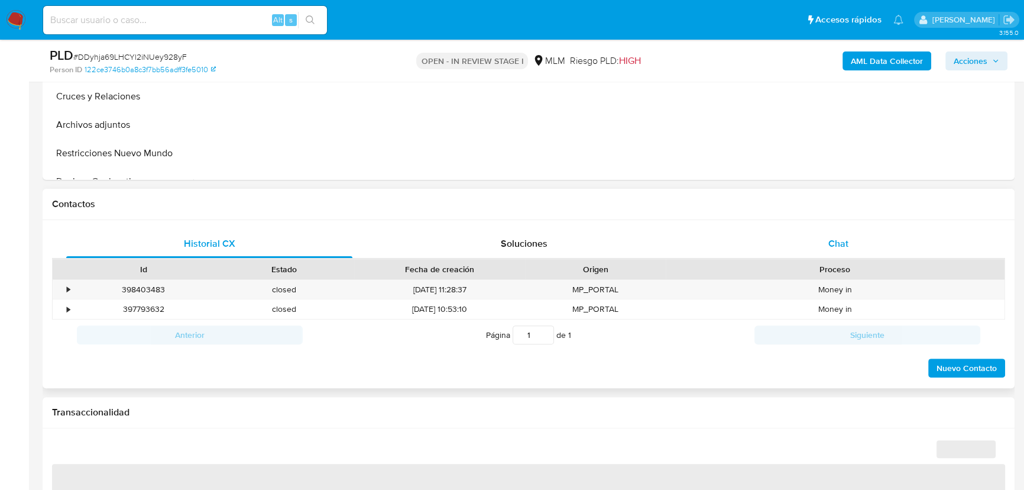
click at [833, 241] on span "Chat" at bounding box center [838, 244] width 20 height 14
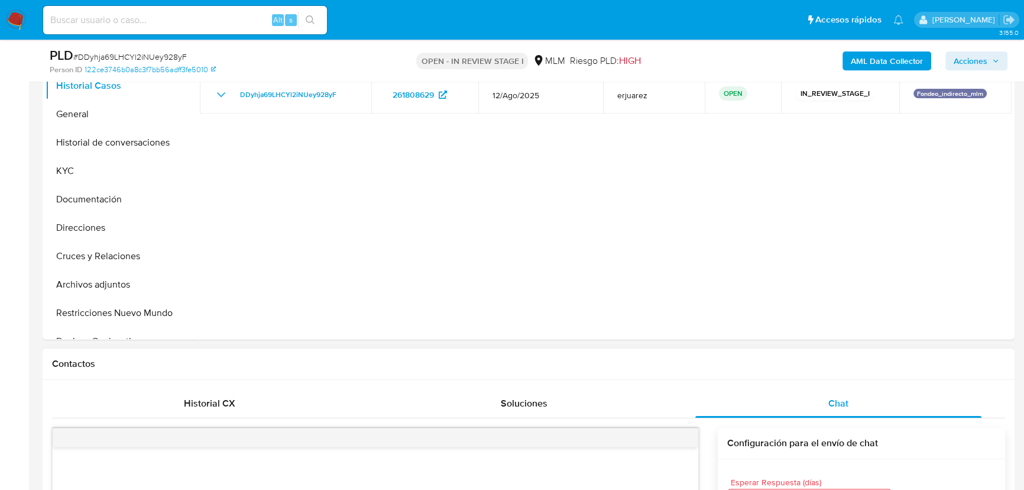
scroll to position [268, 0]
select select "10"
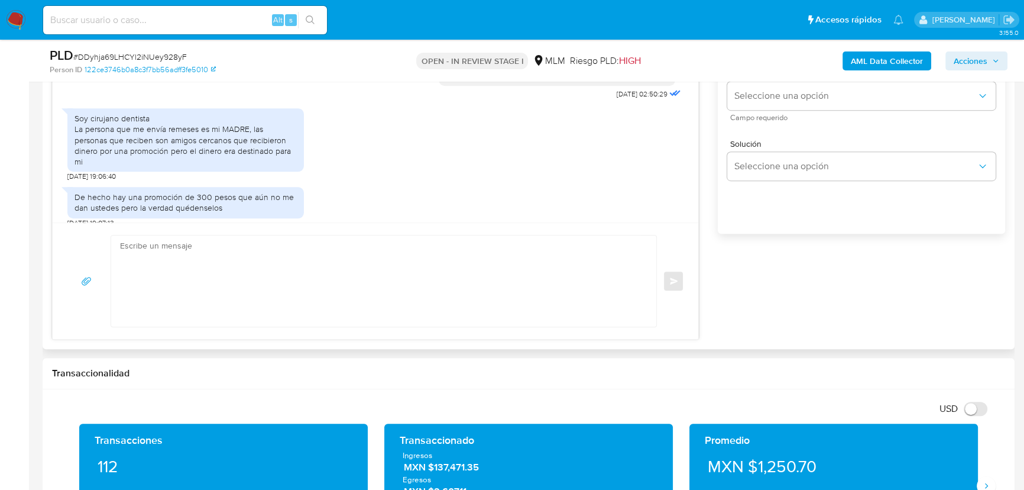
scroll to position [752, 0]
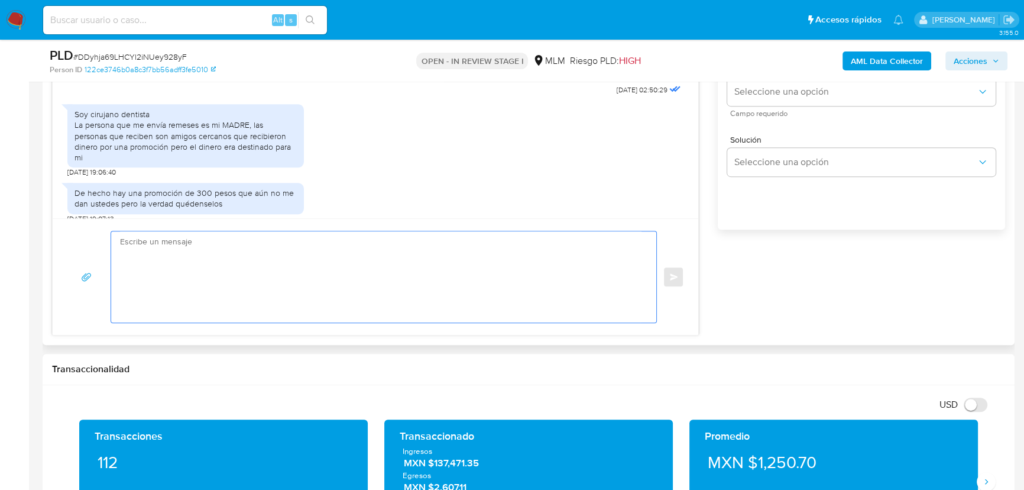
click at [281, 266] on textarea at bounding box center [381, 276] width 522 height 91
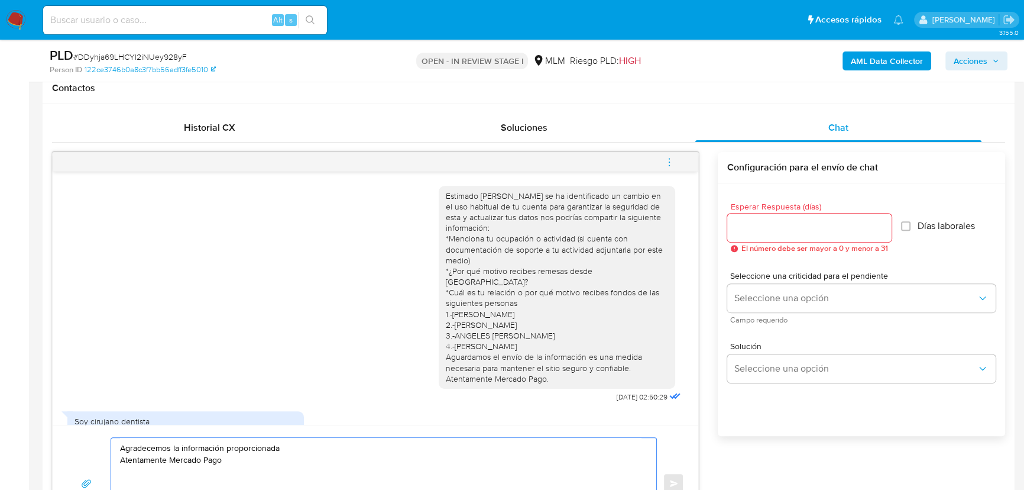
scroll to position [538, 0]
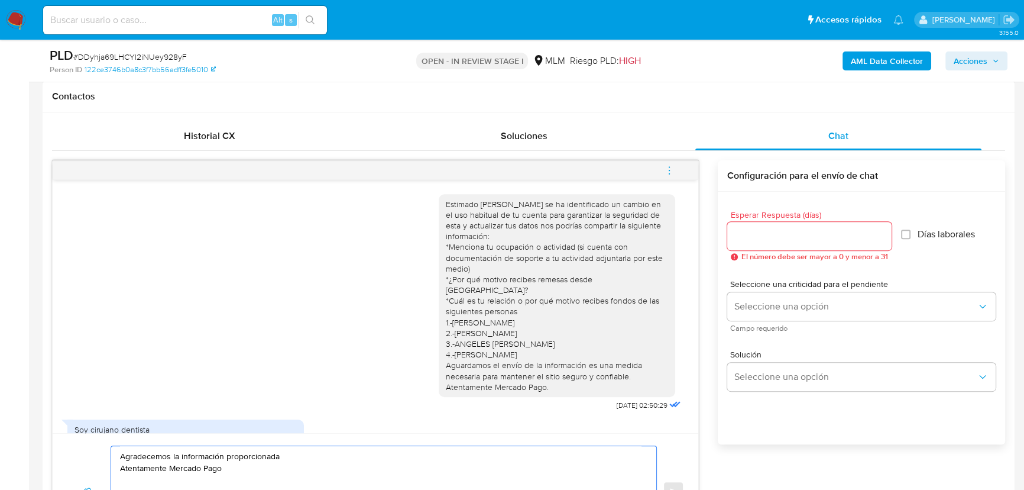
type textarea "Agradecemos la información proporcionada Atentamente Mercado Pago"
click at [744, 230] on input "Esperar Respuesta (días)" at bounding box center [809, 235] width 164 height 15
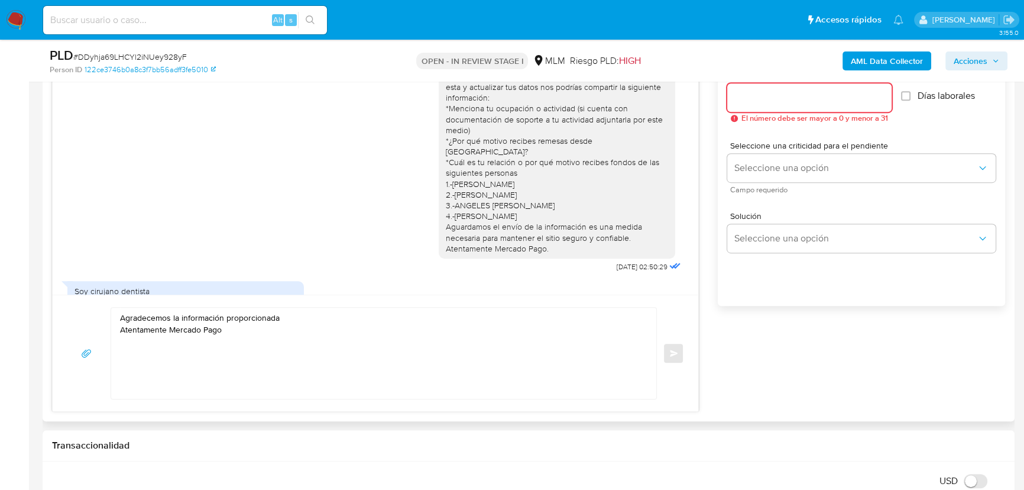
scroll to position [698, 0]
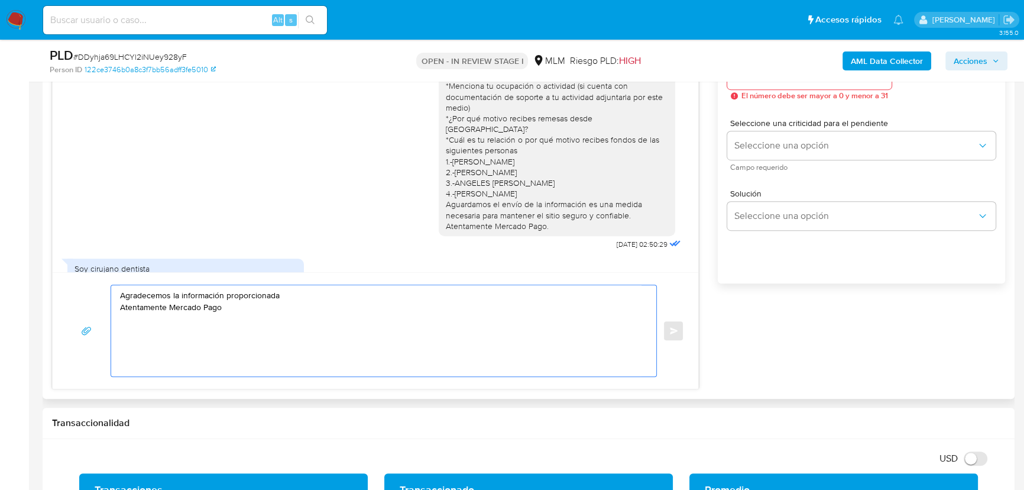
drag, startPoint x: 245, startPoint y: 309, endPoint x: 90, endPoint y: 255, distance: 163.4
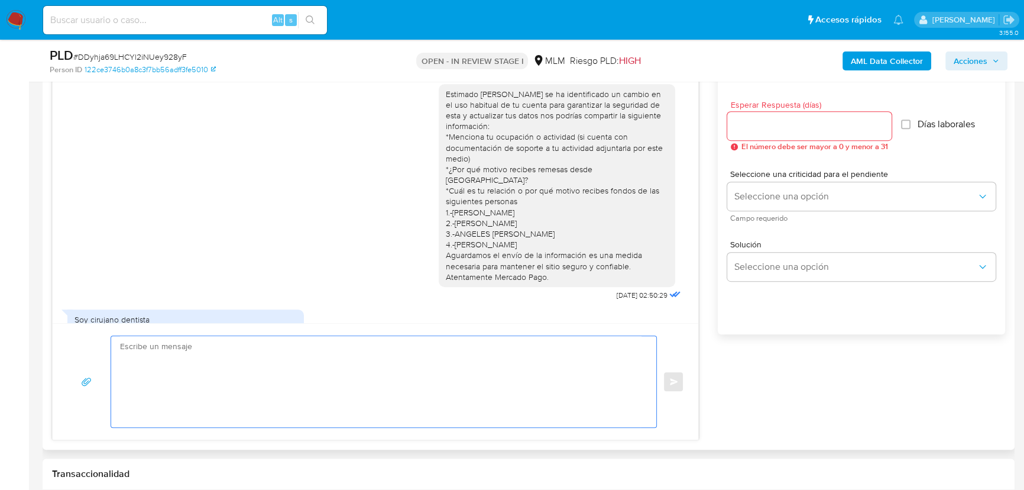
scroll to position [591, 0]
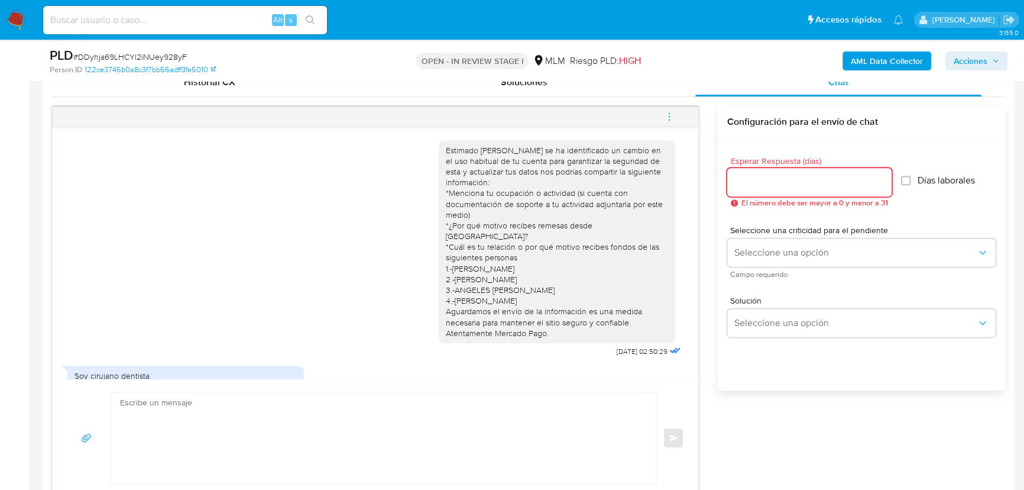
click at [755, 179] on input "Esperar Respuesta (días)" at bounding box center [809, 181] width 164 height 15
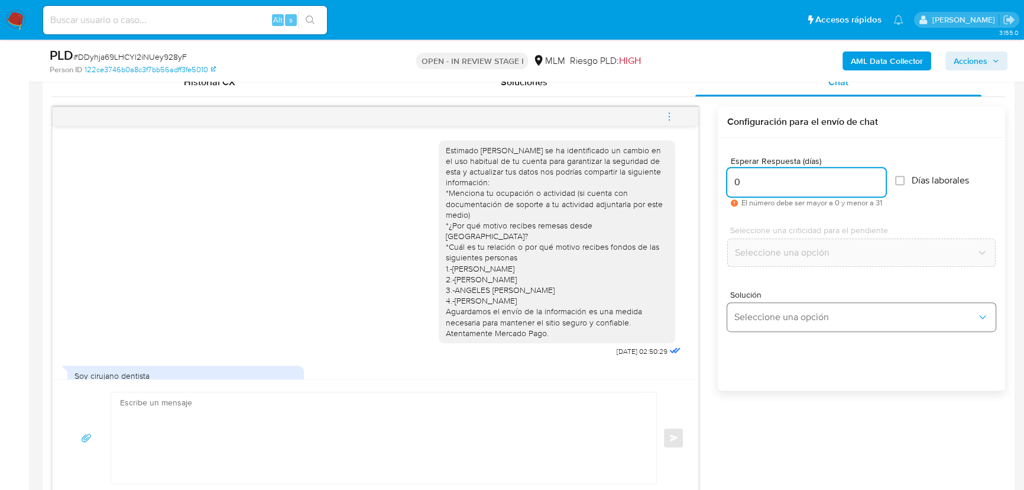
type input "0"
click at [780, 318] on span "Seleccione una opción" at bounding box center [855, 317] width 242 height 12
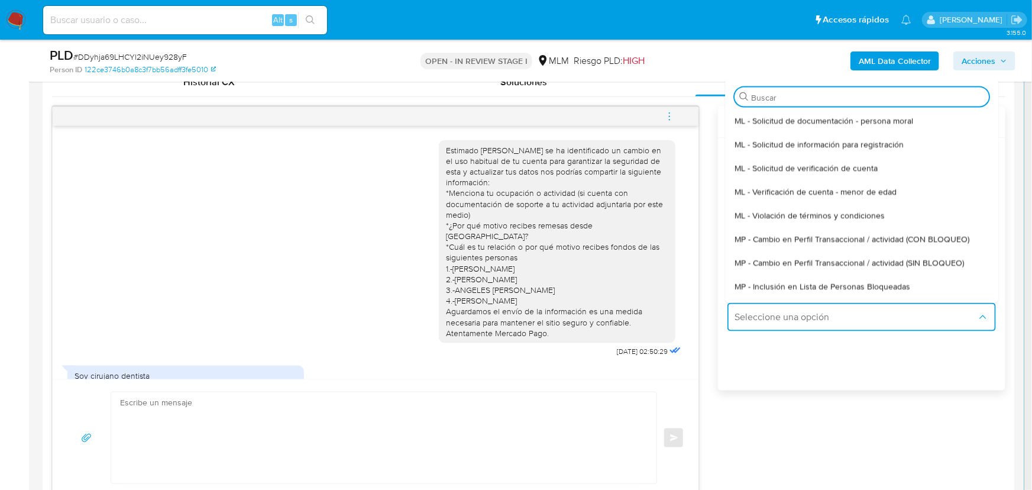
click at [846, 260] on span "MP - Cambio en Perfil Transaccional / actividad (SIN BLOQUEO)" at bounding box center [848, 262] width 229 height 11
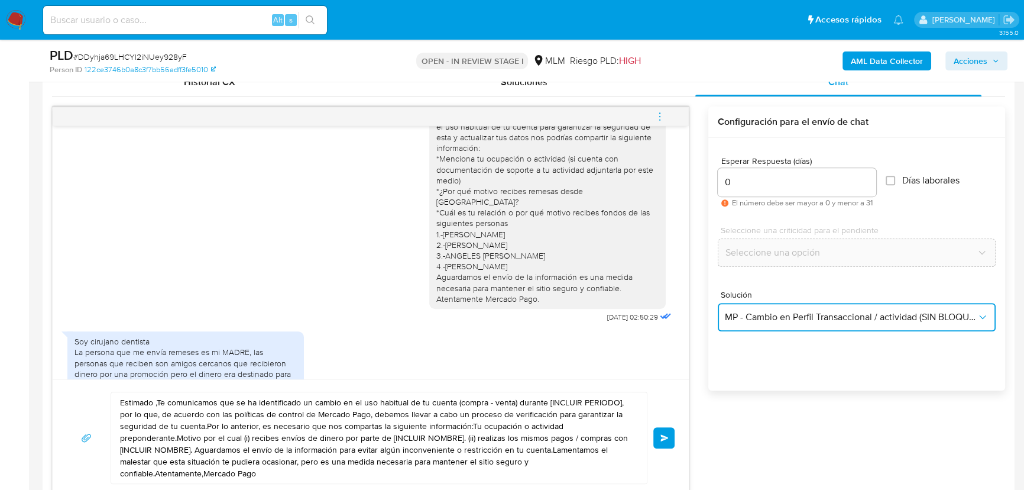
scroll to position [53, 0]
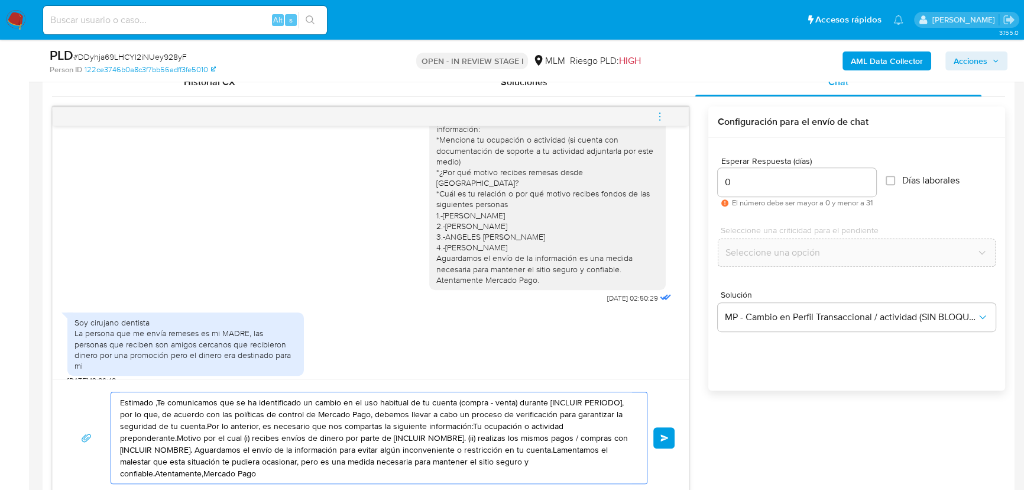
drag, startPoint x: 213, startPoint y: 453, endPoint x: 15, endPoint y: 361, distance: 219.1
paste textarea "Agradecemos la información proporcionada Atentamente Mercado Pago"
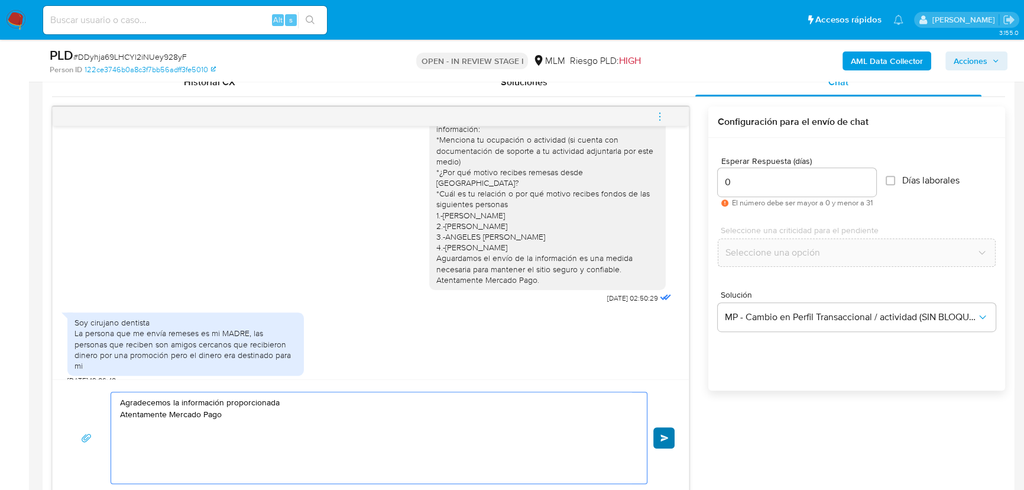
type textarea "Agradecemos la información proporcionada Atentamente Mercado Pago"
click at [667, 430] on button "Enviar" at bounding box center [663, 437] width 21 height 21
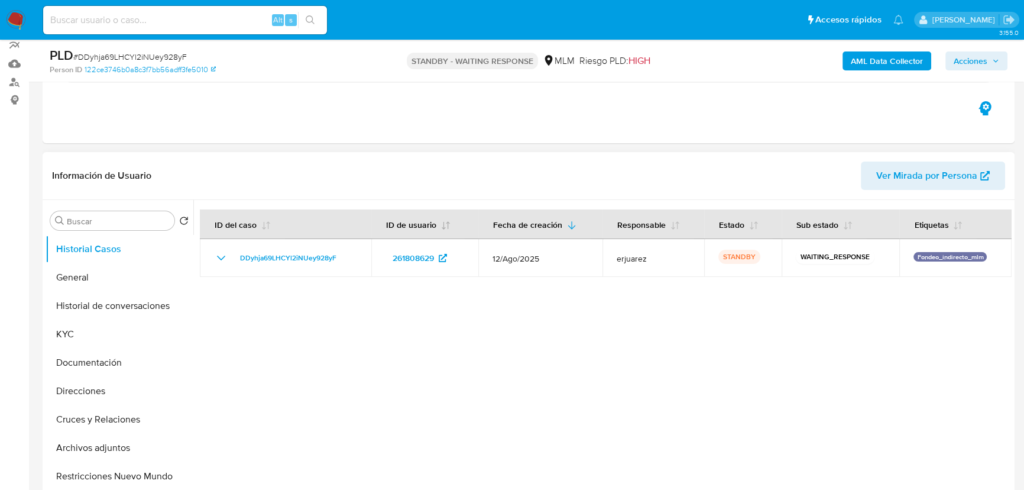
select select "10"
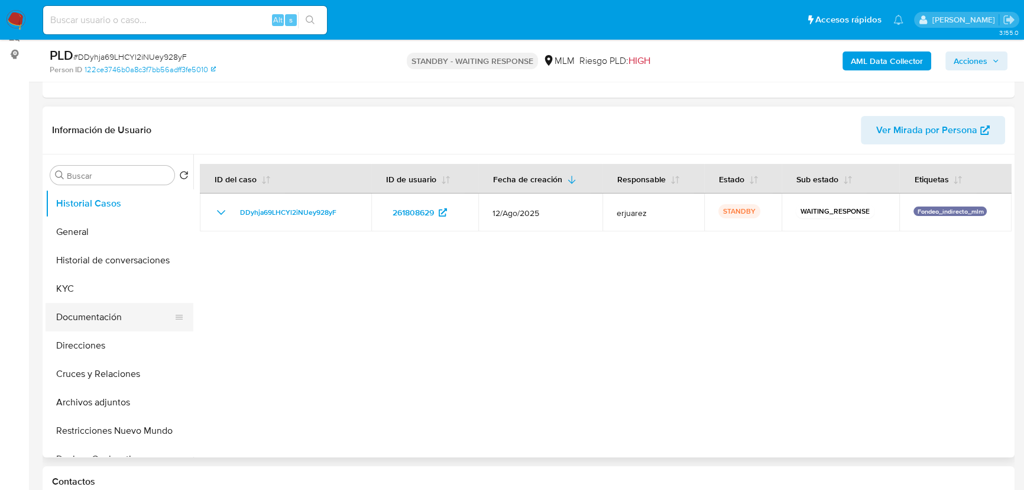
scroll to position [215, 0]
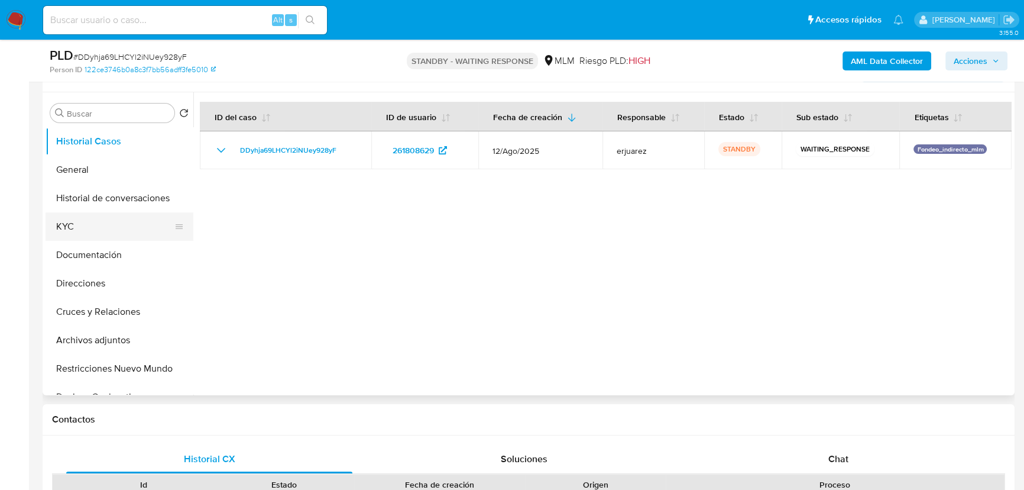
click at [63, 221] on button "KYC" at bounding box center [115, 226] width 138 height 28
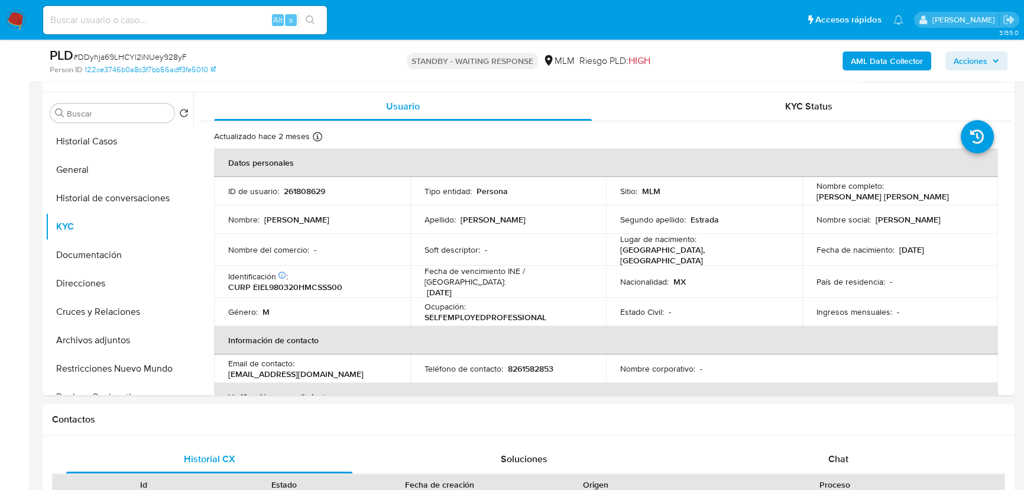
click at [16, 20] on img at bounding box center [16, 20] width 20 height 20
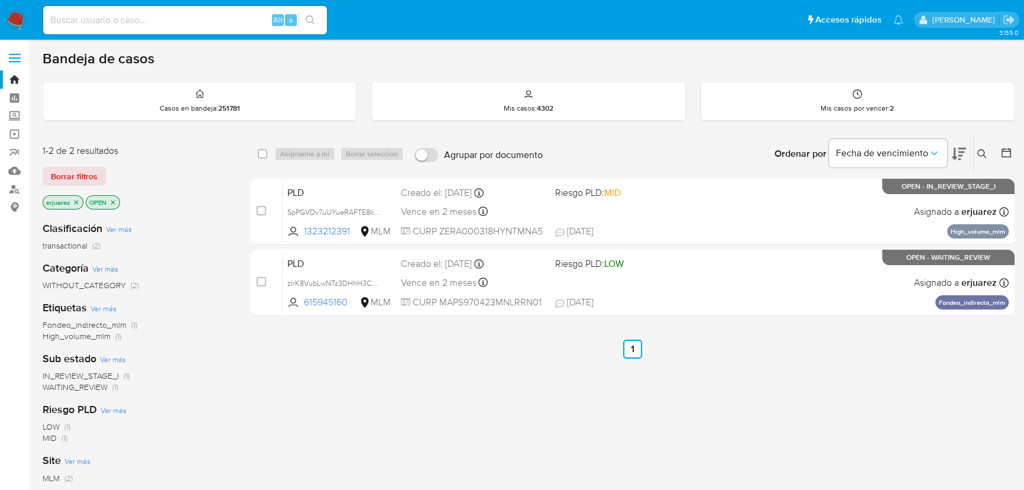
click at [113, 16] on input at bounding box center [185, 19] width 284 height 15
paste input "409879499"
type input "409879499"
click at [309, 18] on icon "search-icon" at bounding box center [310, 19] width 9 height 9
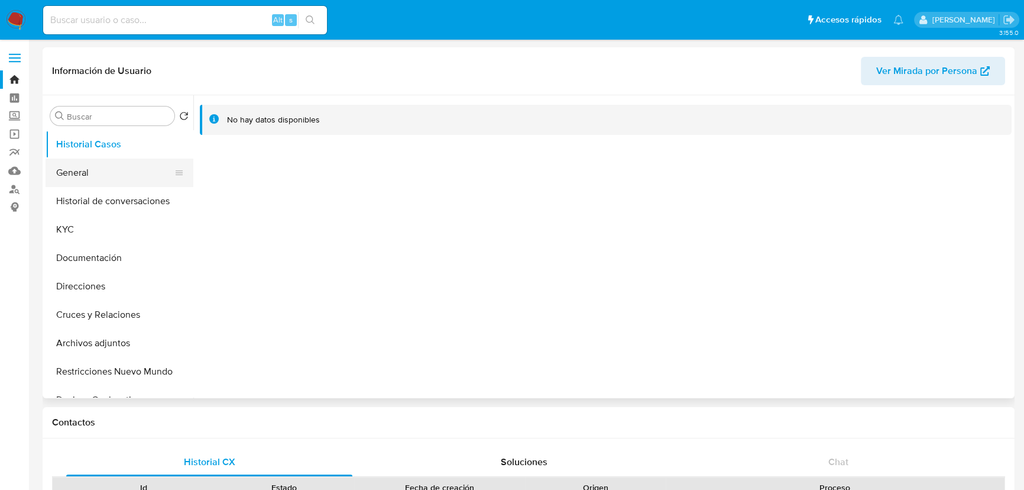
click at [84, 160] on button "General" at bounding box center [115, 172] width 138 height 28
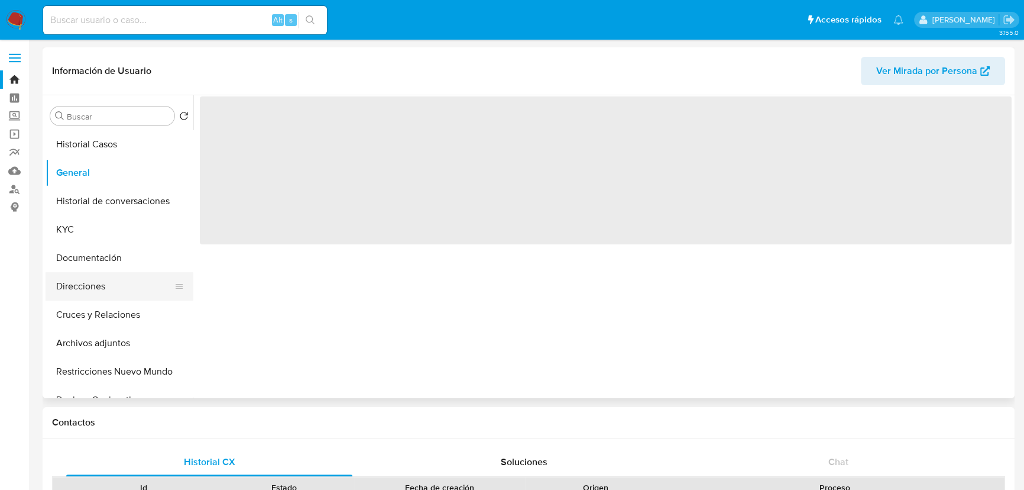
select select "10"
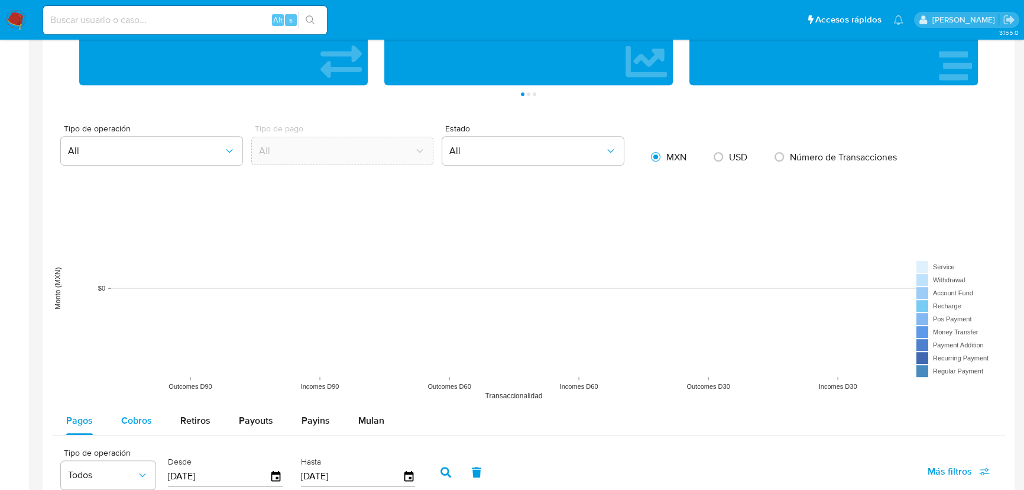
drag, startPoint x: 131, startPoint y: 426, endPoint x: 138, endPoint y: 423, distance: 7.7
click at [138, 424] on div "Cobros" at bounding box center [136, 420] width 31 height 28
select select "10"
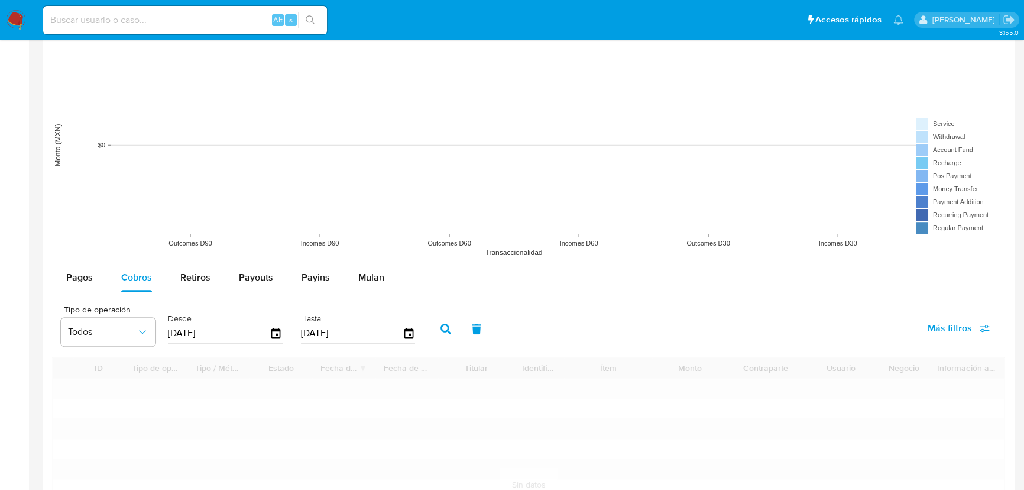
scroll to position [1075, 0]
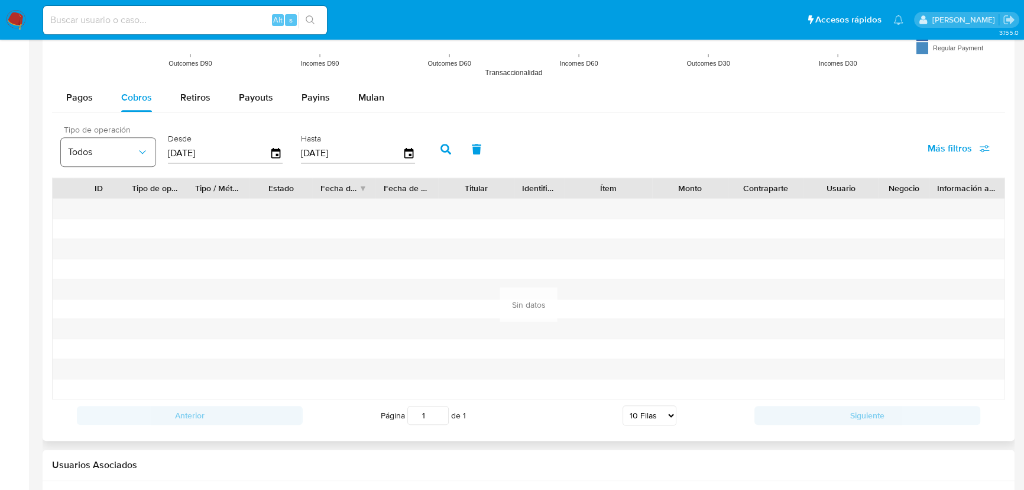
drag, startPoint x: 152, startPoint y: 141, endPoint x: 144, endPoint y: 148, distance: 10.1
click at [137, 141] on div "Tipo de operación Todos Desde 28/05/2025 Hasta 25/08/2025" at bounding box center [241, 147] width 372 height 47
type input "0_/__/____"
type input "01/04/2025"
click at [455, 147] on button "button" at bounding box center [445, 149] width 31 height 28
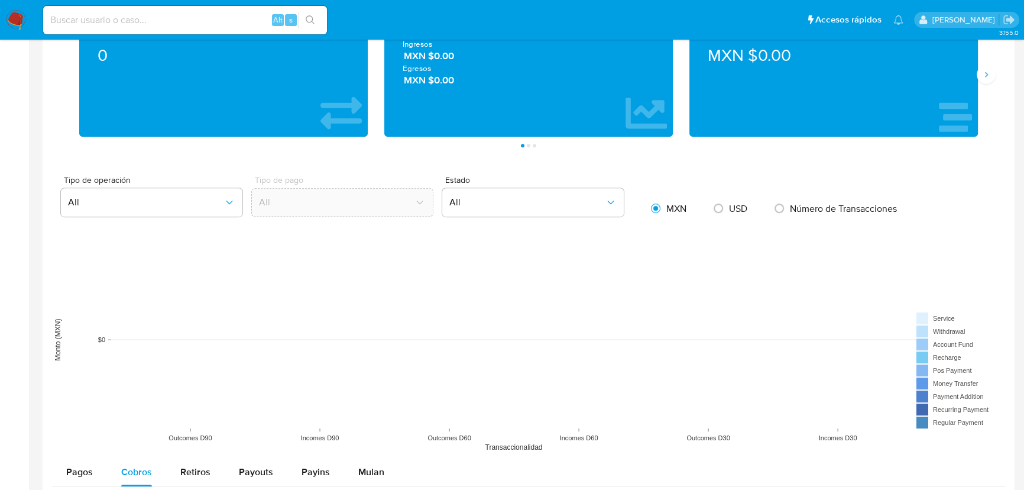
scroll to position [591, 0]
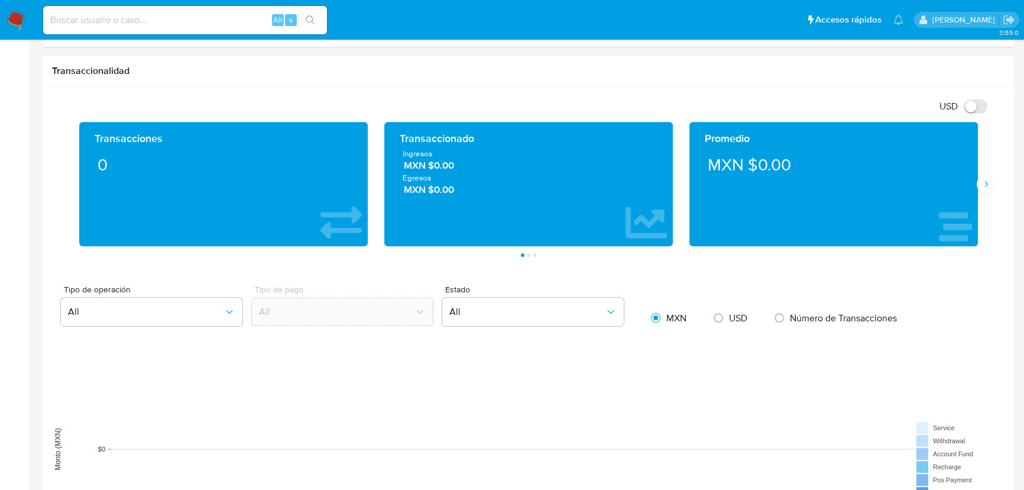
drag, startPoint x: 16, startPoint y: 8, endPoint x: 3, endPoint y: 10, distance: 13.2
click at [12, 8] on nav "Pausado Ver notificaciones Alt s Accesos rápidos Presiona las siguientes teclas…" at bounding box center [512, 20] width 1024 height 40
click at [389, 181] on div "Transaccionado Ingresos MXN $0.00 Egresos MXN $0.00" at bounding box center [528, 184] width 289 height 124
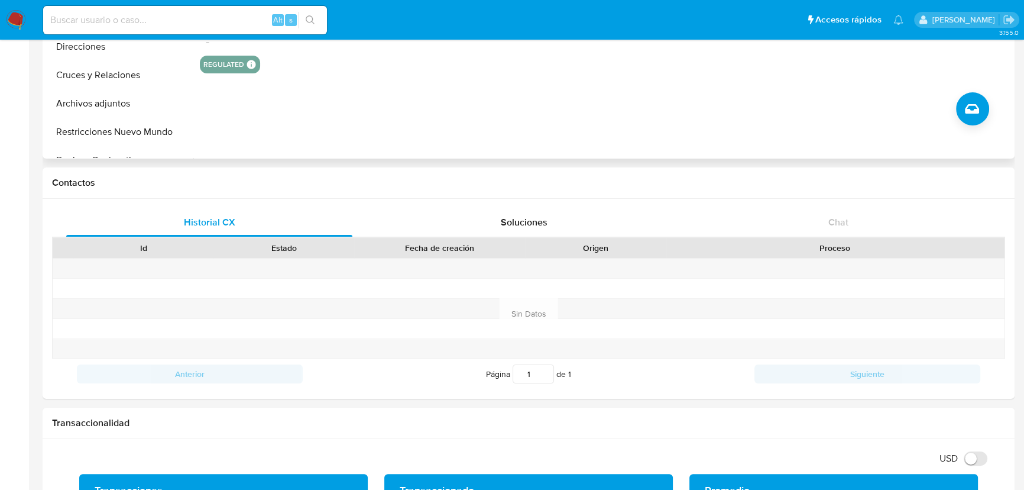
scroll to position [53, 0]
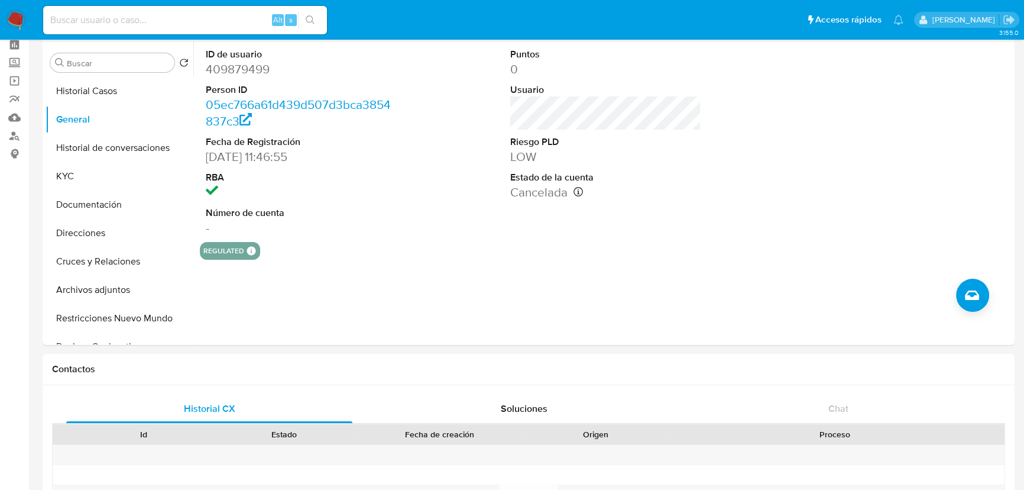
click at [13, 17] on img at bounding box center [16, 20] width 20 height 20
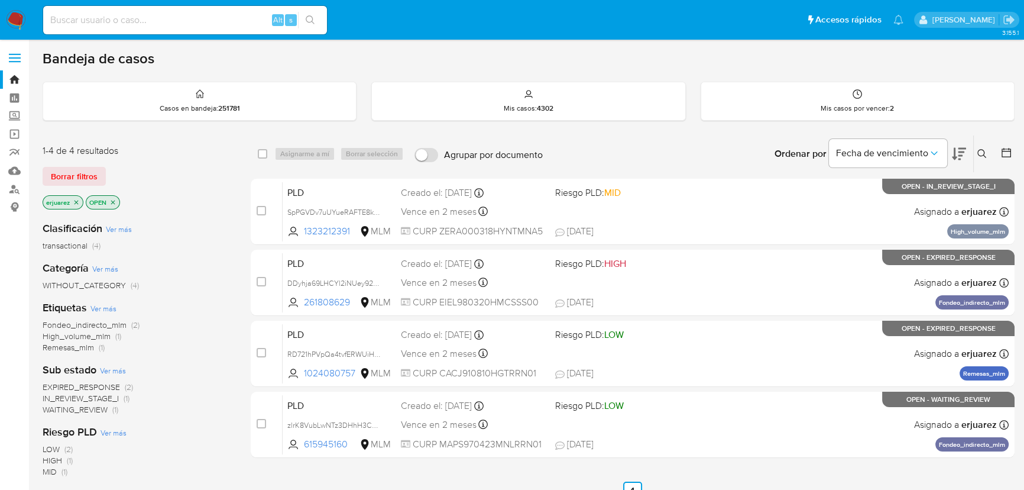
click at [977, 152] on icon at bounding box center [981, 153] width 9 height 9
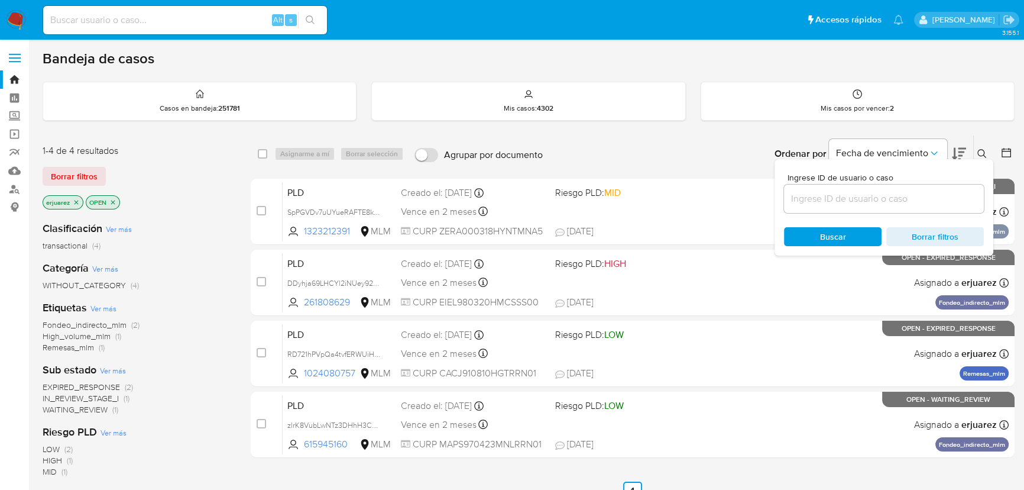
drag, startPoint x: 844, startPoint y: 206, endPoint x: 837, endPoint y: 213, distance: 9.6
click at [844, 207] on div at bounding box center [884, 198] width 200 height 28
click at [822, 201] on input at bounding box center [884, 198] width 200 height 15
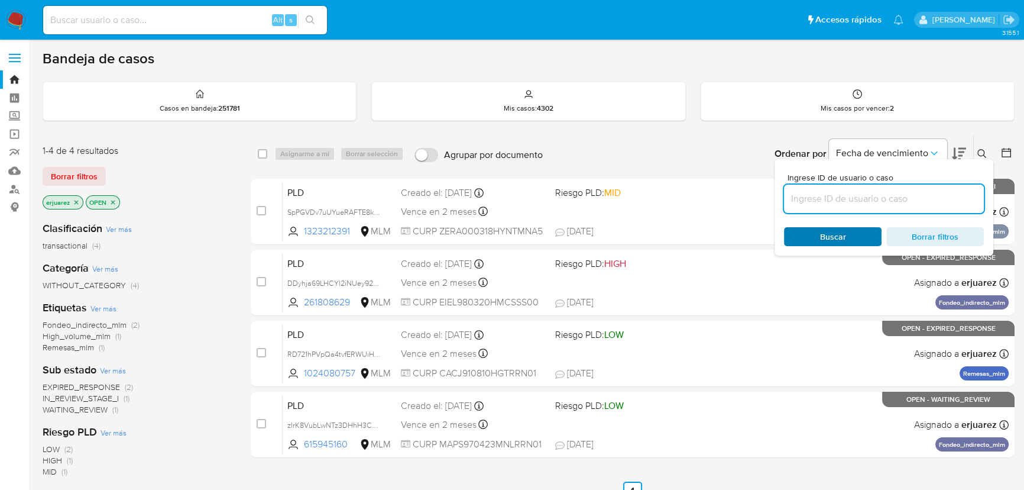
paste input "1303951751"
type input "1303951751"
click at [822, 238] on span "Buscar" at bounding box center [833, 236] width 26 height 19
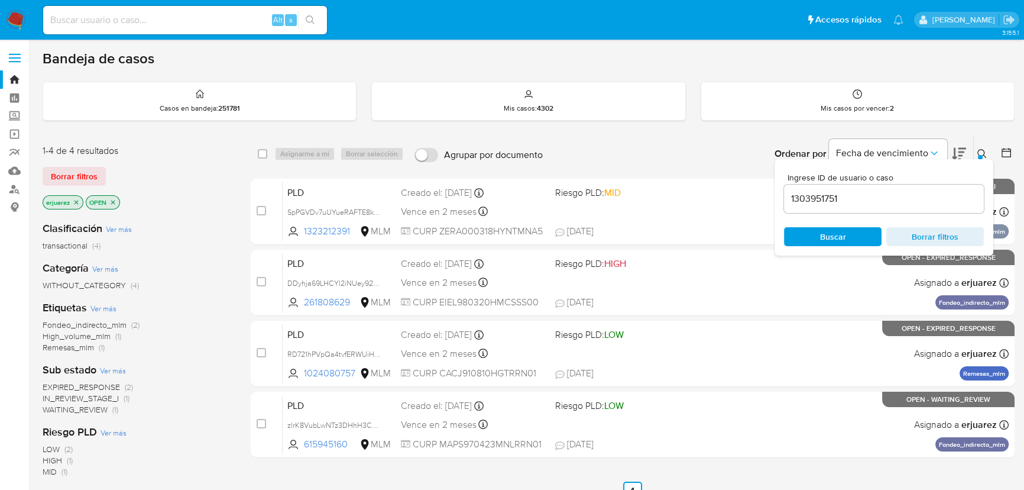
click at [75, 202] on icon "close-filter" at bounding box center [77, 202] width 4 height 4
click at [71, 202] on icon "close-filter" at bounding box center [70, 202] width 4 height 4
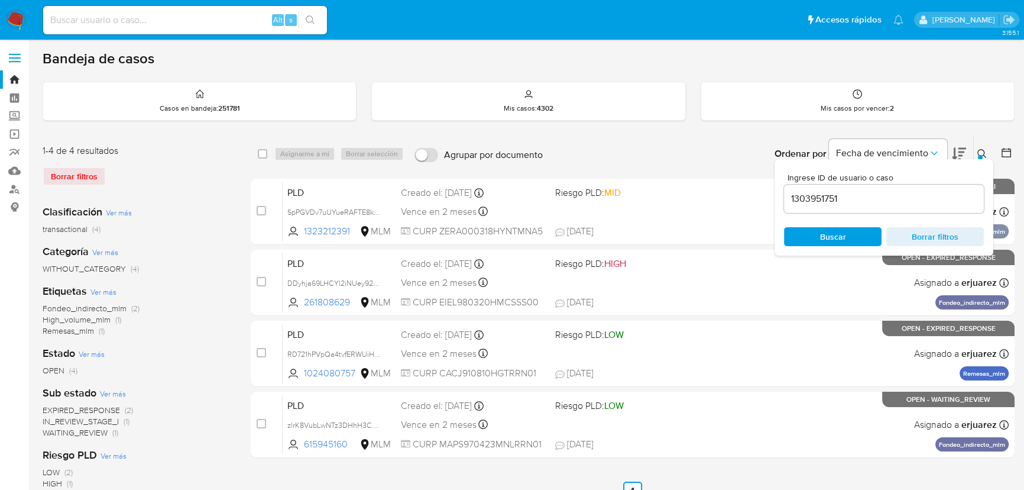
click at [21, 20] on img at bounding box center [16, 20] width 20 height 20
click at [984, 156] on icon at bounding box center [981, 153] width 9 height 9
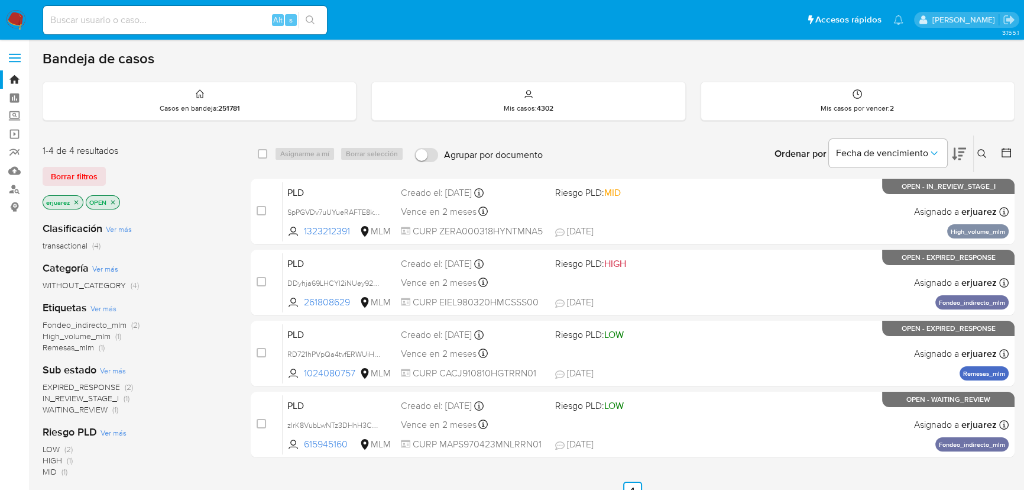
click at [78, 203] on p "erjuarez" at bounding box center [63, 202] width 40 height 13
click at [75, 202] on icon "close-filter" at bounding box center [76, 202] width 7 height 7
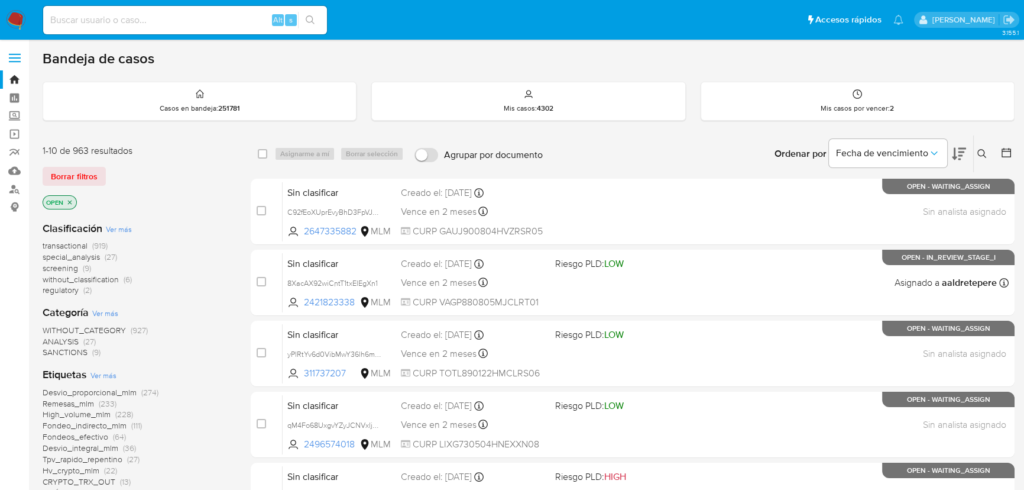
click at [981, 153] on icon at bounding box center [981, 153] width 9 height 9
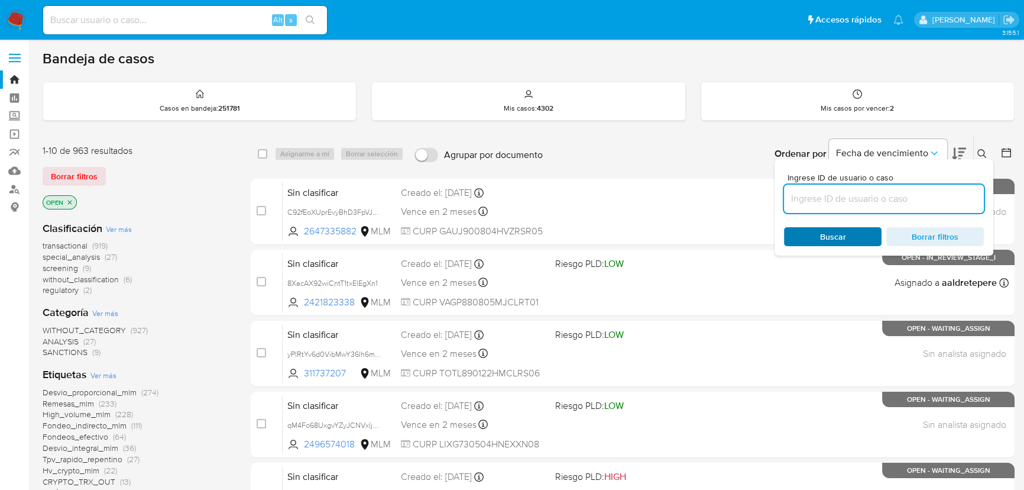
drag, startPoint x: 828, startPoint y: 199, endPoint x: 810, endPoint y: 231, distance: 37.3
click at [828, 199] on input at bounding box center [884, 198] width 200 height 15
type input "1303951751"
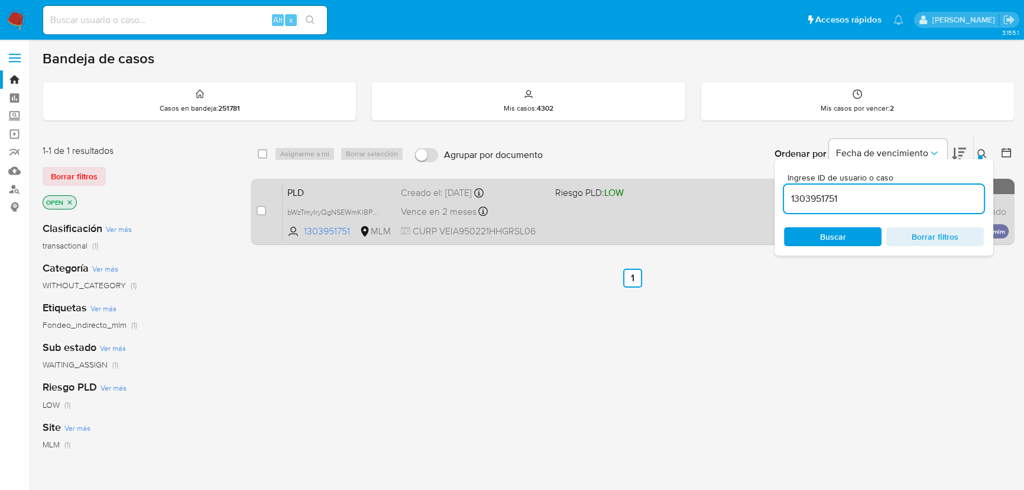
drag, startPoint x: 257, startPoint y: 212, endPoint x: 267, endPoint y: 200, distance: 15.5
click at [257, 212] on input "checkbox" at bounding box center [261, 210] width 9 height 9
checkbox input "true"
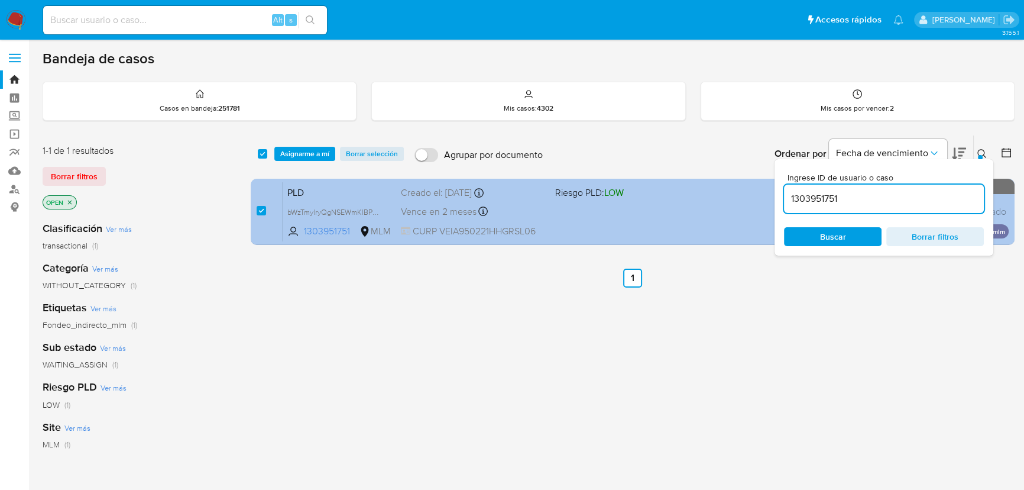
checkbox input "true"
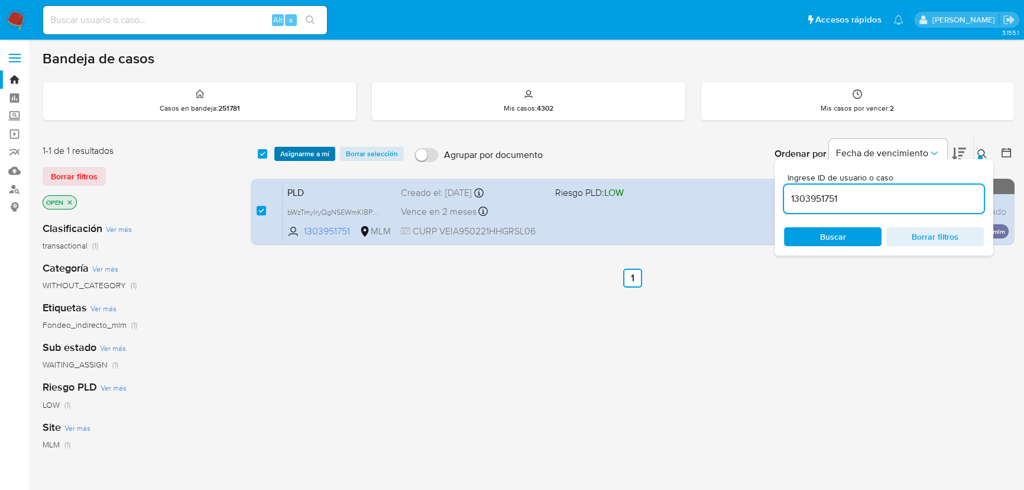
click at [312, 152] on span "Asignarme a mí" at bounding box center [304, 154] width 49 height 12
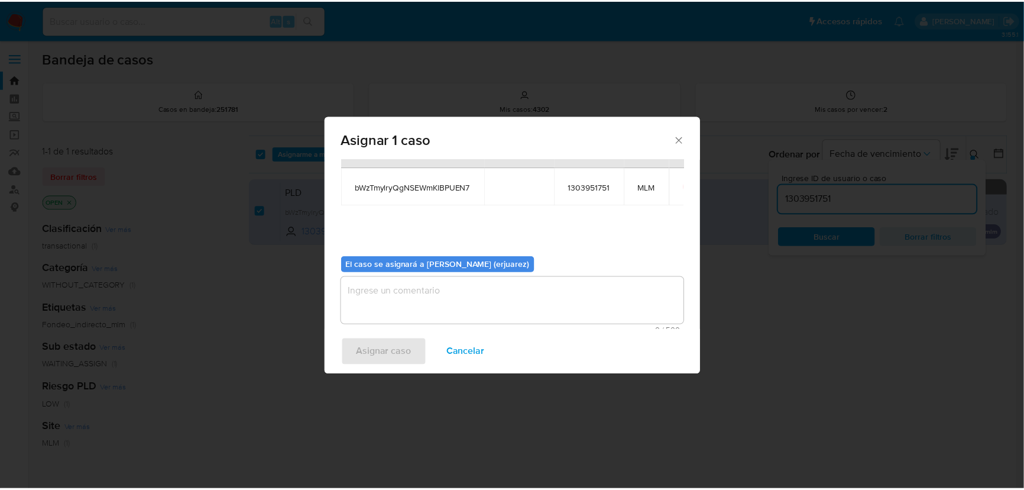
scroll to position [60, 0]
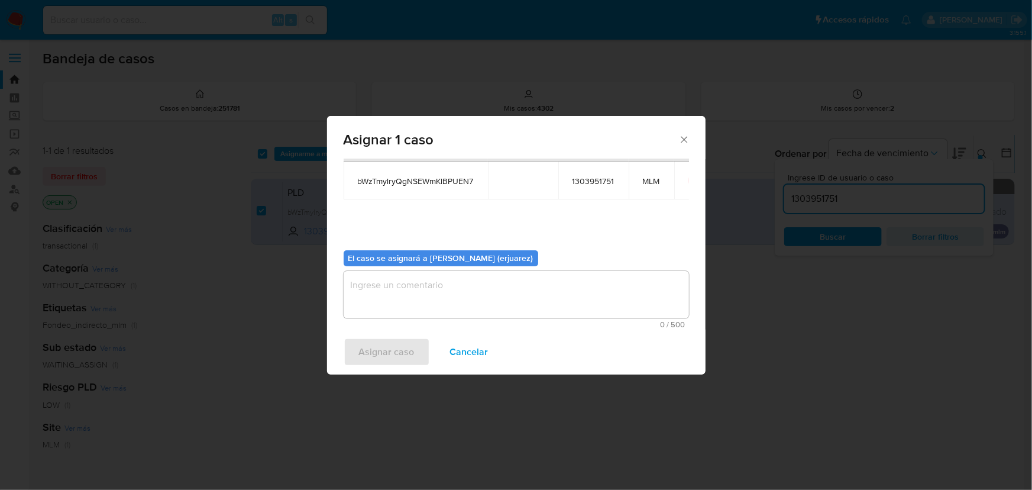
click at [441, 306] on textarea "assign-modal" at bounding box center [516, 294] width 345 height 47
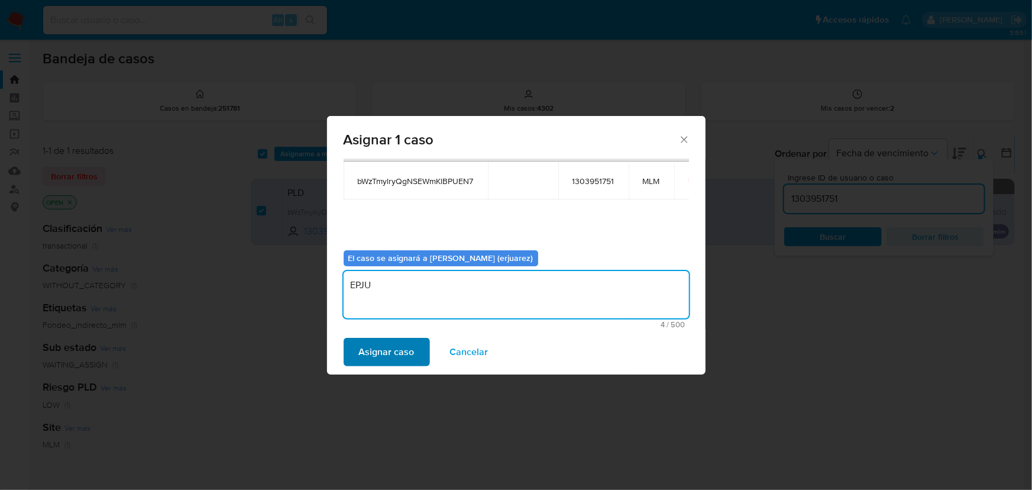
type textarea "EPJU"
drag, startPoint x: 401, startPoint y: 345, endPoint x: 419, endPoint y: 351, distance: 19.3
click at [403, 345] on span "Asignar caso" at bounding box center [387, 352] width 56 height 26
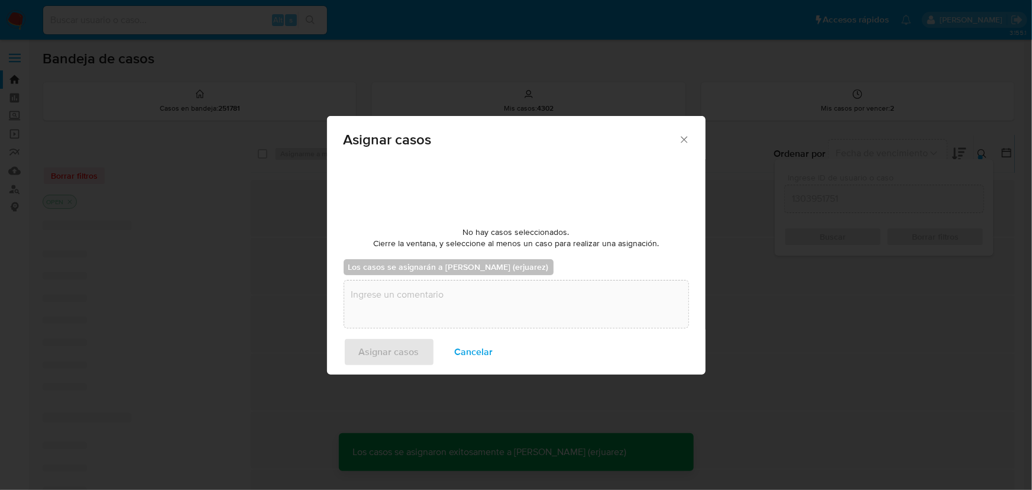
checkbox input "false"
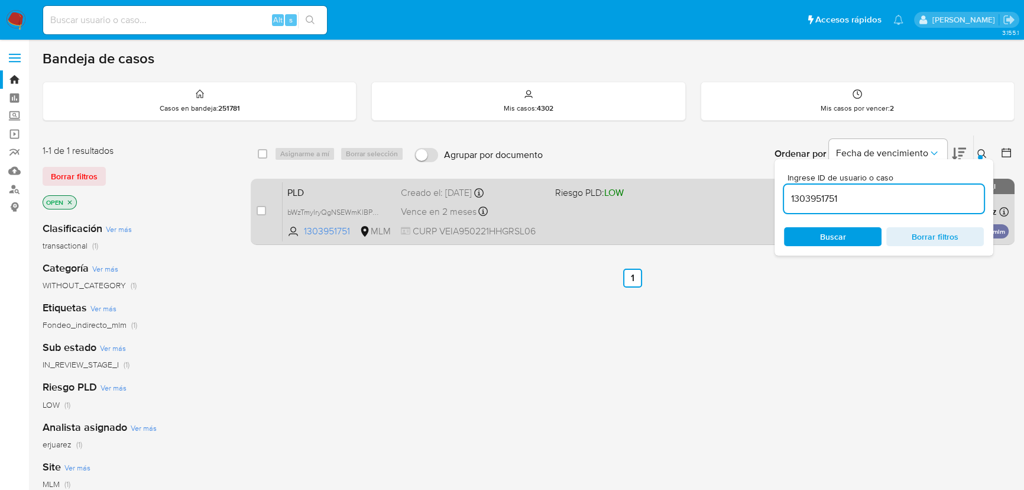
click at [633, 193] on span "Riesgo PLD: LOW" at bounding box center [627, 191] width 145 height 15
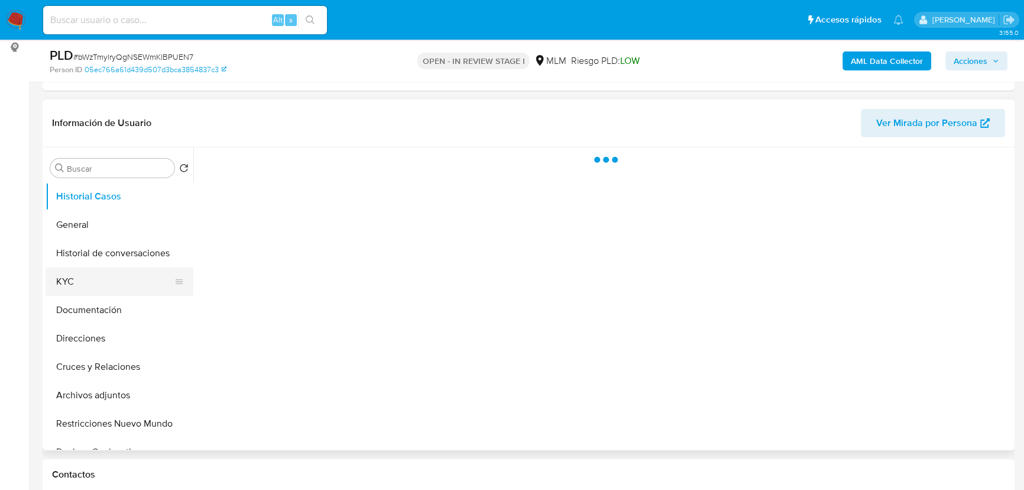
scroll to position [161, 0]
click at [76, 280] on button "KYC" at bounding box center [115, 280] width 138 height 28
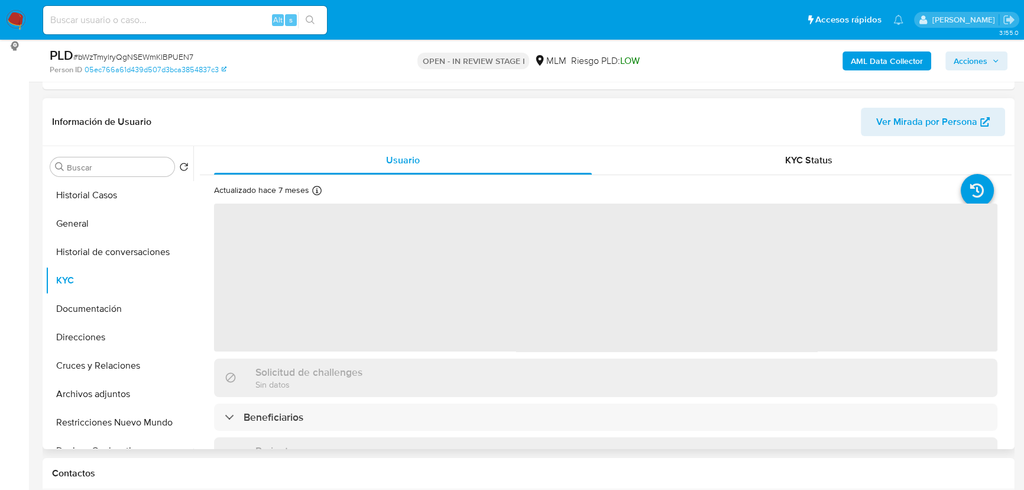
select select "10"
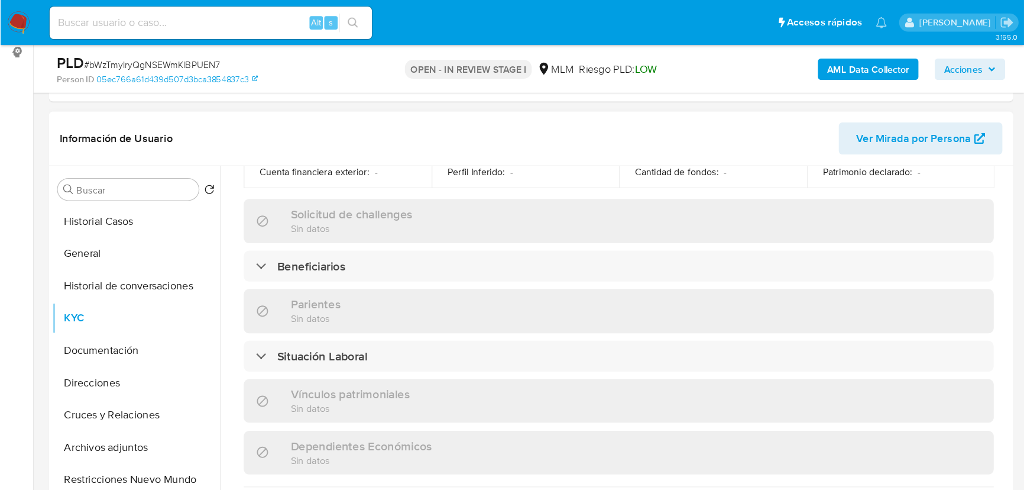
scroll to position [473, 0]
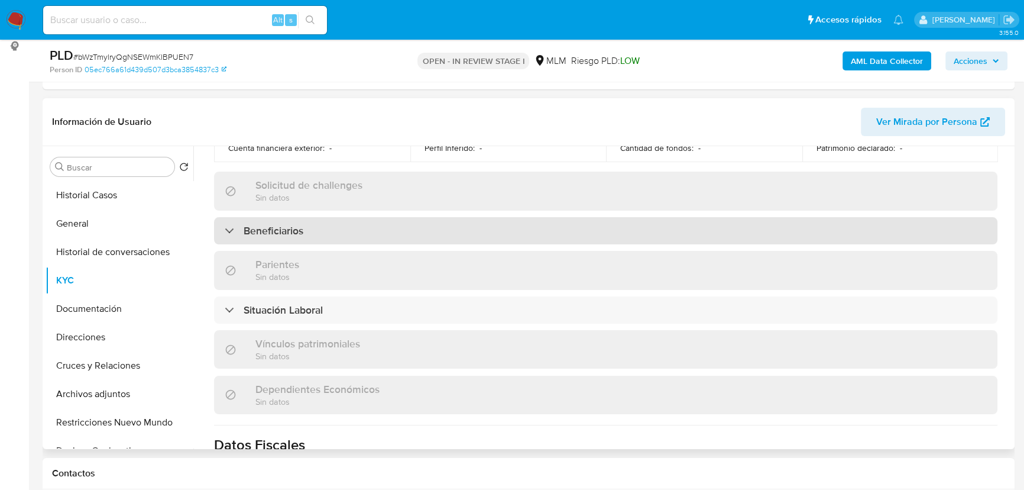
click at [338, 229] on div "Beneficiarios" at bounding box center [606, 230] width 784 height 27
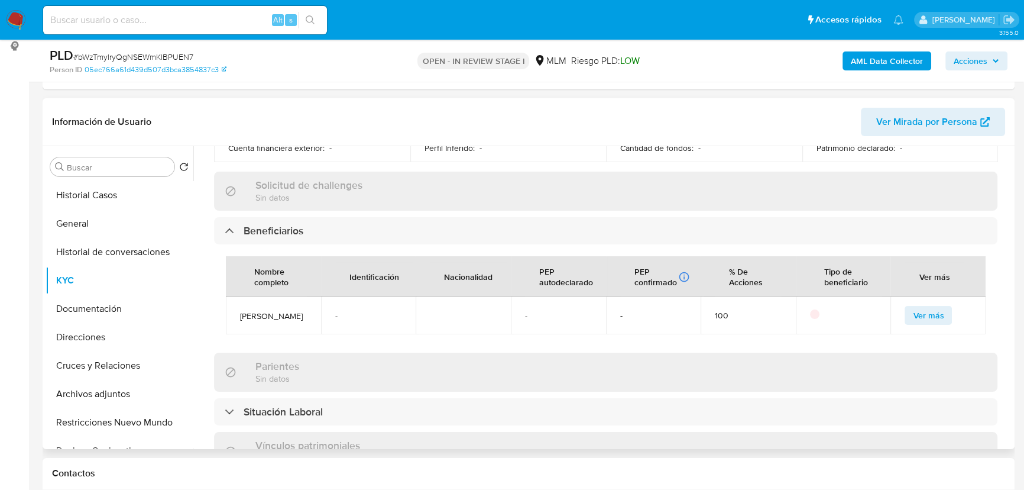
click at [916, 307] on span "Ver más" at bounding box center [928, 315] width 31 height 17
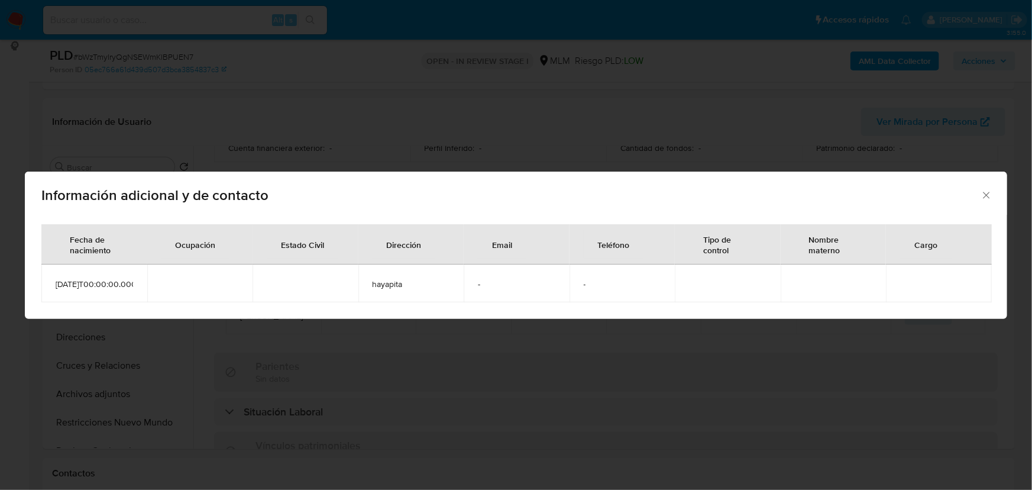
click at [995, 187] on div "Información adicional y de contacto" at bounding box center [516, 192] width 982 height 43
click at [990, 189] on icon "Cerrar" at bounding box center [986, 195] width 12 height 12
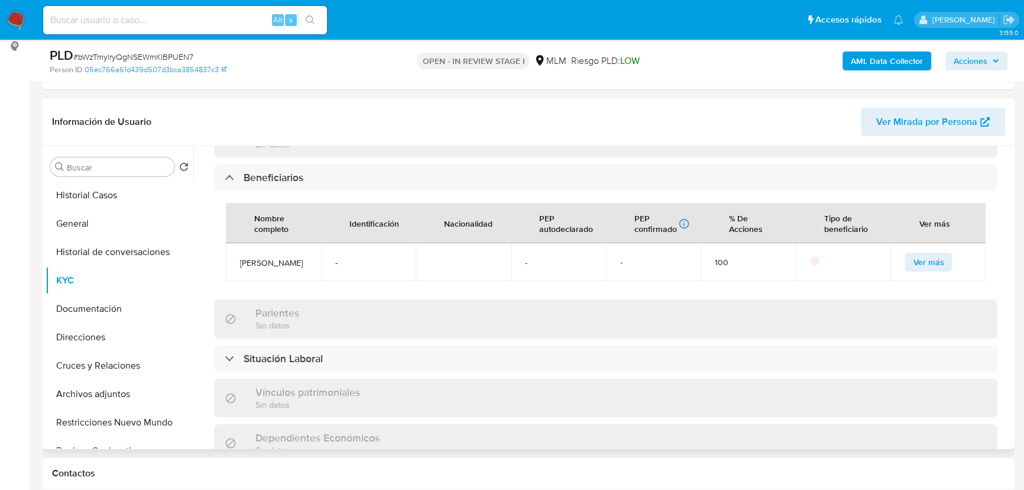
scroll to position [634, 0]
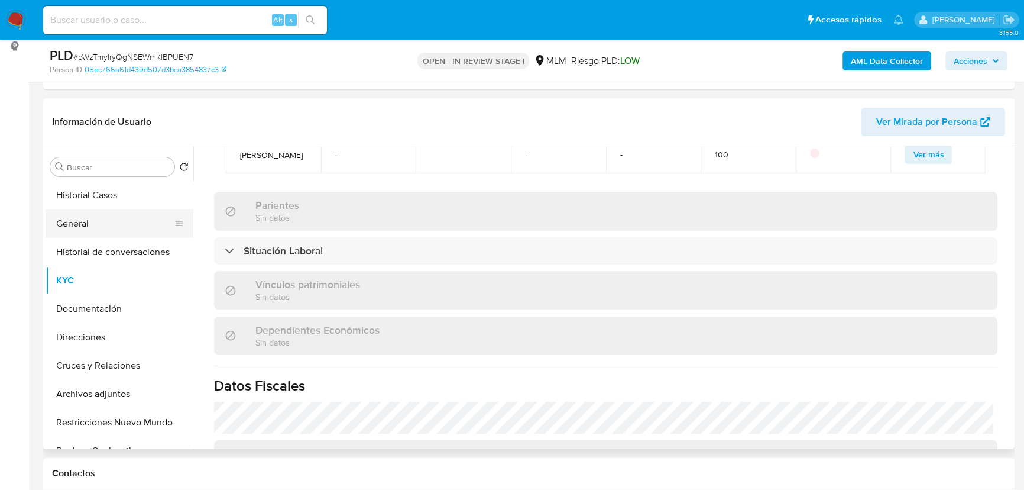
drag, startPoint x: 128, startPoint y: 228, endPoint x: 140, endPoint y: 226, distance: 12.0
click at [125, 230] on button "General" at bounding box center [115, 223] width 138 height 28
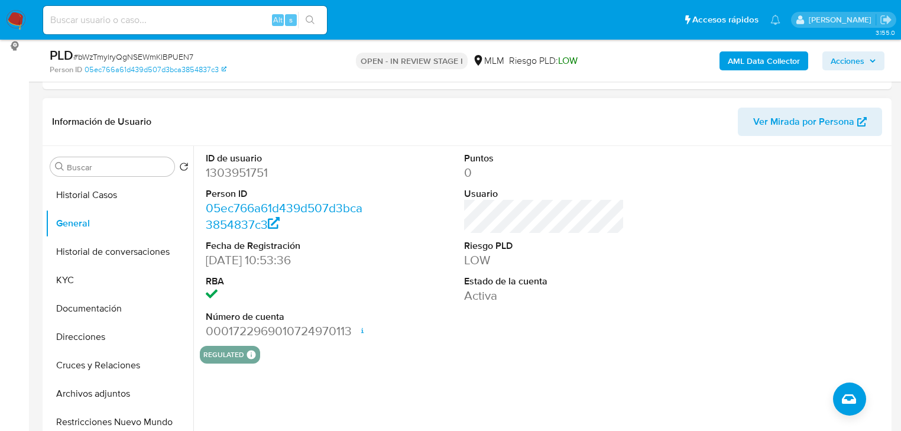
scroll to position [208, 0]
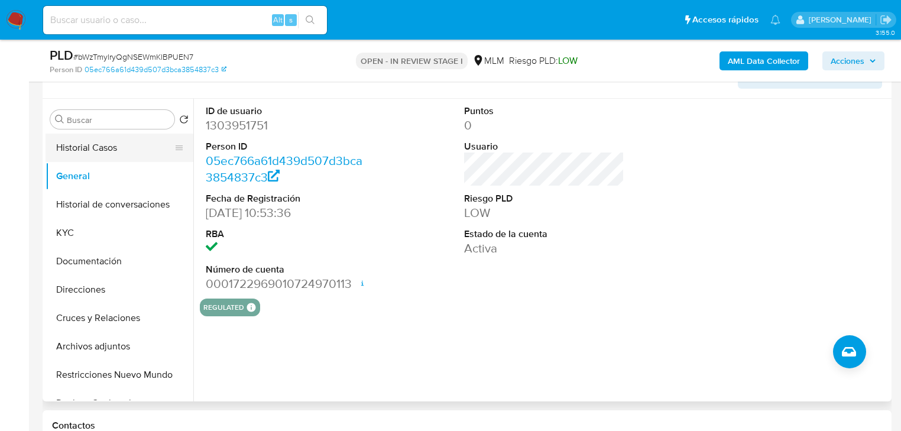
click at [92, 142] on button "Historial Casos" at bounding box center [115, 148] width 138 height 28
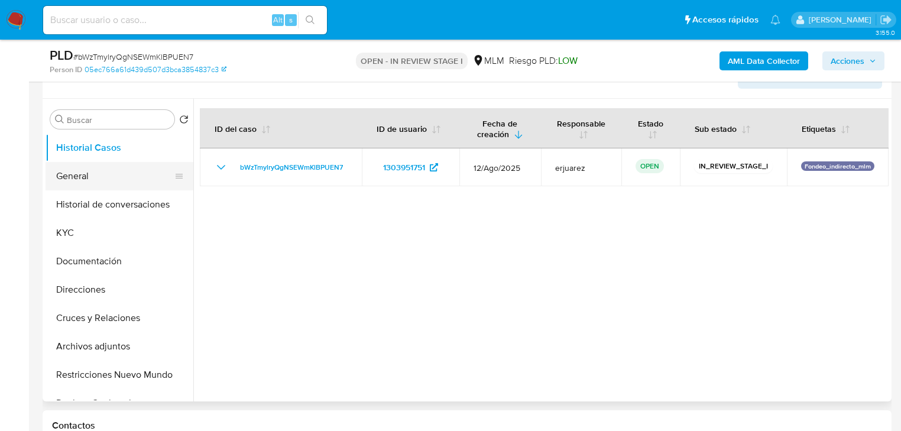
drag, startPoint x: 80, startPoint y: 182, endPoint x: 90, endPoint y: 177, distance: 11.4
click at [80, 180] on button "General" at bounding box center [115, 176] width 138 height 28
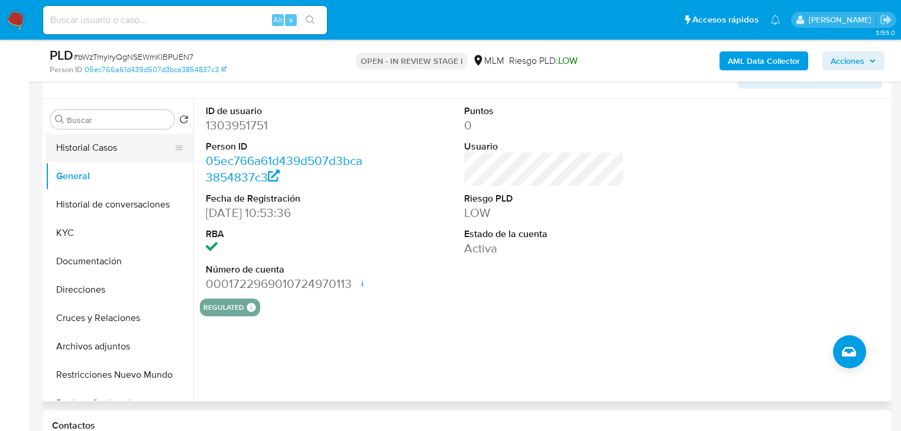
click at [134, 147] on button "Historial Casos" at bounding box center [115, 148] width 138 height 28
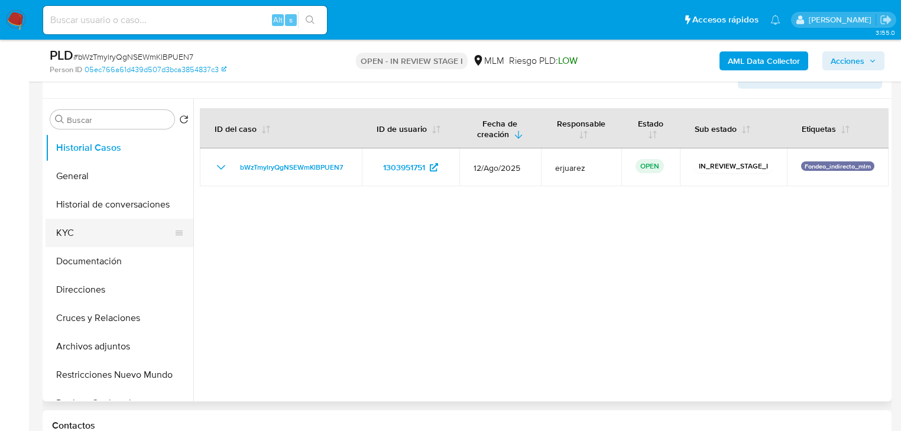
click at [72, 228] on button "KYC" at bounding box center [115, 233] width 138 height 28
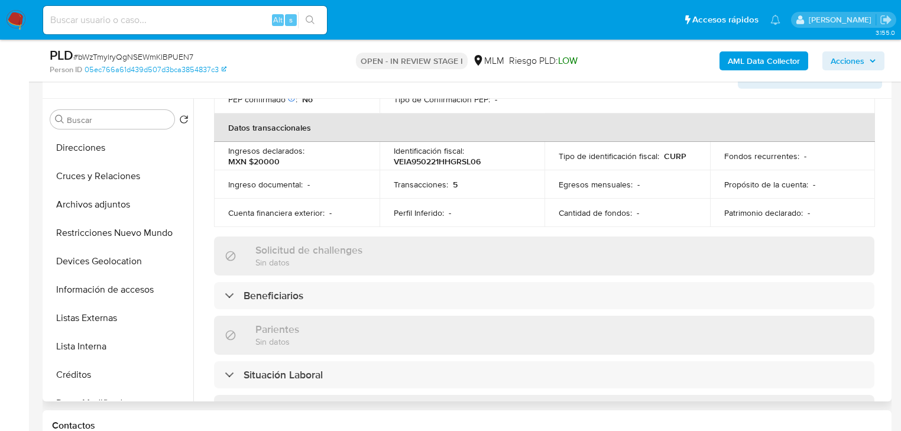
scroll to position [473, 0]
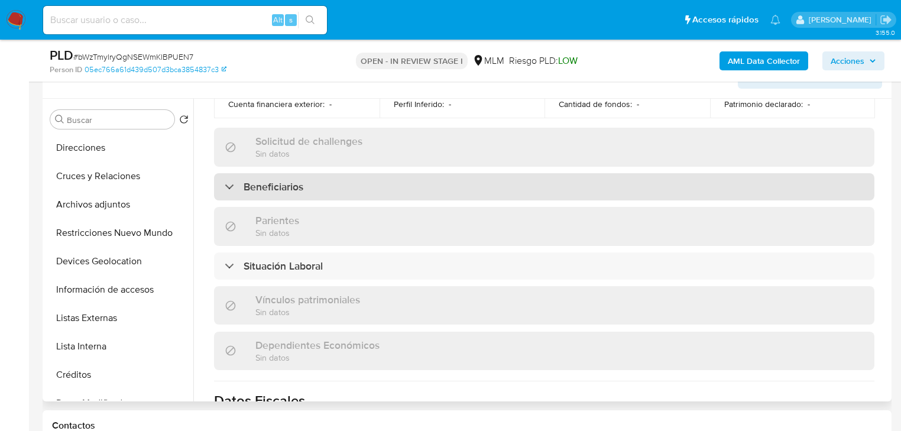
click at [319, 182] on div "Beneficiarios" at bounding box center [544, 186] width 661 height 27
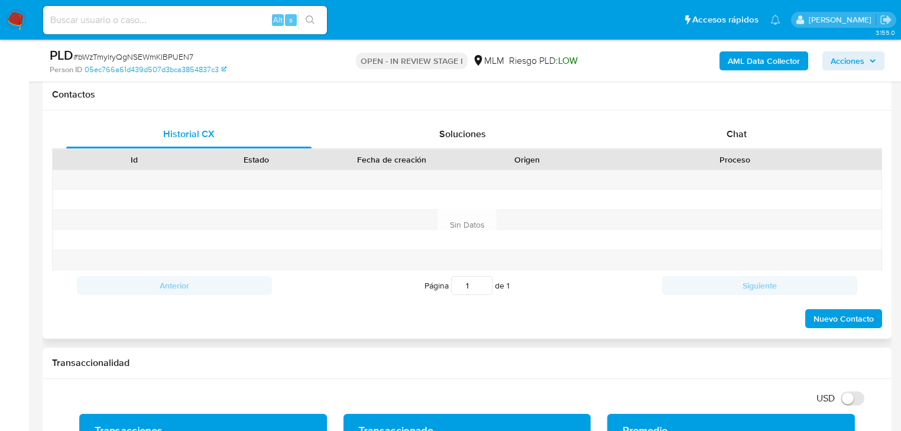
scroll to position [823, 0]
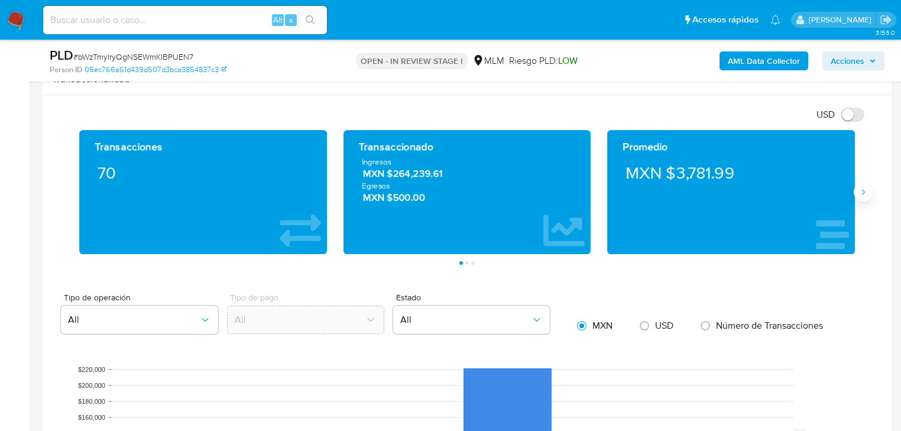
click at [854, 189] on button "Siguiente" at bounding box center [863, 192] width 19 height 19
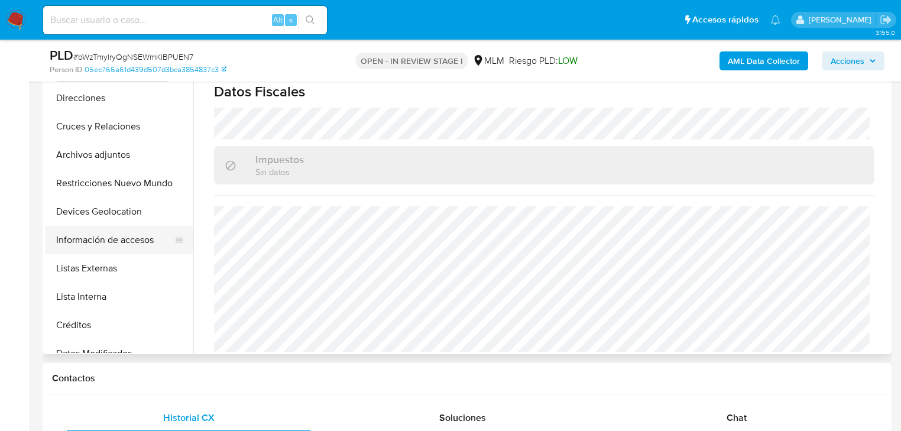
scroll to position [142, 0]
drag, startPoint x: 107, startPoint y: 271, endPoint x: 17, endPoint y: 271, distance: 90.5
click at [108, 273] on button "Listas Externas" at bounding box center [120, 271] width 148 height 28
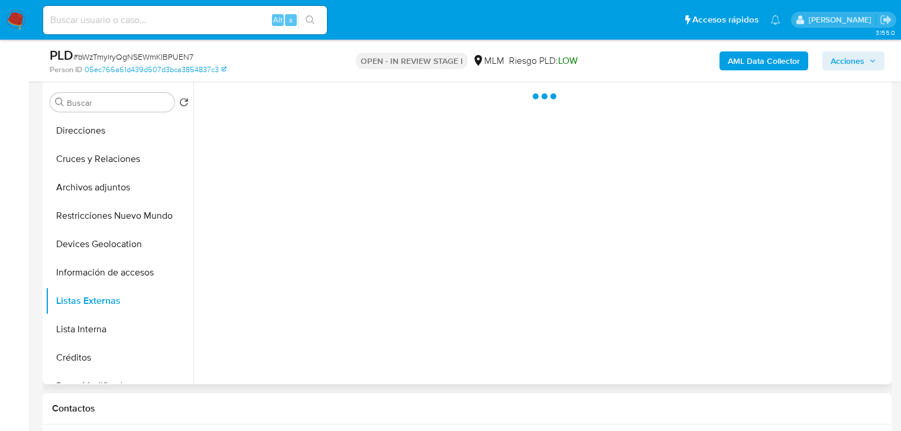
scroll to position [208, 0]
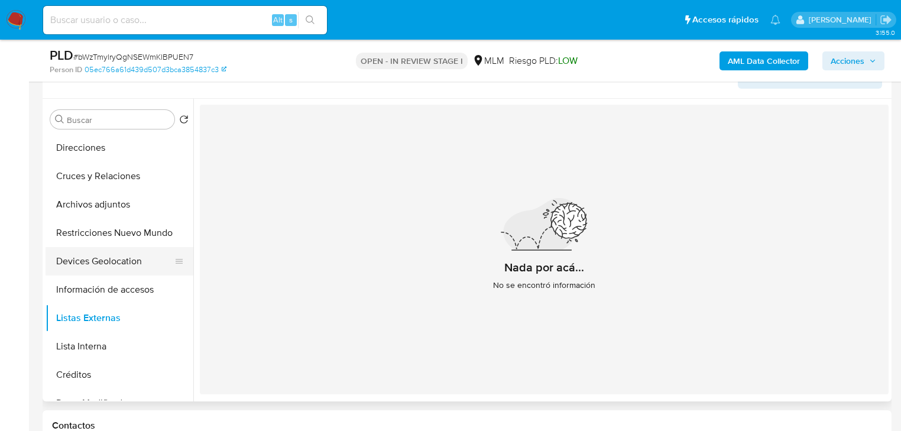
click at [104, 255] on button "Devices Geolocation" at bounding box center [115, 261] width 138 height 28
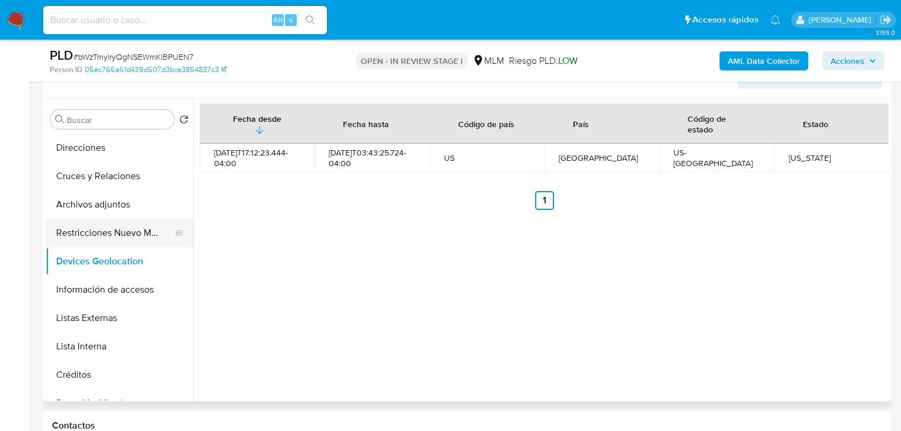
click at [127, 228] on button "Restricciones Nuevo Mundo" at bounding box center [115, 233] width 138 height 28
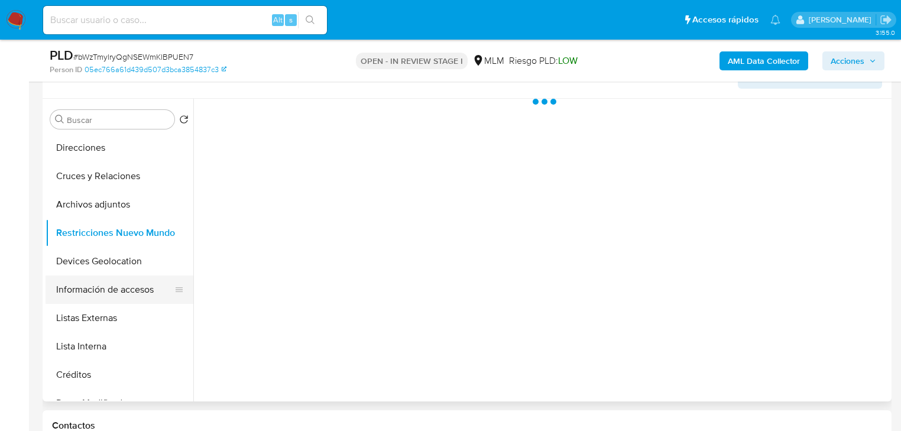
drag, startPoint x: 119, startPoint y: 284, endPoint x: 121, endPoint y: 292, distance: 8.5
click at [119, 285] on button "Información de accesos" at bounding box center [115, 290] width 138 height 28
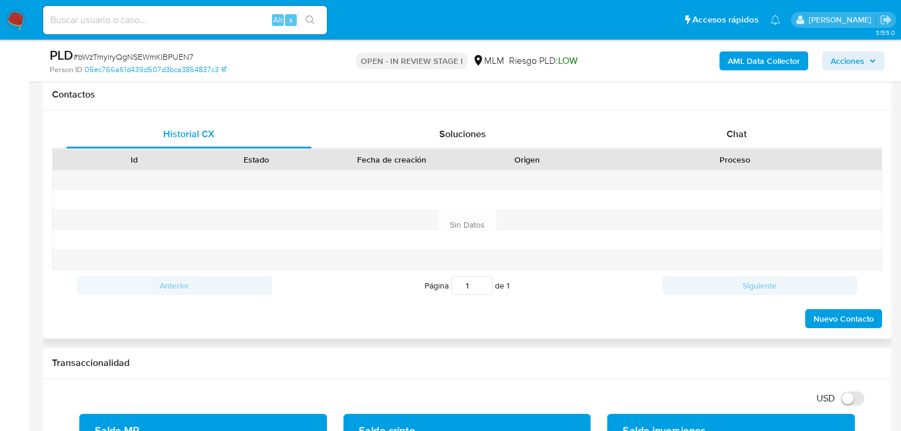
scroll to position [823, 0]
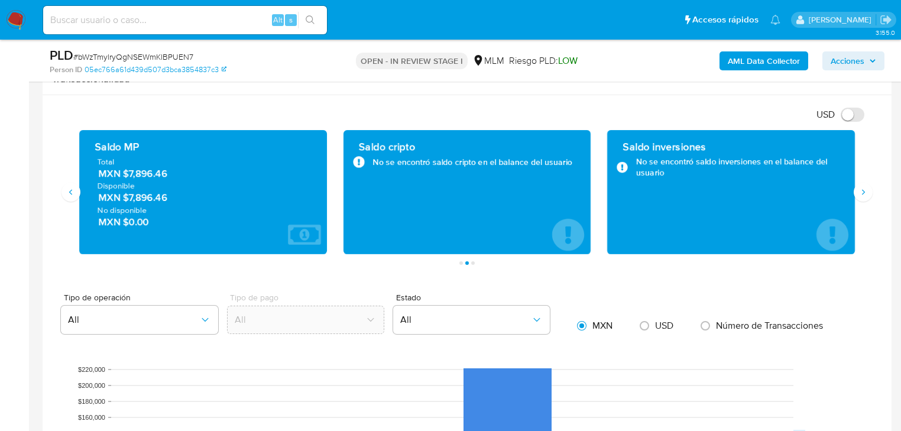
drag, startPoint x: 130, startPoint y: 173, endPoint x: 197, endPoint y: 173, distance: 66.8
click at [197, 173] on span "MXN $7,896.46" at bounding box center [204, 174] width 210 height 14
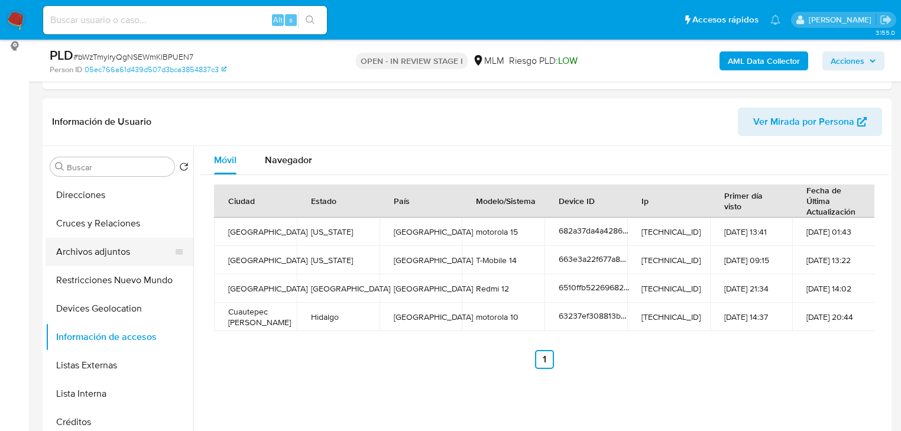
scroll to position [0, 0]
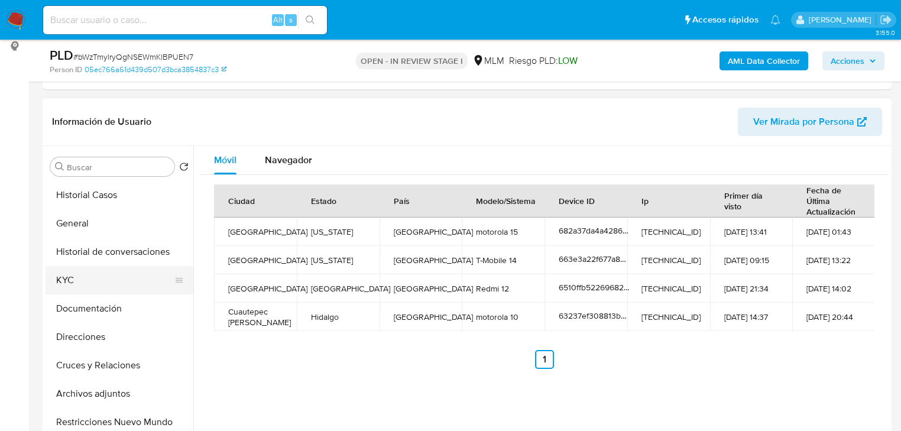
drag, startPoint x: 61, startPoint y: 272, endPoint x: 144, endPoint y: 274, distance: 82.8
click at [64, 272] on button "KYC" at bounding box center [115, 280] width 138 height 28
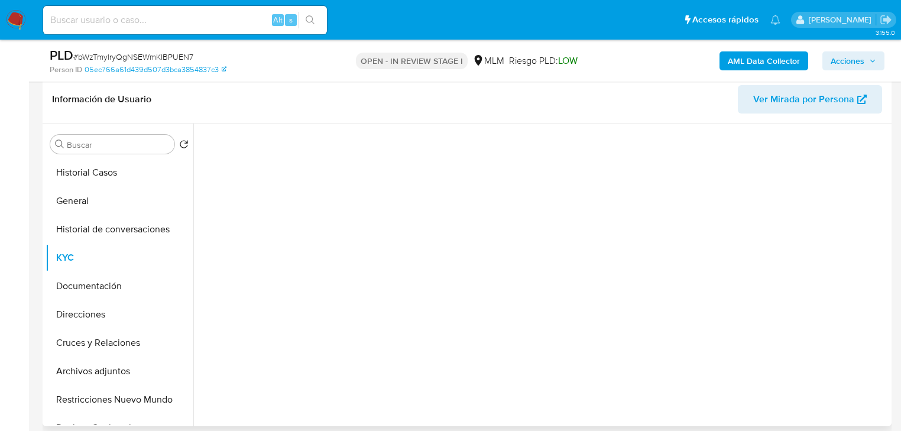
scroll to position [161, 0]
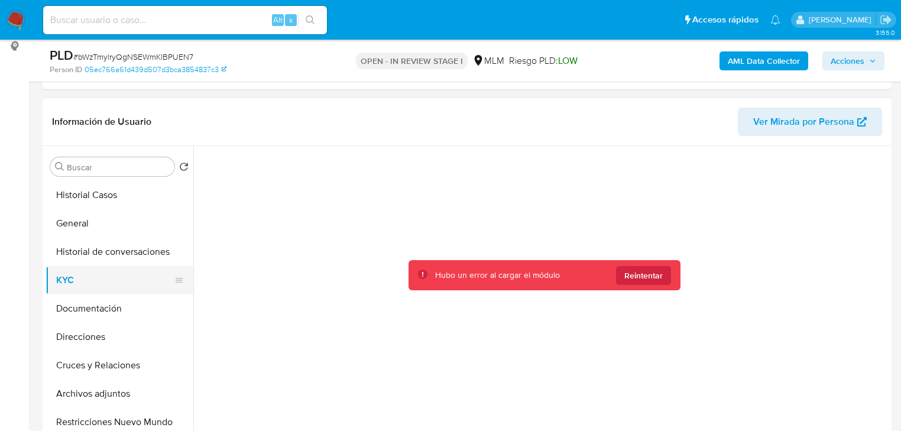
click at [74, 281] on button "KYC" at bounding box center [115, 280] width 138 height 28
click at [18, 28] on img at bounding box center [16, 20] width 20 height 20
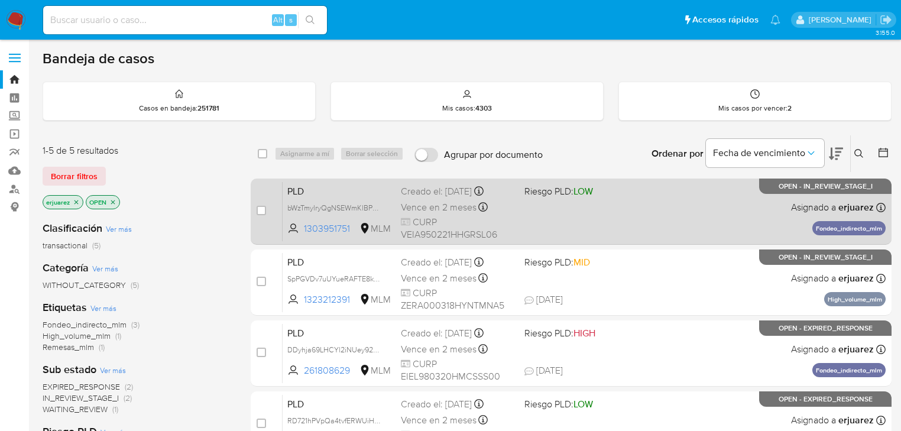
click at [608, 191] on span "Riesgo PLD: LOW" at bounding box center [582, 190] width 114 height 15
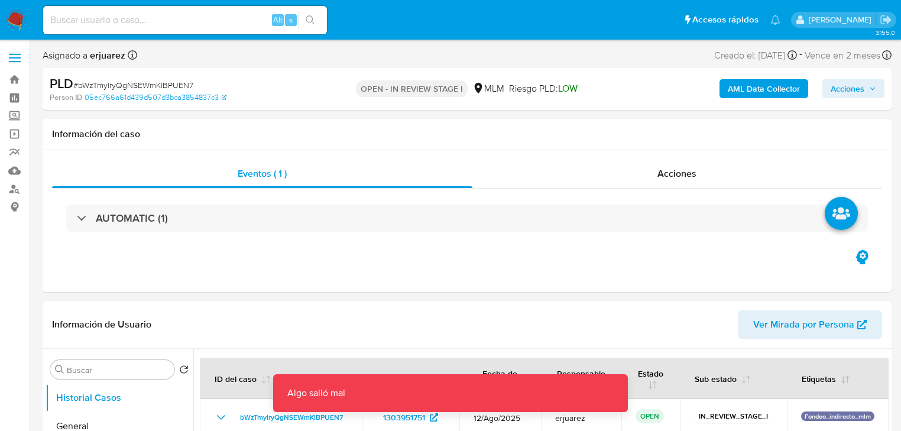
select select "10"
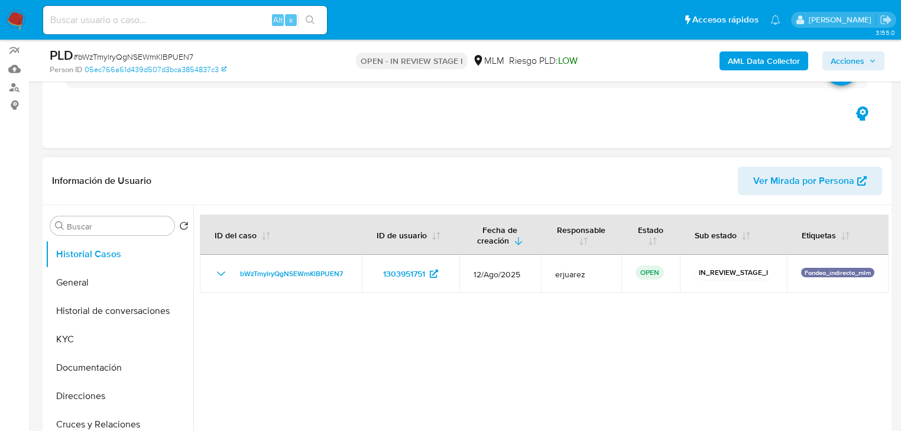
scroll to position [189, 0]
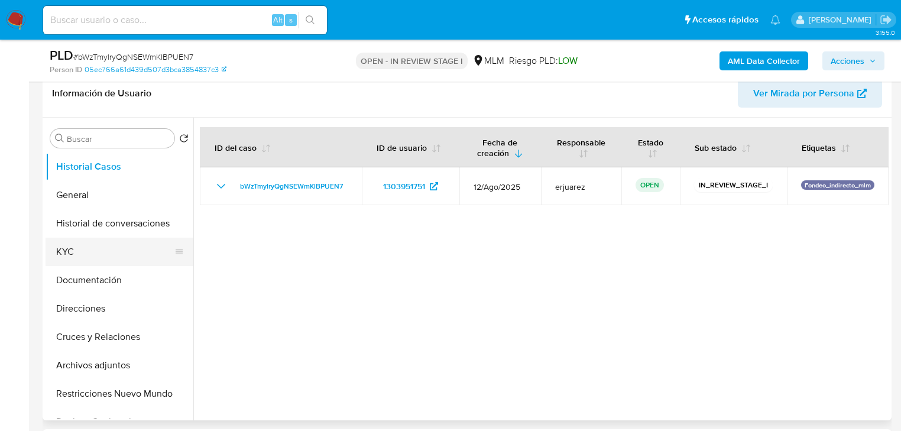
click at [73, 263] on button "KYC" at bounding box center [115, 252] width 138 height 28
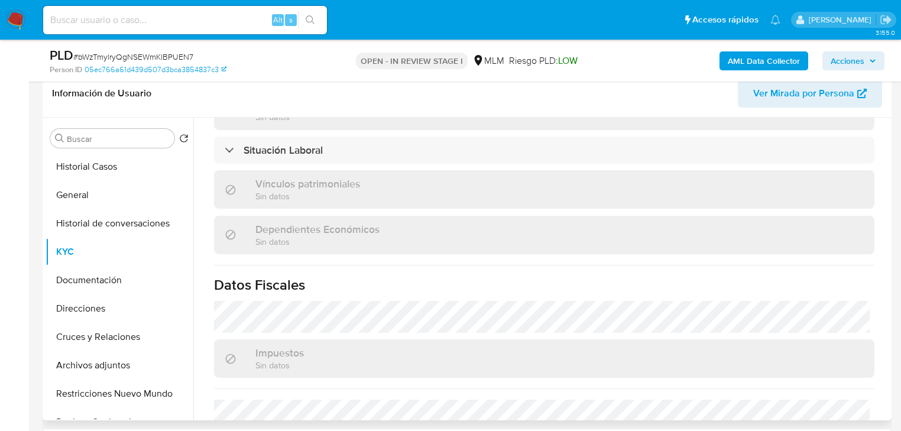
scroll to position [735, 0]
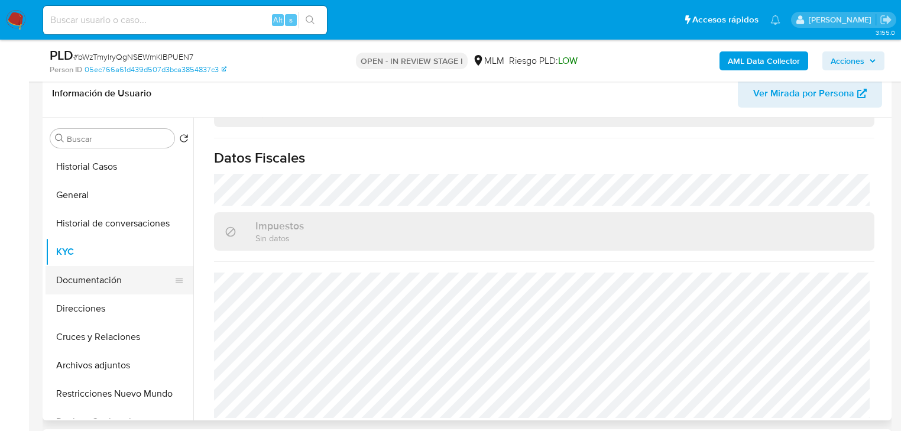
drag, startPoint x: 98, startPoint y: 289, endPoint x: 119, endPoint y: 277, distance: 24.4
click at [101, 287] on button "Documentación" at bounding box center [115, 280] width 138 height 28
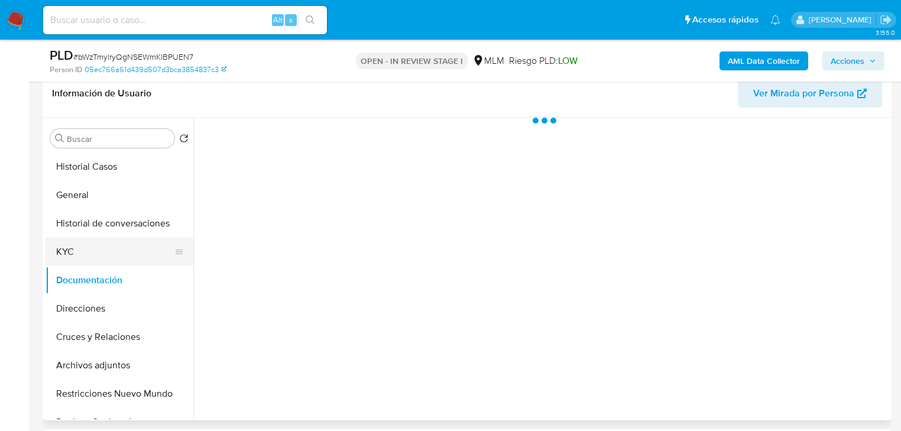
scroll to position [0, 0]
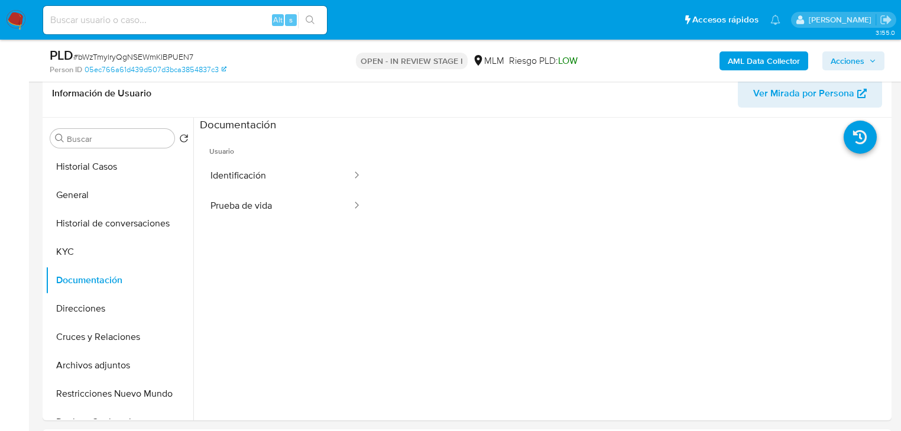
click at [226, 213] on button "Prueba de vida" at bounding box center [276, 206] width 153 height 30
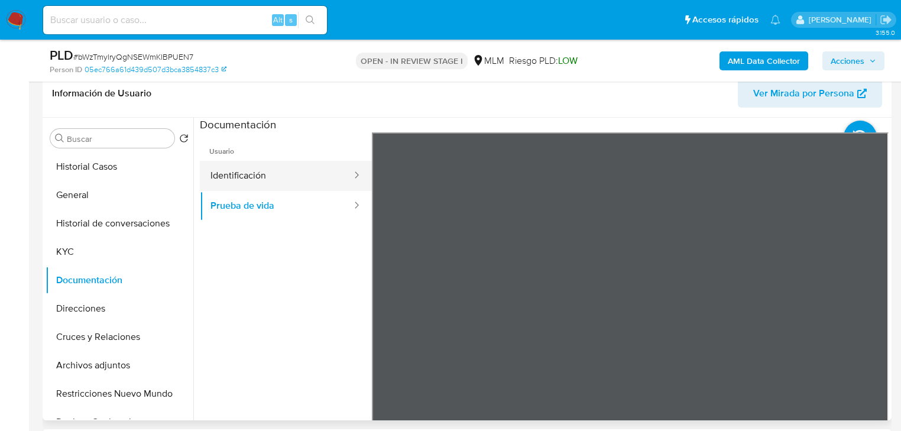
click at [274, 176] on button "Identificación" at bounding box center [276, 176] width 153 height 30
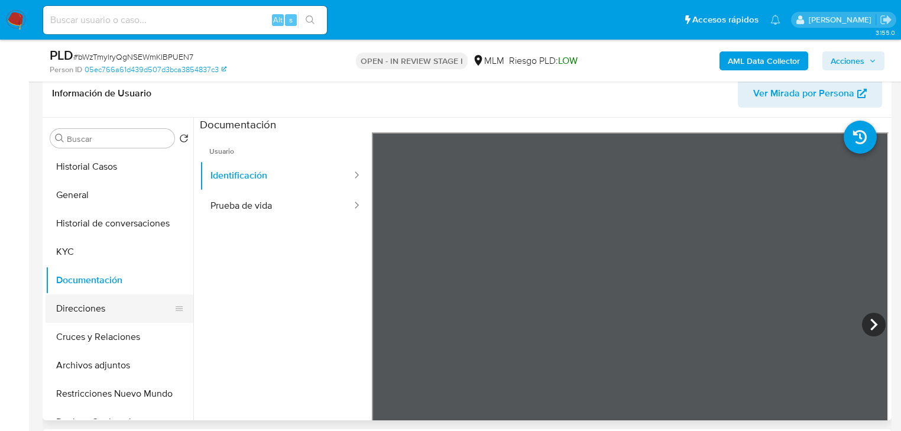
click at [78, 314] on button "Direcciones" at bounding box center [115, 308] width 138 height 28
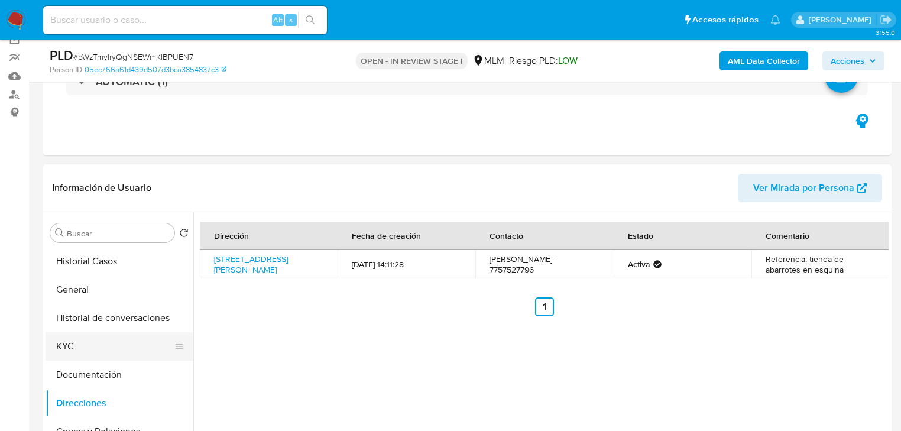
click at [75, 348] on button "KYC" at bounding box center [115, 346] width 138 height 28
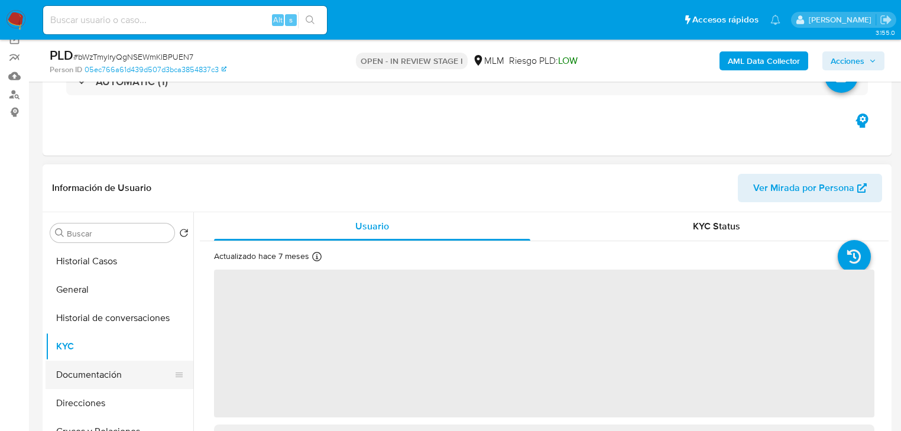
click at [106, 365] on button "Documentación" at bounding box center [115, 375] width 138 height 28
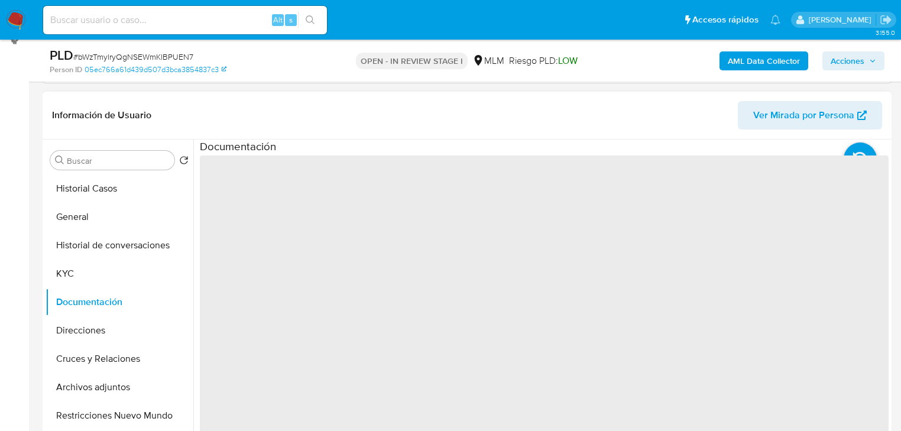
scroll to position [237, 0]
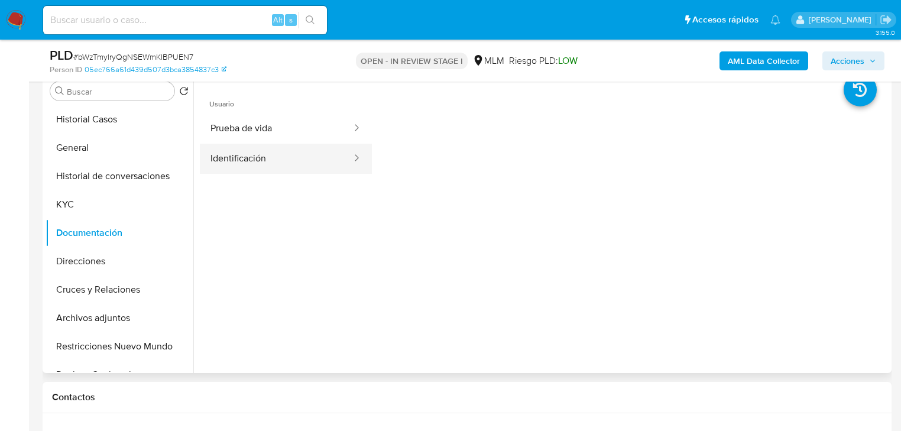
click at [253, 164] on button "Identificación" at bounding box center [276, 159] width 153 height 30
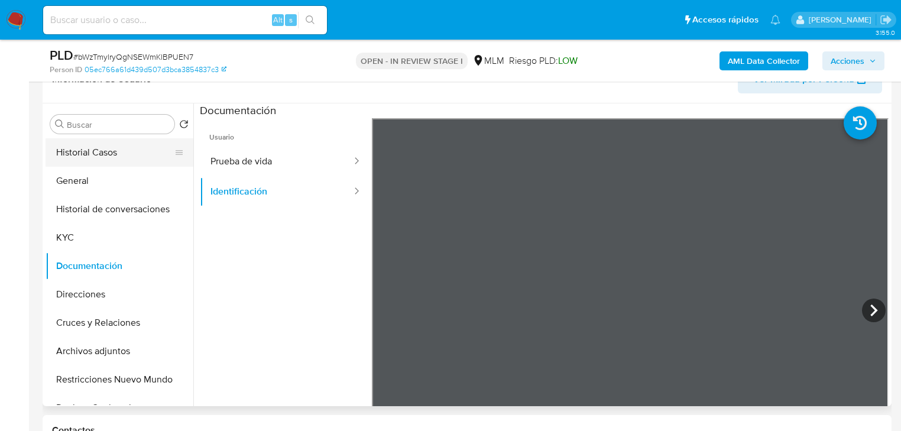
scroll to position [189, 0]
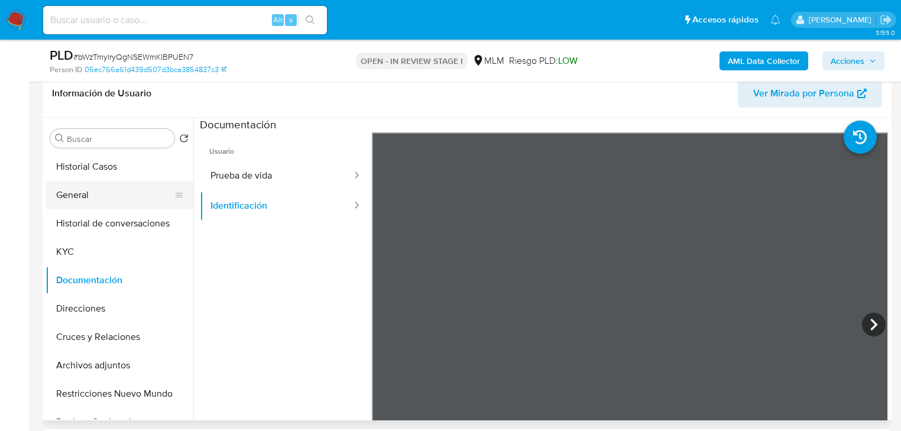
click at [81, 196] on button "General" at bounding box center [115, 195] width 138 height 28
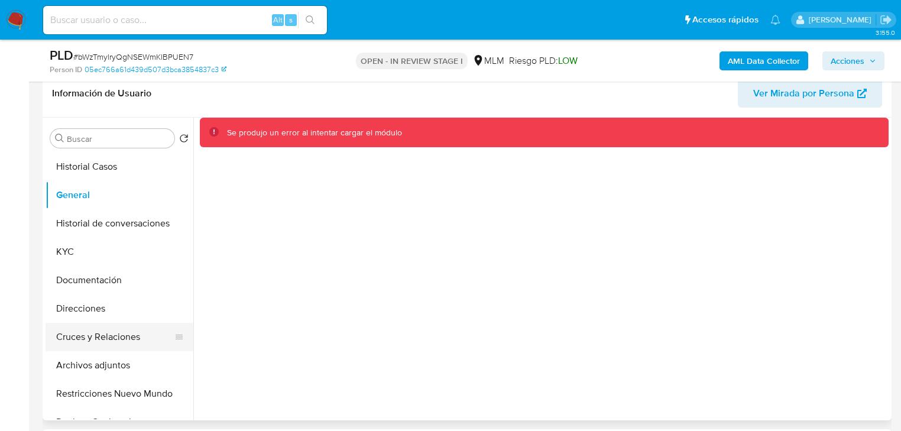
click at [104, 336] on button "Cruces y Relaciones" at bounding box center [115, 337] width 138 height 28
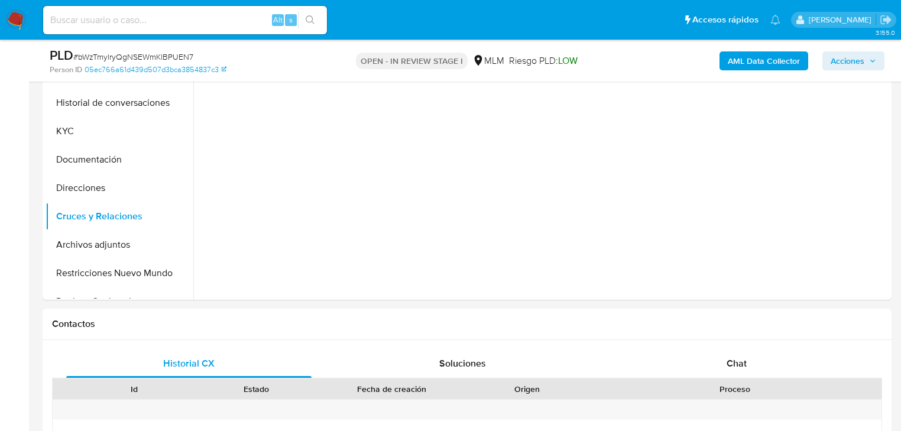
scroll to position [331, 0]
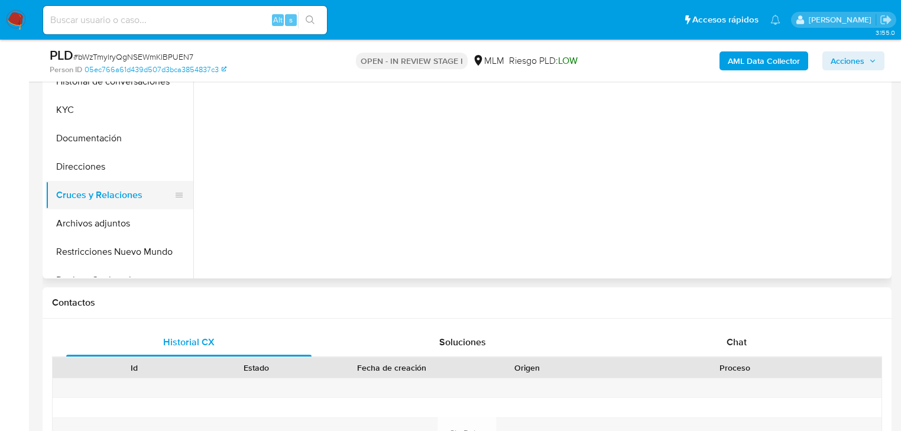
drag, startPoint x: 111, startPoint y: 136, endPoint x: 184, endPoint y: 181, distance: 85.5
click at [111, 136] on button "Documentación" at bounding box center [120, 138] width 148 height 28
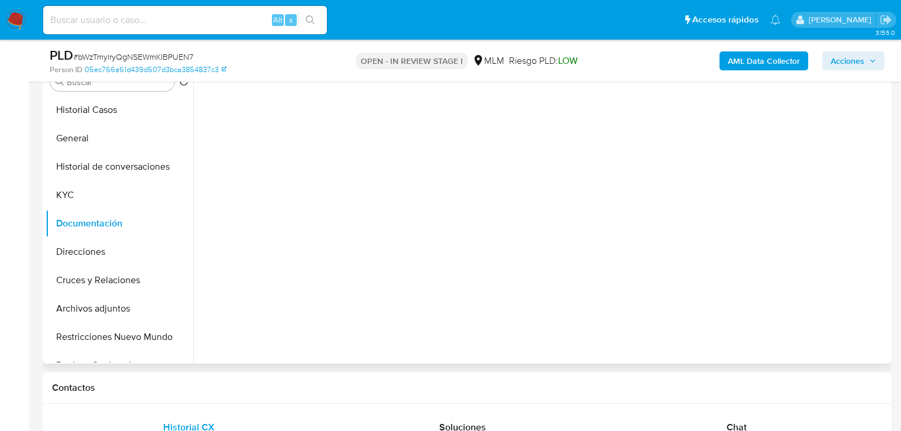
scroll to position [189, 0]
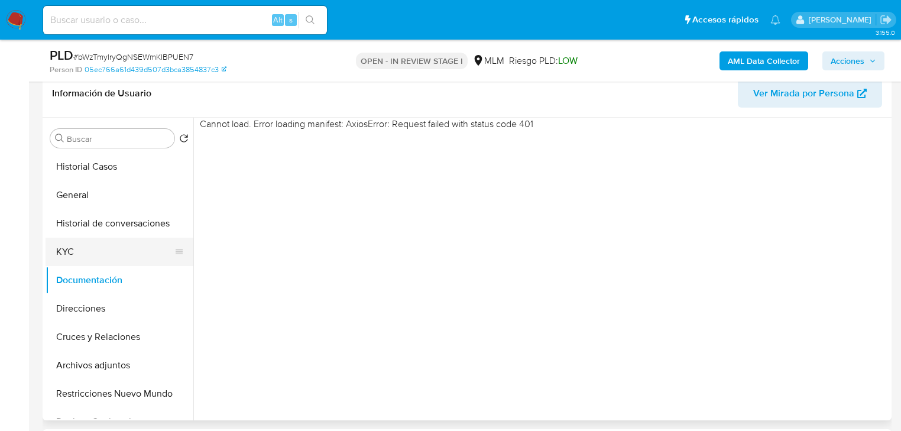
click at [118, 233] on button "Historial de conversaciones" at bounding box center [120, 223] width 148 height 28
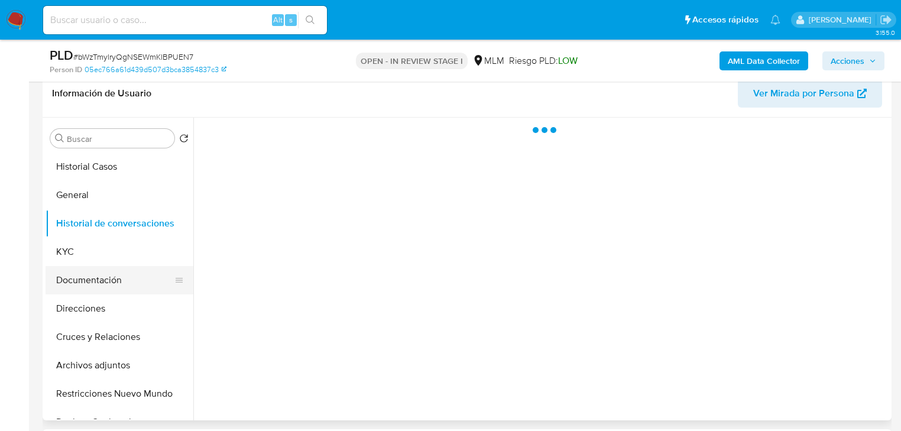
click at [104, 284] on button "Documentación" at bounding box center [115, 280] width 138 height 28
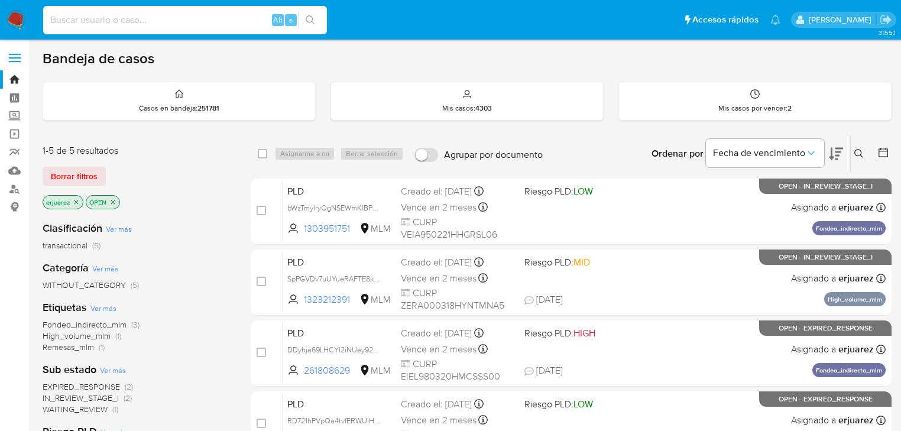
click at [202, 22] on input at bounding box center [185, 19] width 284 height 15
paste input "455046898"
type input "455046898"
click at [313, 19] on icon "search-icon" at bounding box center [310, 19] width 9 height 9
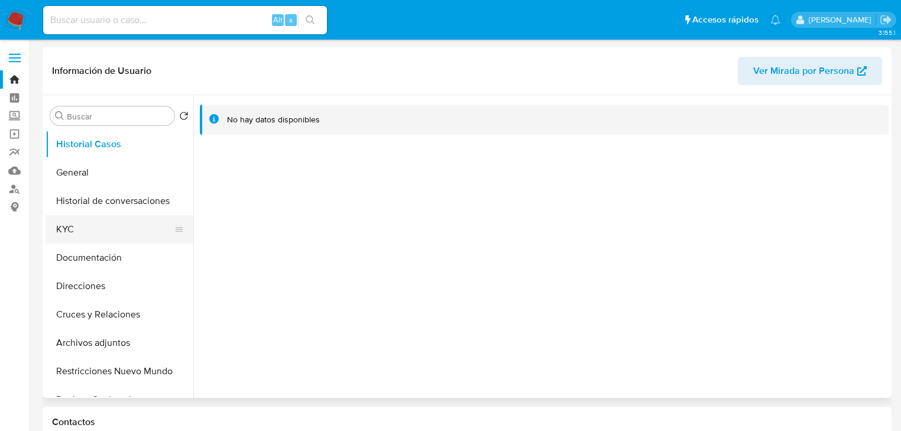
select select "10"
click at [76, 236] on button "KYC" at bounding box center [115, 229] width 138 height 28
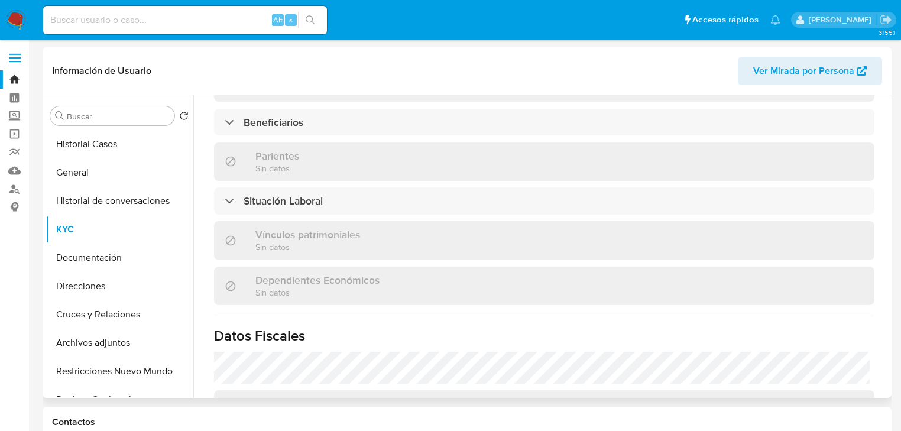
scroll to position [519, 0]
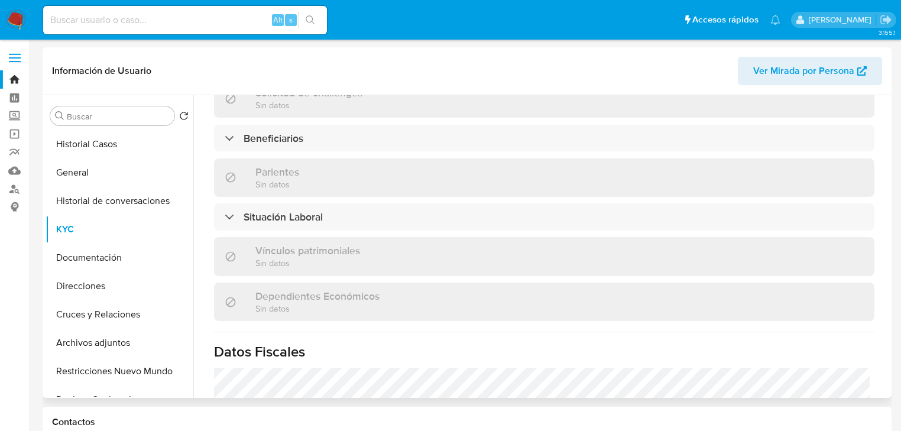
click at [276, 115] on div "Actualizado hace 7 meses Creado: 26/05/2020 21:55:21 Actualizado: 25/01/2025 20…" at bounding box center [544, 114] width 689 height 1016
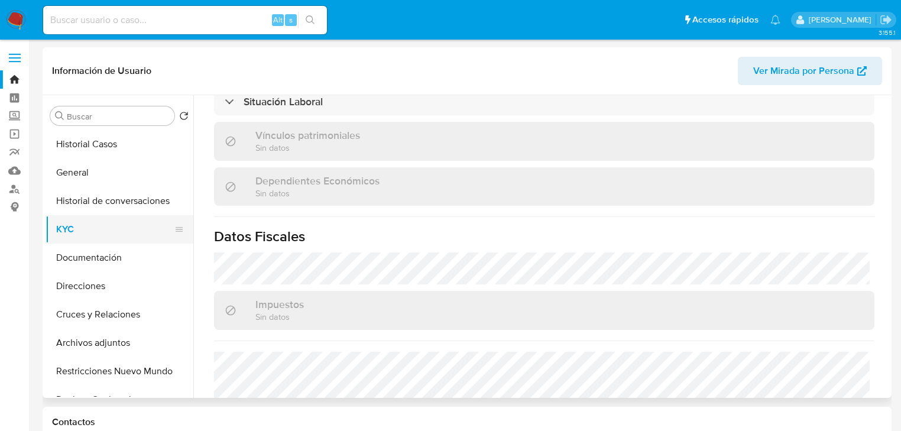
scroll to position [498, 0]
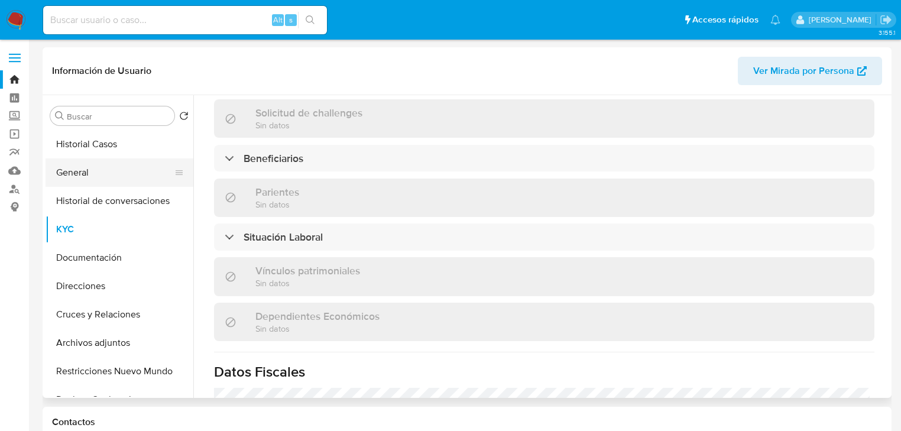
click at [87, 175] on button "General" at bounding box center [115, 172] width 138 height 28
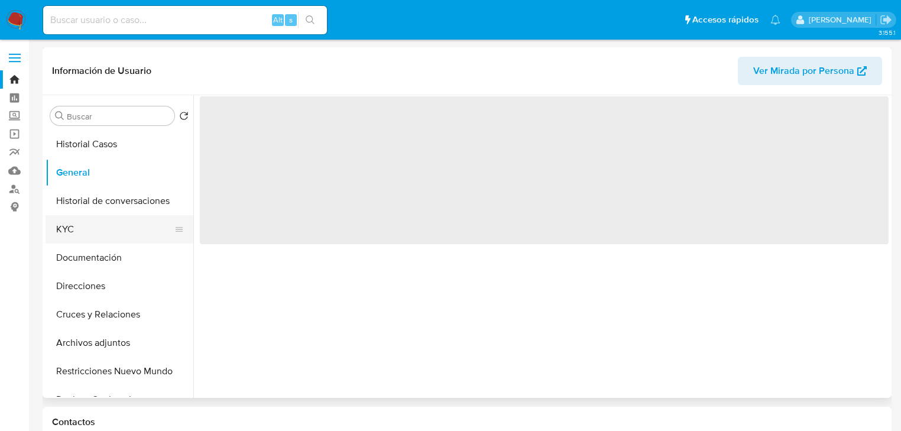
click at [83, 225] on button "KYC" at bounding box center [115, 229] width 138 height 28
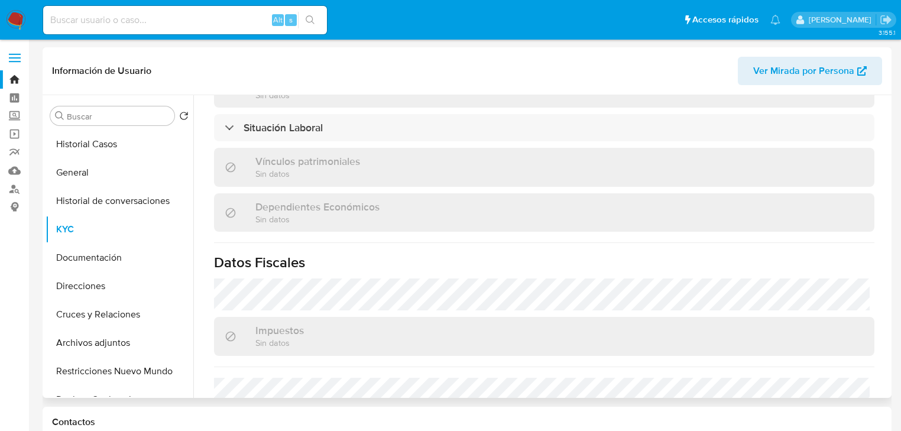
scroll to position [710, 0]
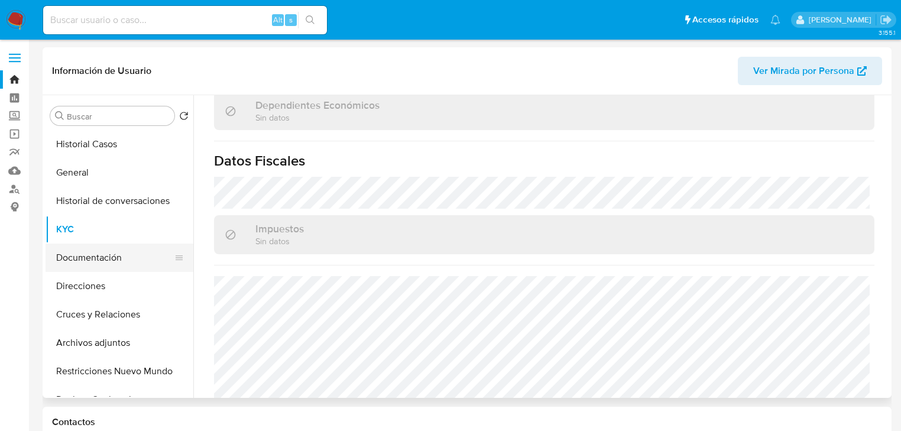
click at [125, 260] on button "Documentación" at bounding box center [115, 258] width 138 height 28
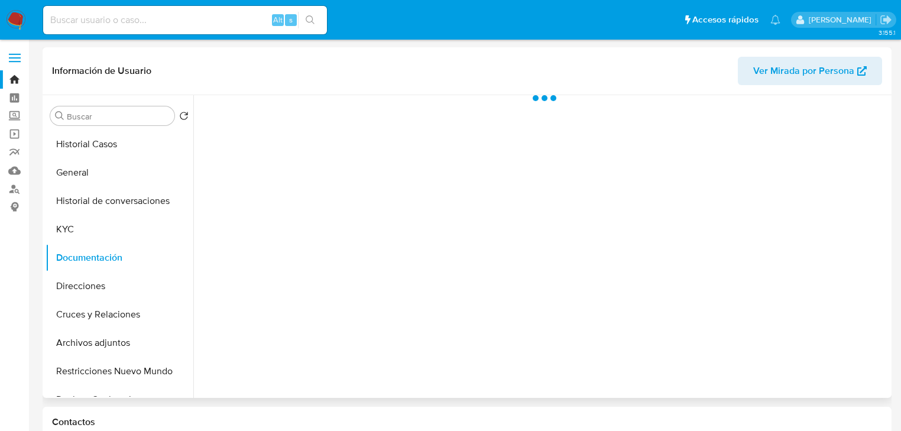
scroll to position [0, 0]
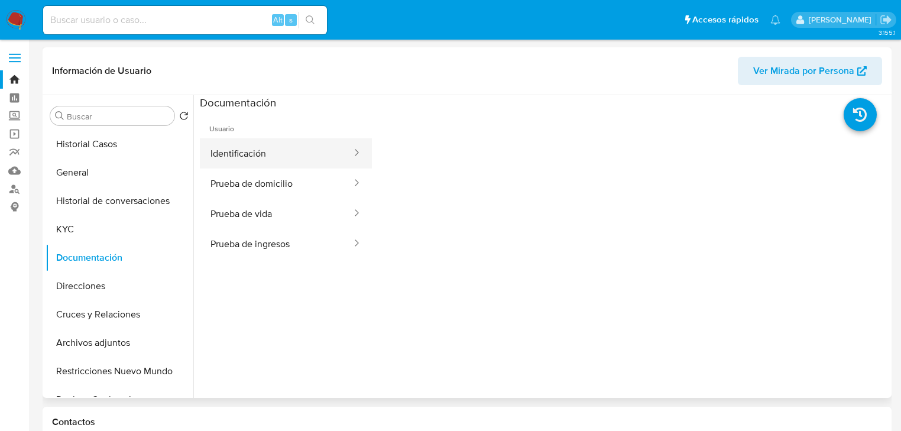
click at [276, 158] on button "Identificación" at bounding box center [276, 153] width 153 height 30
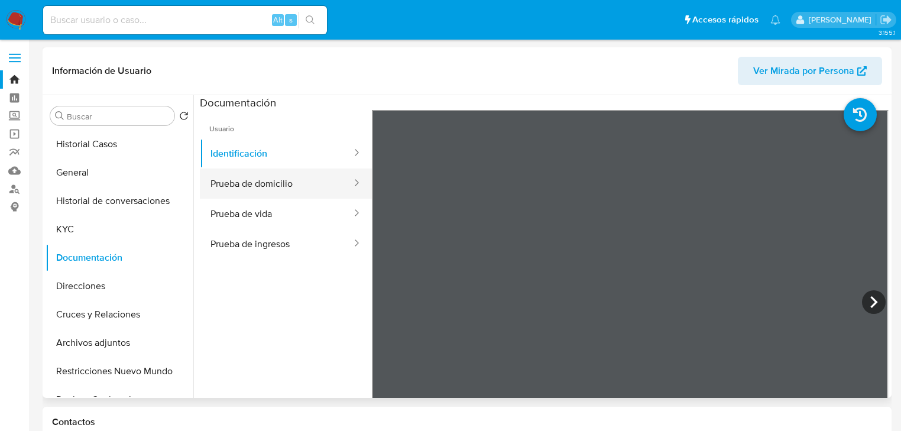
click at [253, 189] on button "Prueba de domicilio" at bounding box center [276, 184] width 153 height 30
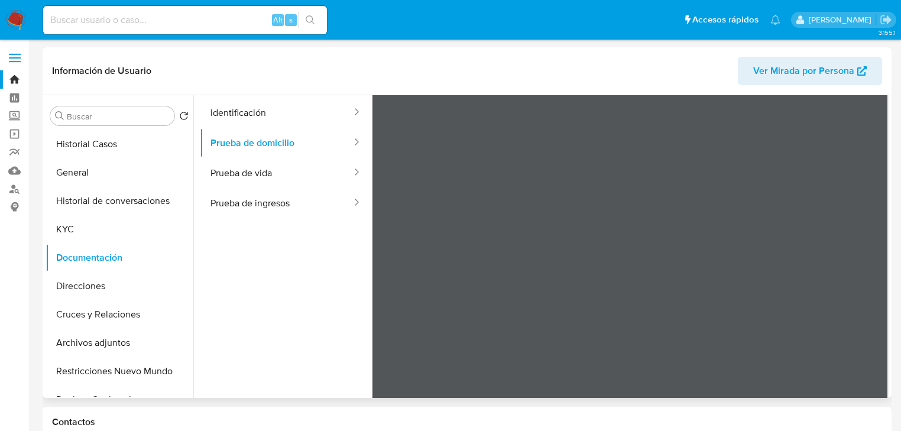
scroll to position [99, 0]
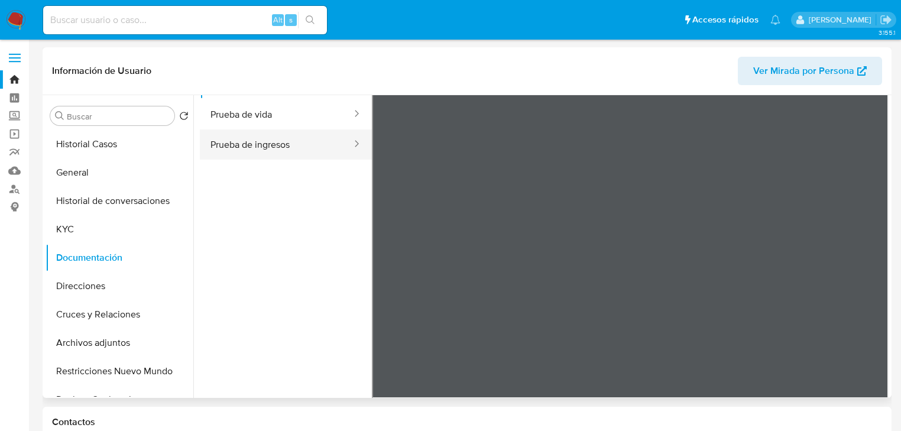
drag, startPoint x: 260, startPoint y: 147, endPoint x: 273, endPoint y: 148, distance: 13.1
click at [265, 144] on button "Prueba de ingresos" at bounding box center [276, 145] width 153 height 30
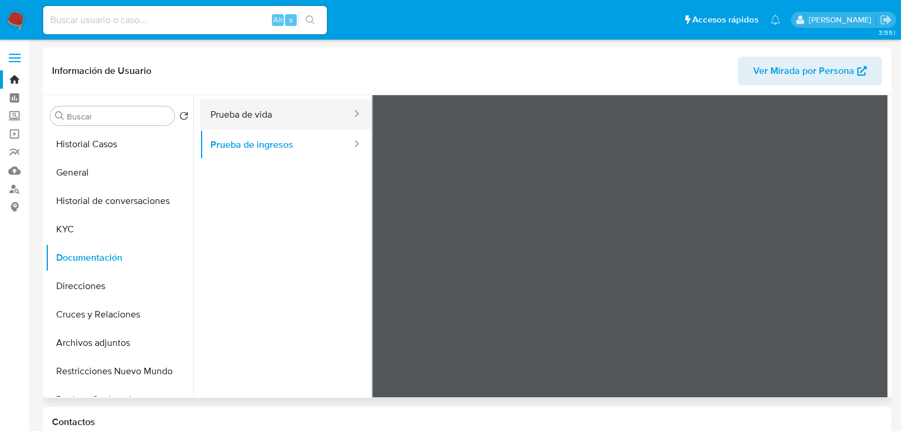
click at [255, 117] on button "Prueba de vida" at bounding box center [276, 114] width 153 height 30
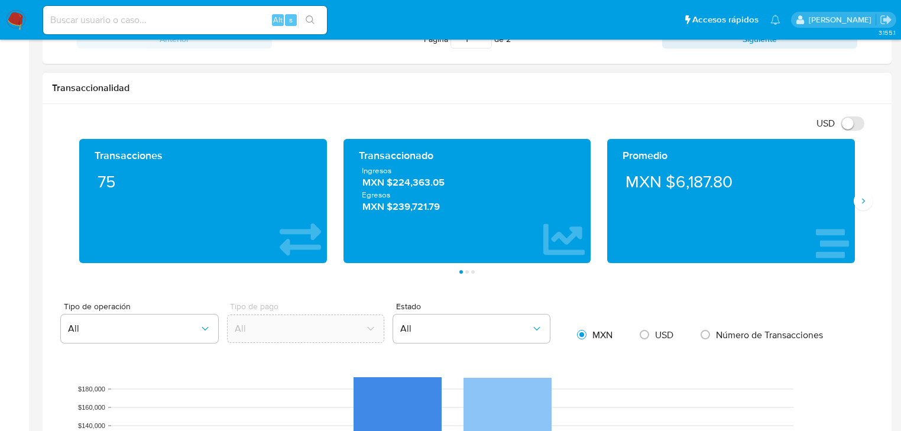
scroll to position [804, 0]
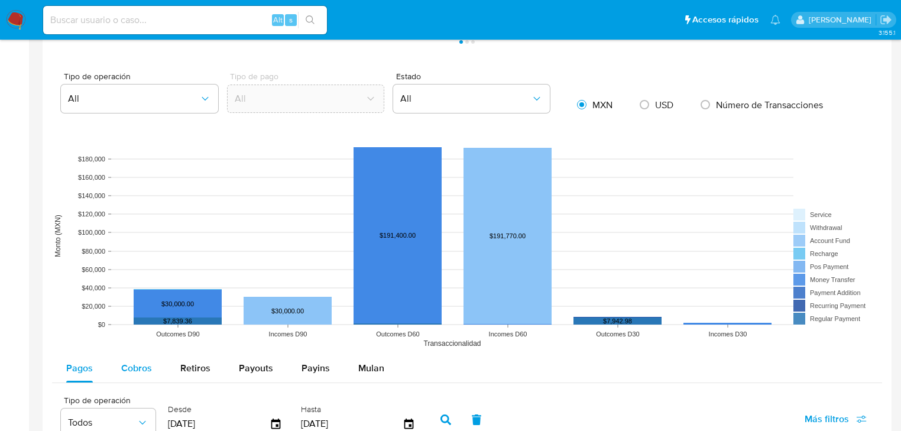
drag, startPoint x: 125, startPoint y: 362, endPoint x: 156, endPoint y: 363, distance: 30.8
click at [126, 363] on span "Cobros" at bounding box center [136, 368] width 31 height 14
select select "10"
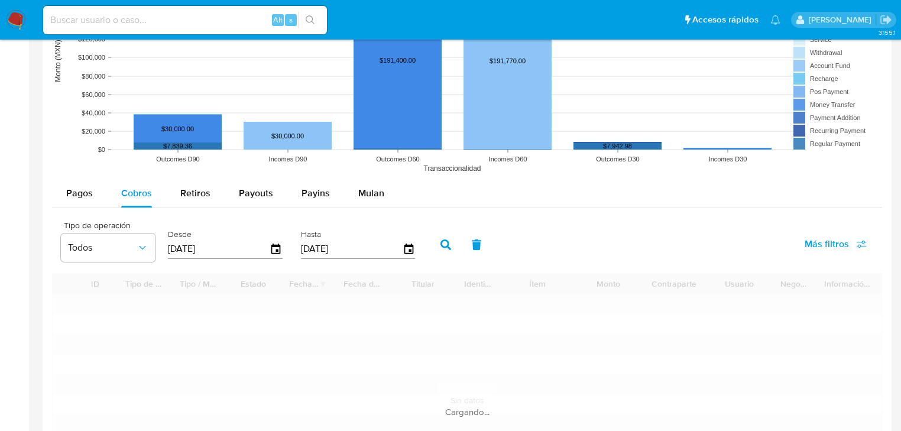
scroll to position [993, 0]
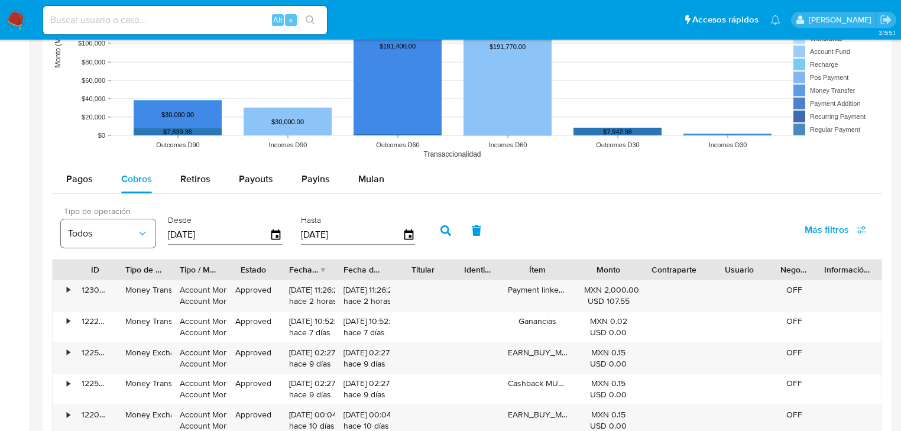
drag, startPoint x: 203, startPoint y: 236, endPoint x: 144, endPoint y: 236, distance: 59.1
click at [144, 236] on div "Tipo de operación Todos Desde [DATE] Hasta [DATE]" at bounding box center [241, 229] width 372 height 47
type input "0_/__/____"
type input "01/01/2025"
click at [451, 231] on button "button" at bounding box center [445, 230] width 31 height 28
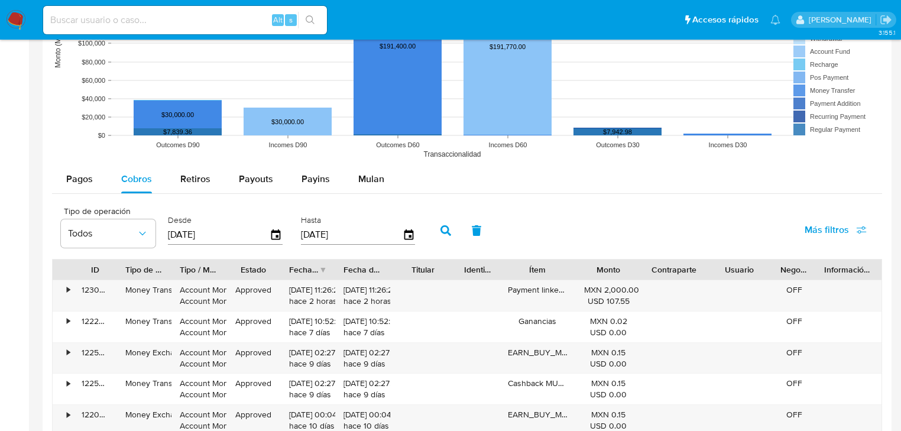
click at [311, 265] on div "Fecha de creación" at bounding box center [304, 270] width 30 height 12
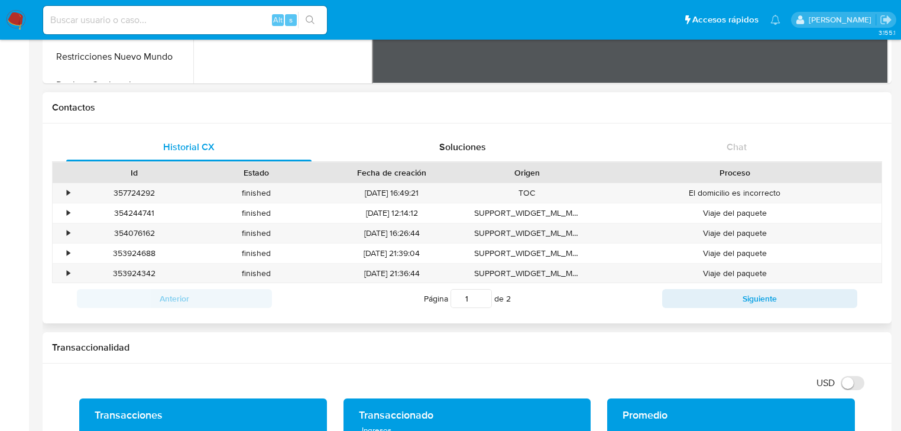
scroll to position [31, 0]
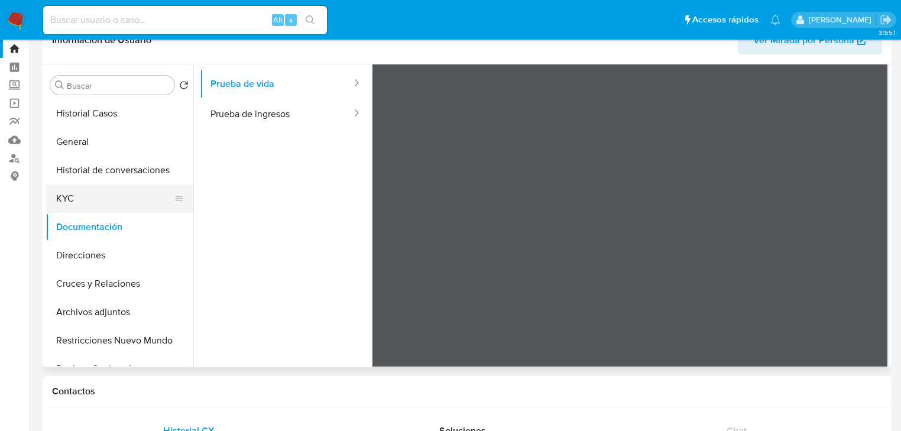
drag, startPoint x: 82, startPoint y: 199, endPoint x: 180, endPoint y: 195, distance: 97.7
click at [82, 199] on button "KYC" at bounding box center [115, 198] width 138 height 28
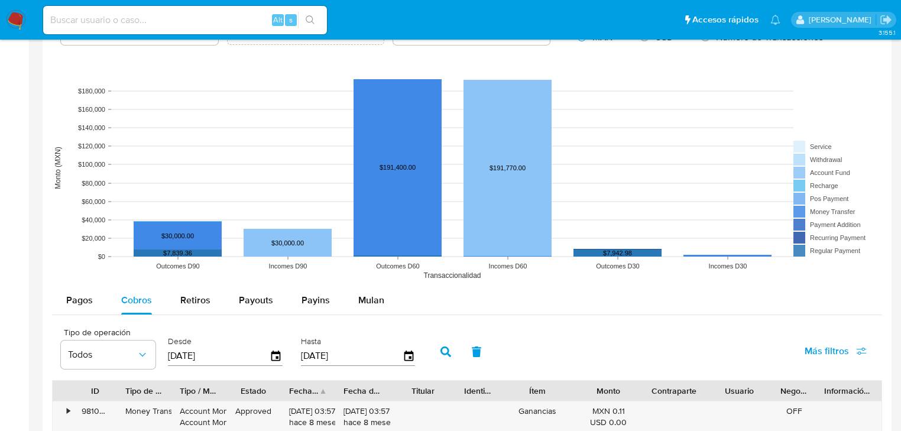
scroll to position [977, 0]
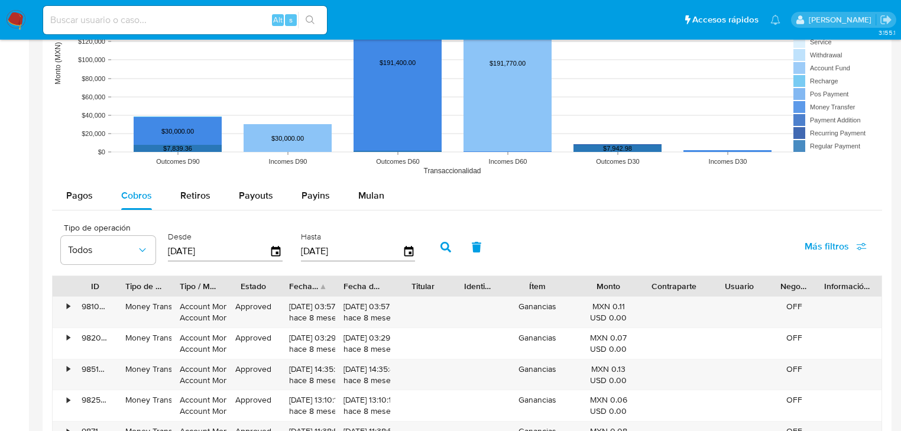
drag, startPoint x: 230, startPoint y: 254, endPoint x: 280, endPoint y: 273, distance: 53.4
click at [133, 258] on div "Tipo de operación Todos Desde 01/01/2025 Hasta 25/08/2025" at bounding box center [241, 245] width 372 height 47
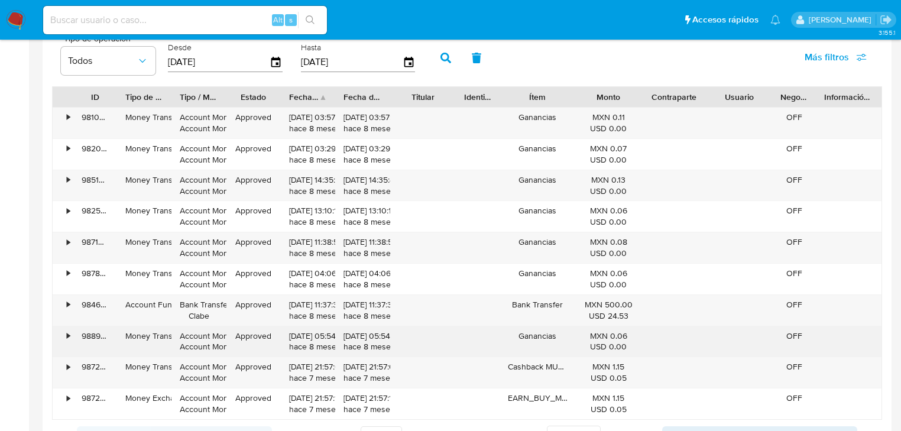
scroll to position [1213, 0]
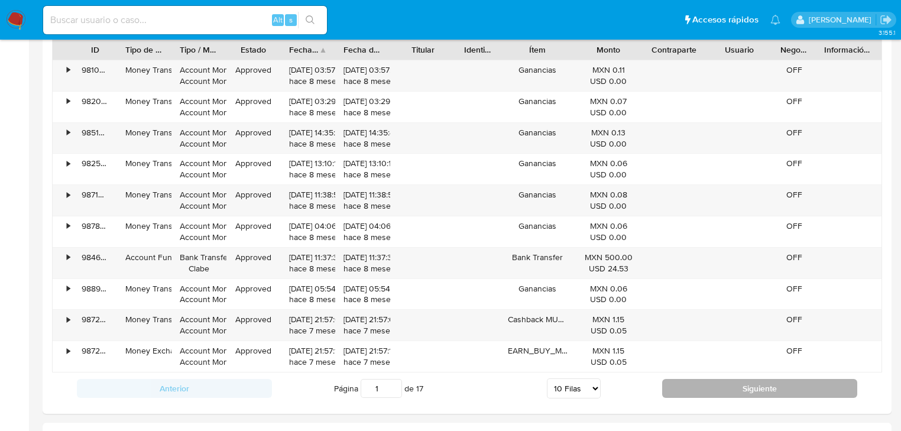
click at [719, 392] on button "Siguiente" at bounding box center [759, 388] width 195 height 19
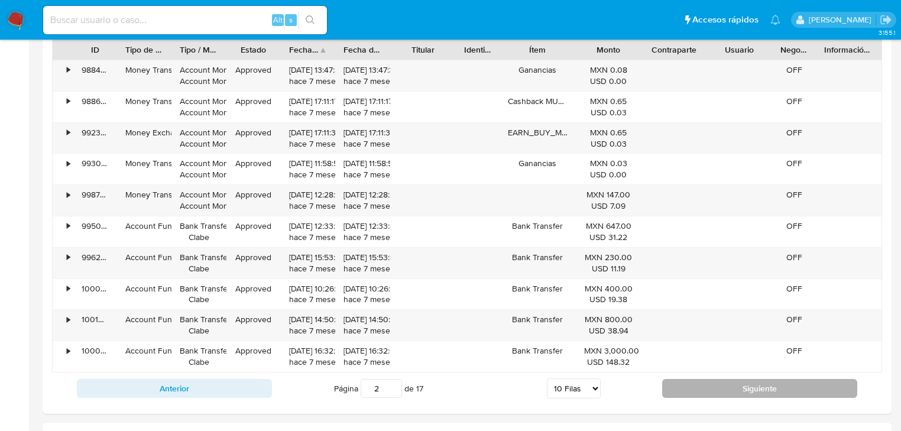
click at [725, 391] on button "Siguiente" at bounding box center [759, 388] width 195 height 19
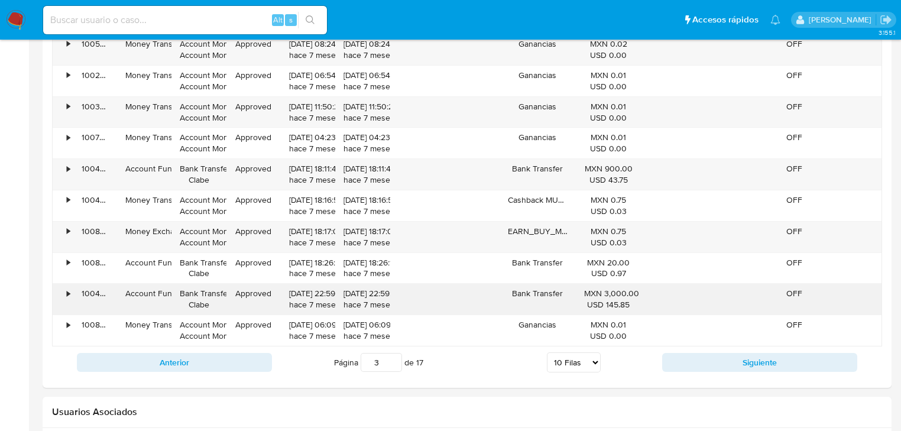
scroll to position [1261, 0]
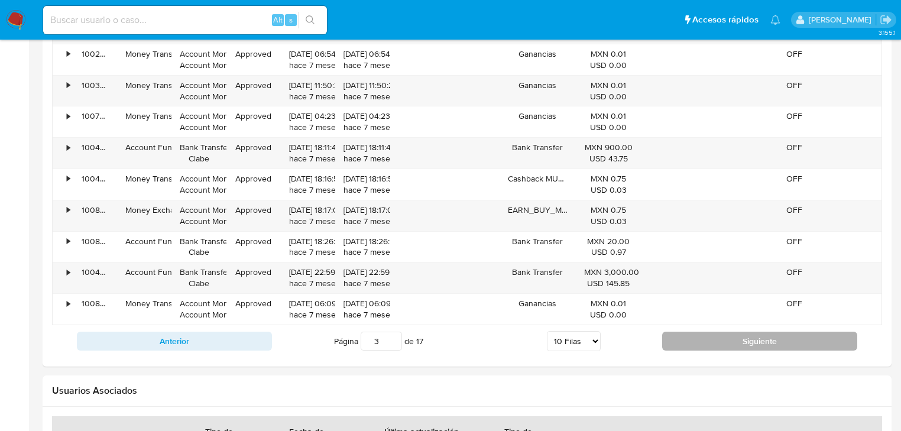
click at [694, 336] on button "Siguiente" at bounding box center [759, 341] width 195 height 19
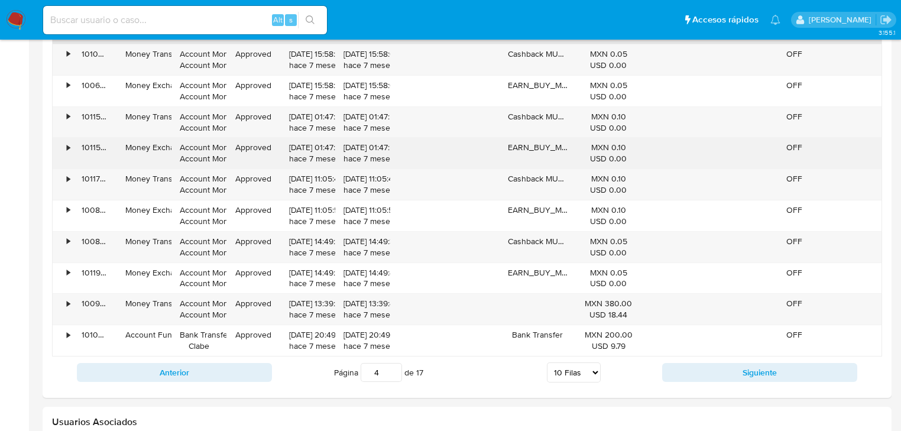
scroll to position [1213, 0]
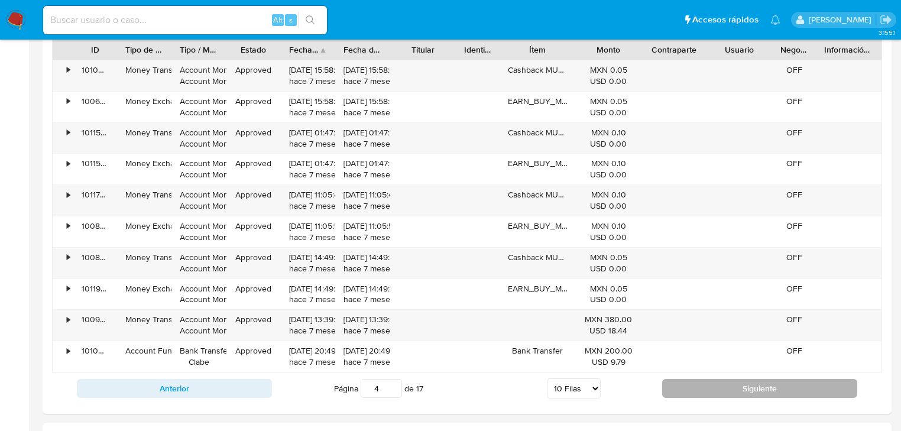
click at [729, 394] on button "Siguiente" at bounding box center [759, 388] width 195 height 19
click at [731, 387] on button "Siguiente" at bounding box center [759, 388] width 195 height 19
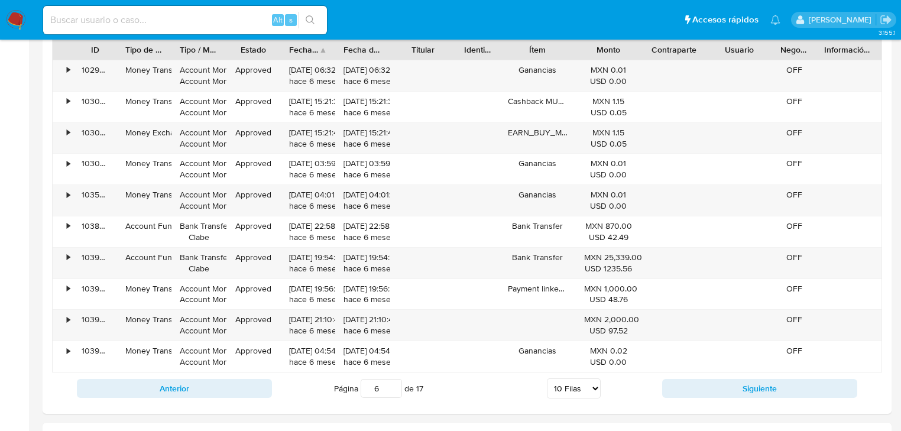
drag, startPoint x: 721, startPoint y: 383, endPoint x: 731, endPoint y: 384, distance: 9.5
click at [721, 383] on button "Siguiente" at bounding box center [759, 388] width 195 height 19
drag, startPoint x: 687, startPoint y: 388, endPoint x: 700, endPoint y: 387, distance: 13.0
click at [688, 388] on button "Siguiente" at bounding box center [759, 388] width 195 height 19
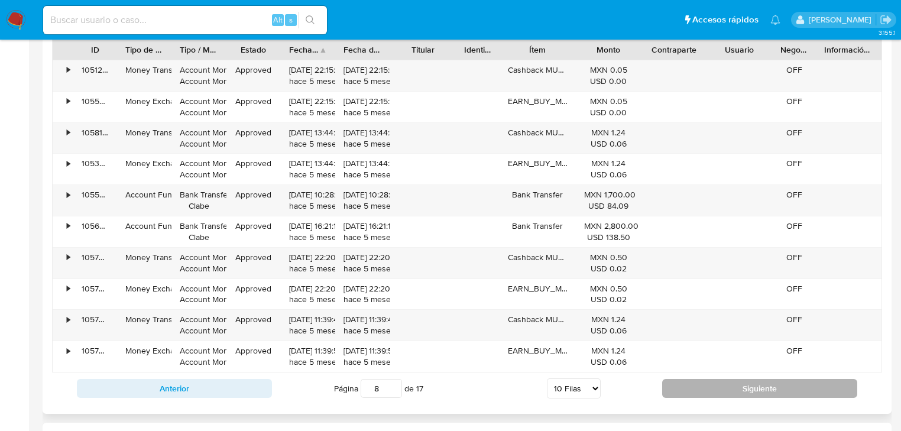
click at [742, 394] on button "Siguiente" at bounding box center [759, 388] width 195 height 19
click at [719, 391] on button "Siguiente" at bounding box center [759, 388] width 195 height 19
click at [704, 381] on button "Siguiente" at bounding box center [759, 388] width 195 height 19
click at [729, 394] on button "Siguiente" at bounding box center [759, 388] width 195 height 19
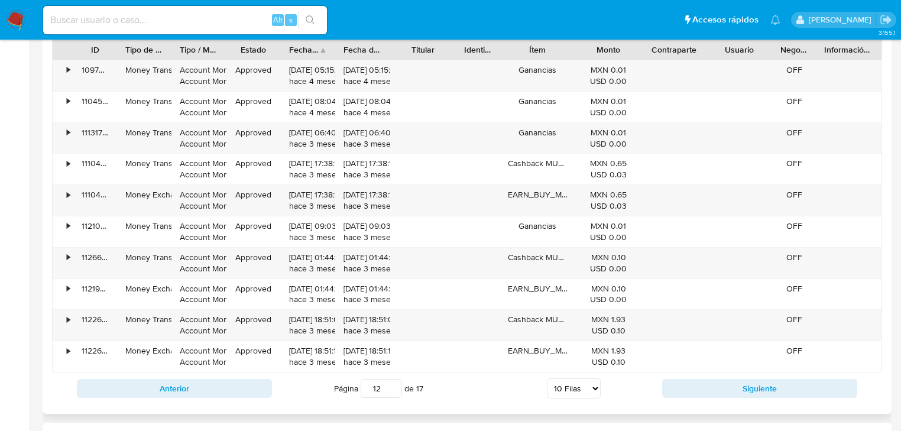
click at [708, 397] on div "Anterior Página 12 de 17 5 Filas 10 Filas 20 Filas 25 Filas 50 Filas 100 Filas …" at bounding box center [467, 389] width 830 height 32
click at [707, 390] on button "Siguiente" at bounding box center [759, 388] width 195 height 19
click at [703, 381] on button "Siguiente" at bounding box center [759, 388] width 195 height 19
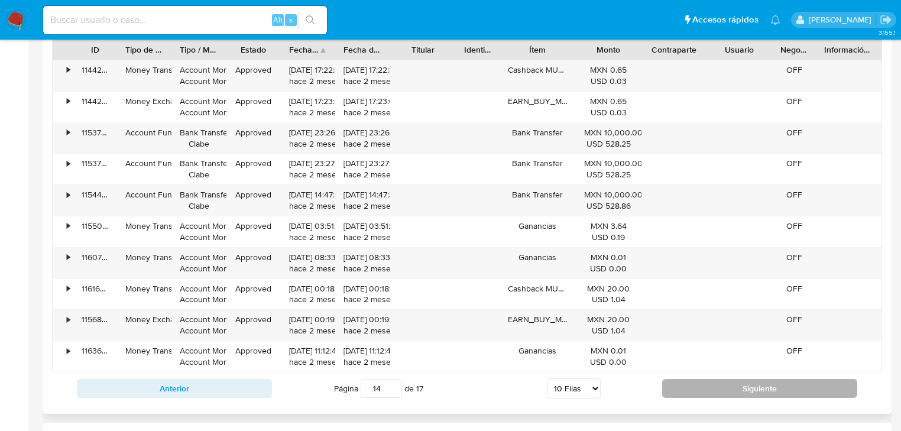
click at [733, 391] on button "Siguiente" at bounding box center [759, 388] width 195 height 19
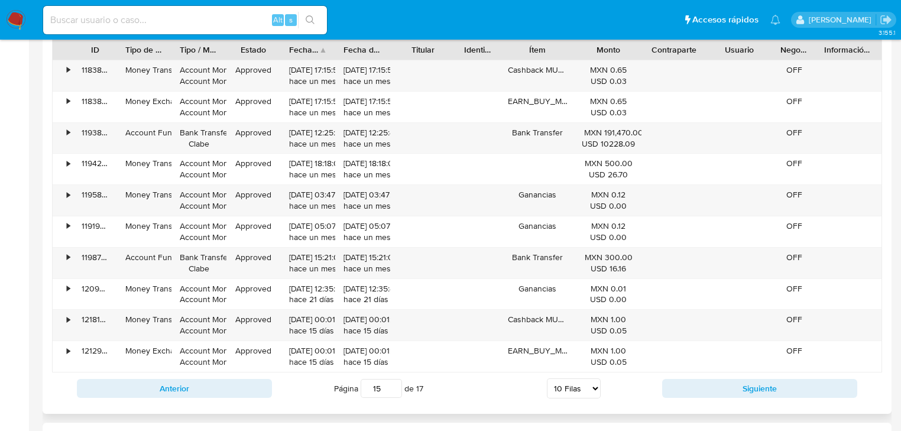
click at [693, 398] on div "Anterior Página 15 de 17 5 Filas 10 Filas 20 Filas 25 Filas 50 Filas 100 Filas …" at bounding box center [467, 389] width 830 height 32
click at [700, 393] on button "Siguiente" at bounding box center [759, 388] width 195 height 19
drag, startPoint x: 676, startPoint y: 380, endPoint x: 685, endPoint y: 375, distance: 10.1
click at [676, 380] on button "Siguiente" at bounding box center [759, 388] width 195 height 19
type input "17"
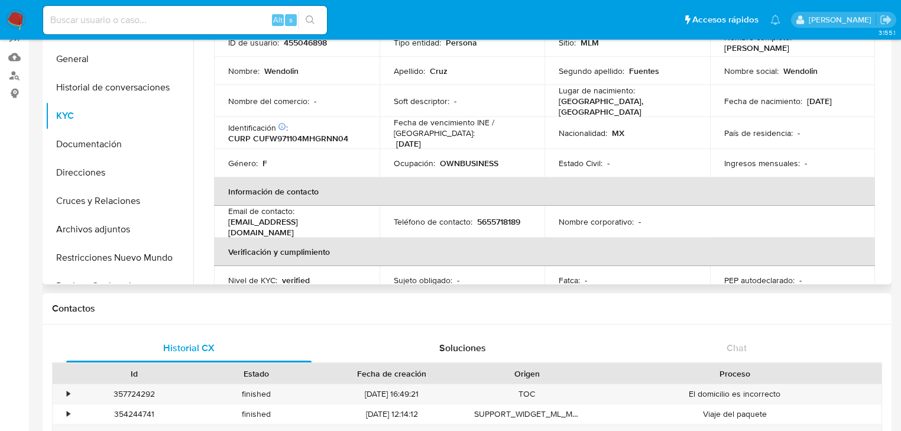
scroll to position [0, 0]
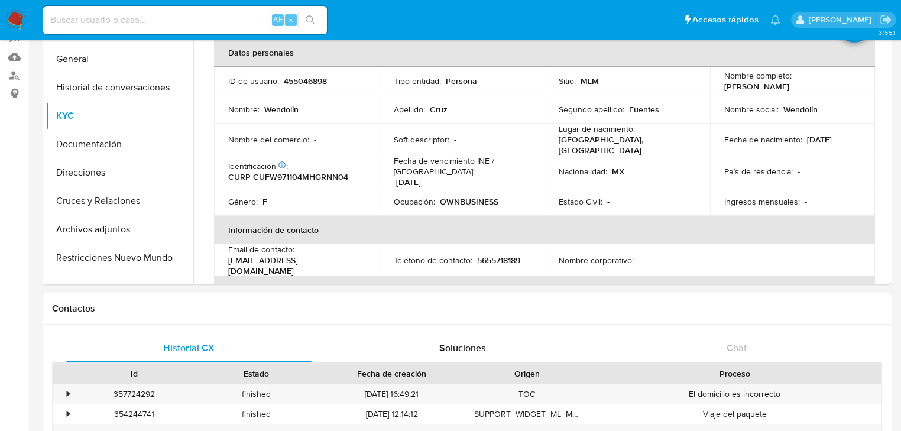
click at [109, 17] on input at bounding box center [185, 19] width 284 height 15
paste input "617595086"
click at [51, 21] on input "617595086" at bounding box center [185, 19] width 284 height 15
click at [104, 22] on input "617595086" at bounding box center [185, 19] width 284 height 15
type input "617595086"
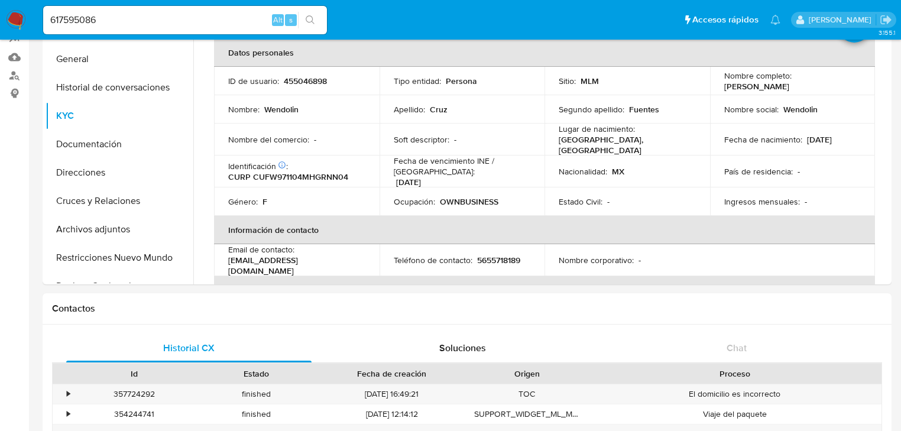
click at [302, 15] on button "search-icon" at bounding box center [310, 20] width 24 height 17
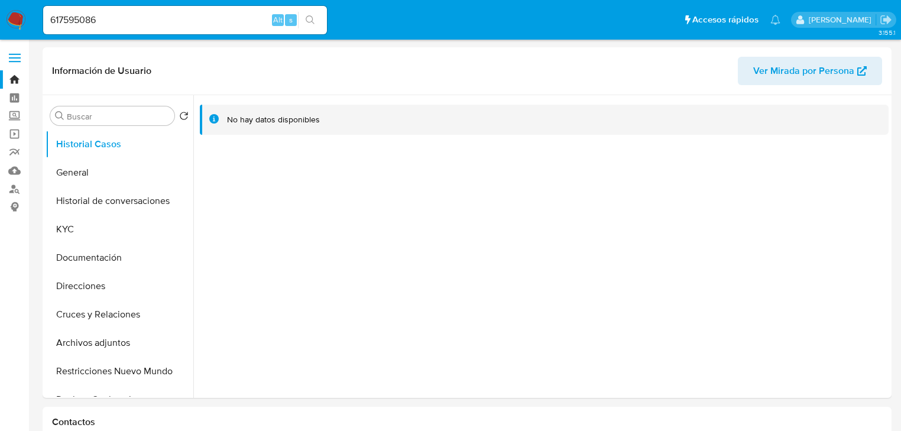
select select "10"
drag, startPoint x: 81, startPoint y: 158, endPoint x: 82, endPoint y: 168, distance: 9.5
click at [82, 158] on button "General" at bounding box center [115, 172] width 138 height 28
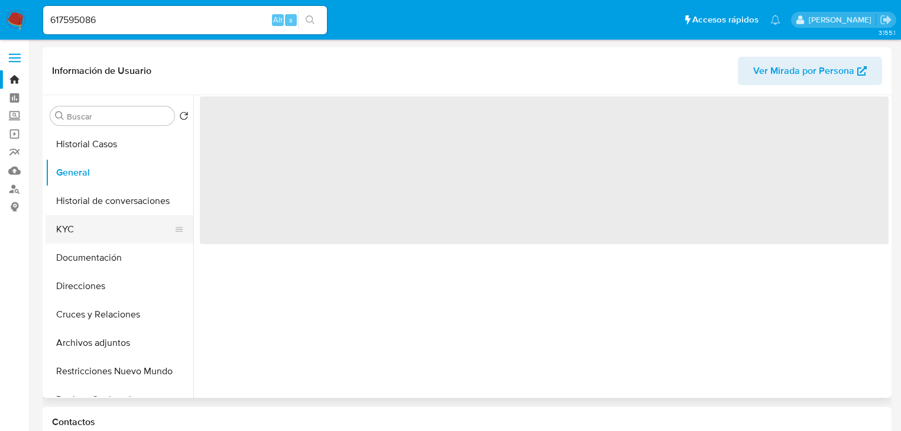
click at [92, 233] on button "KYC" at bounding box center [115, 229] width 138 height 28
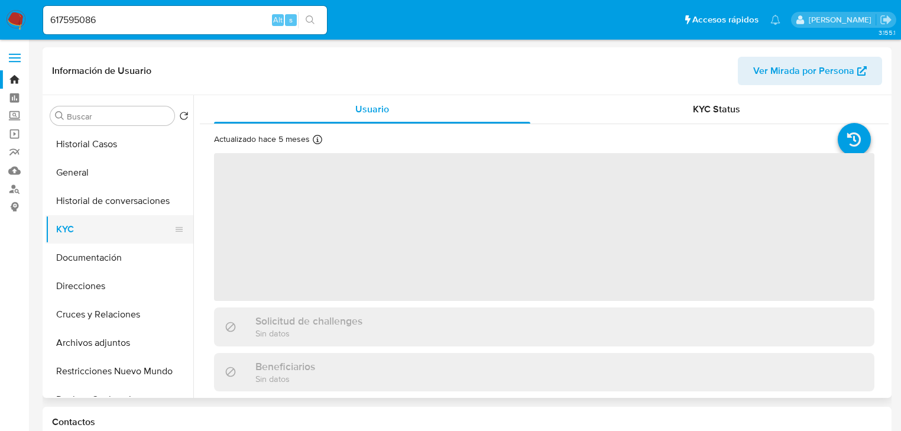
click at [70, 227] on button "KYC" at bounding box center [115, 229] width 138 height 28
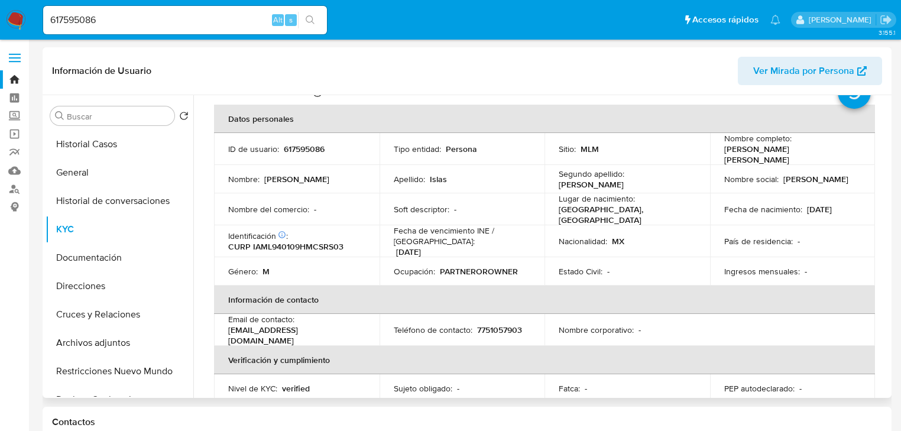
scroll to position [47, 0]
click at [73, 257] on button "Documentación" at bounding box center [115, 258] width 138 height 28
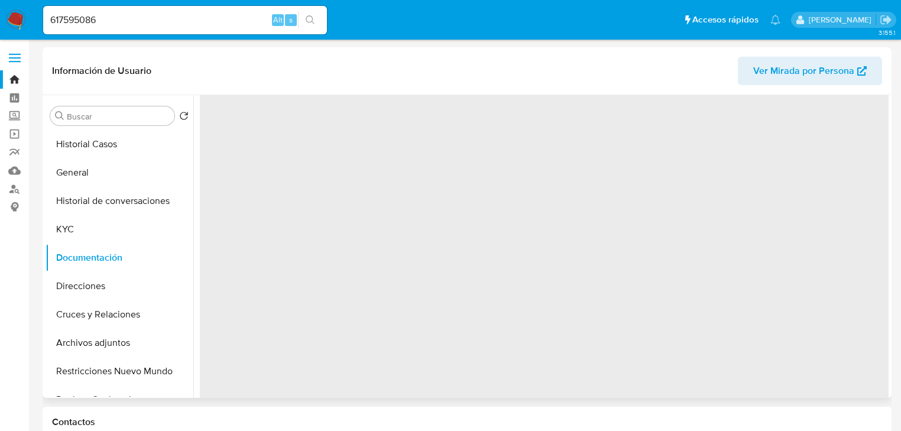
scroll to position [0, 0]
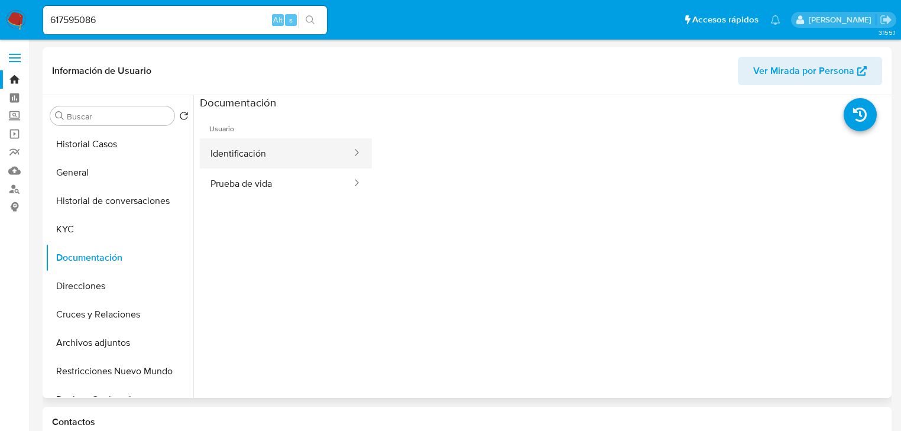
drag, startPoint x: 285, startPoint y: 164, endPoint x: 293, endPoint y: 166, distance: 7.9
click at [289, 164] on button "Identificación" at bounding box center [276, 153] width 153 height 30
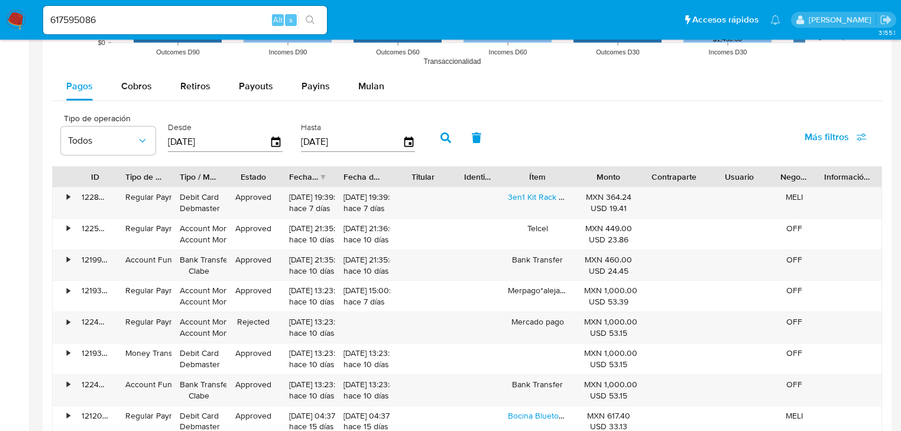
scroll to position [1088, 0]
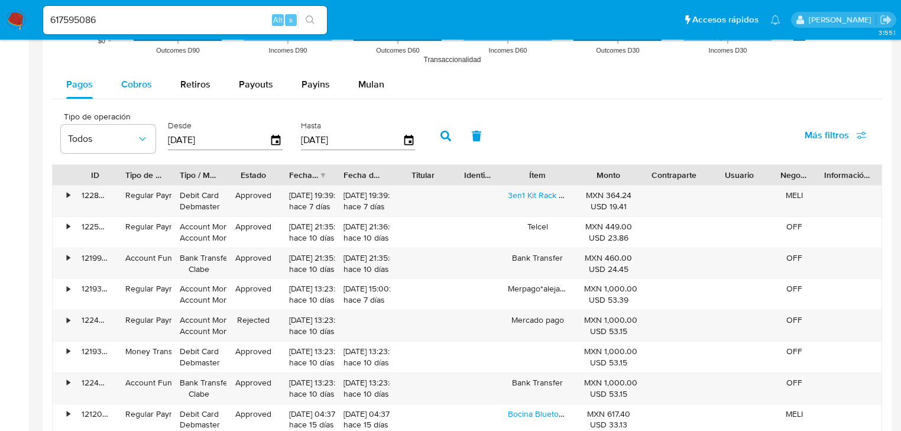
drag, startPoint x: 126, startPoint y: 83, endPoint x: 134, endPoint y: 85, distance: 8.0
click at [127, 83] on span "Cobros" at bounding box center [136, 84] width 31 height 14
select select "10"
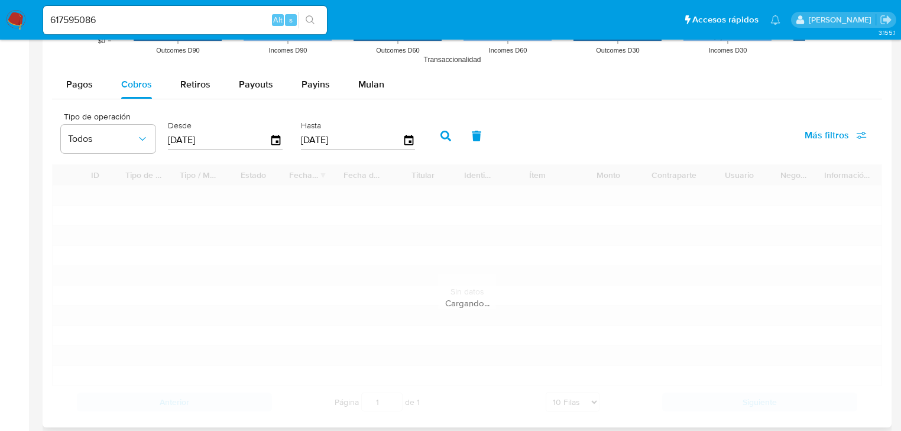
drag, startPoint x: 232, startPoint y: 137, endPoint x: 49, endPoint y: 146, distance: 182.9
click at [45, 137] on div at bounding box center [467, 8] width 849 height 837
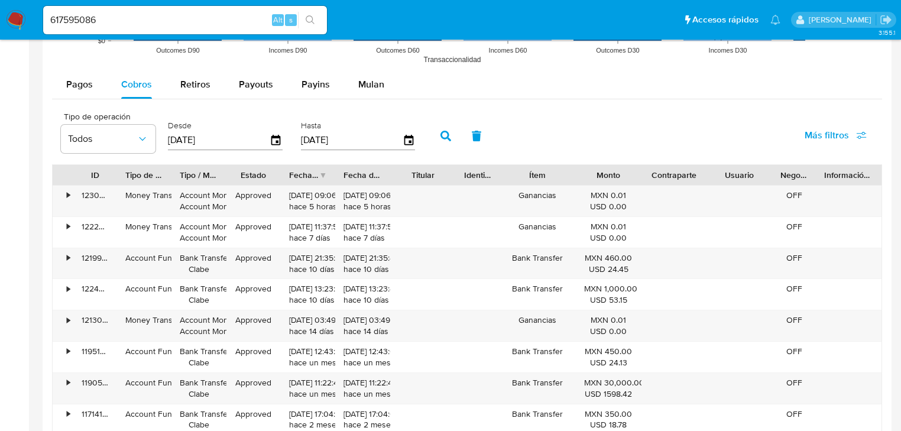
type input "0_/__/____"
type input "01/01/2025"
click at [437, 136] on button "button" at bounding box center [445, 136] width 31 height 28
click at [318, 177] on div "Fecha de creación" at bounding box center [304, 175] width 30 height 12
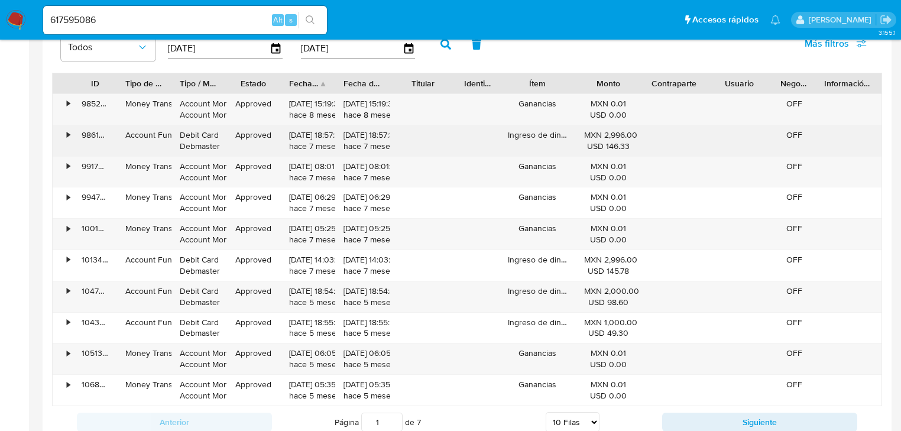
scroll to position [1183, 0]
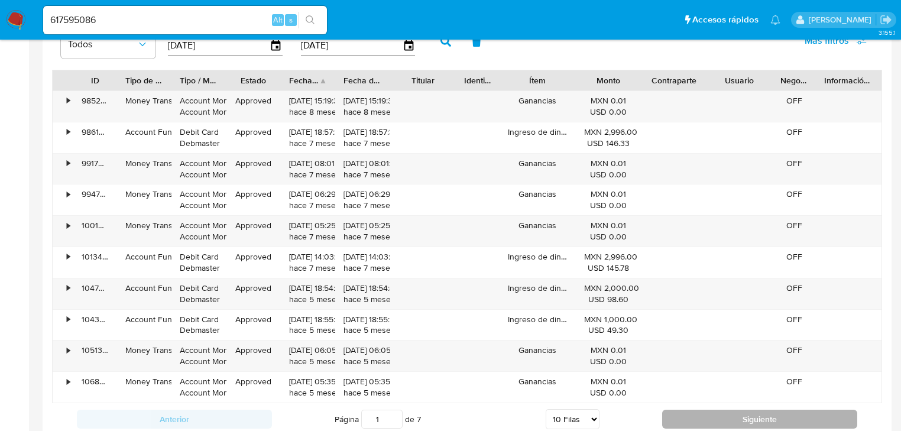
click at [673, 415] on button "Siguiente" at bounding box center [759, 419] width 195 height 19
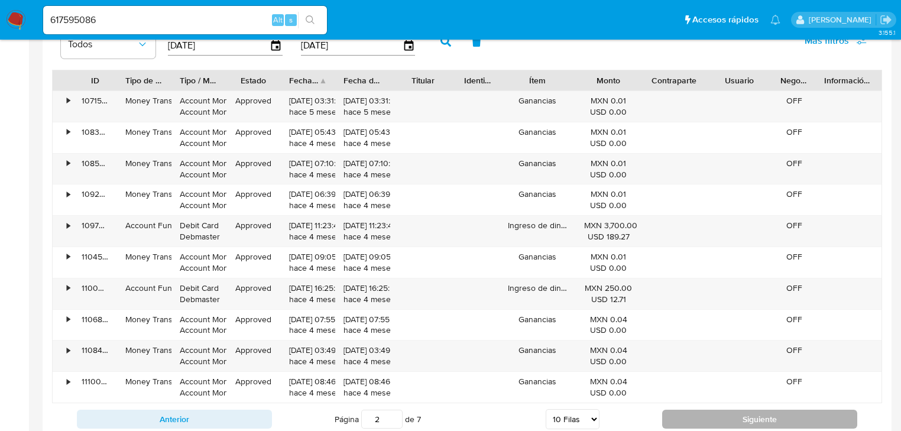
click at [675, 412] on button "Siguiente" at bounding box center [759, 419] width 195 height 19
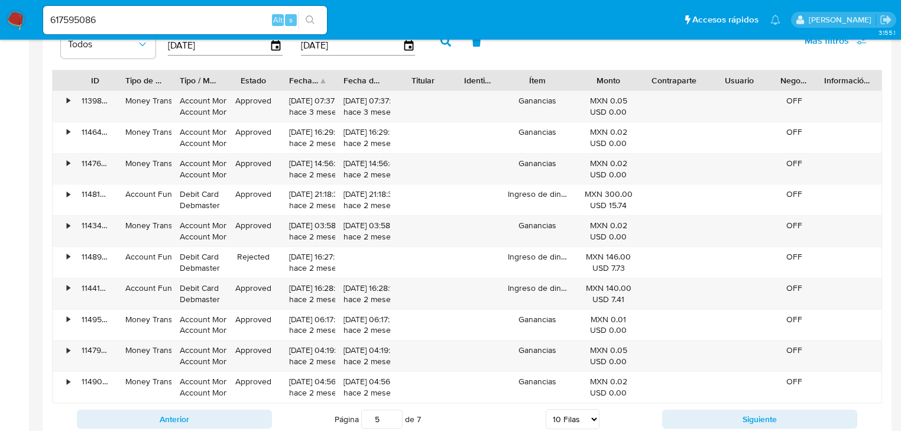
click at [675, 410] on button "Siguiente" at bounding box center [759, 419] width 195 height 19
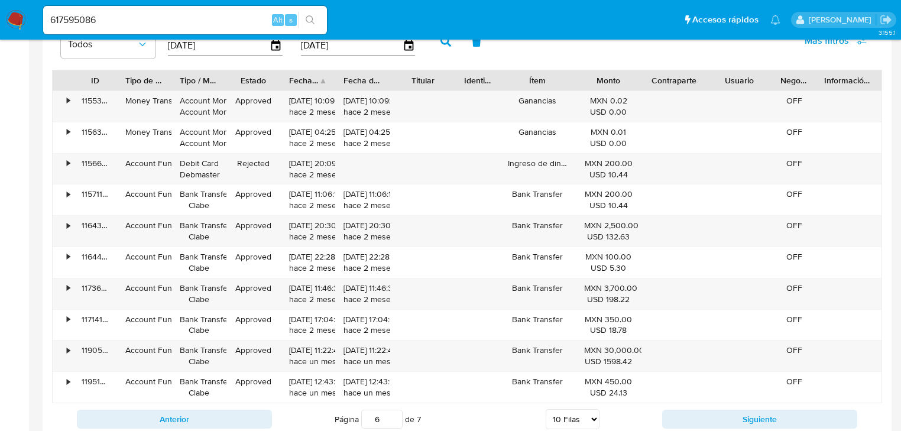
click at [675, 410] on button "Siguiente" at bounding box center [759, 419] width 195 height 19
type input "7"
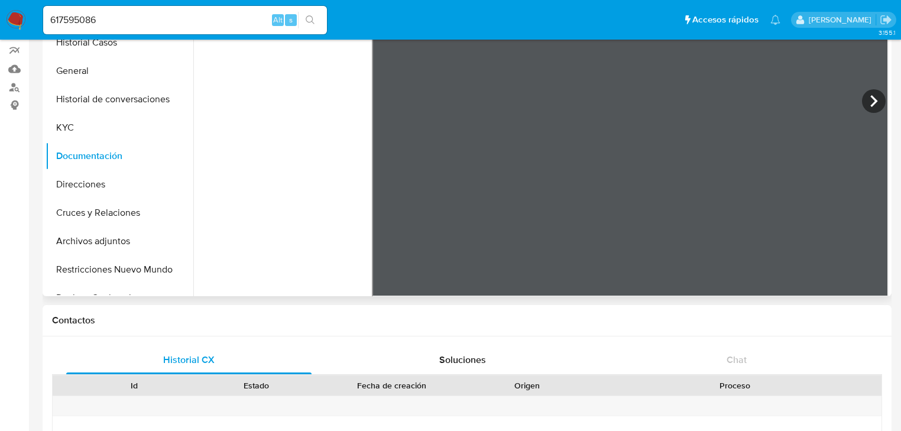
scroll to position [0, 0]
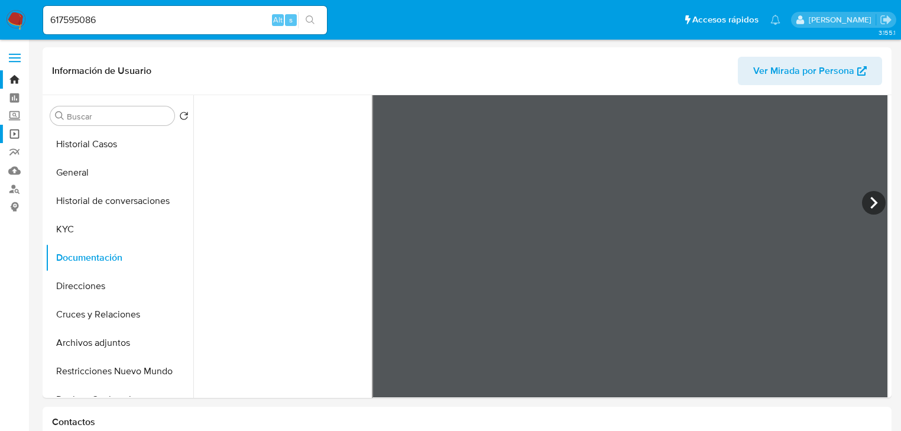
drag, startPoint x: 119, startPoint y: 140, endPoint x: 27, endPoint y: 142, distance: 92.3
click at [118, 140] on button "Historial Casos" at bounding box center [120, 144] width 148 height 28
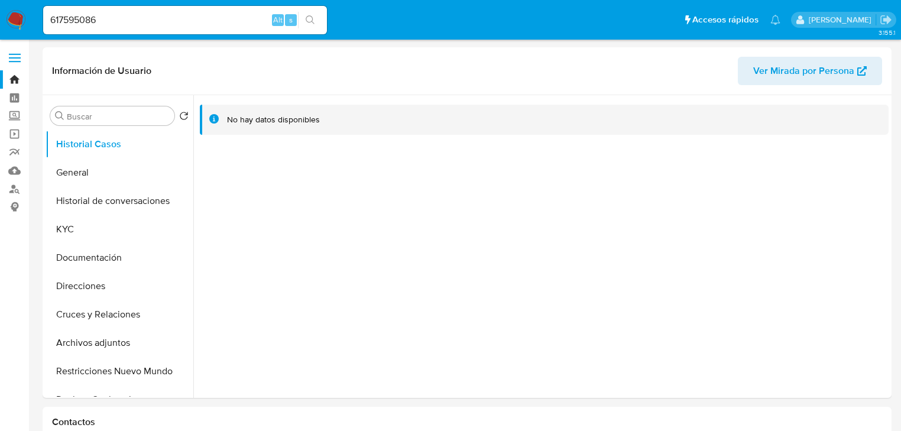
drag, startPoint x: 152, startPoint y: 5, endPoint x: 141, endPoint y: 15, distance: 15.1
click at [150, 8] on div "617595086 Alt s" at bounding box center [185, 20] width 284 height 33
paste input "1303951751"
type input "1303951751"
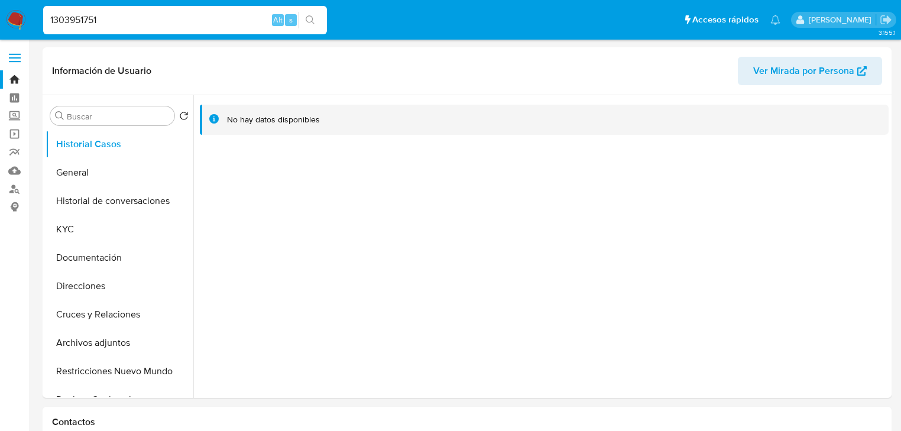
click at [307, 19] on icon "search-icon" at bounding box center [310, 19] width 9 height 9
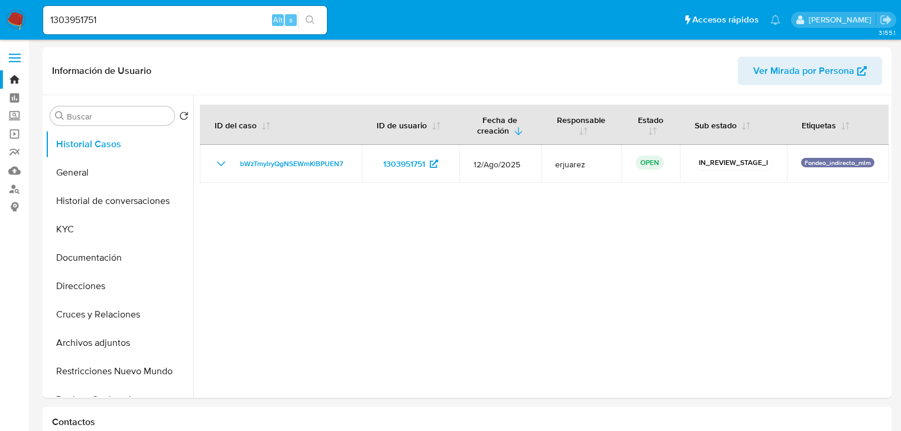
select select "10"
click at [70, 224] on button "KYC" at bounding box center [115, 229] width 138 height 28
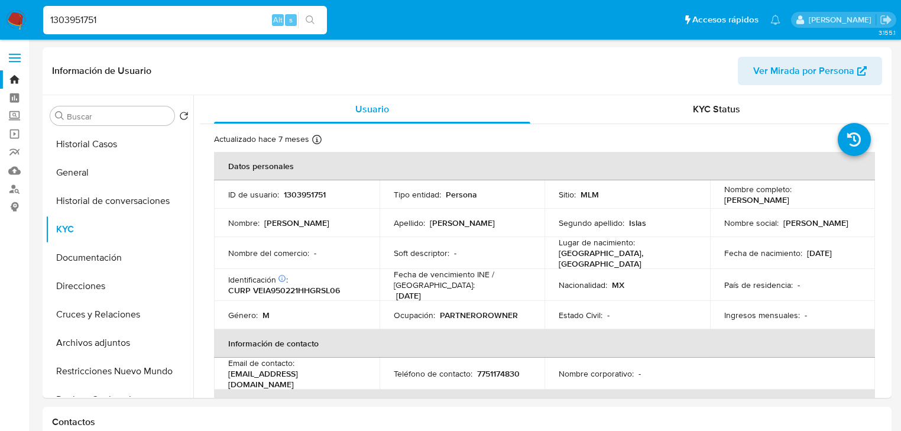
drag, startPoint x: 105, startPoint y: 15, endPoint x: 333, endPoint y: 17, distance: 227.7
drag, startPoint x: 310, startPoint y: 21, endPoint x: 262, endPoint y: 22, distance: 47.9
click at [306, 22] on icon "search-icon" at bounding box center [310, 19] width 9 height 9
click at [312, 15] on icon "search-icon" at bounding box center [310, 19] width 9 height 9
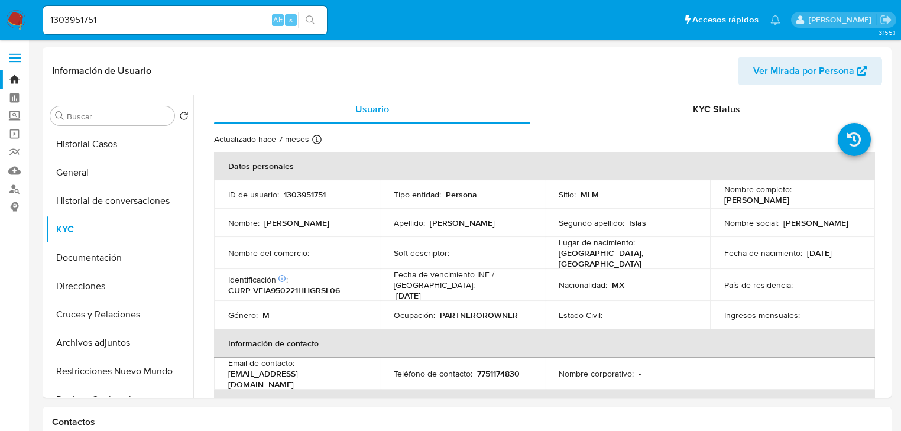
click at [9, 12] on img at bounding box center [16, 20] width 20 height 20
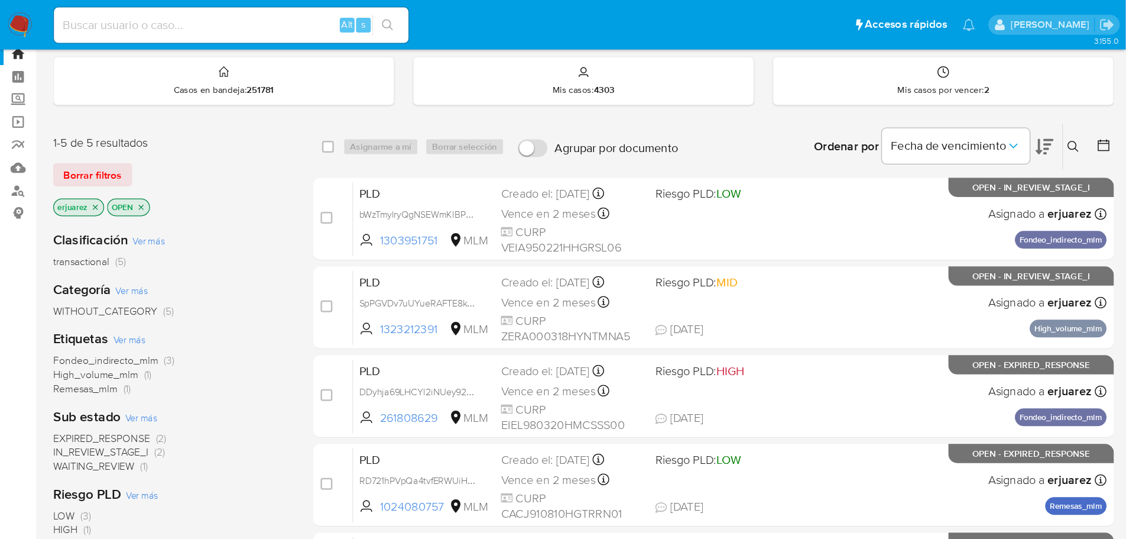
scroll to position [47, 0]
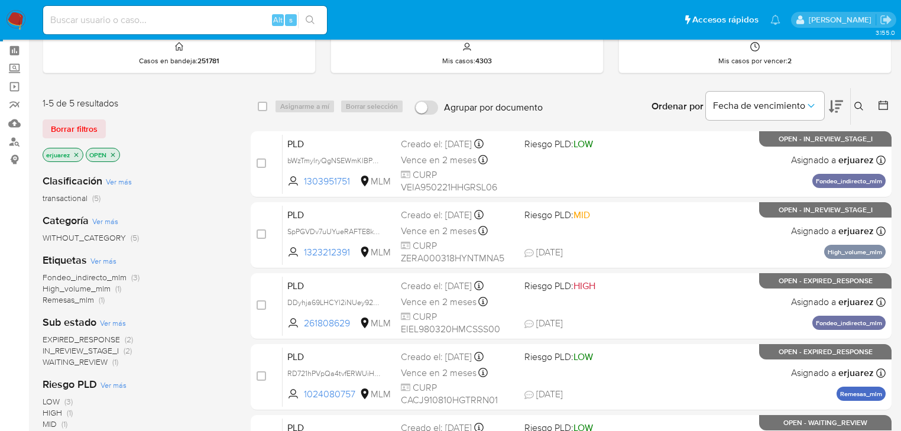
click at [854, 99] on button at bounding box center [861, 106] width 20 height 14
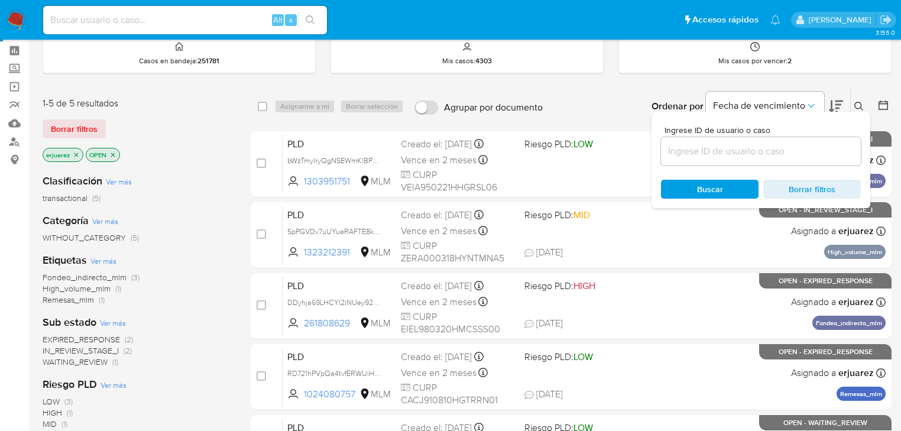
click at [768, 150] on input at bounding box center [761, 151] width 200 height 15
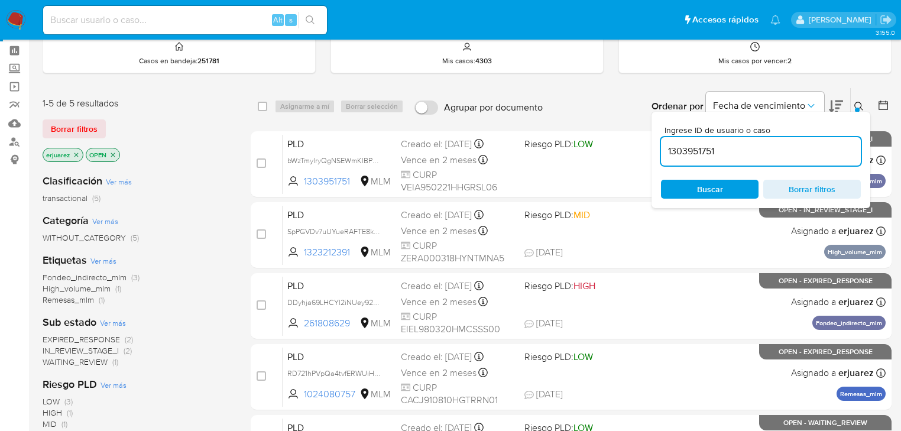
type input "1303951751"
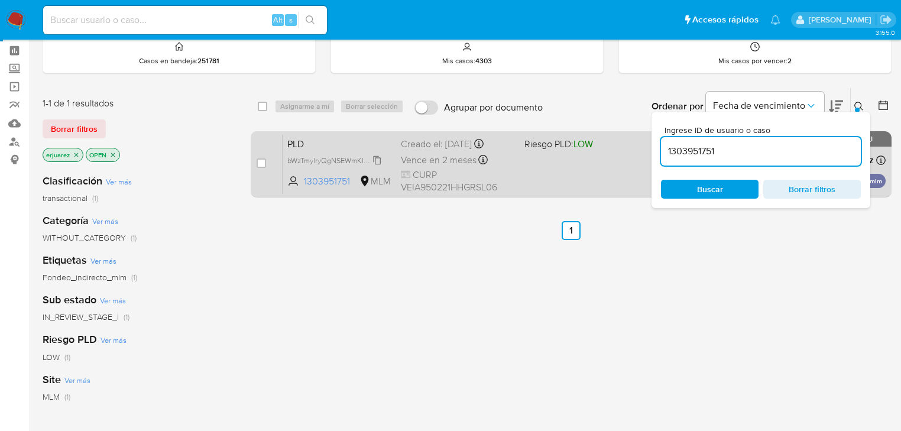
click at [329, 161] on span "bWzTmylryQgNSEWmKlBPUEN7" at bounding box center [338, 159] width 103 height 13
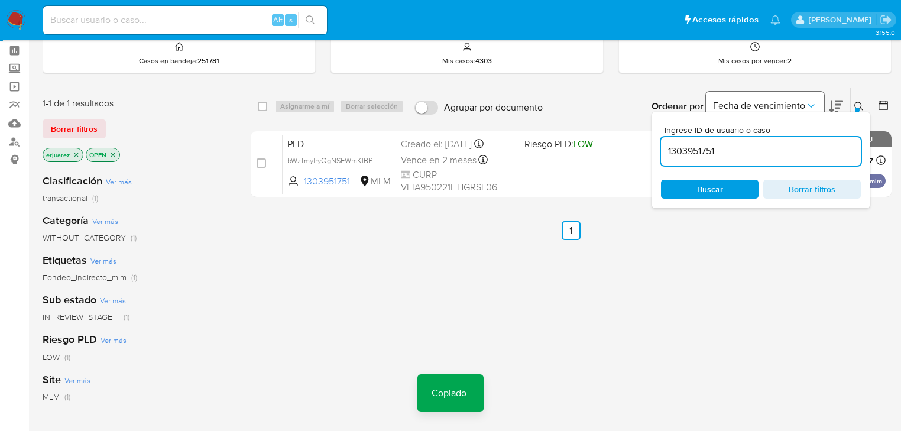
drag, startPoint x: 372, startPoint y: 267, endPoint x: 761, endPoint y: 97, distance: 424.7
click at [376, 270] on div "select-all-cases-checkbox Asignarme a mí Borrar selección Agrupar por documento…" at bounding box center [571, 356] width 641 height 536
click at [860, 104] on icon at bounding box center [858, 106] width 9 height 9
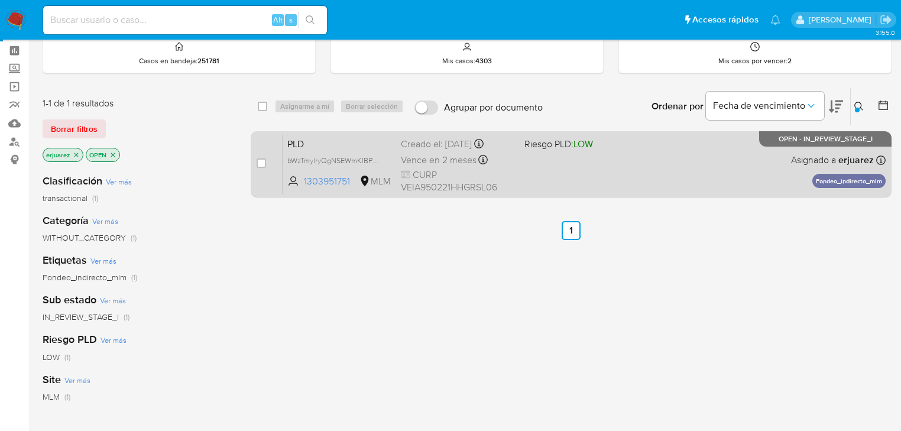
click at [728, 176] on div "PLD bWzTmylryQgNSEWmKlBPUEN7 1303951751 MLM Riesgo PLD: LOW Creado el: [DATE] C…" at bounding box center [584, 164] width 603 height 60
click at [504, 167] on div "PLD bWzTmylryQgNSEWmKlBPUEN7 1303951751 MLM Riesgo PLD: LOW Creado el: [DATE] C…" at bounding box center [584, 164] width 603 height 60
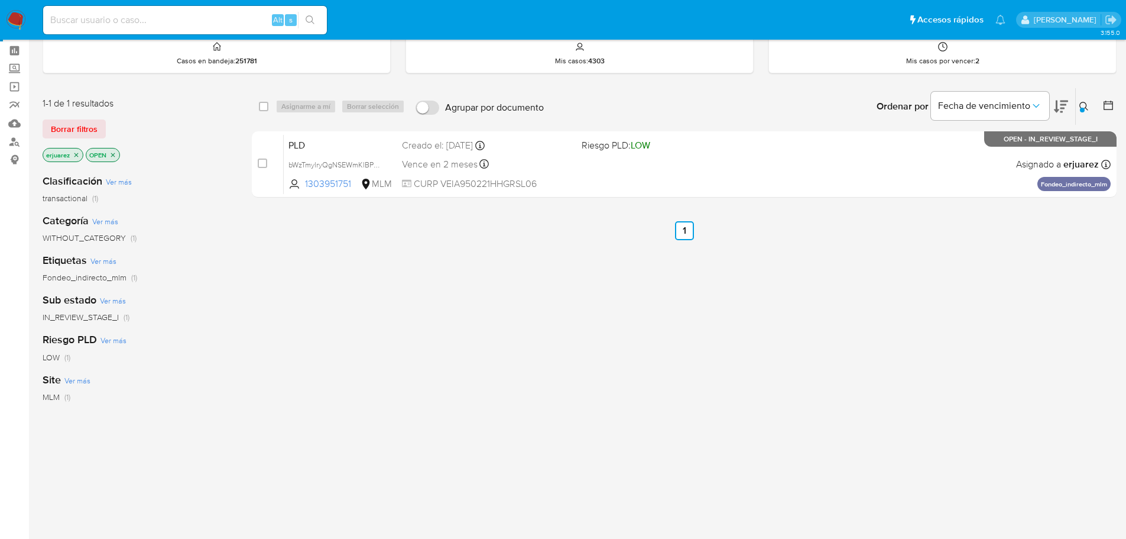
click at [18, 18] on img at bounding box center [16, 20] width 20 height 20
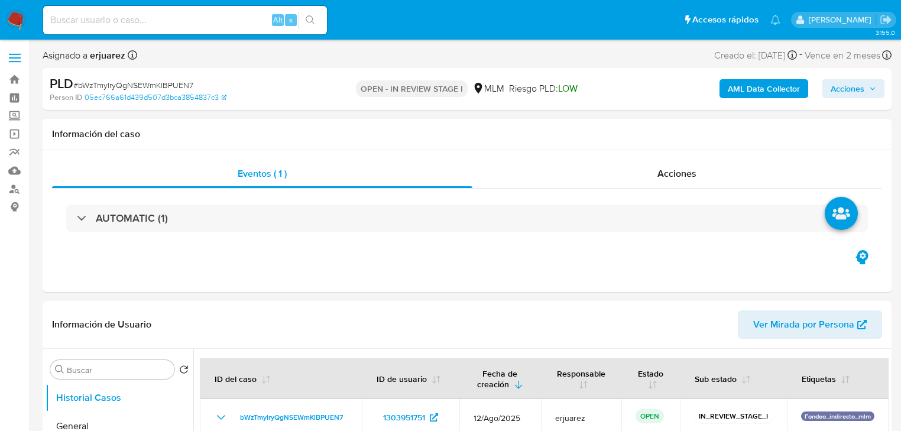
select select "10"
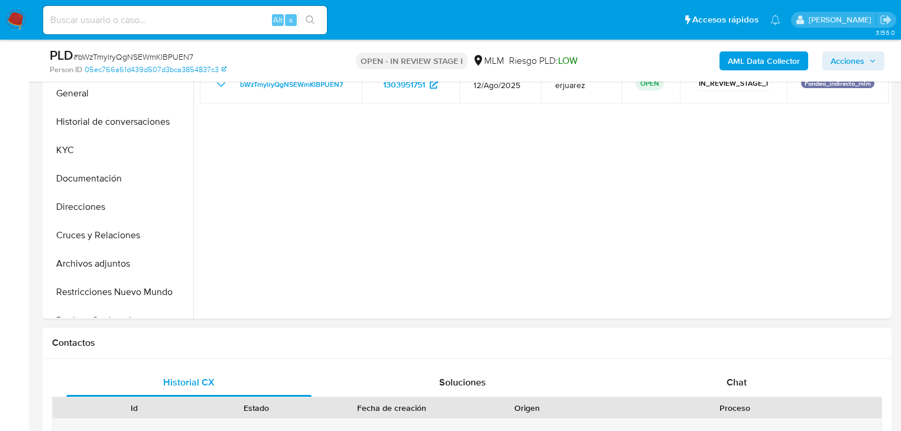
scroll to position [426, 0]
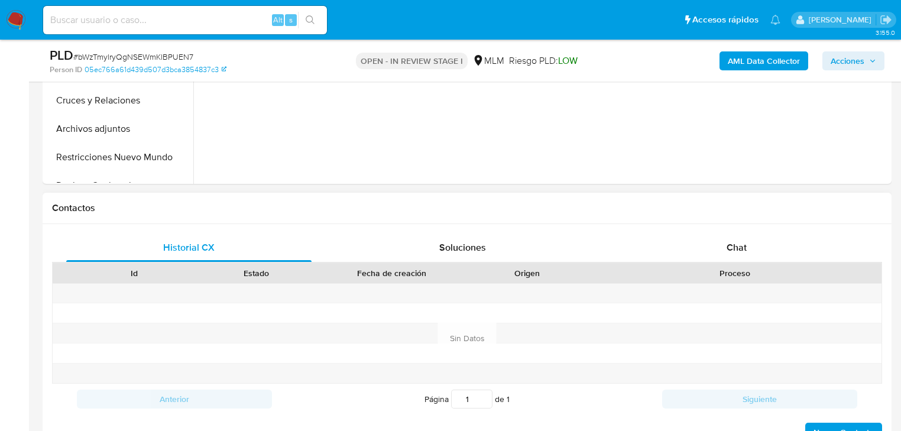
click at [731, 224] on div "Historial CX Soluciones Chat Id Estado Fecha de creación Origen Proceso Anterio…" at bounding box center [467, 338] width 849 height 228
drag, startPoint x: 726, startPoint y: 241, endPoint x: 737, endPoint y: 239, distance: 11.5
click at [730, 241] on div "Chat" at bounding box center [736, 248] width 245 height 28
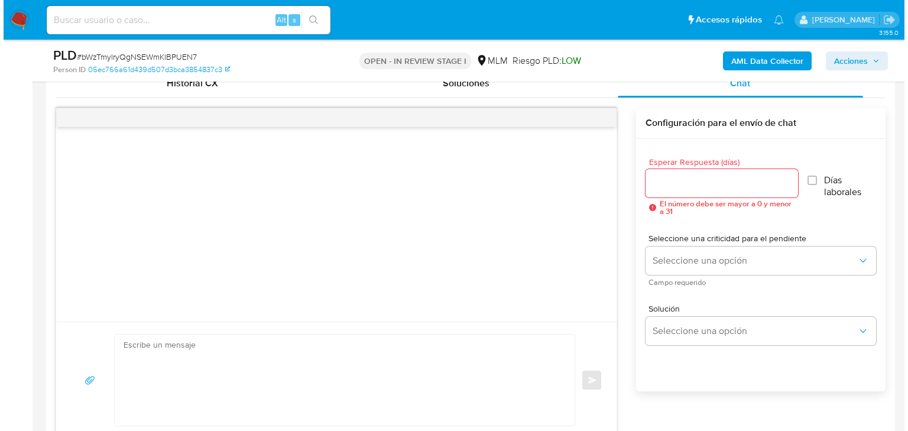
scroll to position [662, 0]
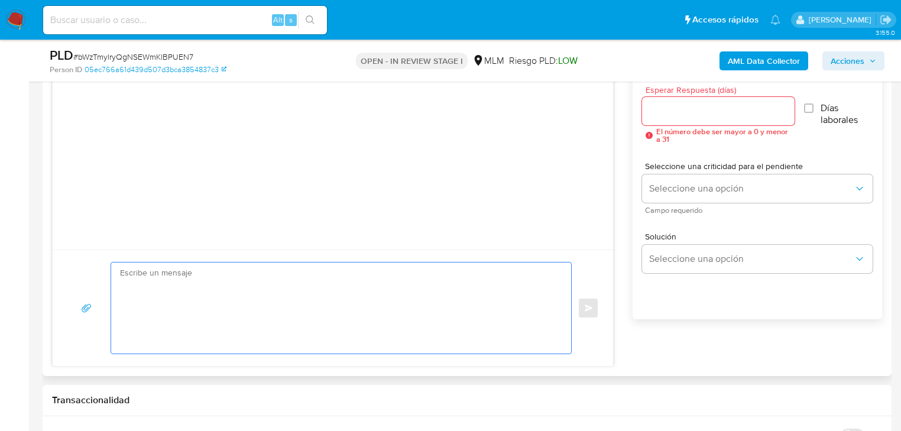
drag, startPoint x: 305, startPoint y: 289, endPoint x: 434, endPoint y: 225, distance: 143.9
click at [315, 285] on textarea at bounding box center [338, 308] width 436 height 91
click at [687, 105] on input "Esperar Respuesta (días)" at bounding box center [718, 110] width 153 height 15
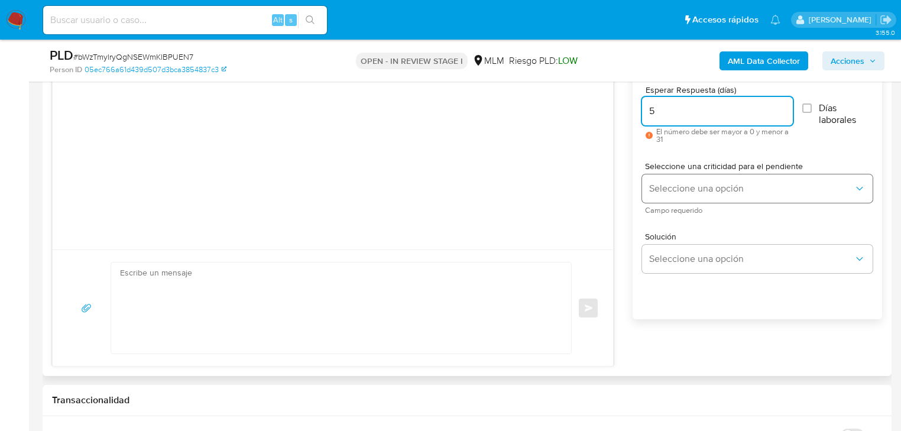
type input "5"
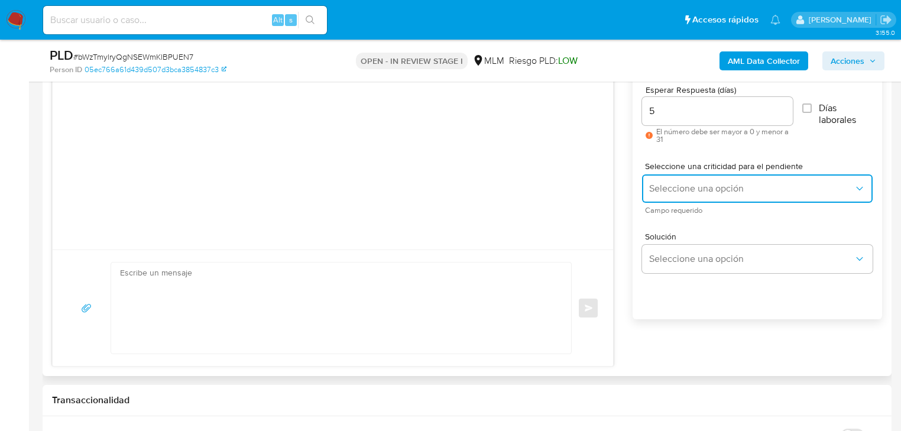
drag, startPoint x: 694, startPoint y: 189, endPoint x: 687, endPoint y: 199, distance: 11.8
click at [694, 189] on span "Seleccione una opción" at bounding box center [751, 189] width 205 height 12
click at [672, 189] on span "LOW" at bounding box center [751, 189] width 205 height 12
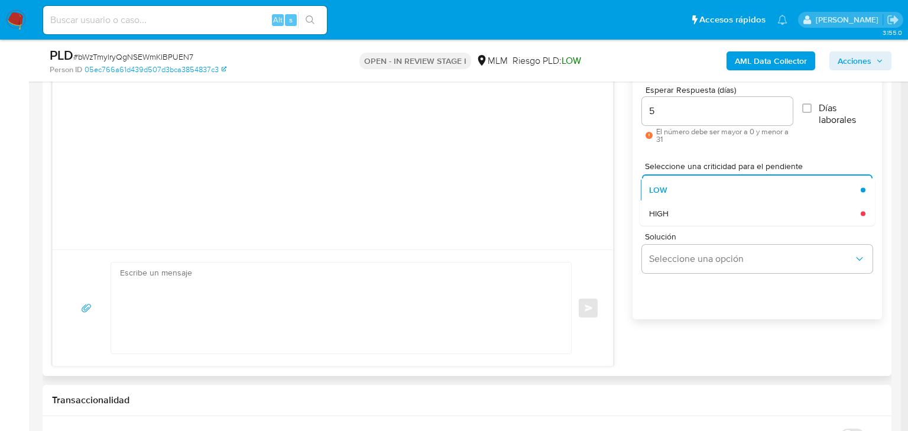
drag, startPoint x: 678, startPoint y: 218, endPoint x: 675, endPoint y: 241, distance: 23.8
click at [680, 218] on div "HIGH" at bounding box center [751, 214] width 205 height 24
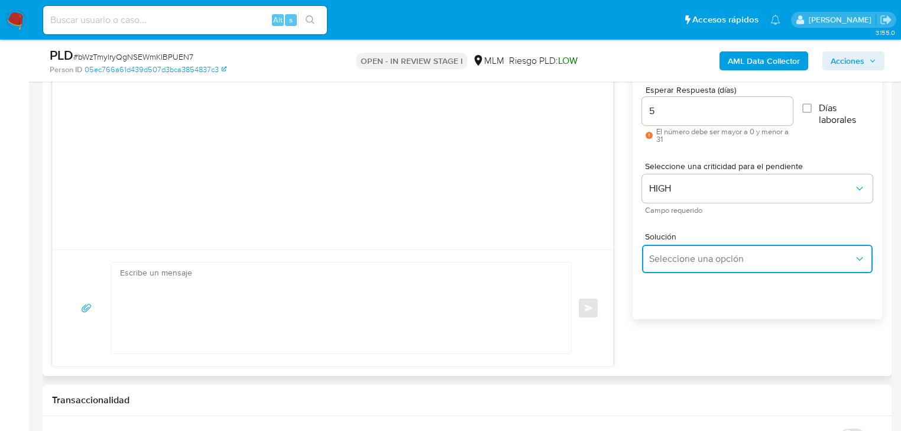
click at [684, 267] on button "Seleccione una opción" at bounding box center [757, 259] width 231 height 28
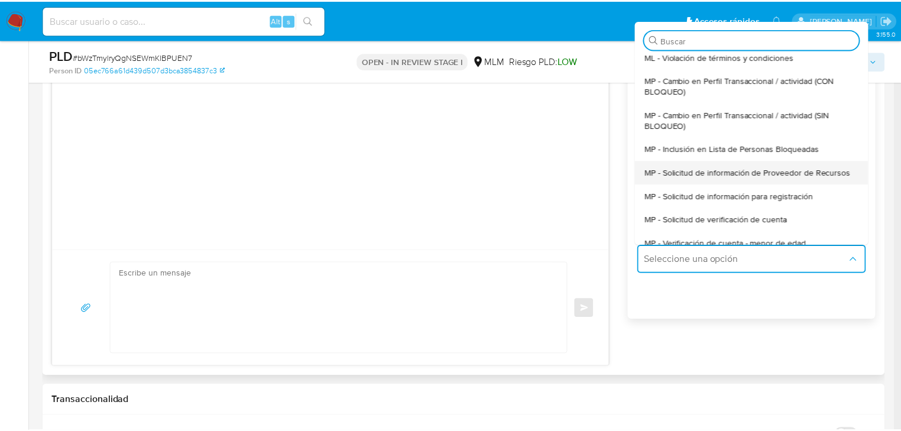
scroll to position [95, 0]
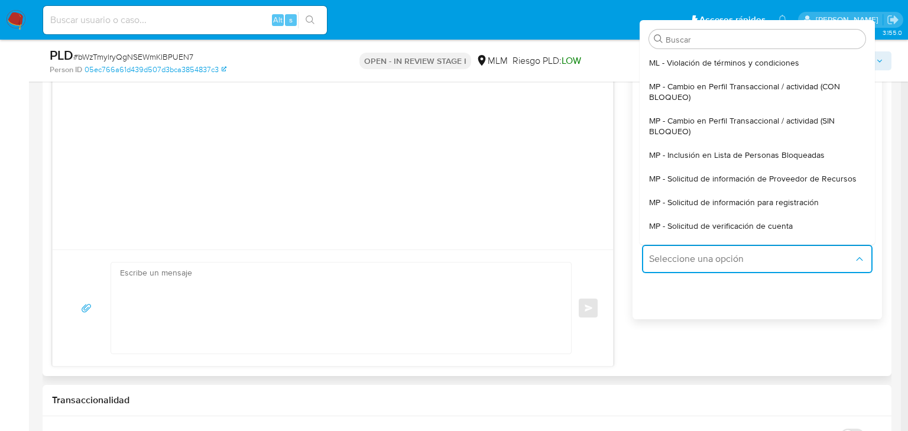
drag, startPoint x: 752, startPoint y: 116, endPoint x: 603, endPoint y: 104, distance: 149.5
click at [752, 116] on span "MP - Cambio en Perfil Transaccional / actividad (SIN BLOQUEO)" at bounding box center [753, 125] width 209 height 21
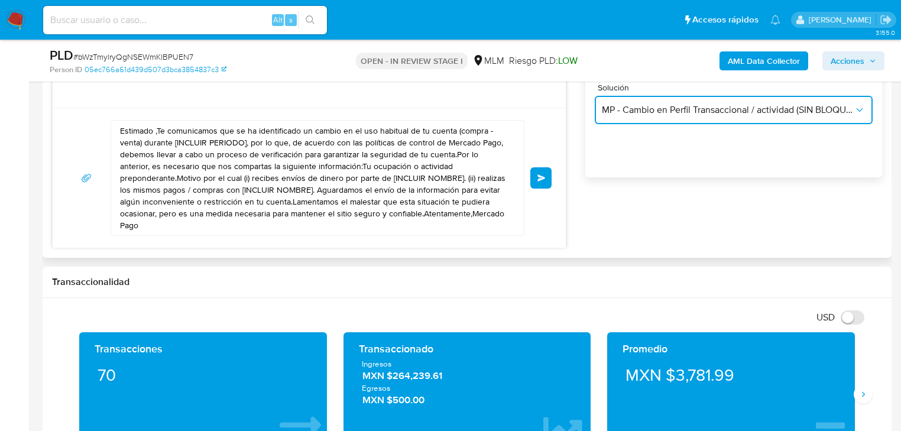
scroll to position [710, 0]
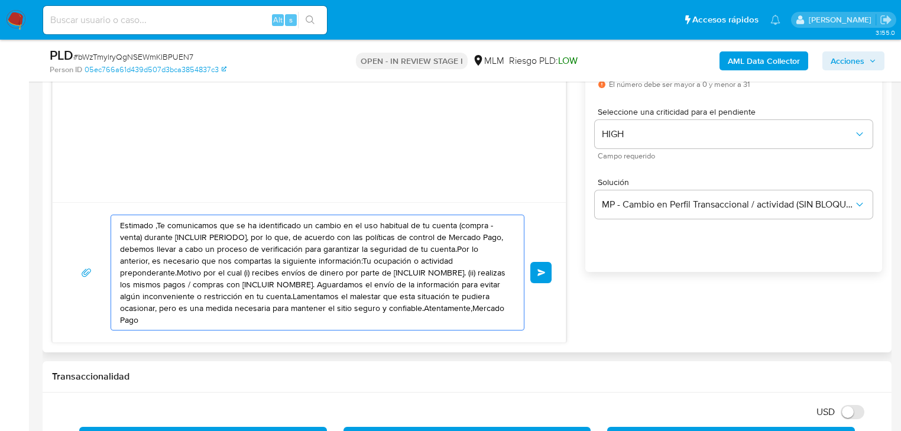
drag, startPoint x: 438, startPoint y: 309, endPoint x: 123, endPoint y: 203, distance: 331.7
click at [123, 203] on div "Estimado ,Te comunicamos que se ha identificado un cambio en el uso habitual de…" at bounding box center [309, 272] width 513 height 140
paste textarea "Estimado Alejandro se ha identificado un cambio en el uso habitual de tu cuenta…"
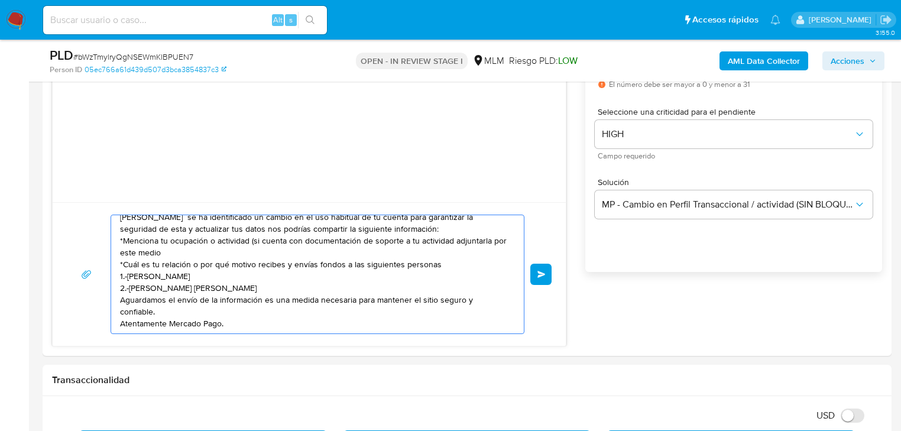
scroll to position [0, 0]
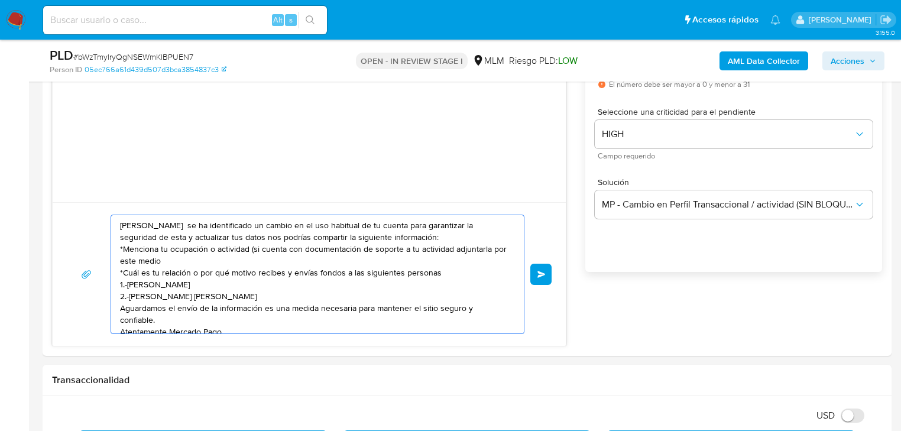
drag, startPoint x: 255, startPoint y: 319, endPoint x: 12, endPoint y: 163, distance: 289.0
paste textarea "stimado Alejandro se ha identificado un cambio en el uso habitual de tu cuenta …"
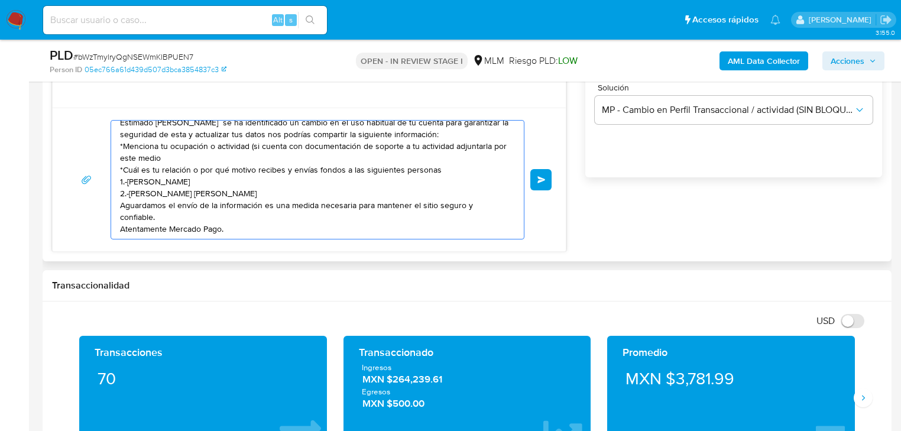
scroll to position [32, 0]
click at [118, 208] on div "Estimado Alejandro se ha identificado un cambio en el uso habitual de tu cuenta…" at bounding box center [314, 180] width 407 height 118
click at [121, 203] on textarea "Estimado Alejandro se ha identificado un cambio en el uso habitual de tu cuenta…" at bounding box center [314, 180] width 389 height 118
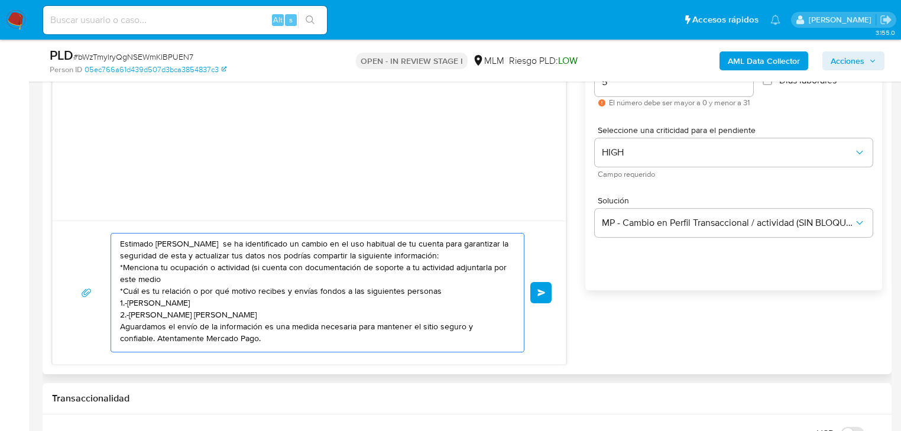
scroll to position [662, 0]
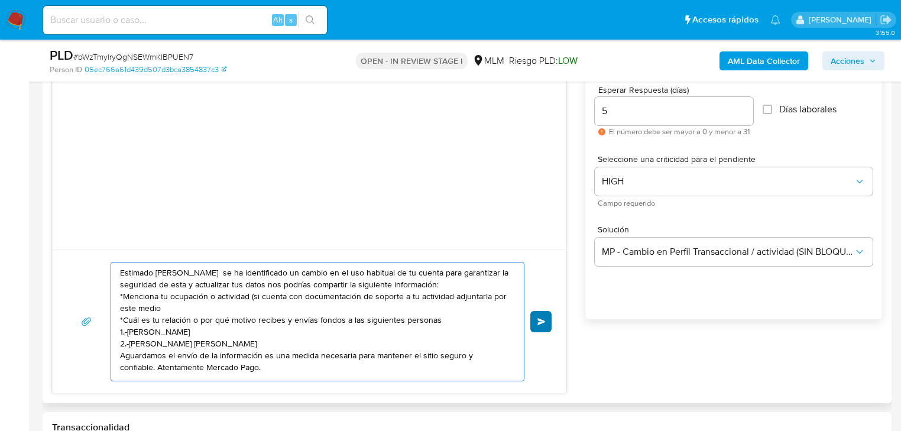
type textarea "Estimado Alejandro se ha identificado un cambio en el uso habitual de tu cuenta…"
click at [539, 325] on button "Enviar" at bounding box center [540, 321] width 21 height 21
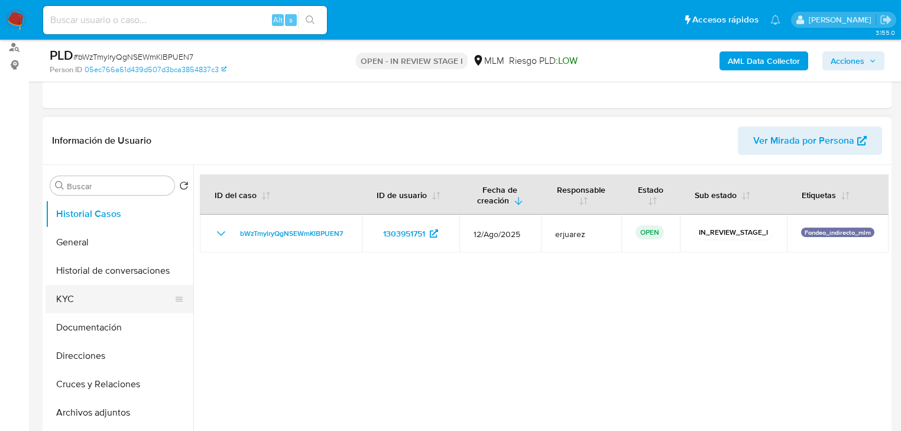
scroll to position [13, 0]
click at [95, 304] on button "KYC" at bounding box center [115, 299] width 138 height 28
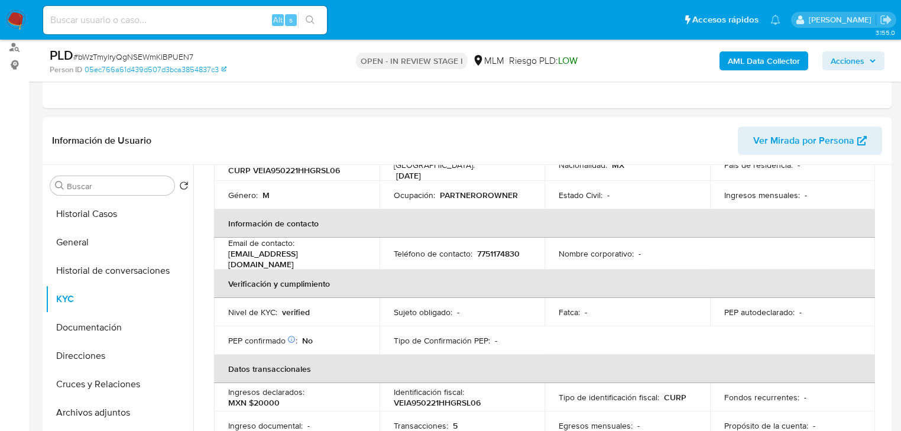
scroll to position [246, 0]
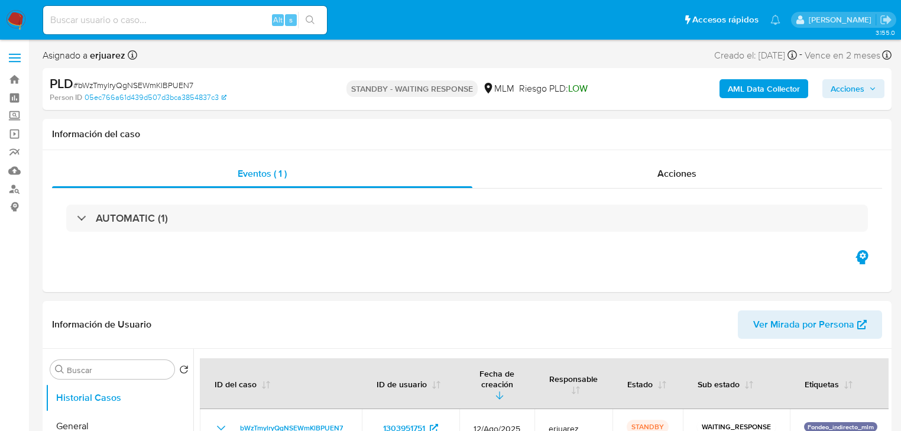
select select "10"
click at [160, 22] on input at bounding box center [185, 19] width 284 height 15
paste input "142799922"
type input "142799922"
click at [317, 14] on button "search-icon" at bounding box center [310, 20] width 24 height 17
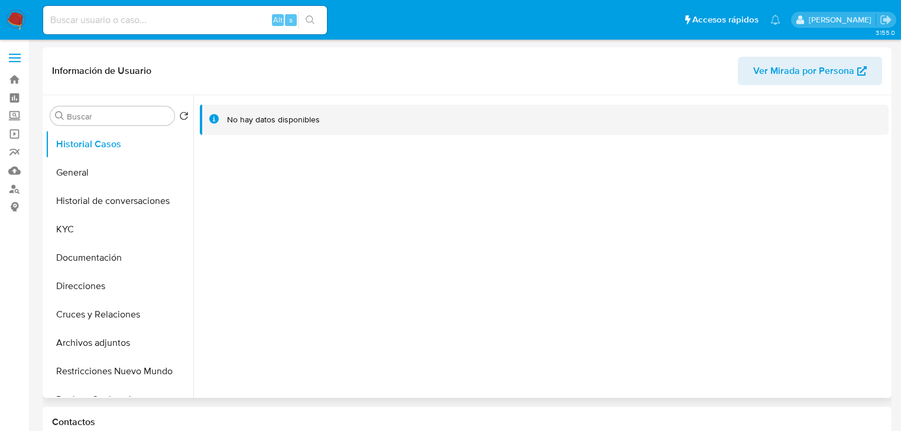
select select "10"
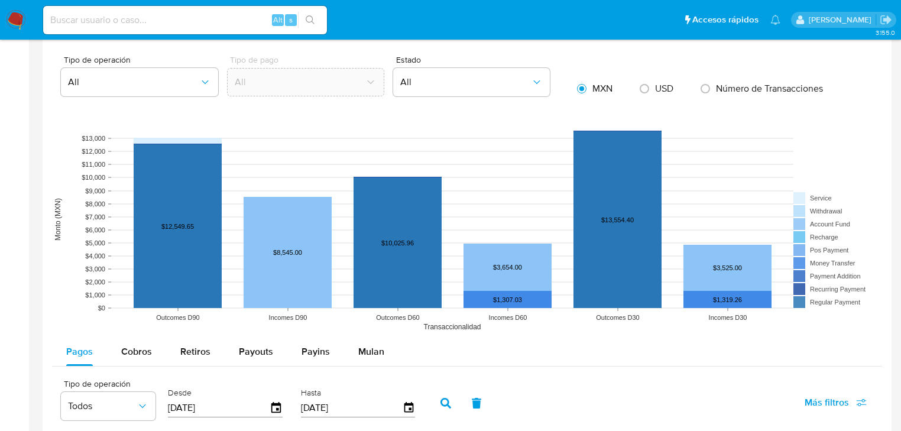
scroll to position [852, 0]
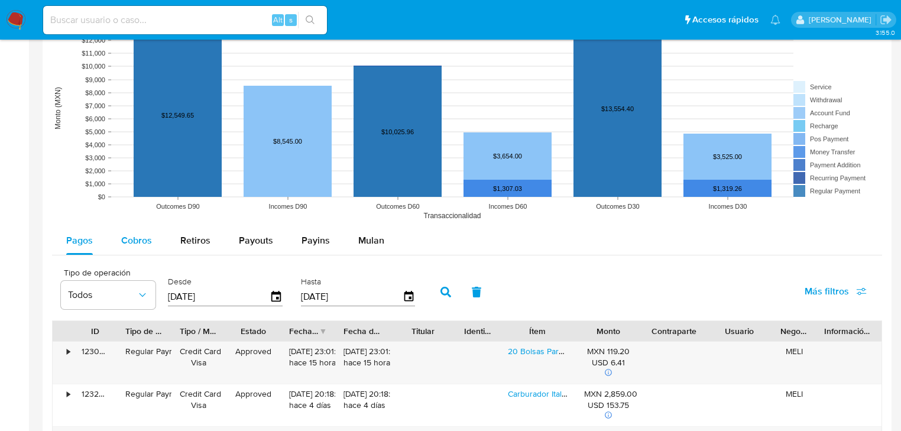
drag, startPoint x: 140, startPoint y: 245, endPoint x: 151, endPoint y: 245, distance: 11.8
click at [140, 245] on span "Cobros" at bounding box center [136, 241] width 31 height 14
select select "10"
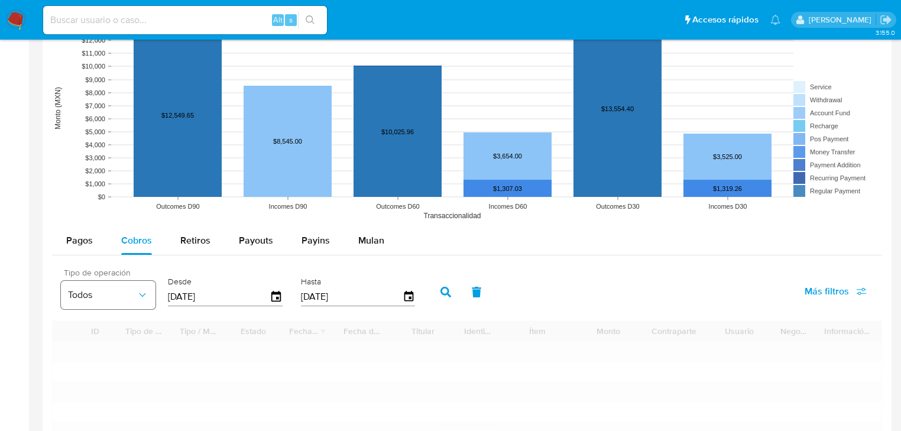
drag, startPoint x: 234, startPoint y: 297, endPoint x: 121, endPoint y: 305, distance: 112.6
click at [121, 300] on div "Tipo de operación Todos Desde [DATE] Hasta [DATE]" at bounding box center [241, 290] width 372 height 47
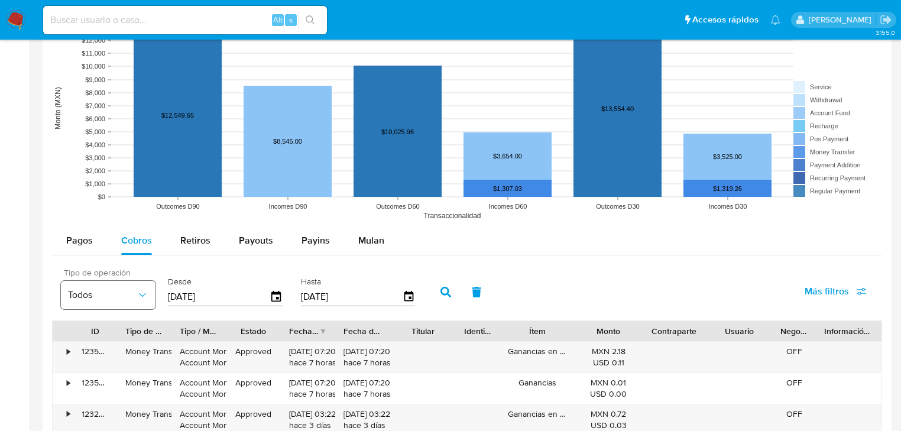
type input "0_/__/____"
type input "01/01/202_"
type input "01/01/2025"
click at [447, 288] on icon "button" at bounding box center [446, 292] width 11 height 11
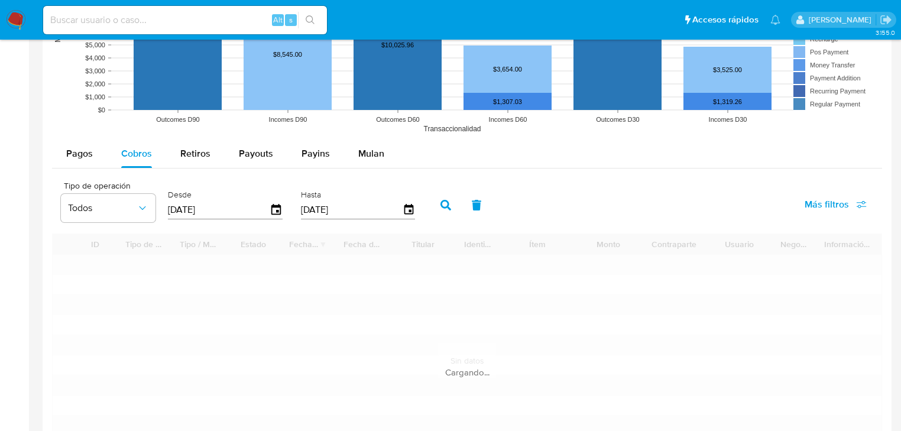
scroll to position [1041, 0]
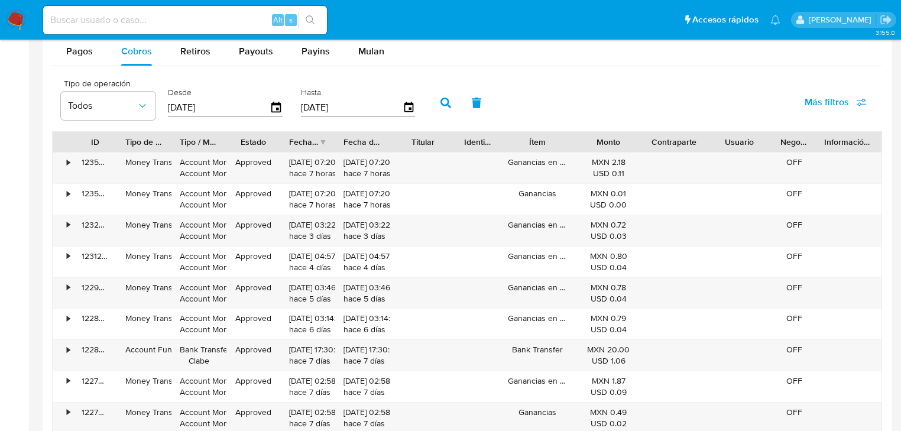
click at [316, 142] on div "Fecha de creación" at bounding box center [304, 142] width 30 height 12
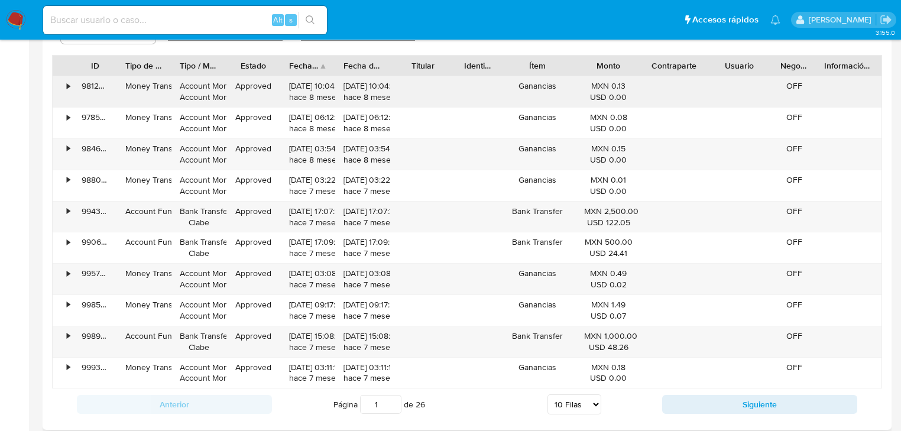
scroll to position [1230, 0]
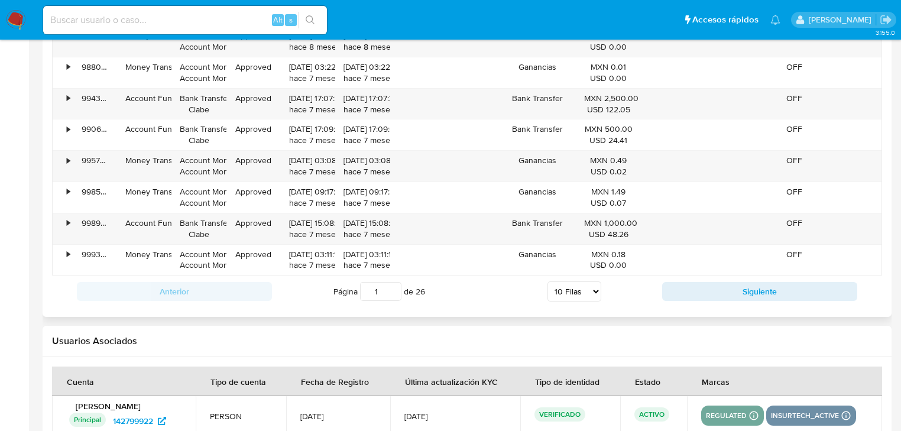
click at [719, 280] on div "Anterior Página 1 de 26 5 Filas 10 Filas 20 Filas 25 Filas 50 Filas 100 Filas S…" at bounding box center [467, 292] width 830 height 32
click at [720, 284] on button "Siguiente" at bounding box center [759, 291] width 195 height 19
click at [720, 289] on button "Siguiente" at bounding box center [759, 291] width 195 height 19
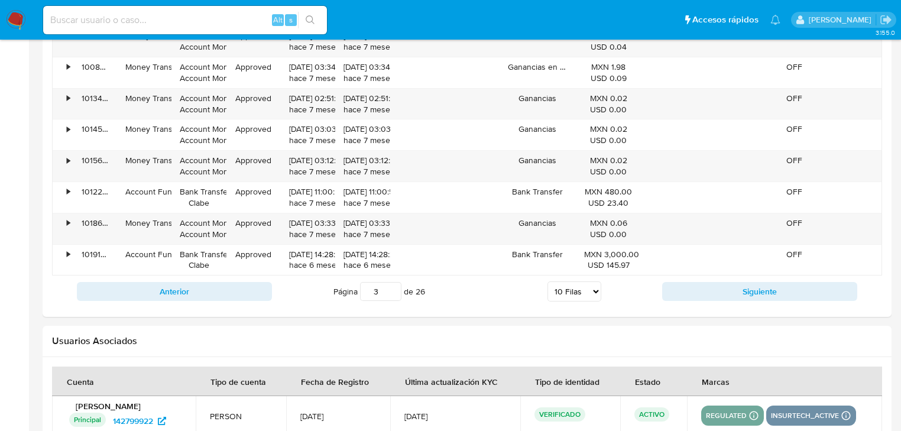
click at [721, 289] on button "Siguiente" at bounding box center [759, 291] width 195 height 19
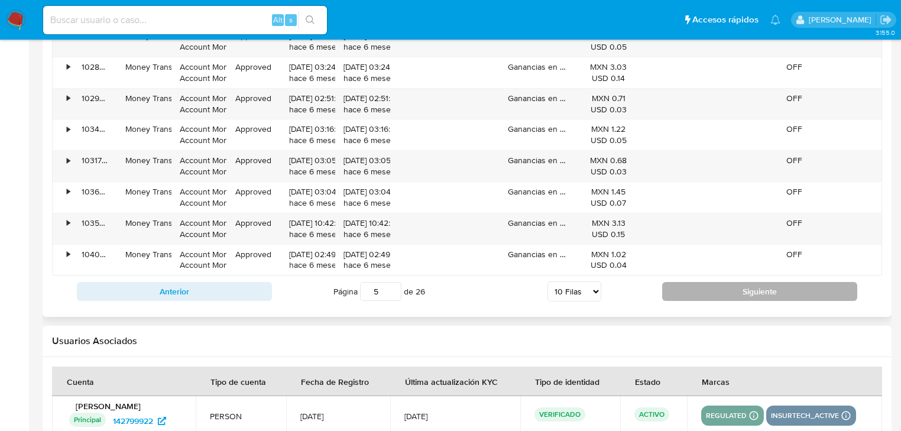
click at [721, 292] on button "Siguiente" at bounding box center [759, 291] width 195 height 19
type input "7"
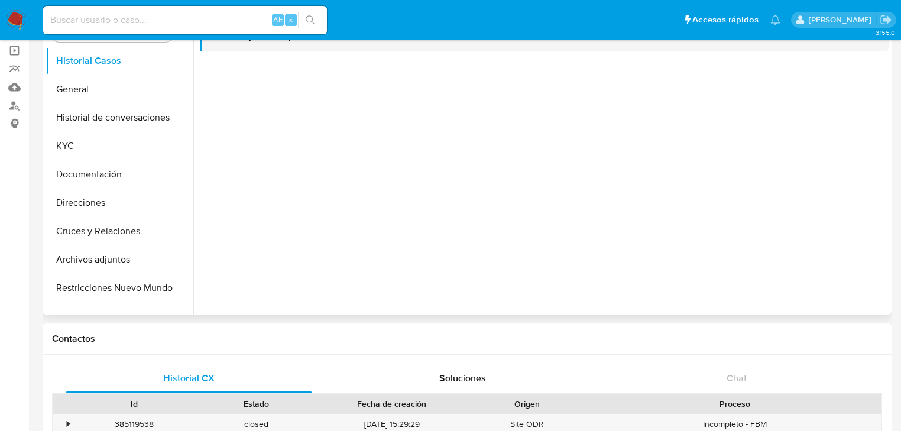
scroll to position [2, 0]
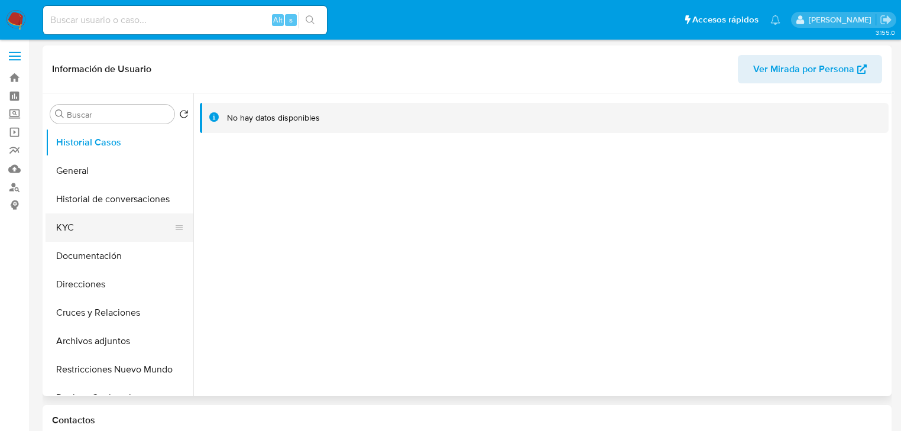
click at [72, 221] on button "KYC" at bounding box center [115, 227] width 138 height 28
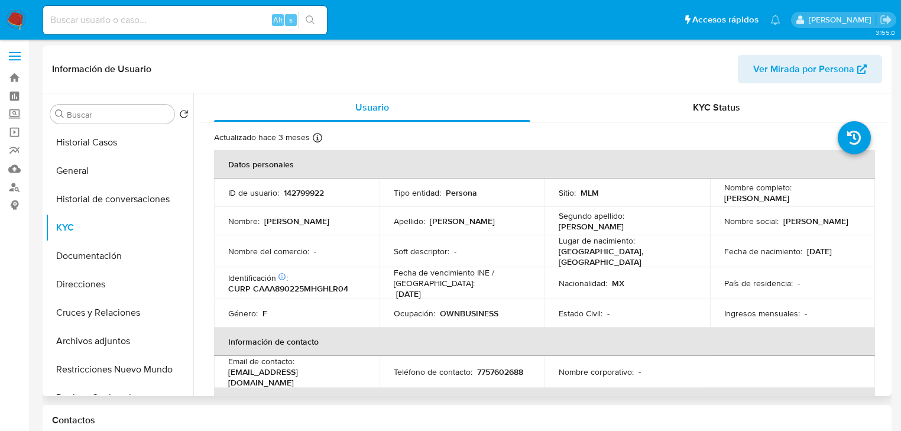
drag, startPoint x: 720, startPoint y: 200, endPoint x: 804, endPoint y: 201, distance: 84.0
click at [804, 201] on div "Nombre completo : Arely Chavez Alvarez" at bounding box center [792, 192] width 137 height 21
copy p "Arely Chavez Alvarez"
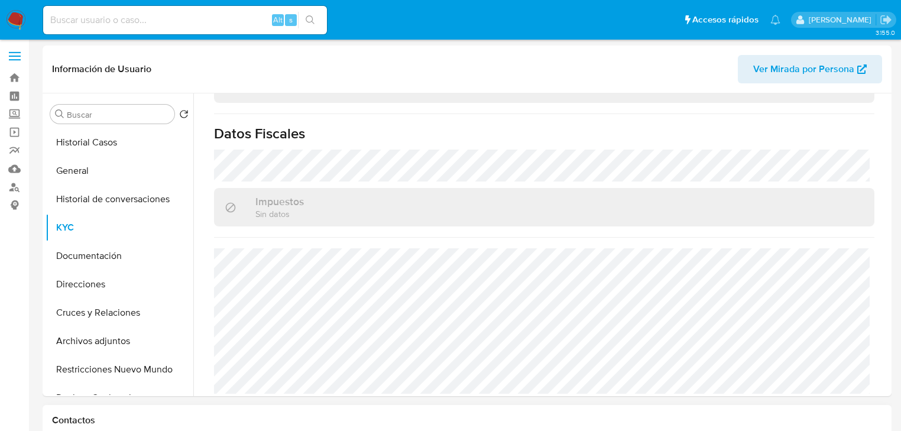
scroll to position [286, 0]
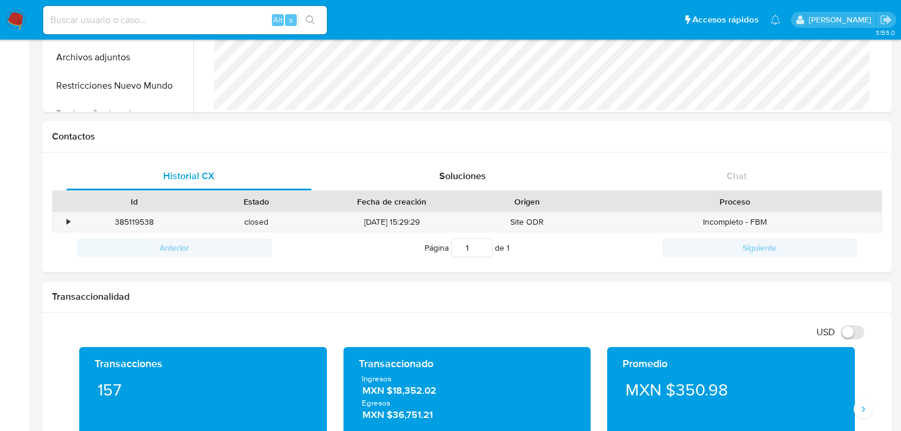
drag, startPoint x: 391, startPoint y: 394, endPoint x: 457, endPoint y: 393, distance: 65.0
click at [457, 393] on span "MXN $18,352.02" at bounding box center [467, 391] width 210 height 14
drag, startPoint x: 138, startPoint y: 20, endPoint x: 158, endPoint y: 22, distance: 20.2
click at [140, 20] on input at bounding box center [185, 19] width 284 height 15
paste input "232617312"
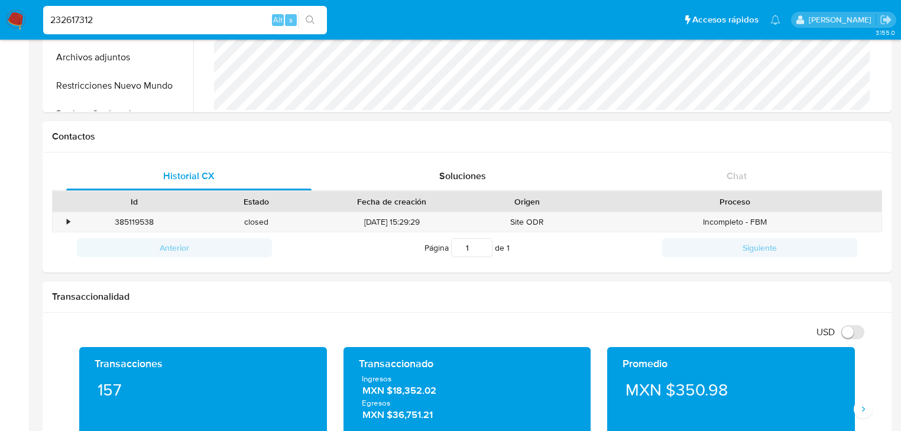
type input "232617312"
click at [300, 14] on button "search-icon" at bounding box center [310, 20] width 24 height 17
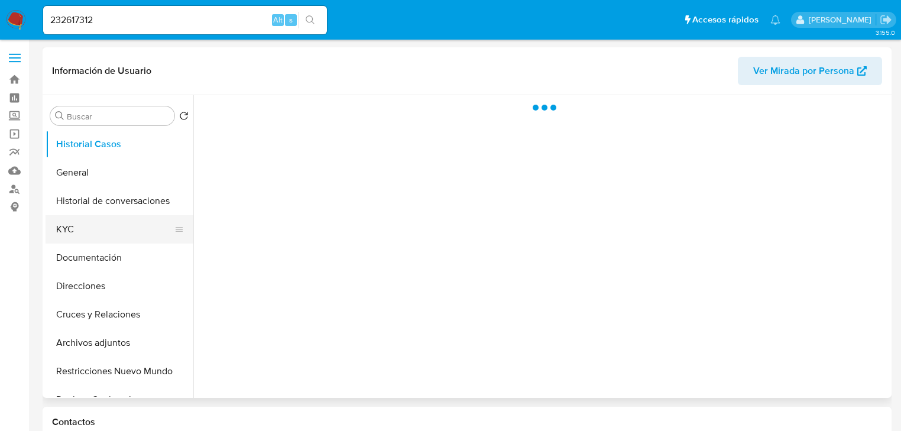
click at [61, 222] on button "KYC" at bounding box center [115, 229] width 138 height 28
select select "10"
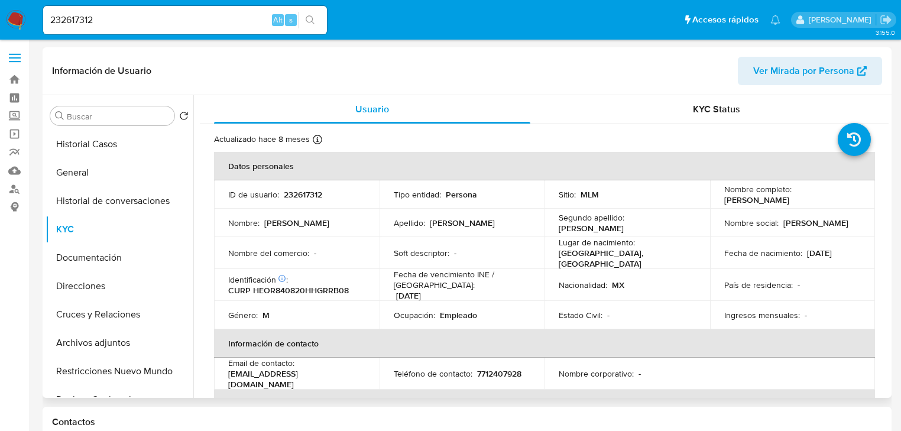
drag, startPoint x: 721, startPoint y: 199, endPoint x: 825, endPoint y: 199, distance: 103.5
click at [825, 199] on div "Nombre completo : Ruben Hernandez Ortiz" at bounding box center [792, 194] width 137 height 21
copy p "Ruben Hernandez Ortiz"
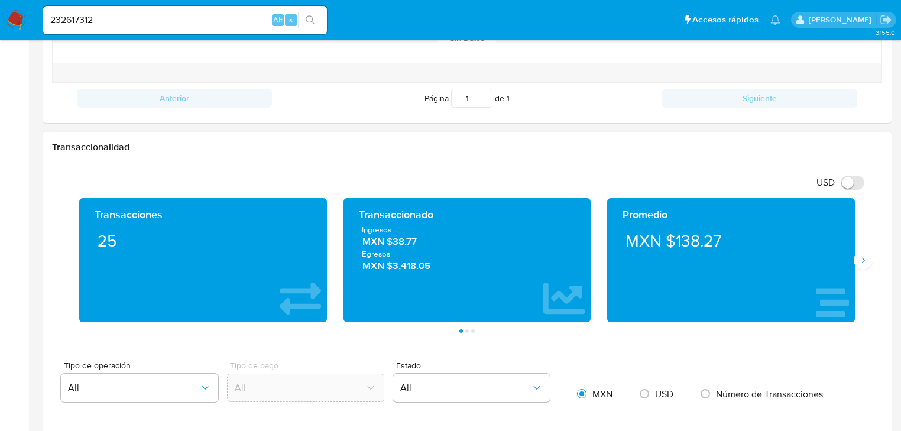
scroll to position [568, 0]
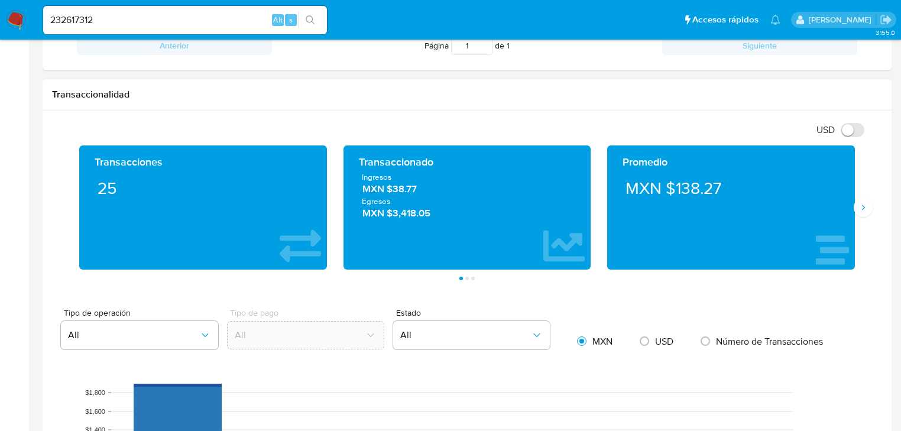
drag, startPoint x: 390, startPoint y: 188, endPoint x: 426, endPoint y: 187, distance: 36.7
click at [426, 187] on span "MXN $38.77" at bounding box center [467, 189] width 210 height 14
drag, startPoint x: 414, startPoint y: 201, endPoint x: 402, endPoint y: 192, distance: 15.6
click at [412, 201] on span "Egresos" at bounding box center [467, 201] width 211 height 11
drag, startPoint x: 397, startPoint y: 189, endPoint x: 442, endPoint y: 189, distance: 45.5
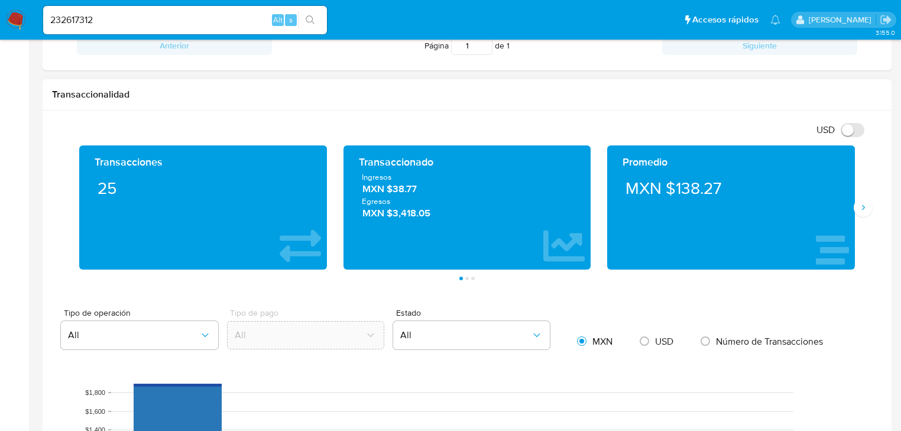
click at [442, 189] on span "MXN $38.77" at bounding box center [467, 189] width 210 height 14
drag, startPoint x: 394, startPoint y: 187, endPoint x: 434, endPoint y: 187, distance: 40.2
click at [434, 187] on span "MXN $38.77" at bounding box center [467, 189] width 210 height 14
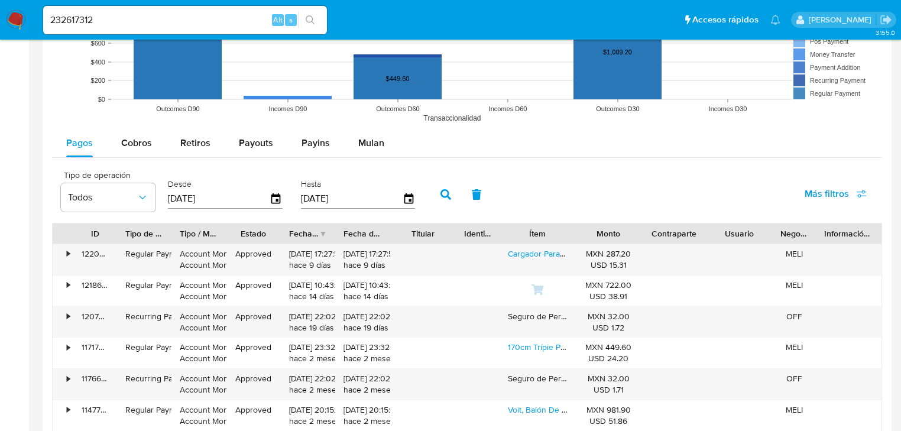
click at [144, 151] on div "Cobros" at bounding box center [136, 143] width 31 height 28
select select "10"
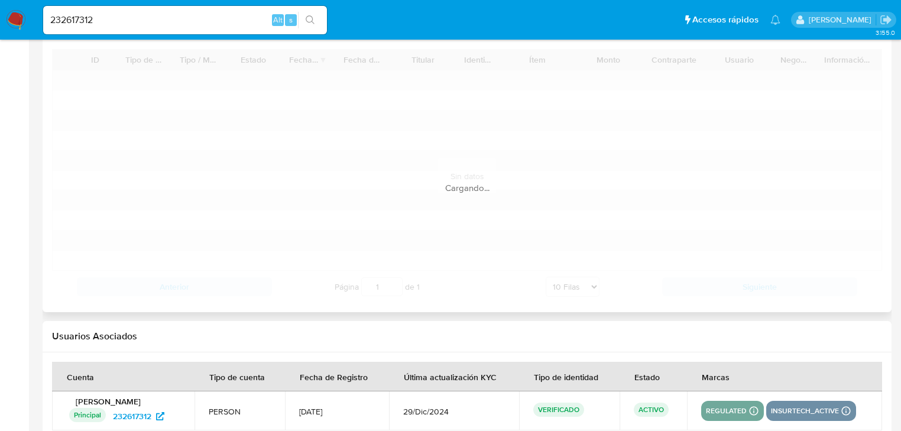
scroll to position [1219, 0]
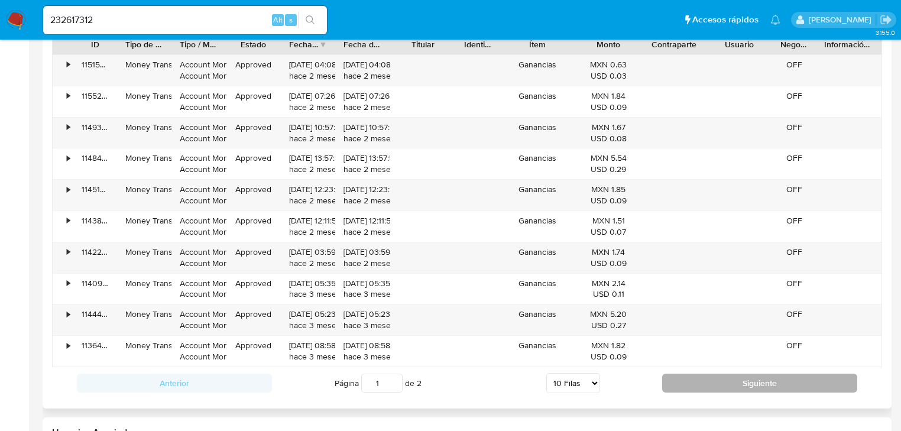
click at [738, 391] on div "Anterior Página 1 de 2 5 Filas 10 Filas 20 Filas 25 Filas 50 Filas 100 Filas Si…" at bounding box center [467, 383] width 830 height 32
click at [733, 384] on button "Siguiente" at bounding box center [759, 383] width 195 height 19
type input "2"
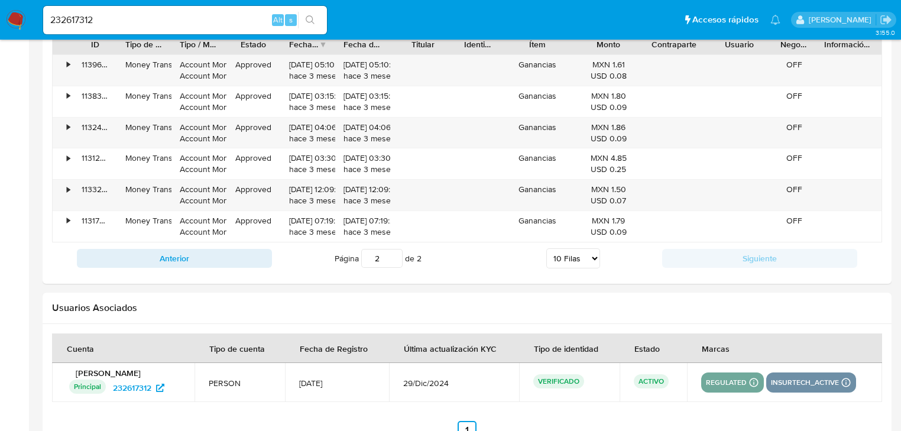
paste input "455046898"
type input "455046898"
click at [315, 18] on button "search-icon" at bounding box center [310, 20] width 24 height 17
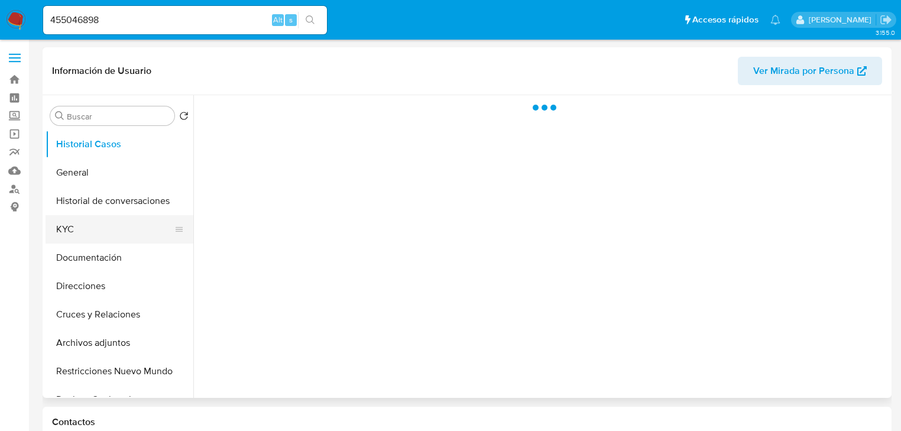
click at [92, 237] on button "KYC" at bounding box center [115, 229] width 138 height 28
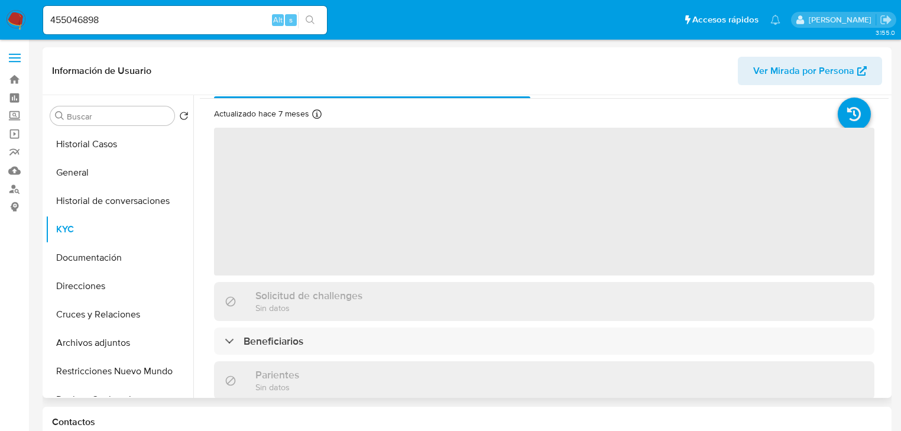
scroll to position [47, 0]
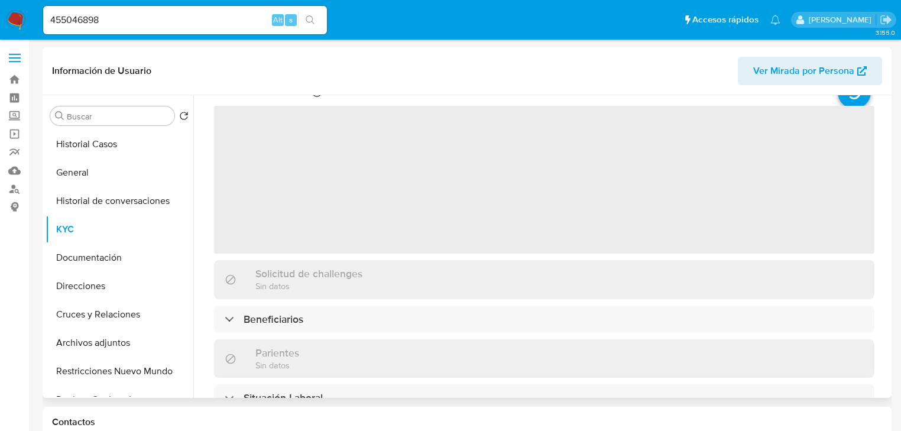
select select "10"
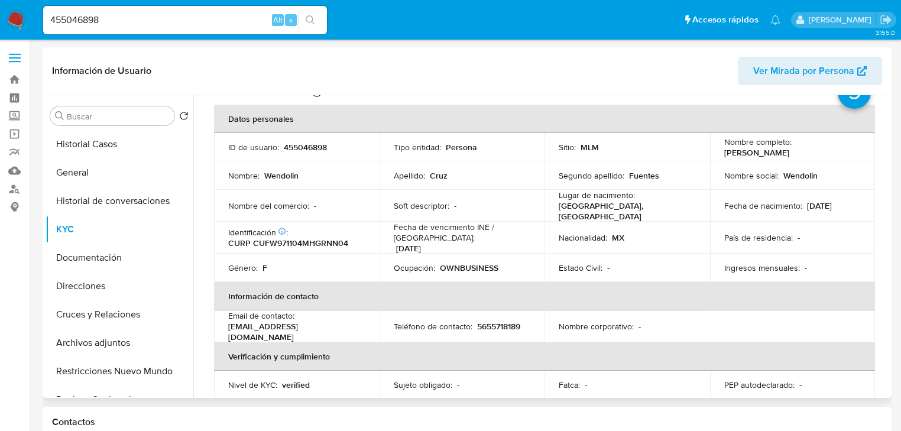
drag, startPoint x: 720, startPoint y: 151, endPoint x: 828, endPoint y: 151, distance: 108.2
click at [828, 151] on td "Nombre completo : Wendolin Cruz Fuentes" at bounding box center [793, 147] width 166 height 28
copy p "Wendolin Cruz Fuentes"
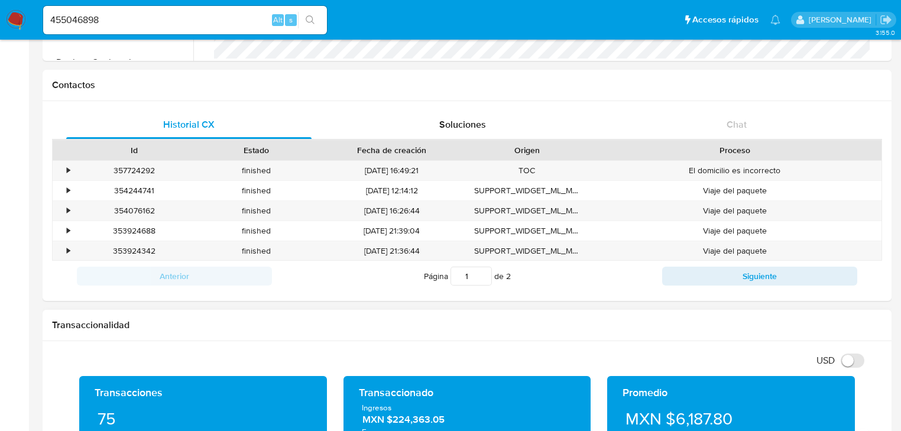
scroll to position [378, 0]
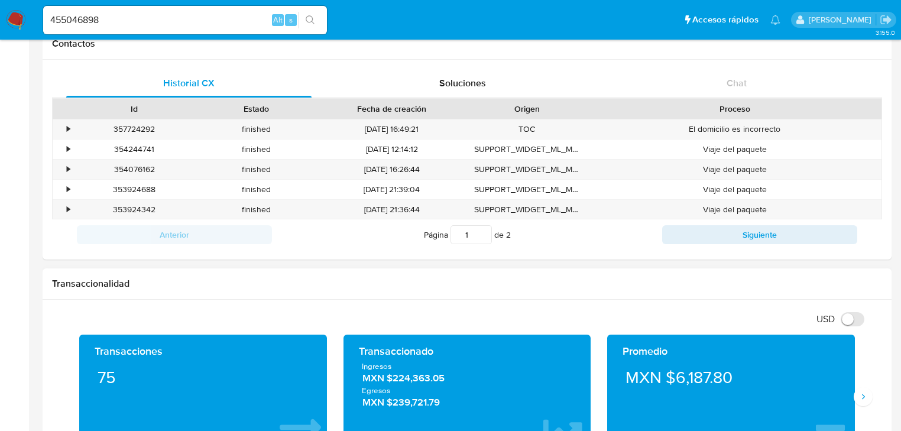
drag, startPoint x: 392, startPoint y: 382, endPoint x: 507, endPoint y: 383, distance: 114.7
click at [507, 383] on span "MXN $224,363.05" at bounding box center [467, 378] width 210 height 14
click at [116, 24] on input "455046898" at bounding box center [185, 19] width 284 height 15
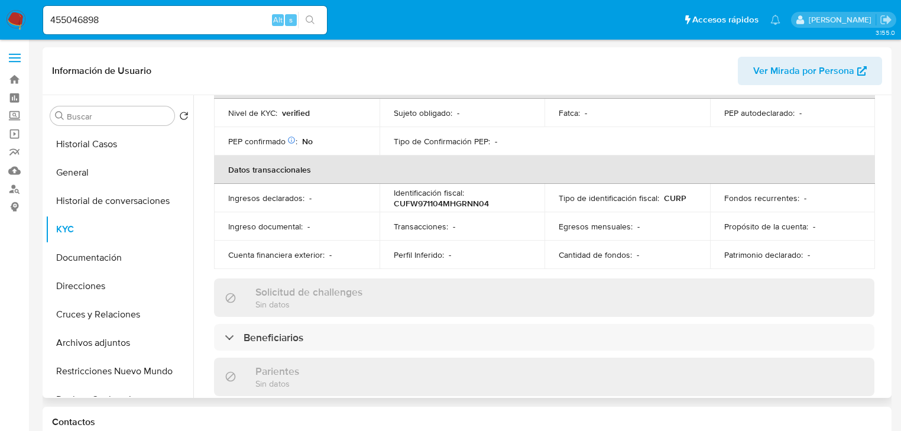
scroll to position [473, 0]
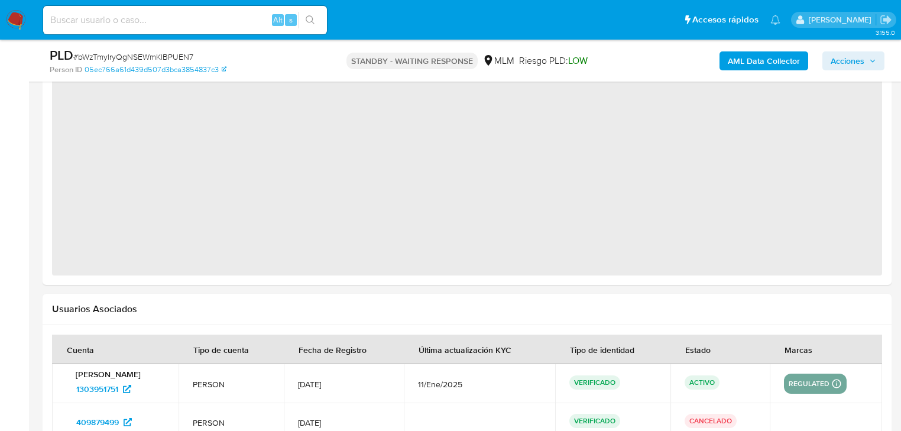
select select "10"
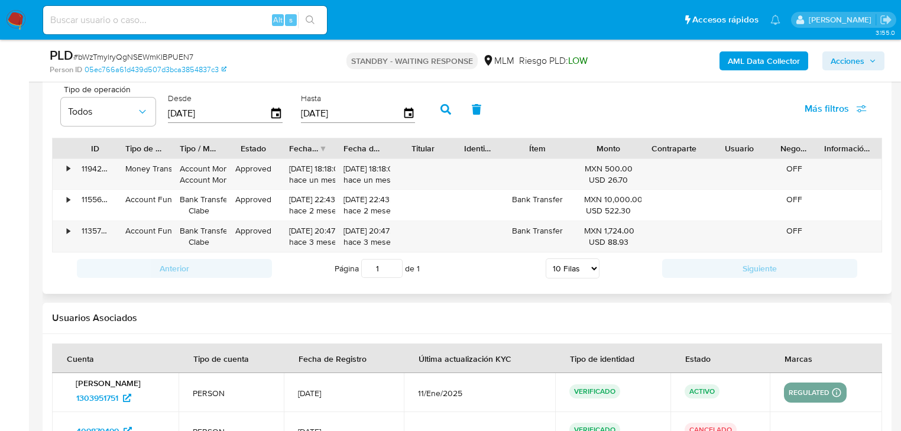
scroll to position [1171, 0]
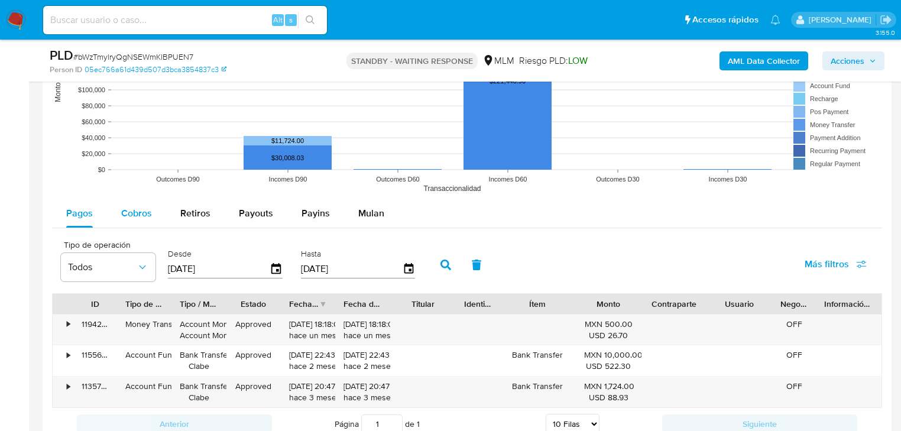
drag, startPoint x: 135, startPoint y: 211, endPoint x: 152, endPoint y: 231, distance: 26.4
click at [137, 214] on span "Cobros" at bounding box center [136, 213] width 31 height 14
select select "10"
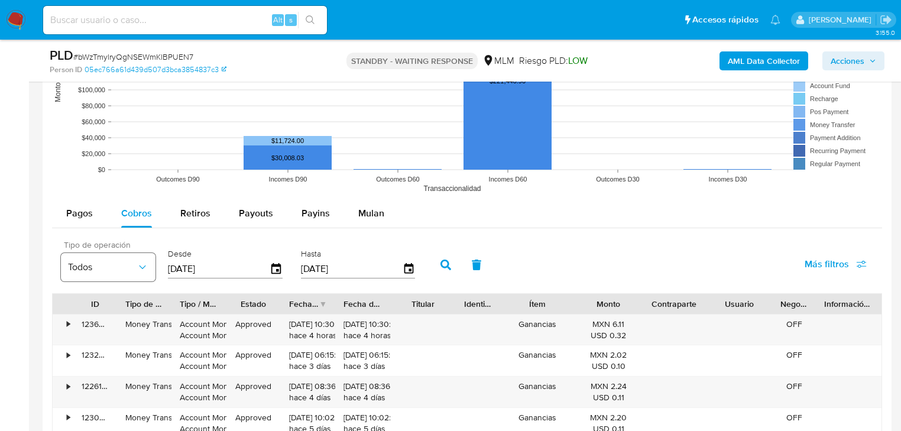
drag, startPoint x: 225, startPoint y: 268, endPoint x: 135, endPoint y: 272, distance: 90.5
click at [134, 251] on div "Tipo de operación Todos Desde [DATE] Hasta [DATE]" at bounding box center [241, 263] width 372 height 47
type input "0_/__/____"
type input "[DATE]"
click at [454, 258] on button "button" at bounding box center [445, 265] width 31 height 28
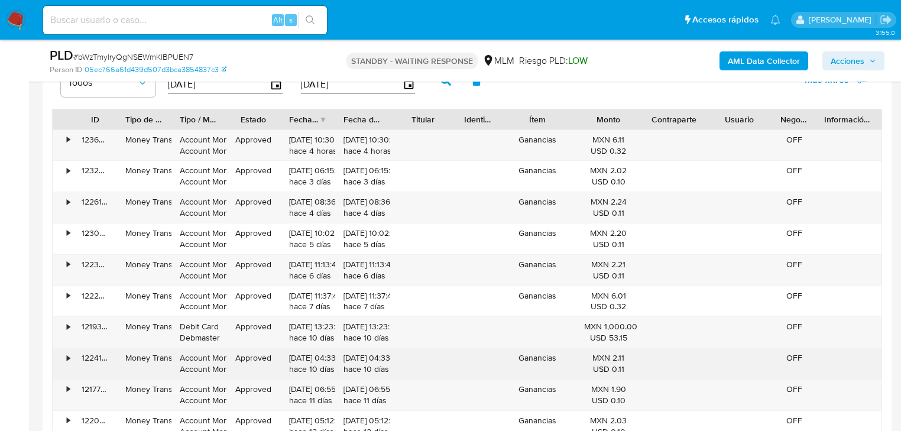
scroll to position [1455, 0]
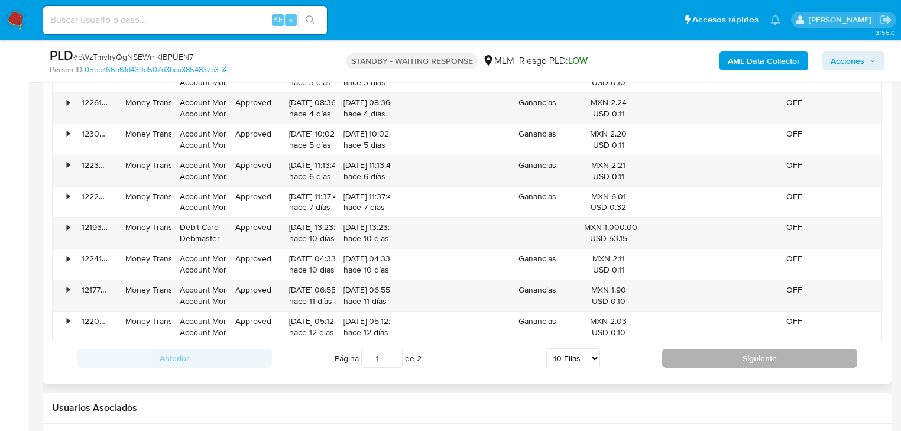
click at [698, 351] on button "Siguiente" at bounding box center [759, 358] width 195 height 19
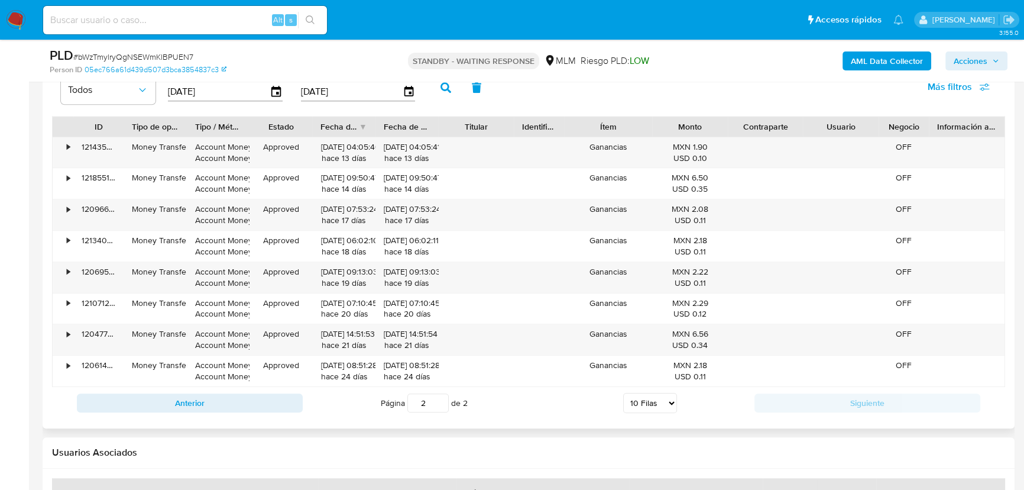
scroll to position [1426, 0]
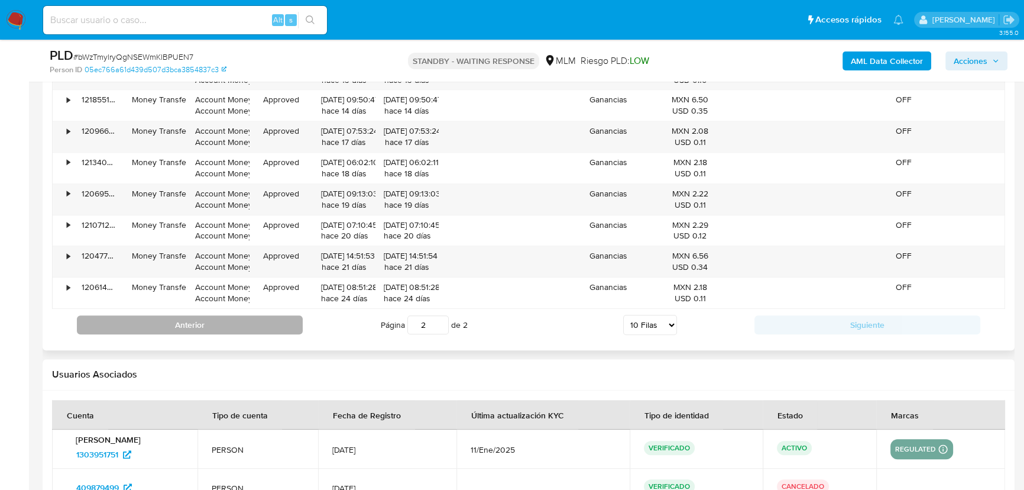
click at [273, 315] on button "Anterior" at bounding box center [190, 324] width 226 height 19
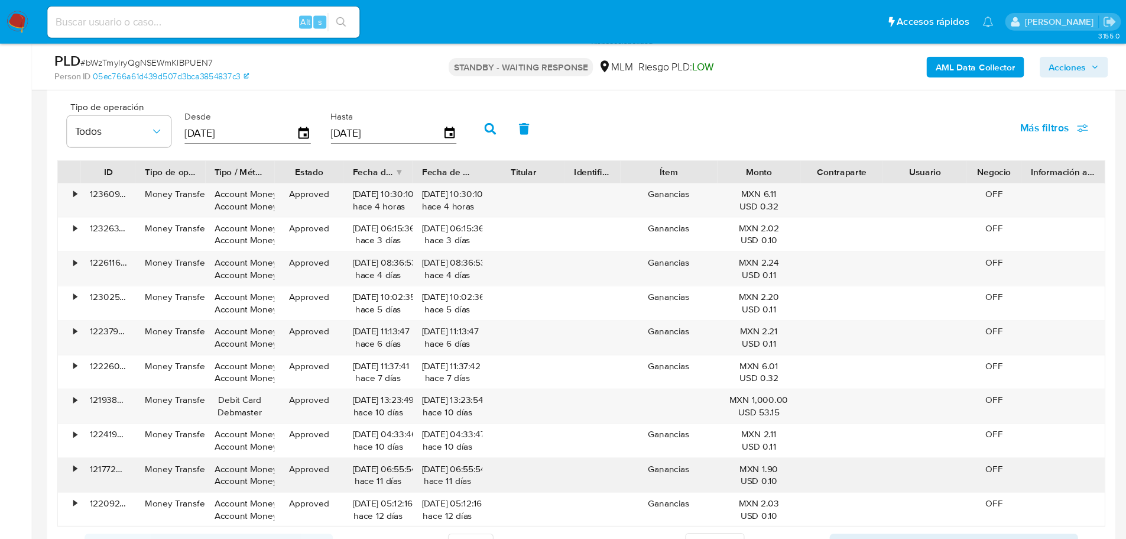
scroll to position [1319, 0]
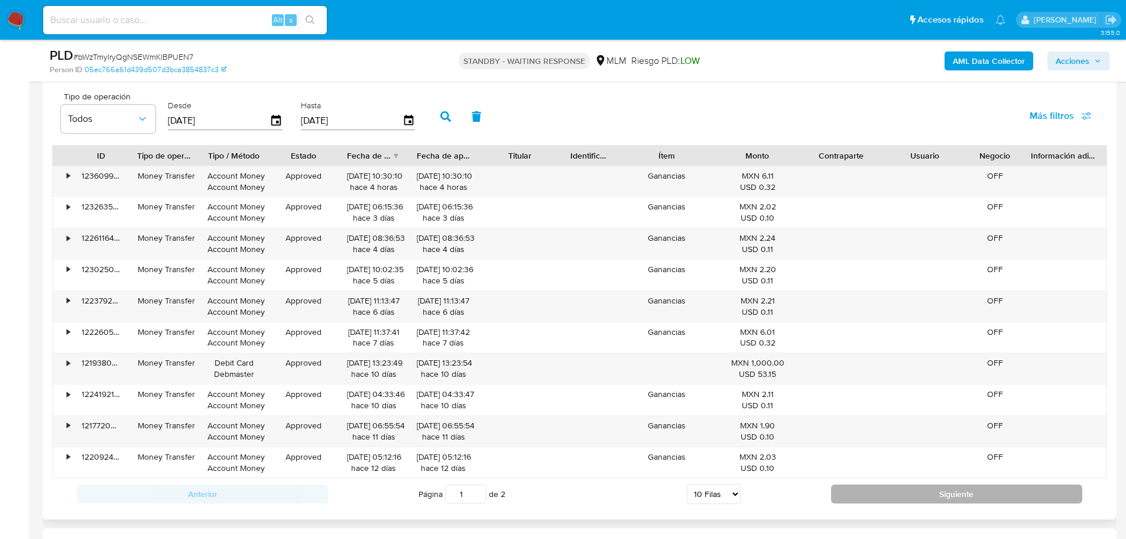
click at [908, 430] on button "Siguiente" at bounding box center [956, 493] width 251 height 19
type input "2"
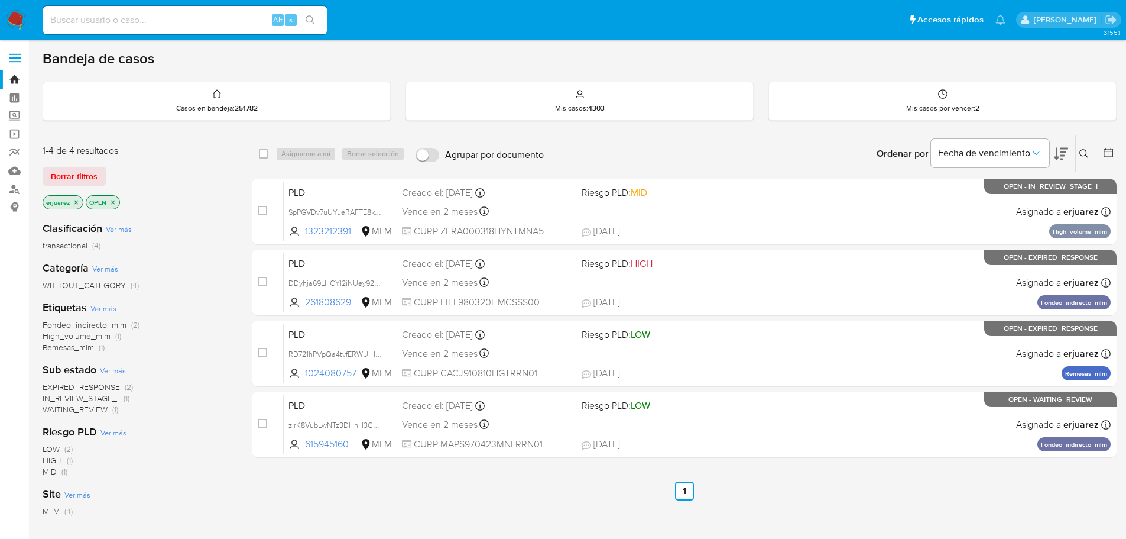
click at [9, 17] on img at bounding box center [16, 20] width 20 height 20
click at [76, 202] on icon "close-filter" at bounding box center [77, 202] width 4 height 4
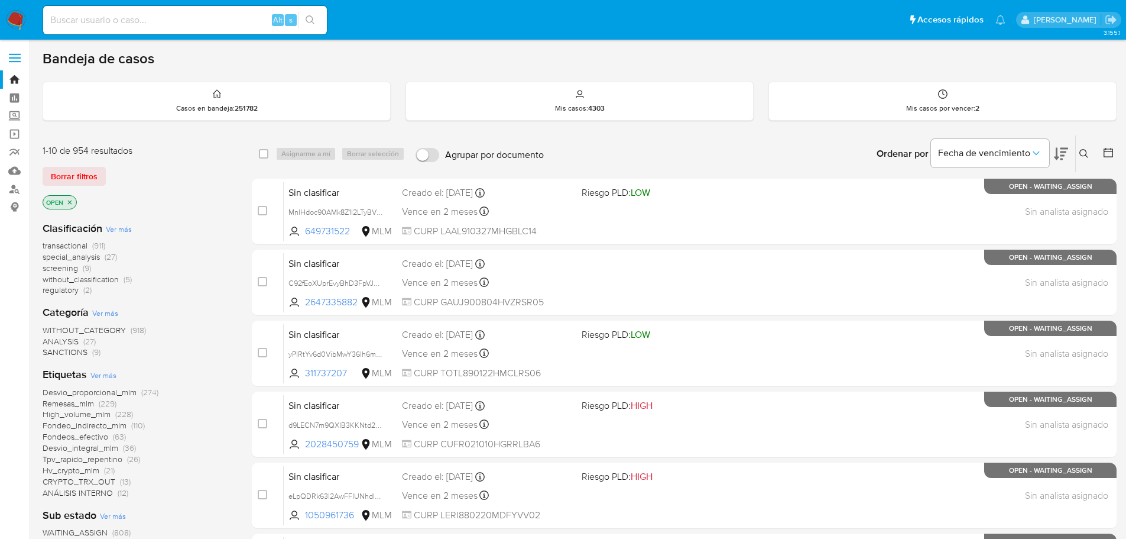
click at [1082, 150] on icon at bounding box center [1084, 153] width 9 height 9
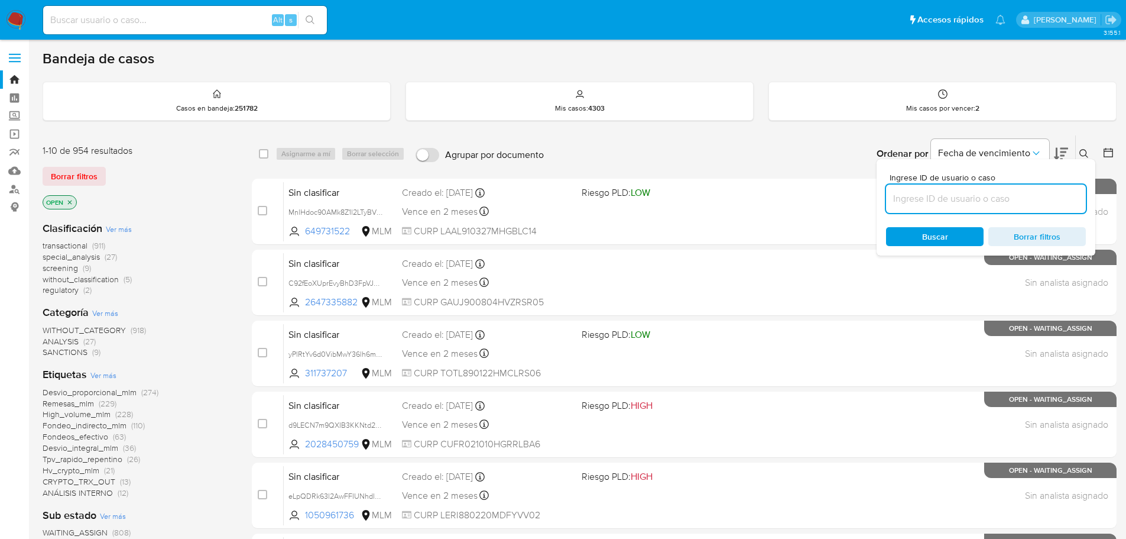
click at [969, 200] on input at bounding box center [986, 198] width 200 height 15
type input "234891153"
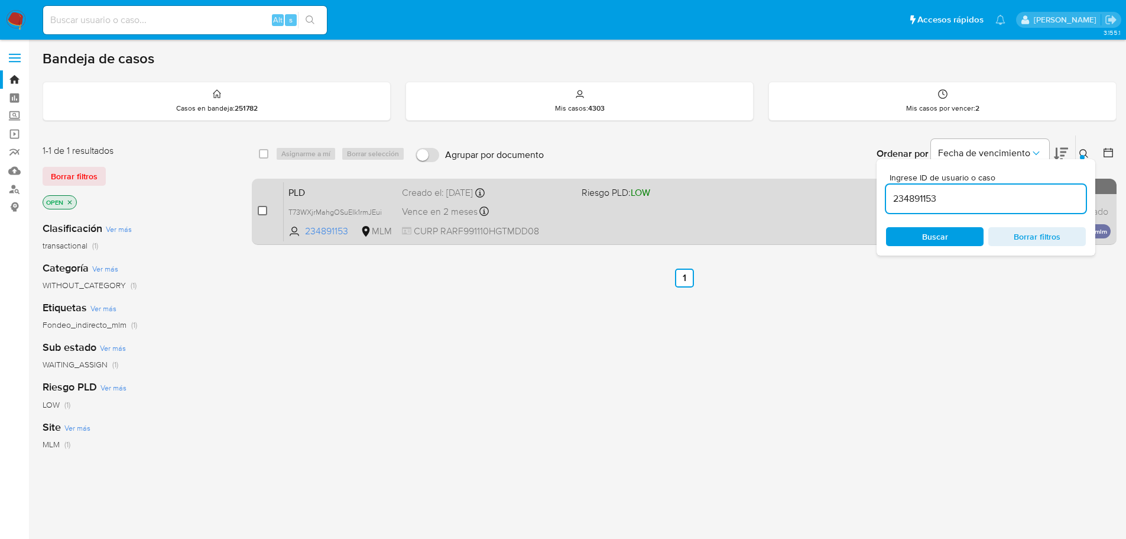
click at [260, 211] on input "checkbox" at bounding box center [262, 210] width 9 height 9
checkbox input "true"
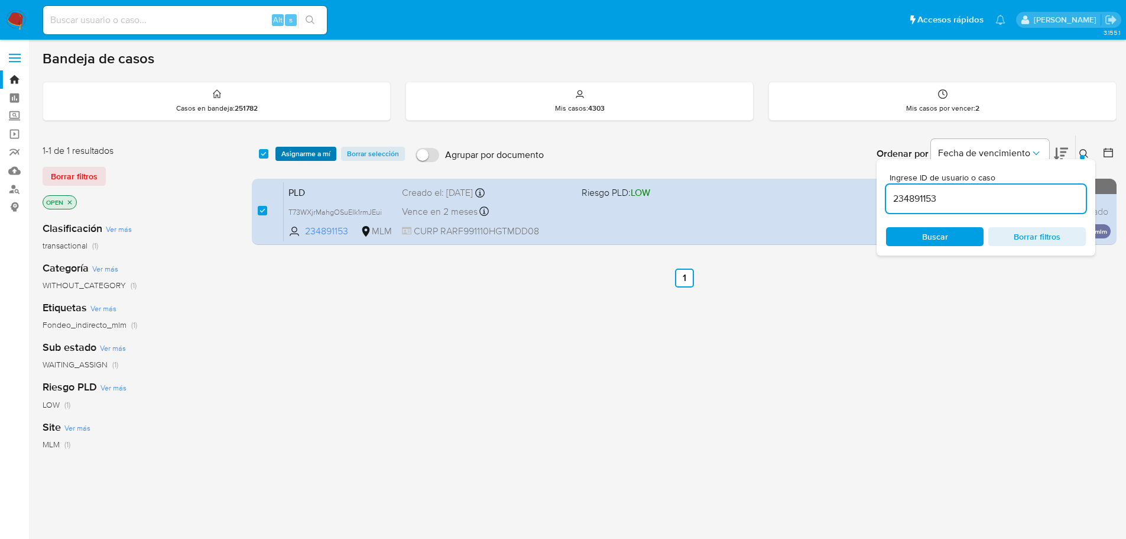
click at [303, 157] on span "Asignarme a mí" at bounding box center [305, 154] width 49 height 12
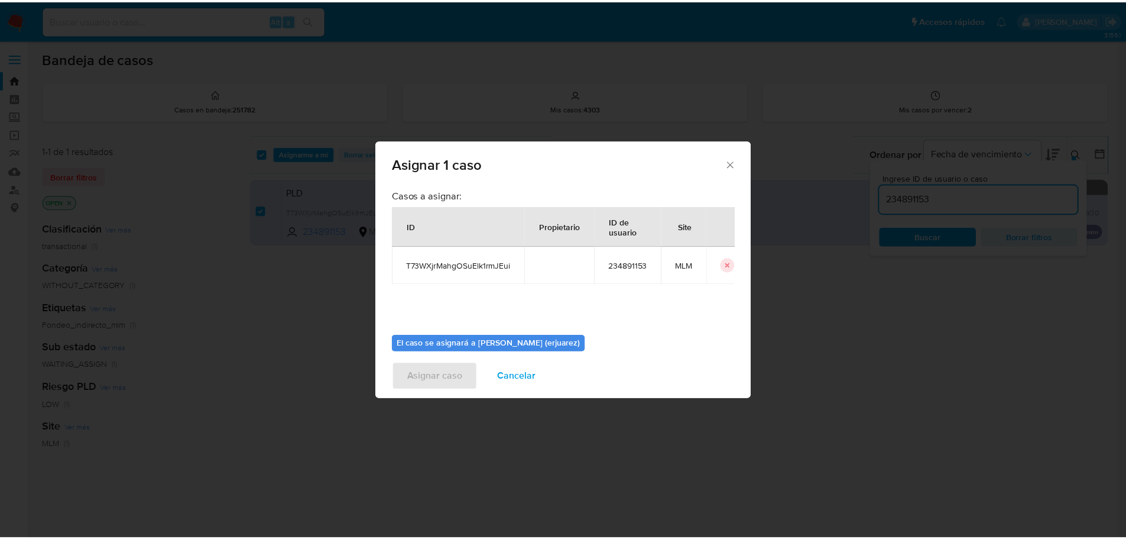
scroll to position [61, 0]
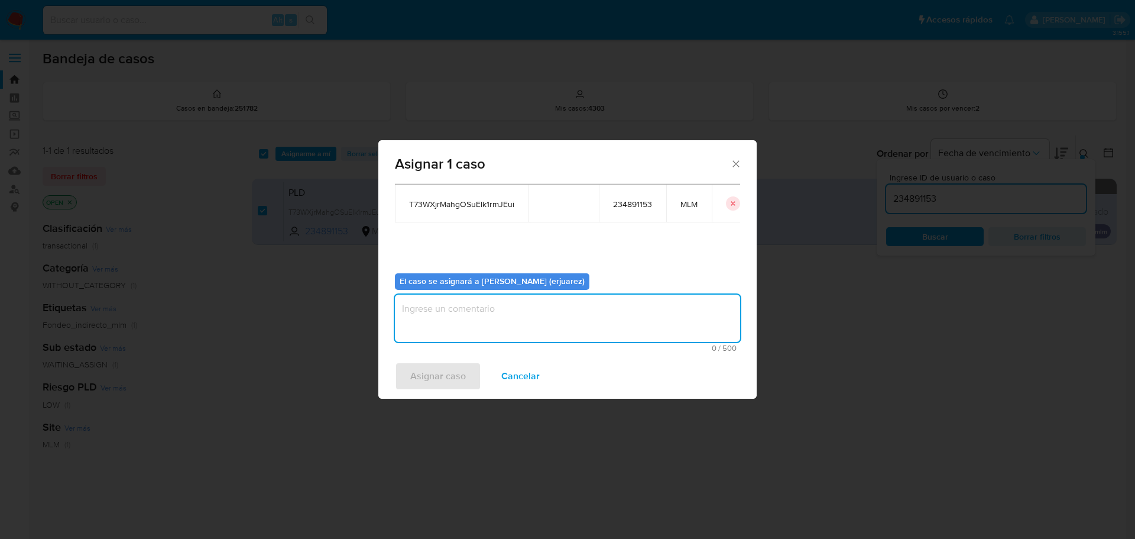
click at [456, 341] on textarea "assign-modal" at bounding box center [567, 317] width 345 height 47
type textarea "EPJU"
click at [423, 375] on span "Asignar caso" at bounding box center [438, 376] width 56 height 26
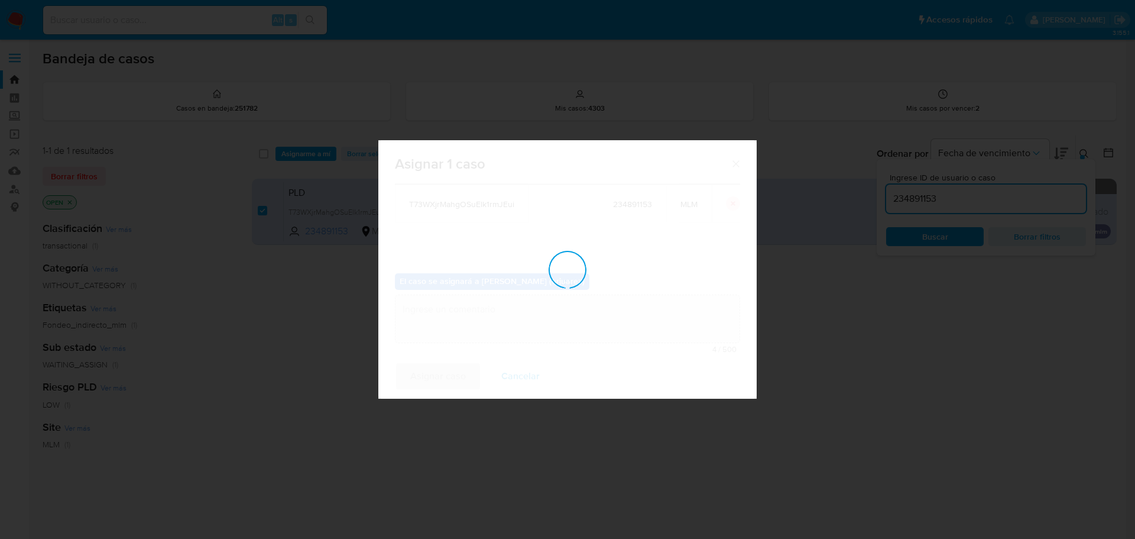
checkbox input "false"
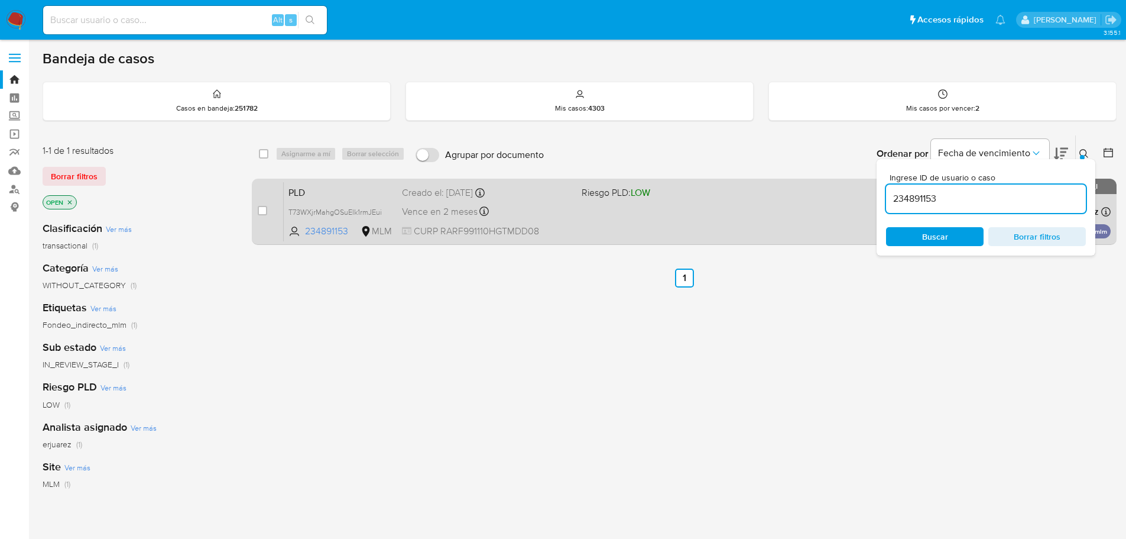
click at [688, 210] on div "PLD T73WXjrMahgOSuElk1rmJEui 234891153 MLM Riesgo PLD: LOW Creado el: 12/08/202…" at bounding box center [697, 212] width 827 height 60
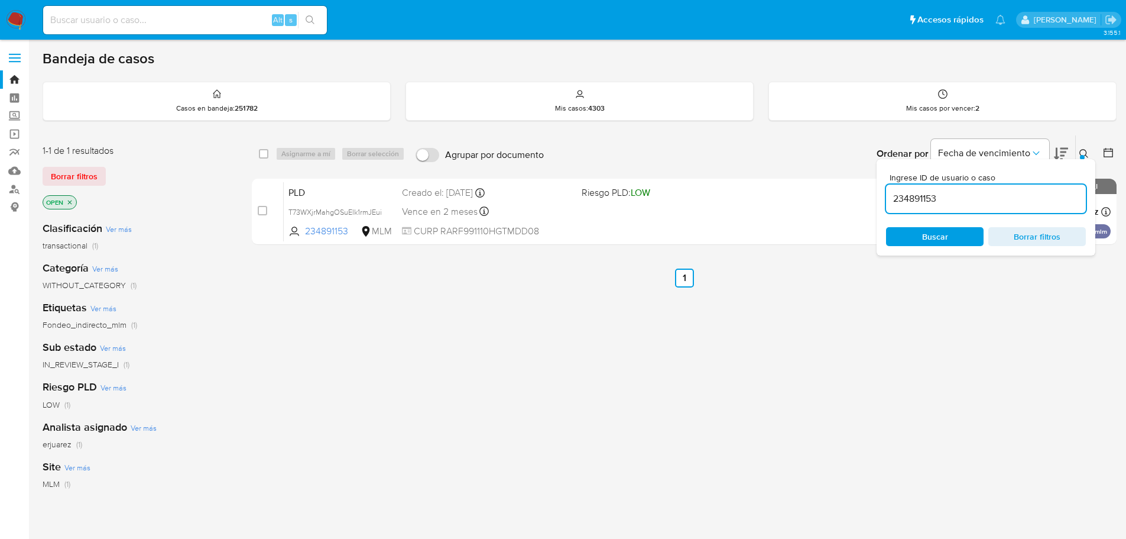
click at [20, 22] on img at bounding box center [16, 20] width 20 height 20
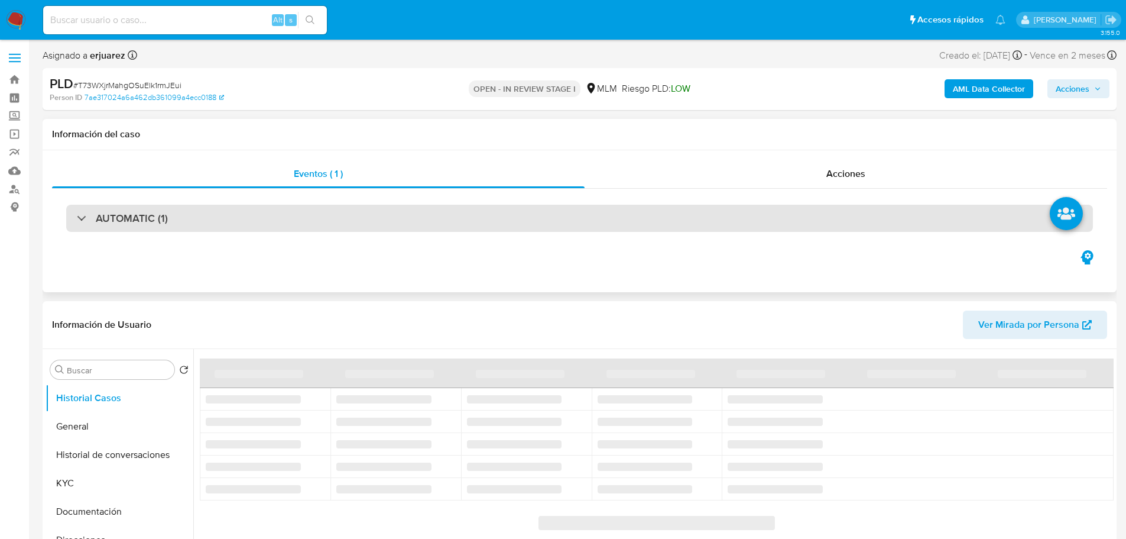
select select "10"
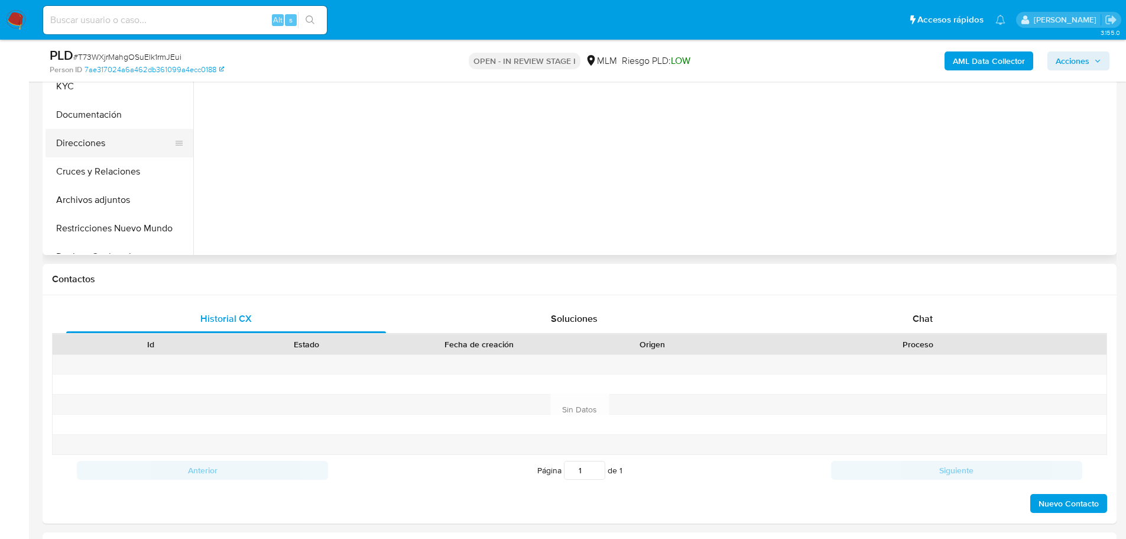
scroll to position [59, 0]
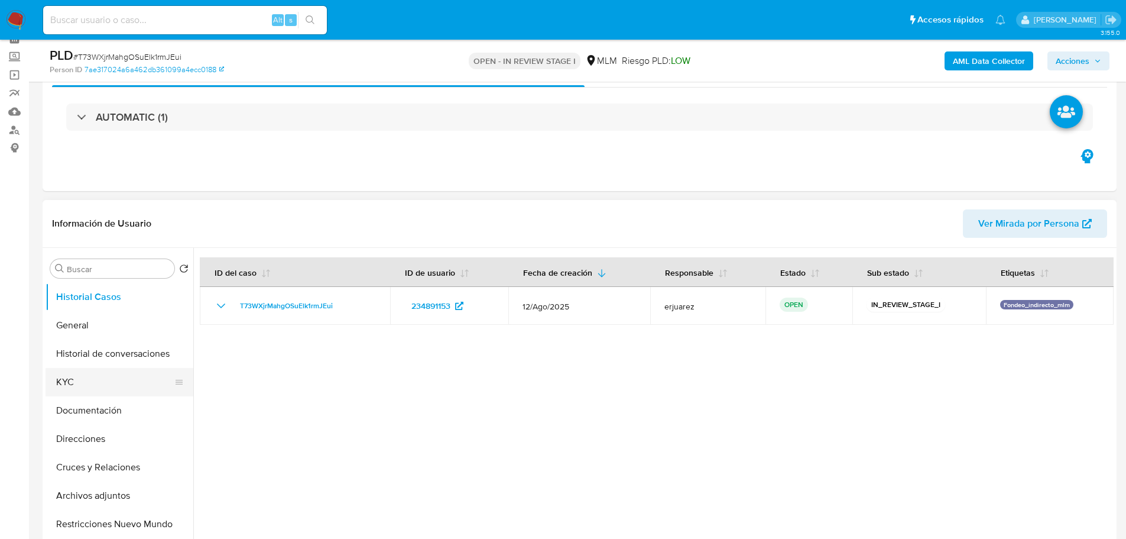
click at [82, 376] on button "KYC" at bounding box center [115, 382] width 138 height 28
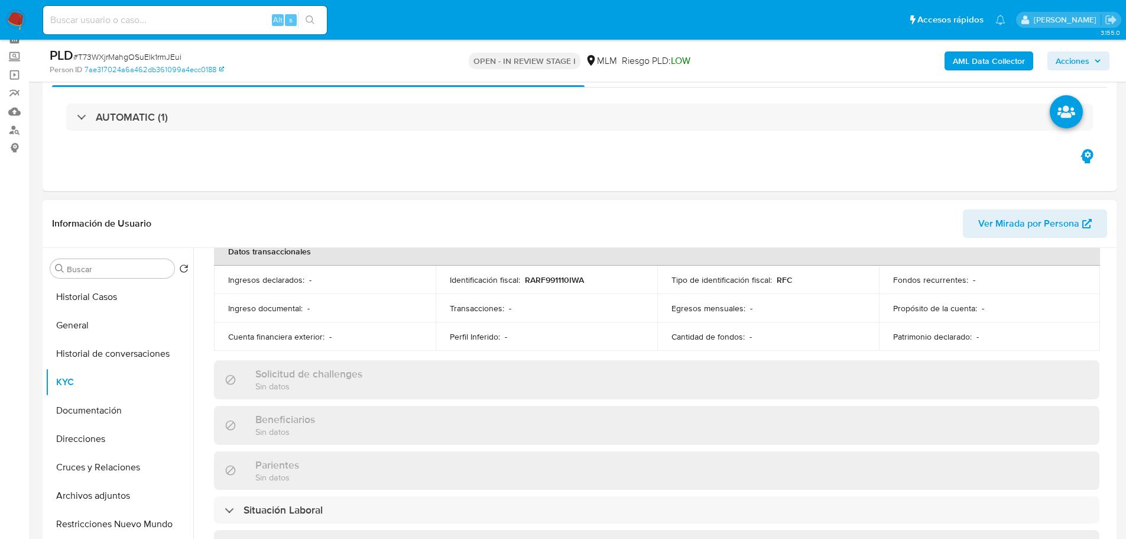
scroll to position [414, 0]
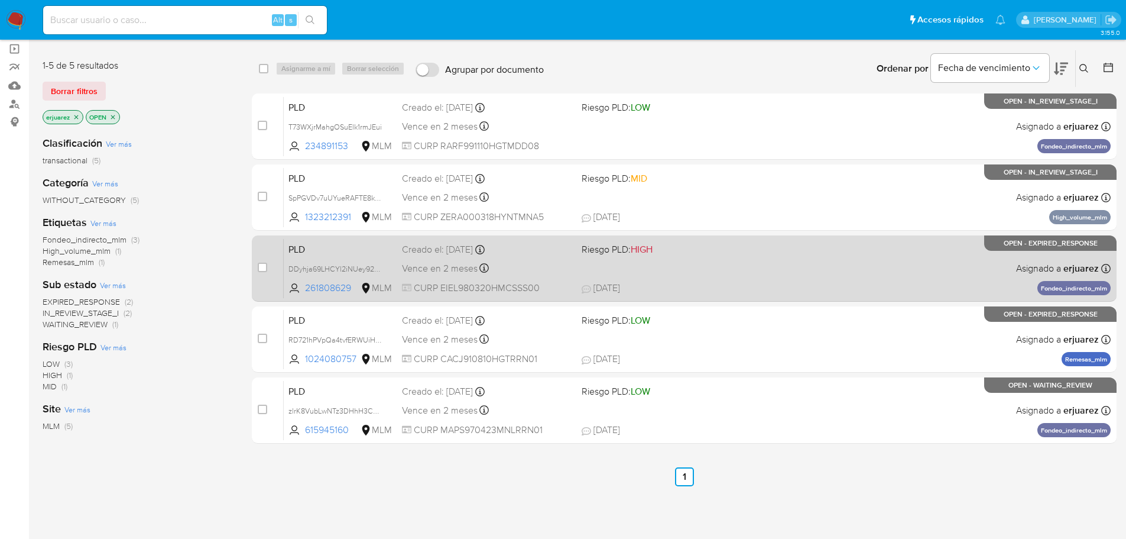
scroll to position [118, 0]
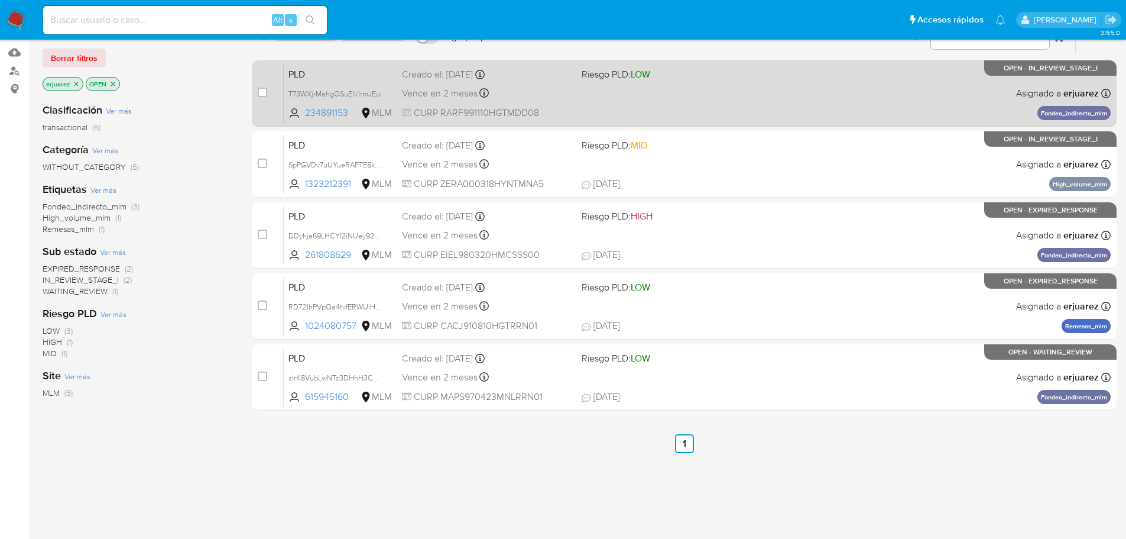
click at [876, 106] on div "PLD T73WXjrMahgOSuElk1rmJEui 234891153 MLM Riesgo PLD: LOW Creado el: [DATE] Cr…" at bounding box center [697, 93] width 827 height 60
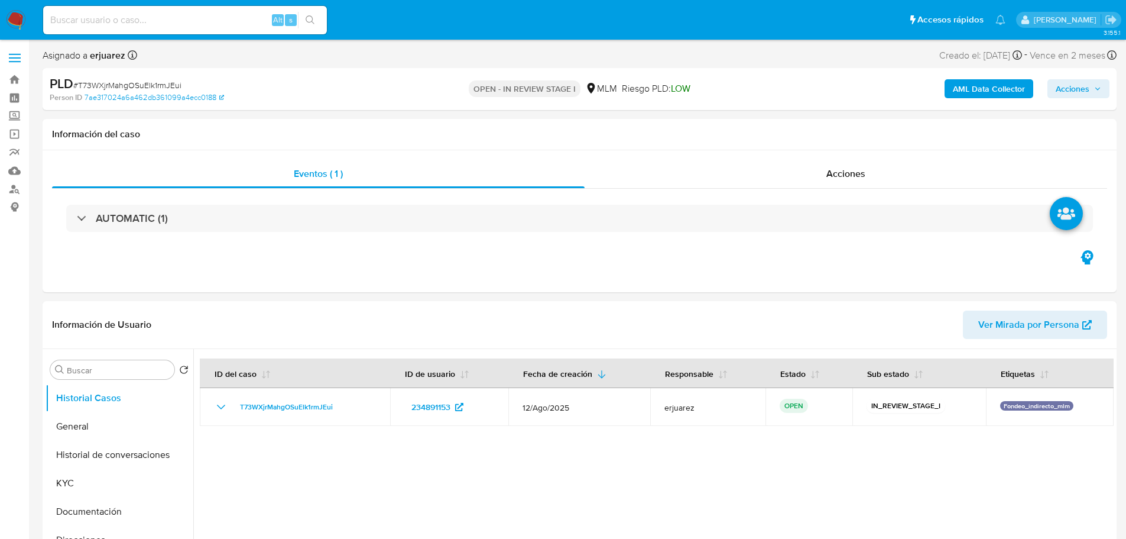
select select "10"
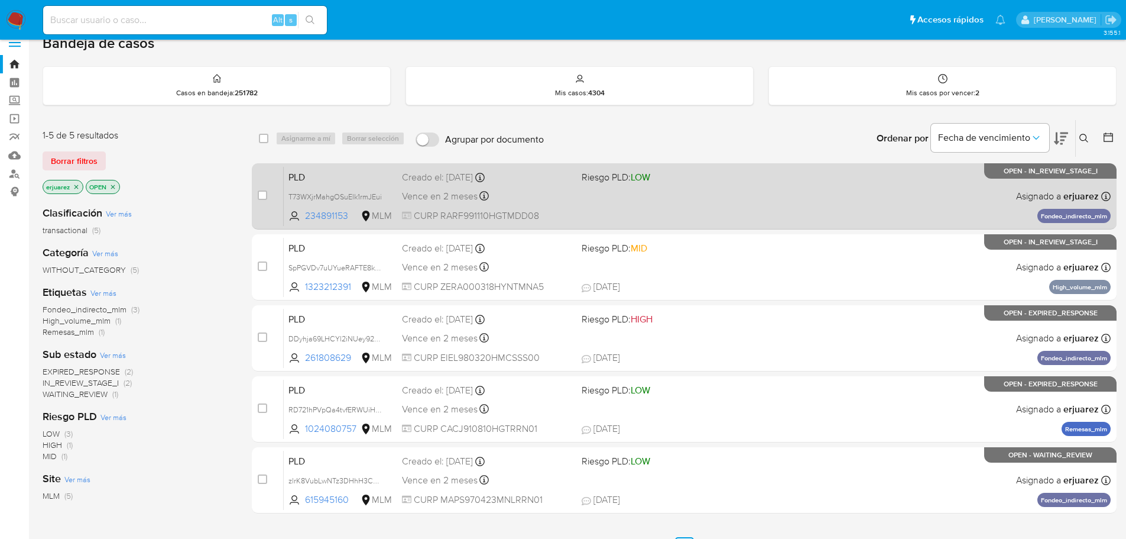
scroll to position [59, 0]
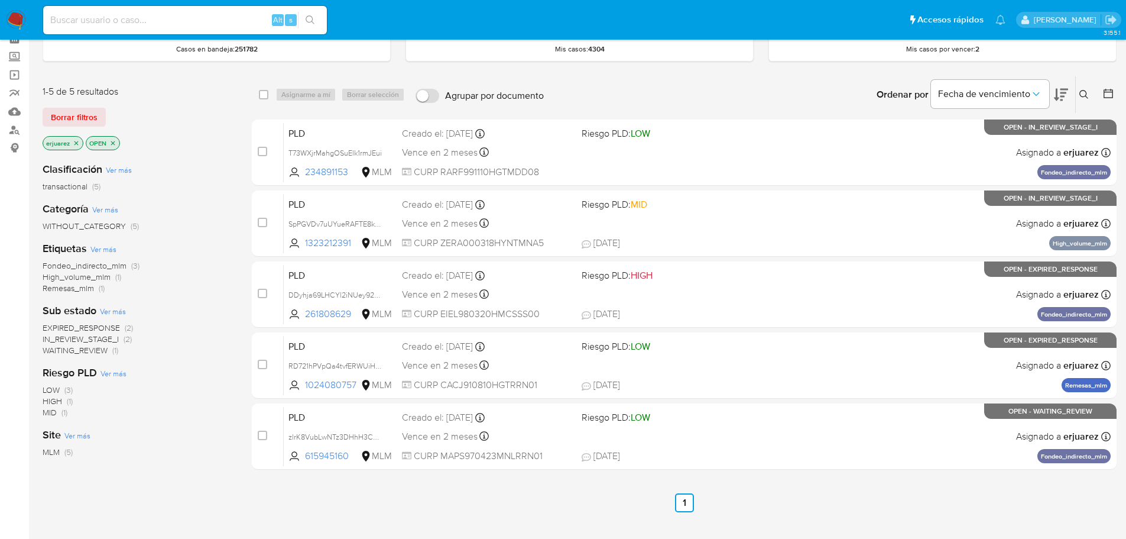
click at [70, 147] on p "erjuarez" at bounding box center [63, 143] width 40 height 13
click at [76, 140] on icon "close-filter" at bounding box center [76, 143] width 7 height 7
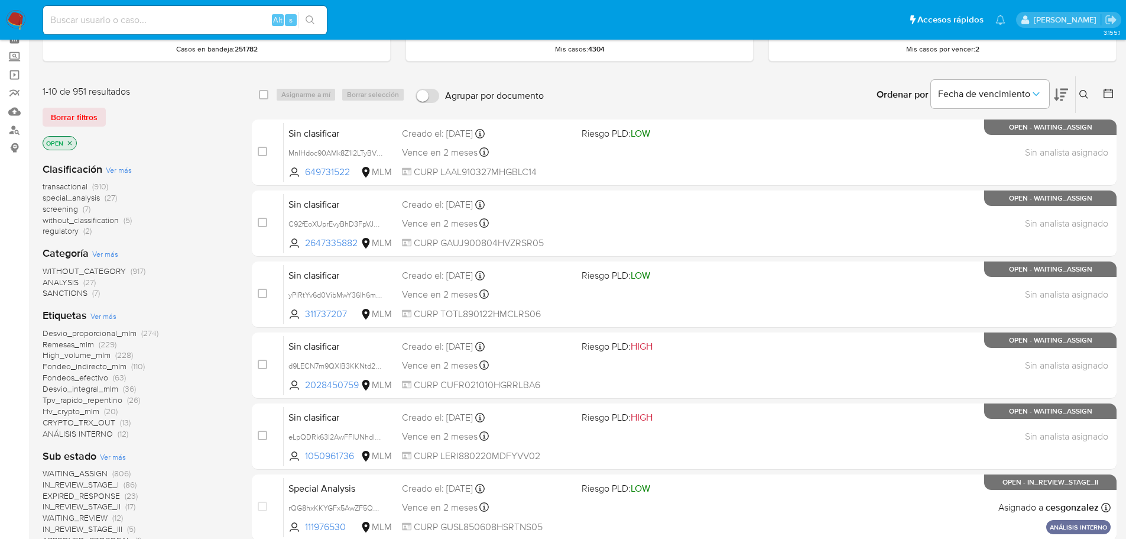
click at [21, 15] on img at bounding box center [16, 20] width 20 height 20
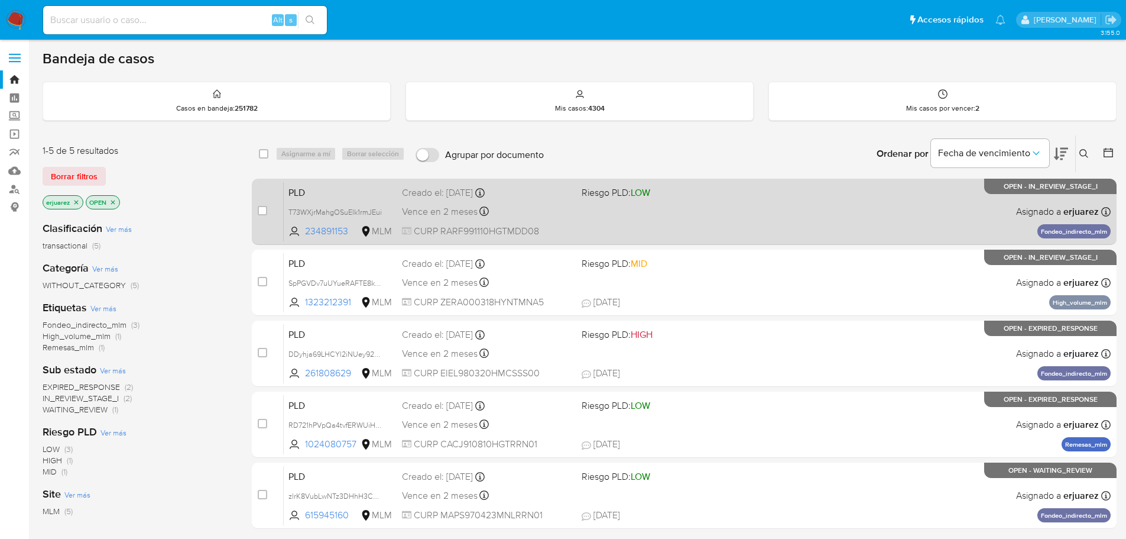
click at [591, 211] on div "PLD T73WXjrMahgOSuElk1rmJEui 234891153 MLM Riesgo PLD: LOW Creado el: [DATE] Cr…" at bounding box center [697, 212] width 827 height 60
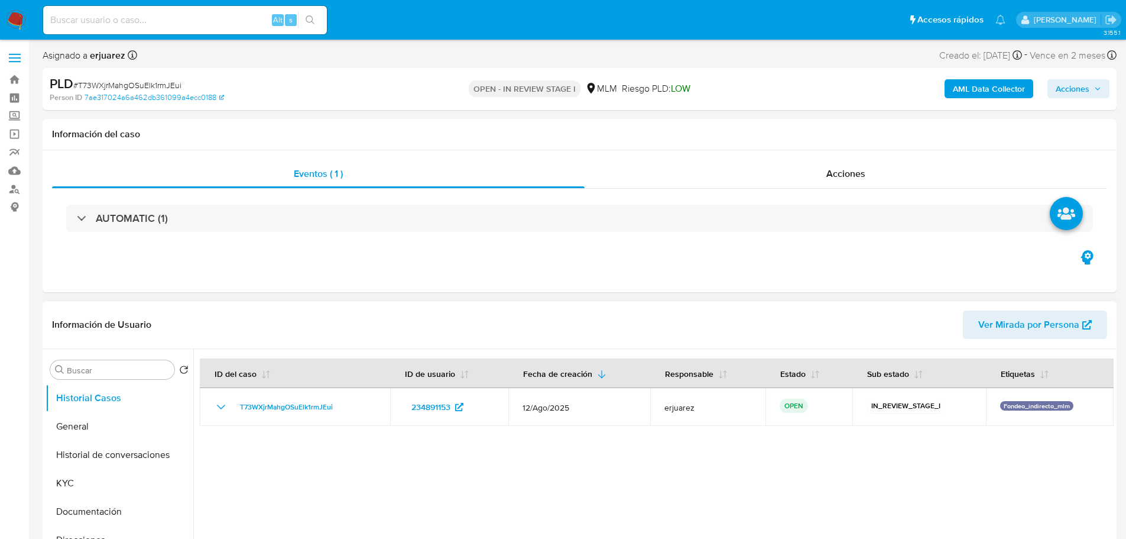
select select "10"
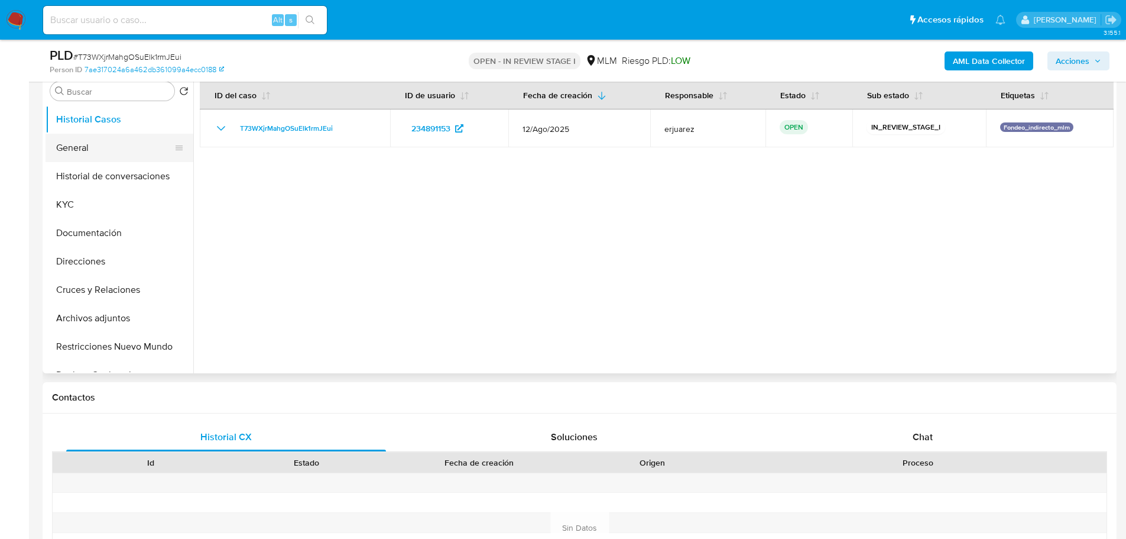
click at [65, 145] on button "General" at bounding box center [115, 148] width 138 height 28
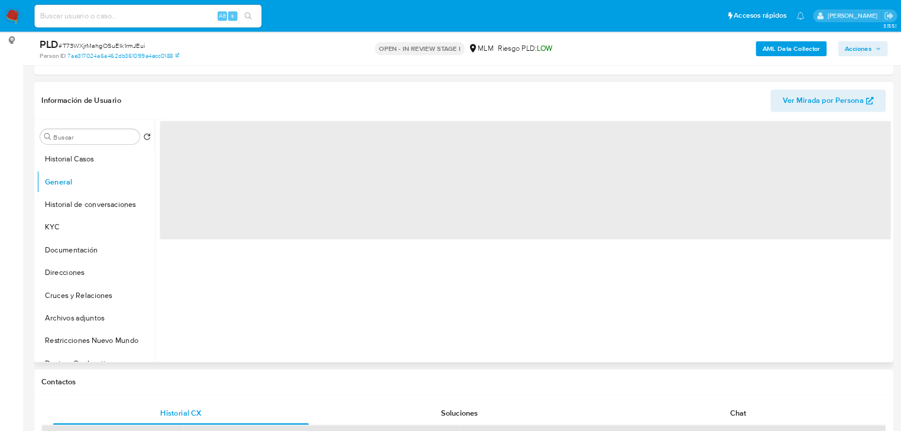
scroll to position [177, 0]
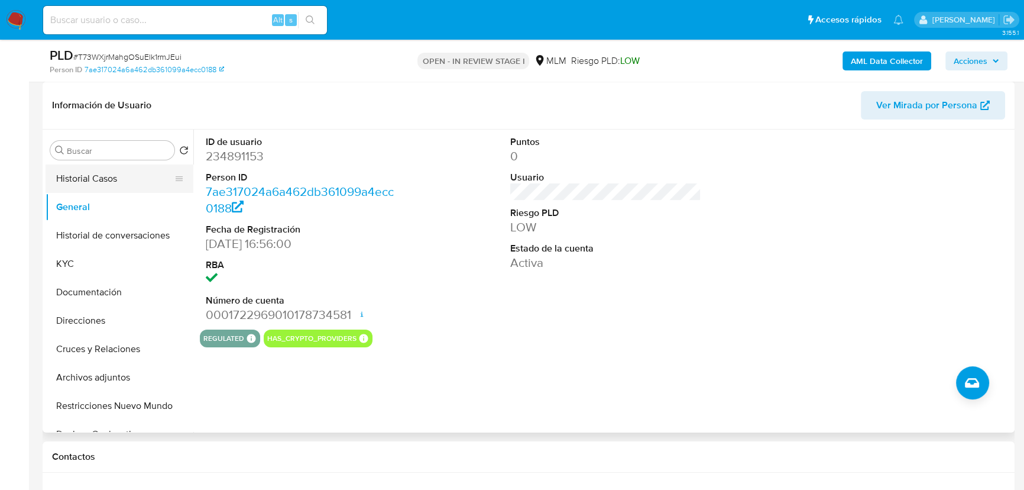
drag, startPoint x: 98, startPoint y: 161, endPoint x: 83, endPoint y: 176, distance: 20.9
click at [95, 167] on div "Buscar Volver al orden por defecto Historial Casos General Historial de convers…" at bounding box center [120, 281] width 148 height 301
click at [83, 176] on button "Historial Casos" at bounding box center [115, 178] width 138 height 28
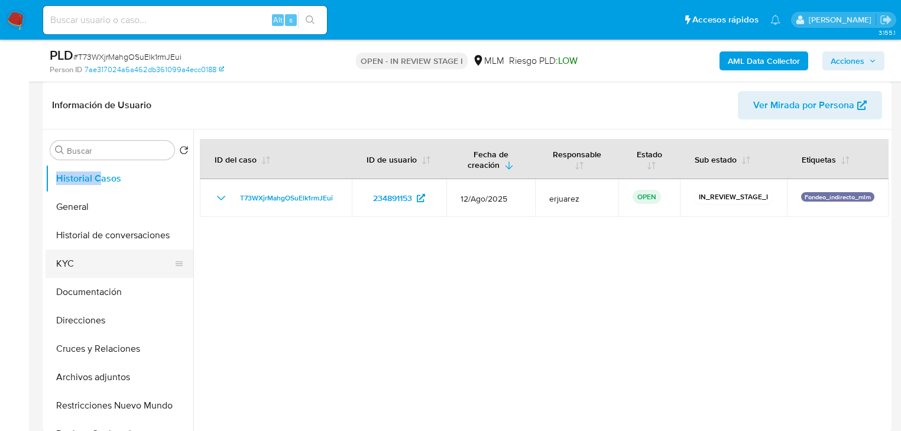
click at [63, 273] on button "KYC" at bounding box center [115, 264] width 138 height 28
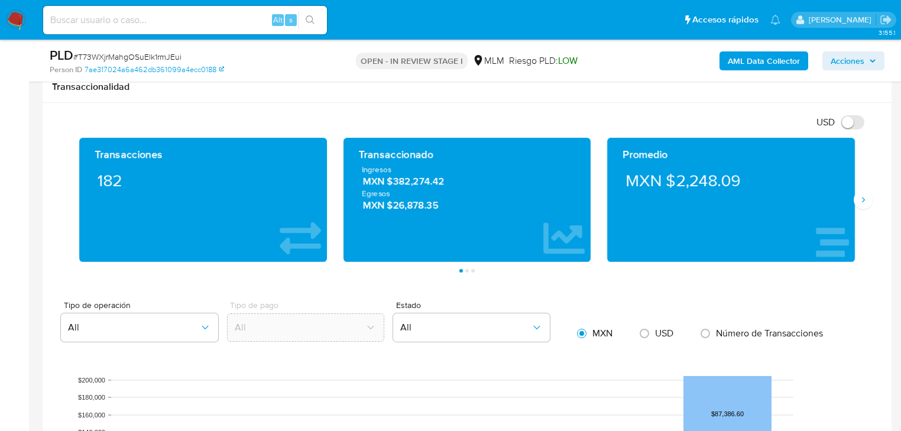
scroll to position [792, 0]
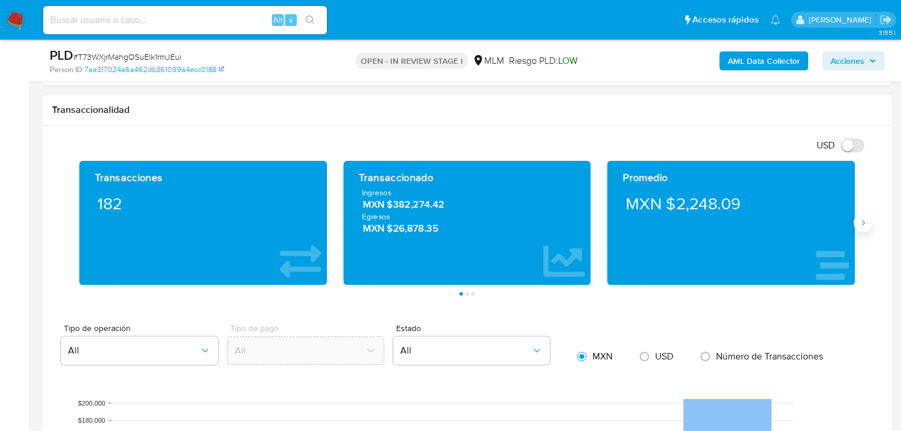
click at [863, 221] on icon "Siguiente" at bounding box center [863, 222] width 9 height 9
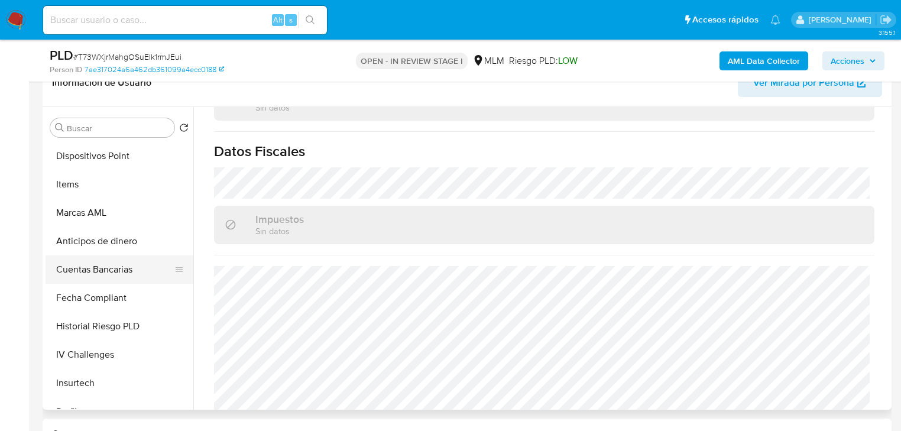
scroll to position [284, 0]
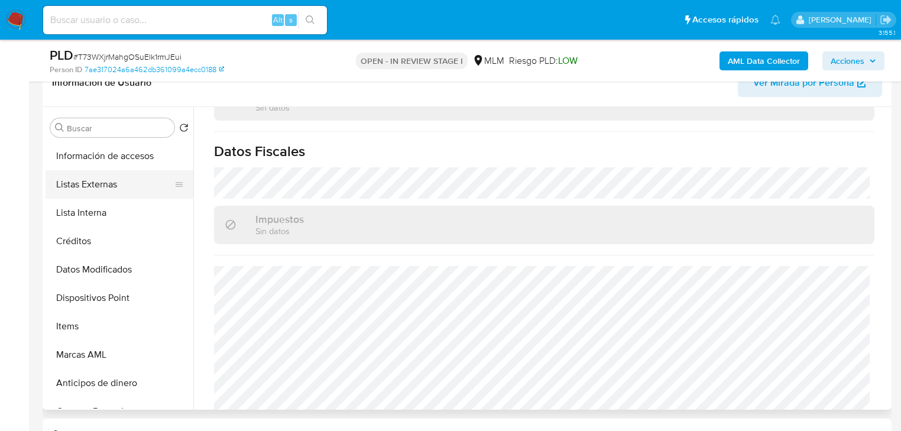
drag, startPoint x: 116, startPoint y: 194, endPoint x: 111, endPoint y: 190, distance: 6.4
click at [117, 194] on button "Listas Externas" at bounding box center [115, 184] width 138 height 28
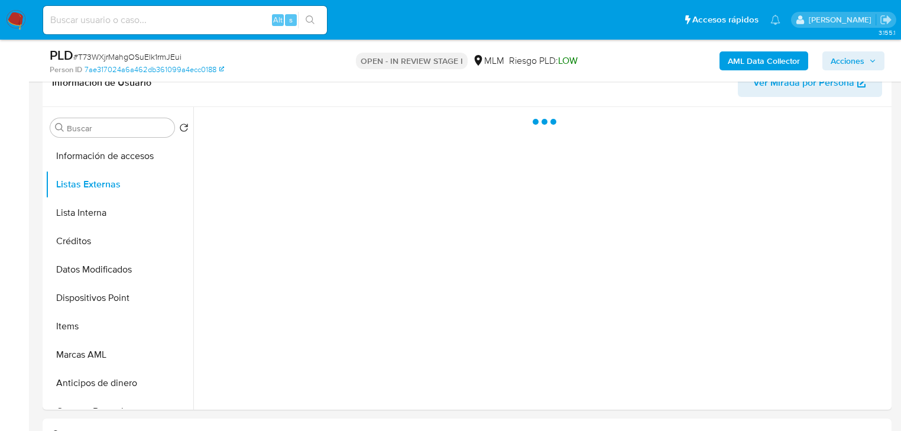
scroll to position [0, 0]
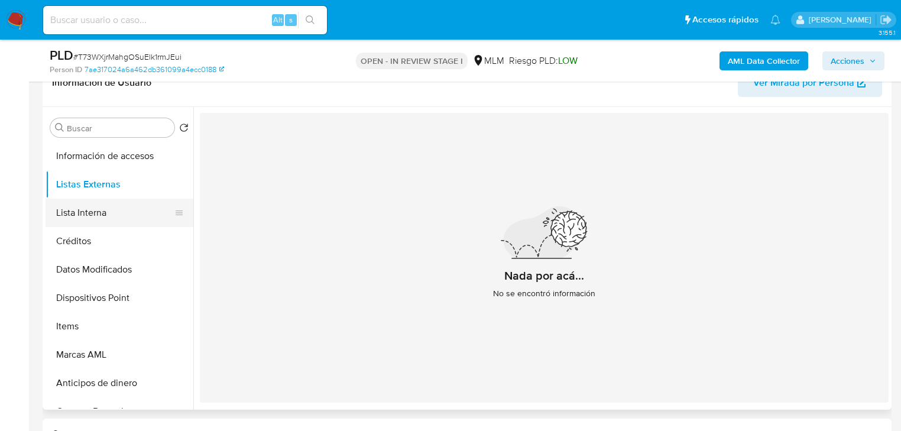
click at [127, 222] on button "Lista Interna" at bounding box center [115, 213] width 138 height 28
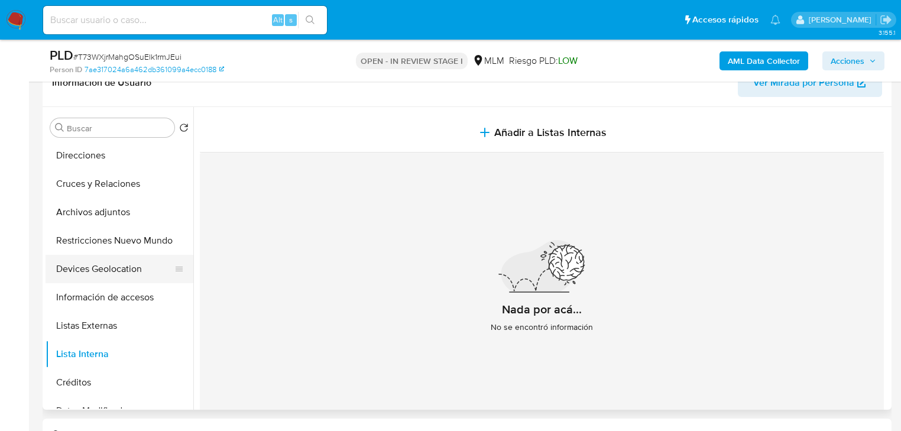
scroll to position [142, 0]
drag, startPoint x: 121, startPoint y: 270, endPoint x: 85, endPoint y: 265, distance: 35.9
click at [119, 271] on button "Devices Geolocation" at bounding box center [115, 269] width 138 height 28
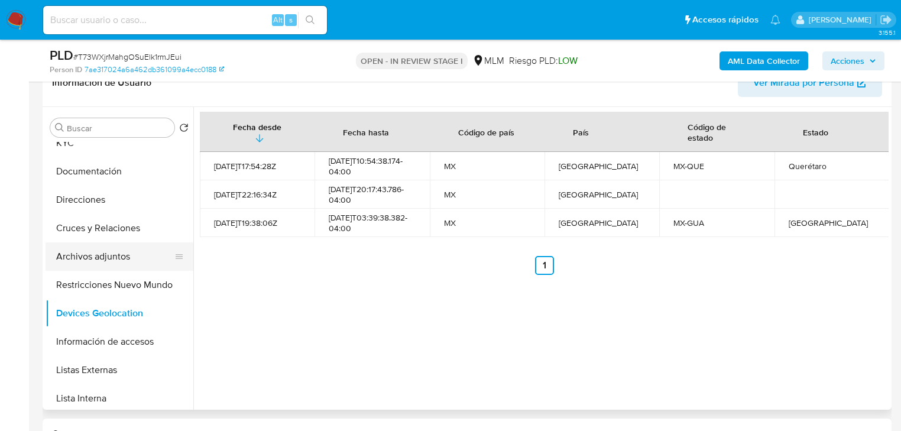
scroll to position [95, 0]
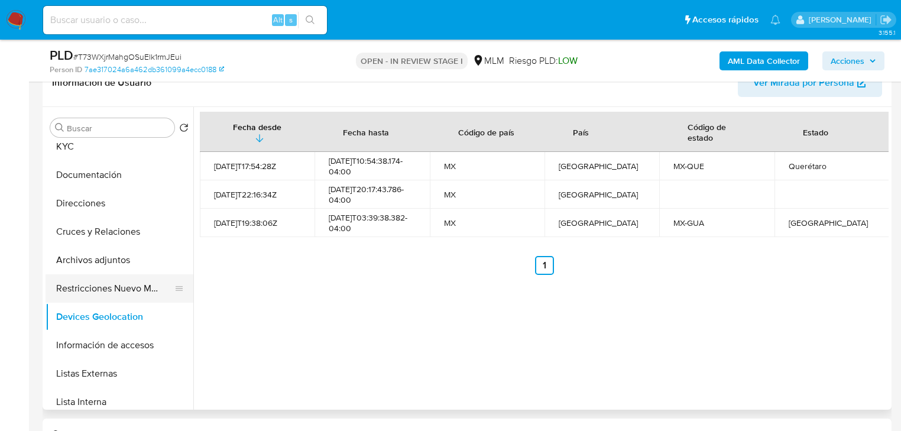
click at [111, 287] on button "Restricciones Nuevo Mundo" at bounding box center [115, 288] width 138 height 28
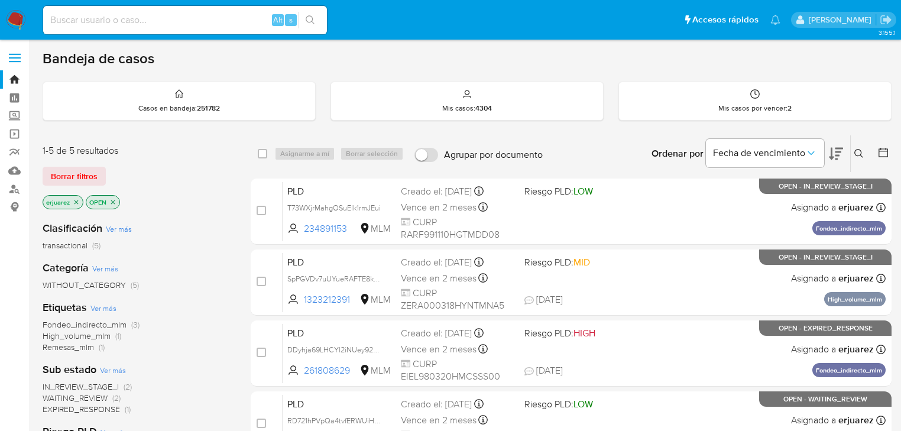
drag, startPoint x: 158, startPoint y: 18, endPoint x: 205, endPoint y: 26, distance: 46.9
click at [158, 18] on input at bounding box center [185, 19] width 284 height 15
paste input "234891153_"
click at [309, 14] on button "search-icon" at bounding box center [310, 20] width 24 height 17
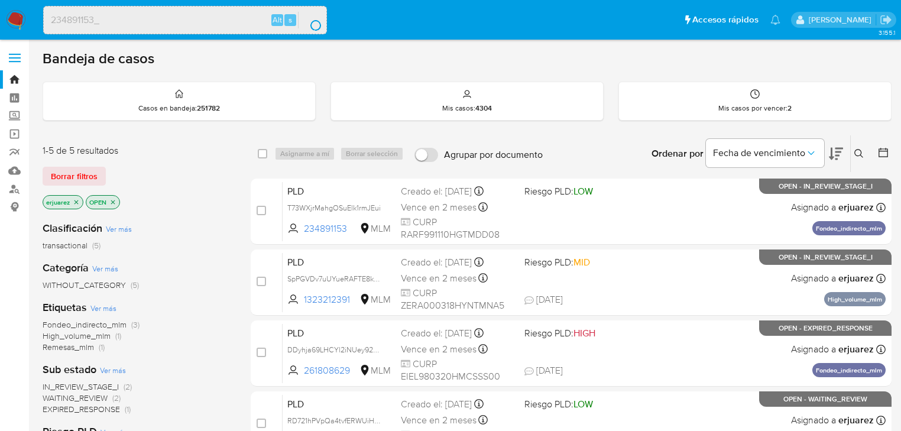
click at [137, 16] on input "234891153_" at bounding box center [185, 19] width 283 height 15
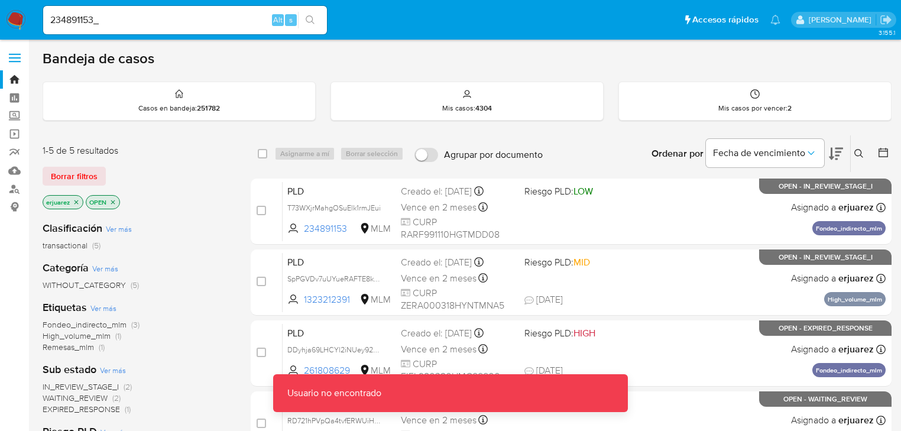
click at [135, 20] on input "234891153_" at bounding box center [185, 19] width 284 height 15
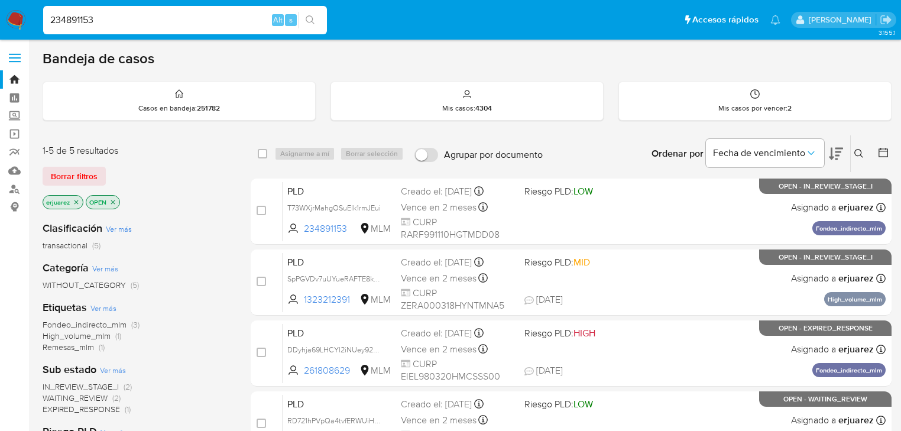
type input "234891153"
drag, startPoint x: 305, startPoint y: 16, endPoint x: 160, endPoint y: 0, distance: 145.2
click at [304, 16] on button "search-icon" at bounding box center [310, 20] width 24 height 17
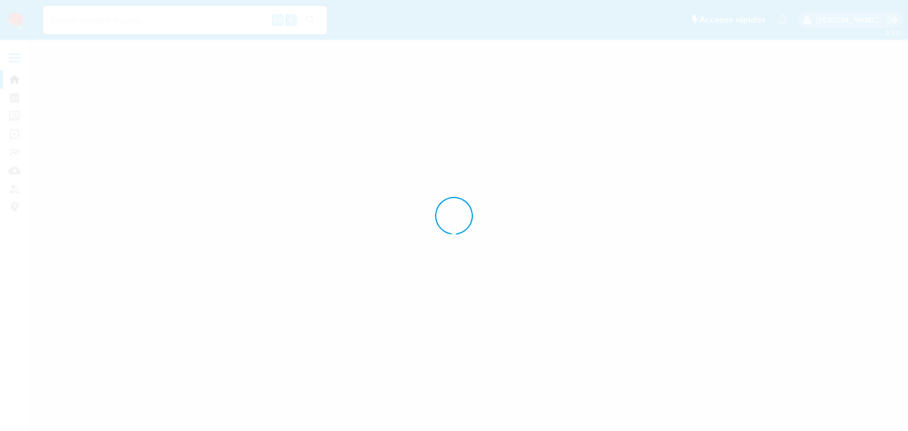
click at [49, 23] on div "Pausado Ver notificaciones Alt s Accesos rápidos [PERSON_NAME] Bandeja Tablero …" at bounding box center [454, 215] width 908 height 431
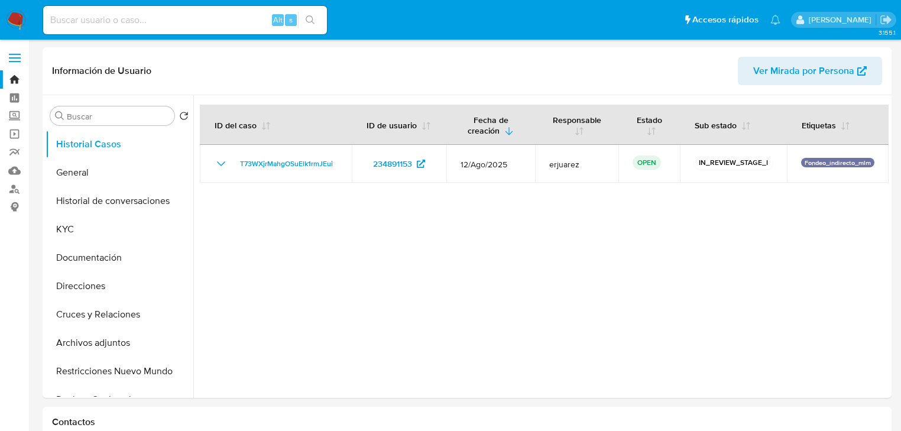
select select "10"
click at [97, 238] on button "KYC" at bounding box center [115, 229] width 138 height 28
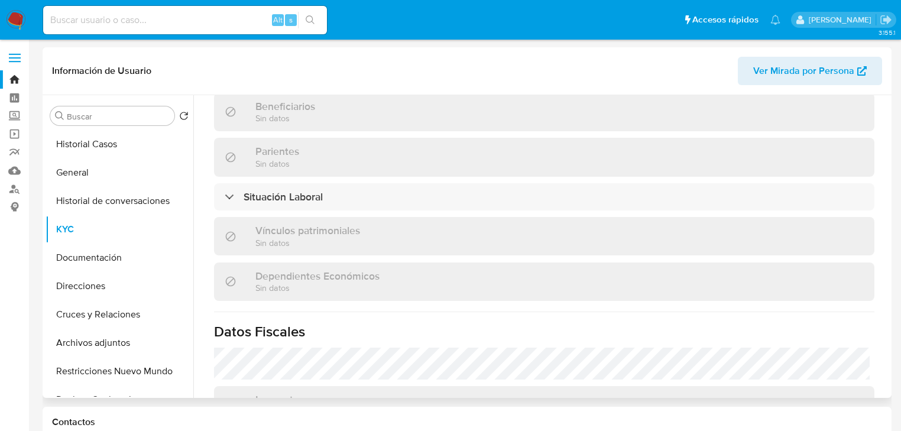
scroll to position [426, 0]
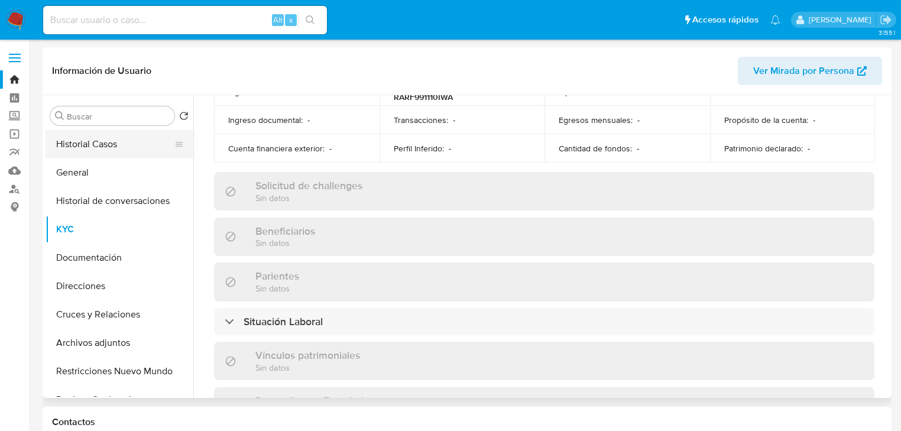
click at [82, 137] on button "Historial Casos" at bounding box center [115, 144] width 138 height 28
